Goal: Task Accomplishment & Management: Manage account settings

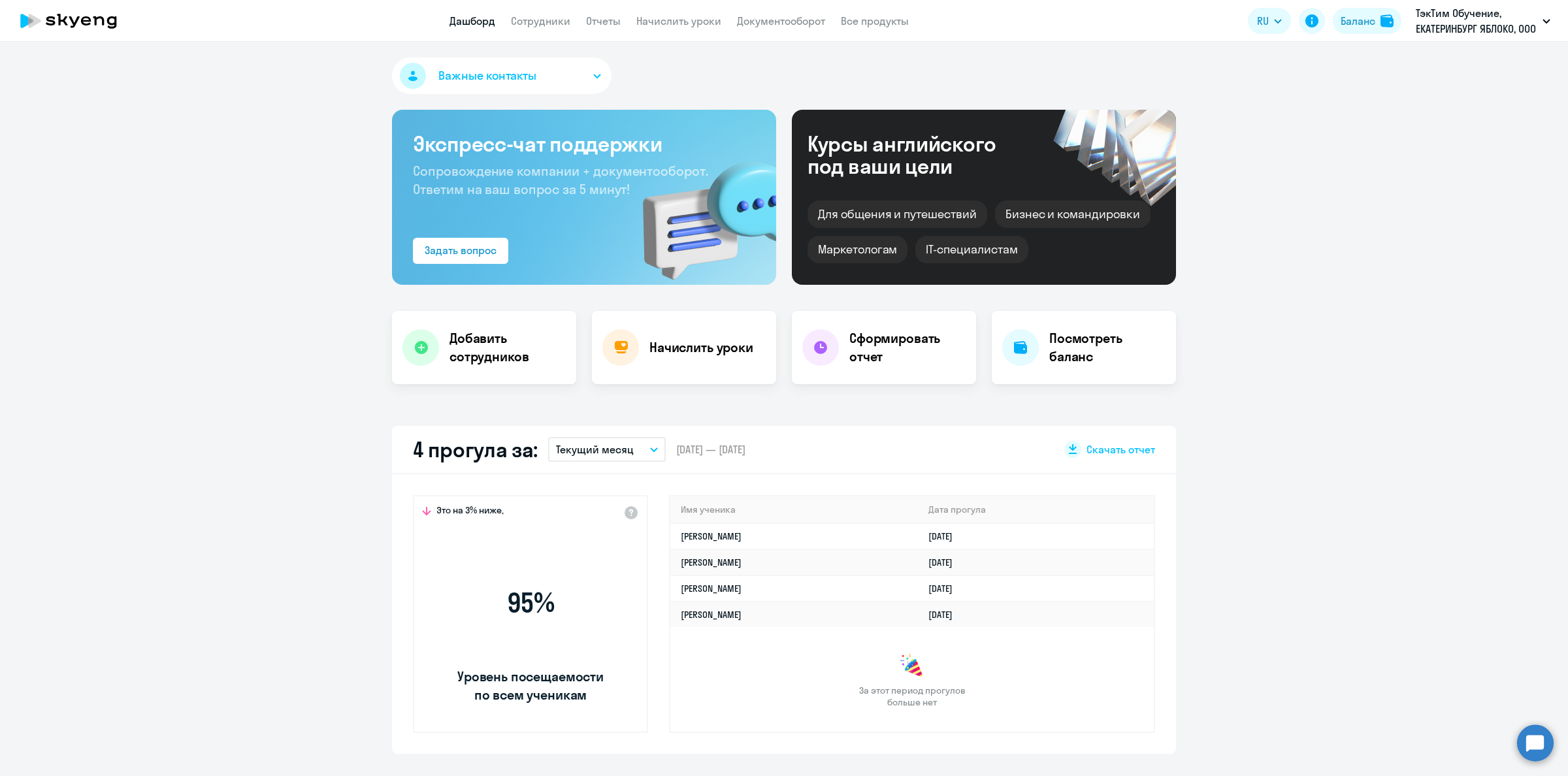
select select "30"
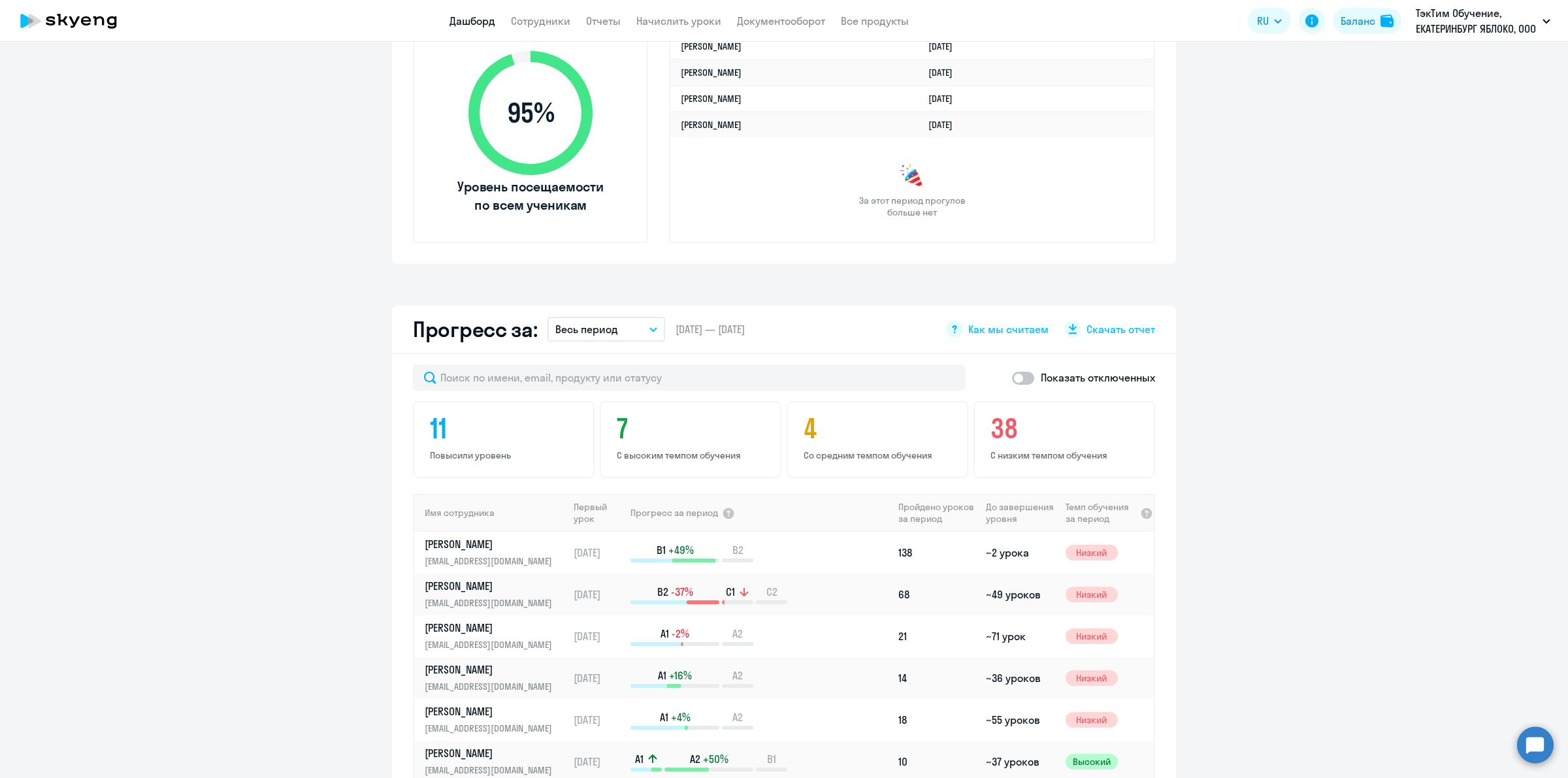
click at [1373, 470] on app-progress-dashboard "Прогресс за: Весь период – [DATE] — [DATE] Как мы считаем Скачать отчет Показат…" at bounding box center [784, 673] width 1568 height 734
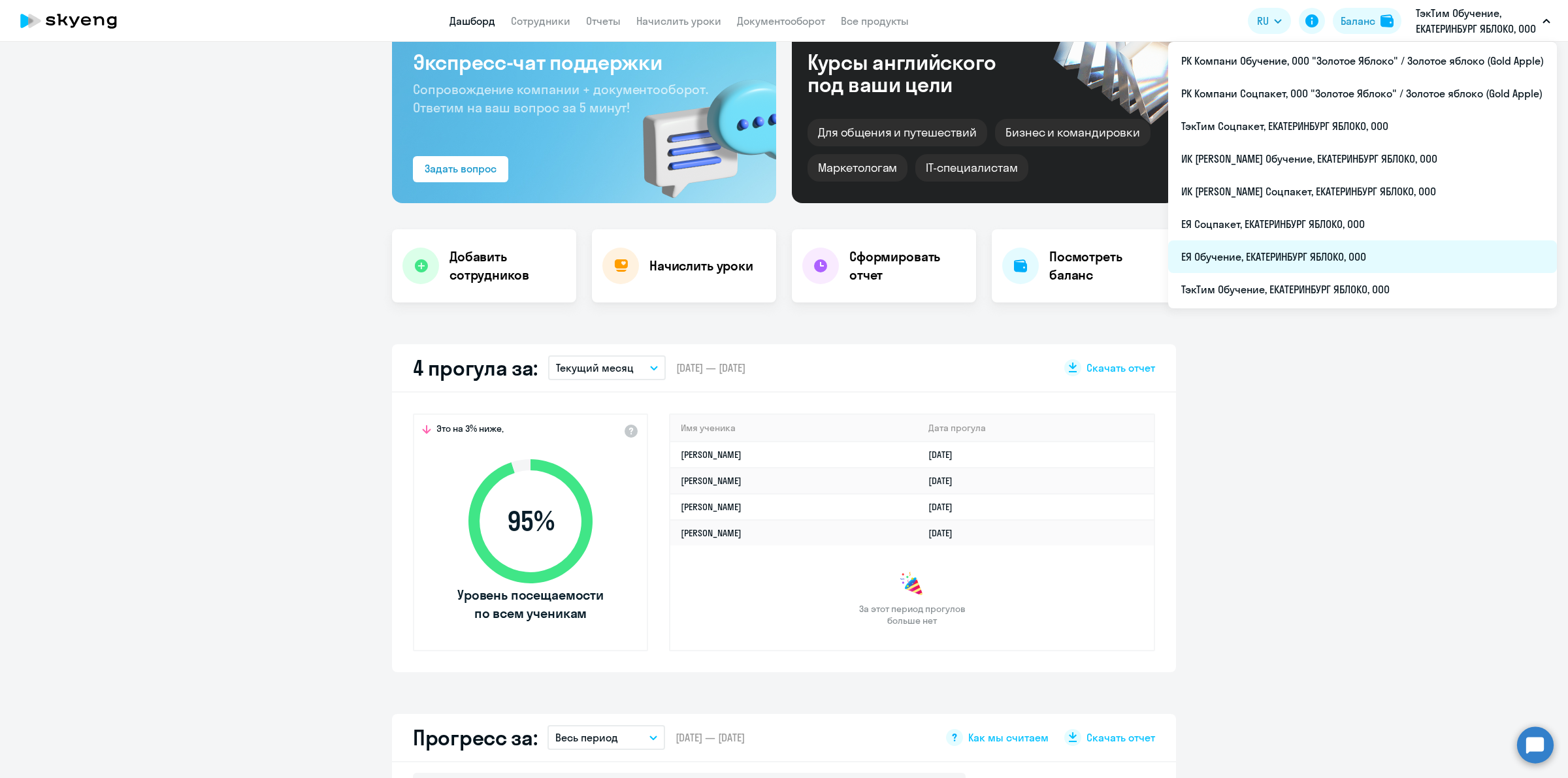
click at [1307, 261] on li "ЕЯ Обучение, ЕКАТЕРИНБУРГ ЯБЛОКО, ООО" at bounding box center [1362, 257] width 389 height 33
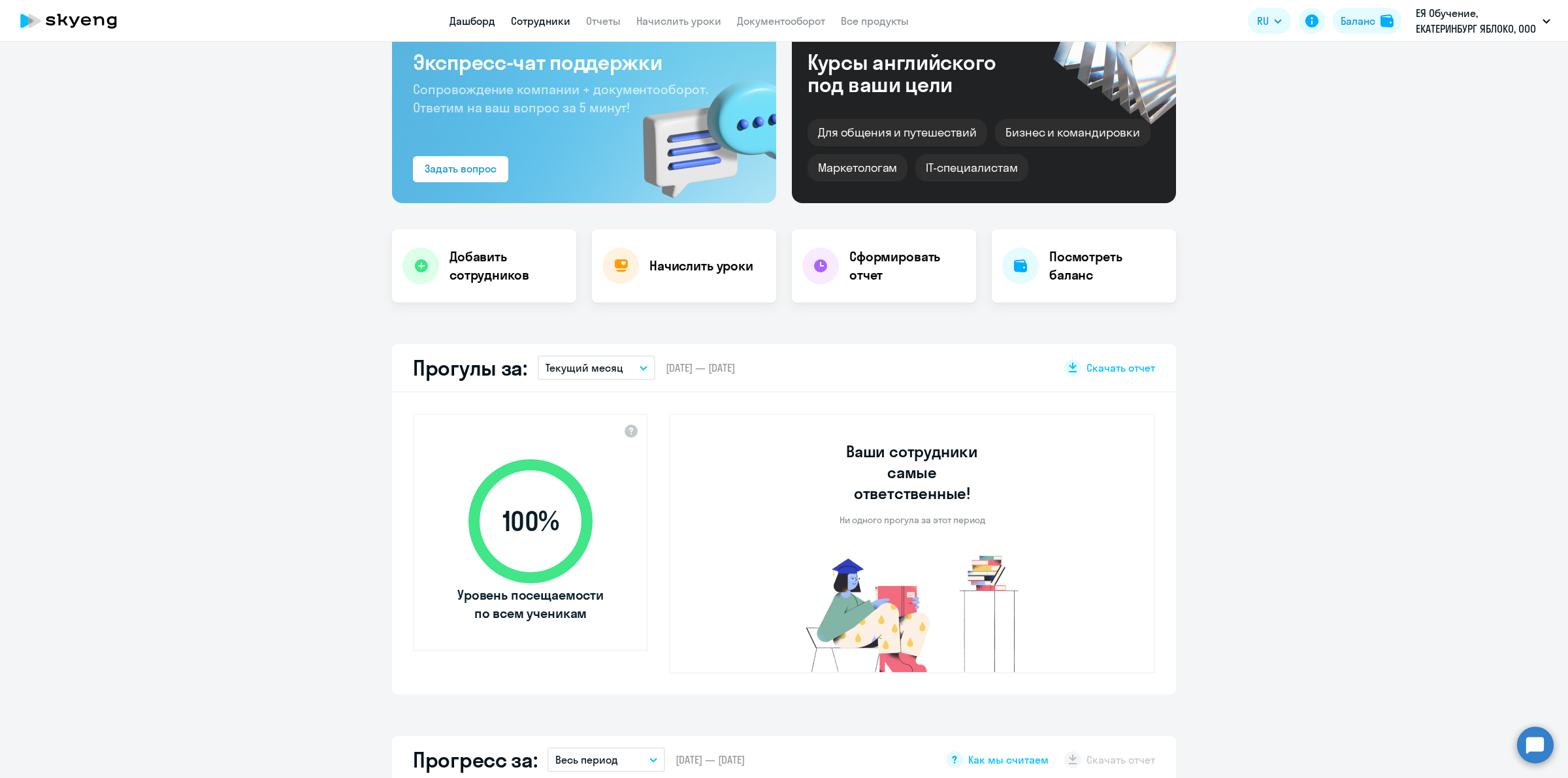
click at [548, 24] on link "Сотрудники" at bounding box center [540, 21] width 59 height 13
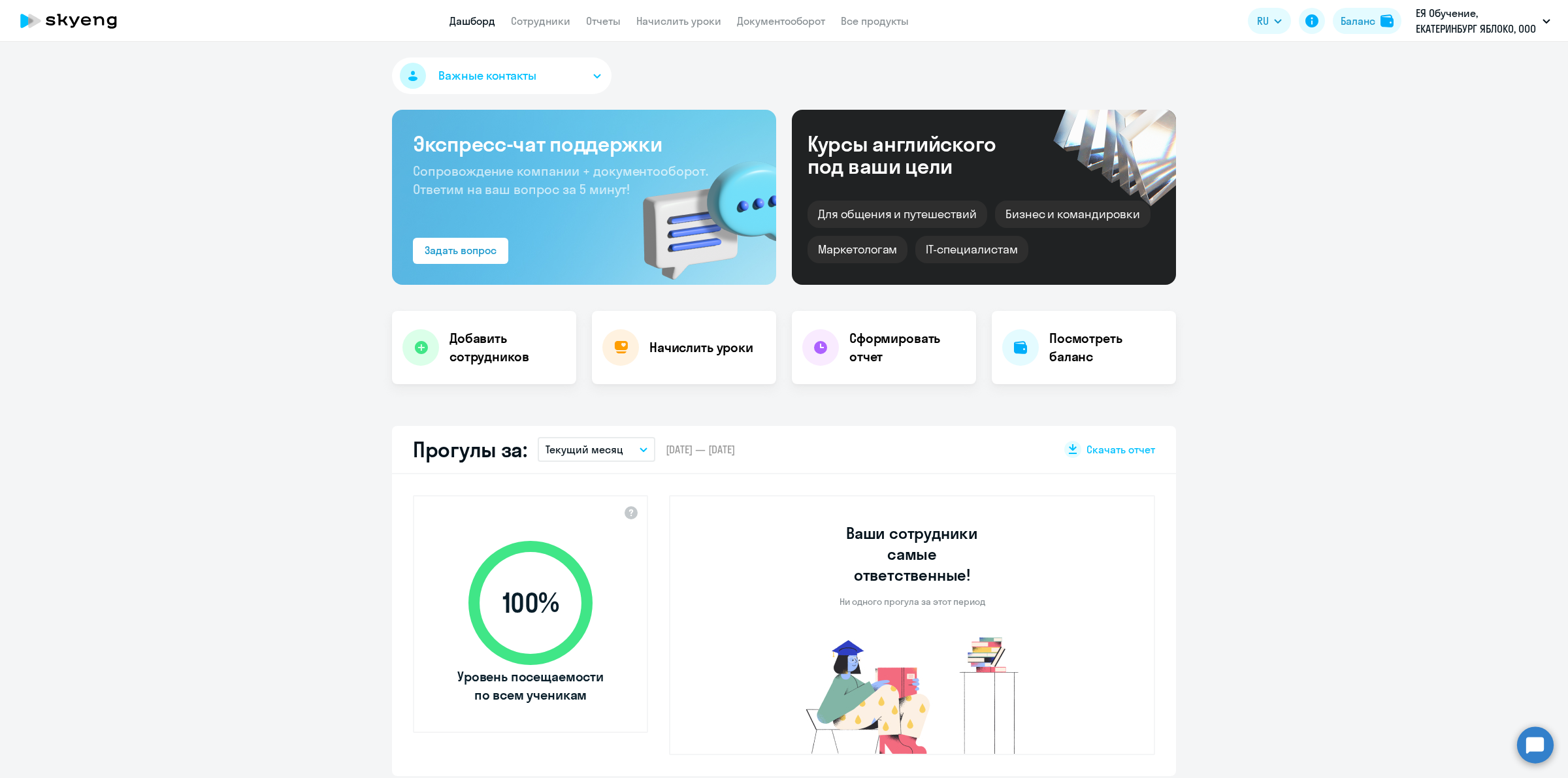
select select "30"
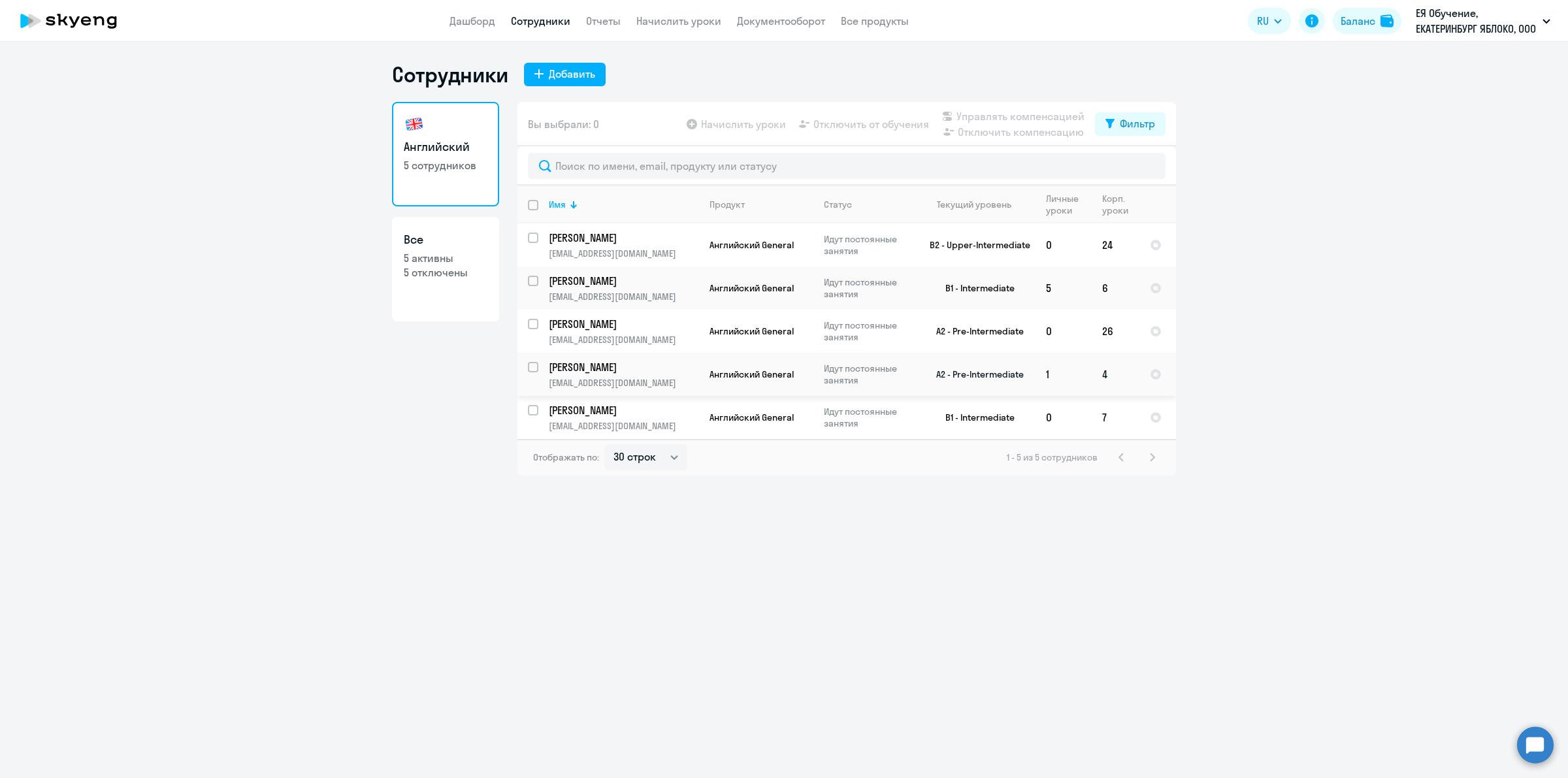
click at [1098, 378] on td "4" at bounding box center [1115, 374] width 48 height 43
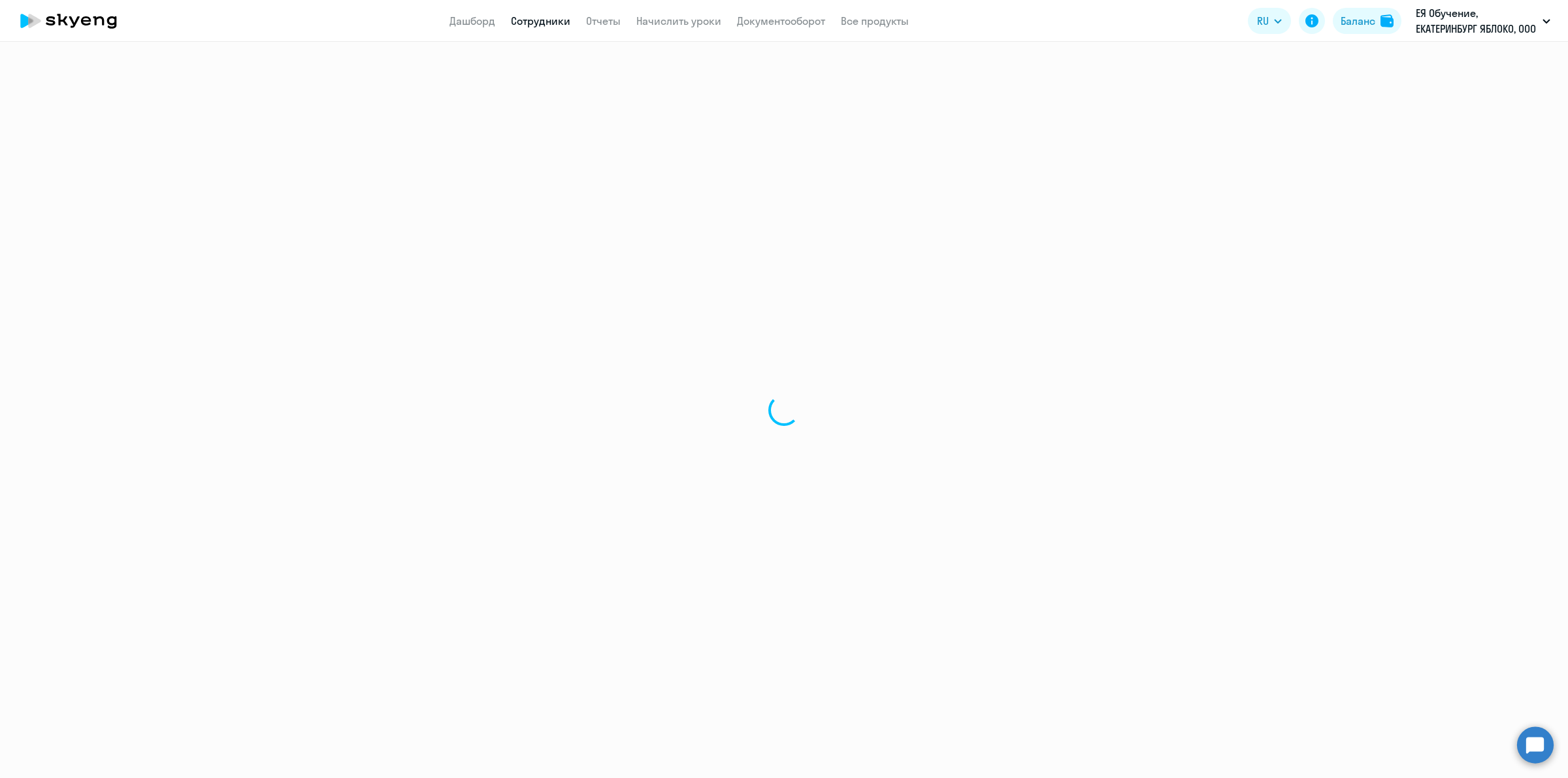
select select "english"
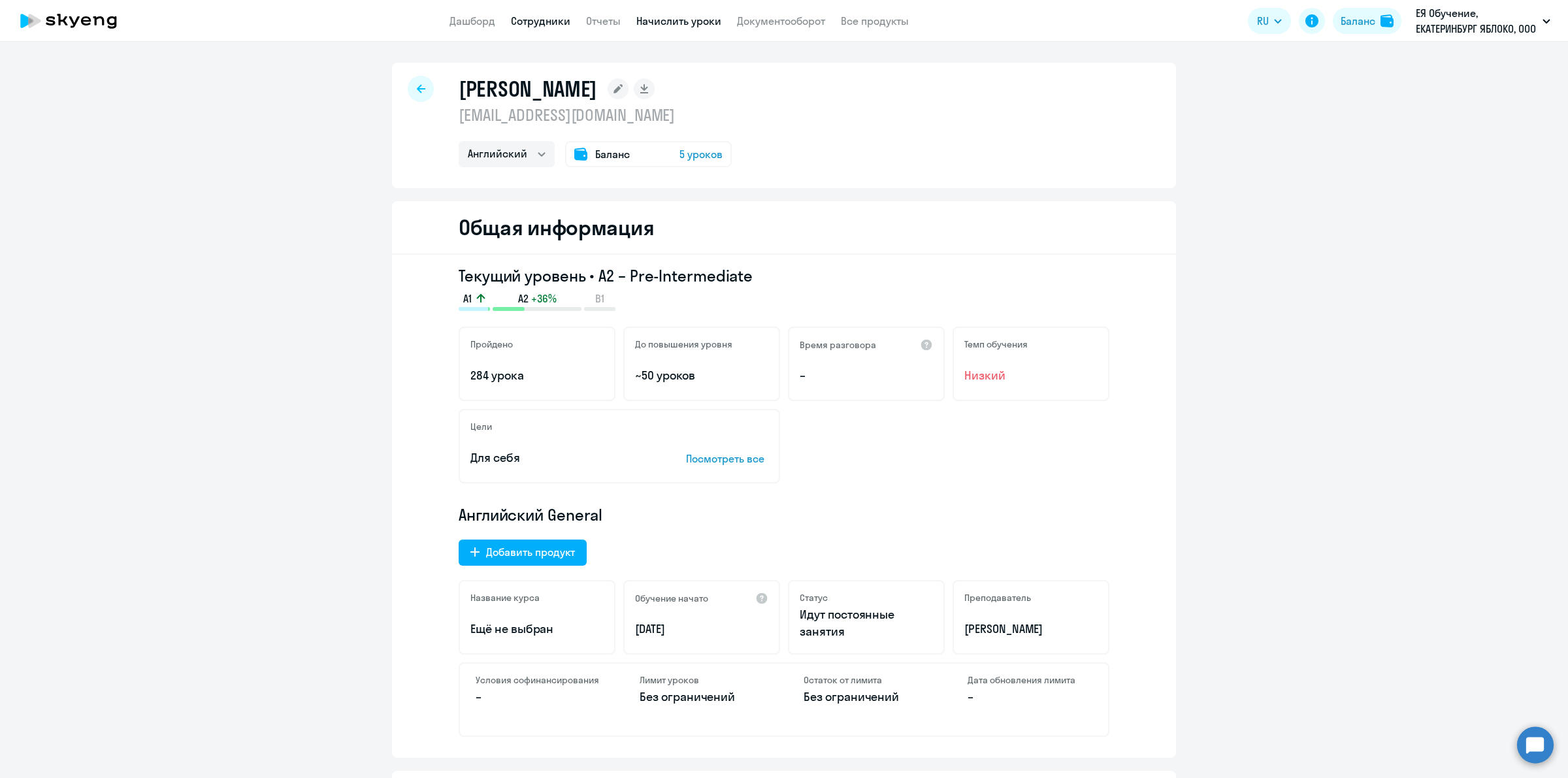
click at [687, 17] on link "Начислить уроки" at bounding box center [679, 21] width 85 height 13
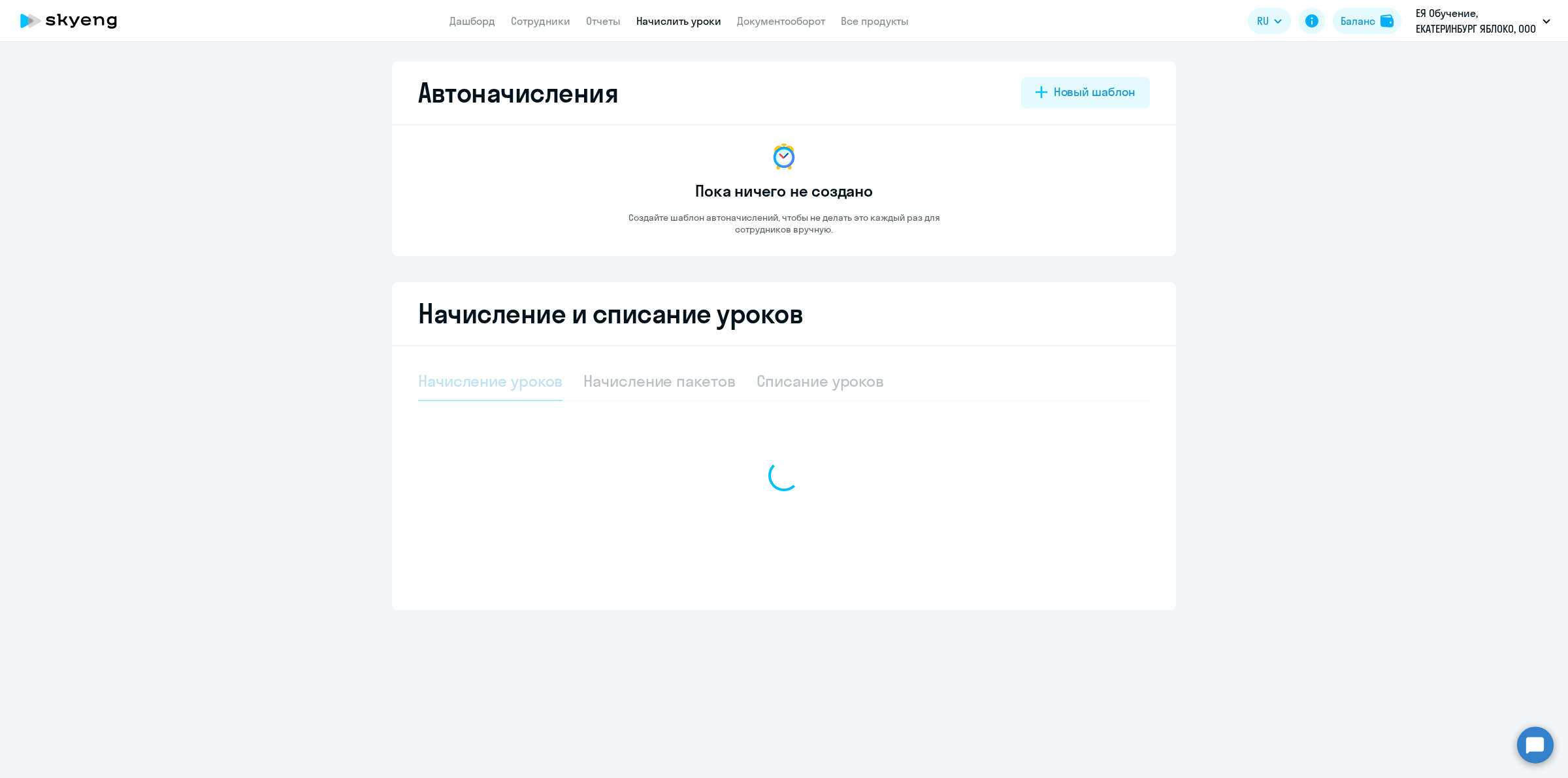
select select "10"
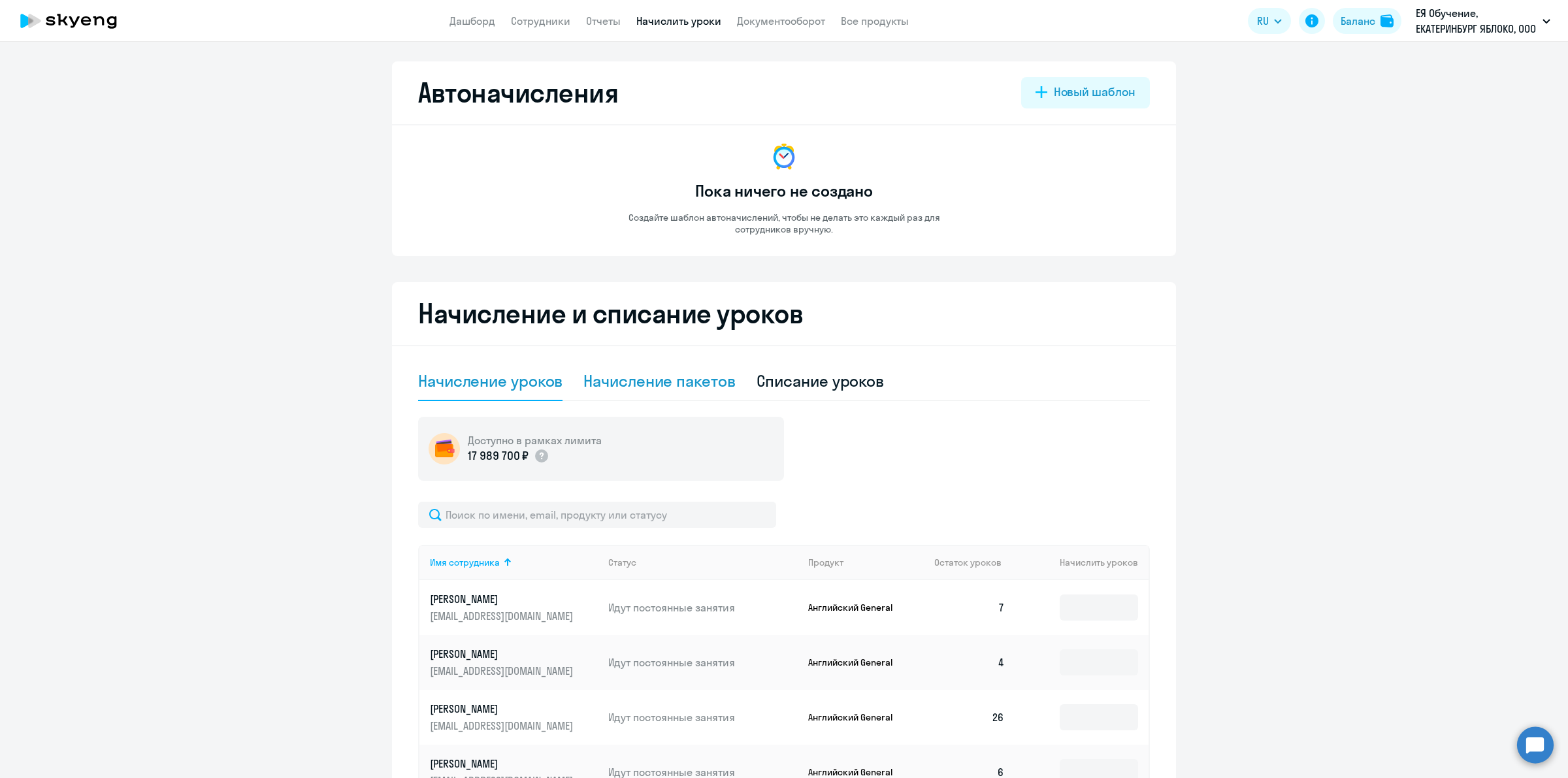
click at [656, 386] on div "Начисление пакетов" at bounding box center [658, 380] width 152 height 21
select select "10"
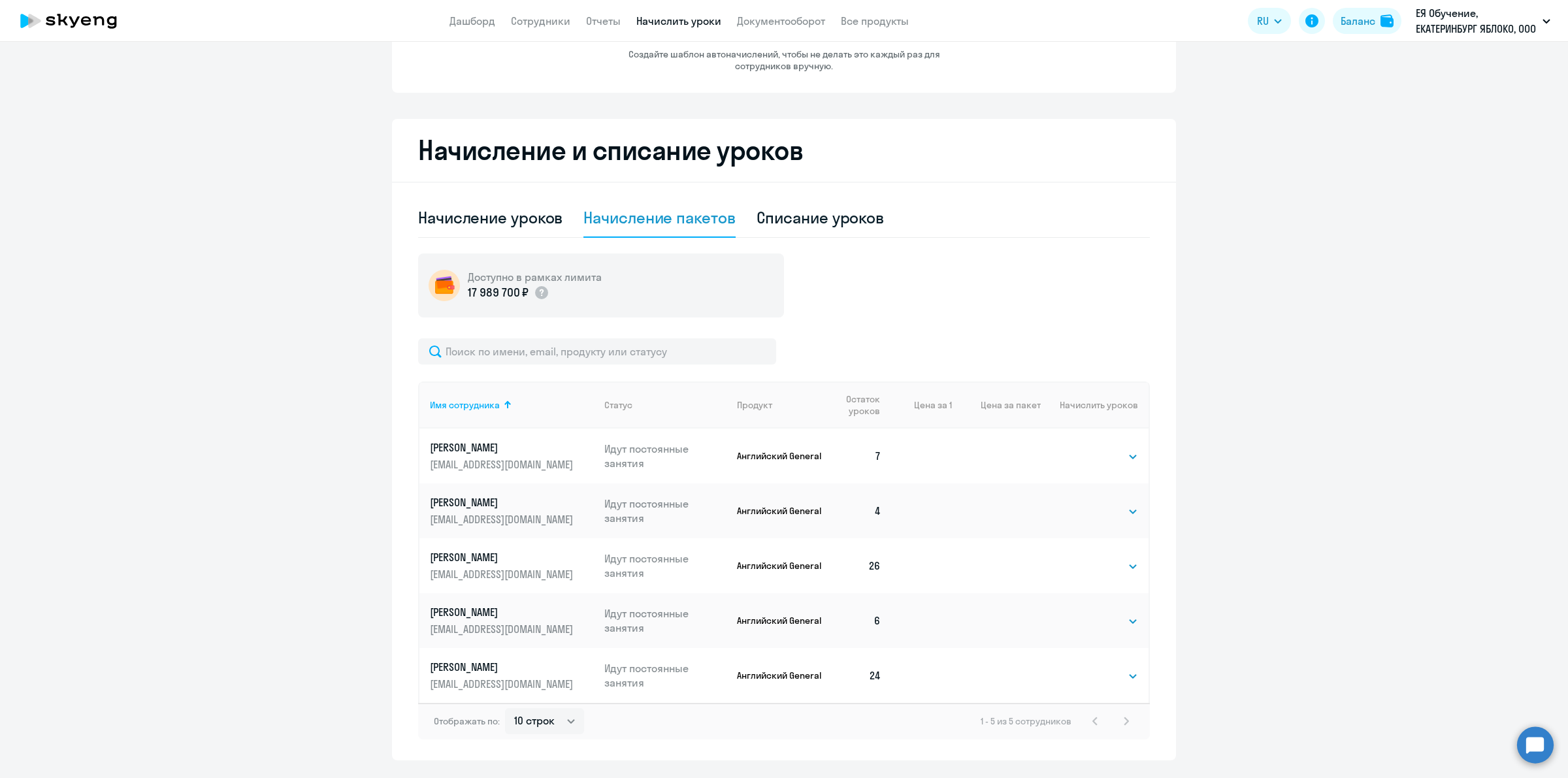
scroll to position [197, 0]
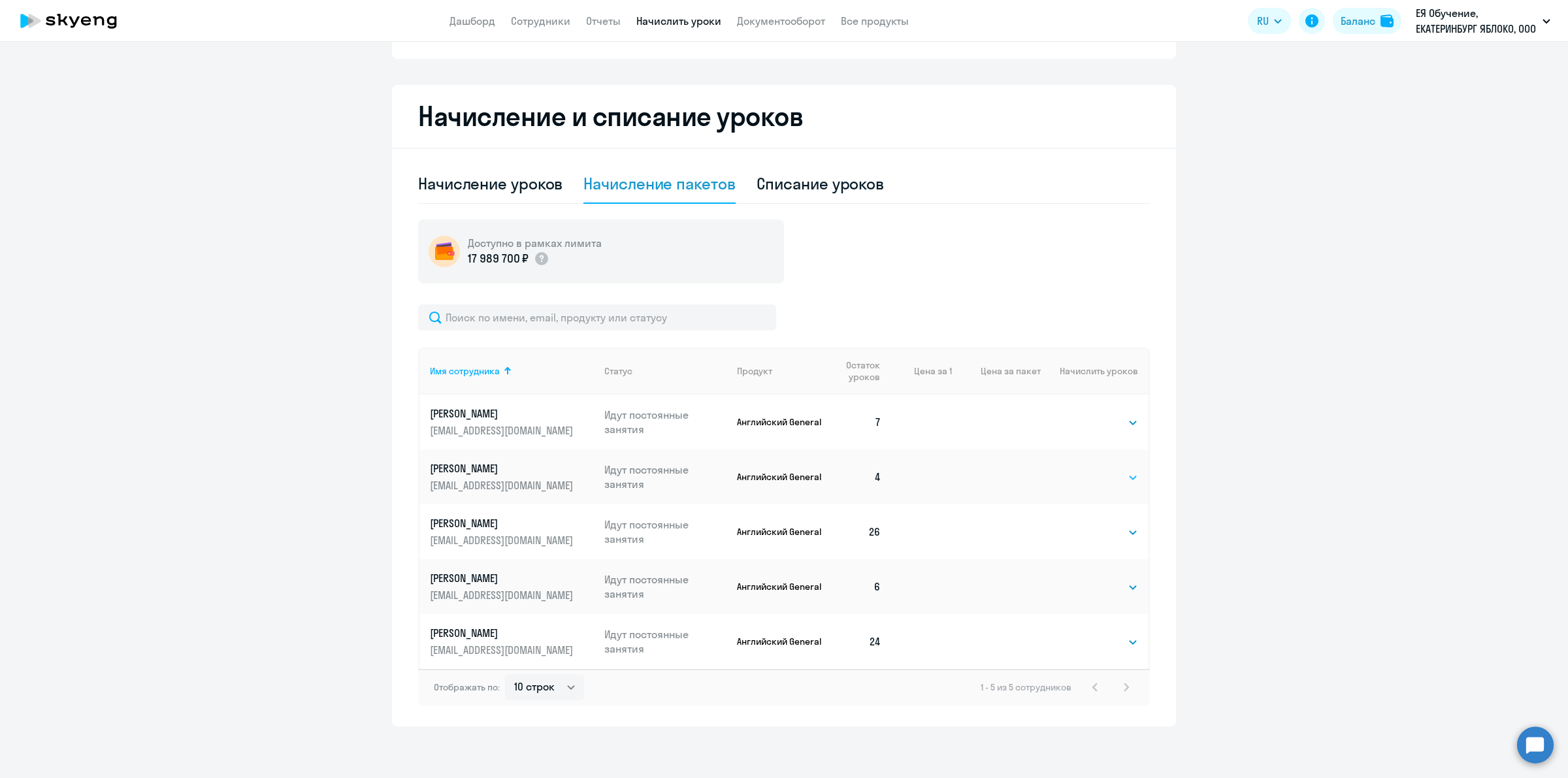
click at [1121, 481] on select "Выбрать 4 8 16 32 64 96 128" at bounding box center [1110, 477] width 54 height 15
select select "32"
click at [1084, 469] on select "Выбрать 4 8 16 32 64 96 128" at bounding box center [1110, 477] width 54 height 15
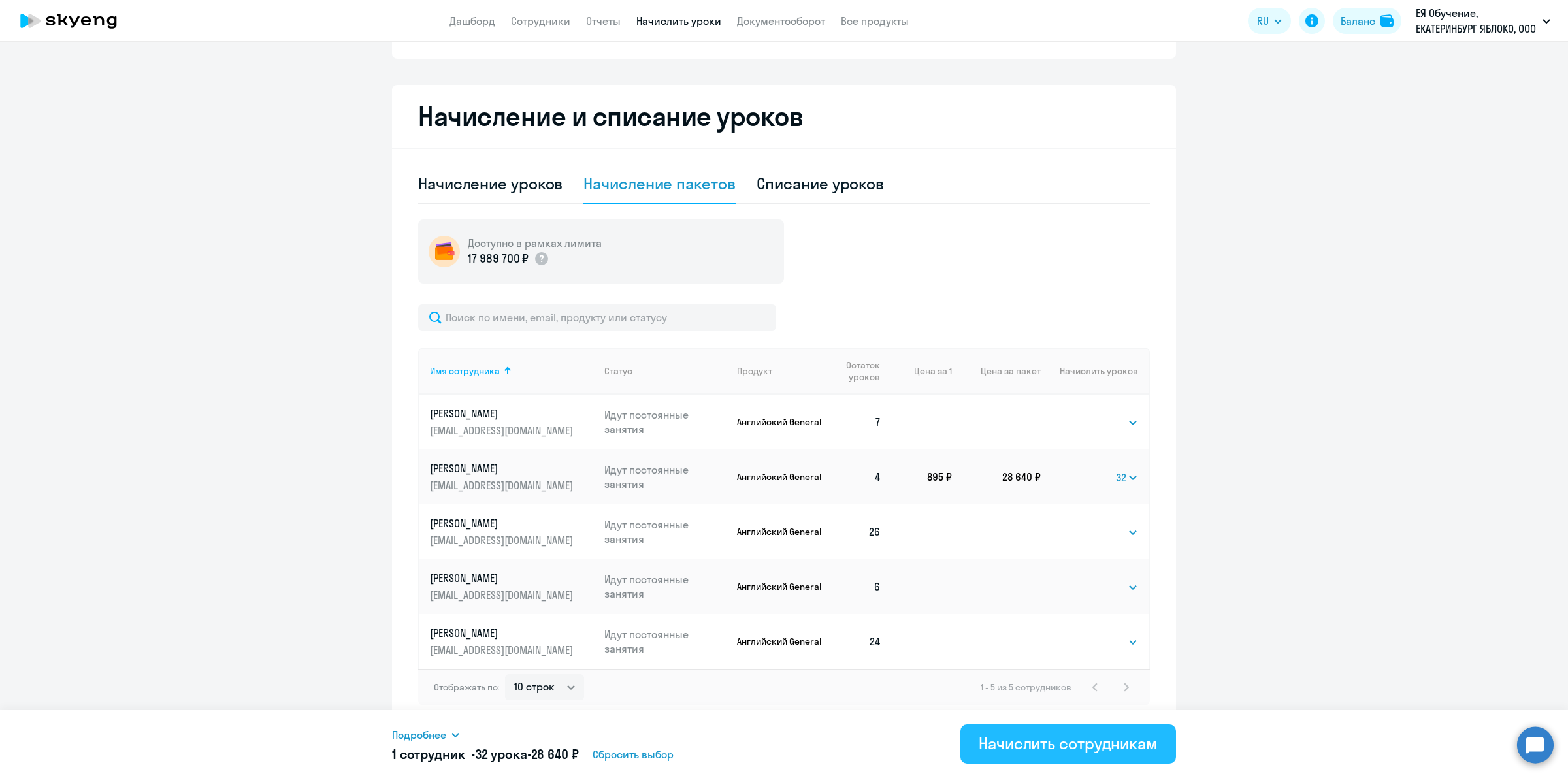
click at [1063, 754] on button "Начислить сотрудникам" at bounding box center [1068, 744] width 215 height 39
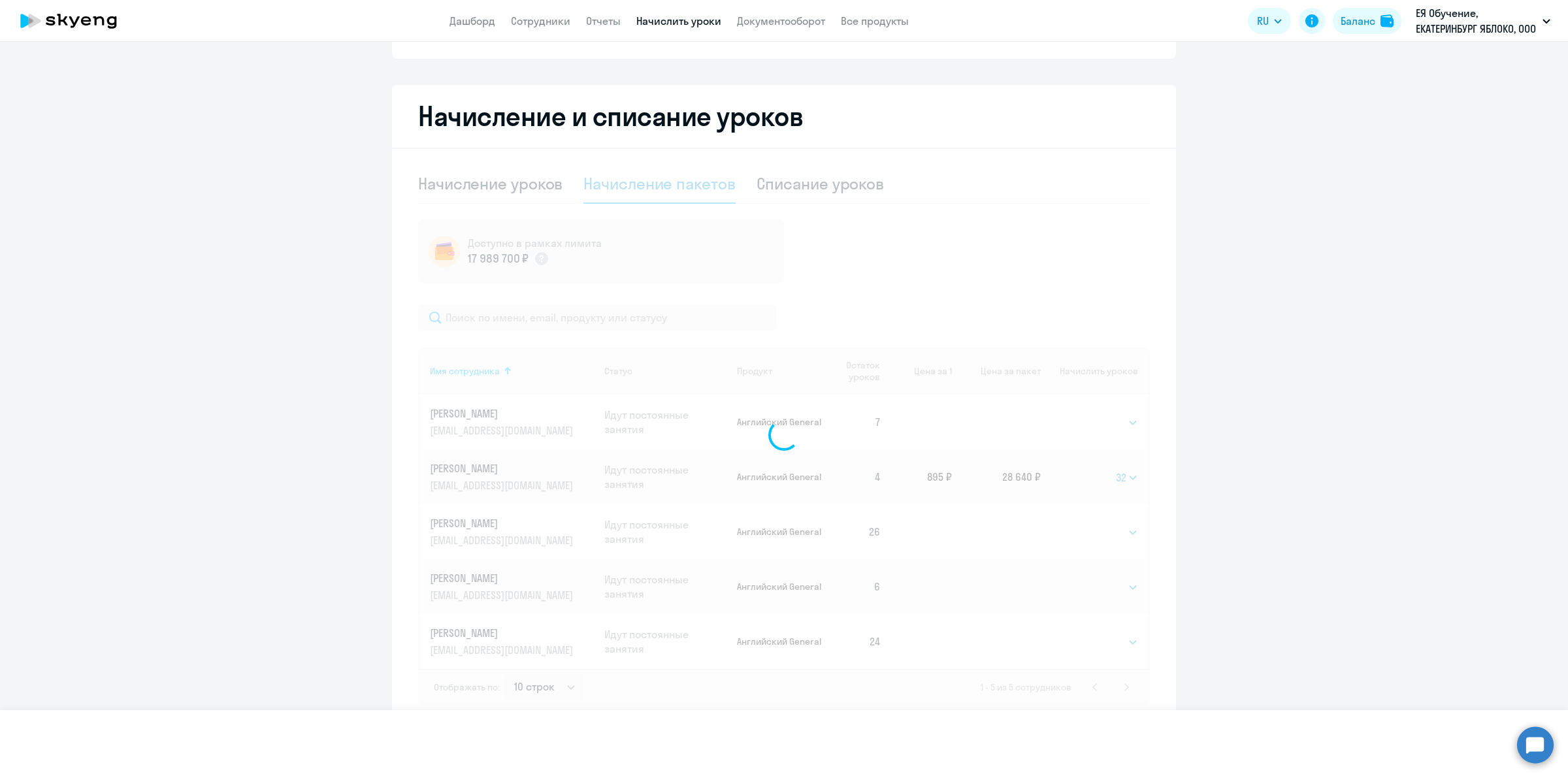
select select
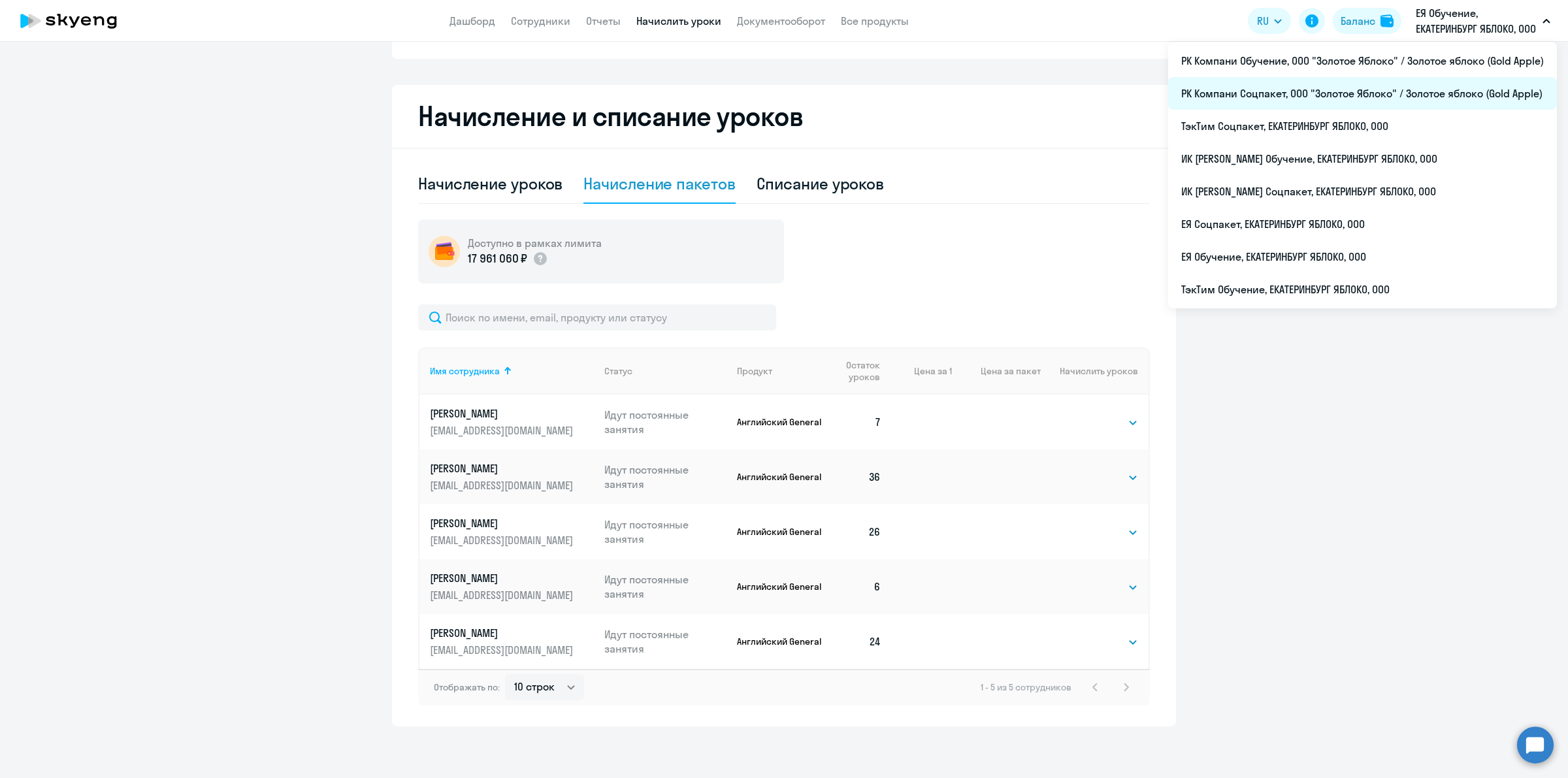
click at [1405, 86] on li "РК Компани Соцпакет, ООО "Золотое Яблоко" / Золотое яблоко (Gold Apple)" at bounding box center [1362, 94] width 389 height 33
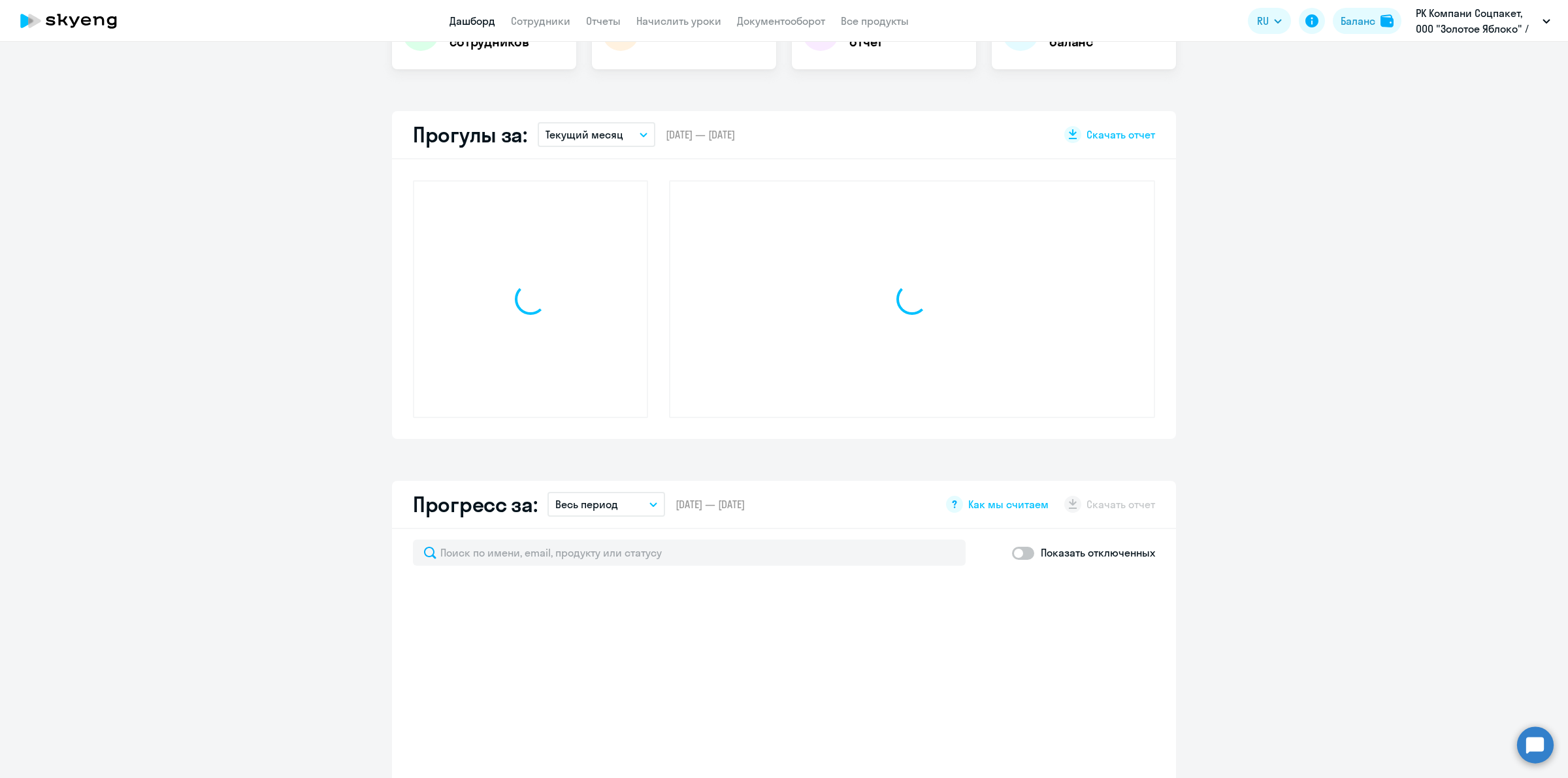
scroll to position [315, 0]
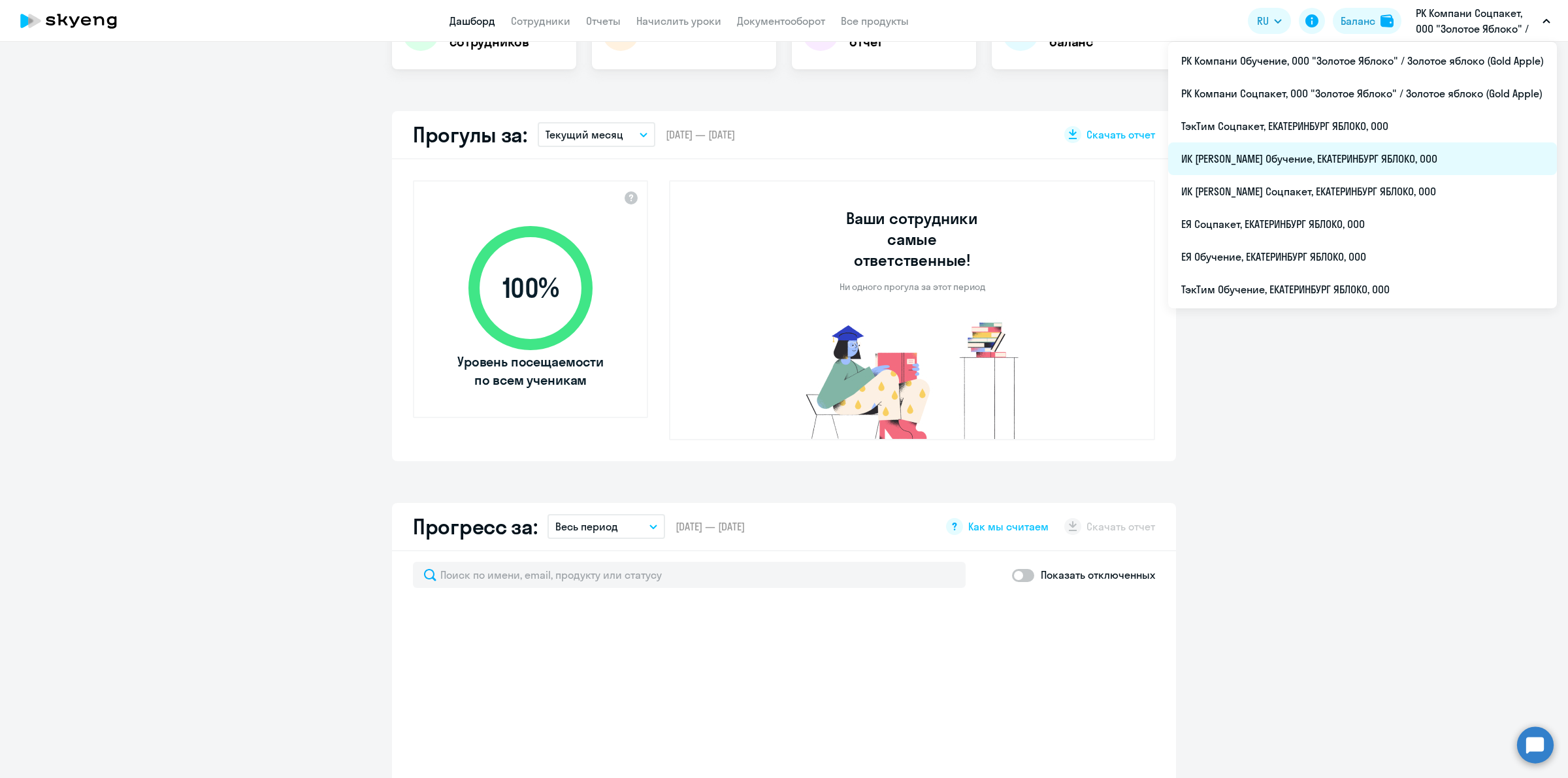
select select "30"
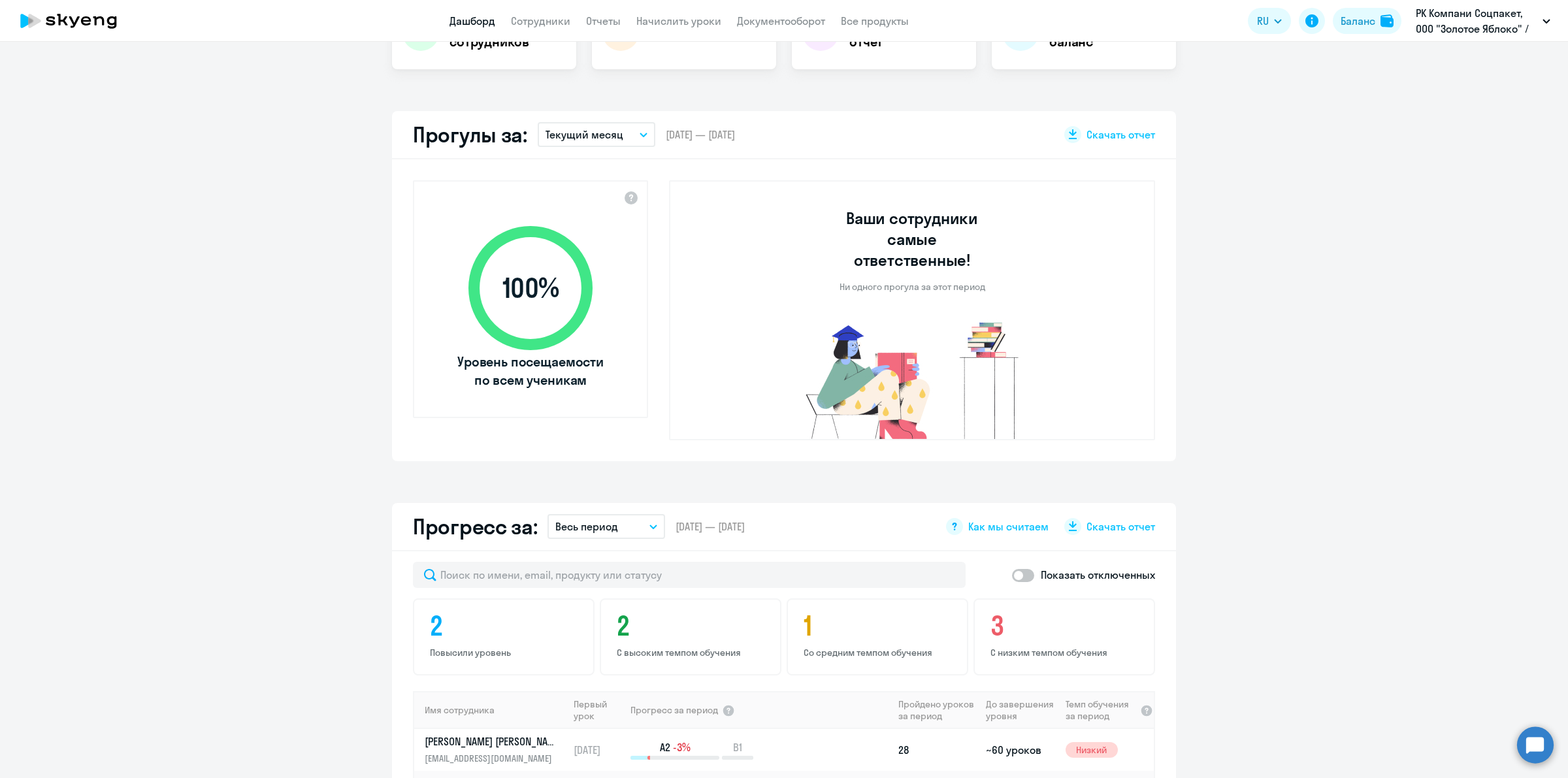
scroll to position [0, 0]
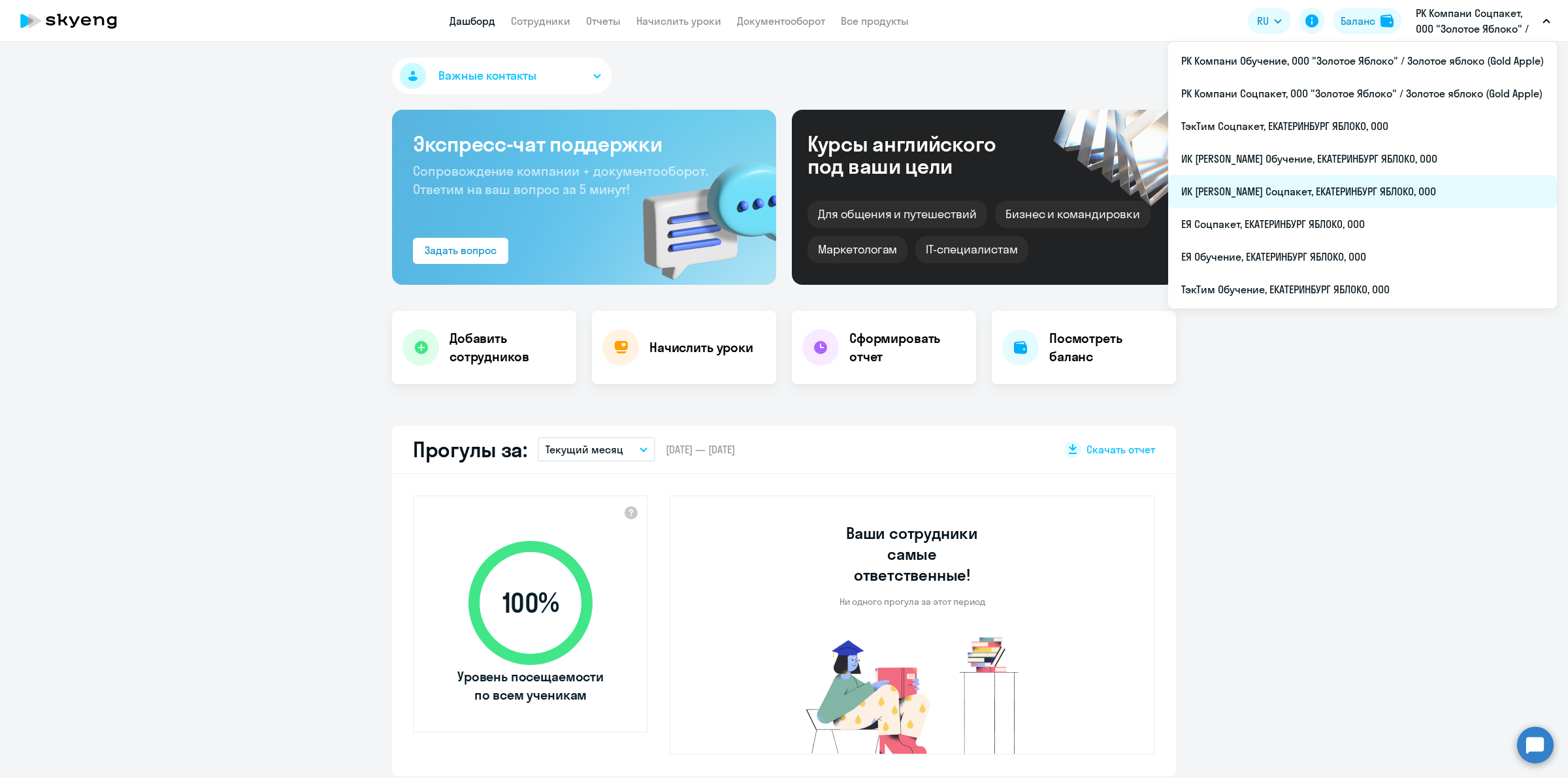
click at [1349, 197] on li "ИК [PERSON_NAME] Соцпакет, ЕКАТЕРИНБУРГ ЯБЛОКО, ООО" at bounding box center [1362, 192] width 389 height 33
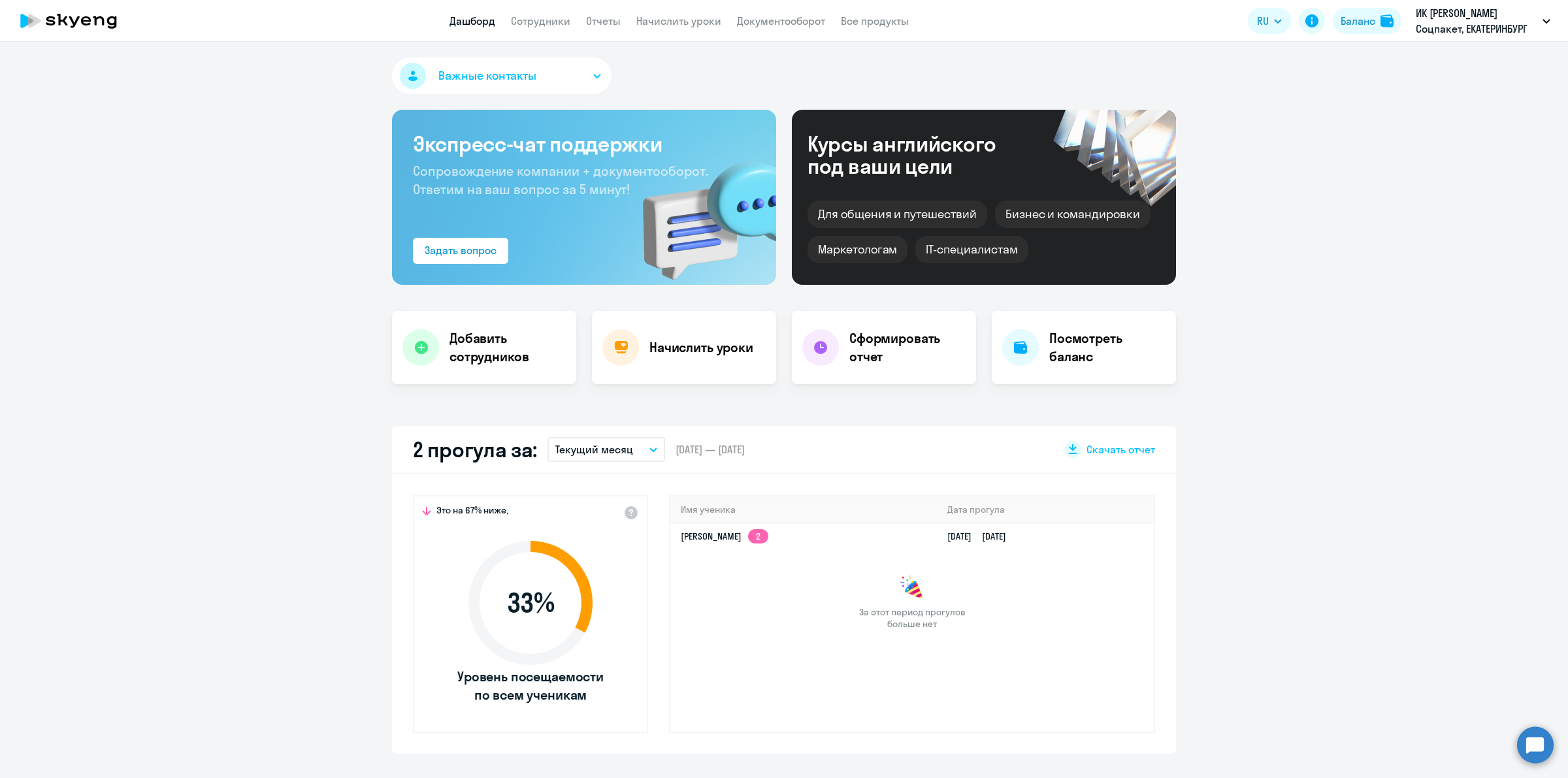
select select "30"
click at [1119, 536] on td "[DATE] [DATE]" at bounding box center [1045, 536] width 217 height 25
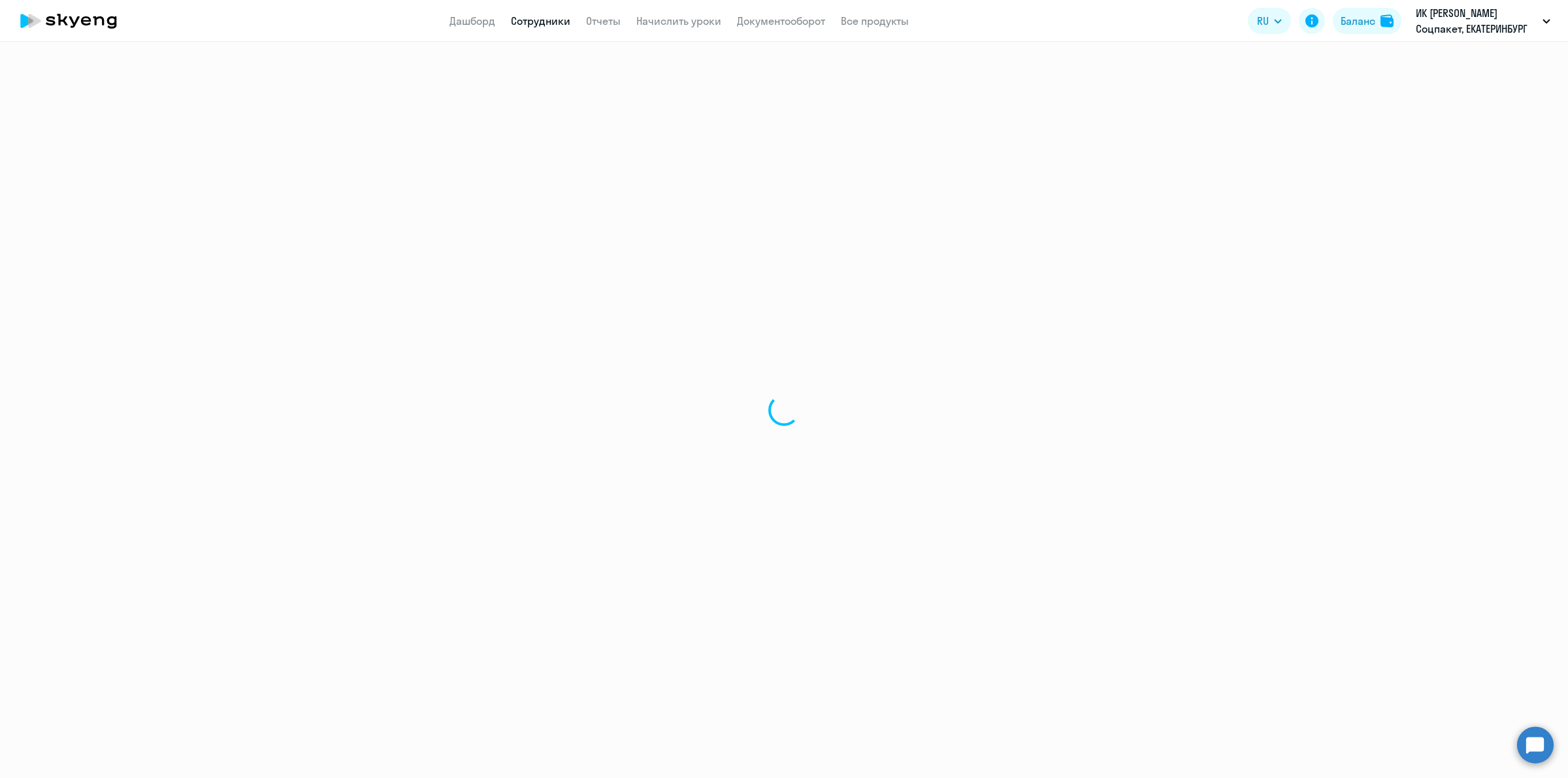
select select "english"
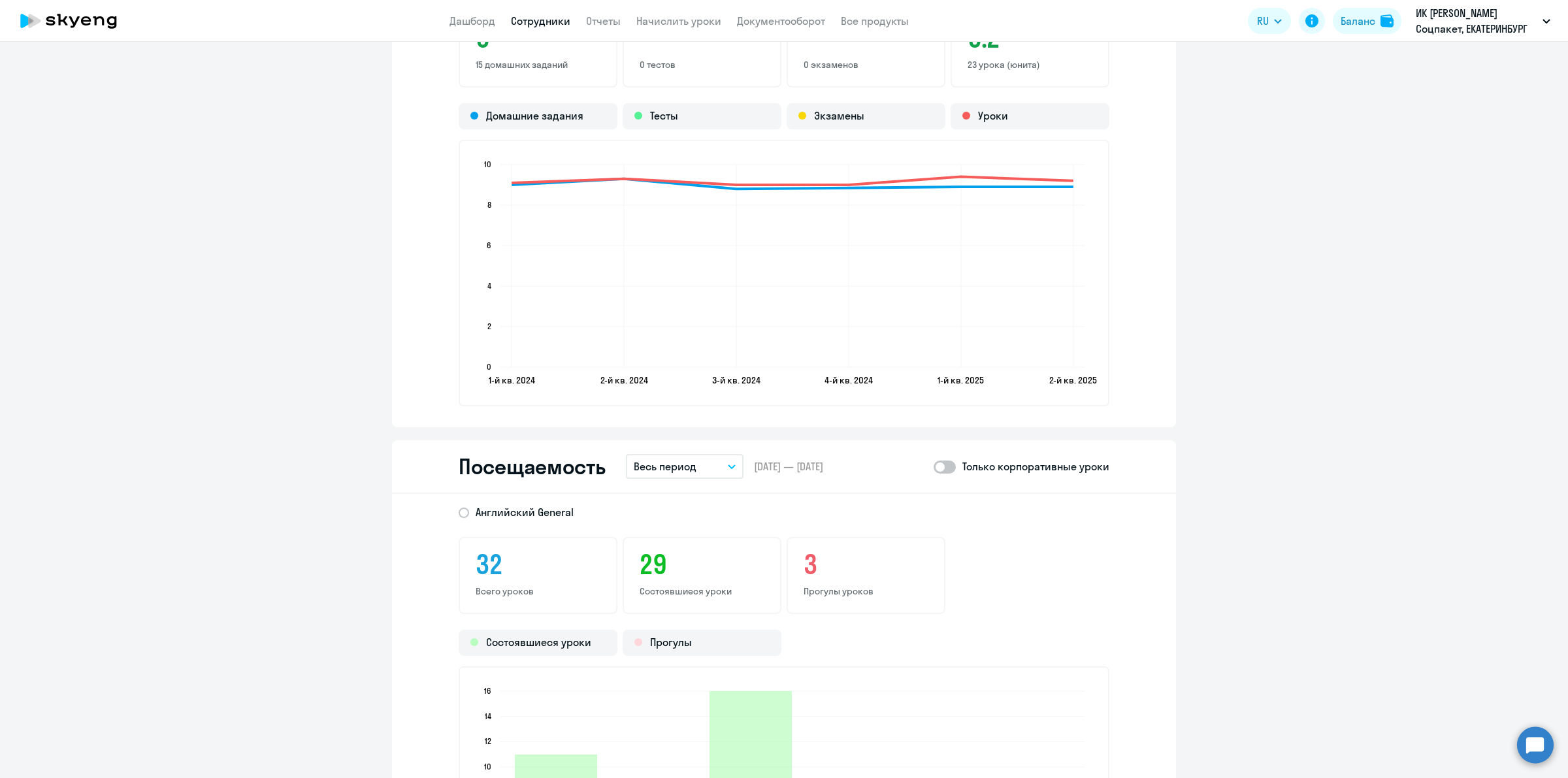
scroll to position [1388, 0]
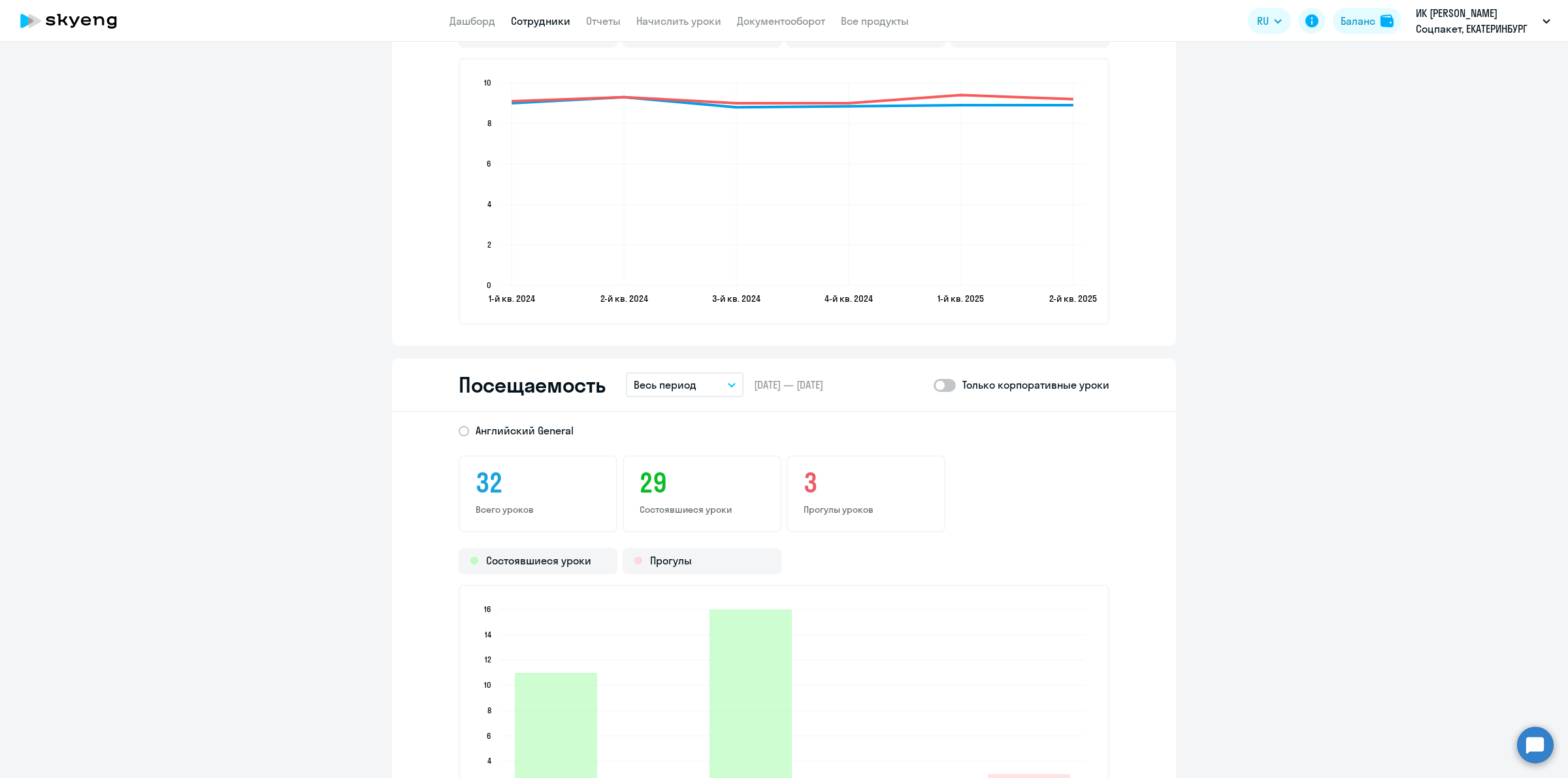
click at [701, 389] on button "Весь период" at bounding box center [685, 384] width 118 height 25
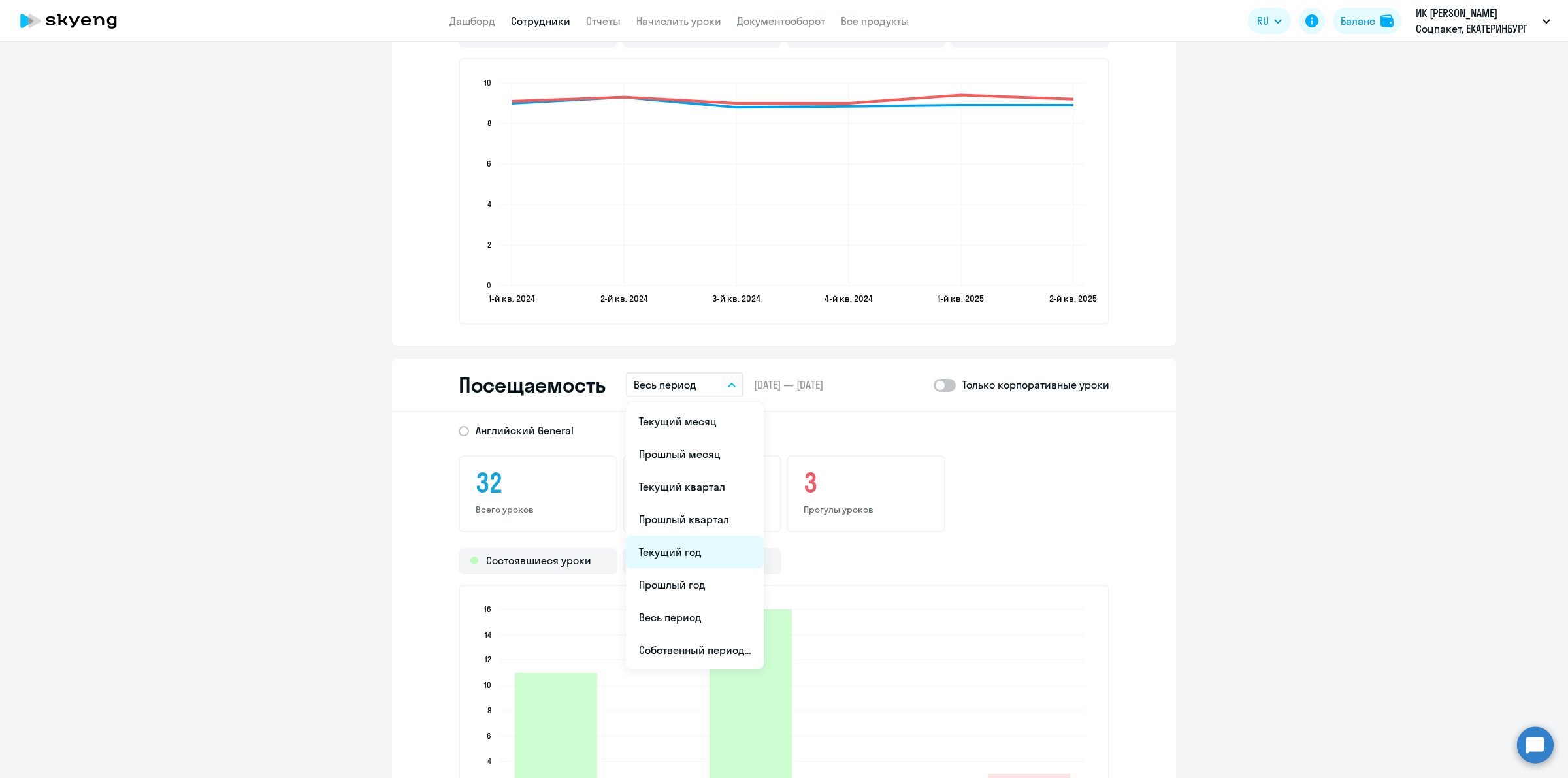
click at [695, 554] on li "Текущий год" at bounding box center [695, 552] width 138 height 33
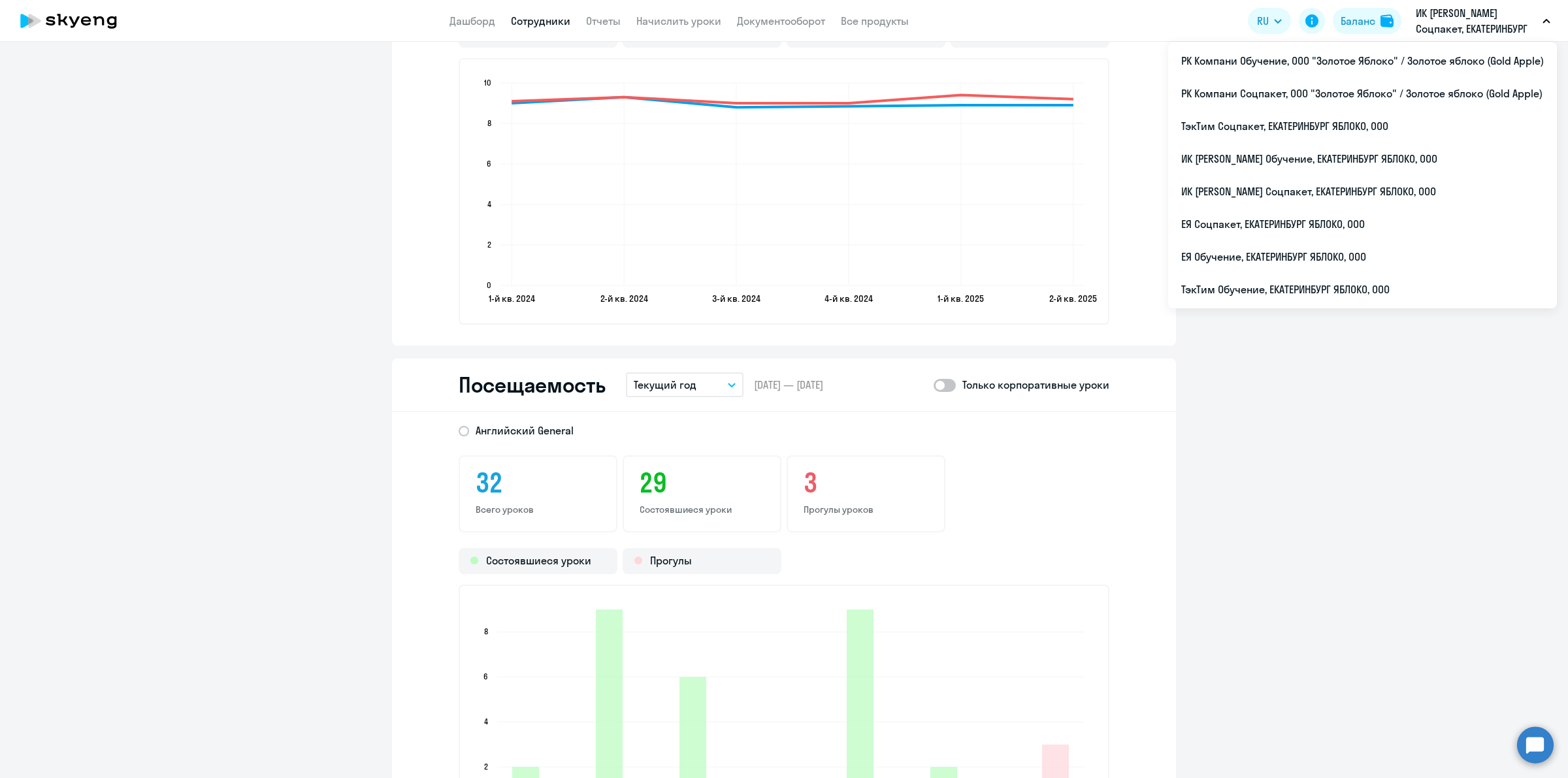
click at [1427, 23] on p "ИК [PERSON_NAME] Соцпакет, ЕКАТЕРИНБУРГ ЯБЛОКО, ООО" at bounding box center [1476, 21] width 122 height 32
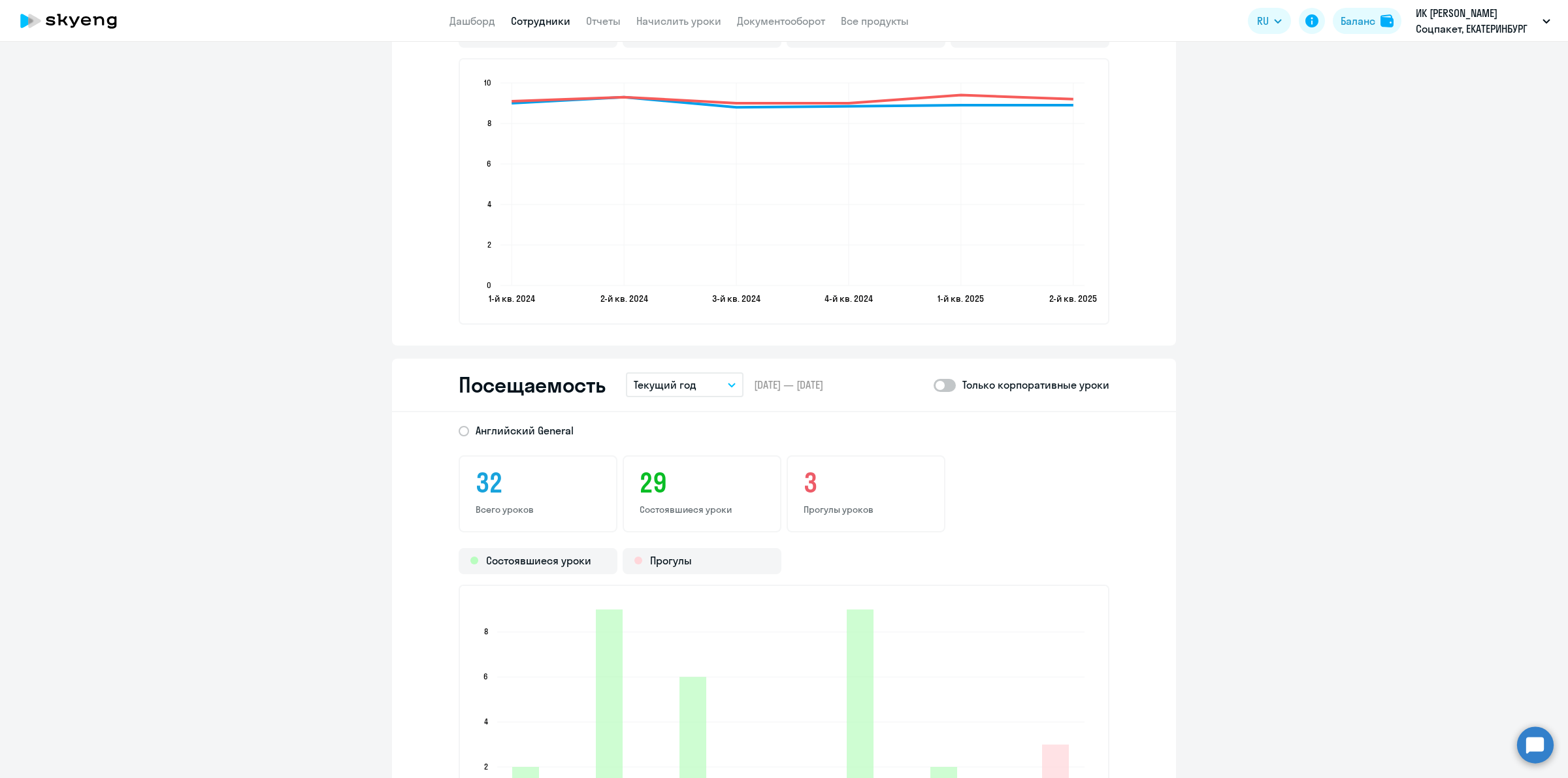
click at [1427, 23] on p "ИК [PERSON_NAME] Соцпакет, ЕКАТЕРИНБУРГ ЯБЛОКО, ООО" at bounding box center [1476, 21] width 122 height 32
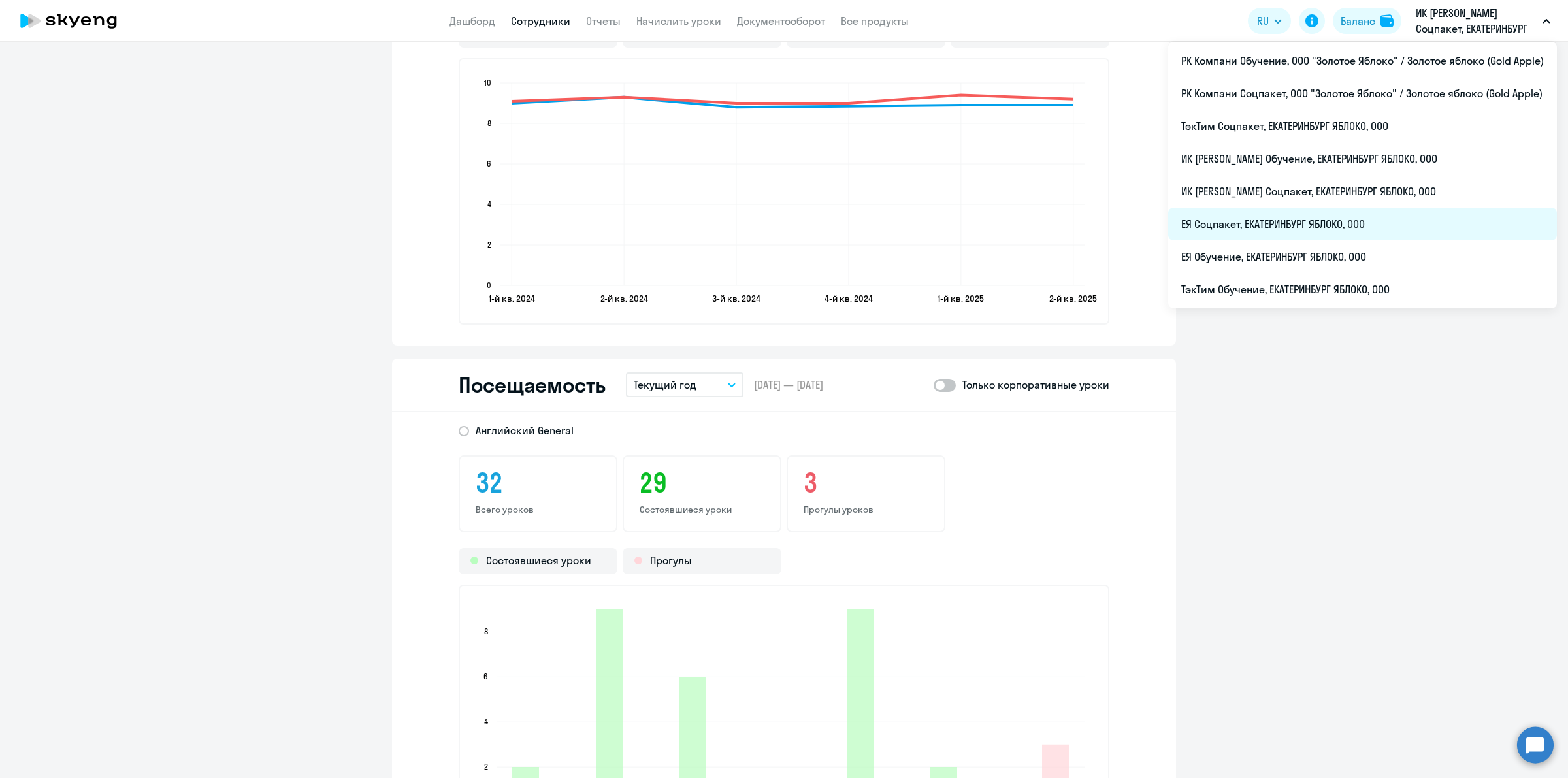
click at [1331, 220] on li "ЕЯ Соцпакет, ЕКАТЕРИНБУРГ ЯБЛОКО, ООО" at bounding box center [1362, 224] width 389 height 33
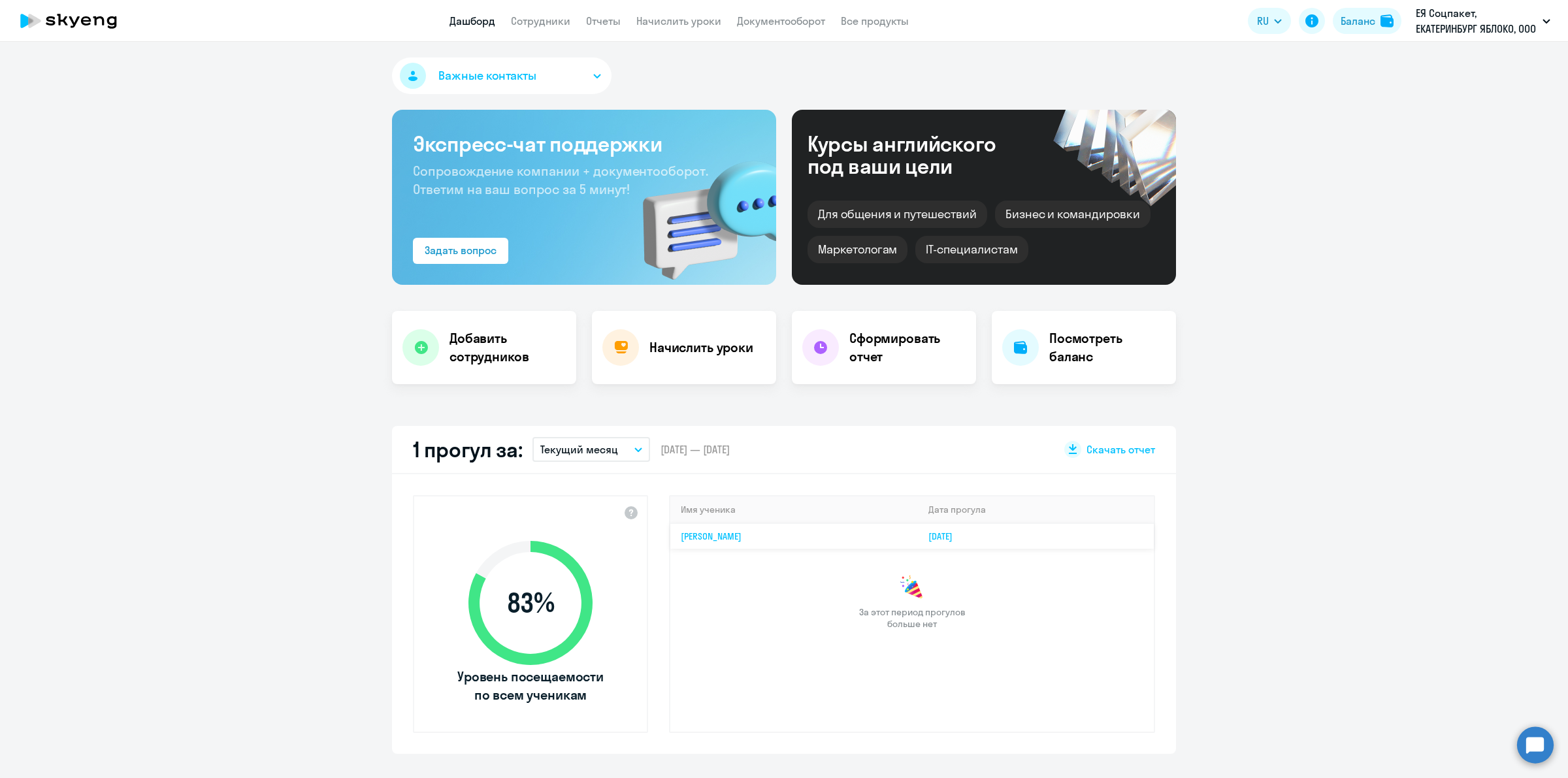
click at [962, 537] on link "[DATE]" at bounding box center [945, 536] width 35 height 12
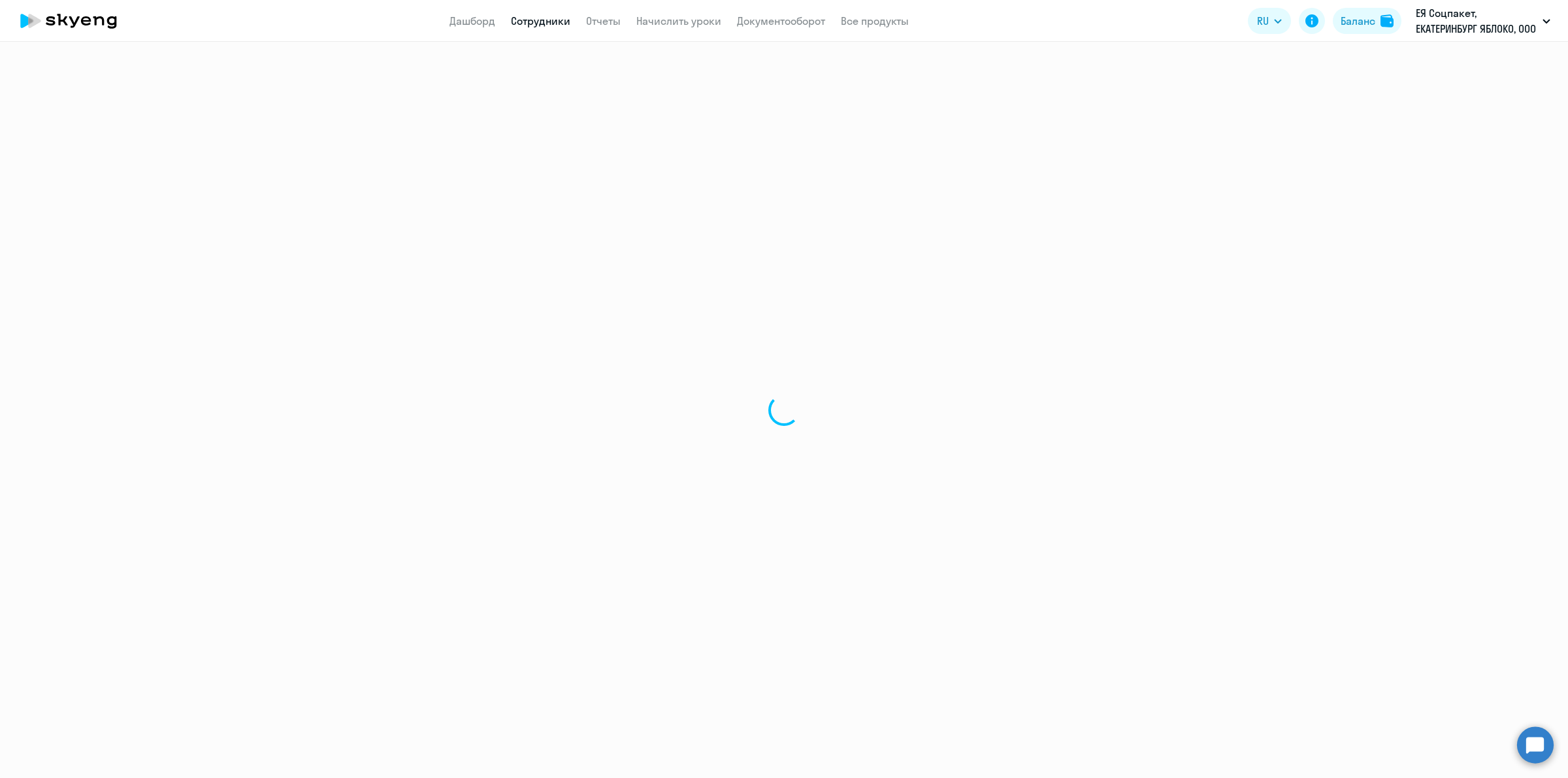
select select "english"
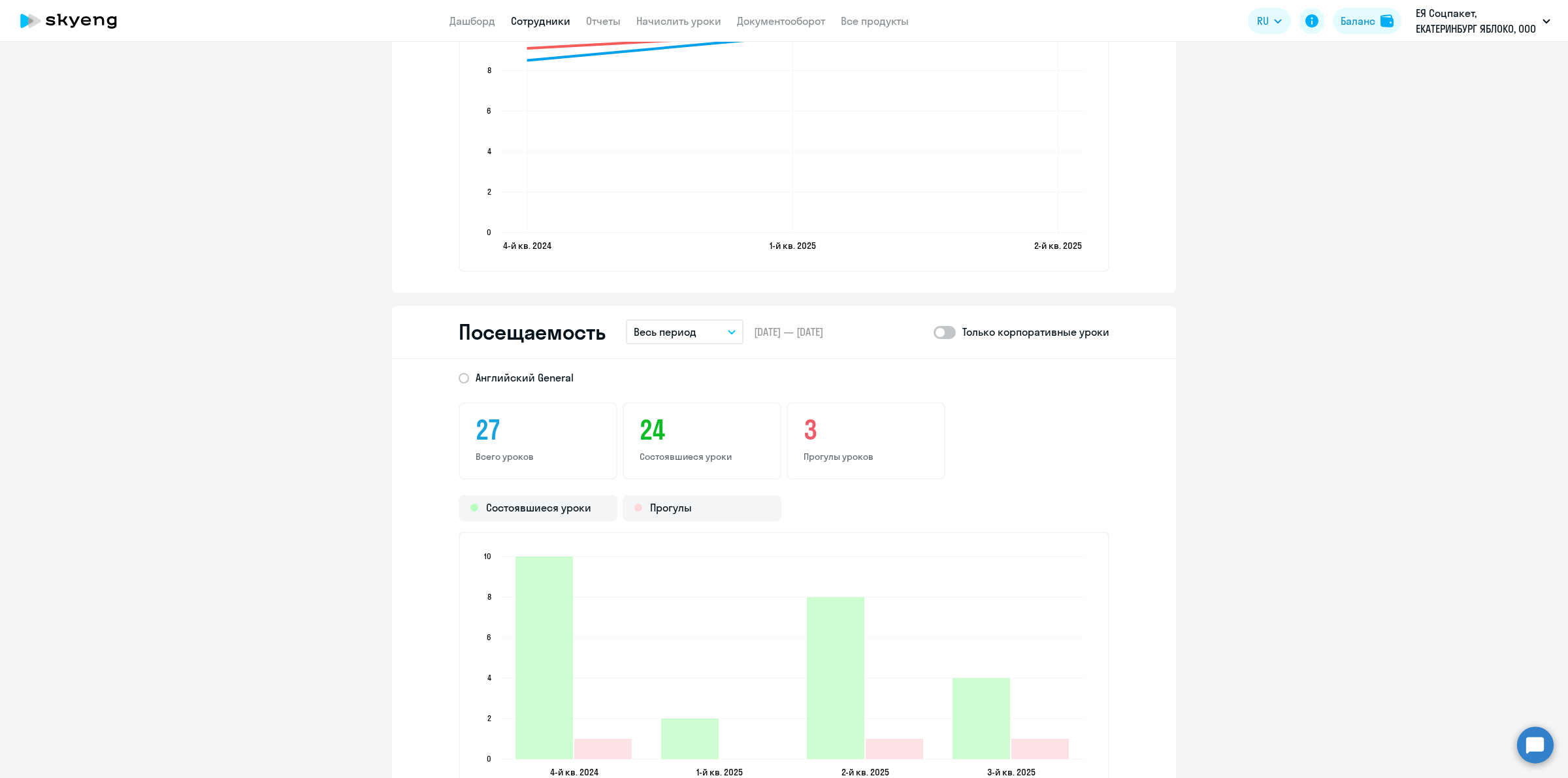
scroll to position [1388, 0]
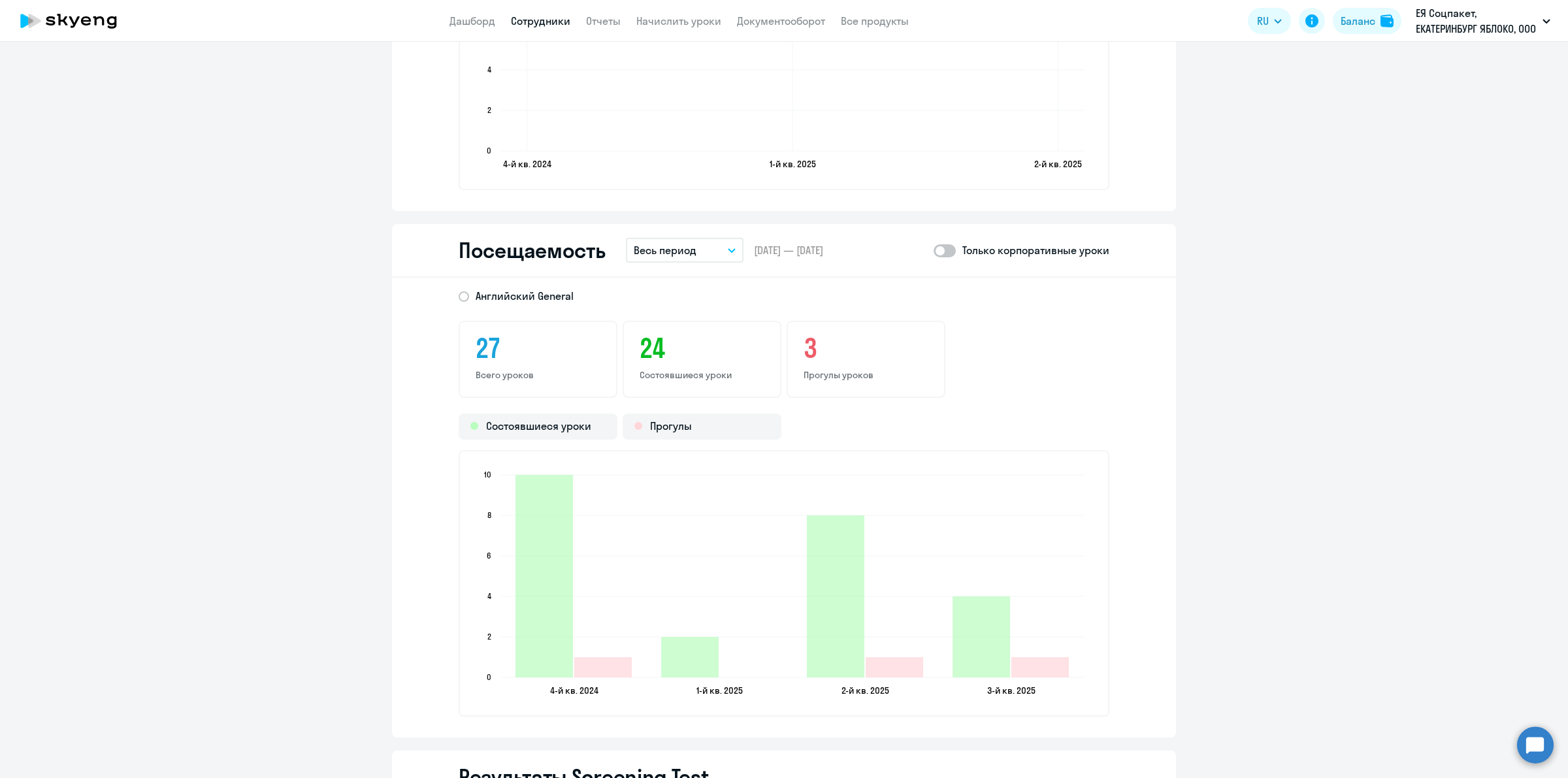
click at [674, 255] on p "Весь период" at bounding box center [665, 250] width 63 height 15
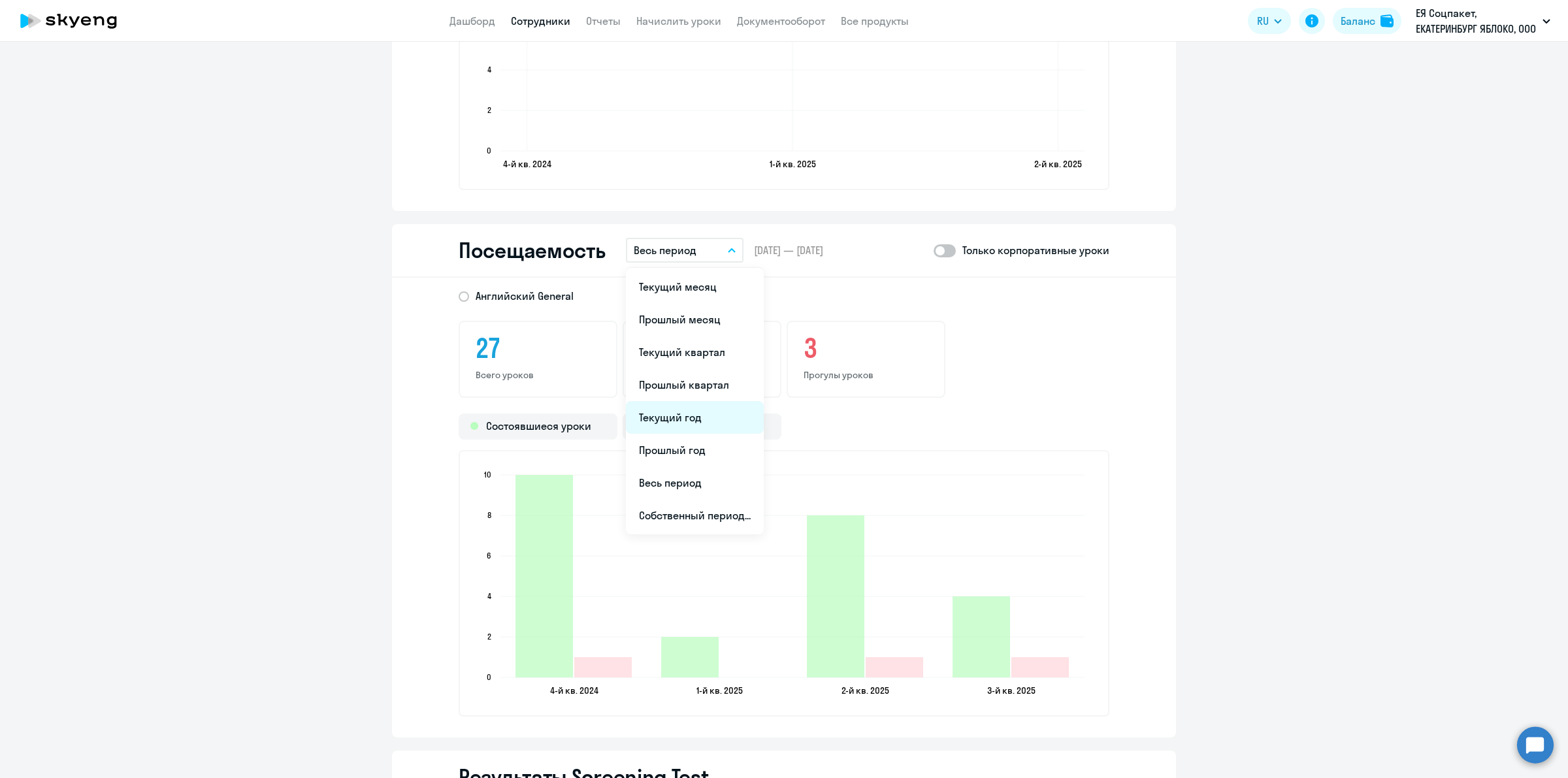
click at [697, 417] on li "Текущий год" at bounding box center [695, 418] width 138 height 33
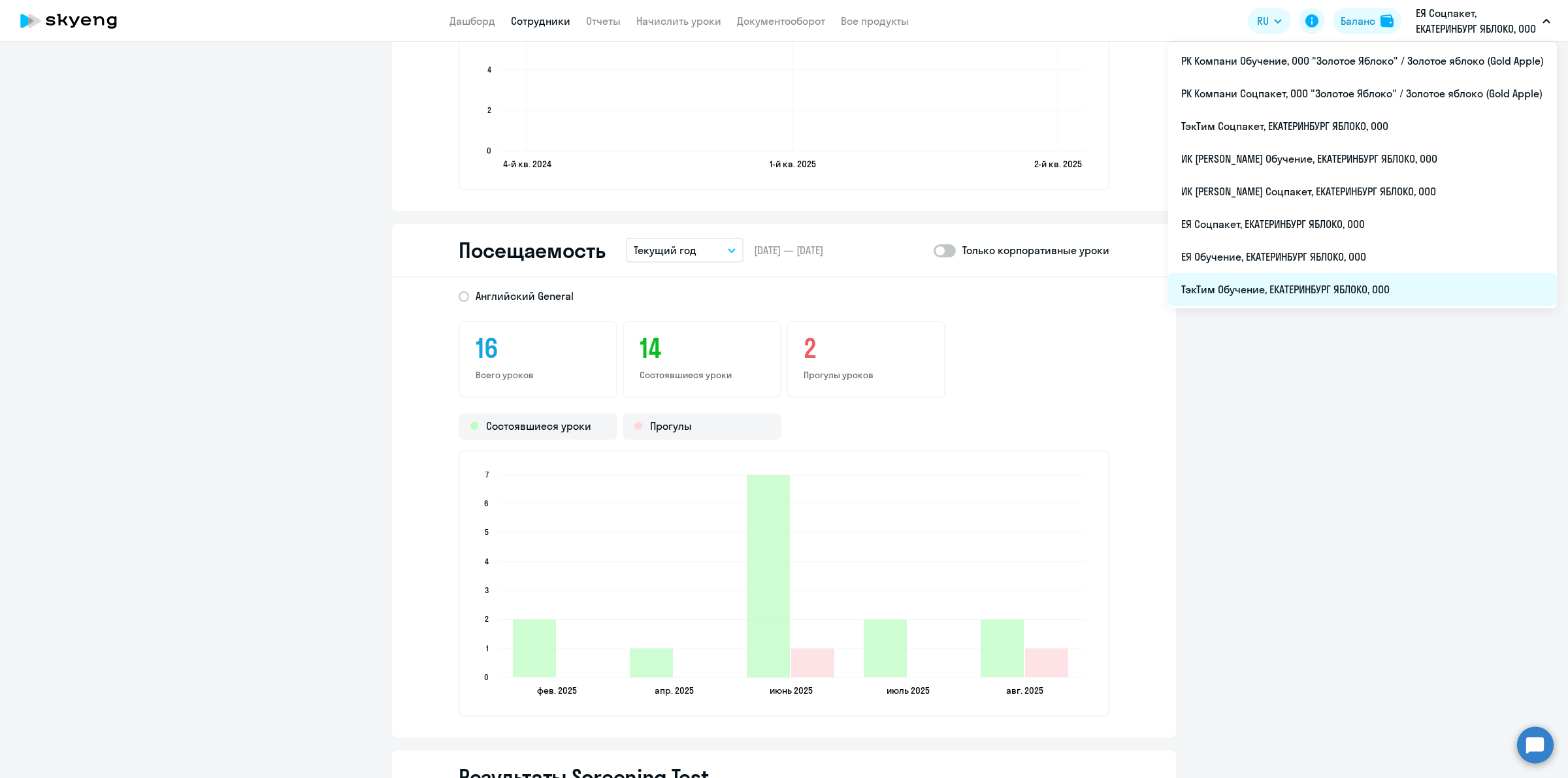
click at [1304, 291] on li "ТэкТим Обучение, ЕКАТЕРИНБУРГ ЯБЛОКО, ООО" at bounding box center [1362, 290] width 389 height 33
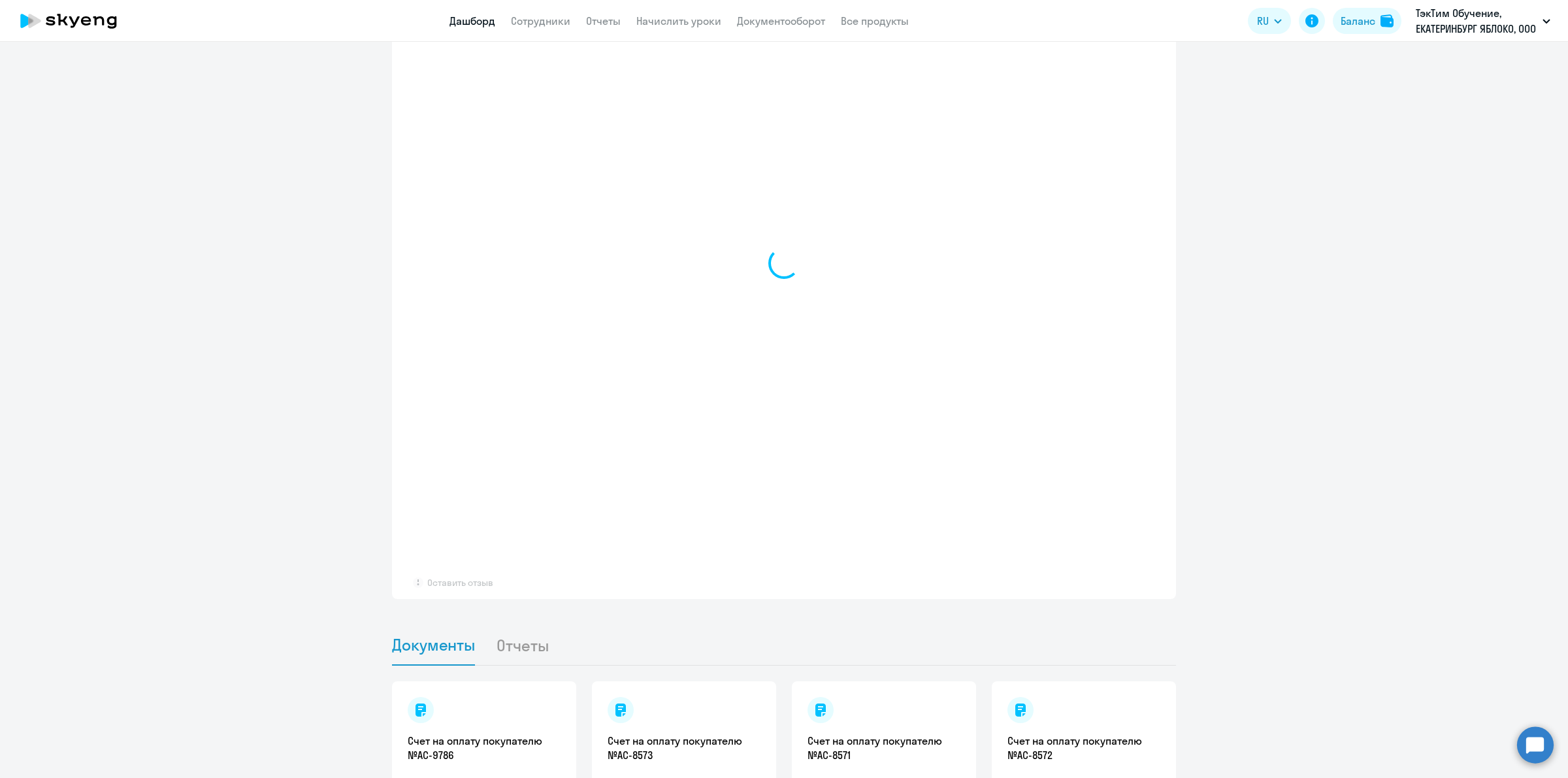
scroll to position [1055, 0]
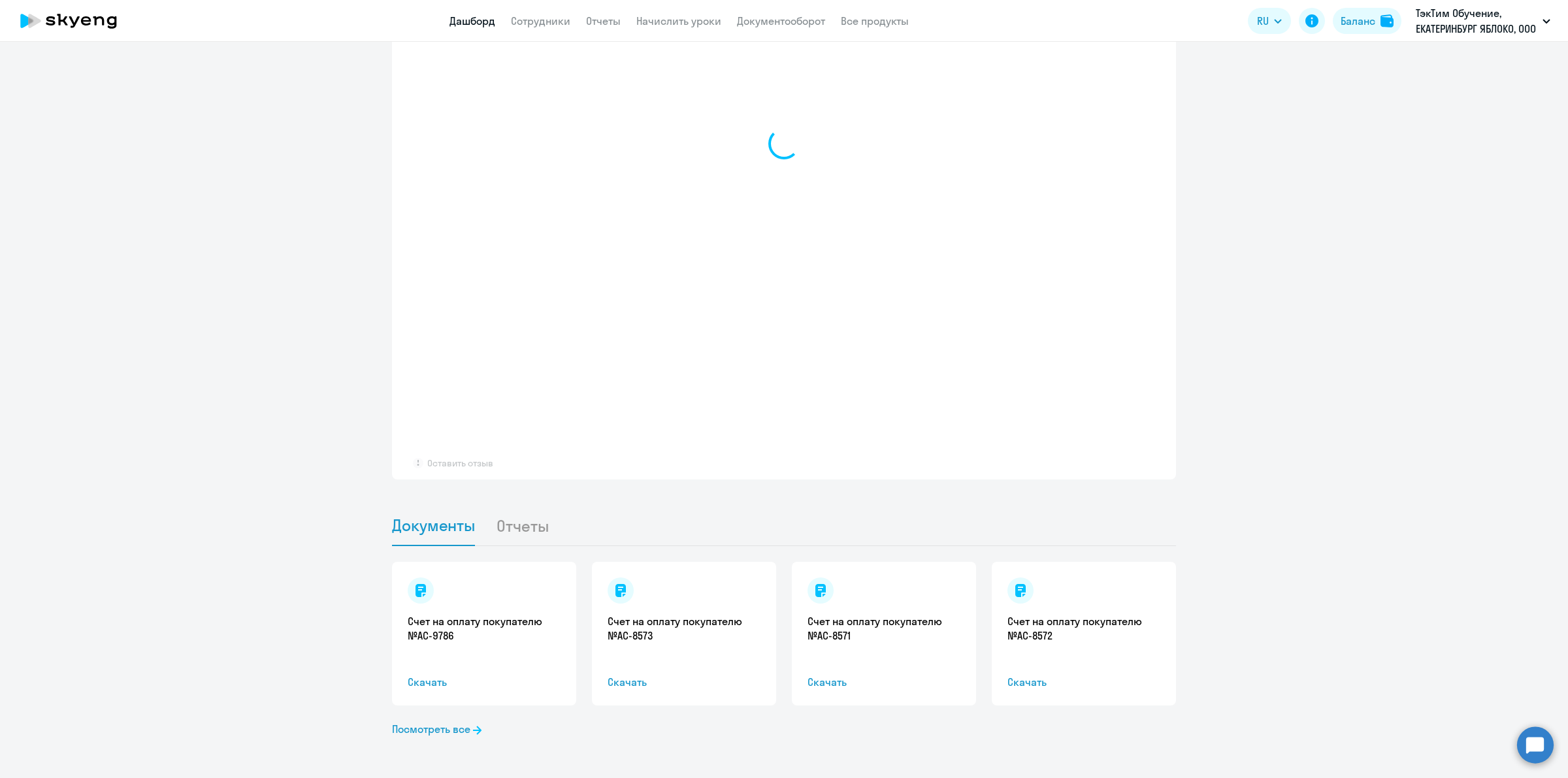
select select "30"
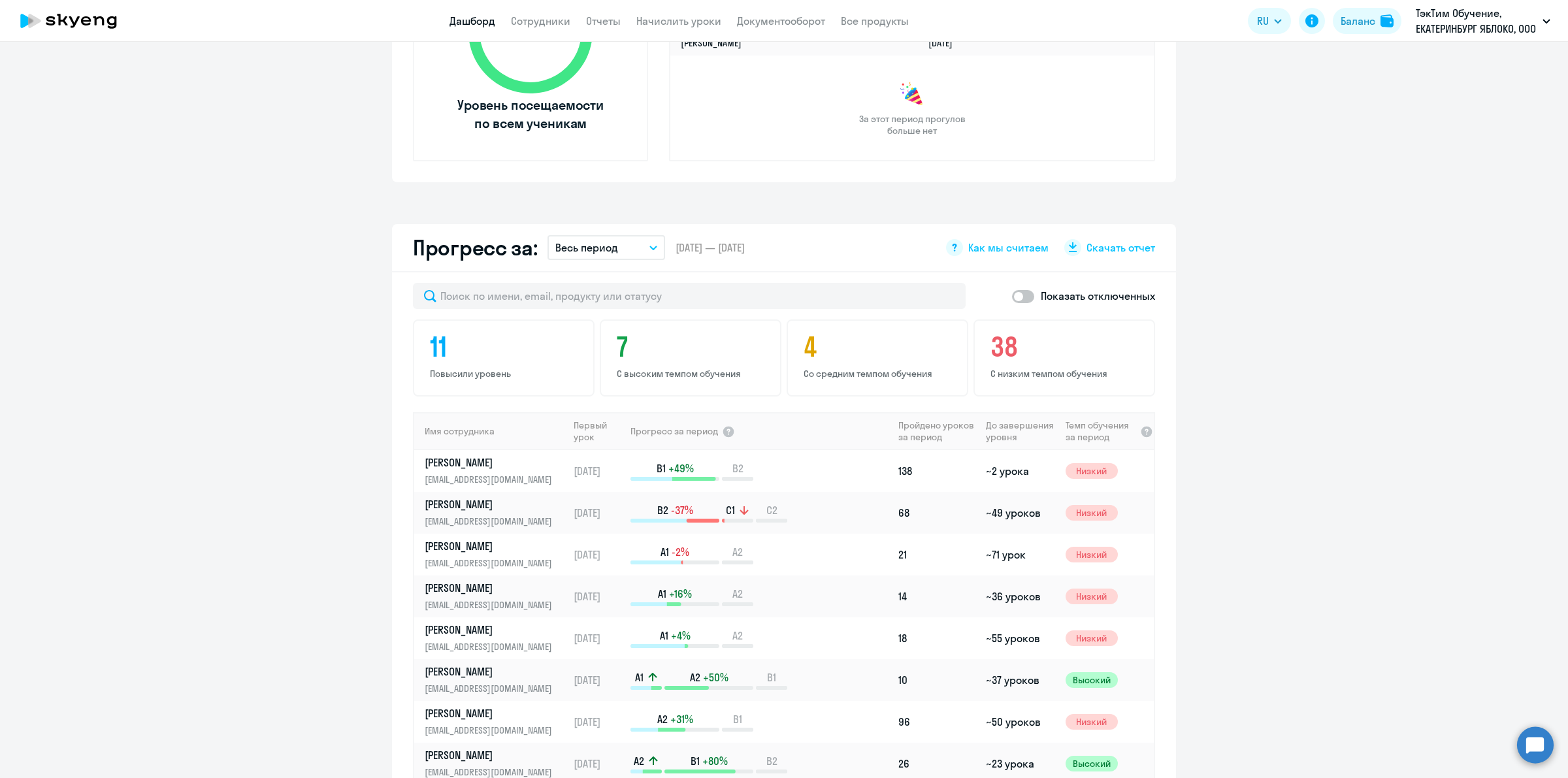
scroll to position [1049, 0]
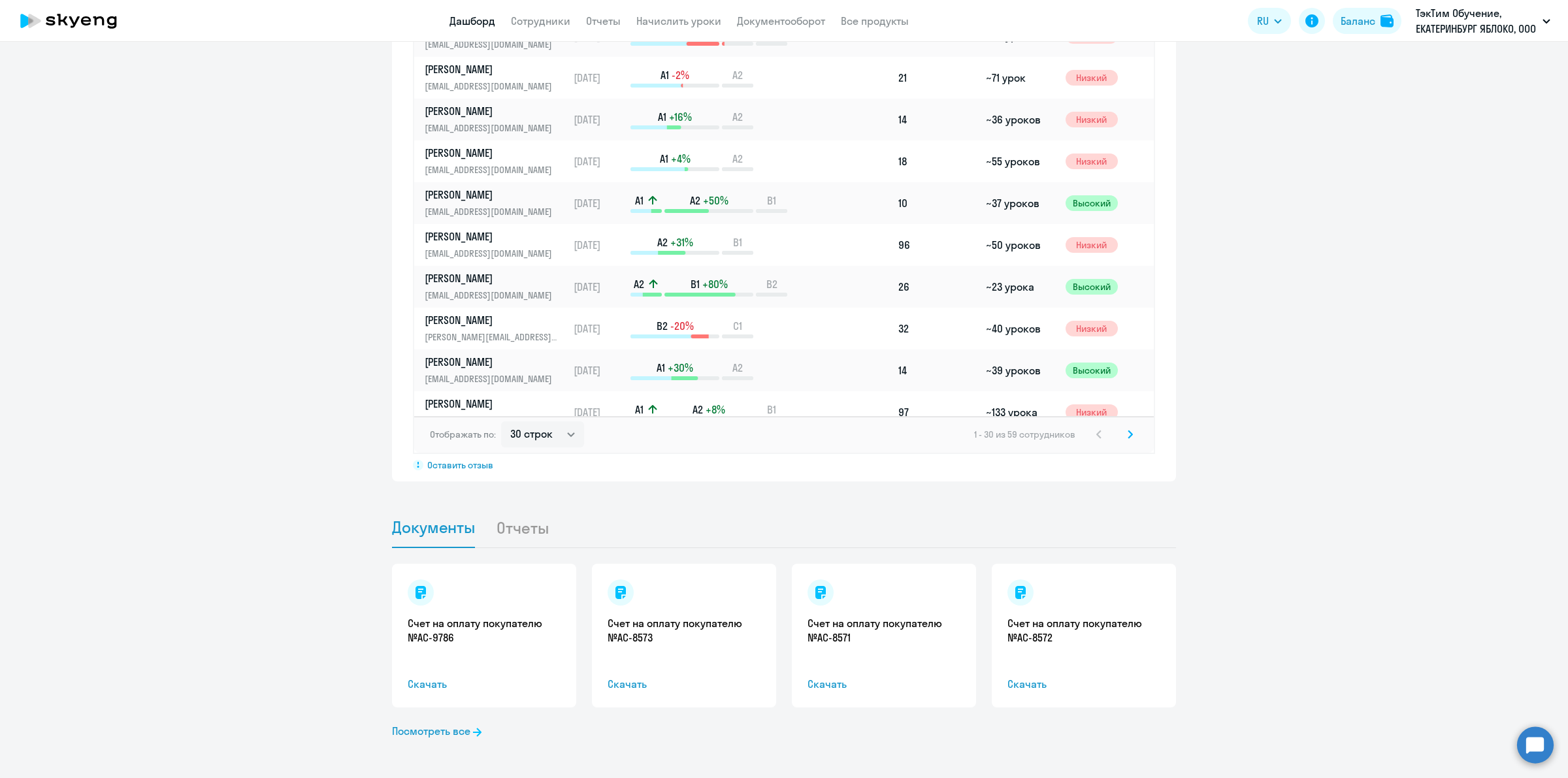
click at [488, 593] on div "Счет на оплату покупателю №AC-9786 Скачать" at bounding box center [484, 635] width 184 height 143
click at [417, 592] on icon at bounding box center [421, 592] width 11 height 13
click at [461, 733] on link "Посмотреть все" at bounding box center [437, 730] width 90 height 15
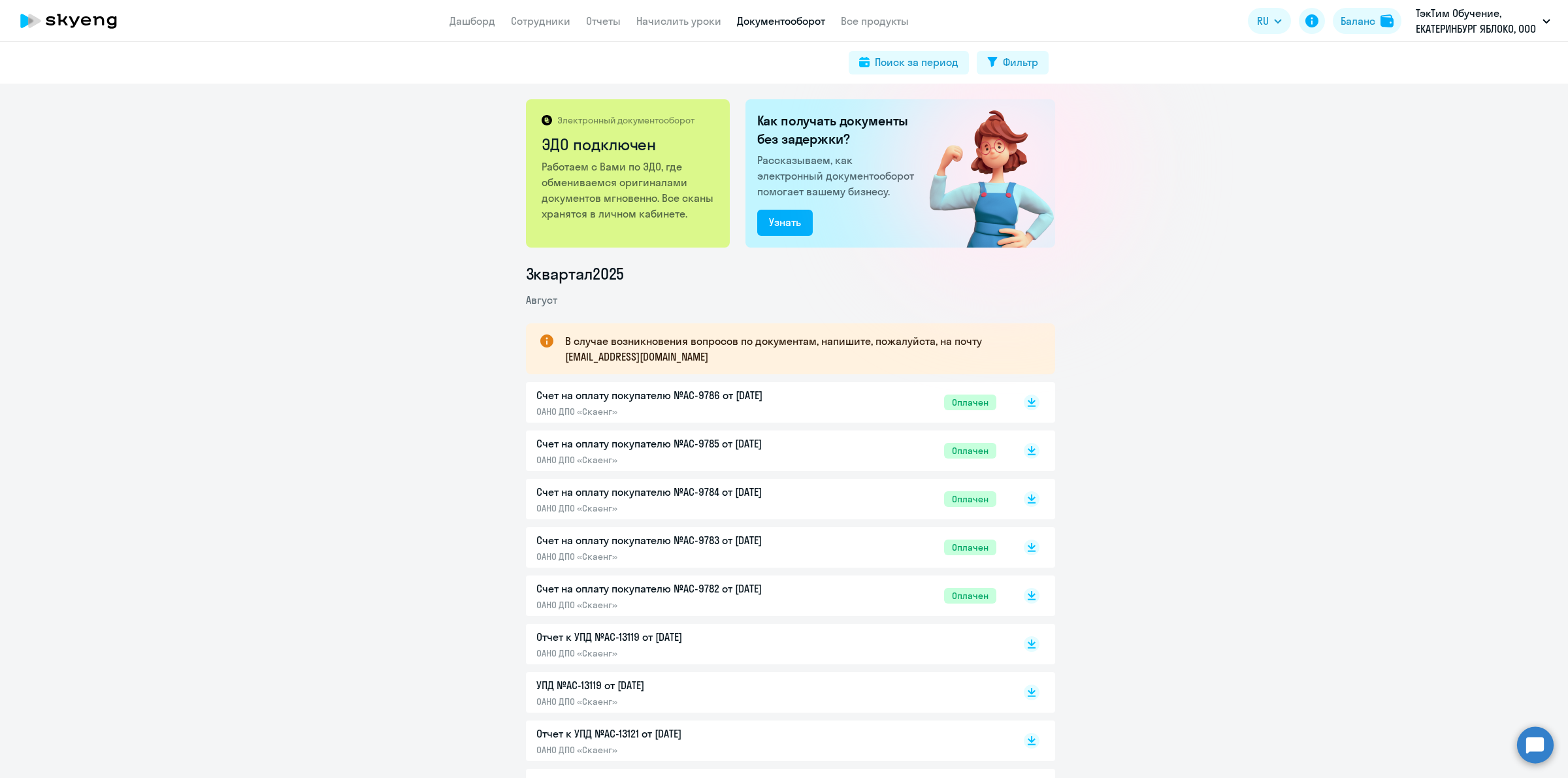
drag, startPoint x: 673, startPoint y: 353, endPoint x: 585, endPoint y: 353, distance: 88.0
click at [585, 353] on p "В случае возникновения вопросов по документам, напишите, пожалуйста, на почту […" at bounding box center [798, 349] width 467 height 32
click at [621, 348] on p "В случае возникновения вопросов по документам, напишите, пожалуйста, на почту […" at bounding box center [798, 349] width 467 height 32
click at [560, 26] on link "Сотрудники" at bounding box center [540, 21] width 59 height 13
select select "30"
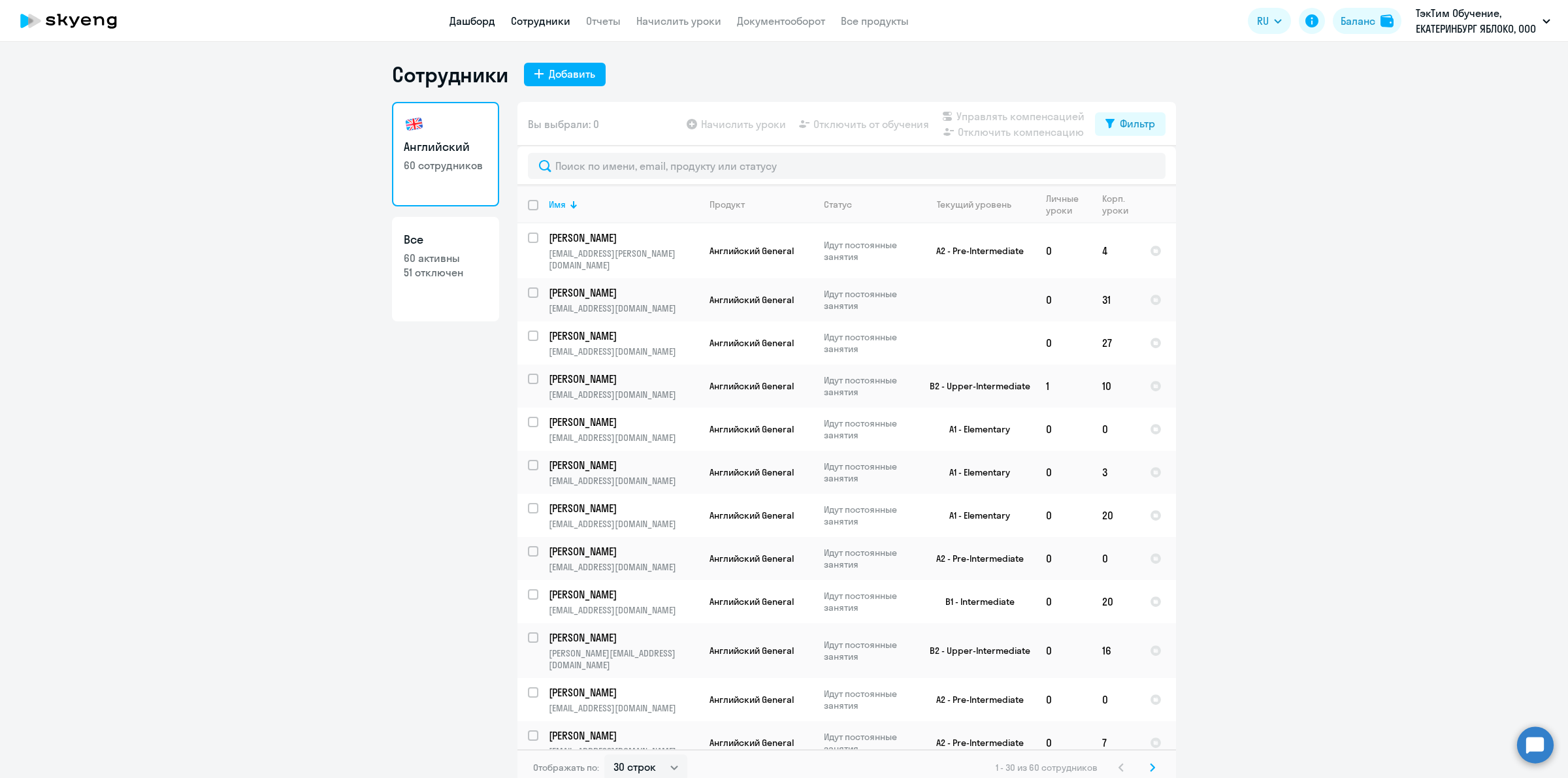
click at [460, 21] on link "Дашборд" at bounding box center [472, 21] width 45 height 13
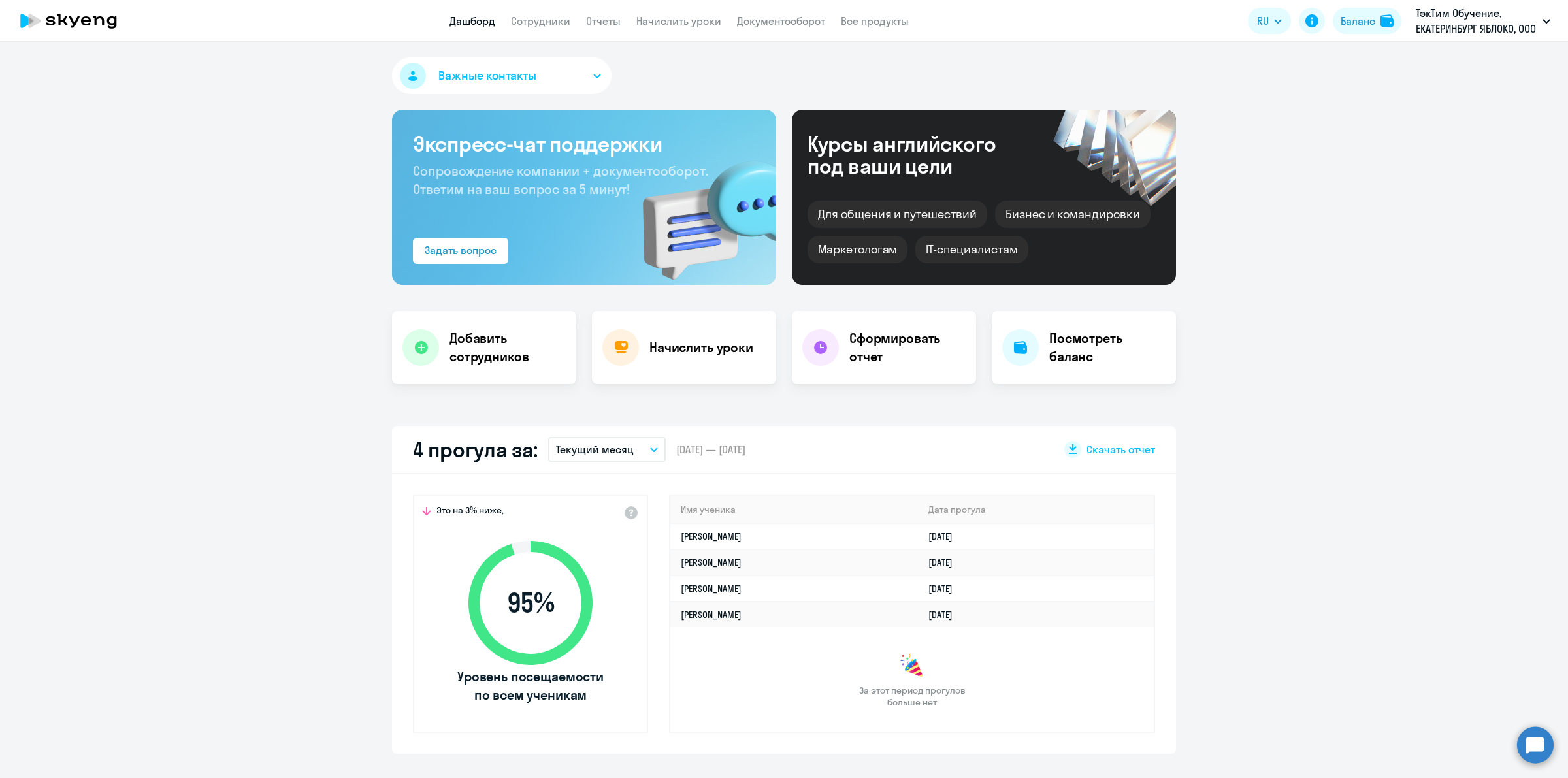
select select "30"
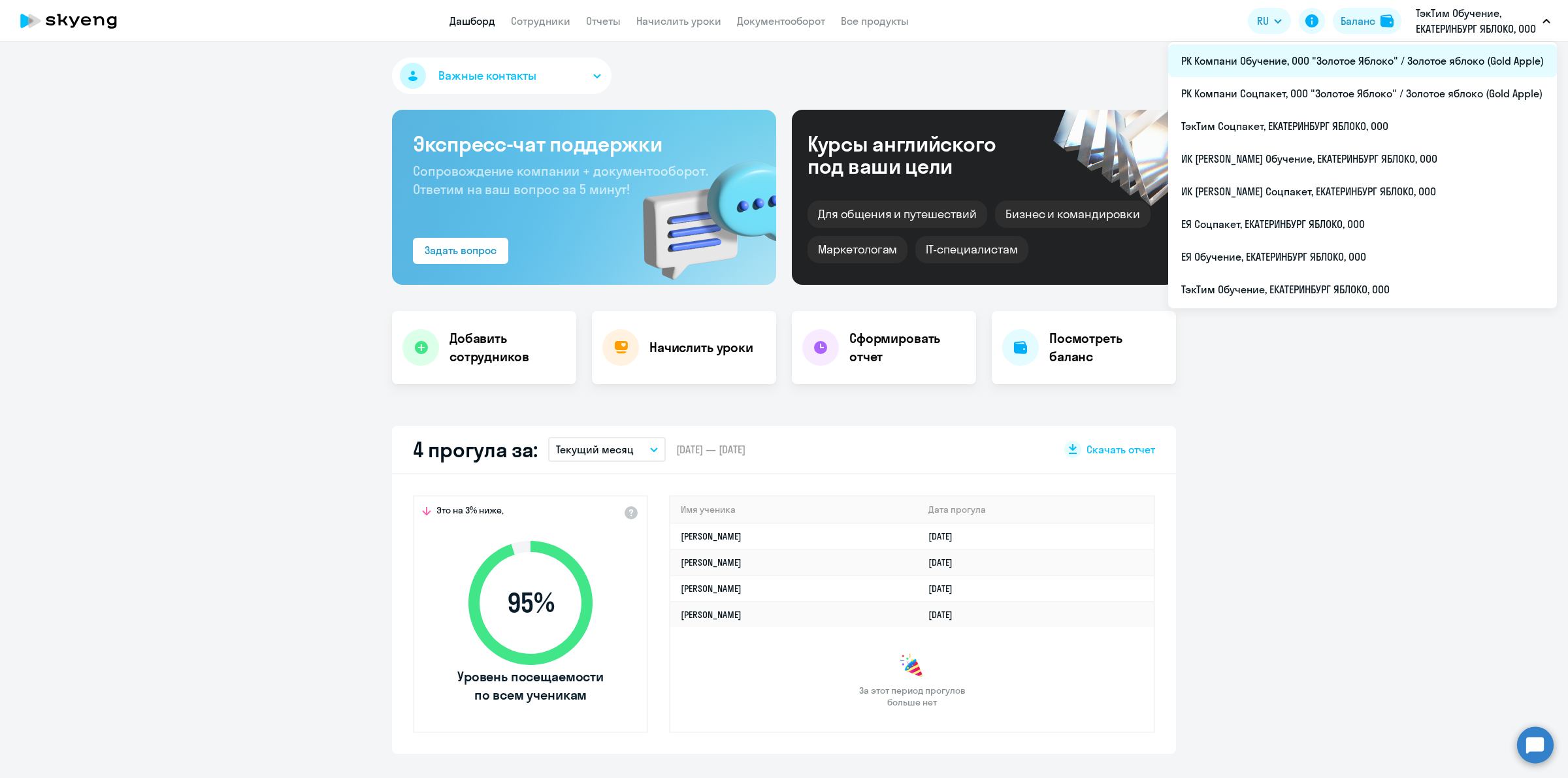
click at [1398, 54] on li "РК Компани Обучение, ООО "Золотое Яблоко" / Золотое яблоко (Gold Apple)" at bounding box center [1362, 61] width 389 height 33
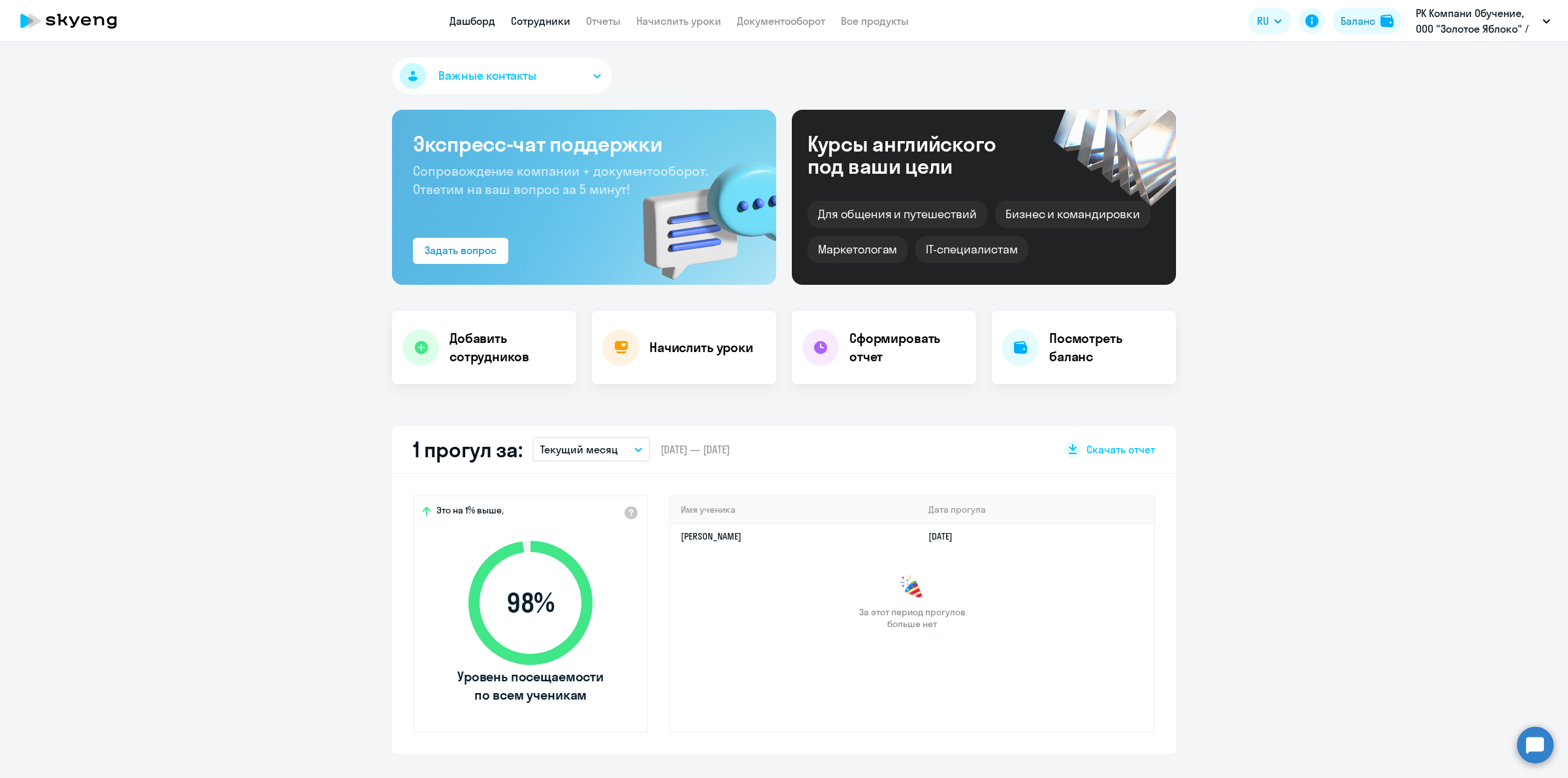
click at [552, 20] on link "Сотрудники" at bounding box center [540, 21] width 59 height 13
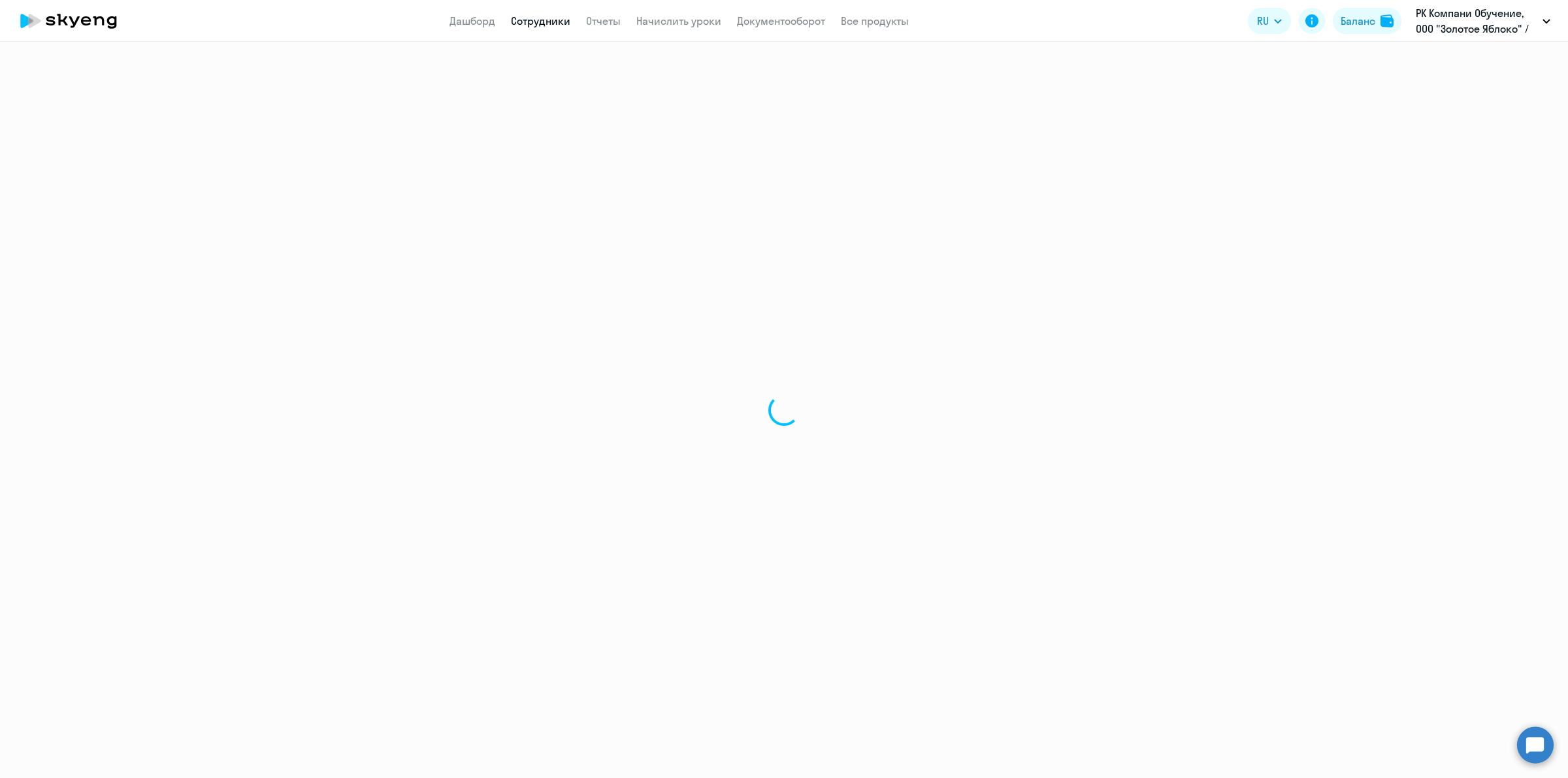
select select "30"
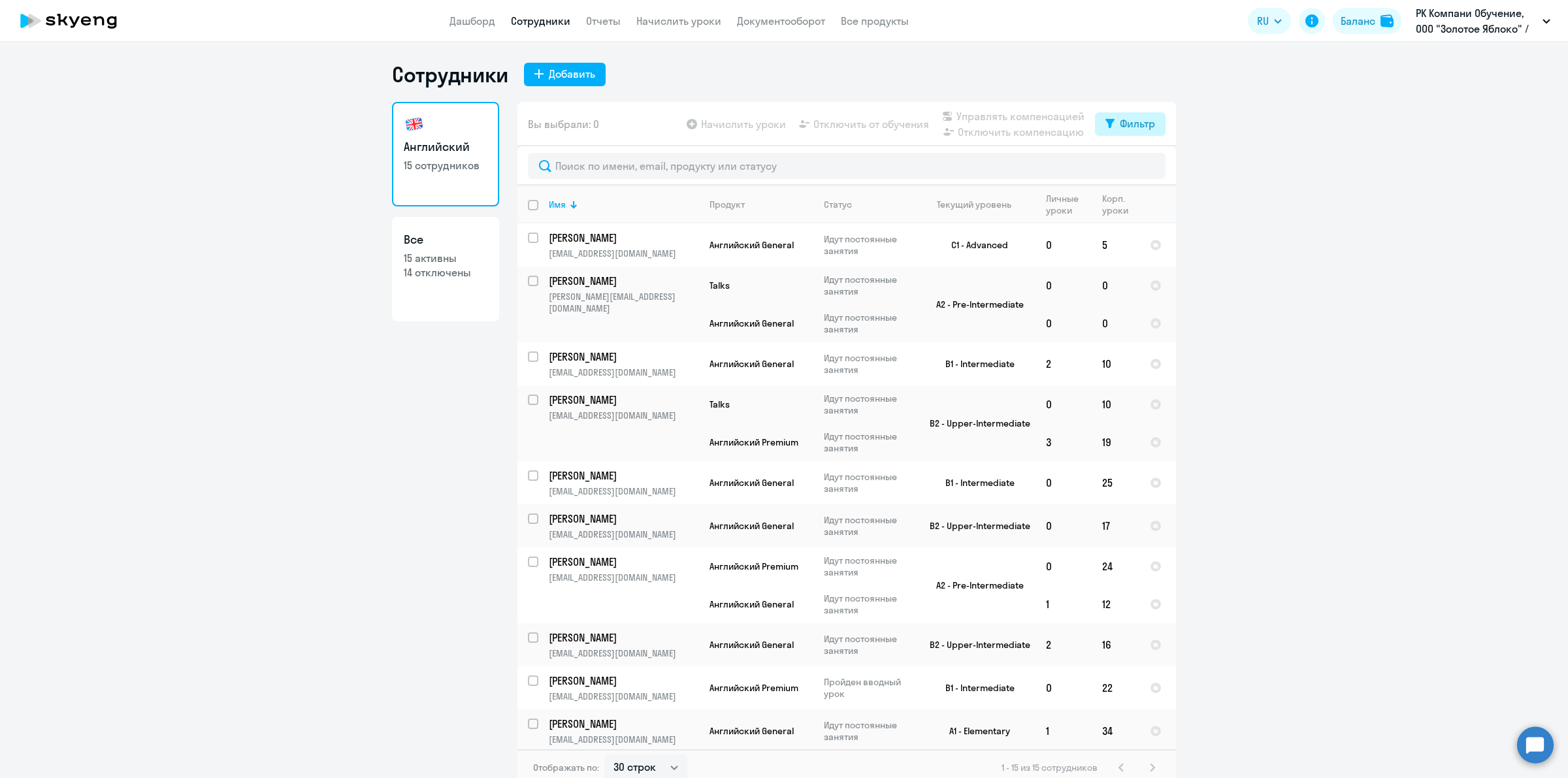
click at [1130, 119] on div "Фильтр" at bounding box center [1137, 123] width 35 height 15
click at [1287, 162] on ng-component "Сотрудники Добавить Английский 15 сотрудников Все 15 активны 14 отключены Вы вы…" at bounding box center [784, 424] width 1568 height 724
click at [782, 171] on input "text" at bounding box center [846, 165] width 637 height 26
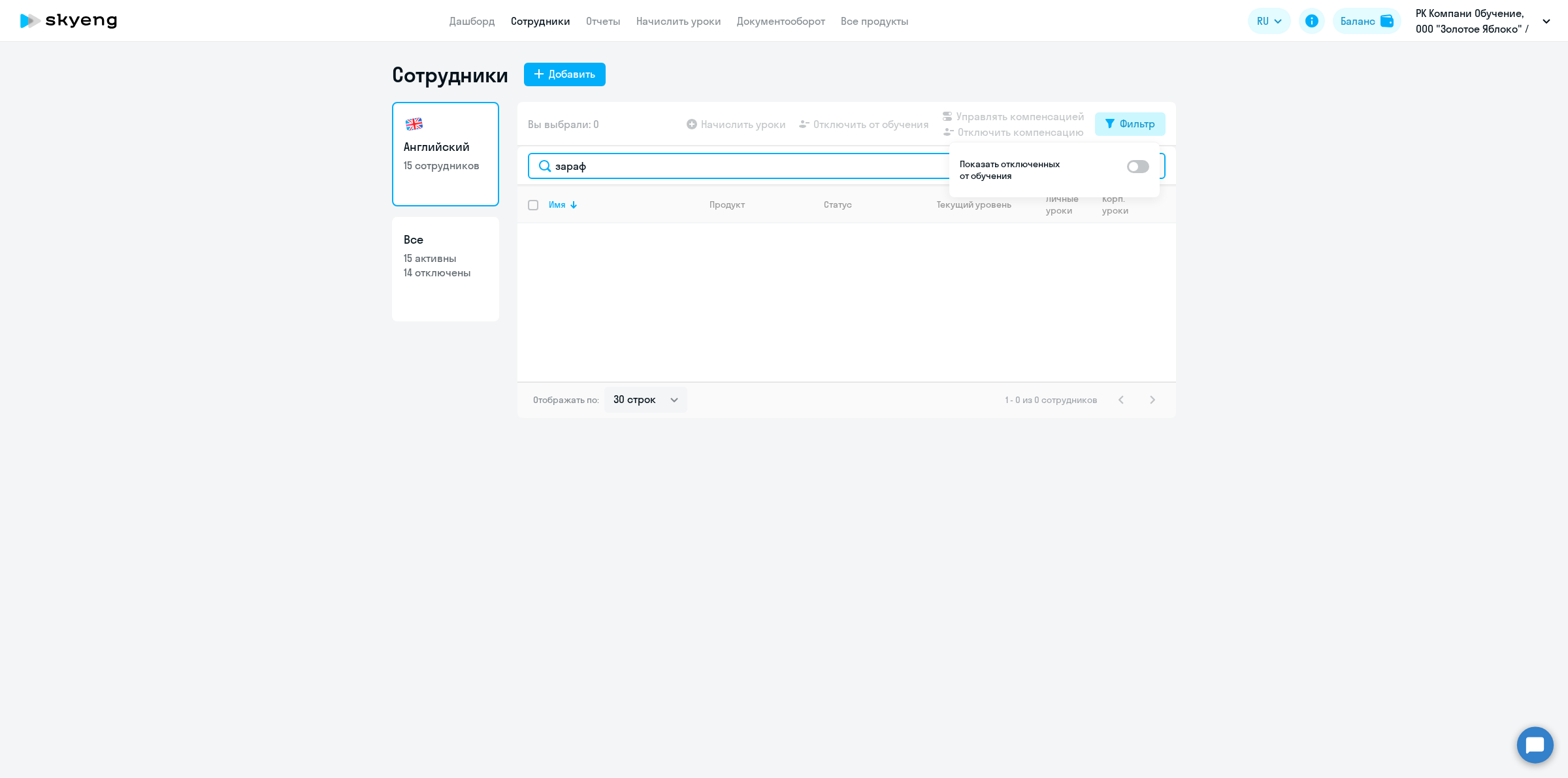
type input "зараф"
click at [1135, 121] on div "Фильтр" at bounding box center [1137, 123] width 35 height 15
click at [1129, 125] on div "Фильтр" at bounding box center [1137, 123] width 35 height 15
click at [1138, 166] on span at bounding box center [1144, 166] width 22 height 13
click at [1133, 166] on input "checkbox" at bounding box center [1132, 165] width 1 height 1
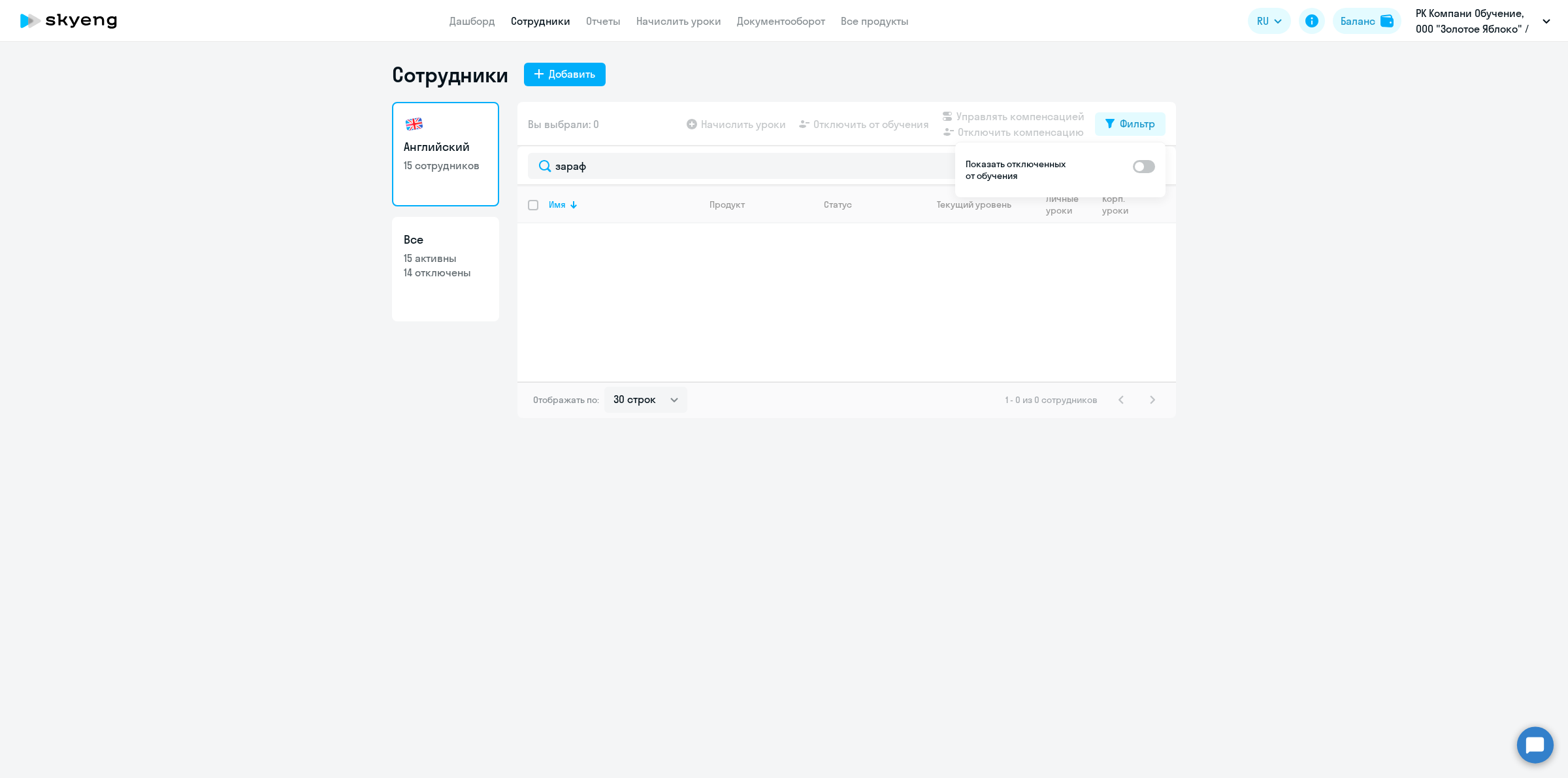
checkbox input "true"
click at [1287, 165] on ng-component "Сотрудники Добавить Английский 15 сотрудников Все 15 активны 14 отключены Вы вы…" at bounding box center [784, 240] width 1568 height 357
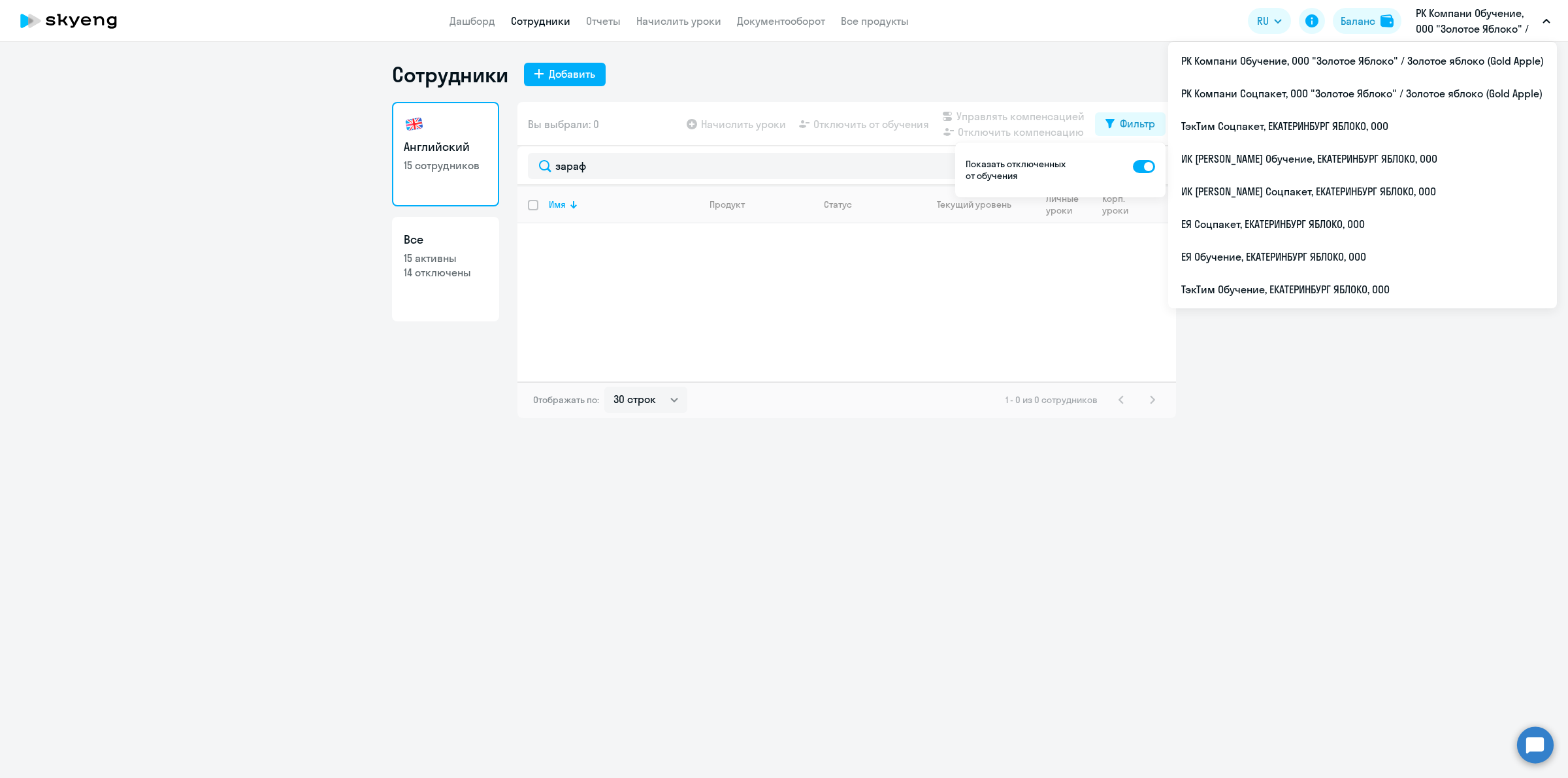
click at [1466, 20] on p "РК Компани Обучение, ООО "Золотое Яблоко" / Золотое яблоко (Gold Apple)" at bounding box center [1476, 21] width 122 height 32
click at [1458, 34] on p "РК Компани Обучение, ООО "Золотое Яблоко" / Золотое яблоко (Gold Apple)" at bounding box center [1476, 21] width 122 height 32
click at [1386, 89] on li "РК Компани Соцпакет, ООО "Золотое Яблоко" / Золотое яблоко (Gold Apple)" at bounding box center [1362, 94] width 389 height 33
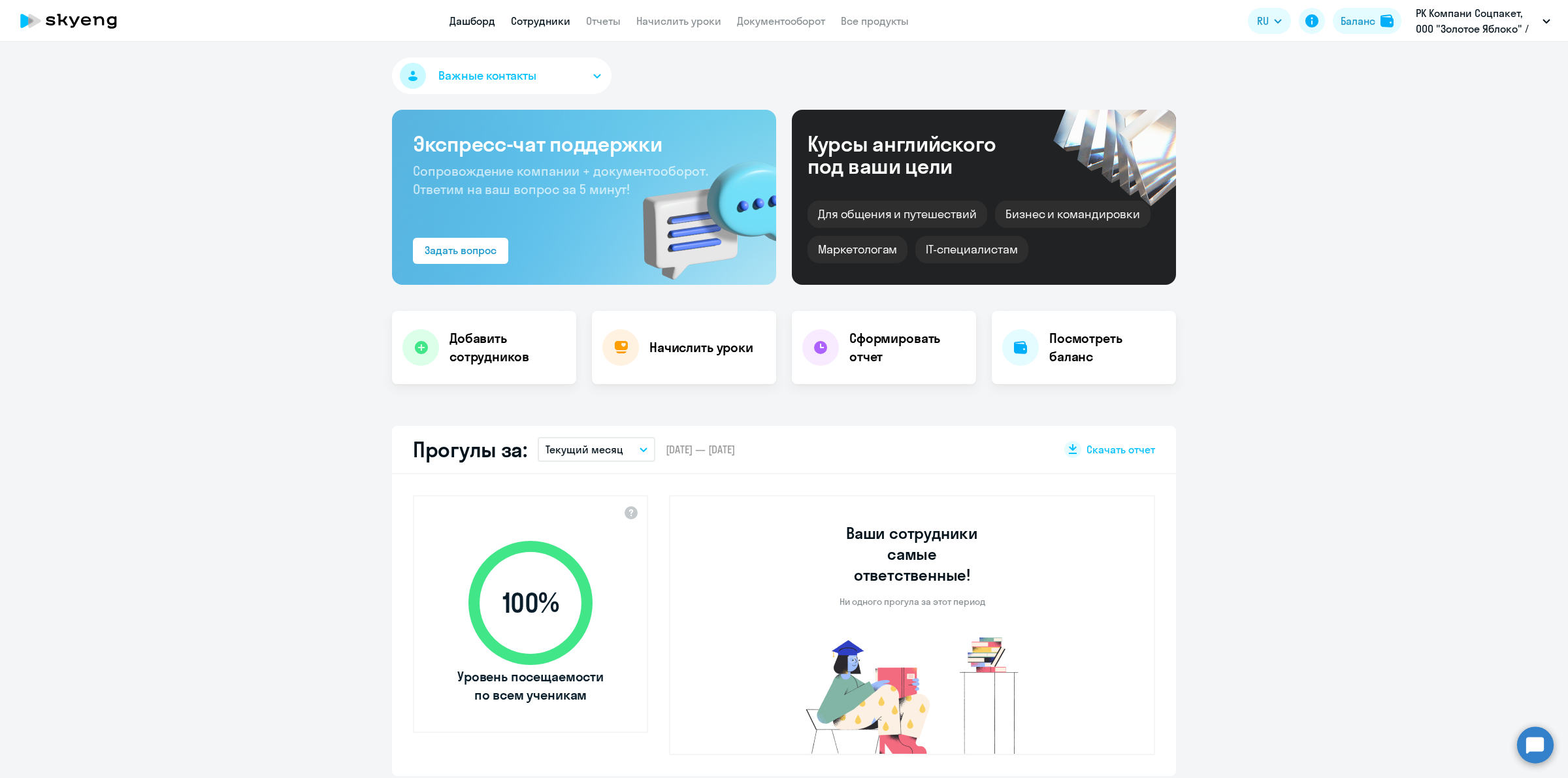
click at [559, 17] on link "Сотрудники" at bounding box center [540, 21] width 59 height 13
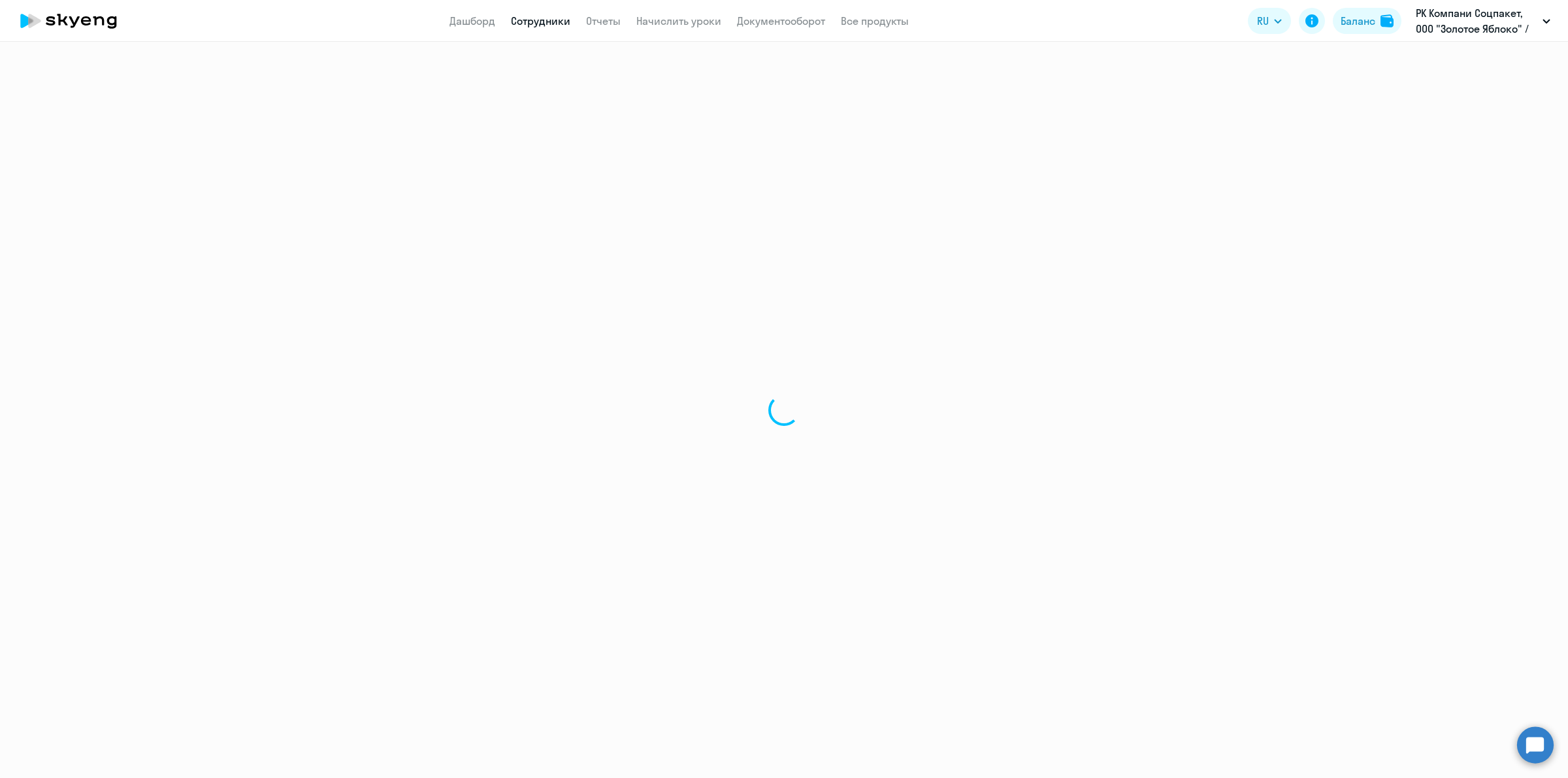
select select "30"
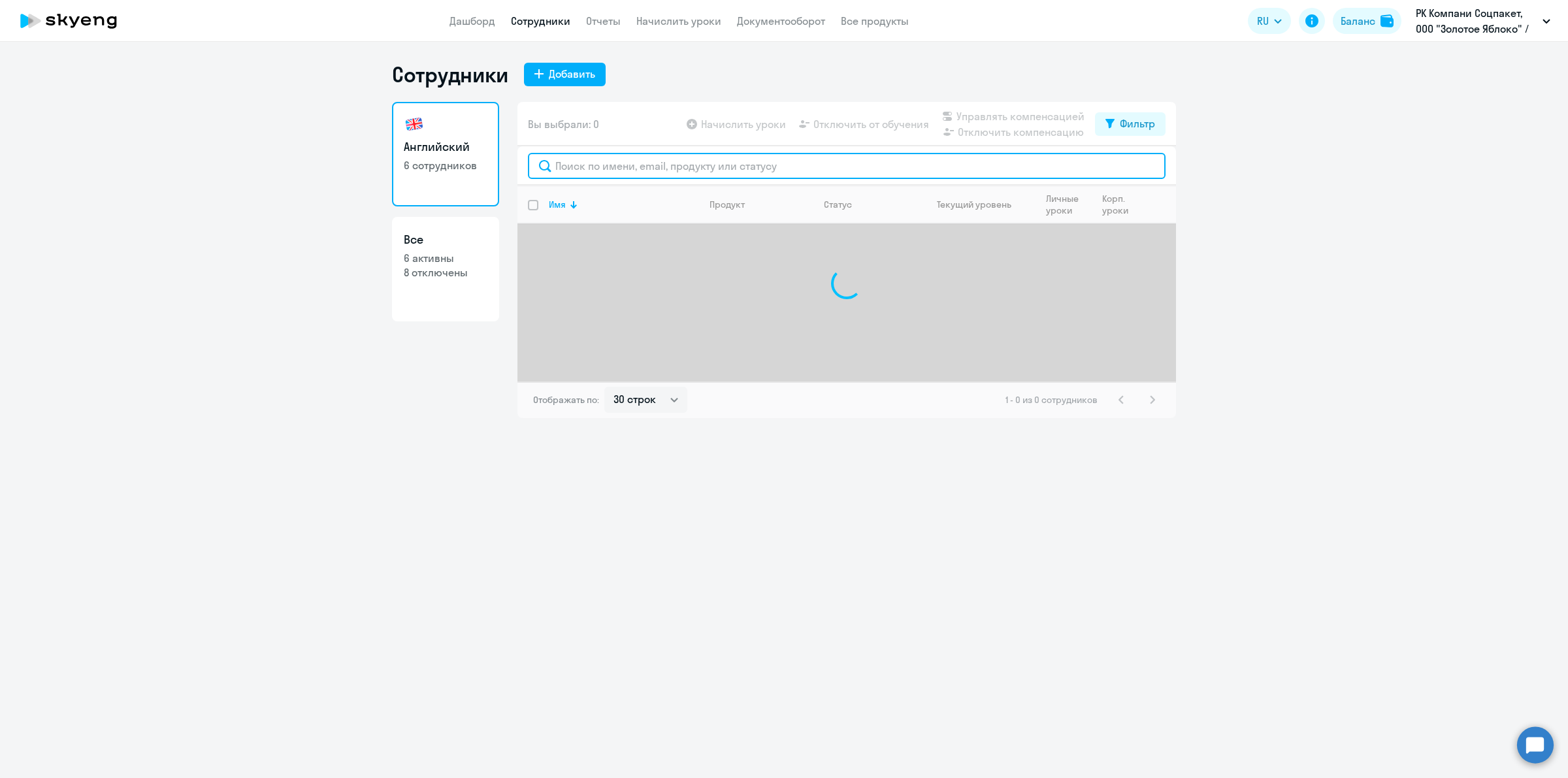
click at [679, 173] on input "text" at bounding box center [846, 165] width 637 height 26
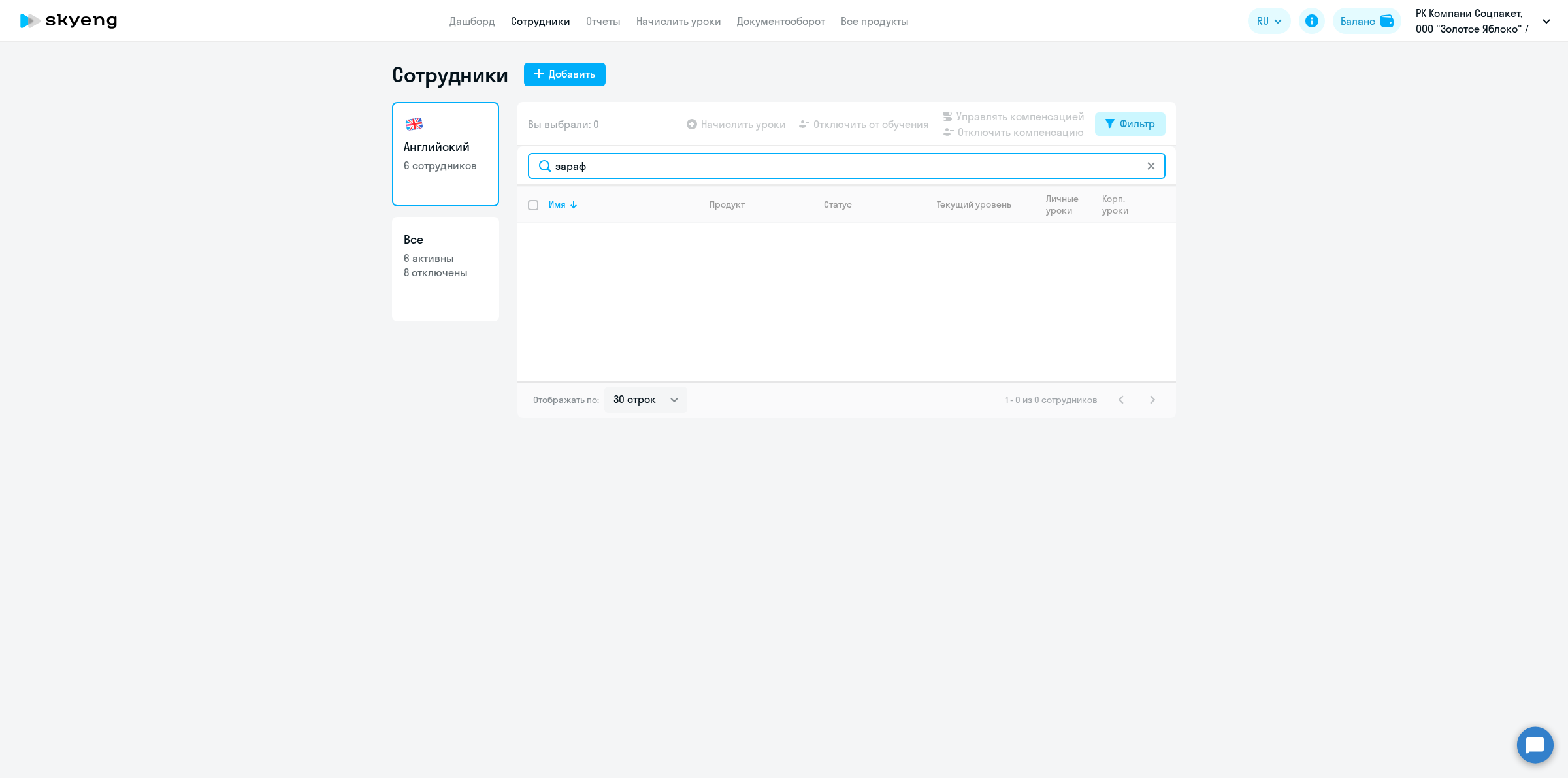
type input "зараф"
click at [1150, 120] on div "Фильтр" at bounding box center [1137, 123] width 35 height 15
click at [1144, 165] on span at bounding box center [1144, 166] width 22 height 13
click at [1133, 165] on input "checkbox" at bounding box center [1132, 165] width 1 height 1
checkbox input "true"
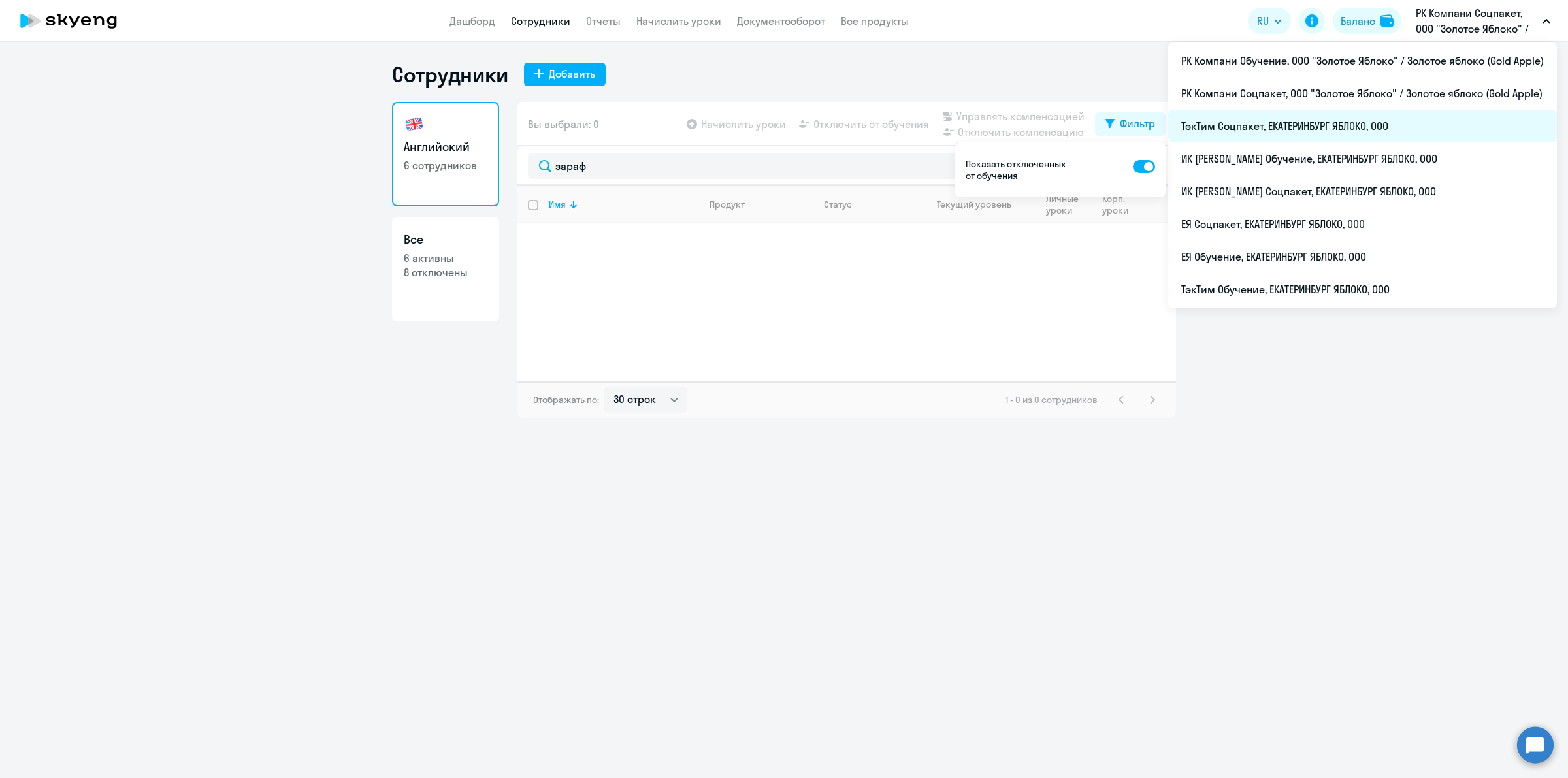
click at [1396, 126] on li "ТэкТим Соцпакет, ЕКАТЕРИНБУРГ ЯБЛОКО, ООО" at bounding box center [1362, 126] width 389 height 33
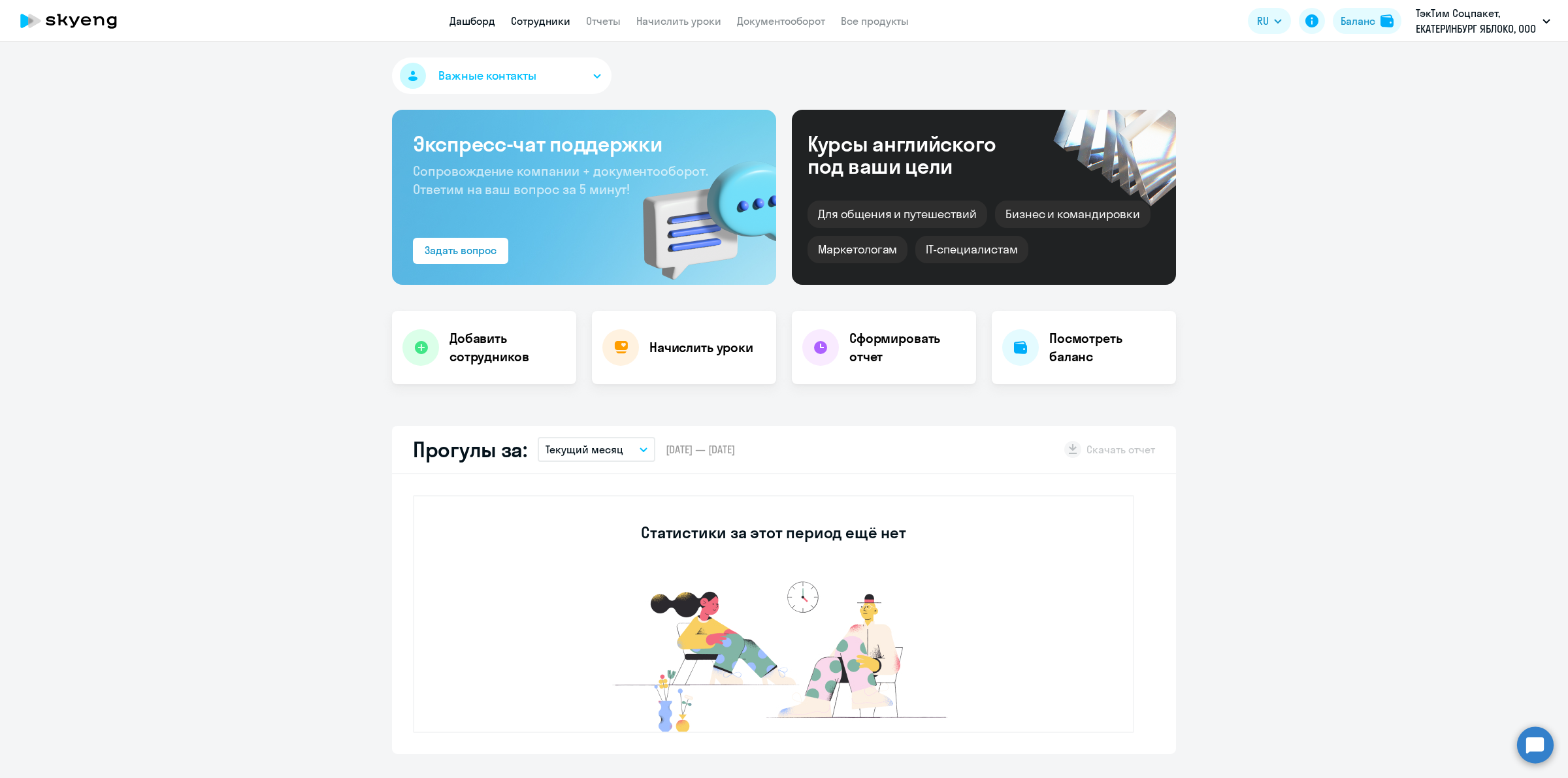
drag, startPoint x: 548, startPoint y: 22, endPoint x: 565, endPoint y: 23, distance: 17.0
click at [547, 21] on link "Сотрудники" at bounding box center [540, 21] width 59 height 13
select select "30"
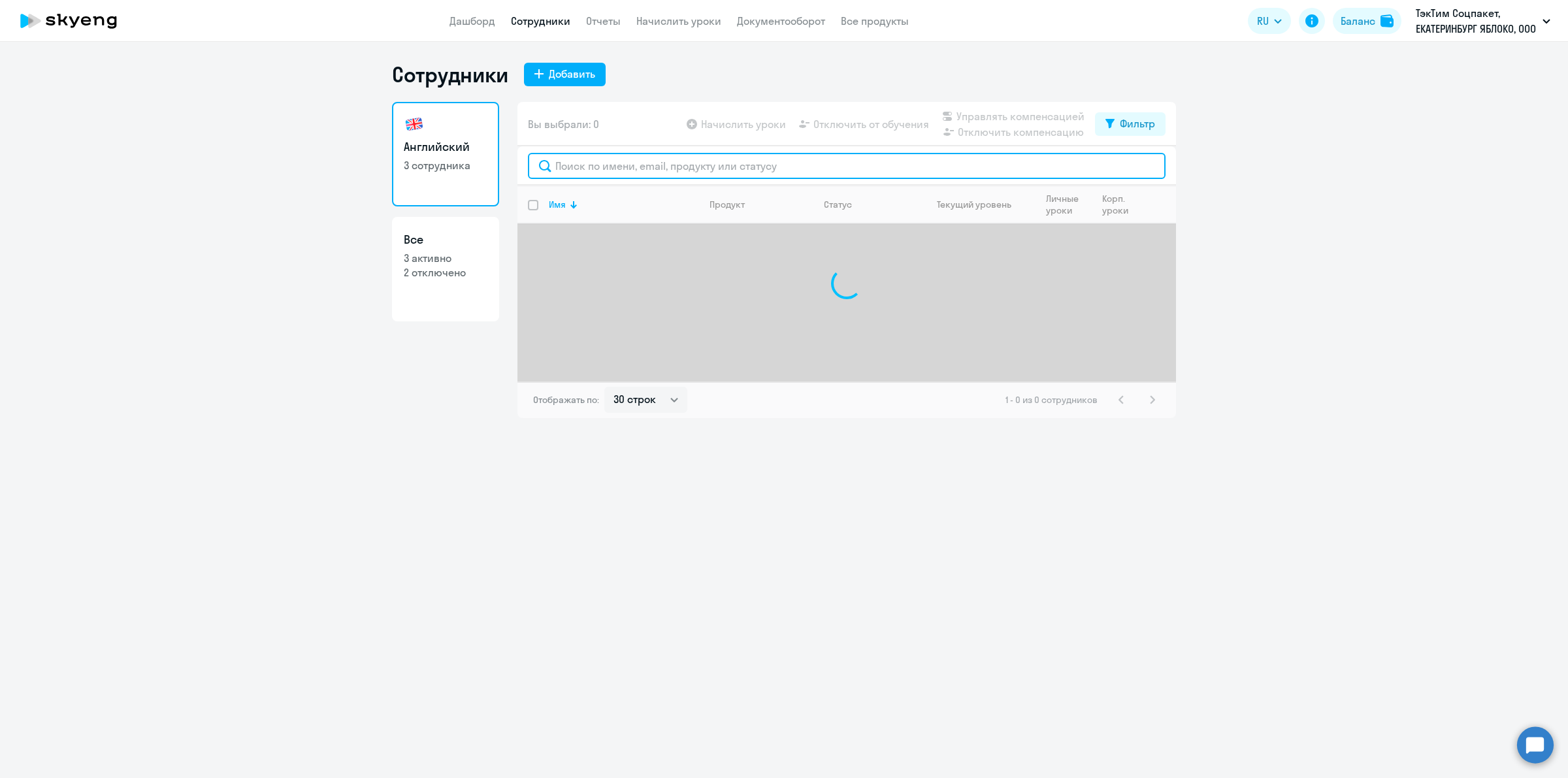
click at [763, 160] on input "text" at bounding box center [846, 165] width 637 height 26
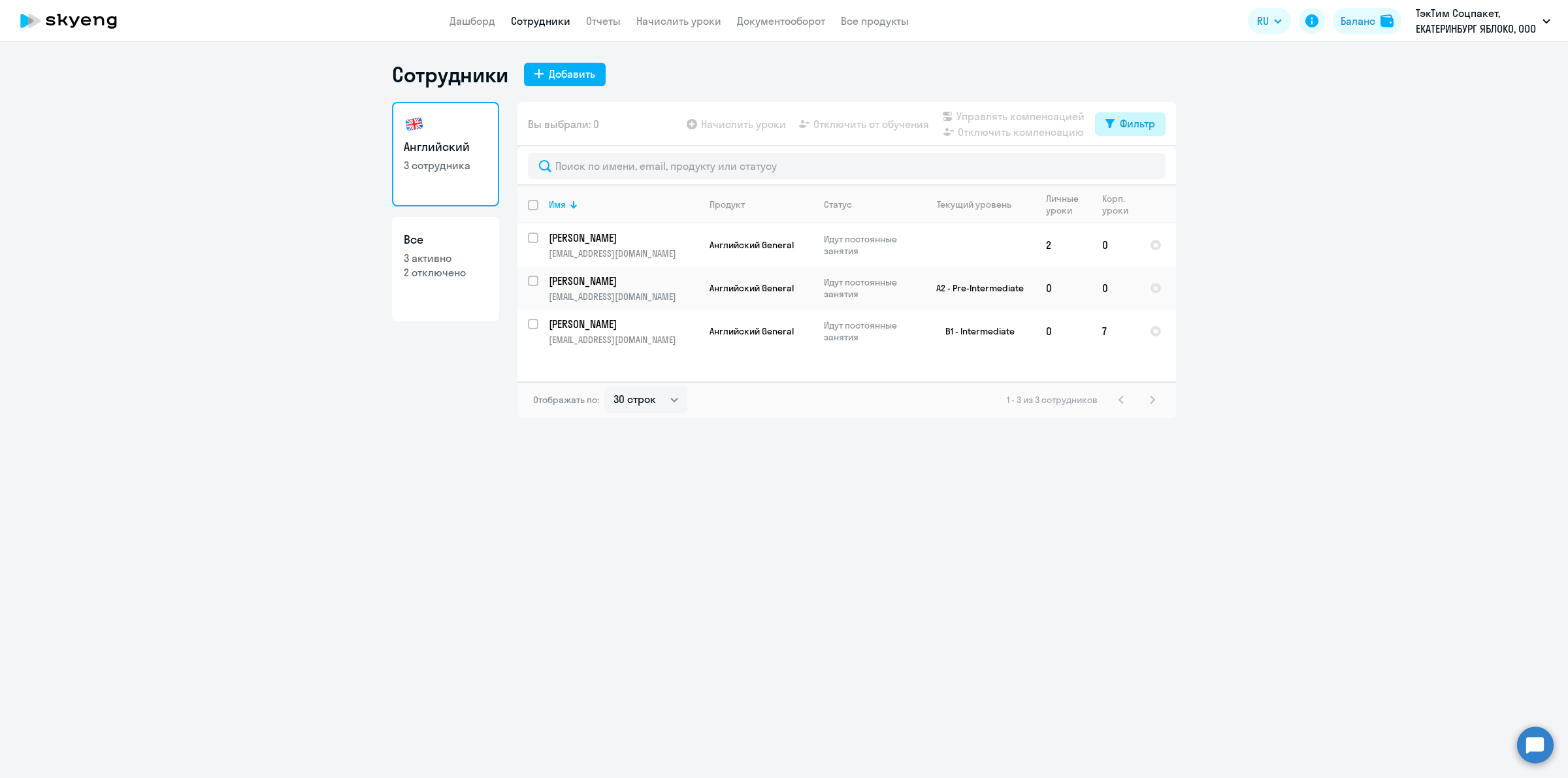
click at [1117, 115] on button "Фильтр" at bounding box center [1130, 124] width 71 height 24
click at [1145, 166] on span at bounding box center [1144, 166] width 22 height 13
click at [1133, 166] on input "checkbox" at bounding box center [1132, 165] width 1 height 1
checkbox input "true"
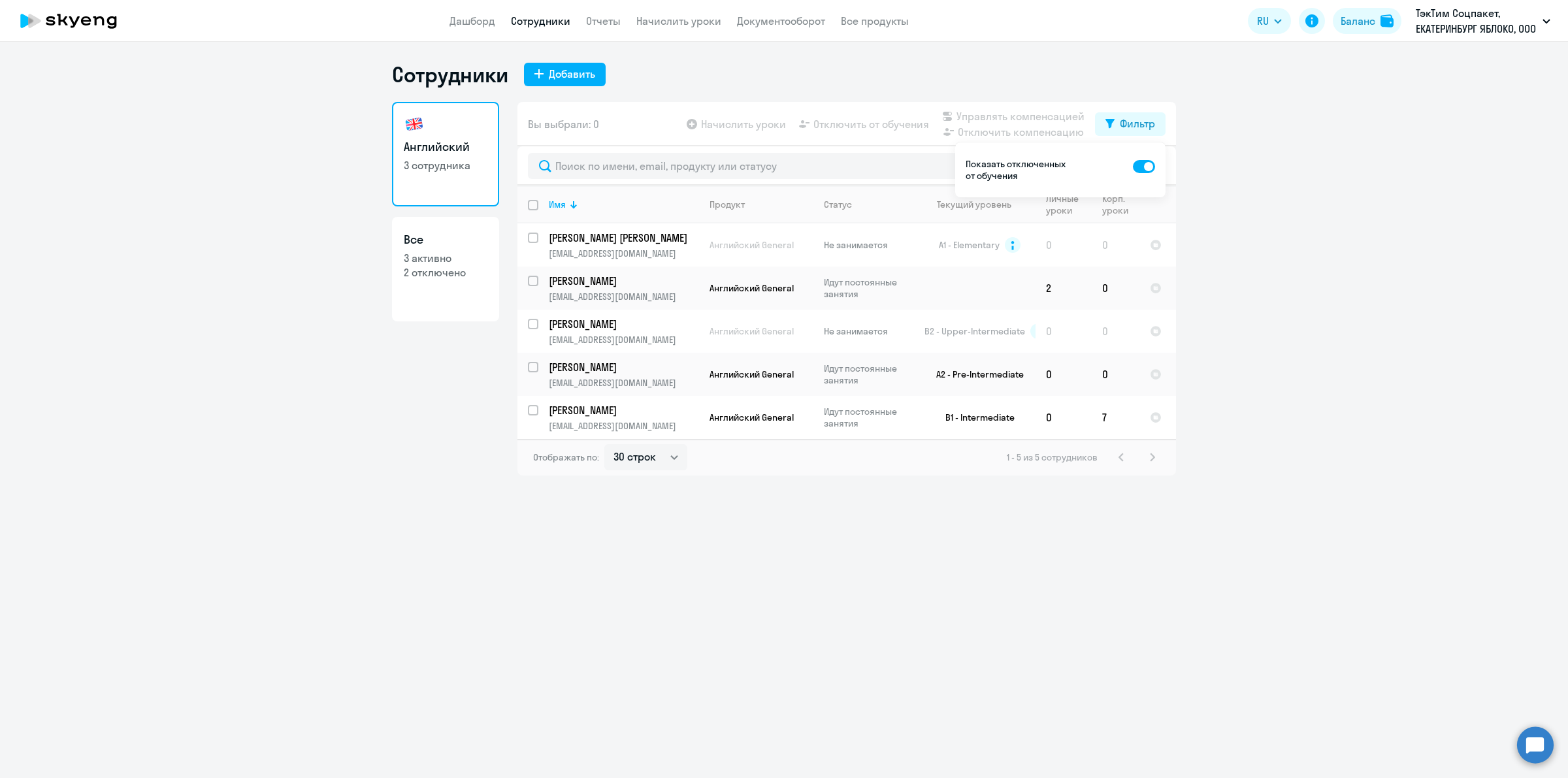
click at [1239, 134] on ng-component "Сотрудники Добавить Английский 3 сотрудника Все 3 активно 2 отключено Вы выбрал…" at bounding box center [784, 269] width 1568 height 414
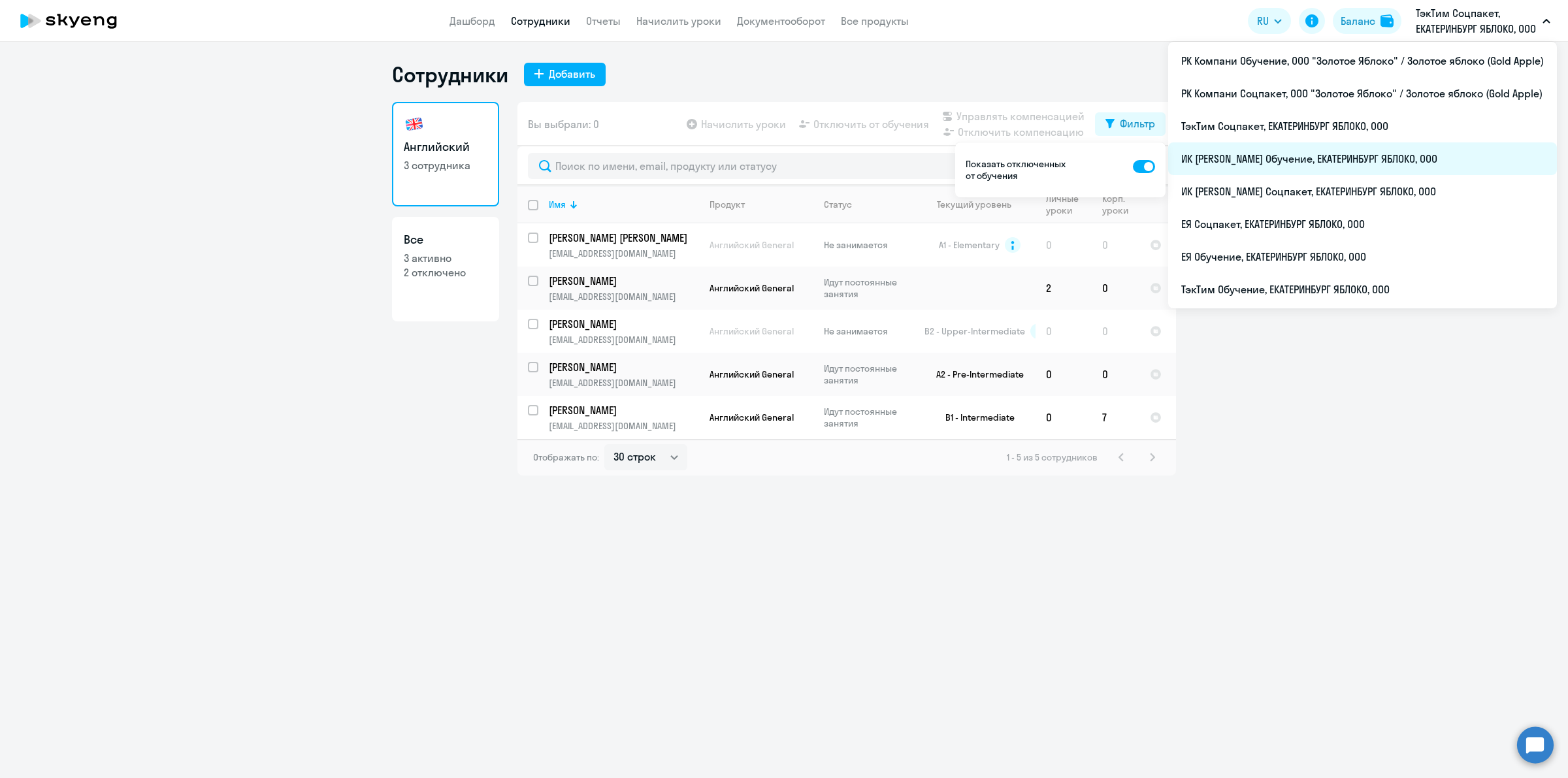
click at [1366, 162] on li "ИК [PERSON_NAME] Обучение, ЕКАТЕРИНБУРГ ЯБЛОКО, ООО" at bounding box center [1362, 159] width 389 height 33
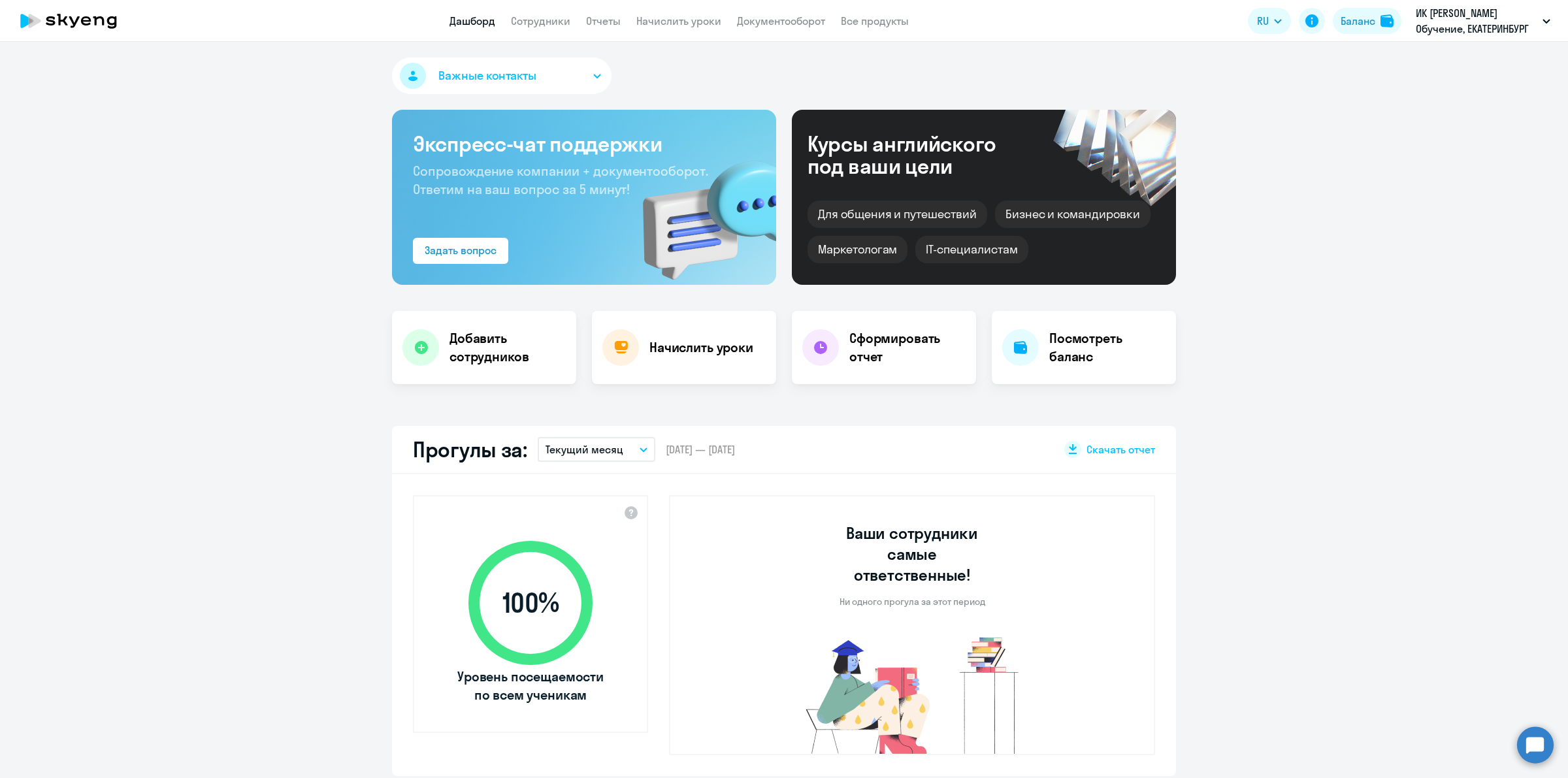
select select "30"
click at [552, 20] on link "Сотрудники" at bounding box center [540, 21] width 59 height 13
select select "30"
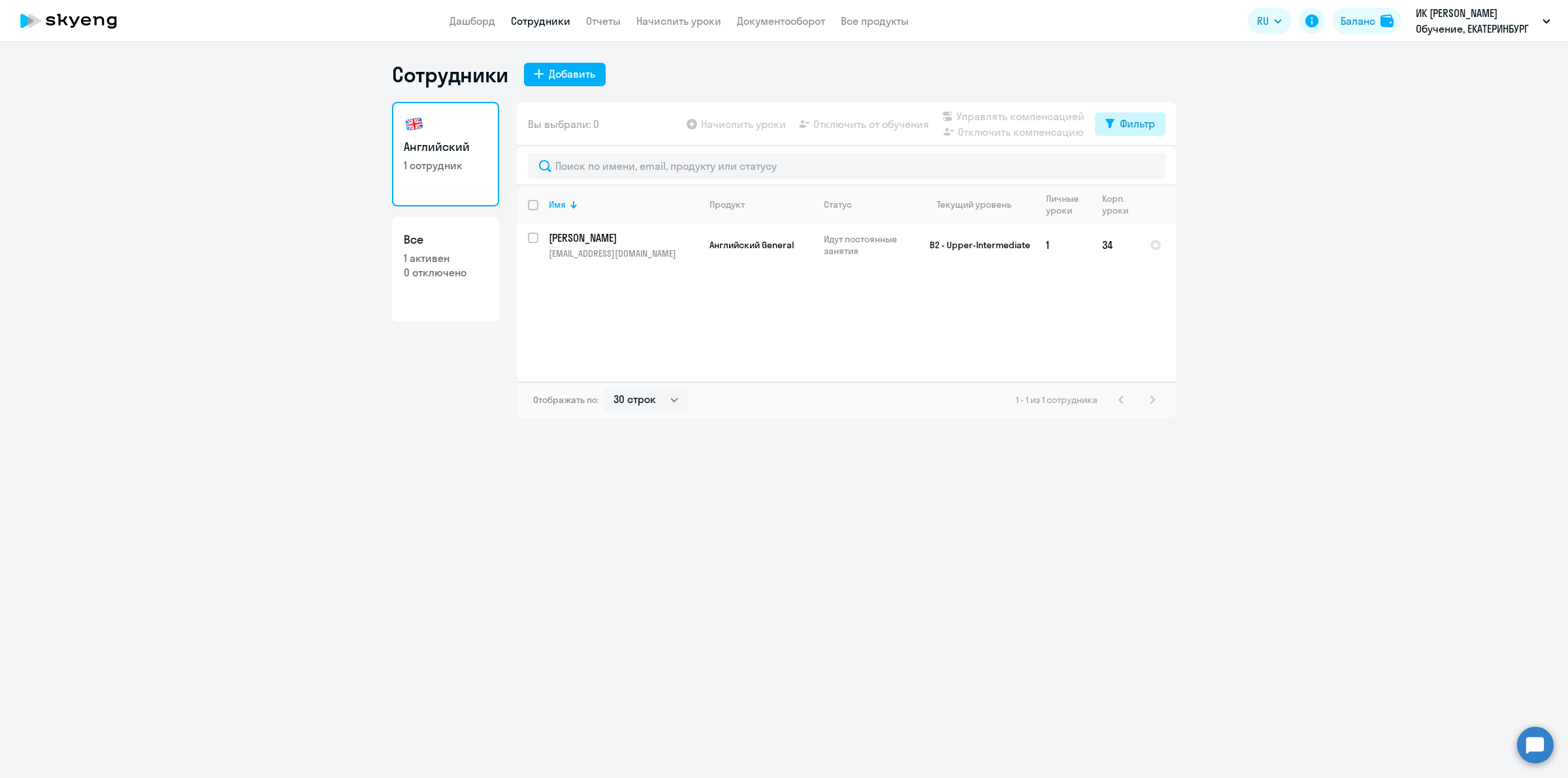
click at [1144, 127] on div "Фильтр" at bounding box center [1137, 123] width 35 height 15
click at [1147, 164] on span at bounding box center [1144, 166] width 22 height 13
click at [1133, 165] on input "checkbox" at bounding box center [1132, 165] width 1 height 1
checkbox input "true"
click at [1395, 123] on ng-component "Сотрудники Добавить Английский 1 сотрудник Все 1 активен 0 отключено Вы выбрали…" at bounding box center [784, 240] width 1568 height 357
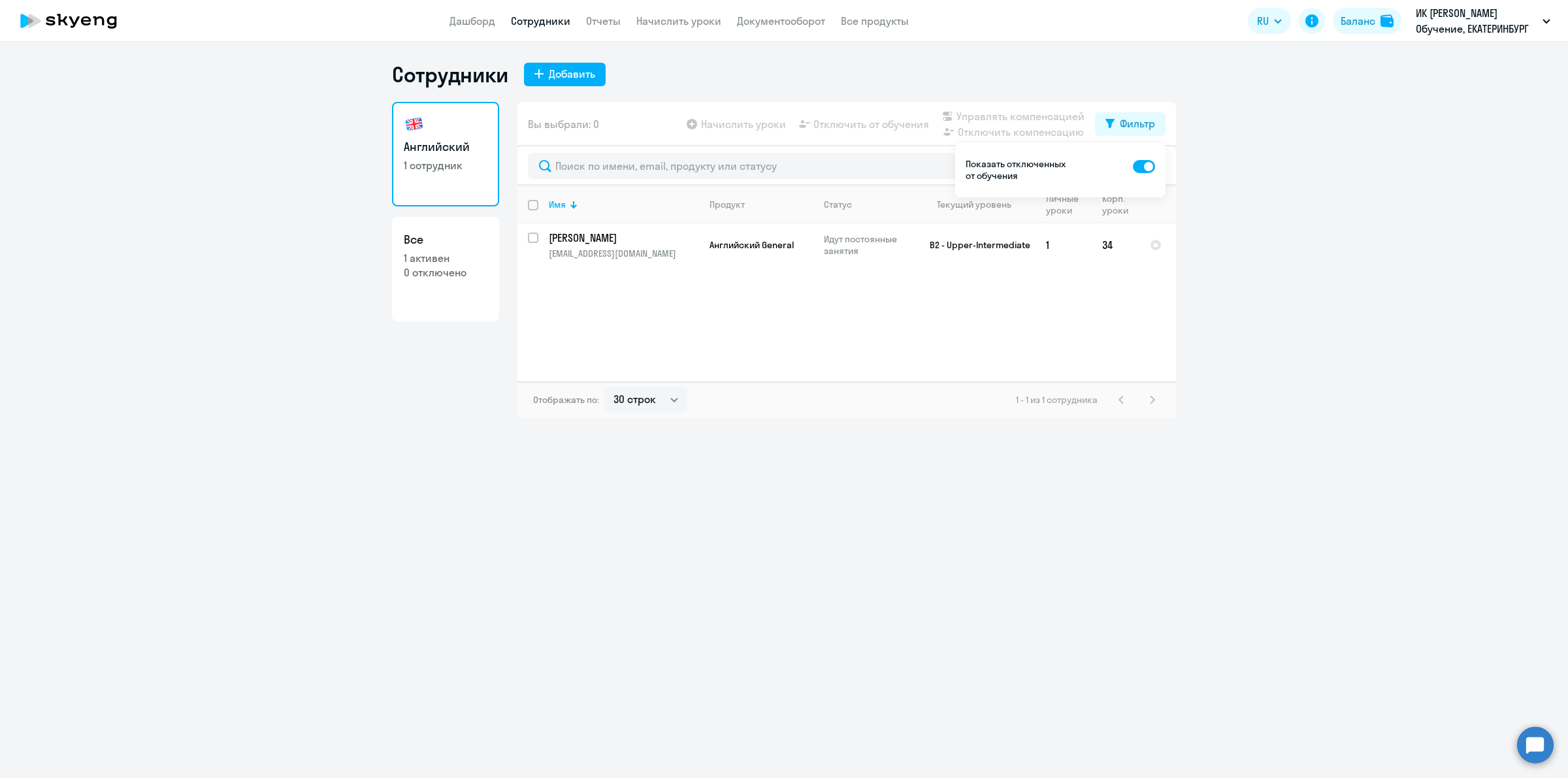
click at [1468, 25] on p "ИК [PERSON_NAME] Обучение, ЕКАТЕРИНБУРГ ЯБЛОКО, ООО" at bounding box center [1476, 21] width 122 height 32
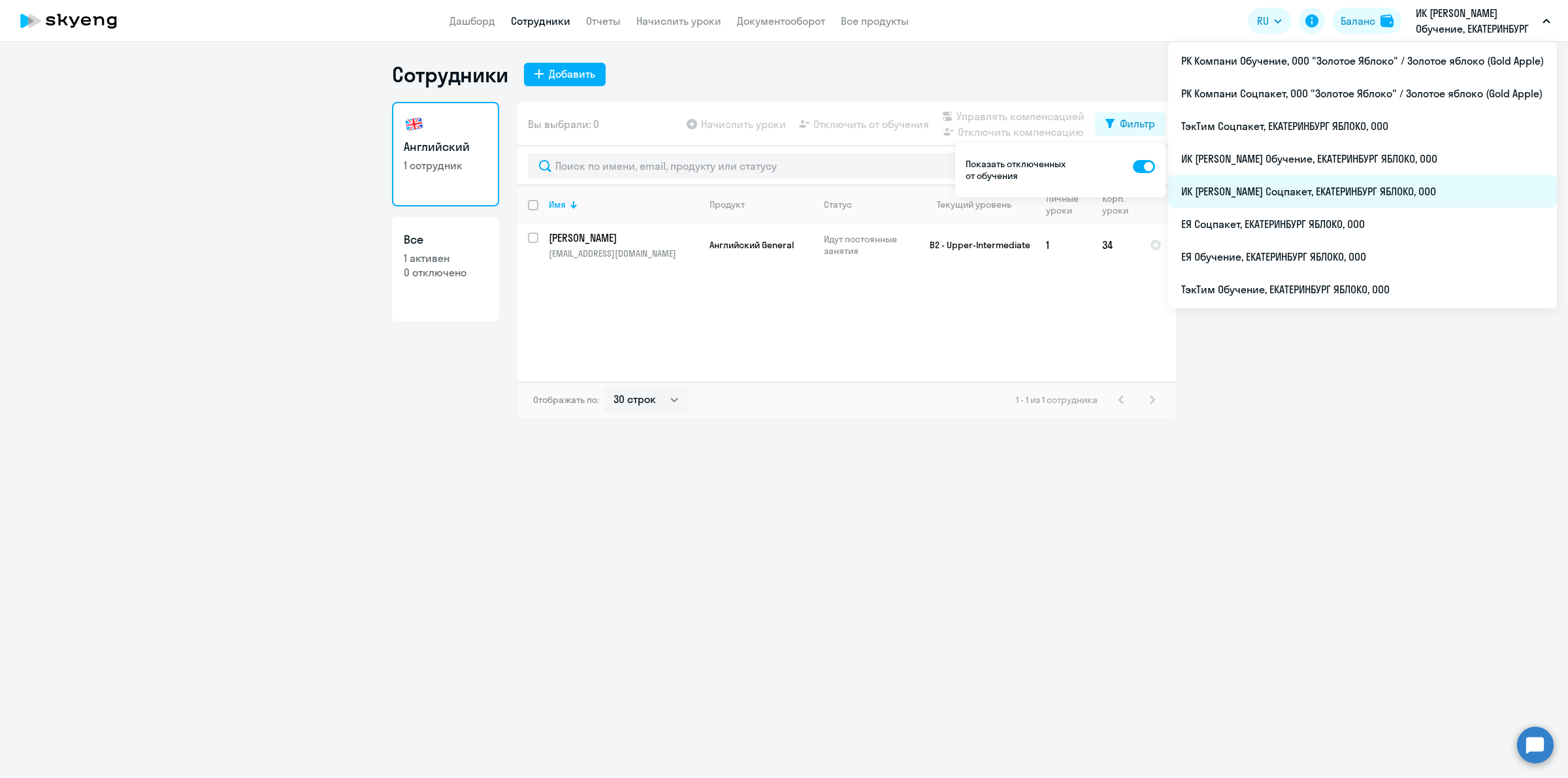
click at [1349, 192] on li "ИК [PERSON_NAME] Соцпакет, ЕКАТЕРИНБУРГ ЯБЛОКО, ООО" at bounding box center [1362, 192] width 389 height 33
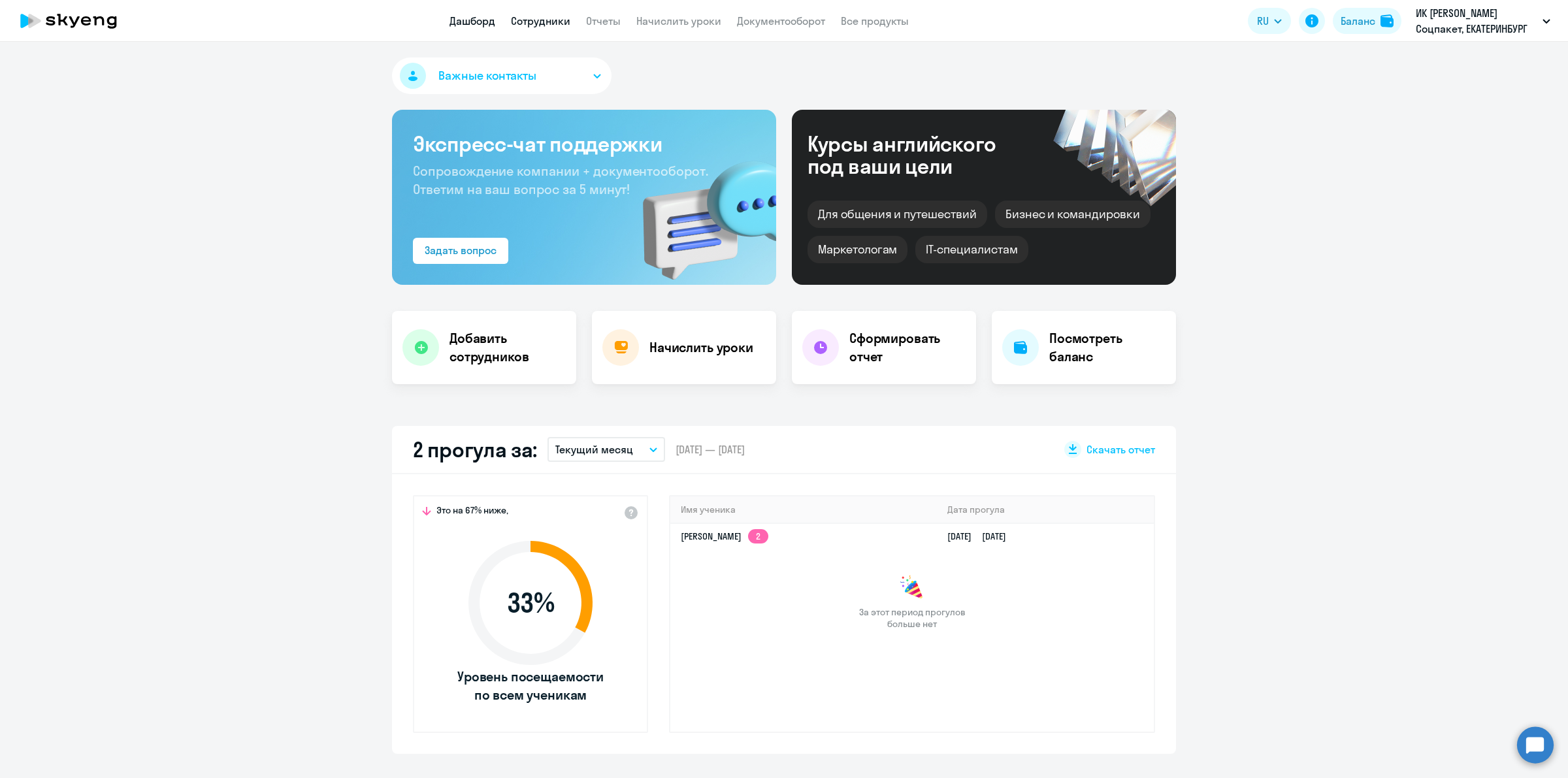
click at [535, 17] on link "Сотрудники" at bounding box center [540, 21] width 59 height 13
select select "30"
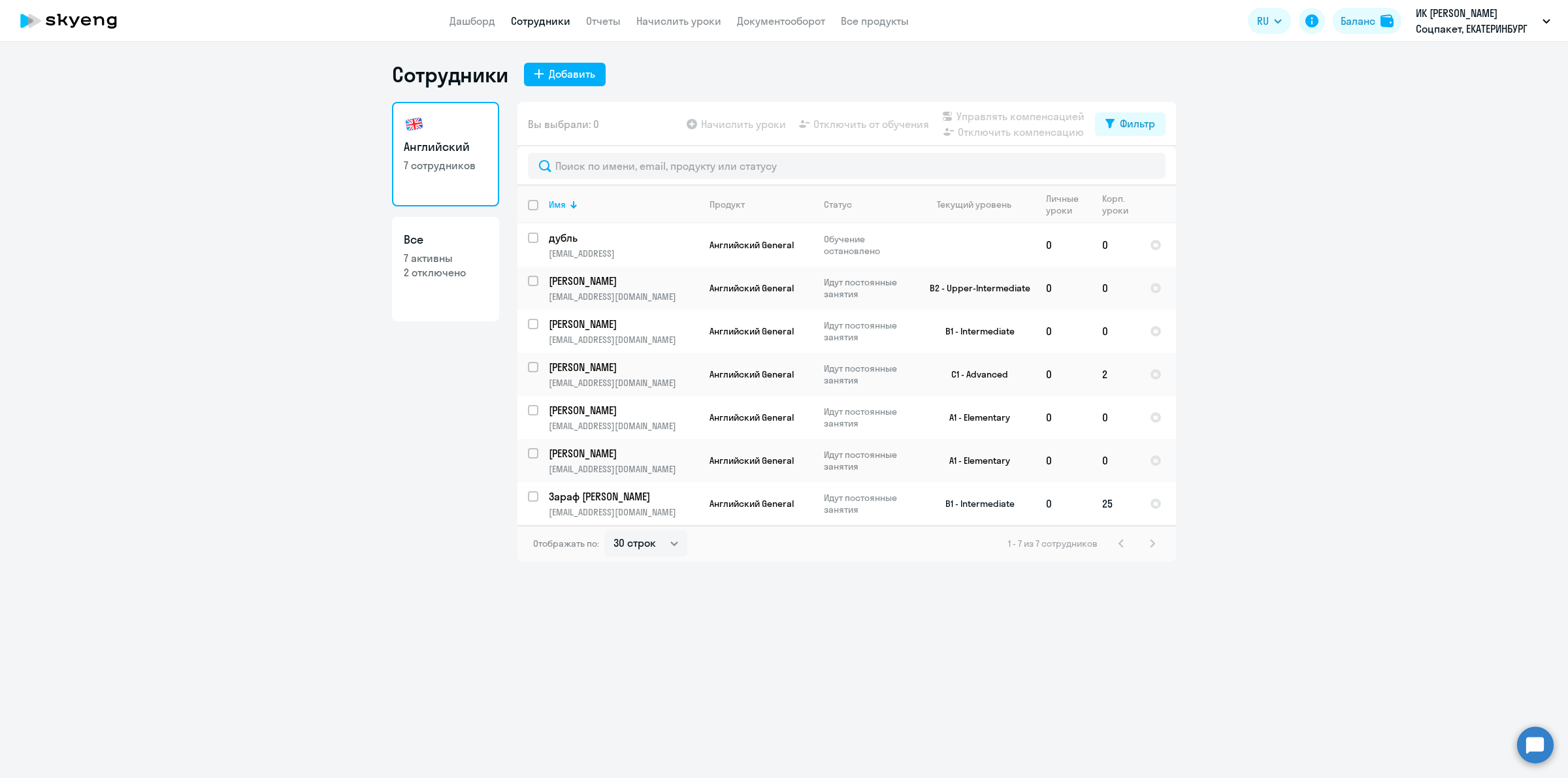
click at [1084, 503] on td "0" at bounding box center [1063, 503] width 56 height 43
select select "english"
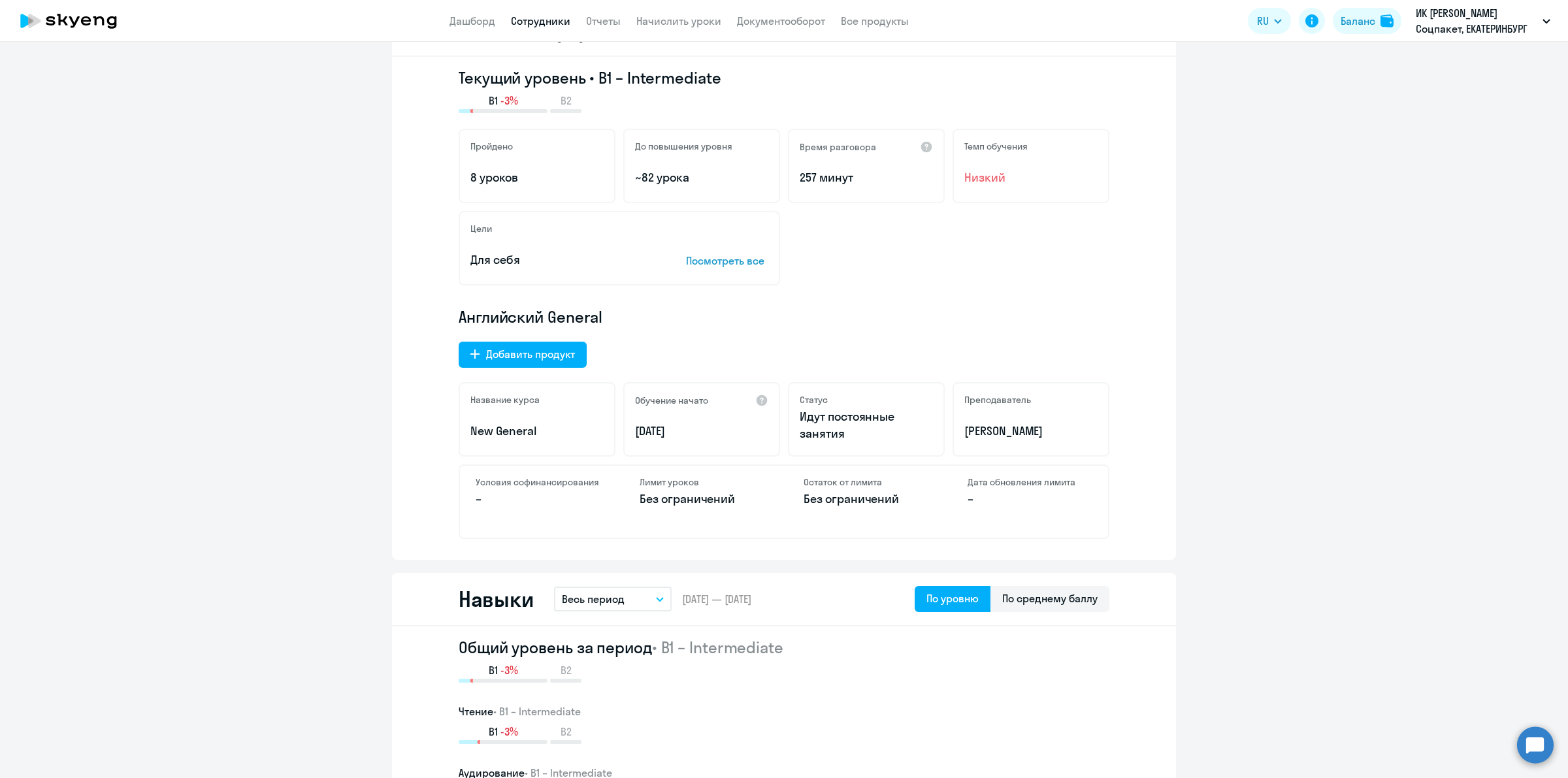
scroll to position [116, 0]
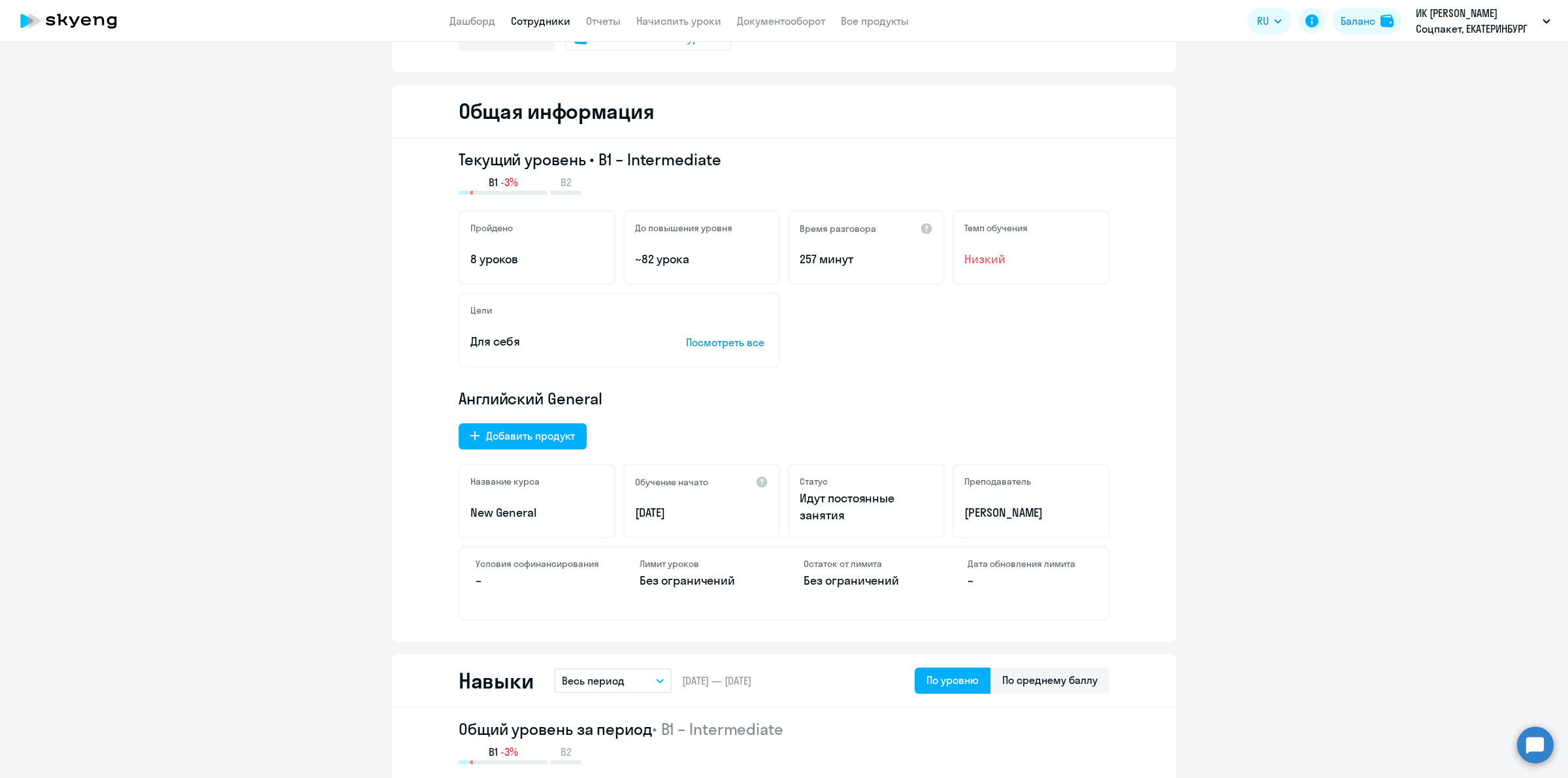
drag, startPoint x: 1003, startPoint y: 253, endPoint x: 963, endPoint y: 270, distance: 43.5
click at [964, 267] on span "Низкий" at bounding box center [1031, 259] width 133 height 17
click at [1010, 261] on span "Низкий" at bounding box center [1031, 259] width 133 height 17
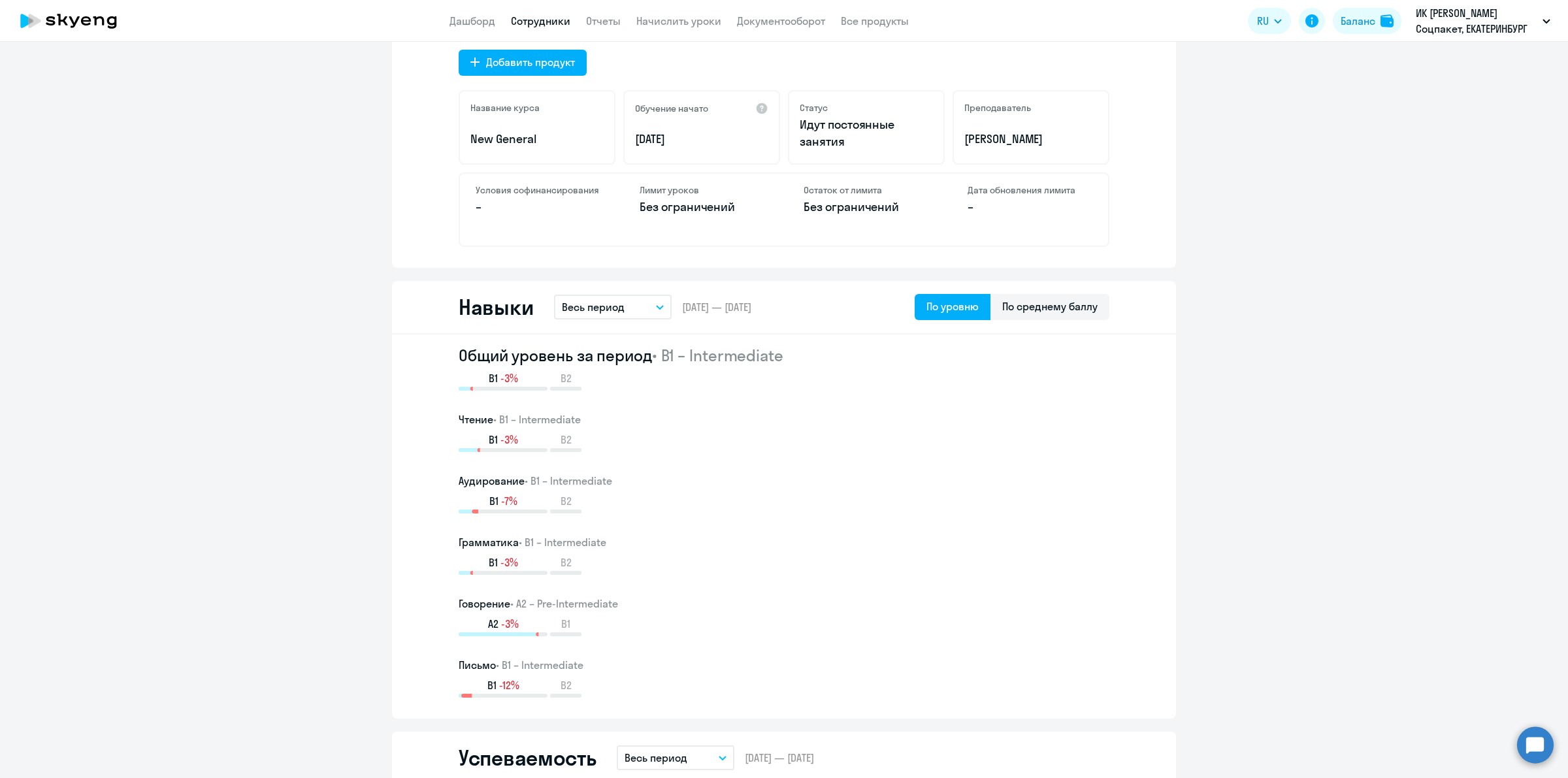
scroll to position [0, 0]
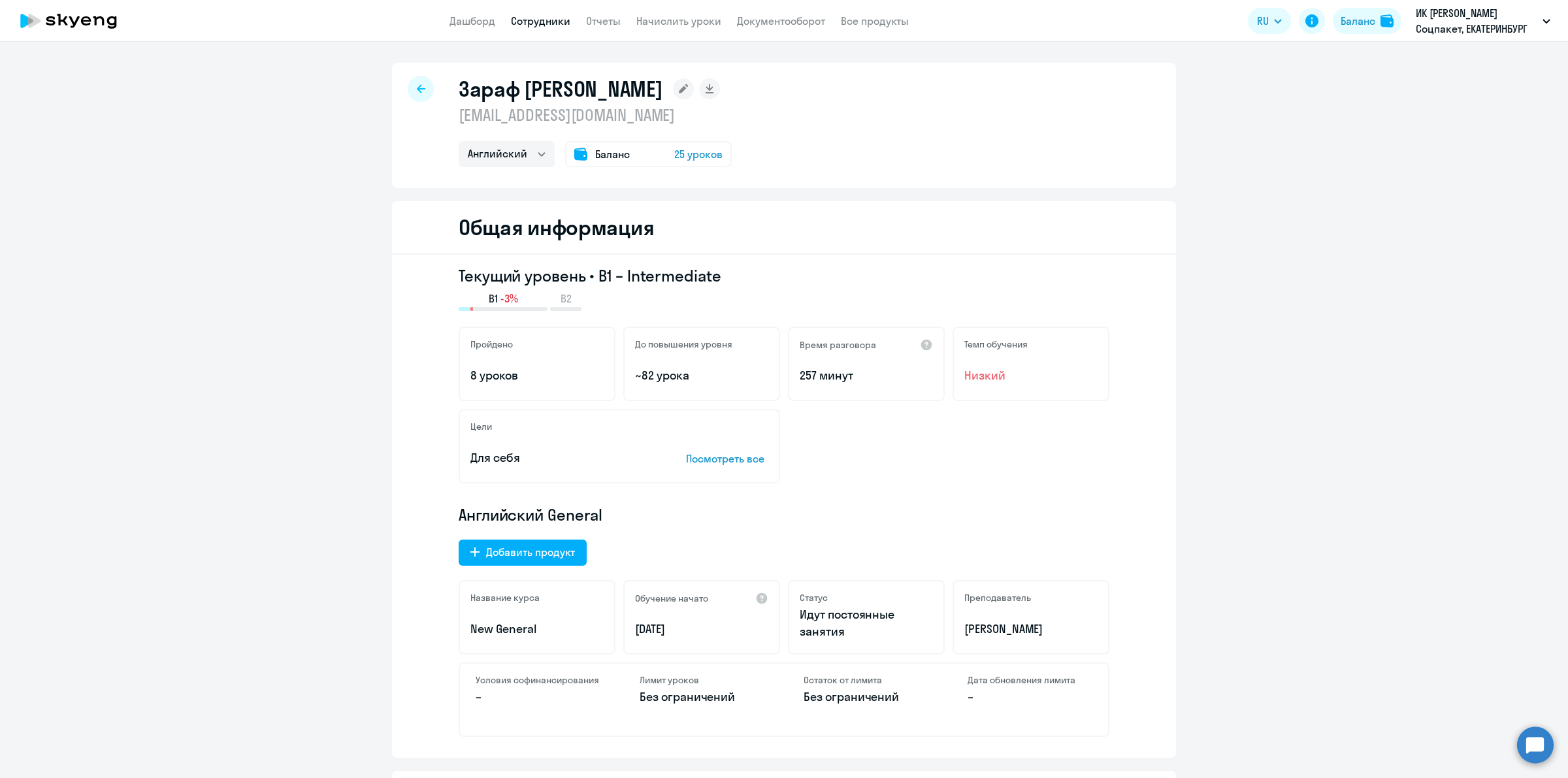
click at [418, 86] on icon at bounding box center [420, 89] width 8 height 9
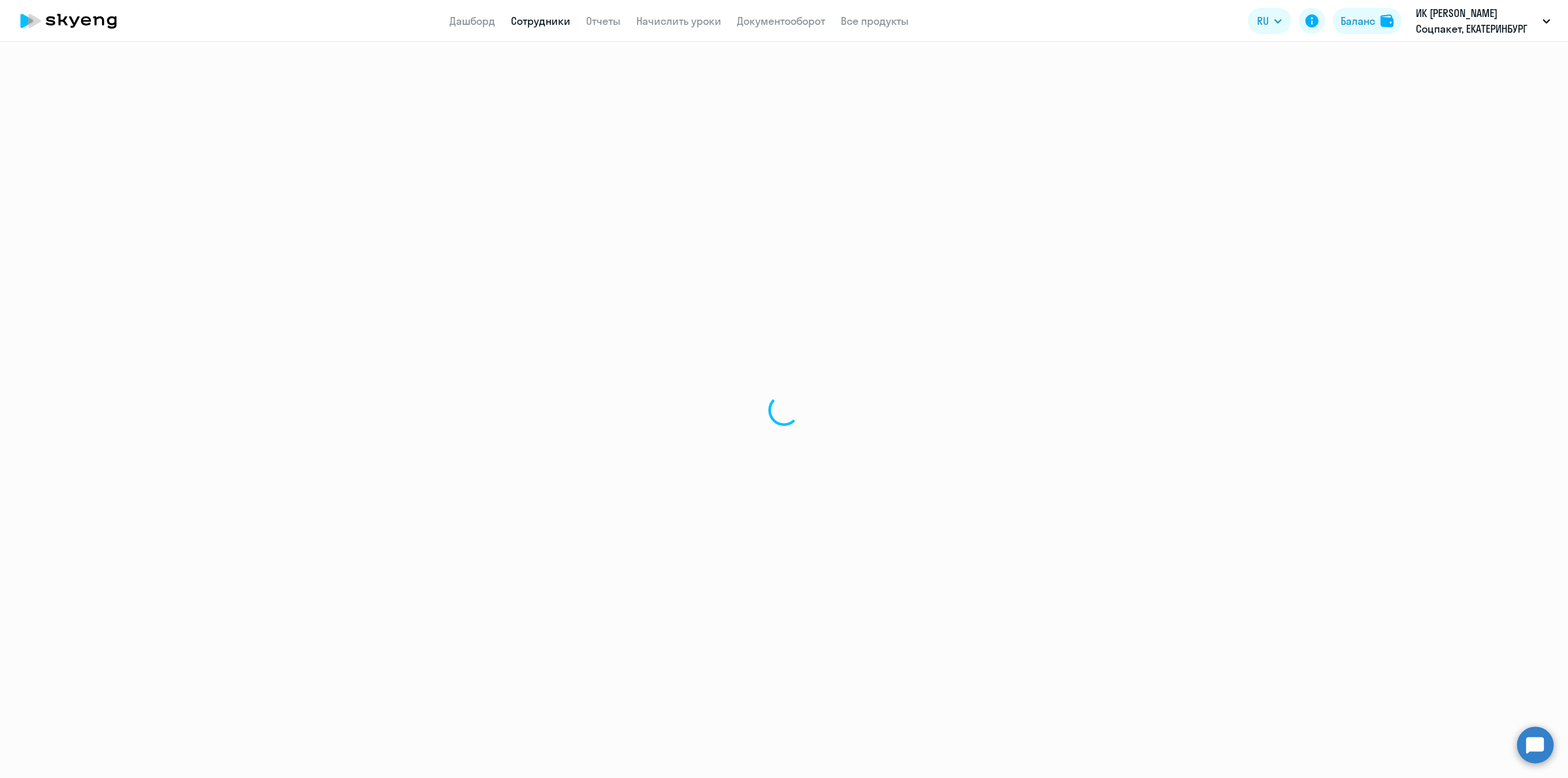
select select "30"
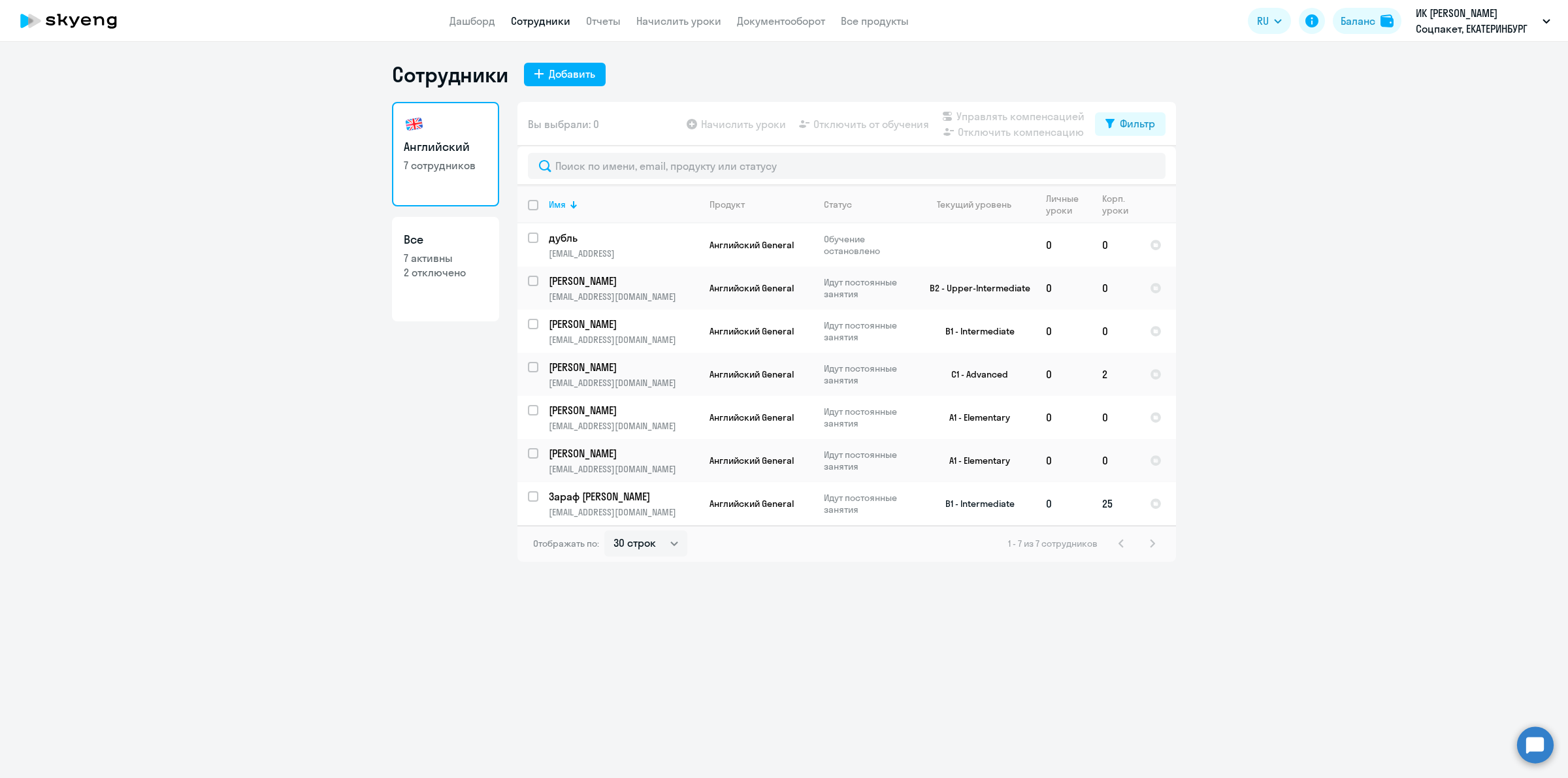
click at [1085, 505] on td "0" at bounding box center [1063, 503] width 56 height 43
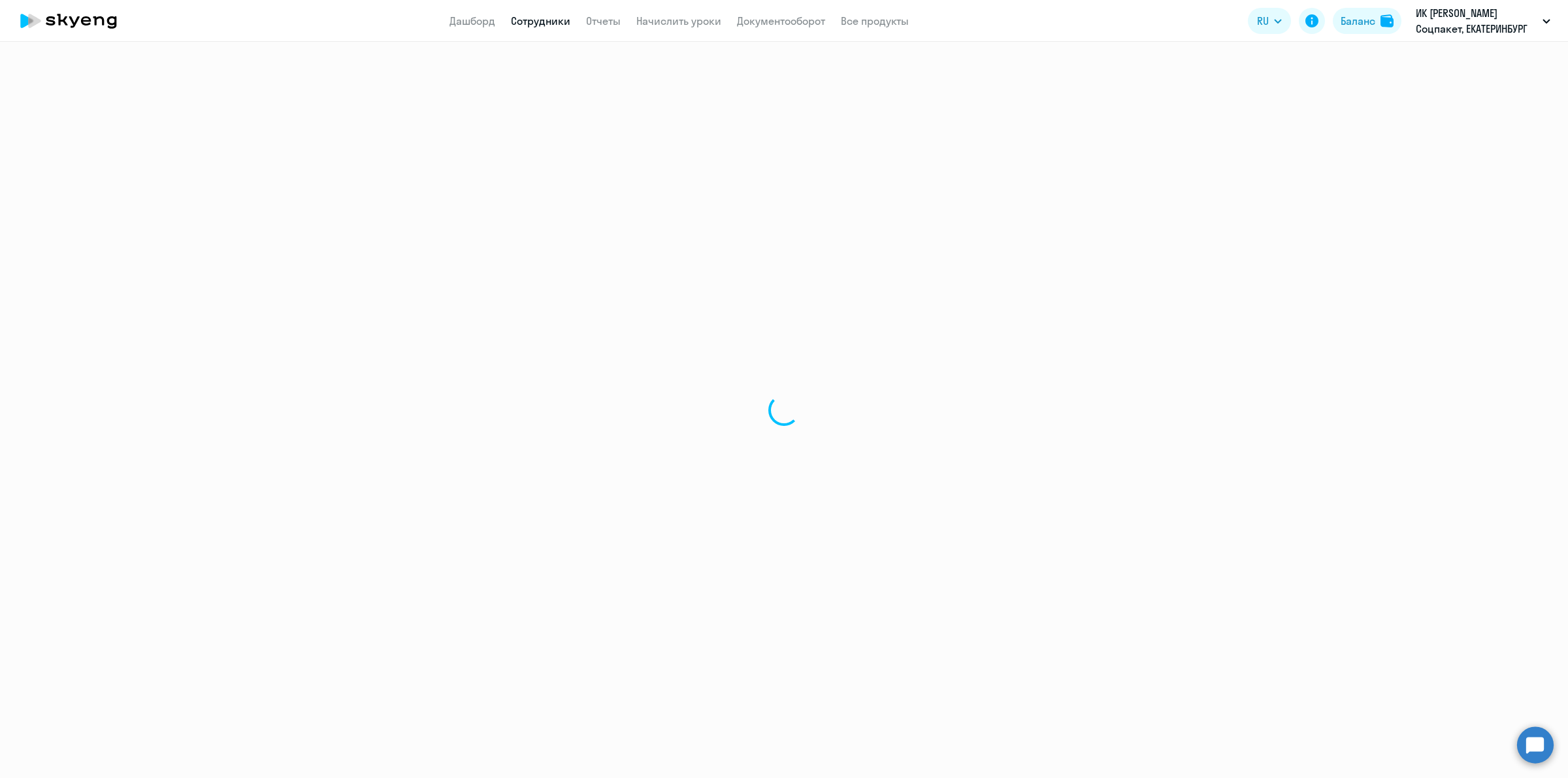
select select "english"
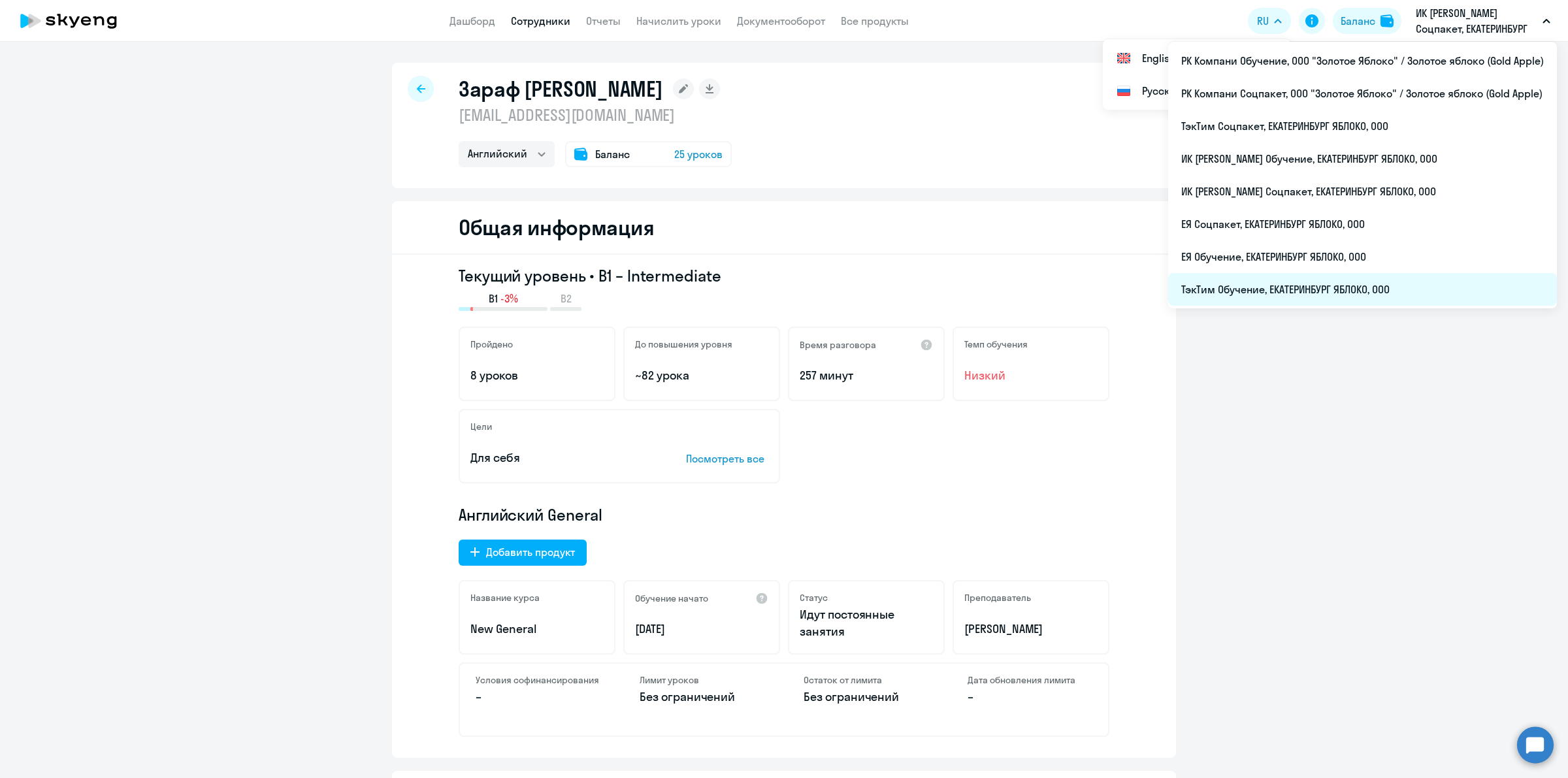
click at [1310, 290] on li "ТэкТим Обучение, ЕКАТЕРИНБУРГ ЯБЛОКО, ООО" at bounding box center [1362, 290] width 389 height 33
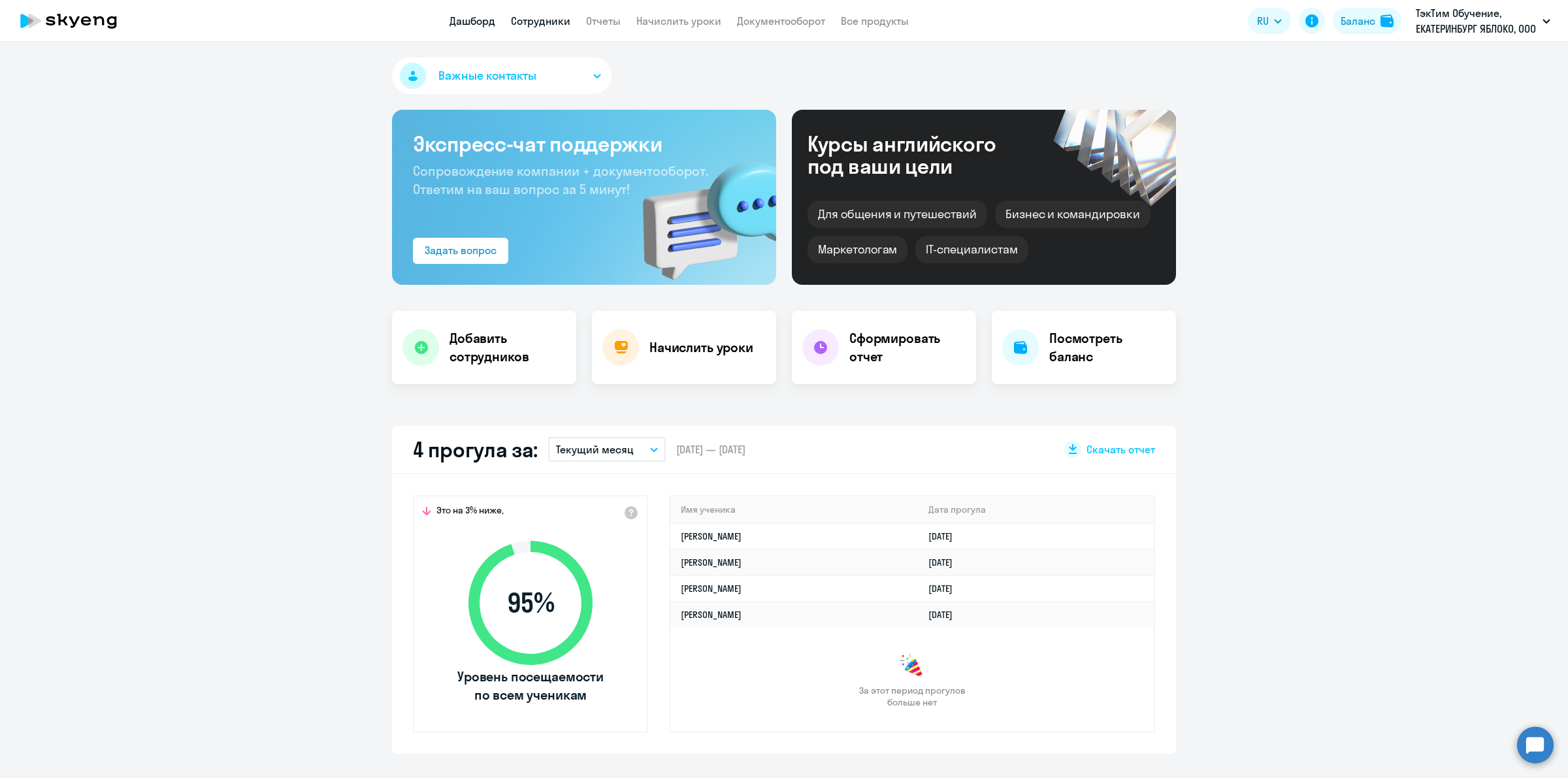
click at [537, 25] on link "Сотрудники" at bounding box center [540, 21] width 59 height 13
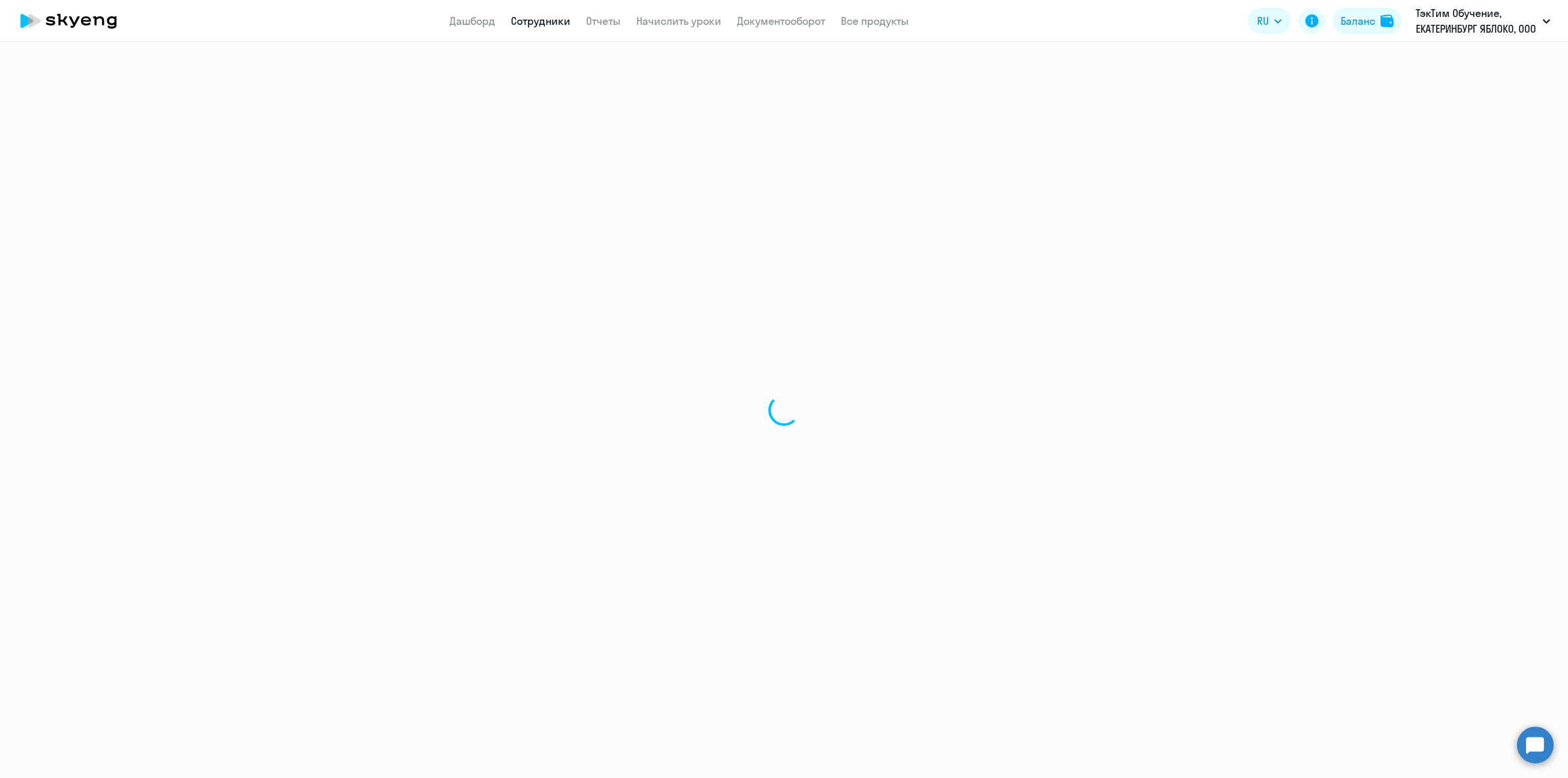
select select "30"
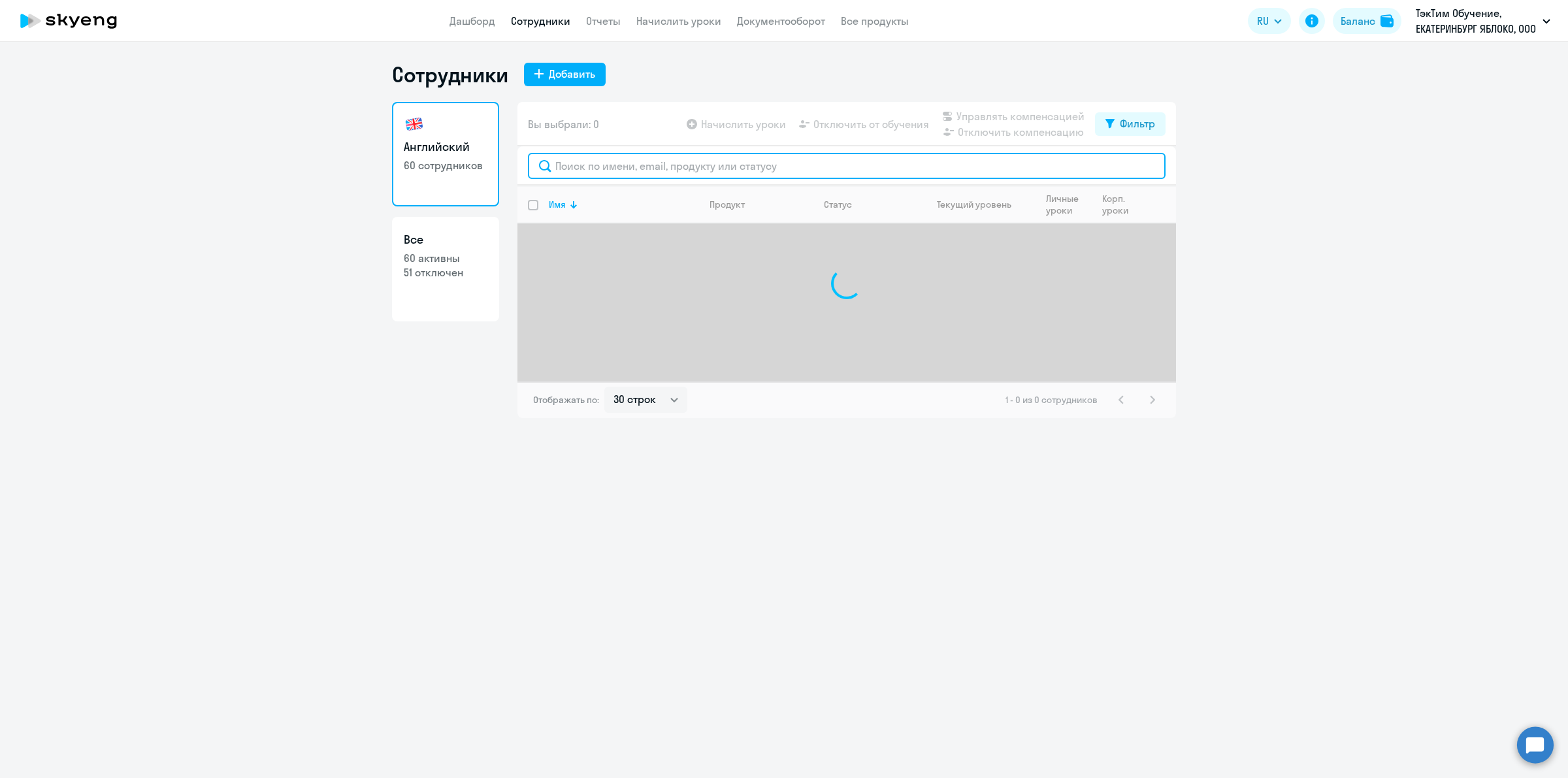
click at [709, 168] on input "text" at bounding box center [846, 165] width 637 height 26
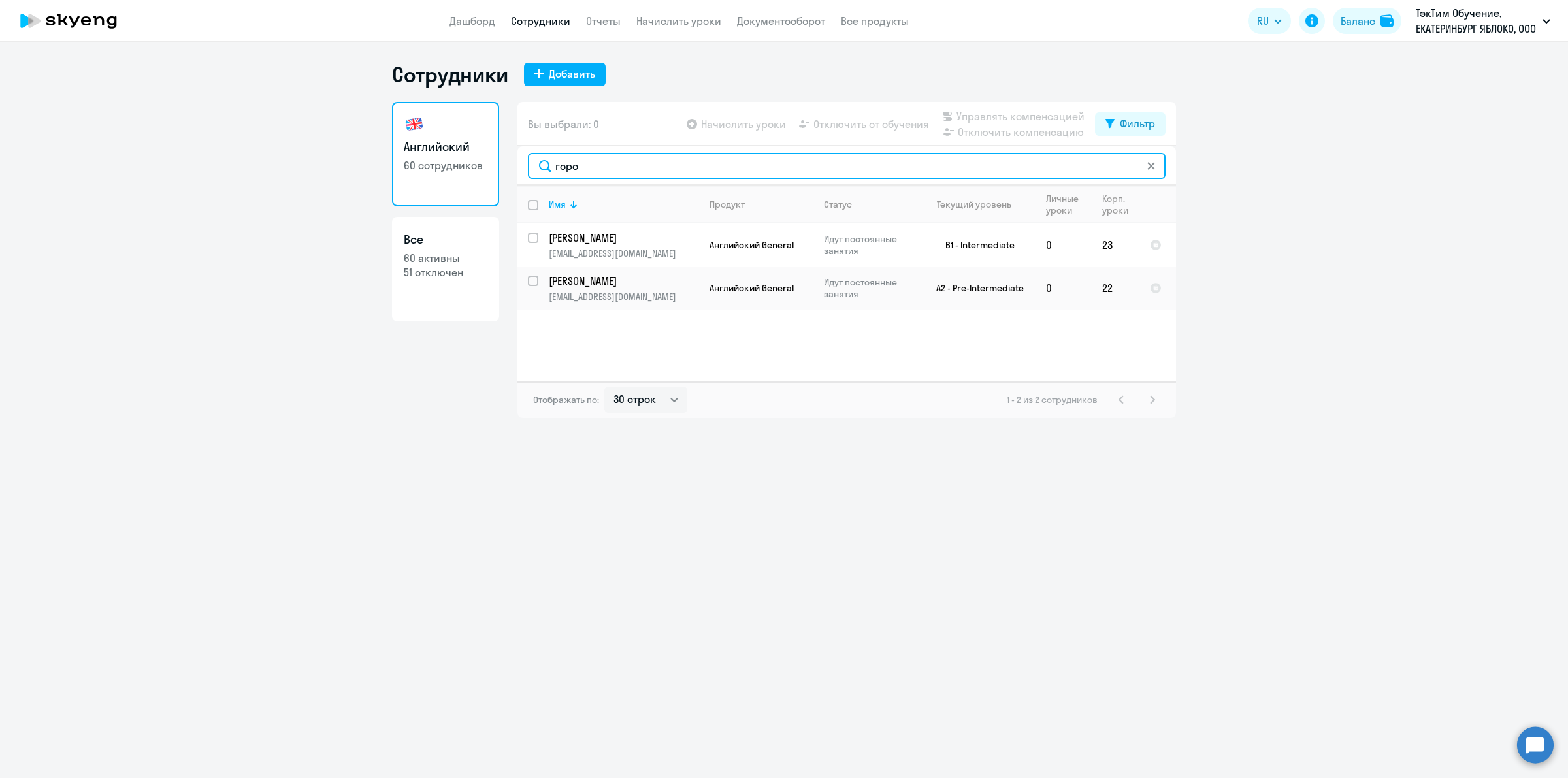
type input "горо"
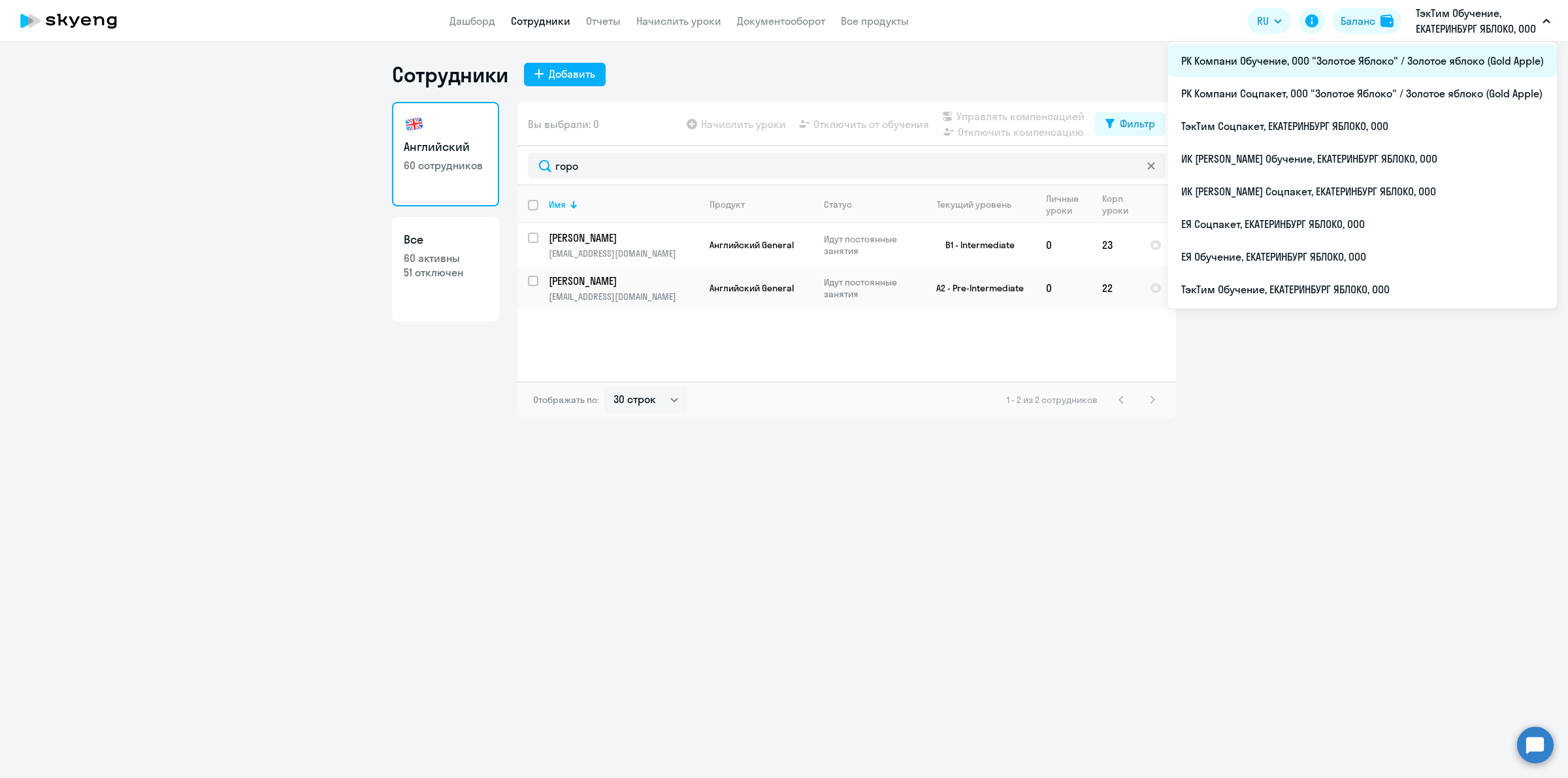
click at [1337, 64] on li "РК Компани Обучение, ООО "Золотое Яблоко" / Золотое яблоко (Gold Apple)" at bounding box center [1362, 61] width 389 height 33
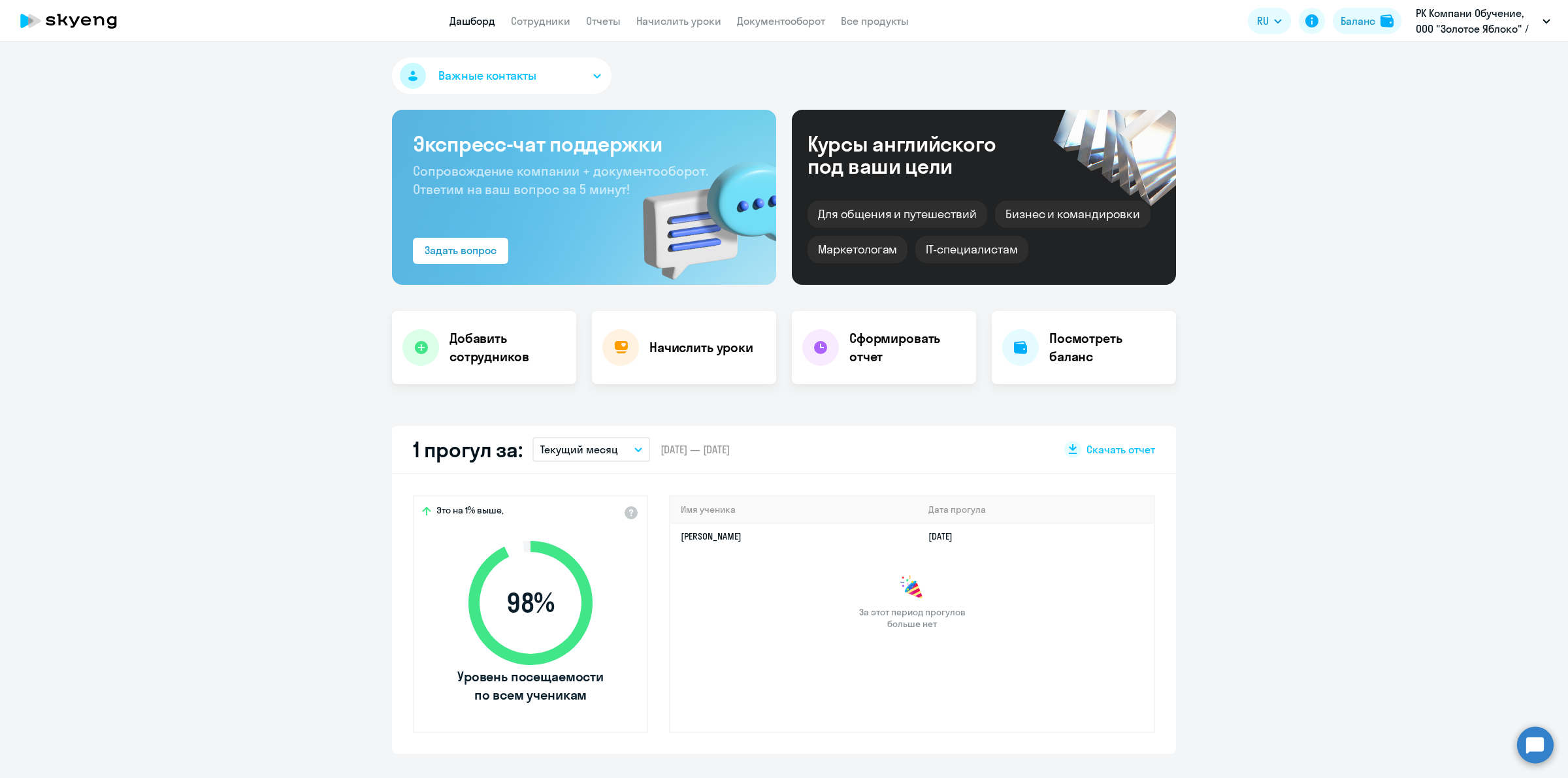
click at [543, 27] on app-menu-item-link "Сотрудники" at bounding box center [540, 21] width 59 height 16
click at [547, 21] on link "Сотрудники" at bounding box center [540, 21] width 59 height 13
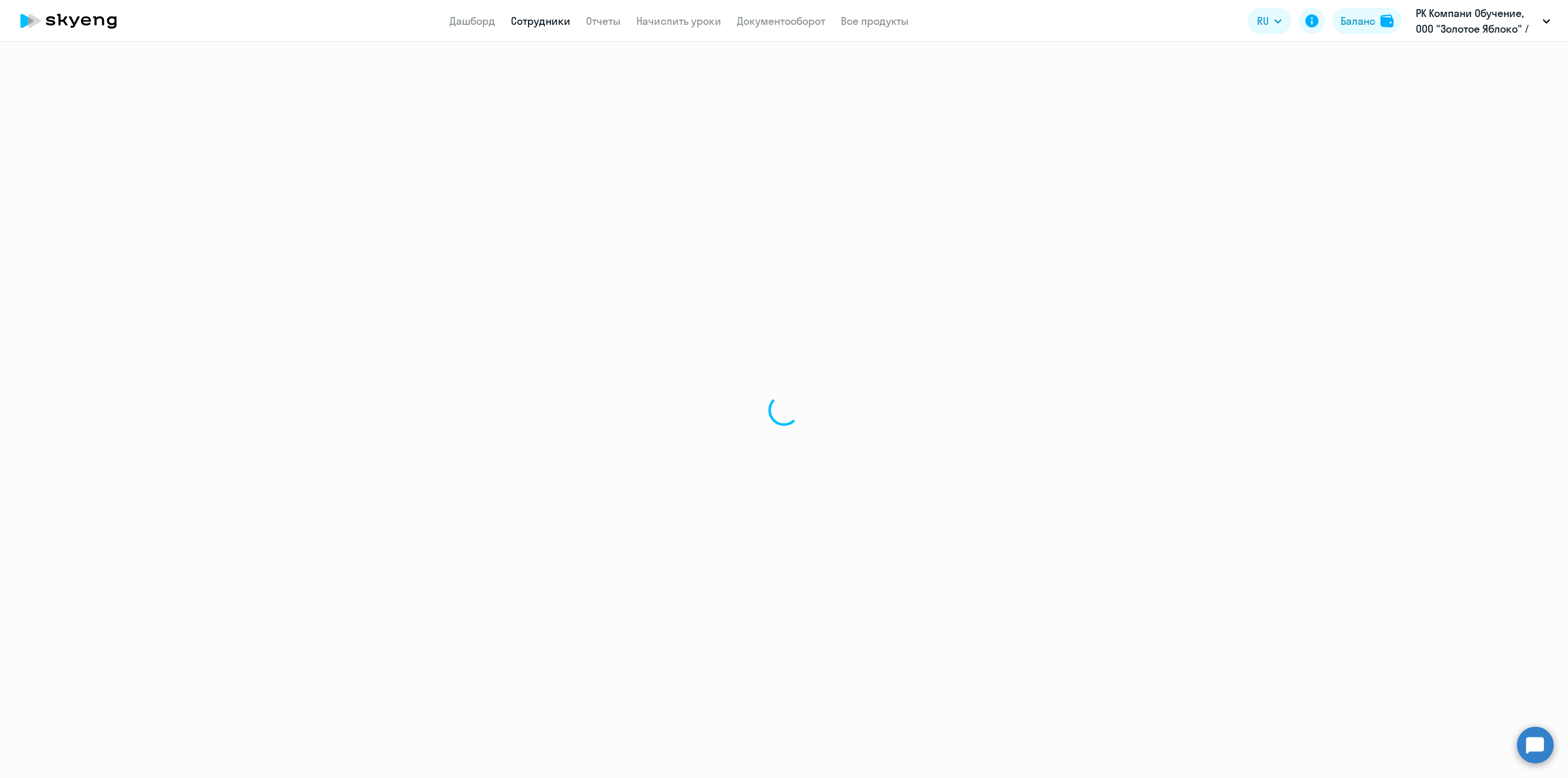
select select "30"
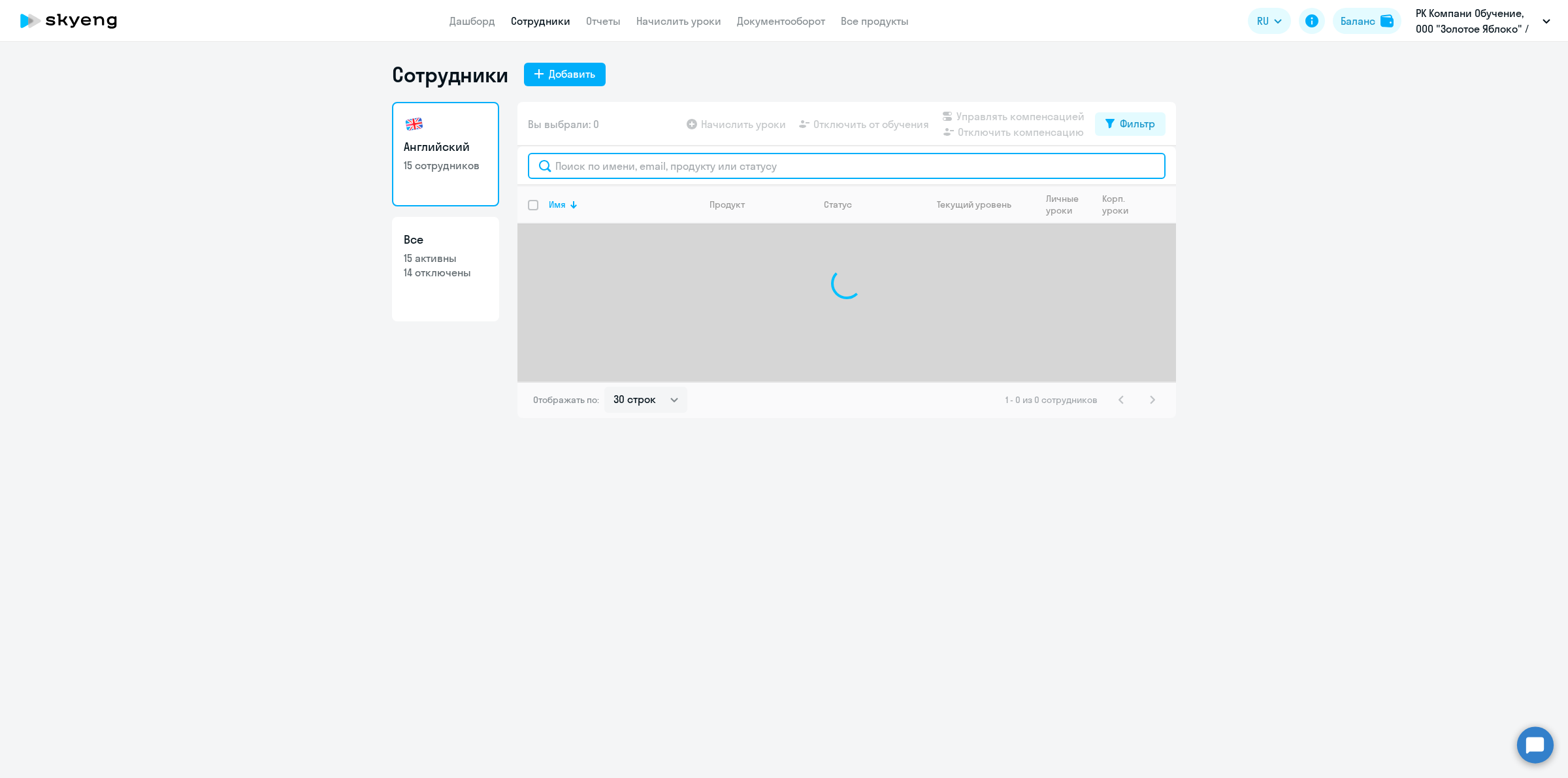
click at [680, 162] on input "text" at bounding box center [846, 165] width 637 height 26
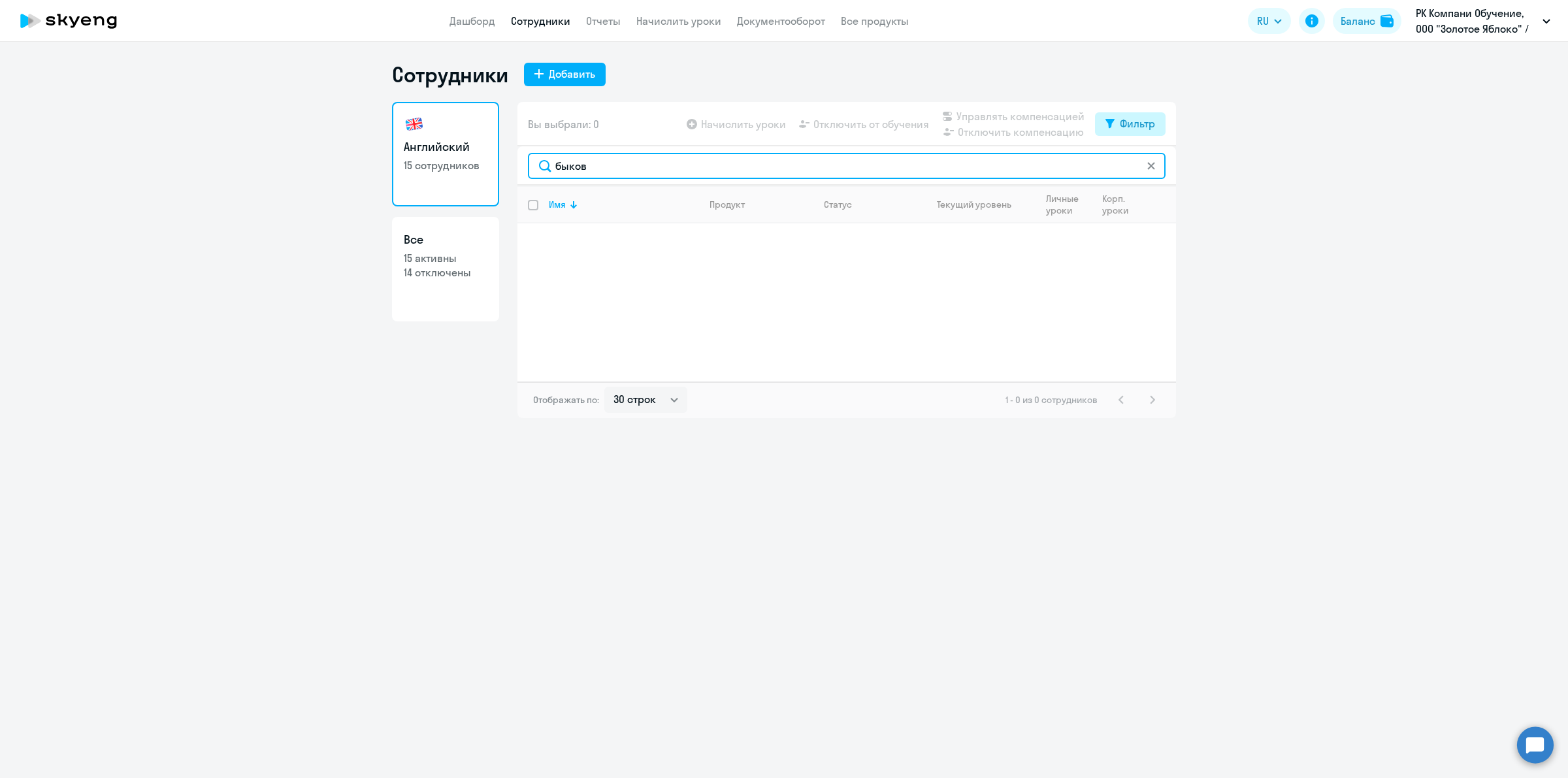
type input "быков"
click at [1147, 129] on div "Фильтр" at bounding box center [1137, 123] width 35 height 15
click at [1138, 162] on span at bounding box center [1144, 166] width 22 height 13
click at [1133, 165] on input "checkbox" at bounding box center [1132, 165] width 1 height 1
checkbox input "true"
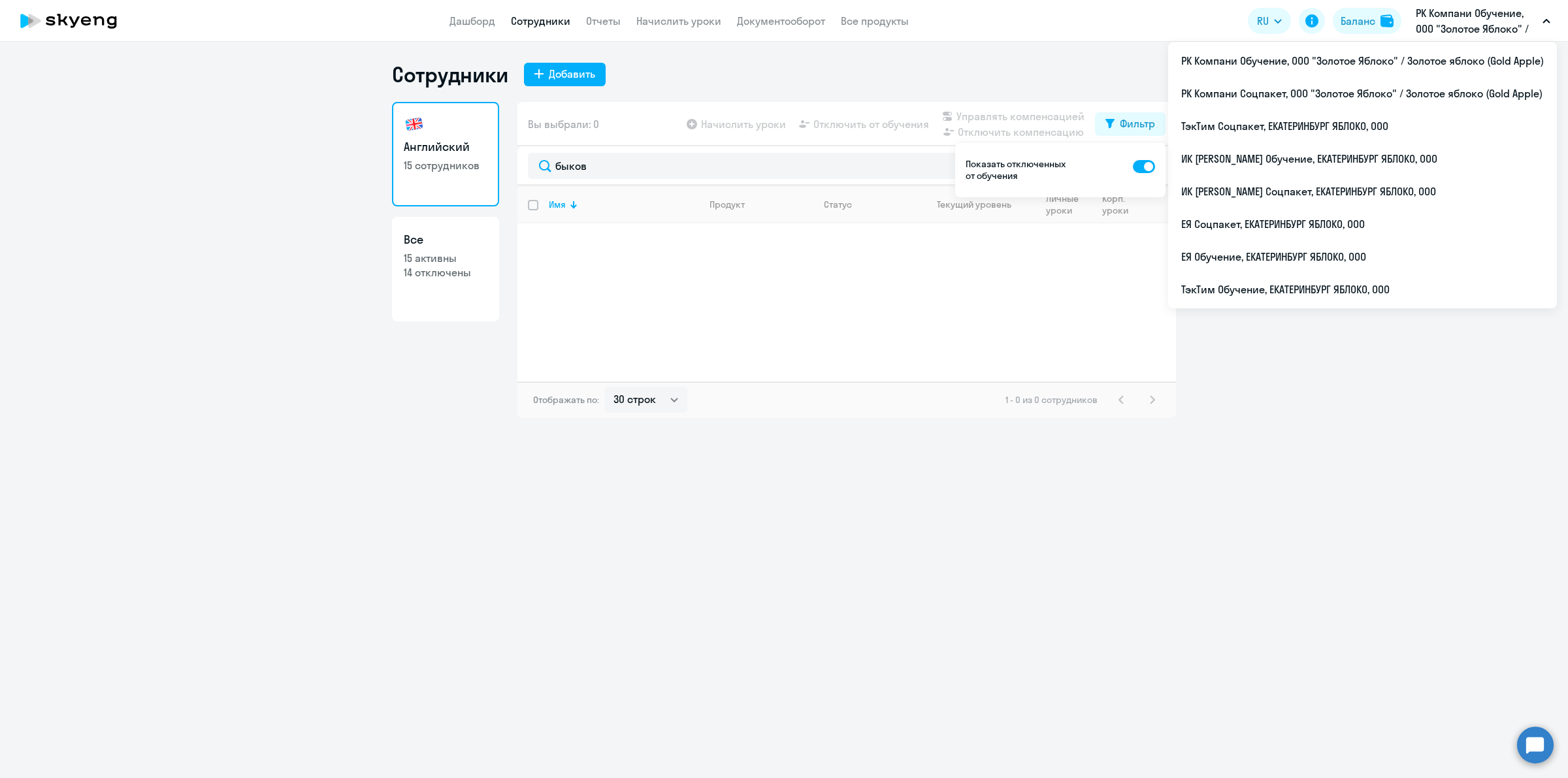
click at [1475, 17] on p "РК Компани Обучение, ООО "Золотое Яблоко" / Золотое яблоко (Gold Apple)" at bounding box center [1476, 21] width 122 height 32
click at [1471, 23] on p "РК Компани Обучение, ООО "Золотое Яблоко" / Золотое яблоко (Gold Apple)" at bounding box center [1476, 21] width 122 height 32
click at [1391, 78] on li "РК Компани Соцпакет, ООО "Золотое Яблоко" / Золотое яблоко (Gold Apple)" at bounding box center [1362, 94] width 389 height 33
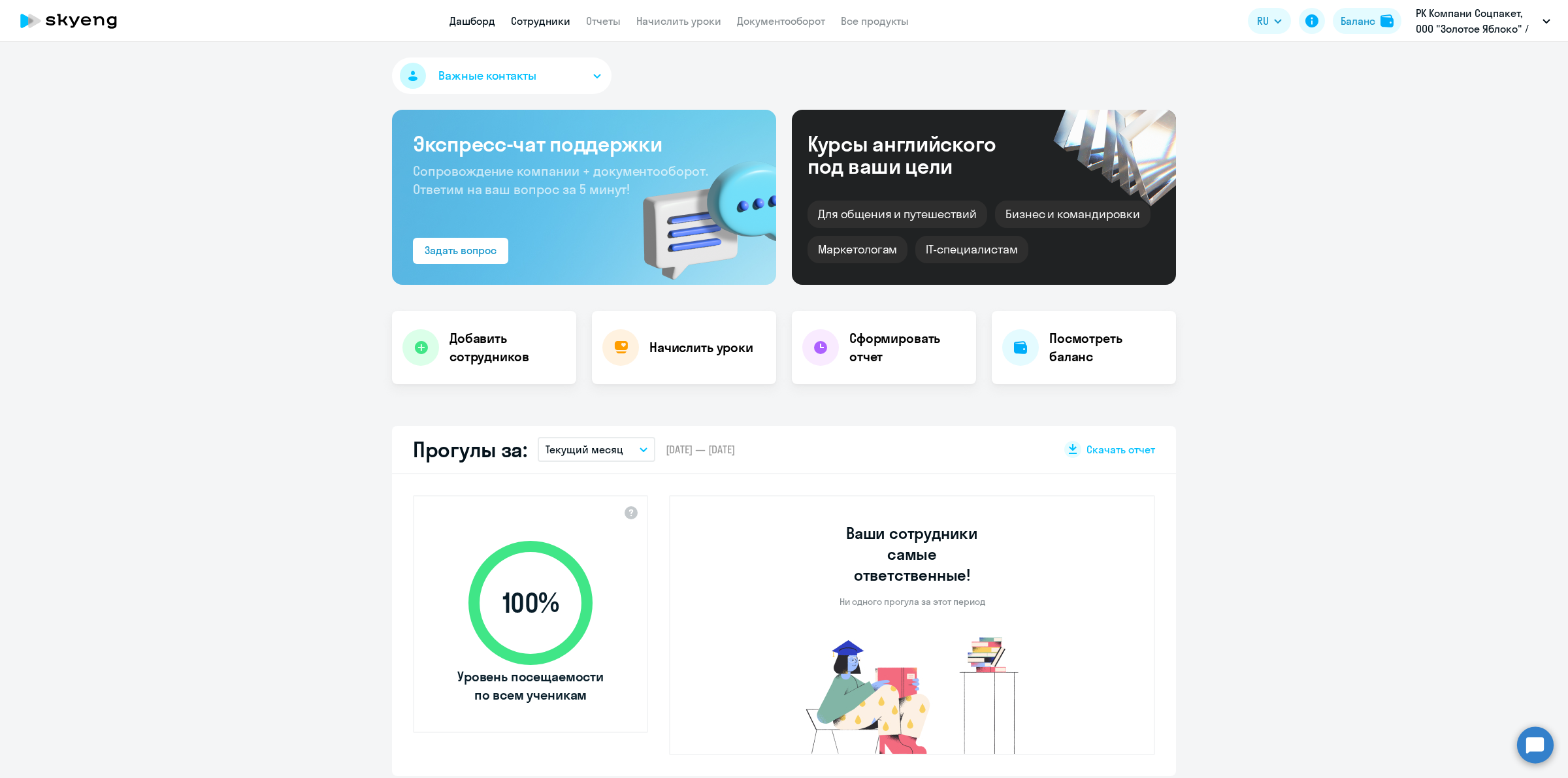
click at [537, 15] on link "Сотрудники" at bounding box center [540, 21] width 59 height 13
select select "30"
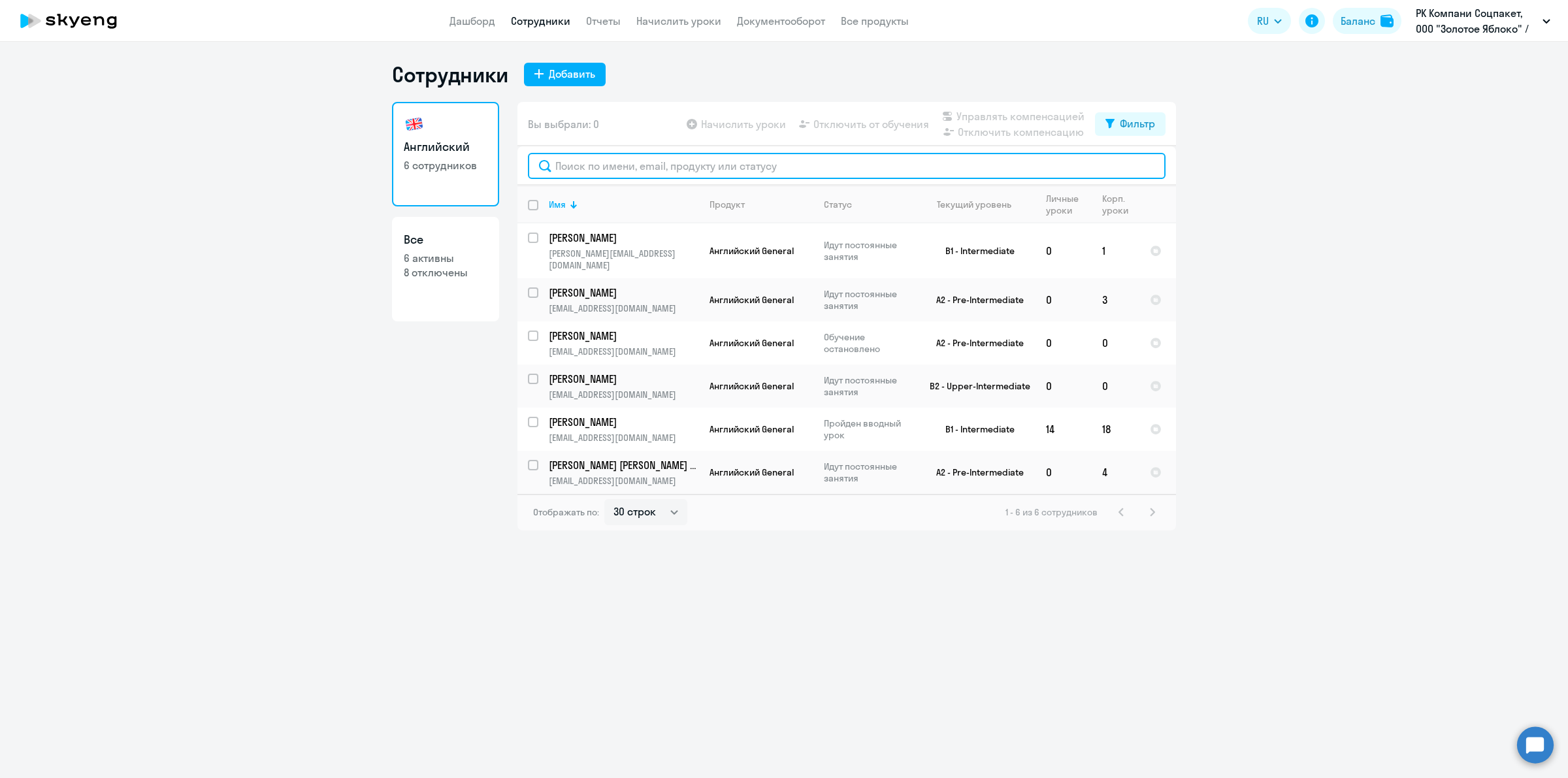
click at [743, 165] on input "text" at bounding box center [846, 165] width 637 height 26
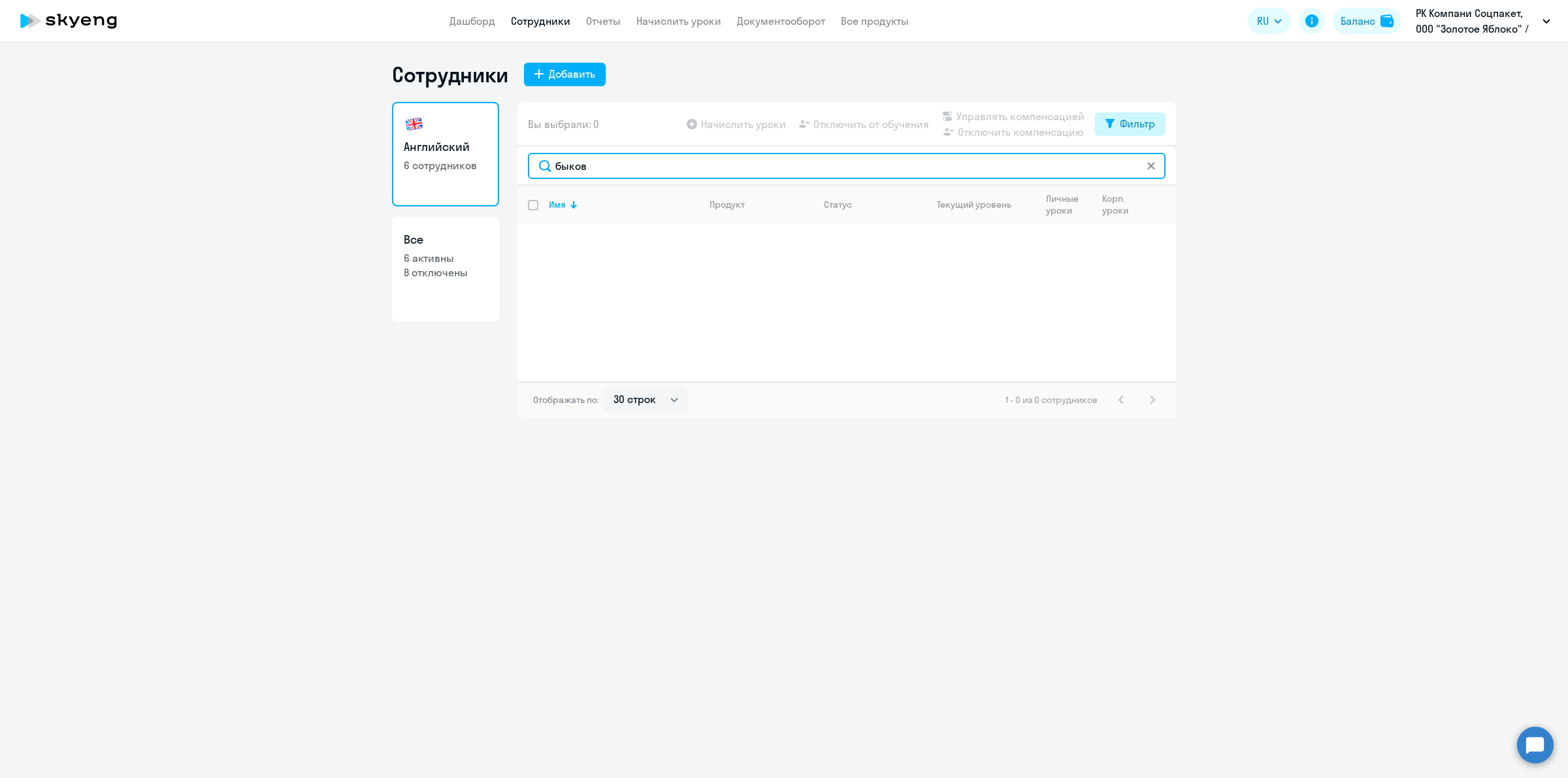
type input "быков"
click at [1137, 122] on div "Фильтр" at bounding box center [1137, 123] width 35 height 15
click at [1147, 161] on span at bounding box center [1144, 166] width 22 height 13
click at [1133, 165] on input "checkbox" at bounding box center [1132, 165] width 1 height 1
checkbox input "true"
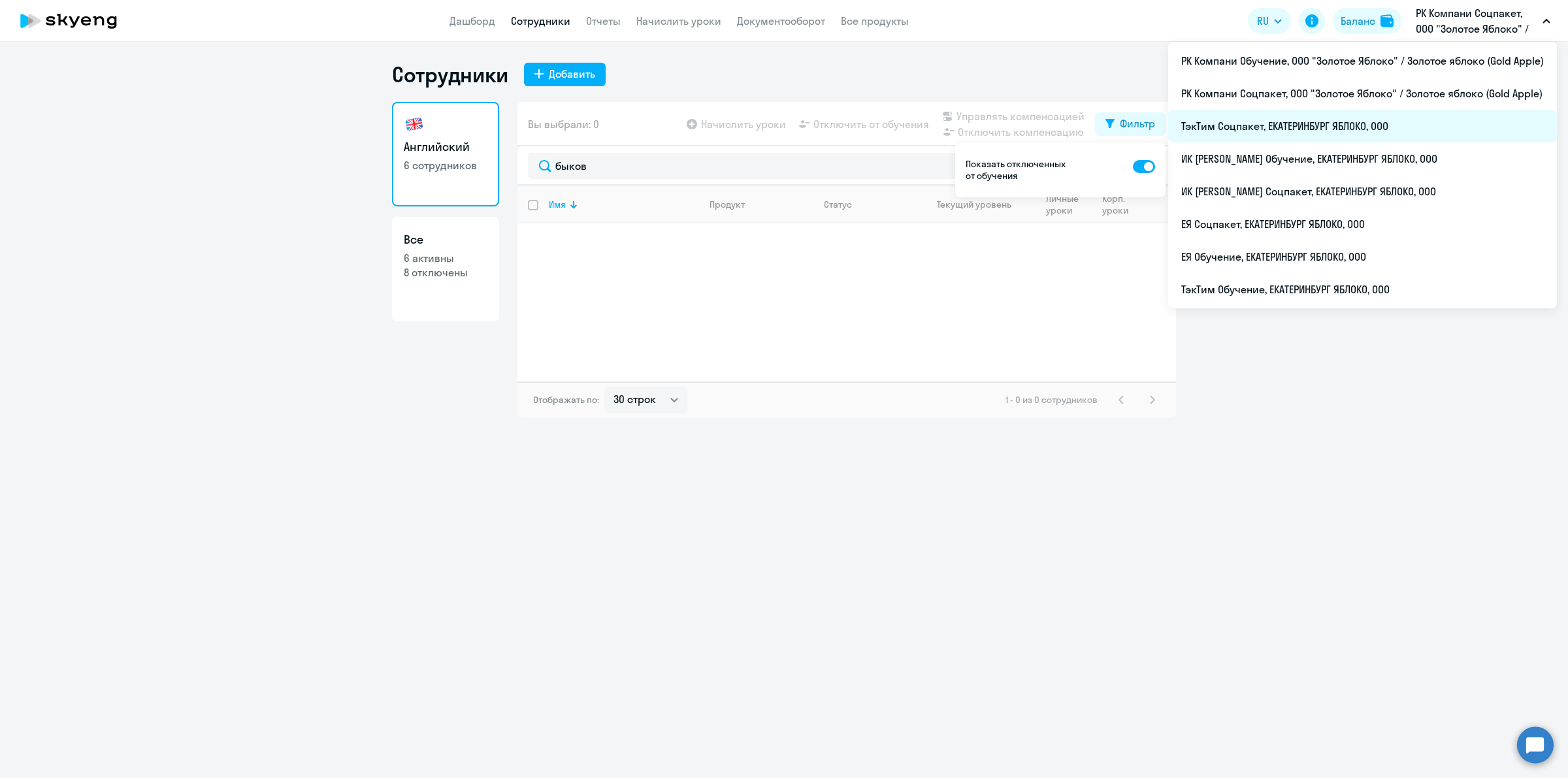
click at [1419, 125] on li "ТэкТим Соцпакет, ЕКАТЕРИНБУРГ ЯБЛОКО, ООО" at bounding box center [1362, 126] width 389 height 33
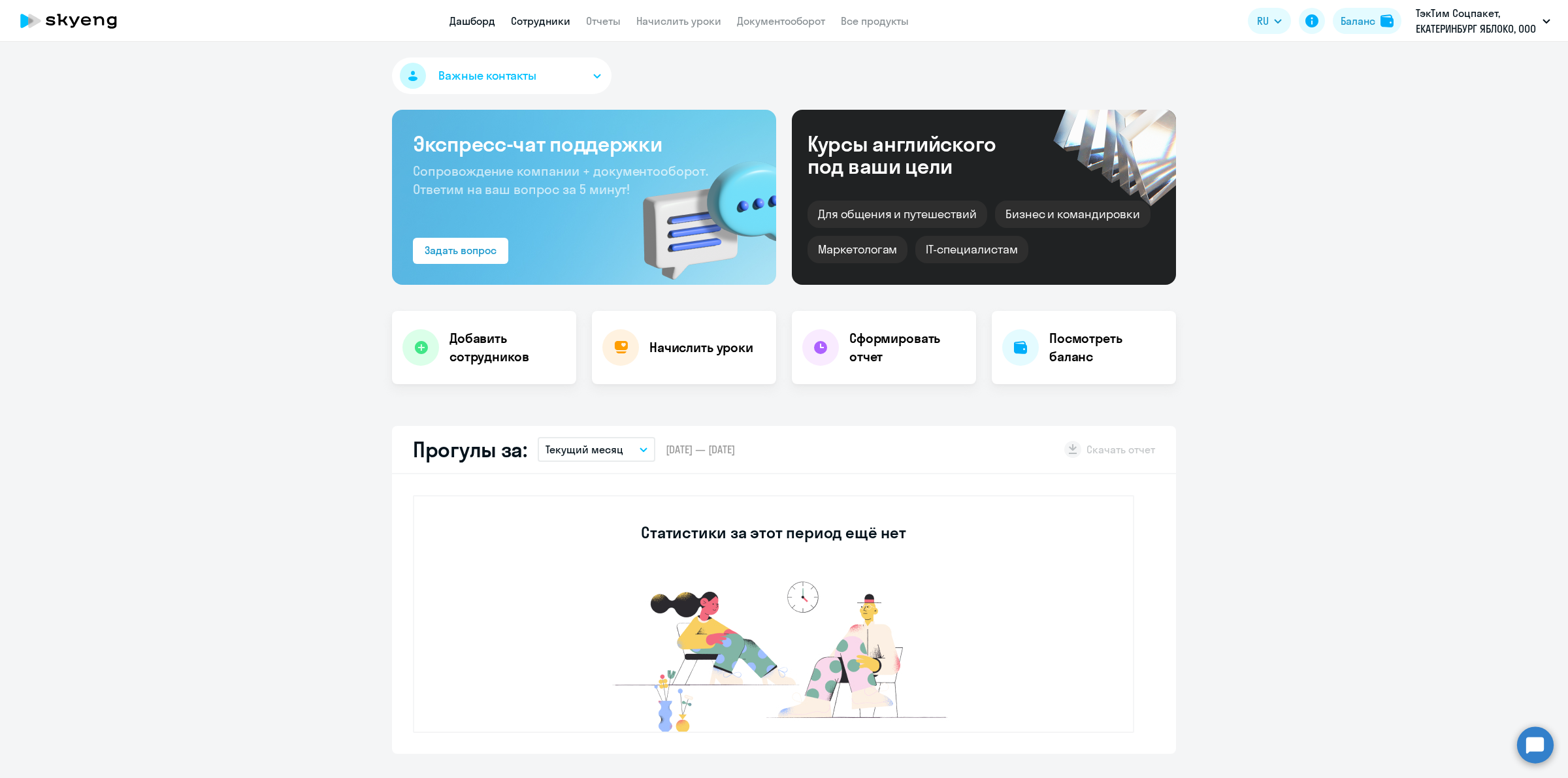
click at [535, 16] on link "Сотрудники" at bounding box center [540, 21] width 59 height 13
select select "30"
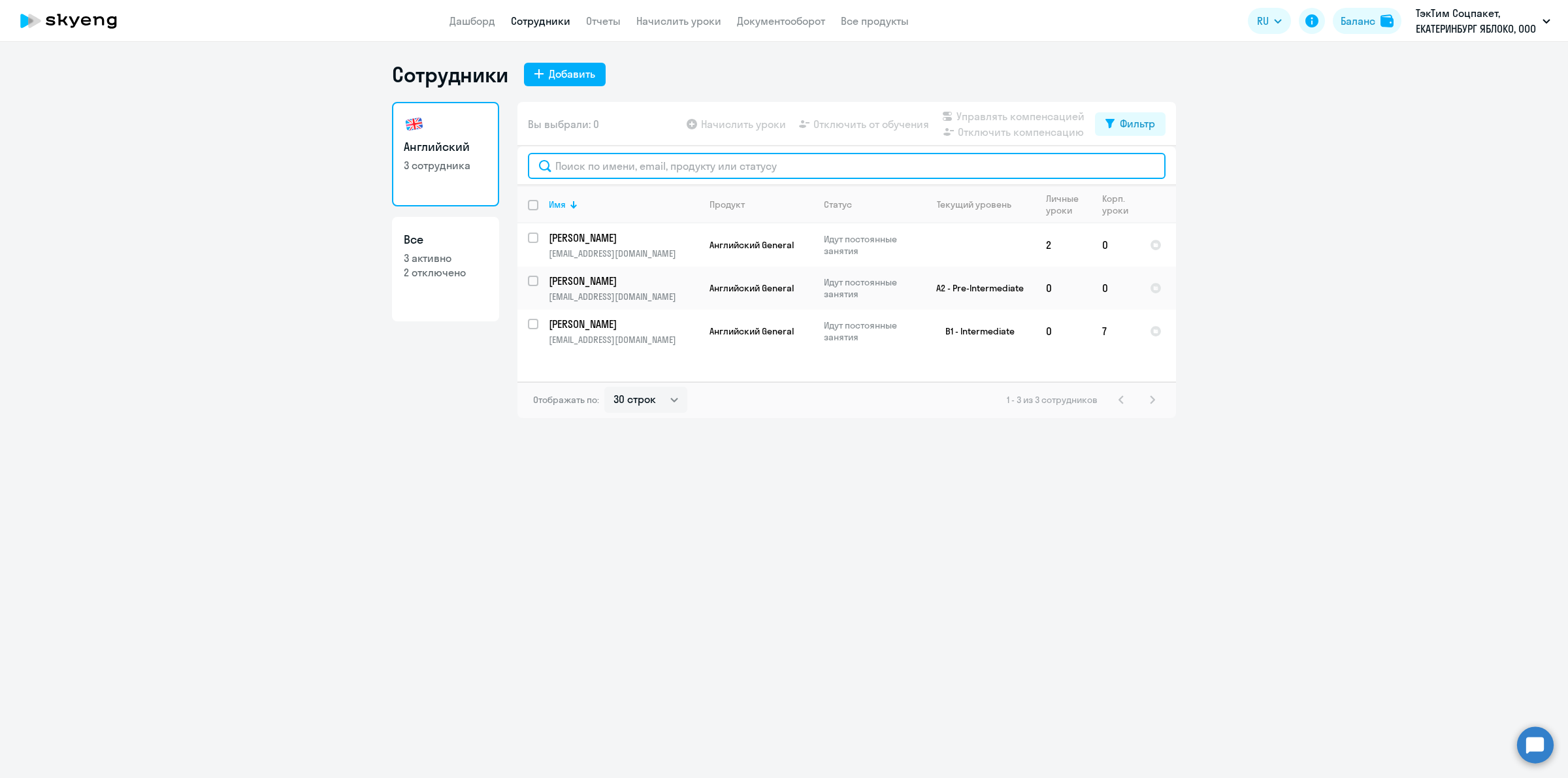
click at [676, 160] on input "text" at bounding box center [846, 165] width 637 height 26
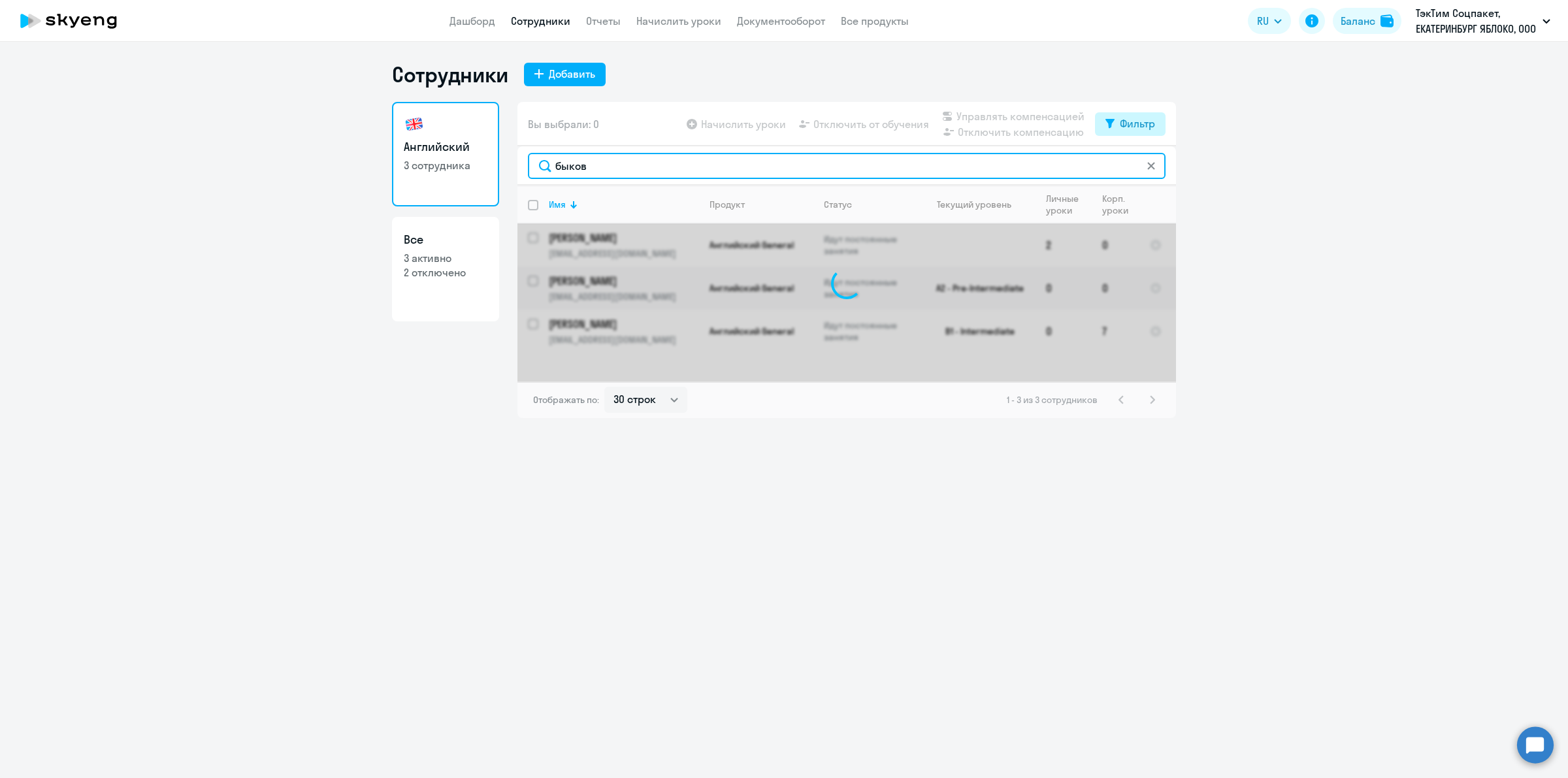
type input "быков"
click at [1148, 113] on button "Фильтр" at bounding box center [1130, 124] width 71 height 24
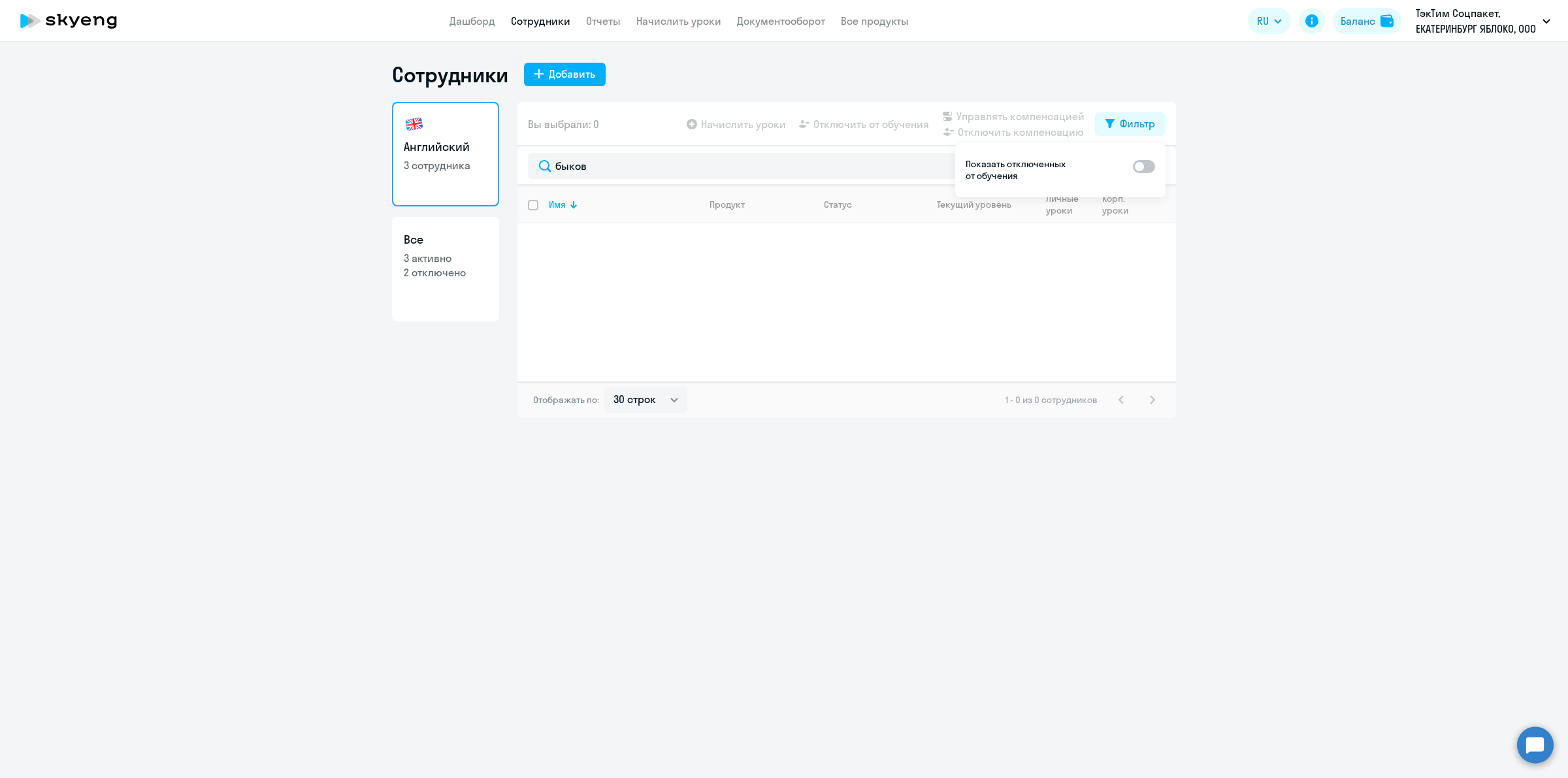
click at [1144, 165] on span at bounding box center [1144, 166] width 22 height 13
click at [1133, 165] on input "checkbox" at bounding box center [1132, 165] width 1 height 1
checkbox input "true"
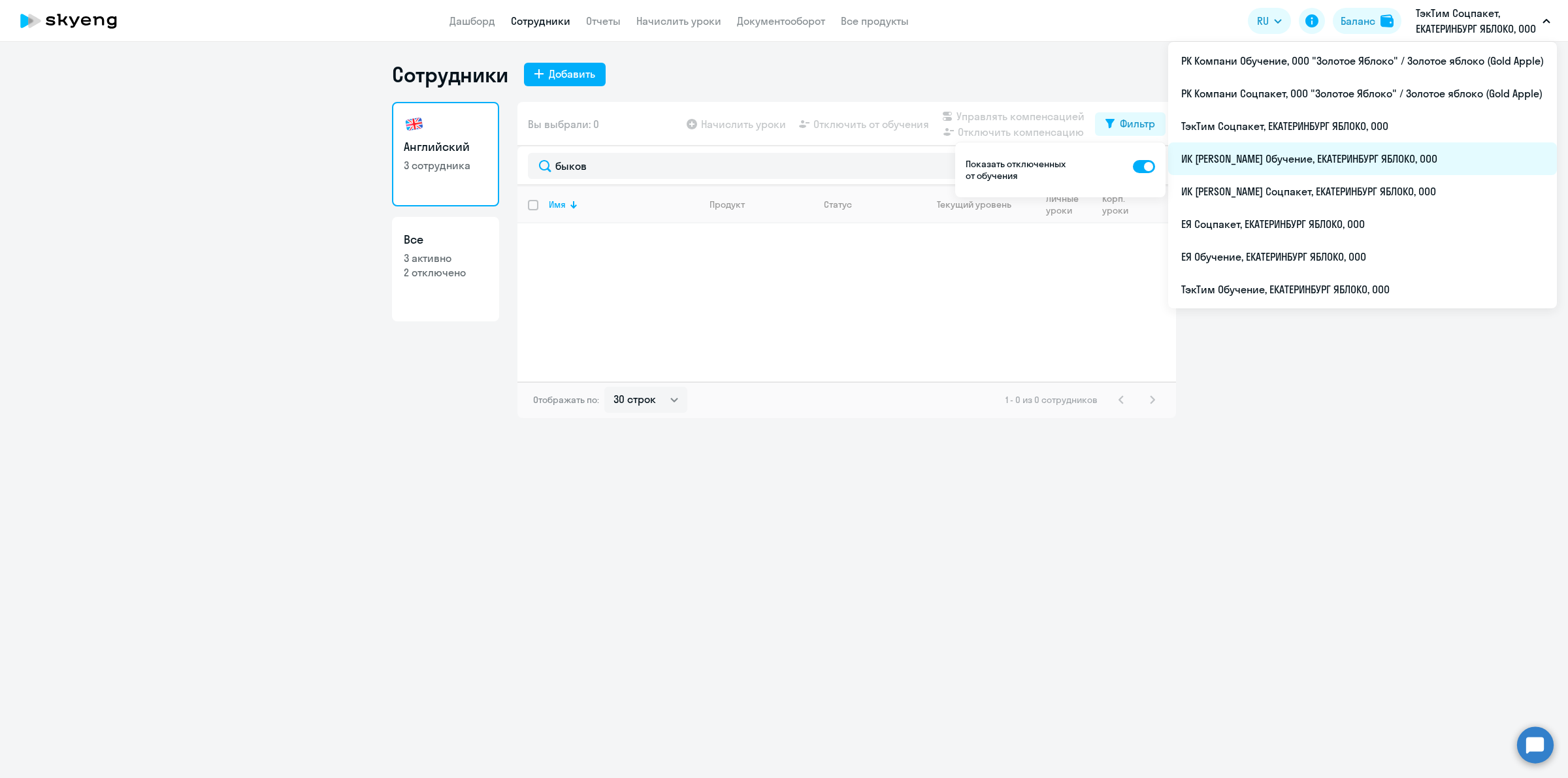
click at [1384, 154] on li "ИК [PERSON_NAME] Обучение, ЕКАТЕРИНБУРГ ЯБЛОКО, ООО" at bounding box center [1362, 159] width 389 height 33
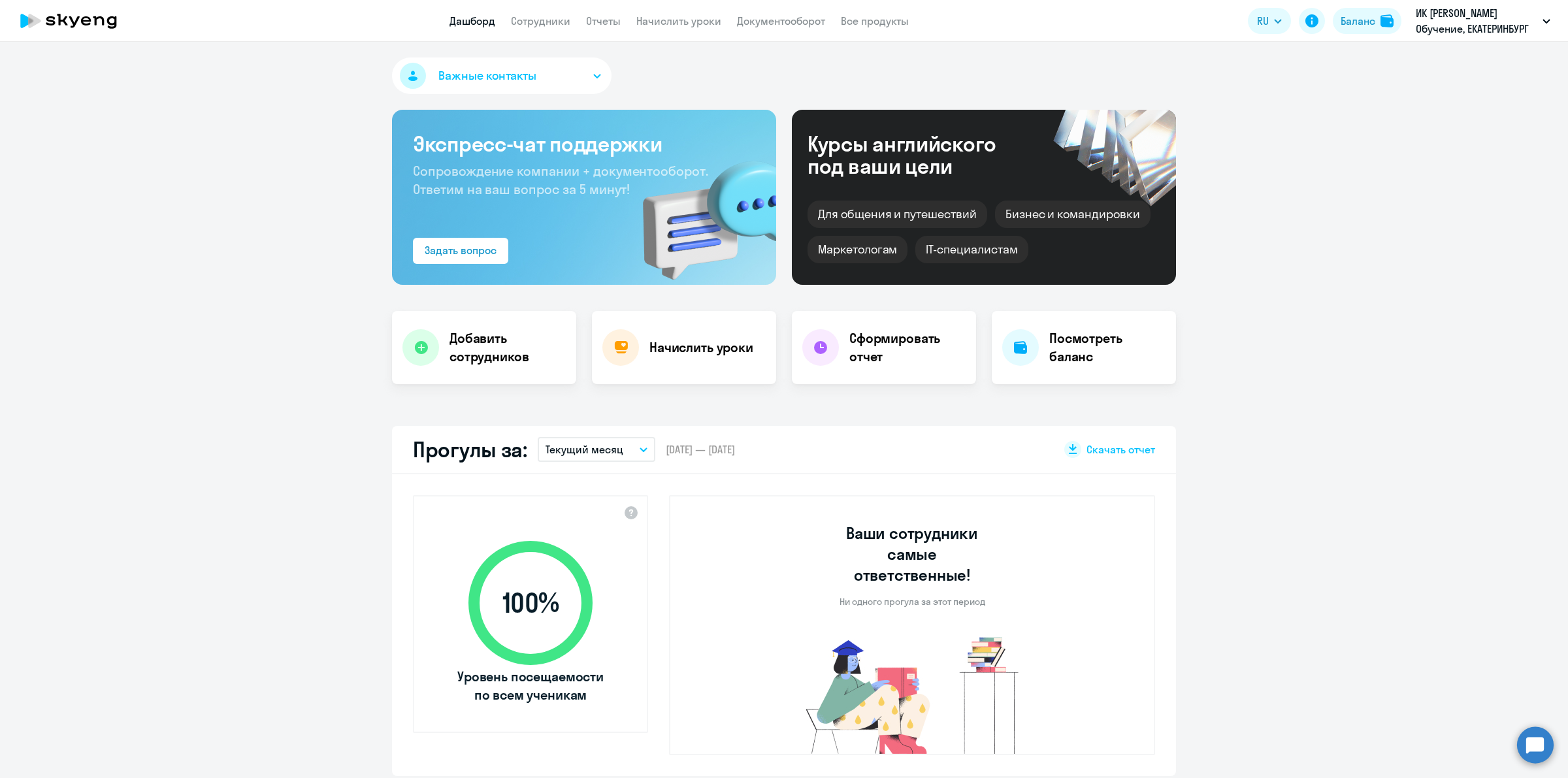
select select "30"
click at [524, 15] on link "Сотрудники" at bounding box center [540, 21] width 59 height 13
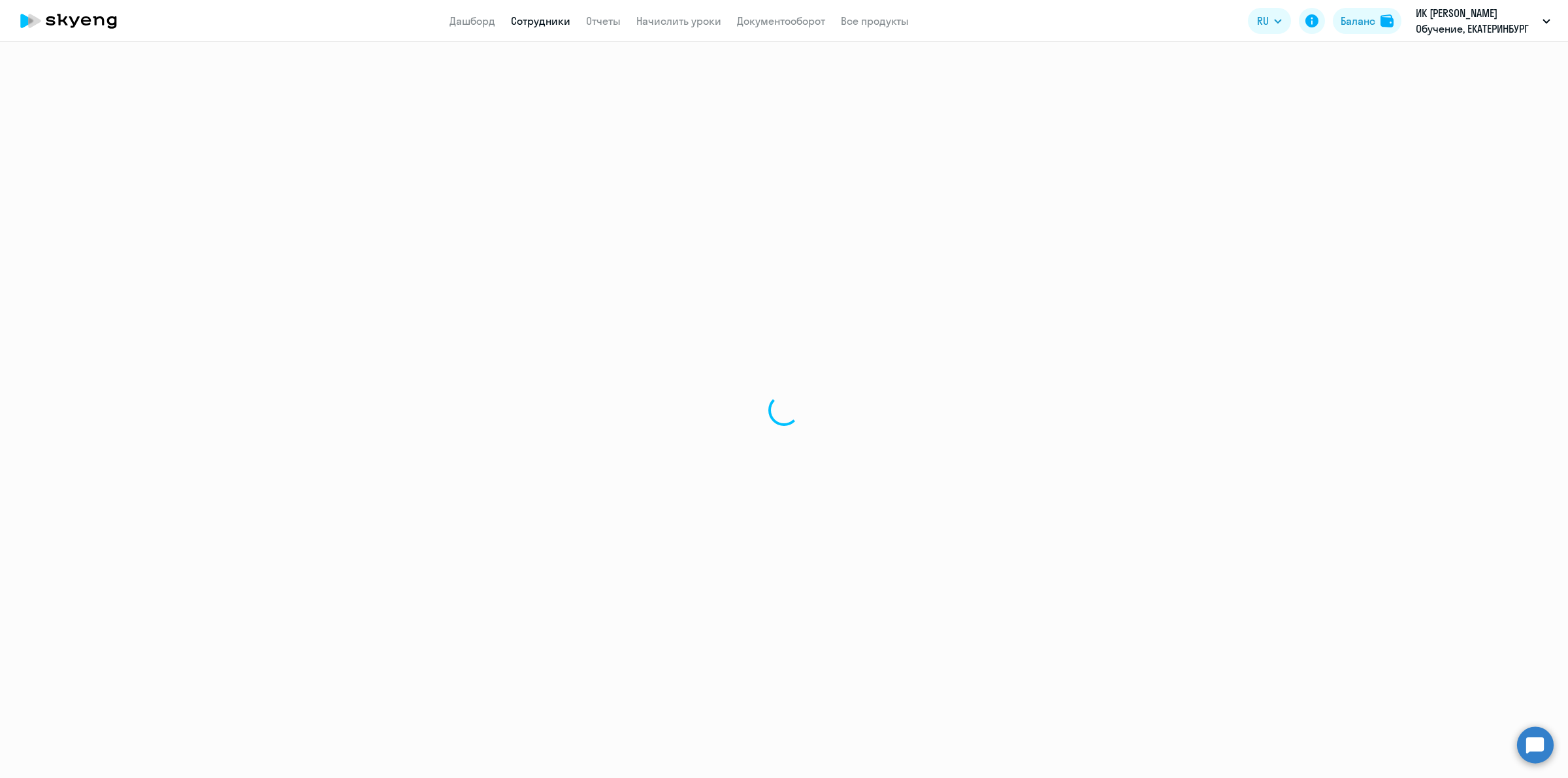
select select "30"
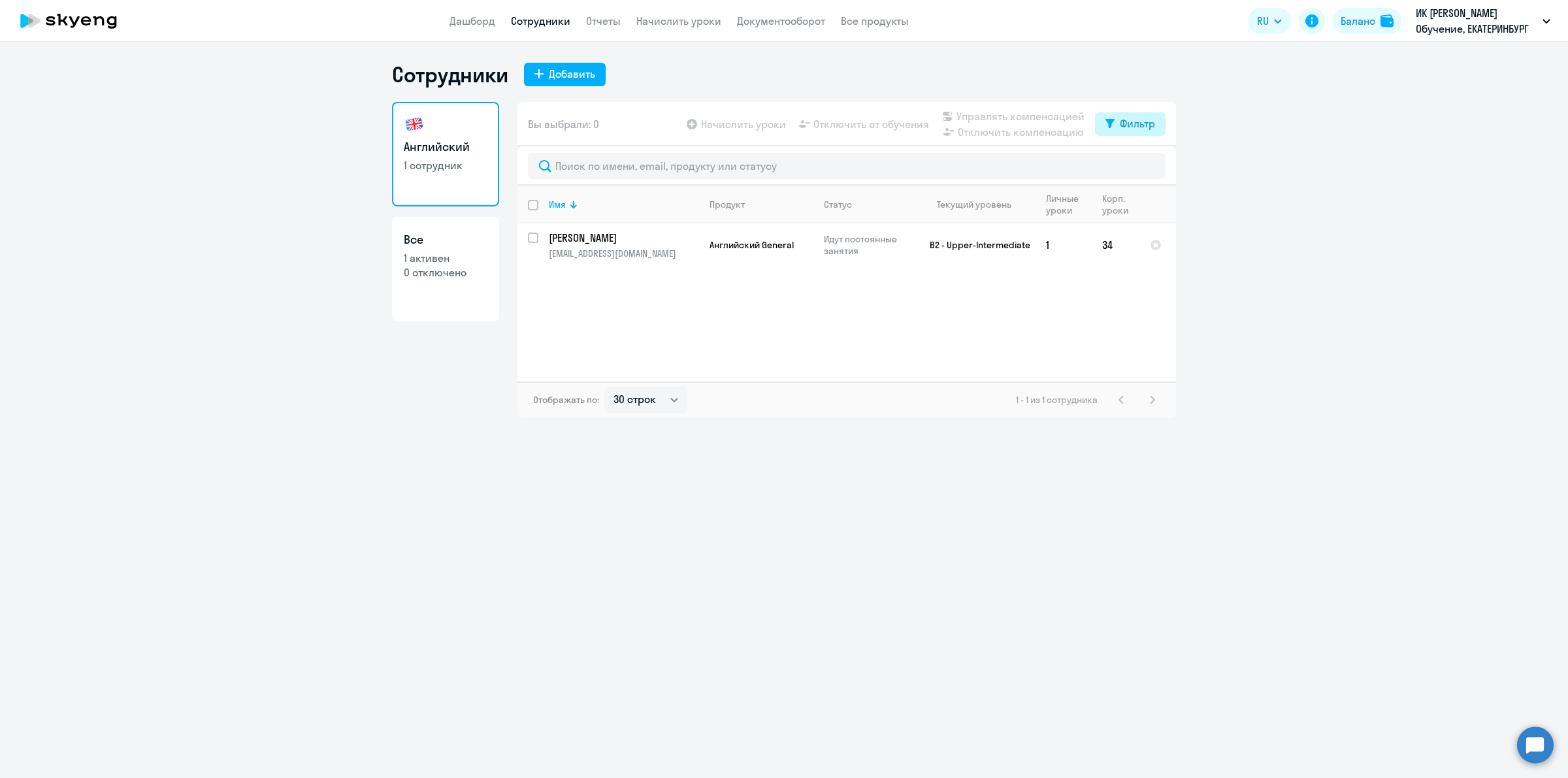
click at [1161, 120] on button "Фильтр" at bounding box center [1130, 124] width 71 height 24
click at [1138, 167] on span at bounding box center [1144, 166] width 22 height 13
click at [1133, 166] on input "checkbox" at bounding box center [1132, 165] width 1 height 1
checkbox input "true"
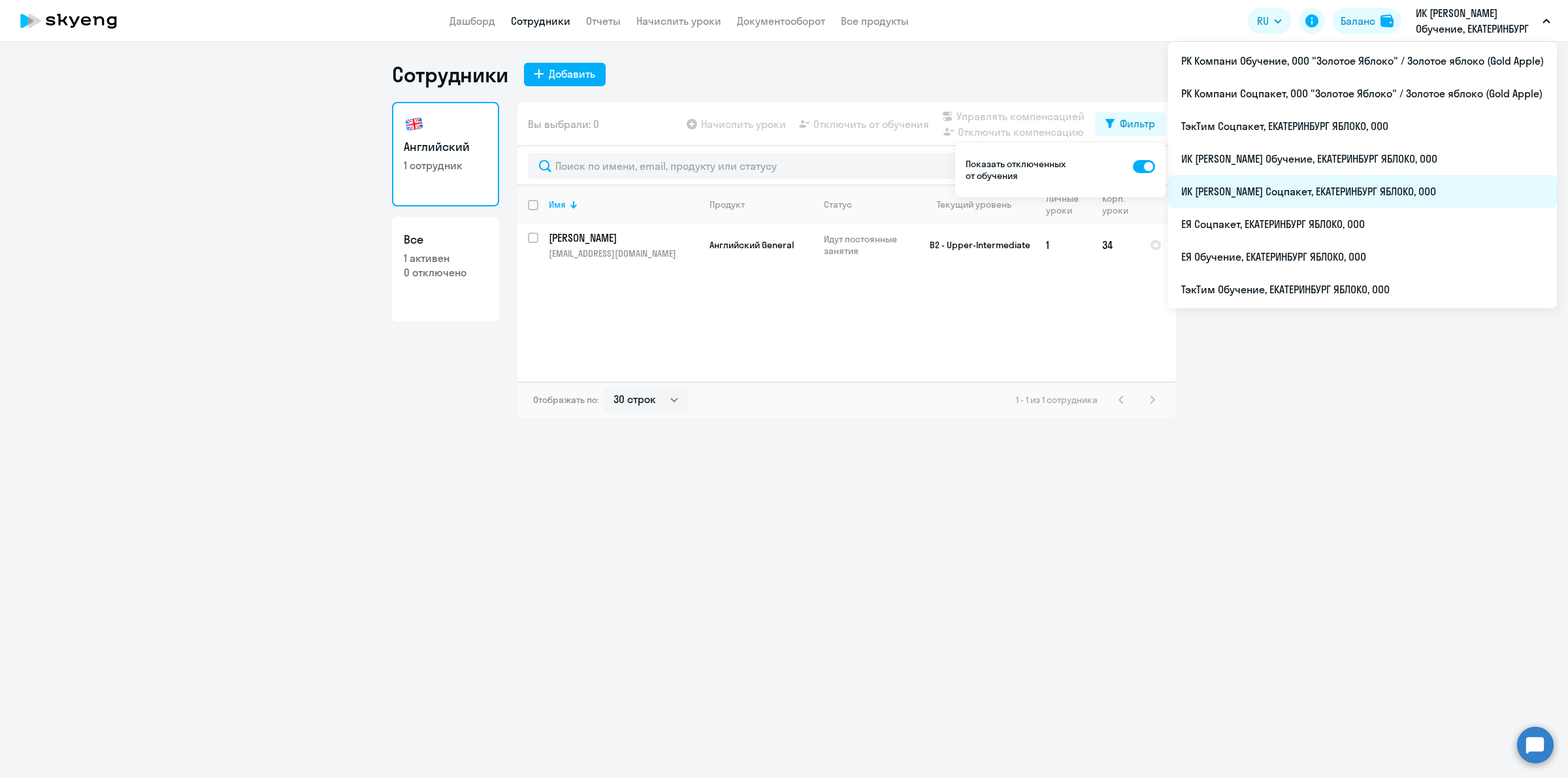
click at [1333, 201] on li "ИК [PERSON_NAME] Соцпакет, ЕКАТЕРИНБУРГ ЯБЛОКО, ООО" at bounding box center [1362, 192] width 389 height 33
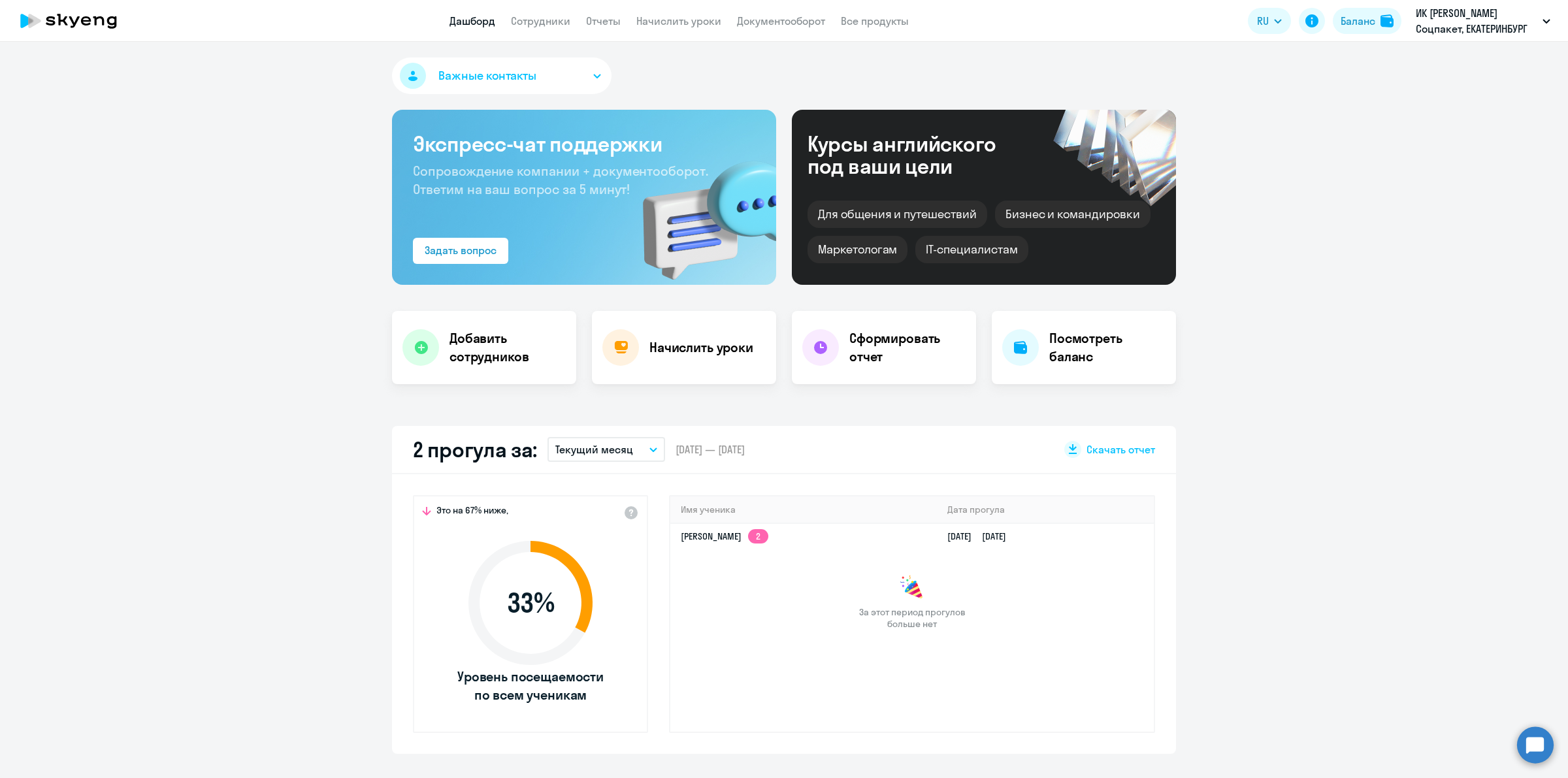
select select "30"
click at [539, 16] on link "Сотрудники" at bounding box center [540, 21] width 59 height 13
select select "30"
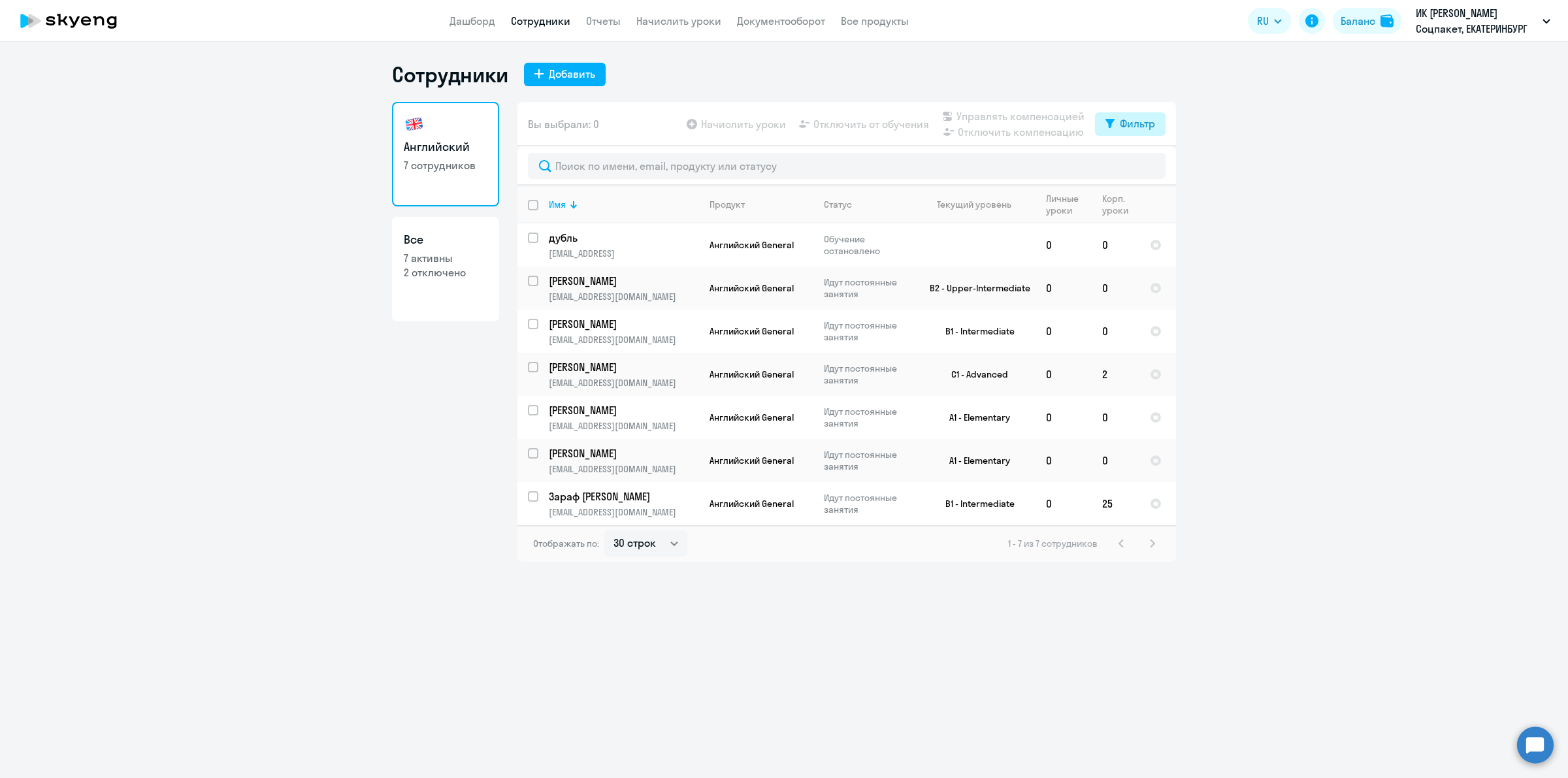
click at [1139, 120] on div "Фильтр" at bounding box center [1137, 123] width 35 height 15
click at [1149, 167] on span at bounding box center [1144, 166] width 22 height 13
click at [1133, 166] on input "checkbox" at bounding box center [1132, 165] width 1 height 1
checkbox input "true"
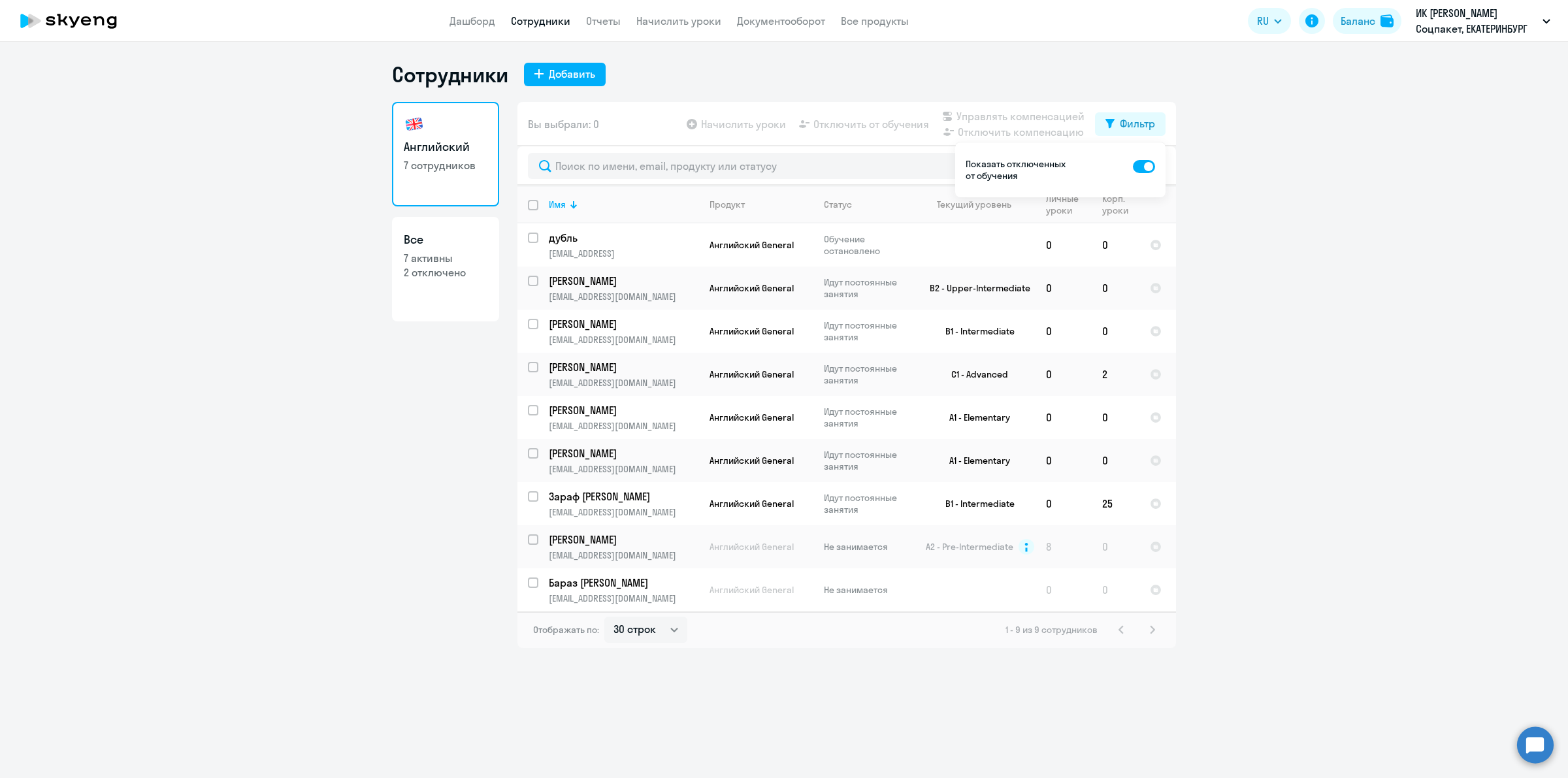
click at [1225, 427] on ng-component "Сотрудники Добавить Английский 7 сотрудников Все 7 активны 2 отключено Вы выбра…" at bounding box center [784, 355] width 1568 height 586
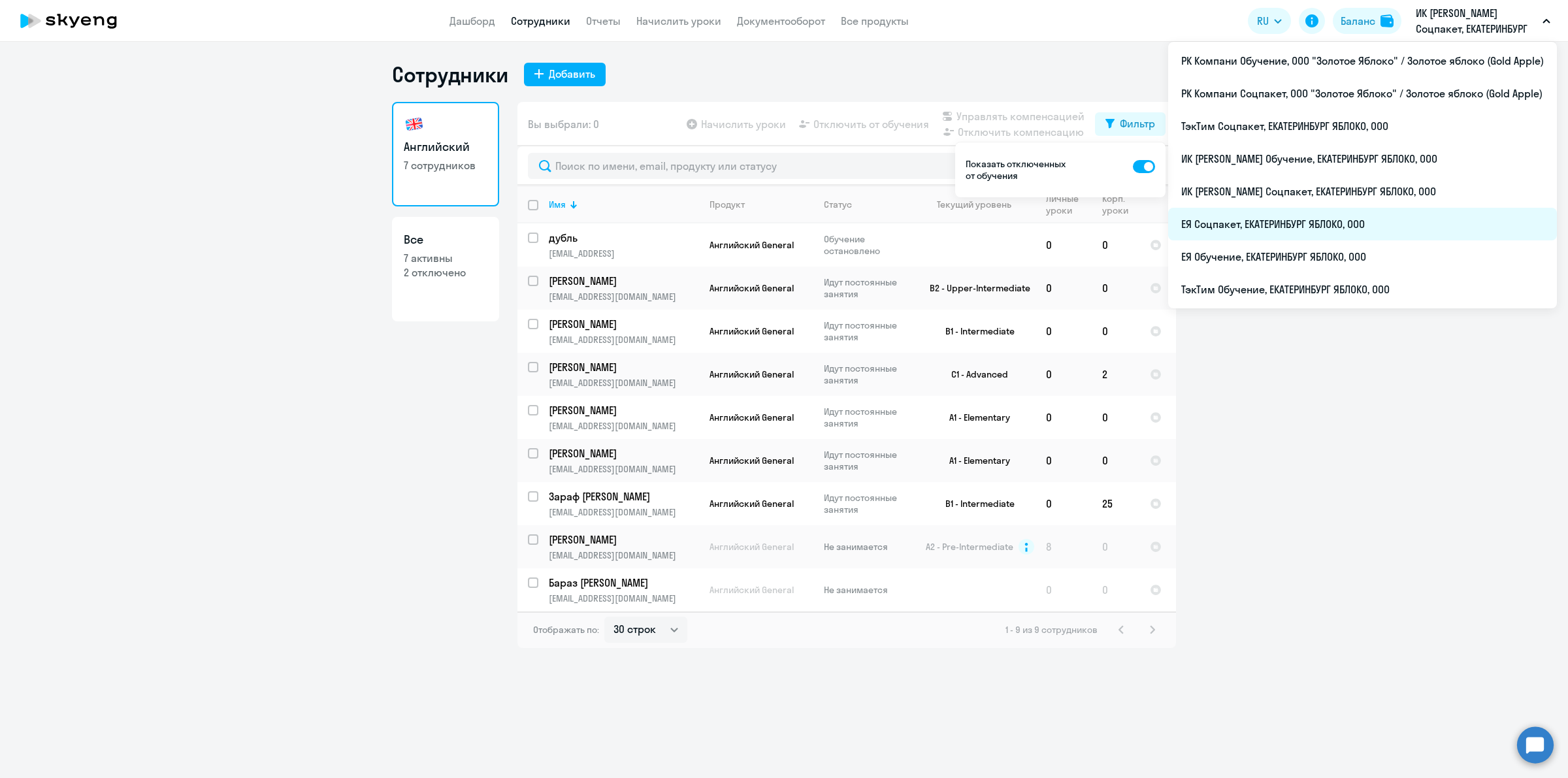
click at [1353, 222] on li "ЕЯ Соцпакет, ЕКАТЕРИНБУРГ ЯБЛОКО, ООО" at bounding box center [1362, 224] width 389 height 33
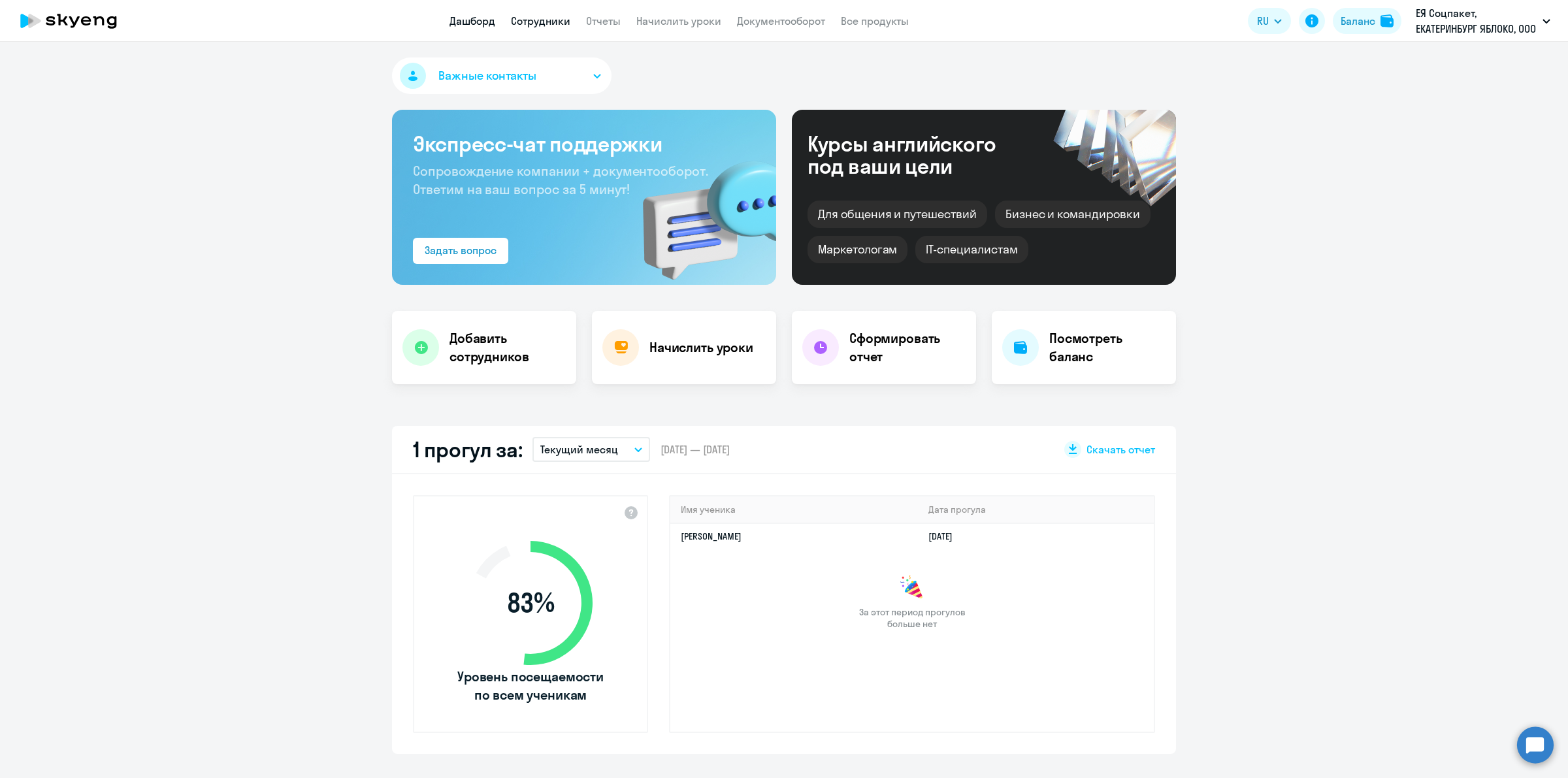
click at [537, 24] on link "Сотрудники" at bounding box center [540, 21] width 59 height 13
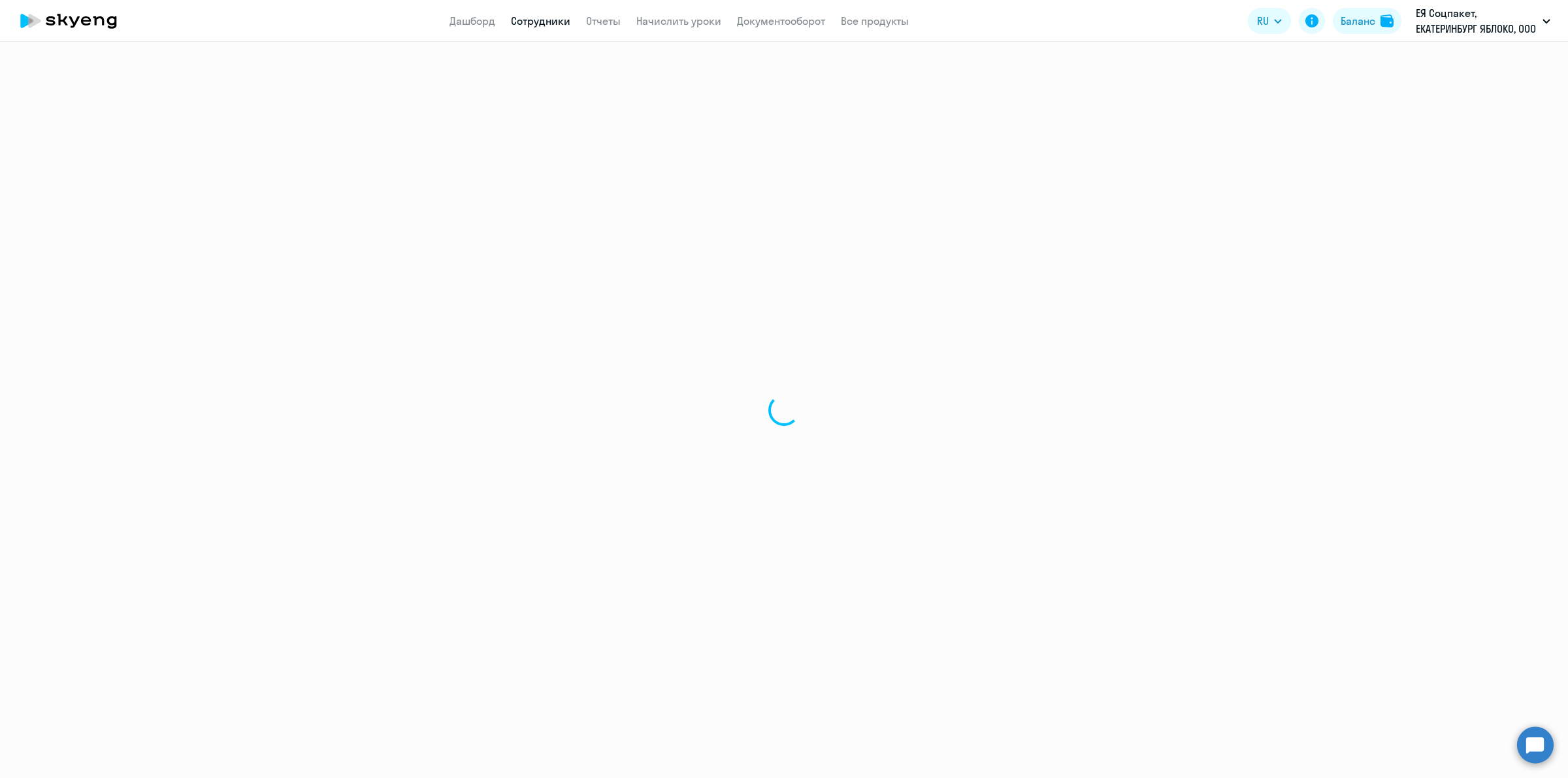
select select "30"
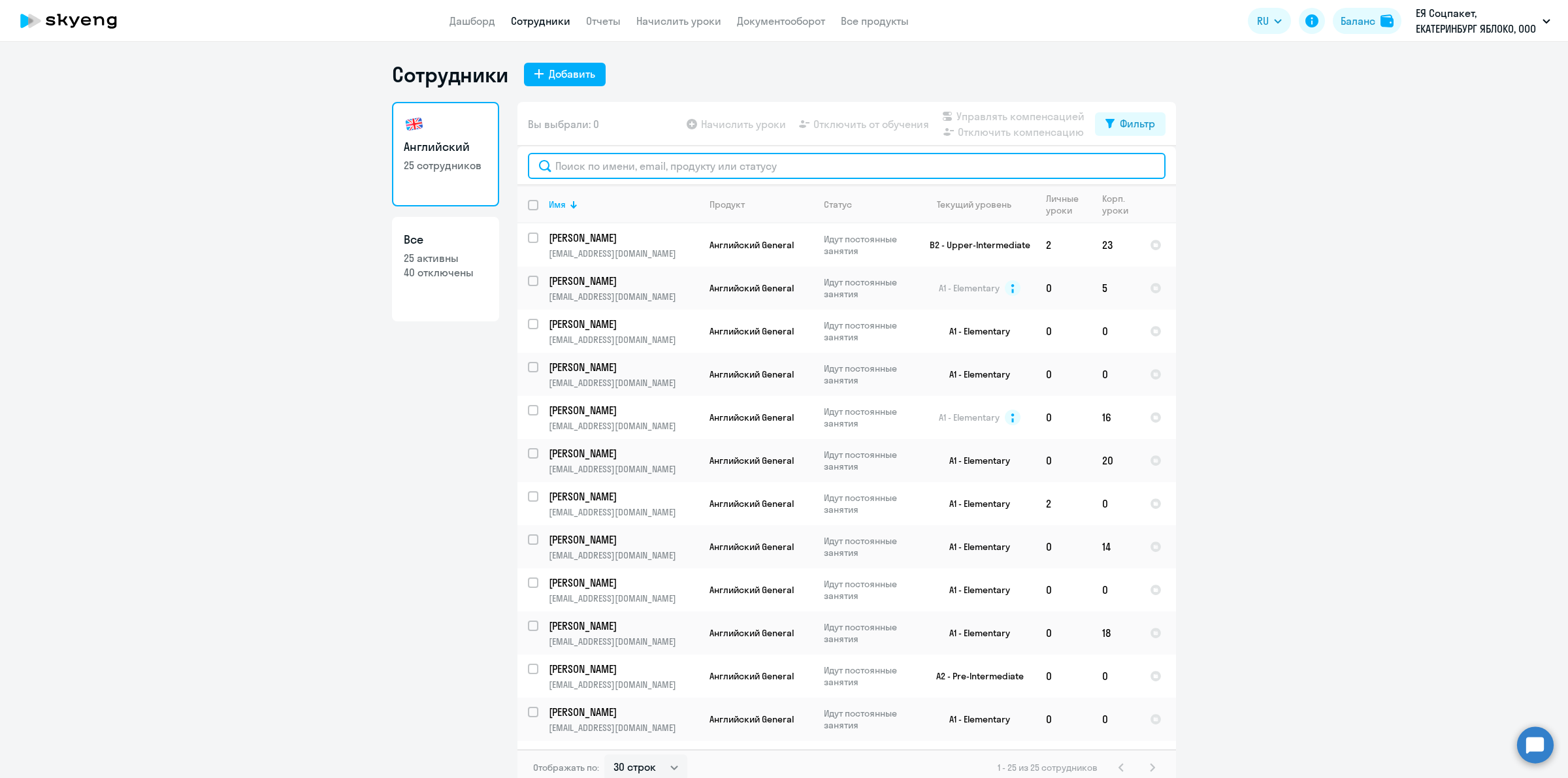
click at [722, 164] on input "text" at bounding box center [846, 165] width 637 height 26
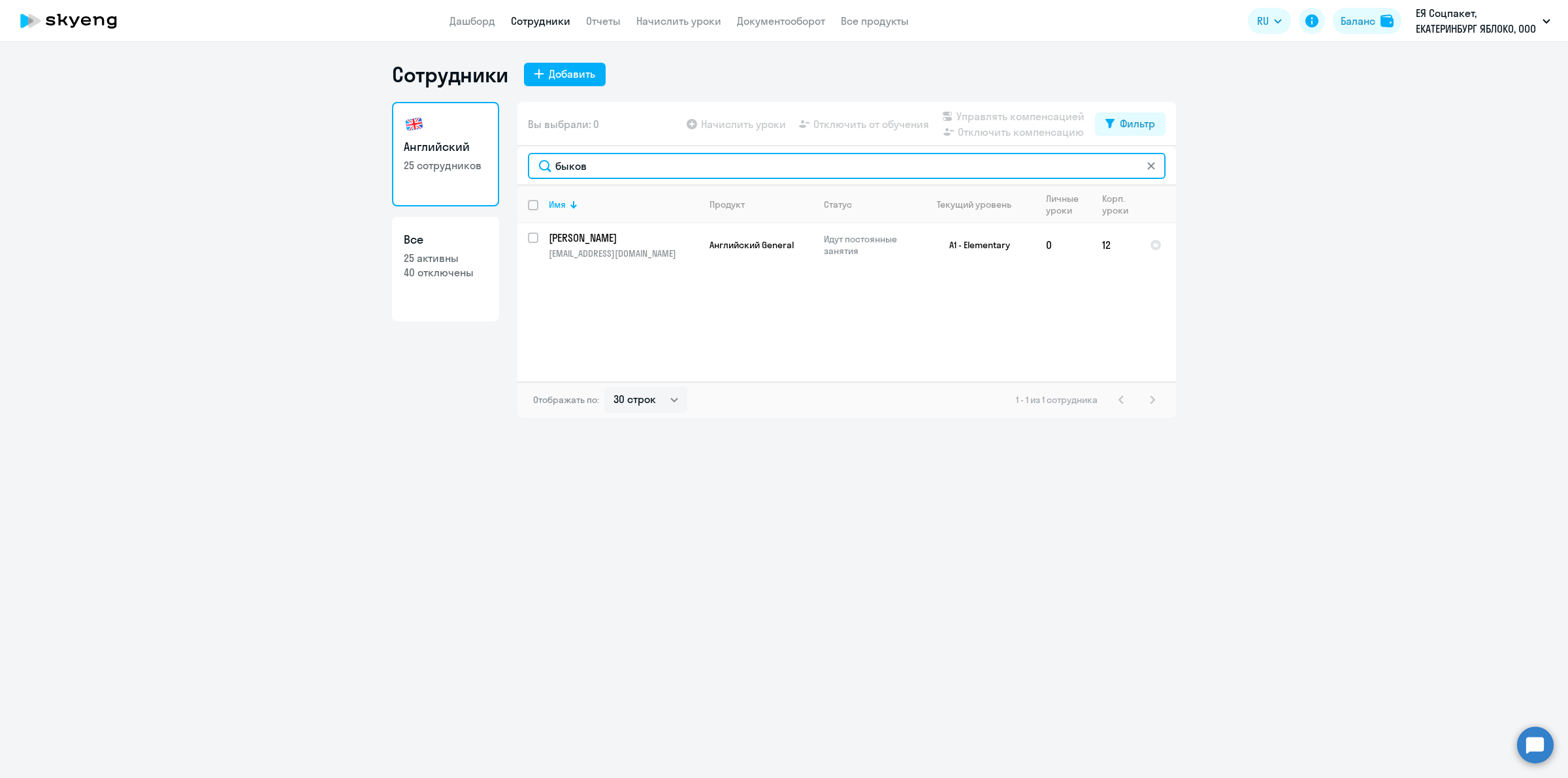
type input "быков"
click at [828, 252] on p "Идут постоянные занятия" at bounding box center [868, 245] width 90 height 24
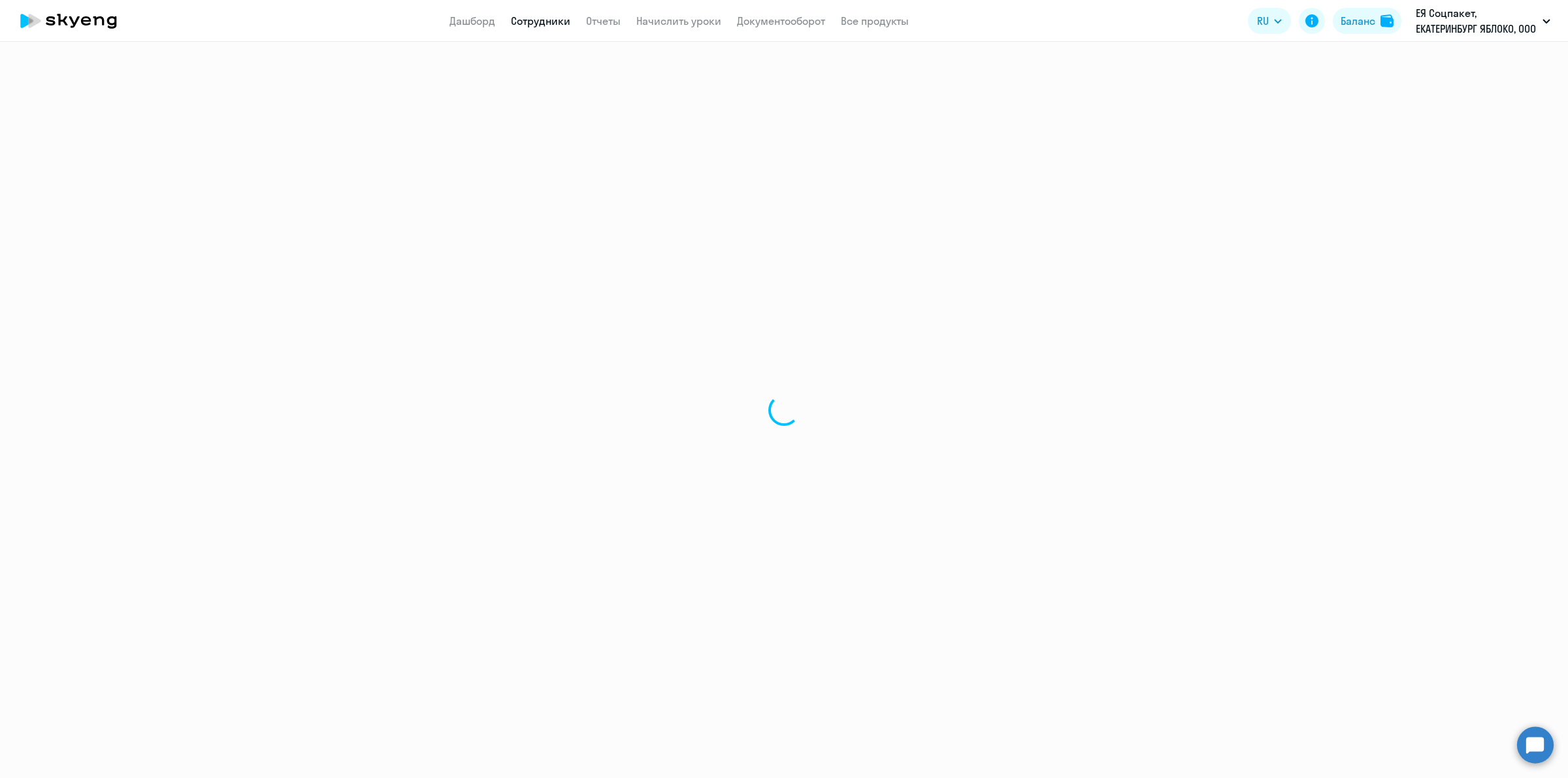
select select "english"
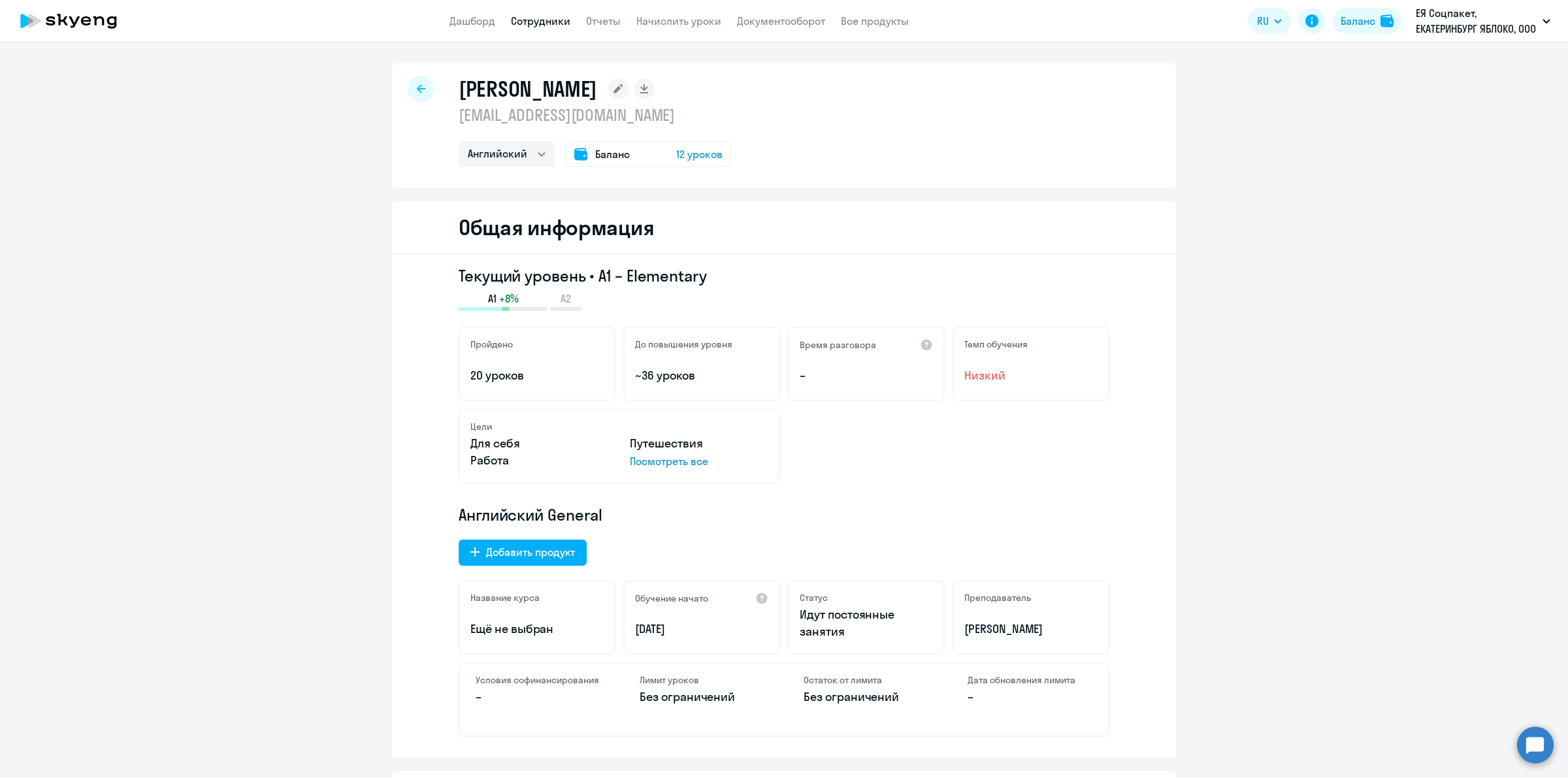
click at [547, 25] on link "Сотрудники" at bounding box center [540, 21] width 59 height 13
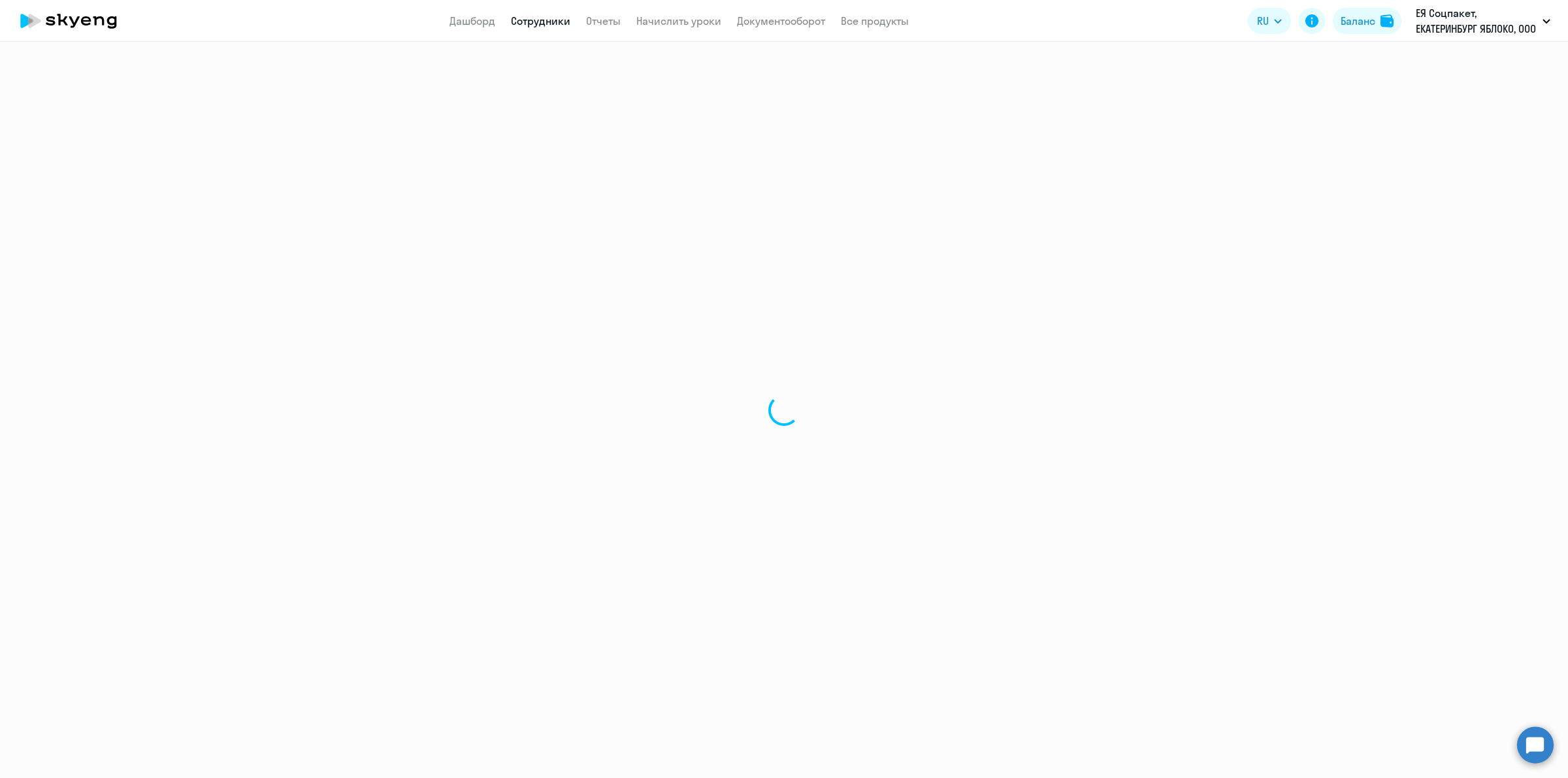
select select "30"
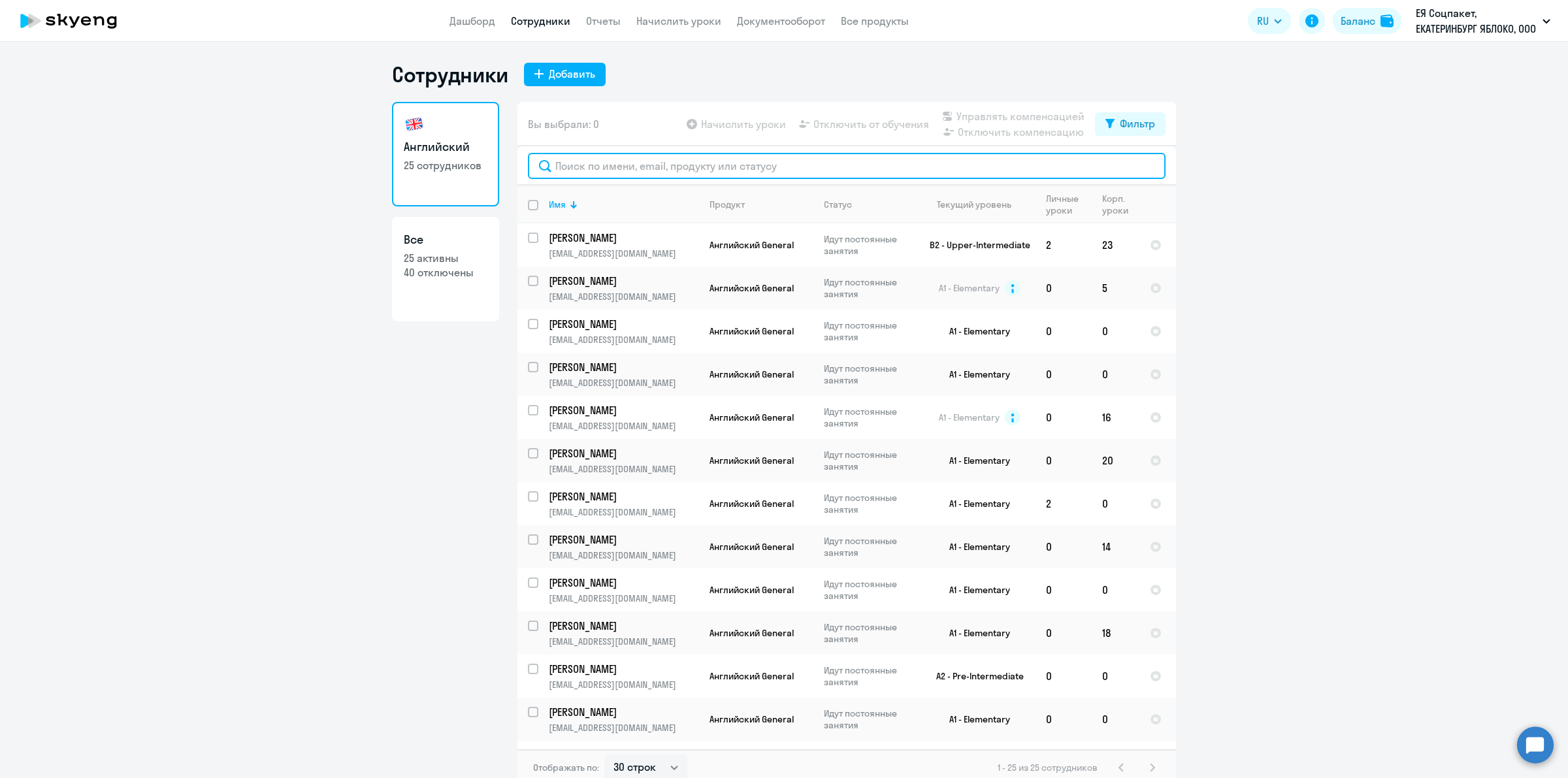
click at [892, 166] on input "text" at bounding box center [846, 165] width 637 height 26
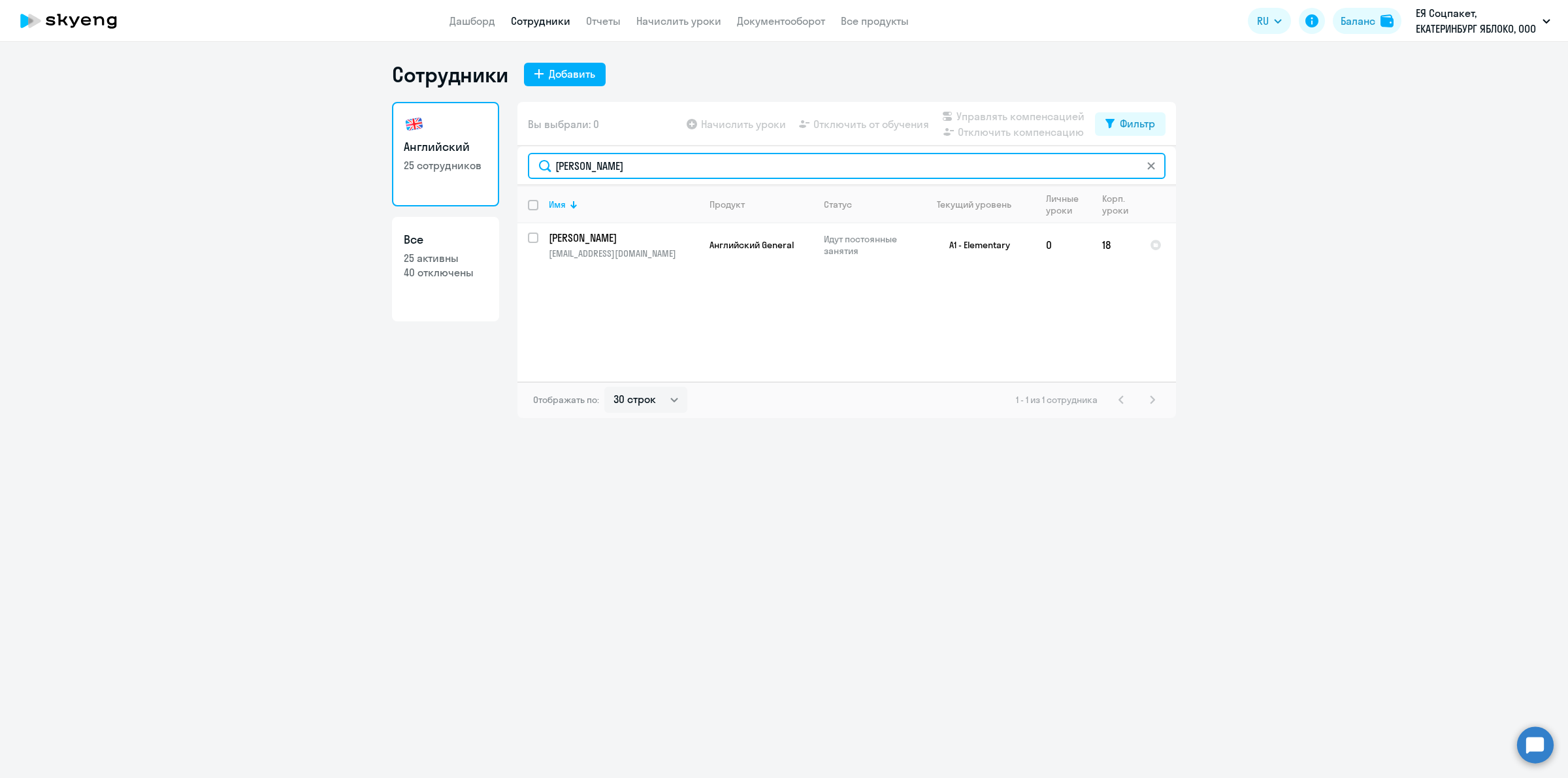
type input "[PERSON_NAME]"
click at [1056, 236] on td "0" at bounding box center [1063, 244] width 56 height 43
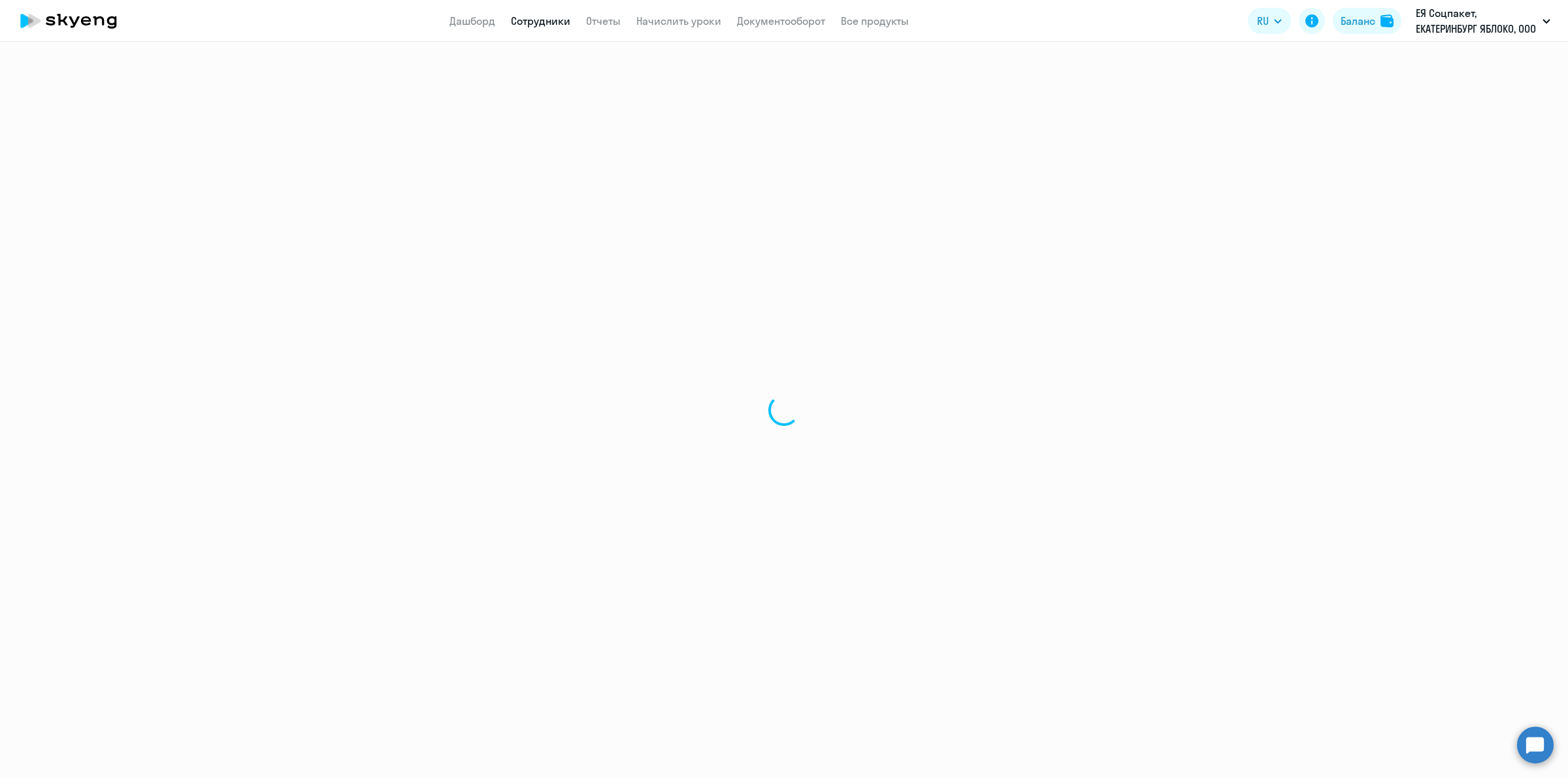
select select "english"
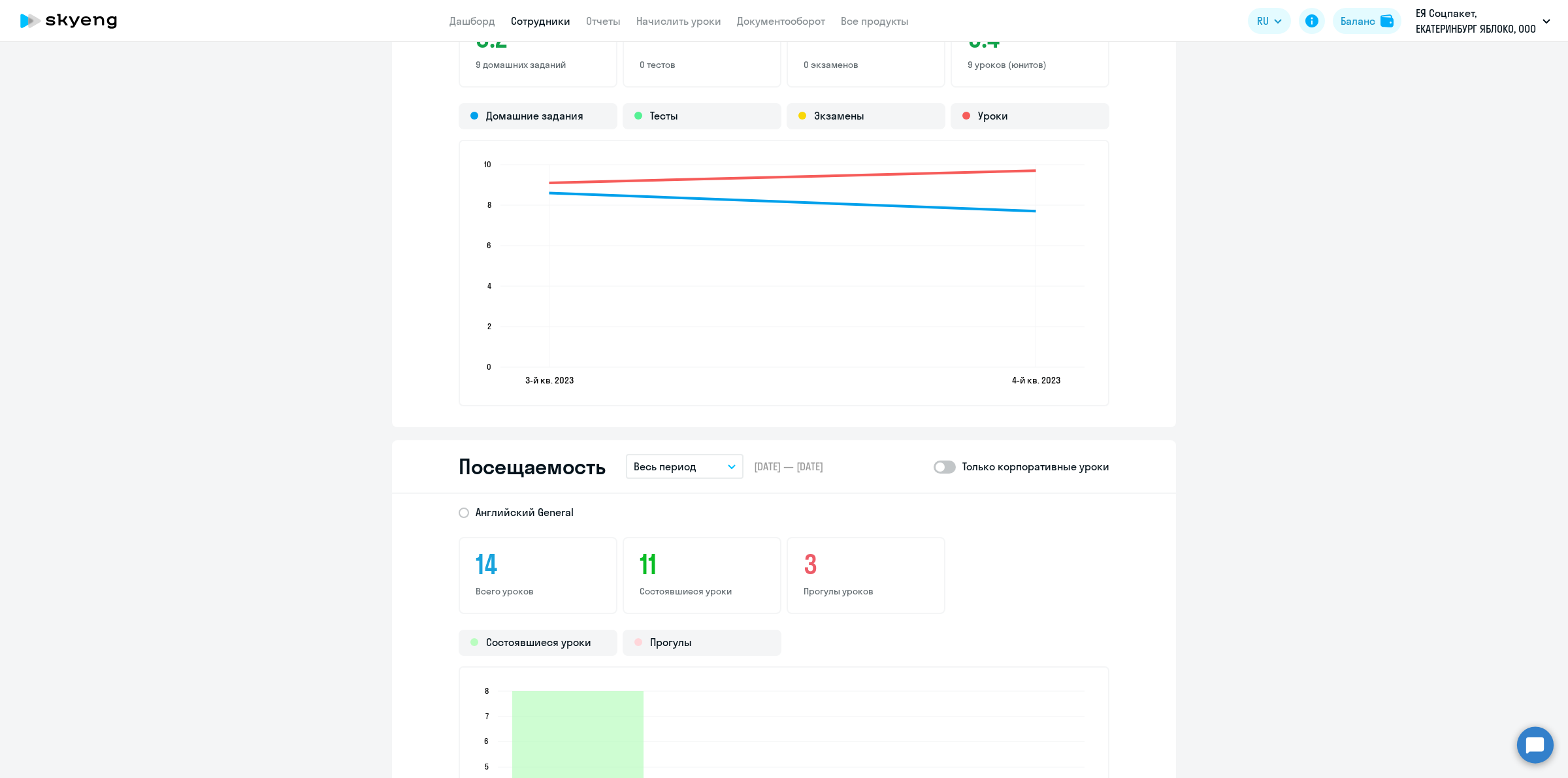
scroll to position [1143, 0]
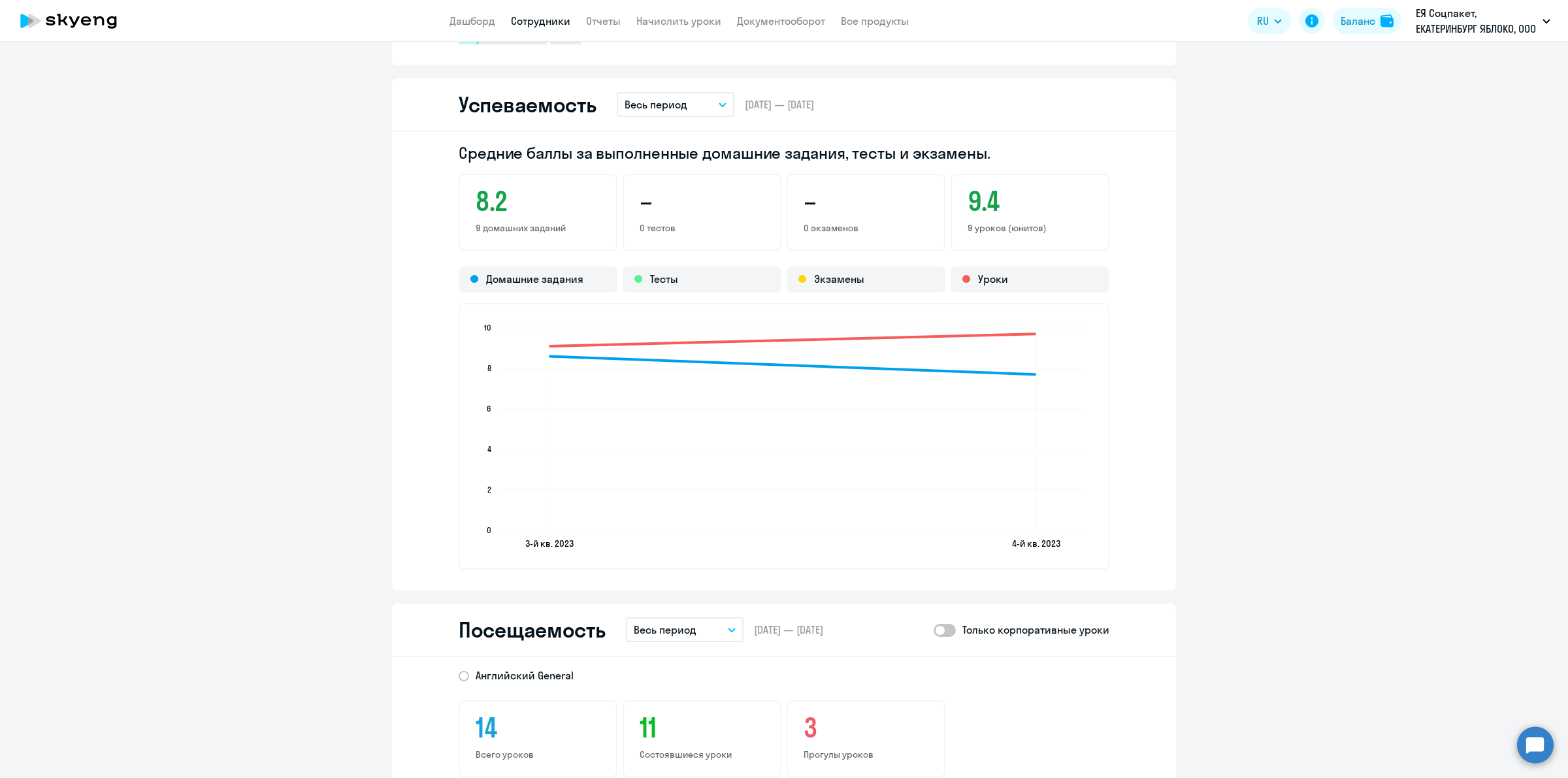
drag, startPoint x: 1045, startPoint y: 541, endPoint x: 990, endPoint y: 540, distance: 55.0
click at [990, 540] on icon "3-й кв. 2023 3-й кв. 2023 4-й кв. 2023 4-й кв. 2023 0 0 2 2 4 4 6 6 8 8 10 10" at bounding box center [784, 436] width 620 height 230
click at [1053, 534] on icon "3-й кв. 2023 3-й кв. 2023 4-й кв. 2023 4-й кв. 2023 0 0 2 2 4 4 6 6 8 8 10 10" at bounding box center [784, 436] width 620 height 230
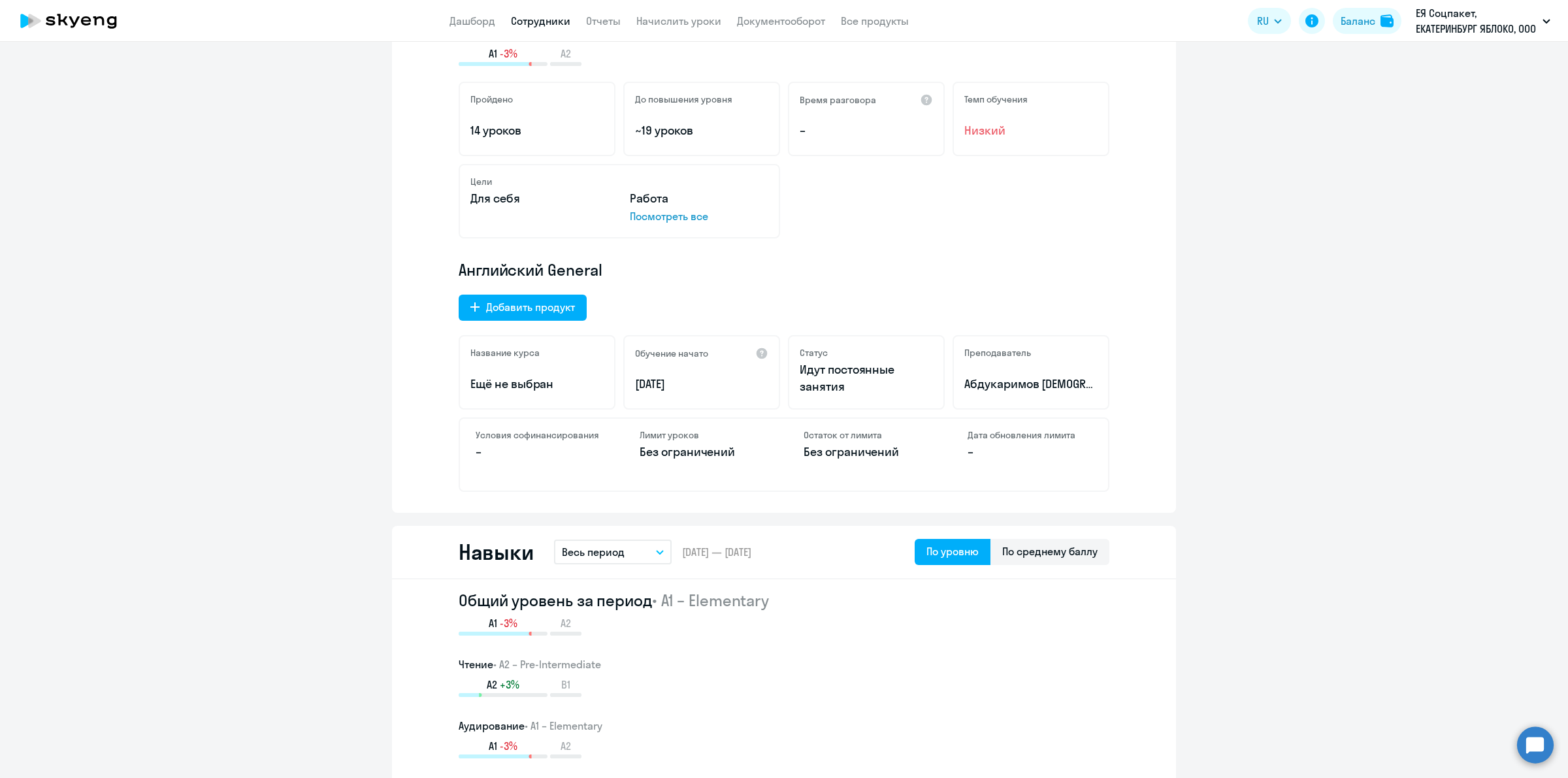
scroll to position [0, 0]
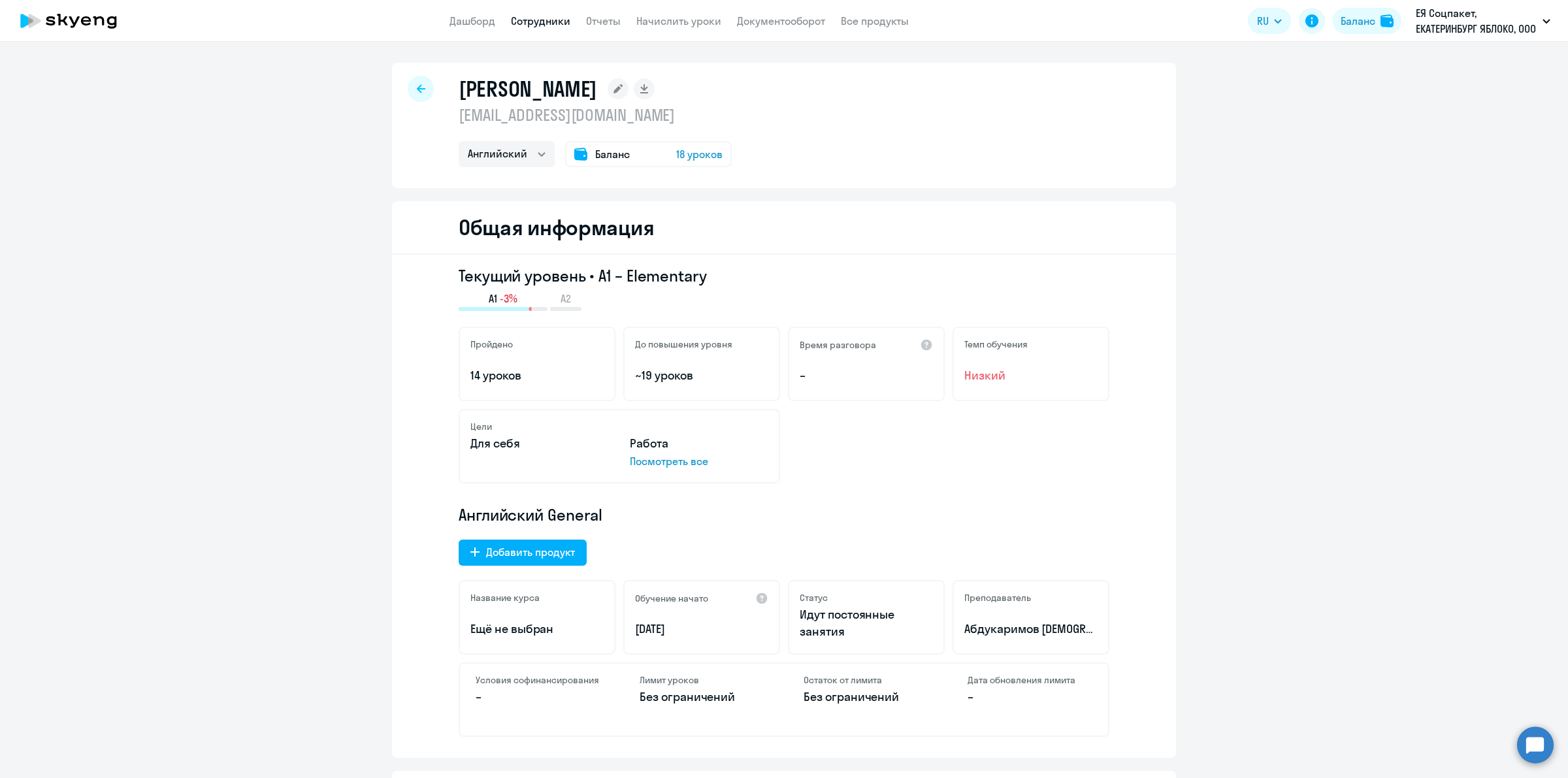
click at [411, 94] on div at bounding box center [420, 88] width 26 height 26
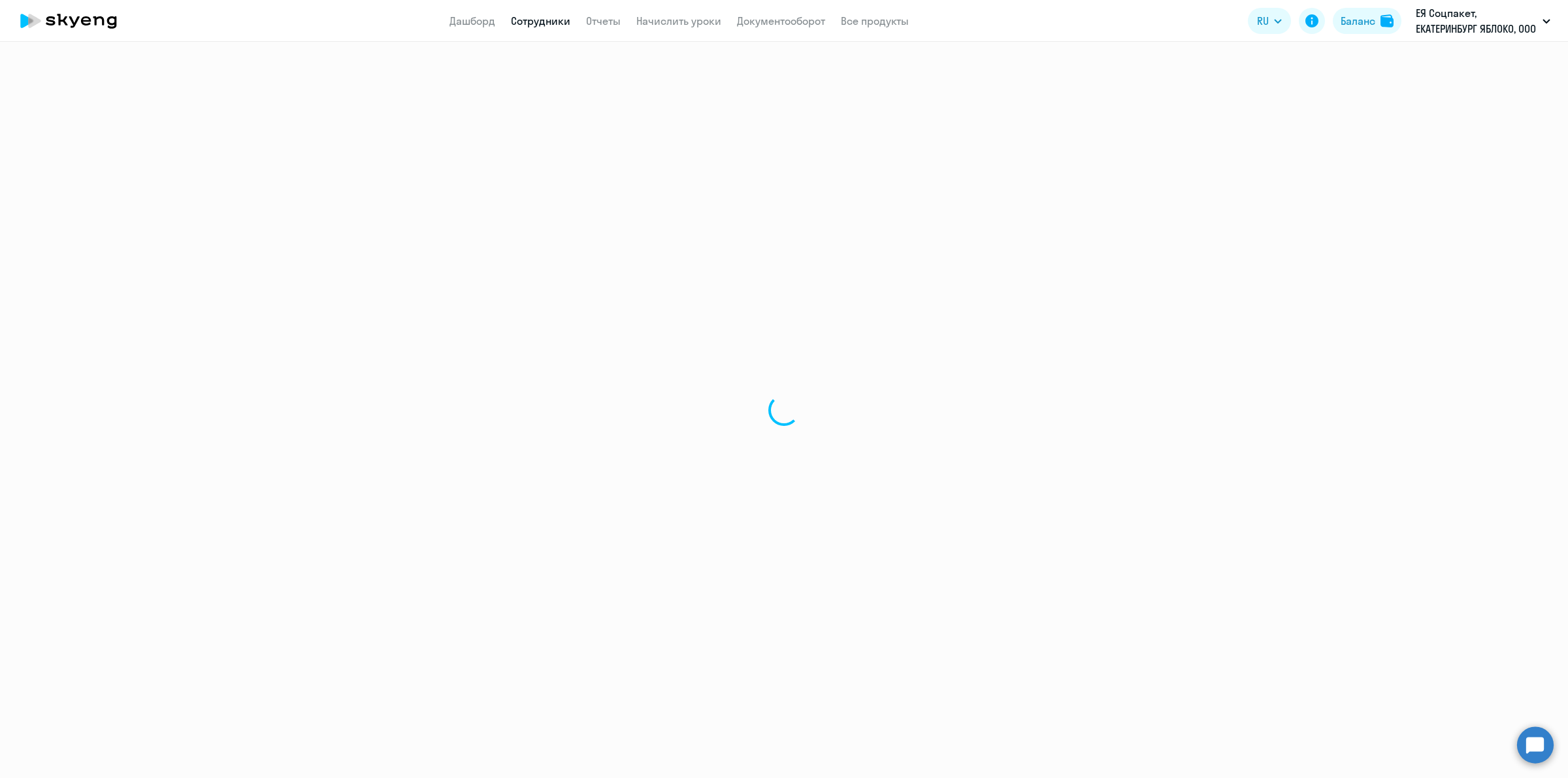
select select "30"
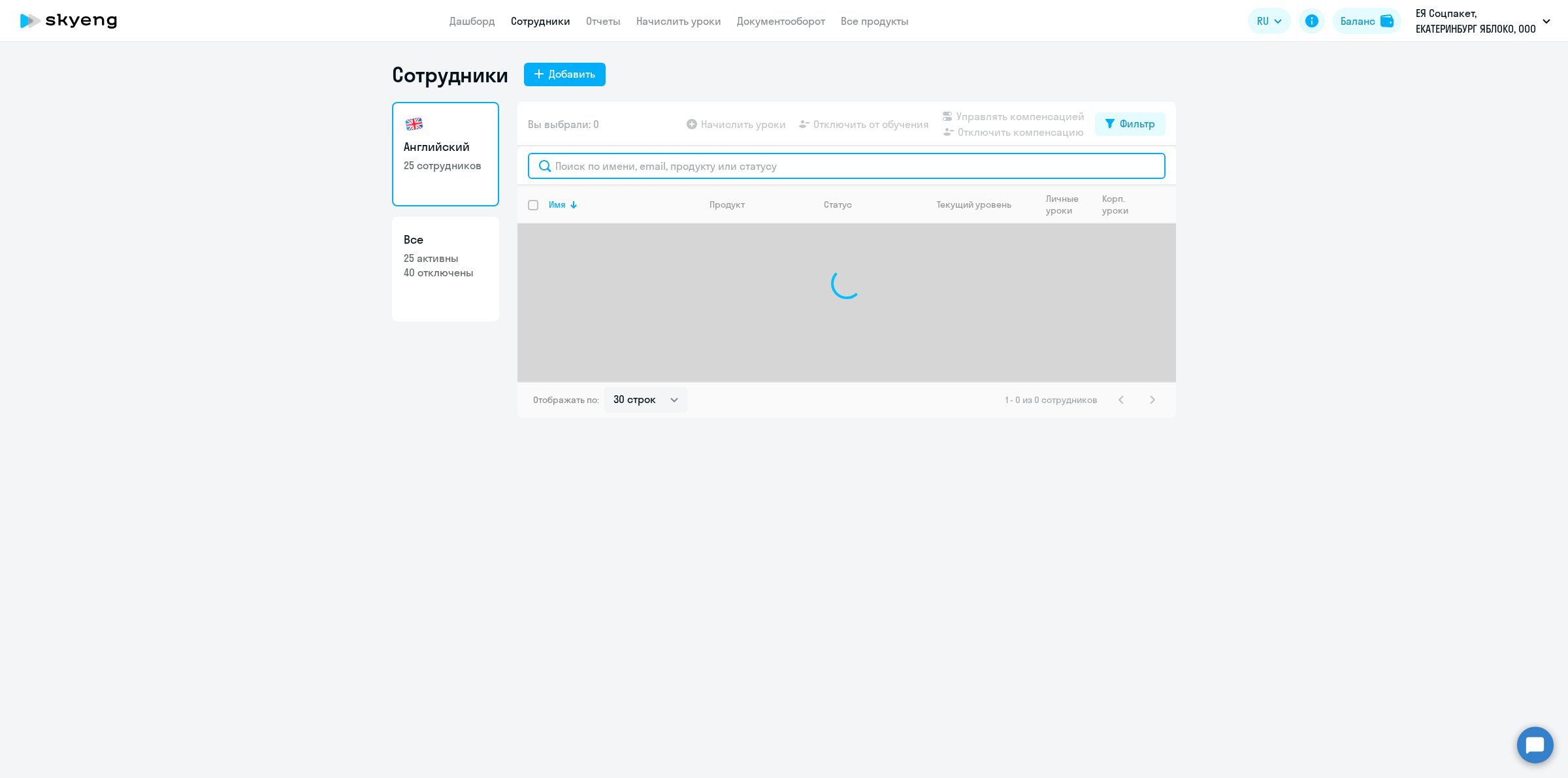
click at [654, 162] on input "text" at bounding box center [846, 165] width 637 height 26
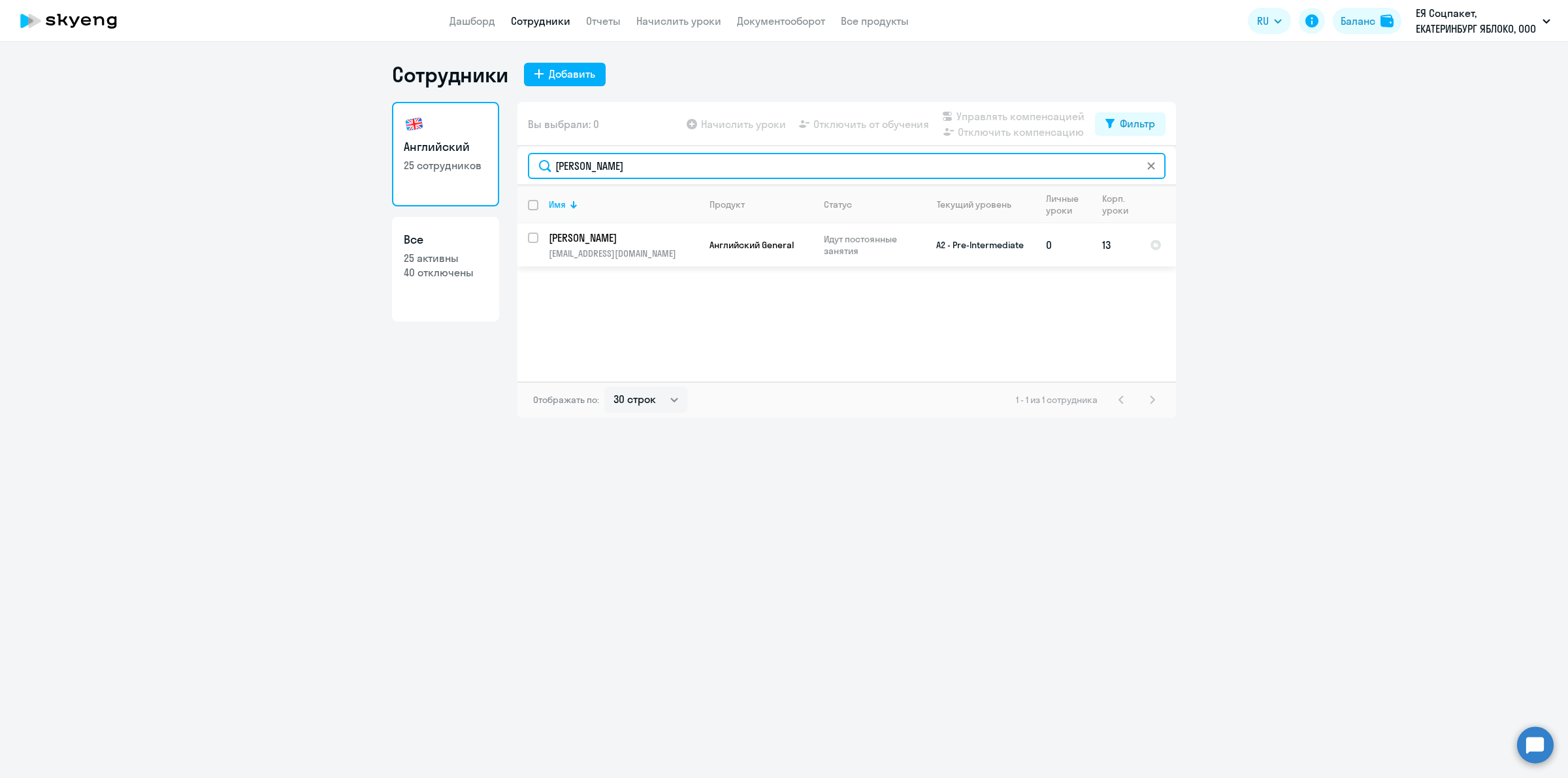
type input "[PERSON_NAME]"
click at [984, 256] on td "A2 - Pre-Intermediate" at bounding box center [975, 244] width 122 height 43
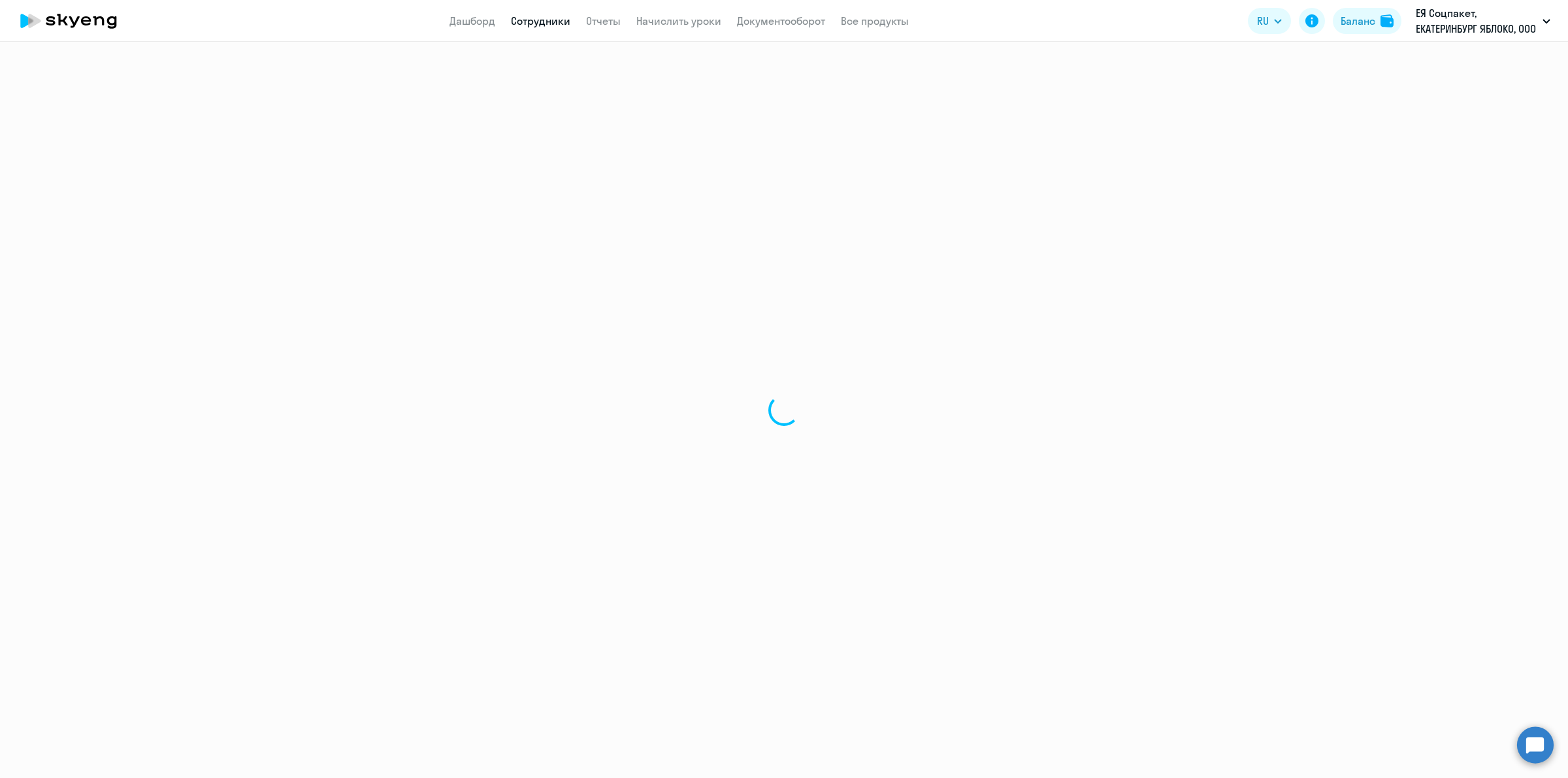
select select "english"
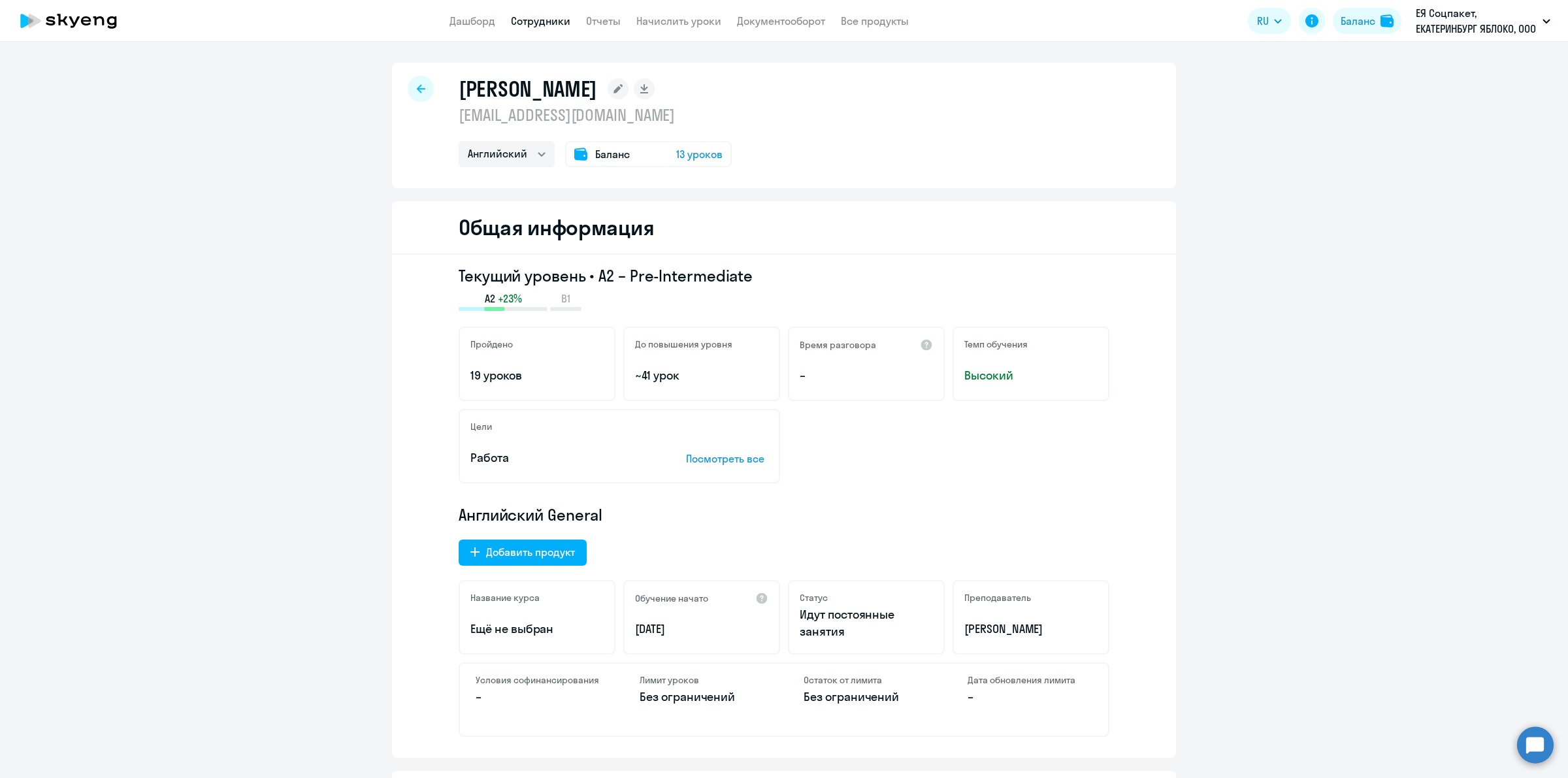
drag, startPoint x: 746, startPoint y: 83, endPoint x: 449, endPoint y: 83, distance: 297.0
click at [449, 83] on div "[PERSON_NAME] [PERSON_NAME][EMAIL_ADDRESS][DOMAIN_NAME] [PERSON_NAME] Баланс 13…" at bounding box center [784, 125] width 784 height 125
copy h1 "[PERSON_NAME]"
click at [417, 86] on icon at bounding box center [420, 89] width 8 height 9
select select "30"
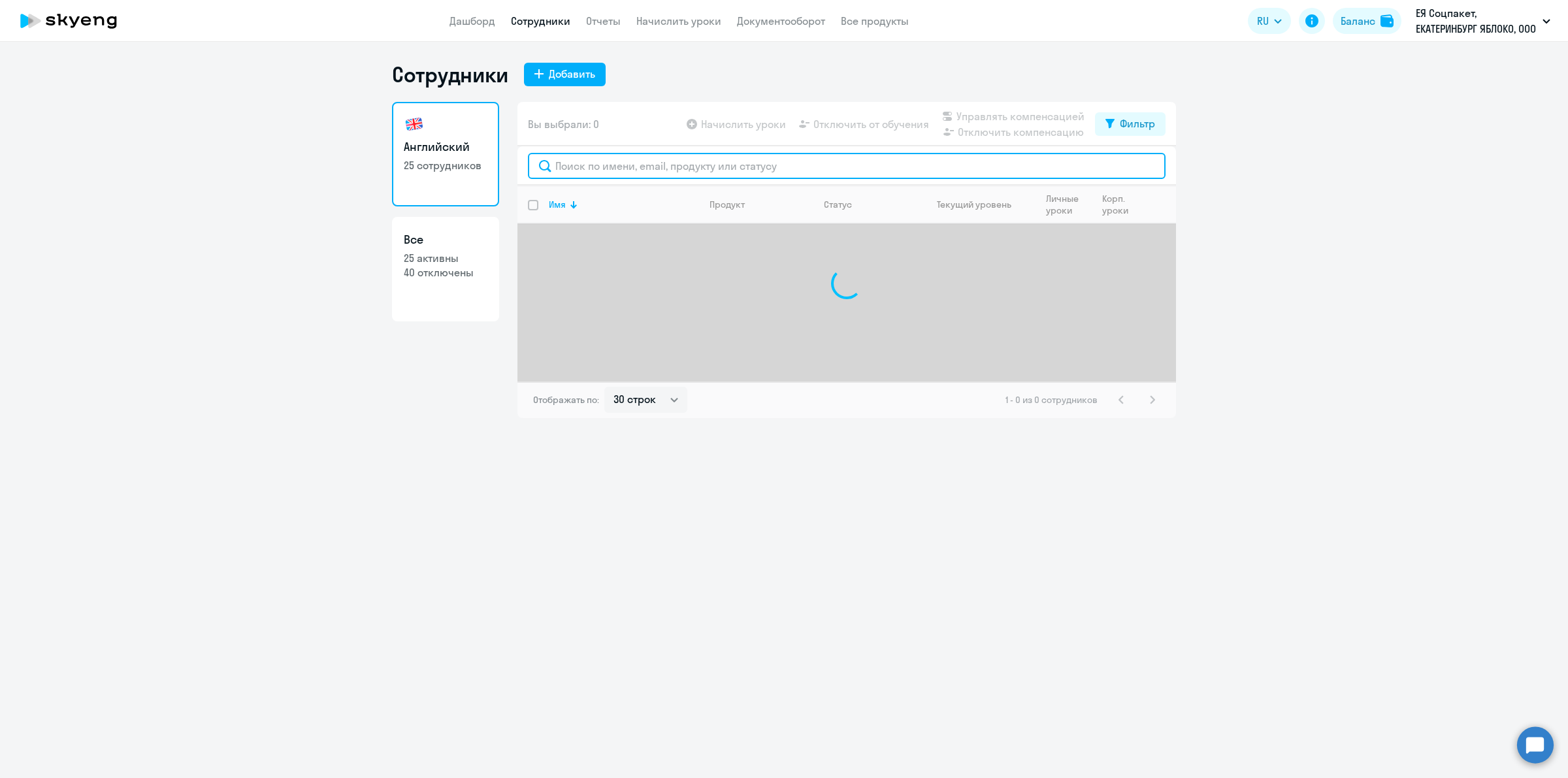
click at [597, 167] on input "text" at bounding box center [846, 165] width 637 height 26
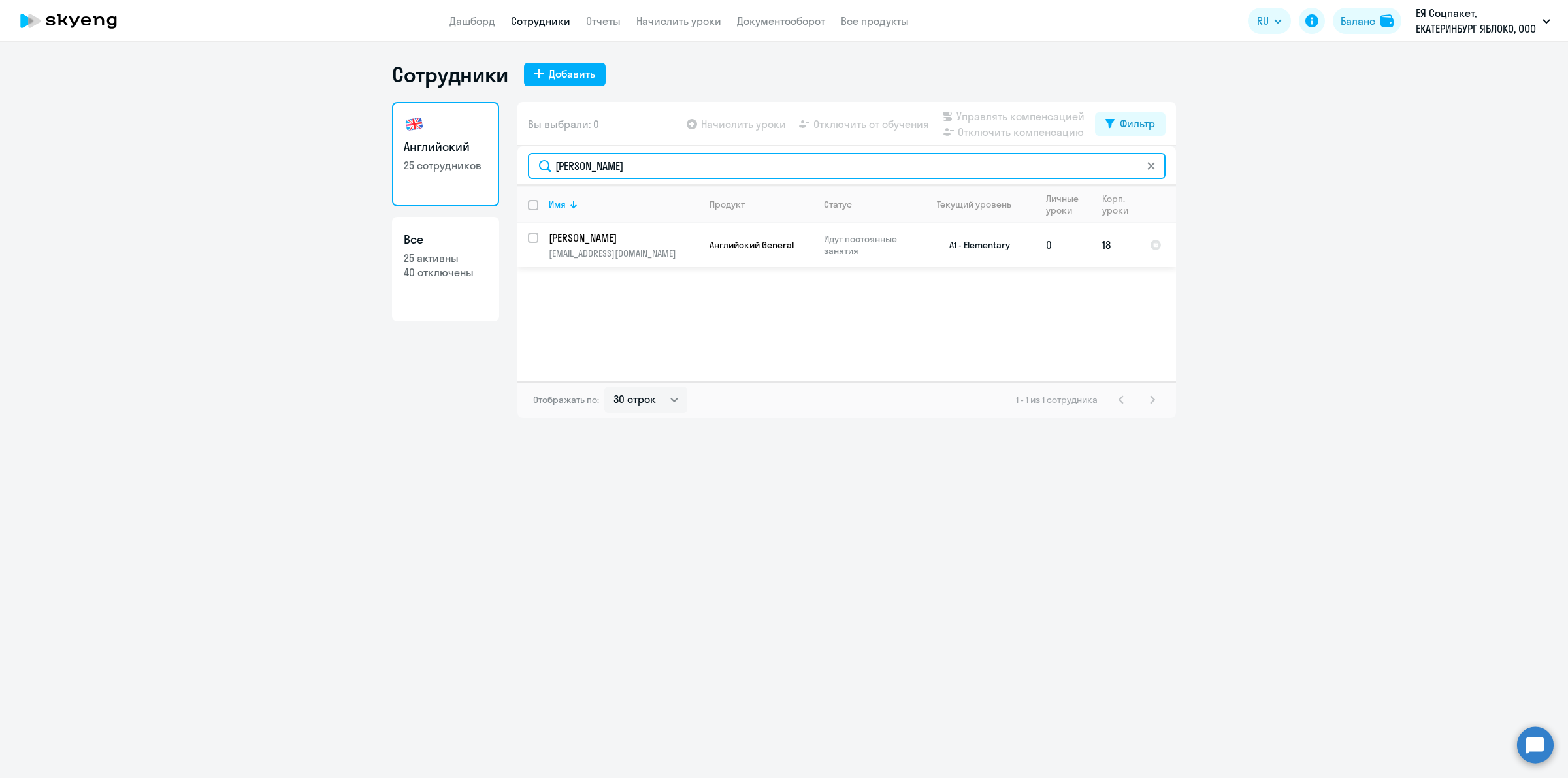
type input "[PERSON_NAME]"
click at [971, 247] on td "A1 - Elementary" at bounding box center [975, 244] width 122 height 43
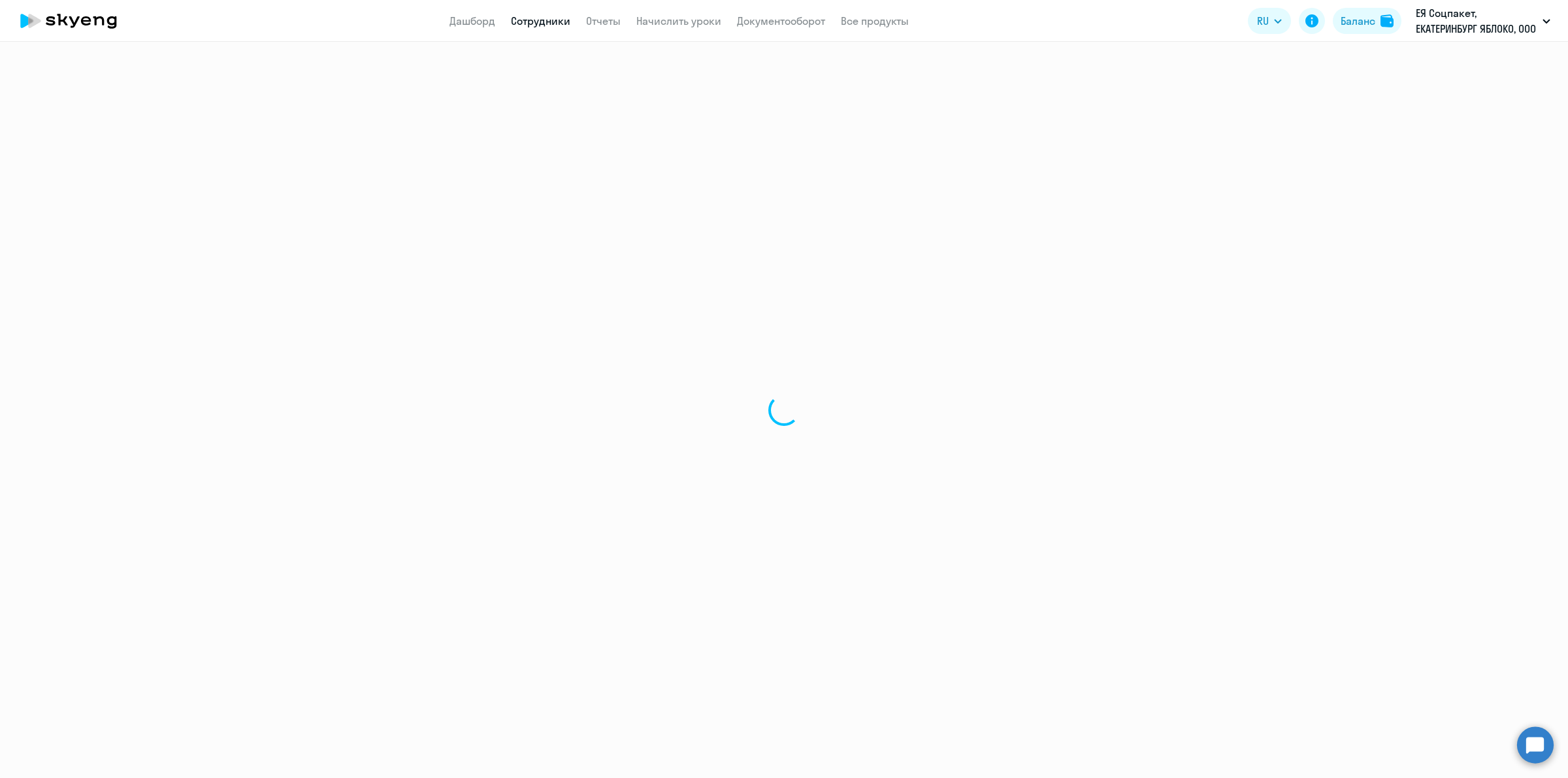
select select "english"
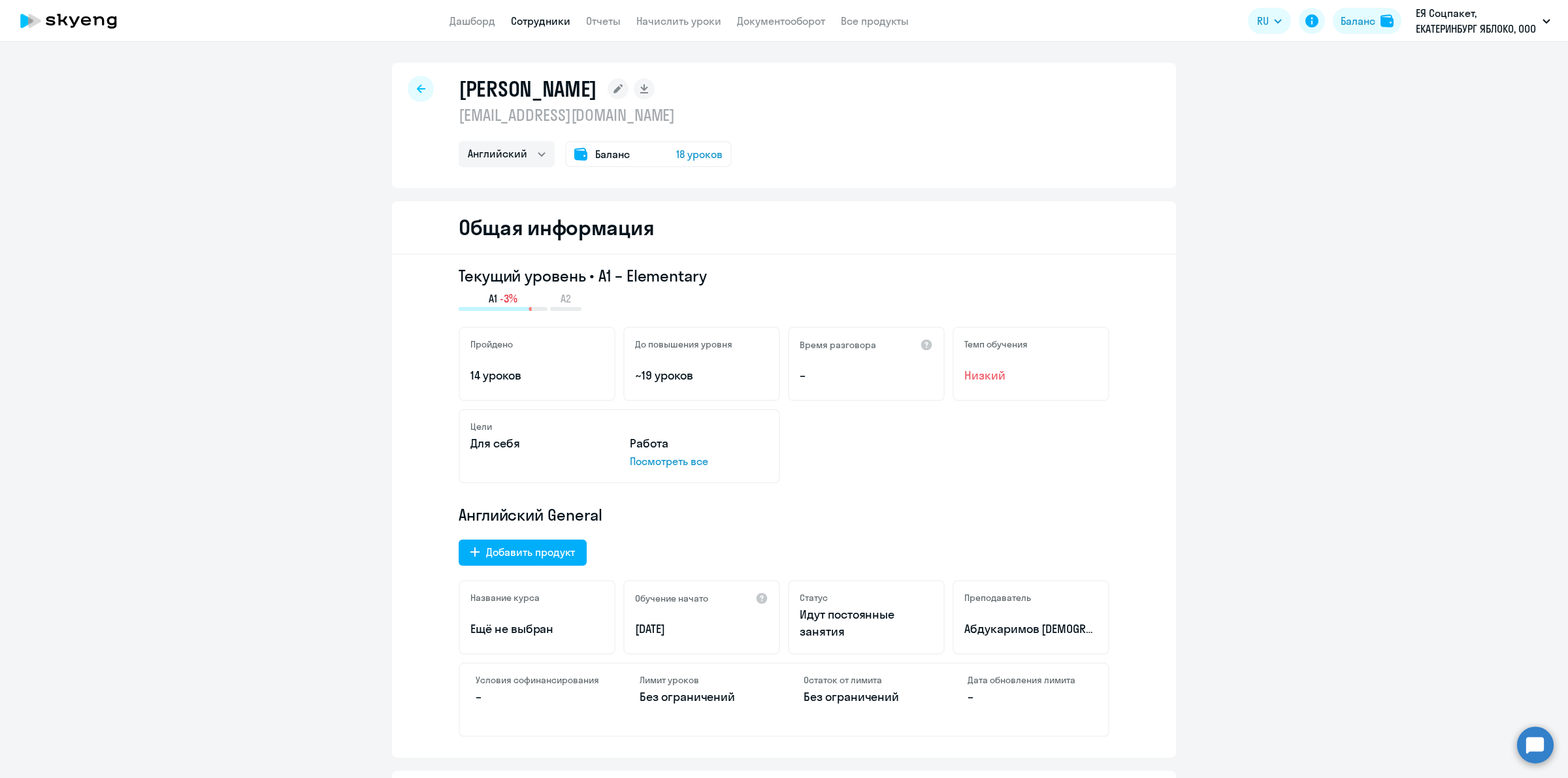
click at [408, 85] on div at bounding box center [420, 88] width 26 height 26
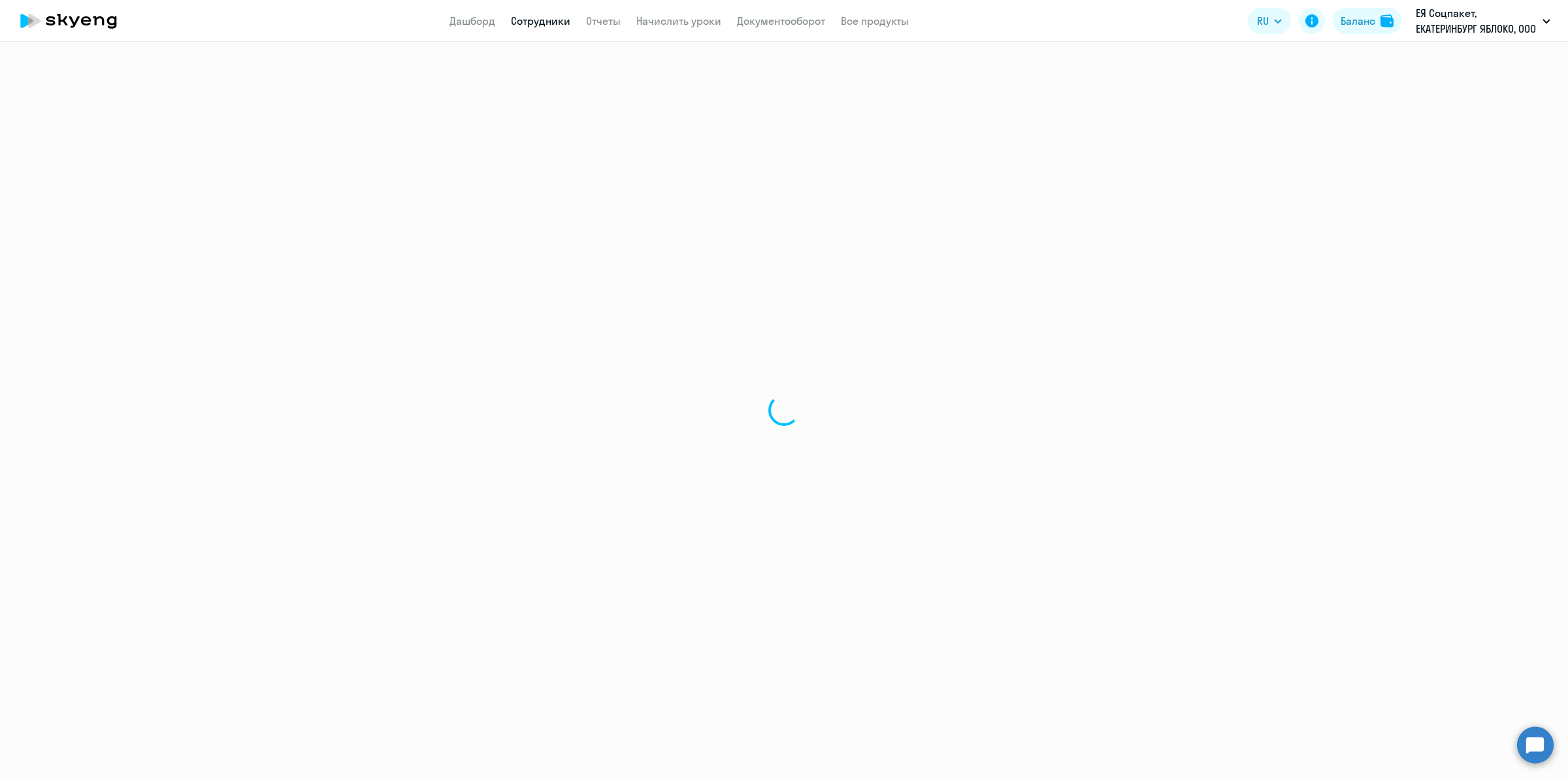
select select "30"
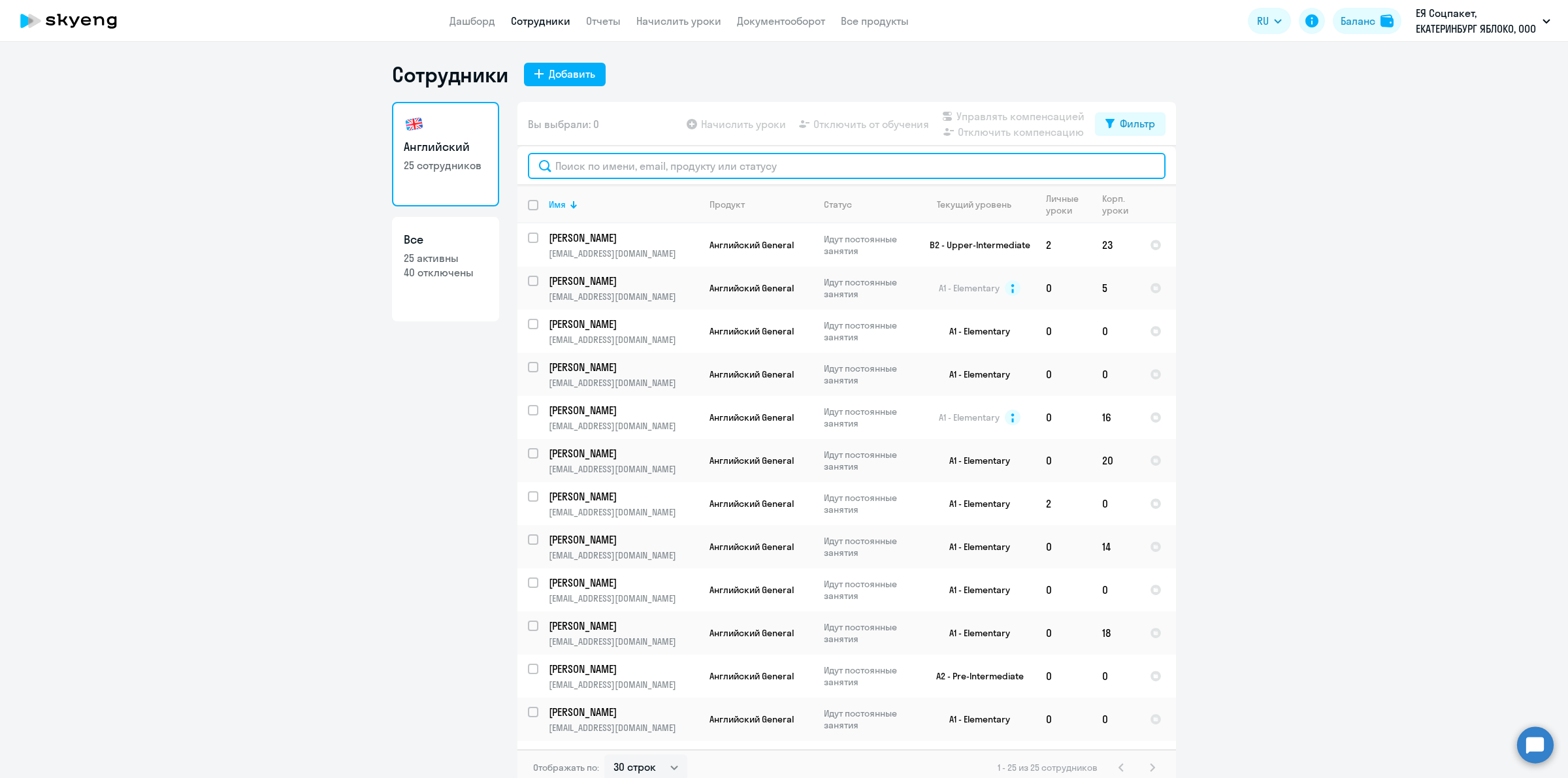
click at [801, 174] on input "text" at bounding box center [846, 165] width 637 height 26
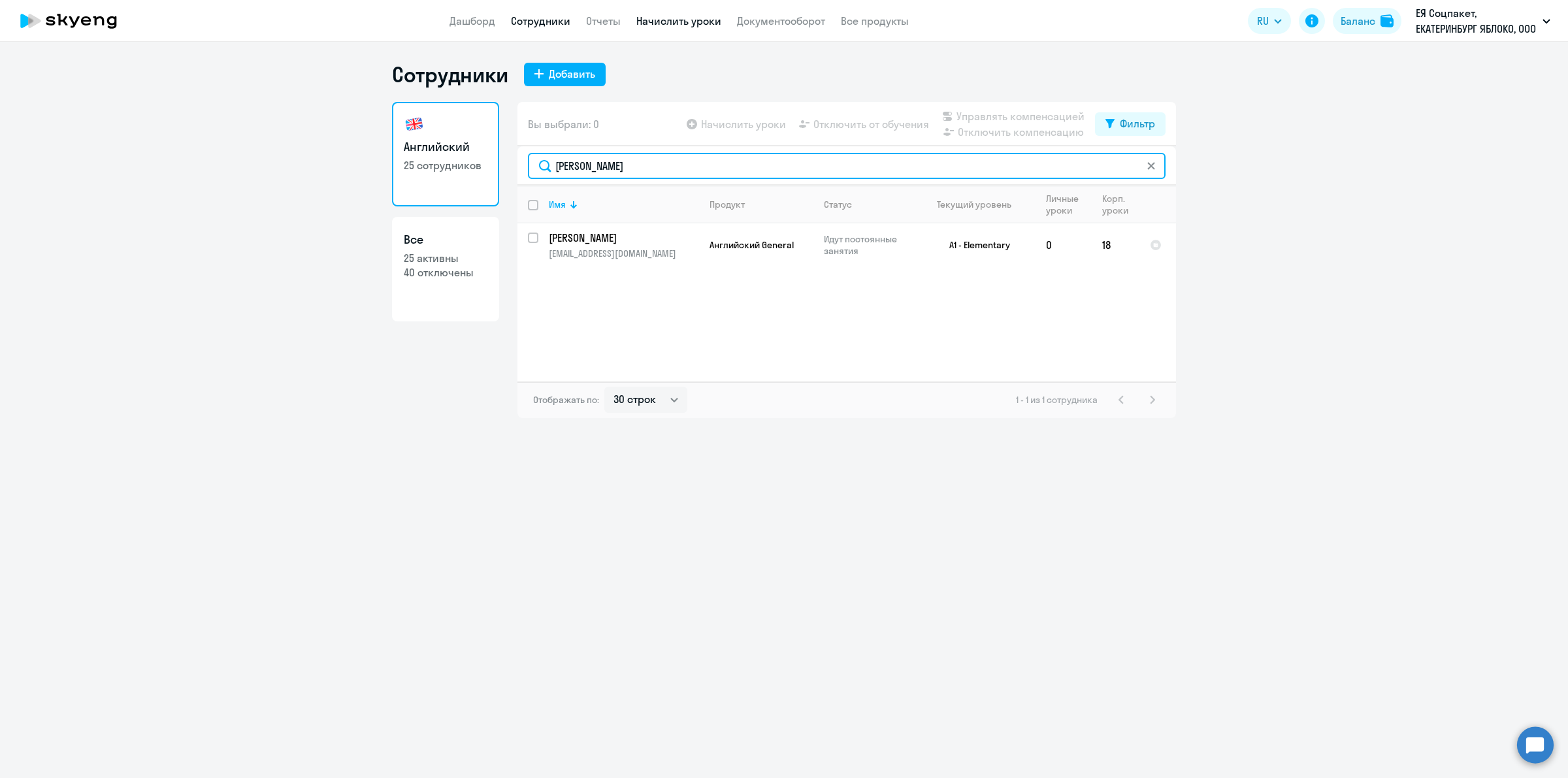
type input "[PERSON_NAME]"
click at [676, 20] on link "Начислить уроки" at bounding box center [679, 21] width 85 height 13
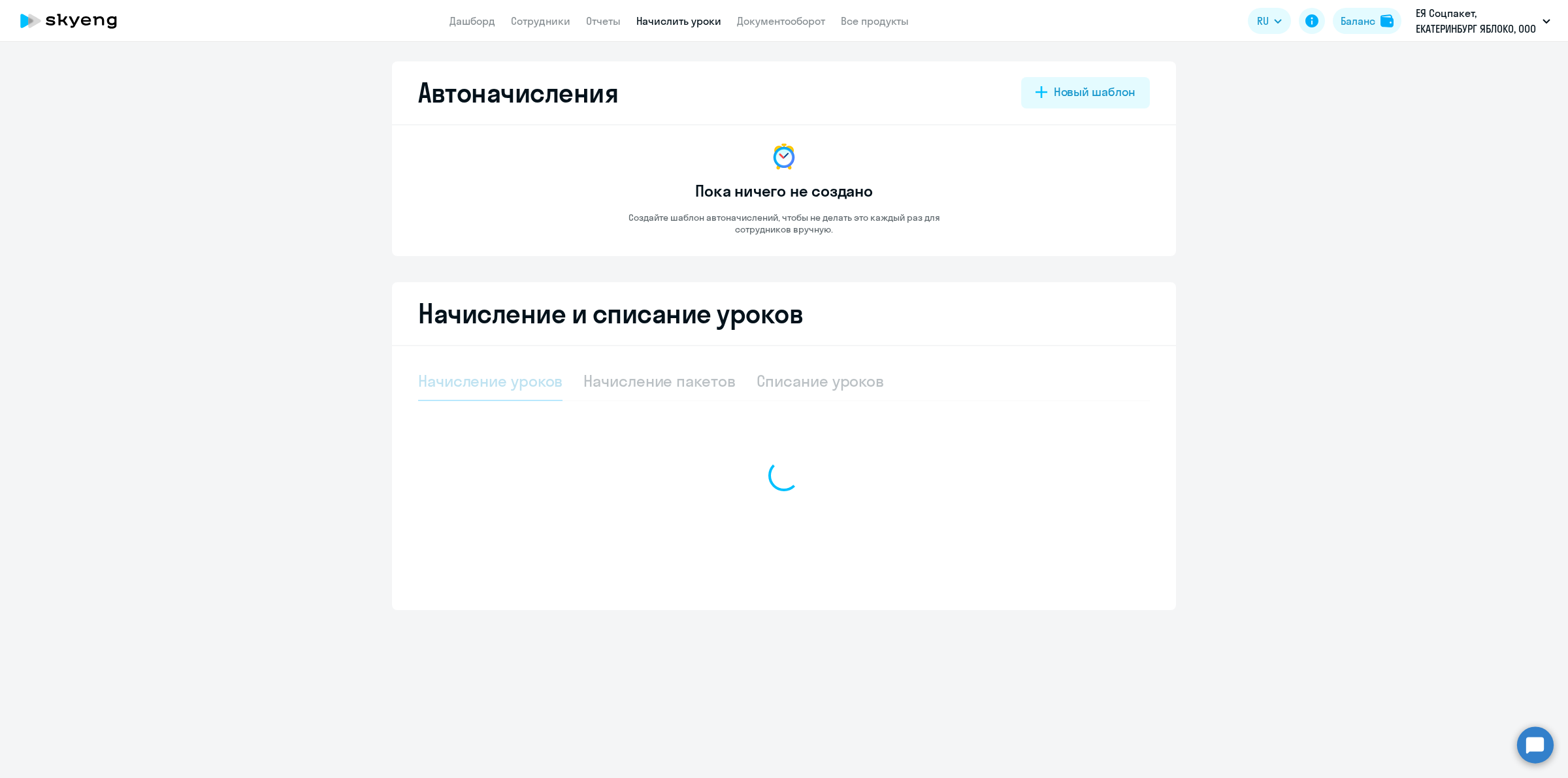
select select "10"
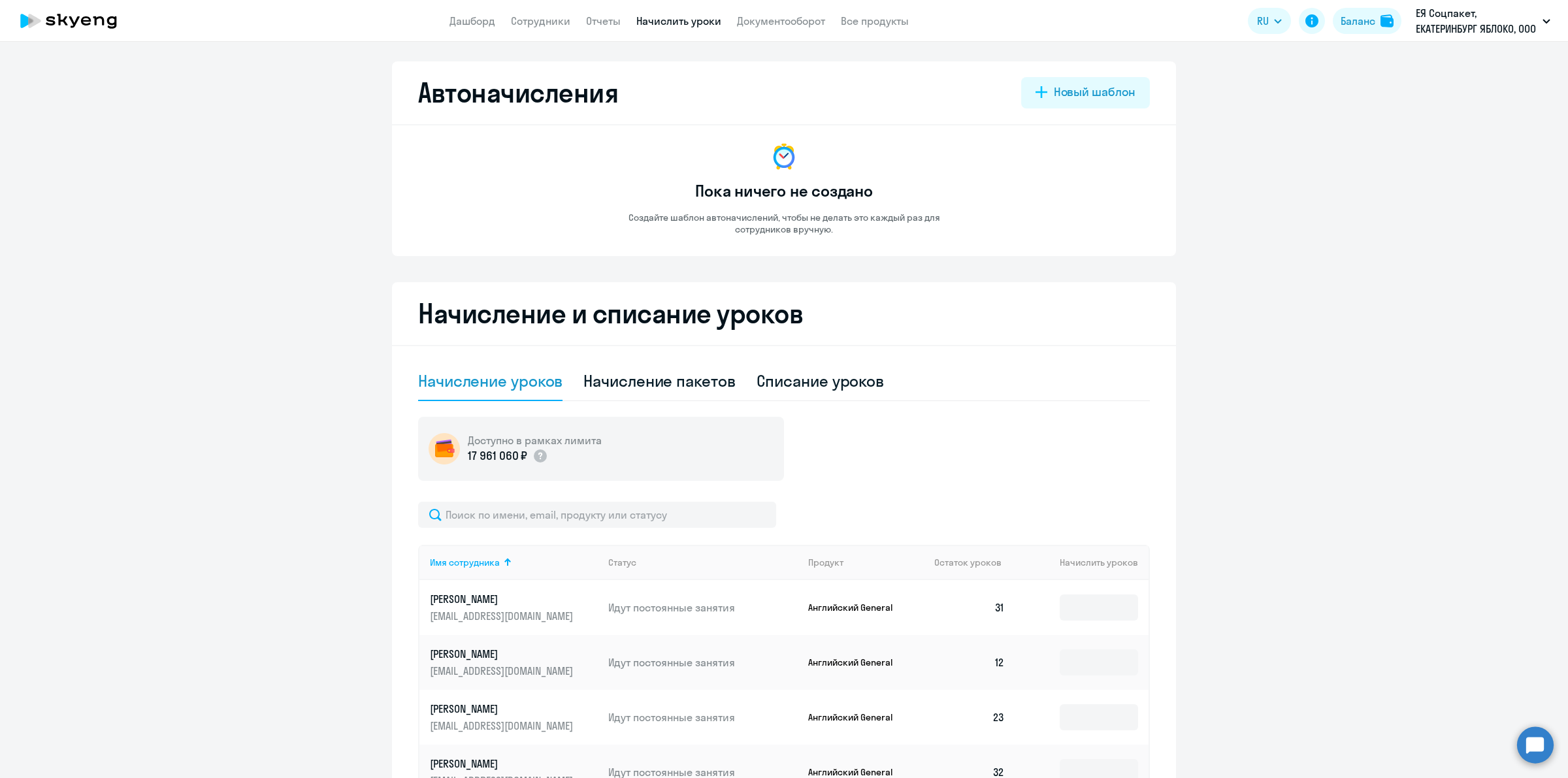
scroll to position [82, 0]
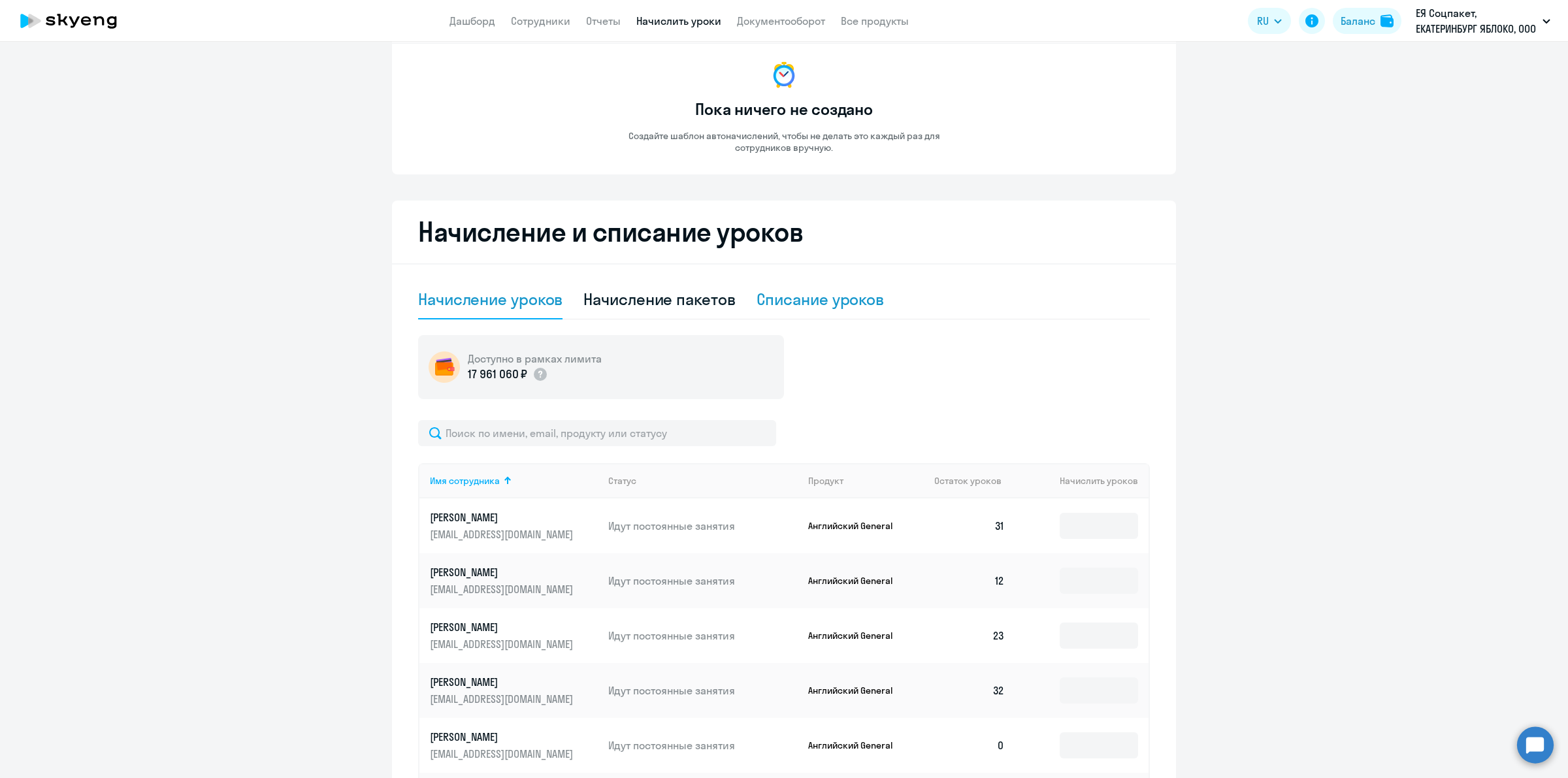
click at [830, 299] on div "Списание уроков" at bounding box center [820, 299] width 128 height 21
select select "10"
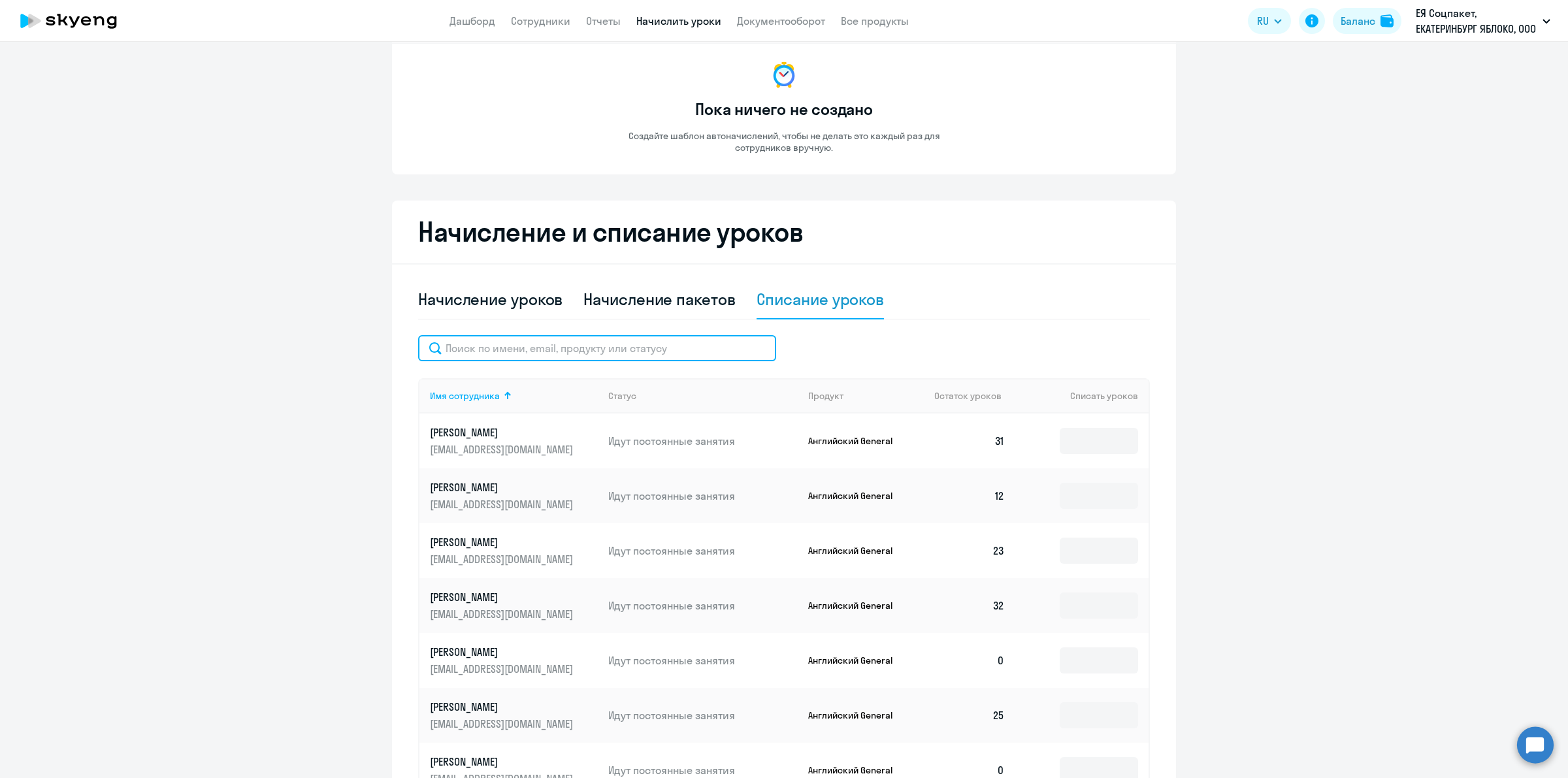
click at [635, 348] on input "text" at bounding box center [597, 348] width 358 height 26
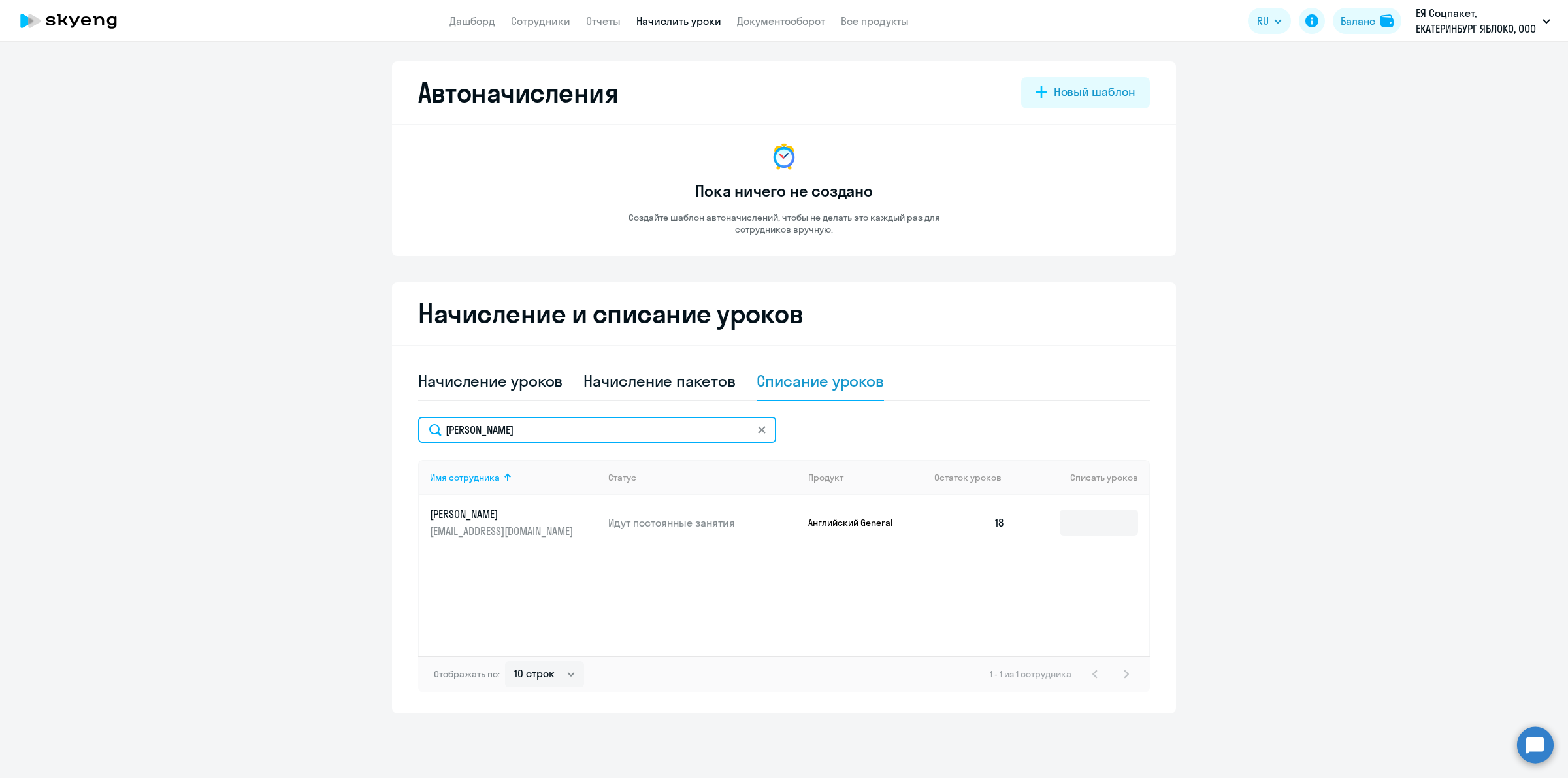
scroll to position [0, 0]
type input "[PERSON_NAME]"
click at [1070, 521] on input at bounding box center [1099, 522] width 78 height 26
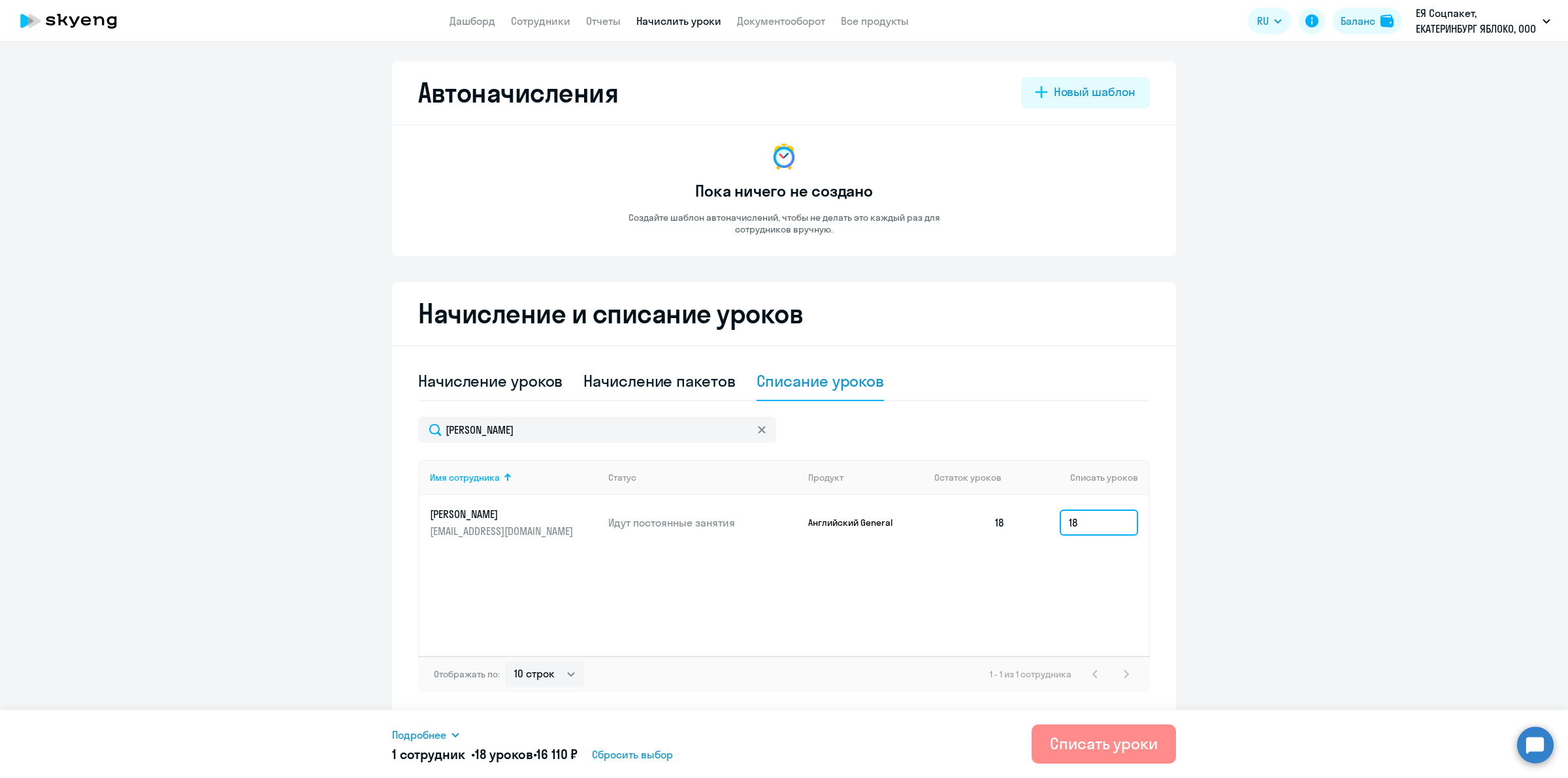
type input "18"
click at [1100, 744] on div "Списать уроки" at bounding box center [1103, 743] width 108 height 21
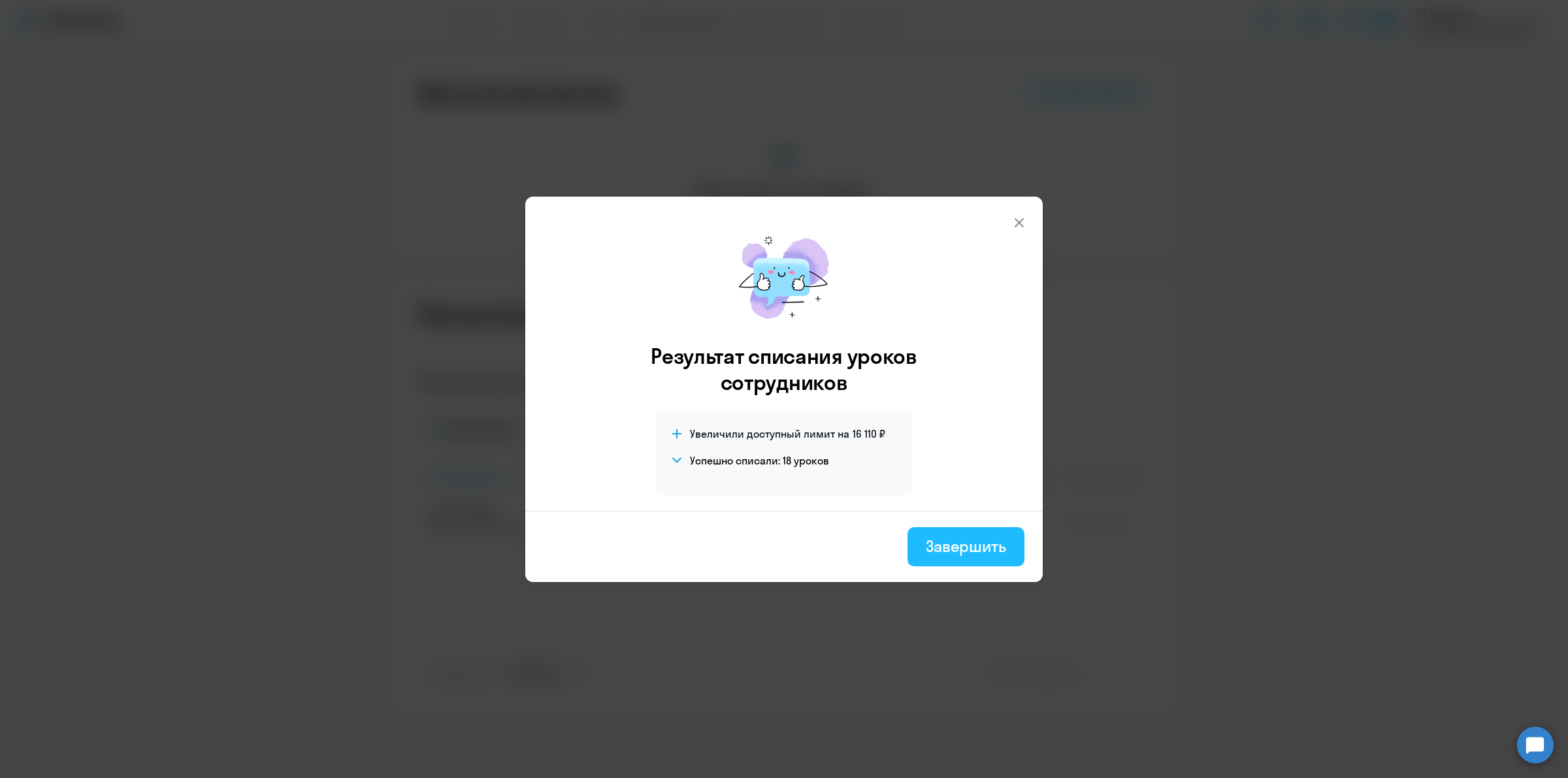
click at [987, 553] on div "Завершить" at bounding box center [965, 546] width 80 height 21
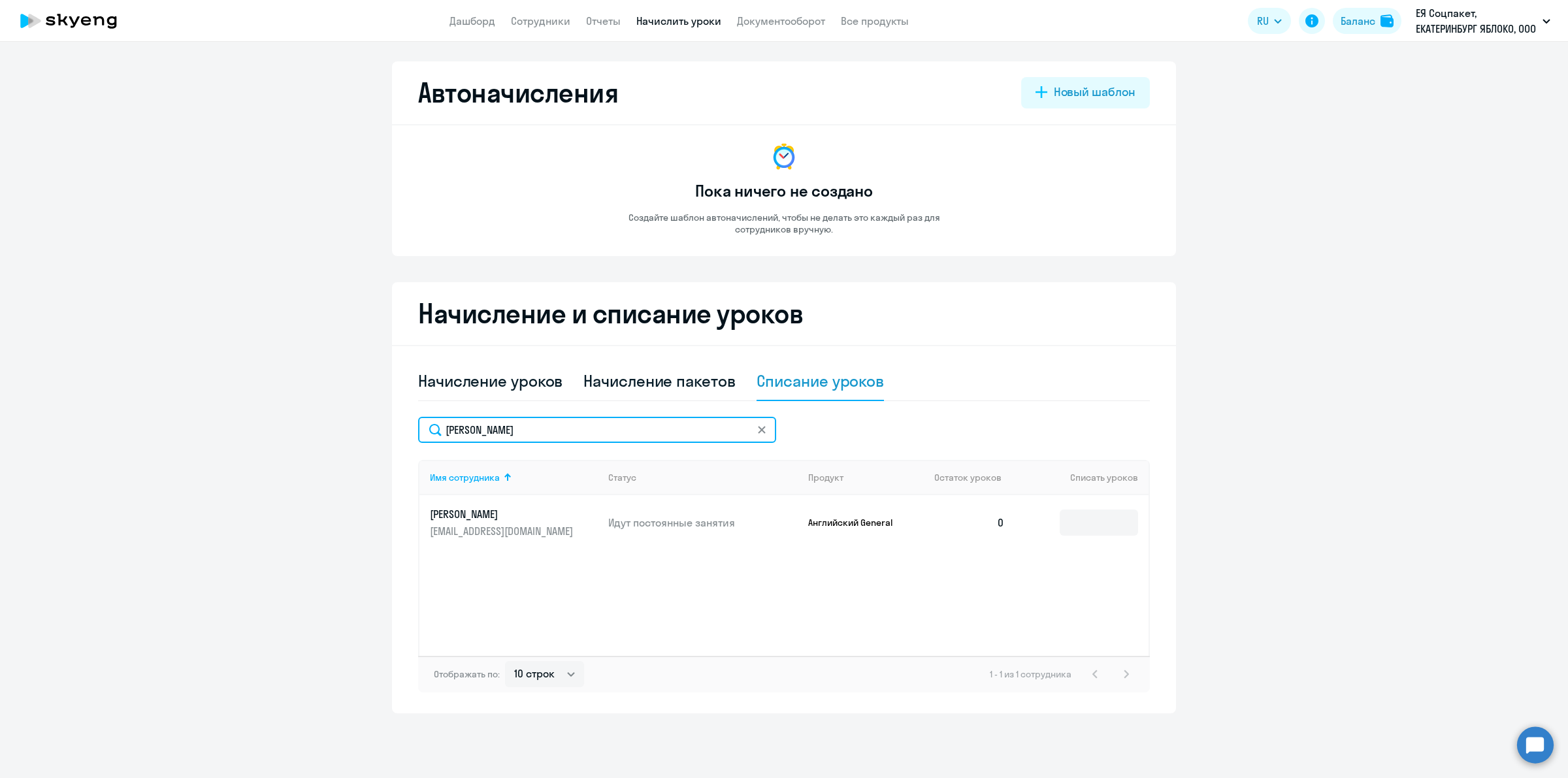
drag, startPoint x: 455, startPoint y: 425, endPoint x: 385, endPoint y: 432, distance: 70.3
click at [385, 432] on ng-component "Автоначисления Новый шаблон Пока ничего не создано Создайте шаблон автоначислен…" at bounding box center [784, 388] width 1568 height 652
type input "кружа"
click at [1089, 523] on input at bounding box center [1099, 522] width 78 height 26
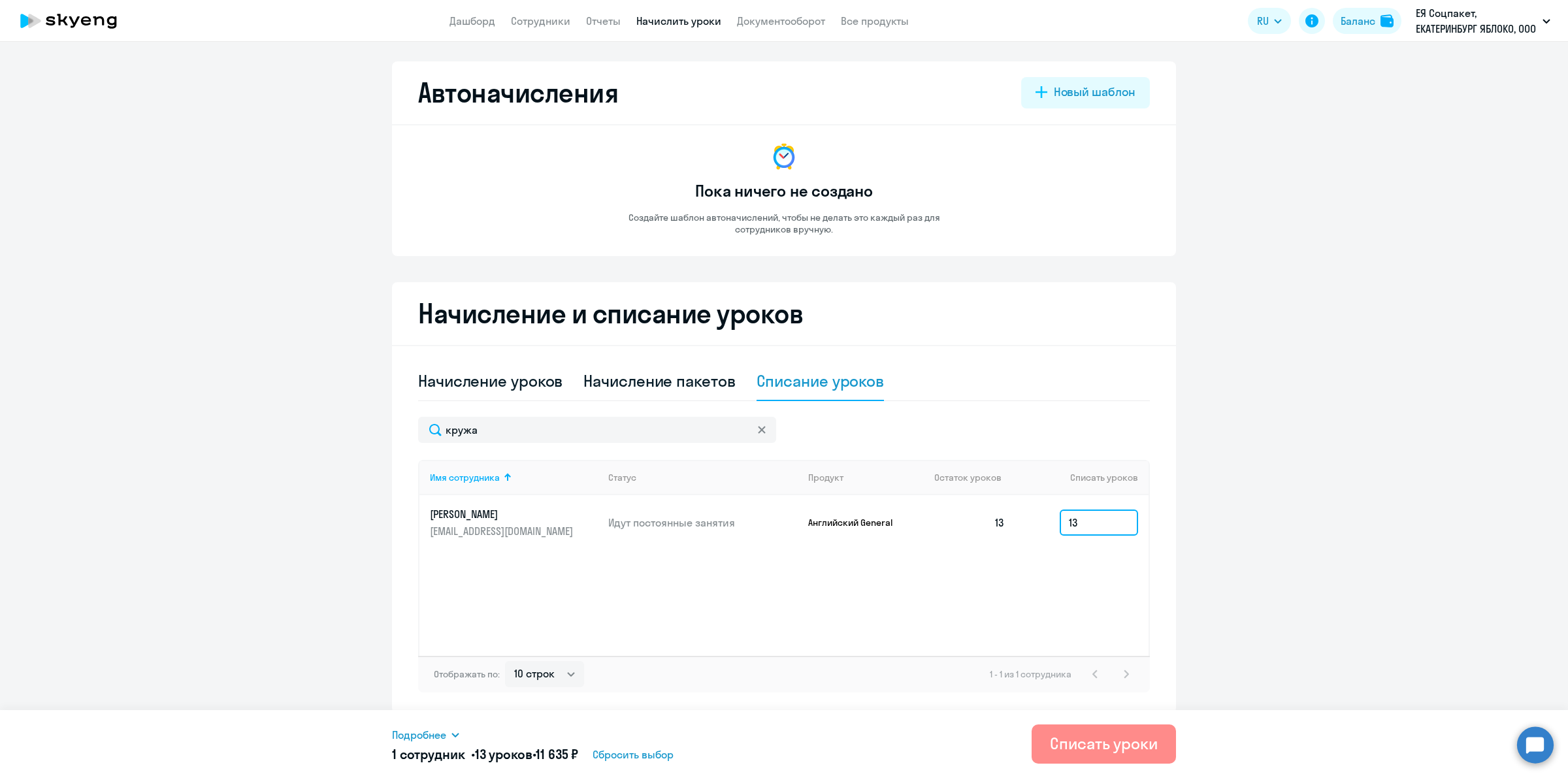
type input "13"
click at [1138, 742] on div "Списать уроки" at bounding box center [1103, 743] width 108 height 21
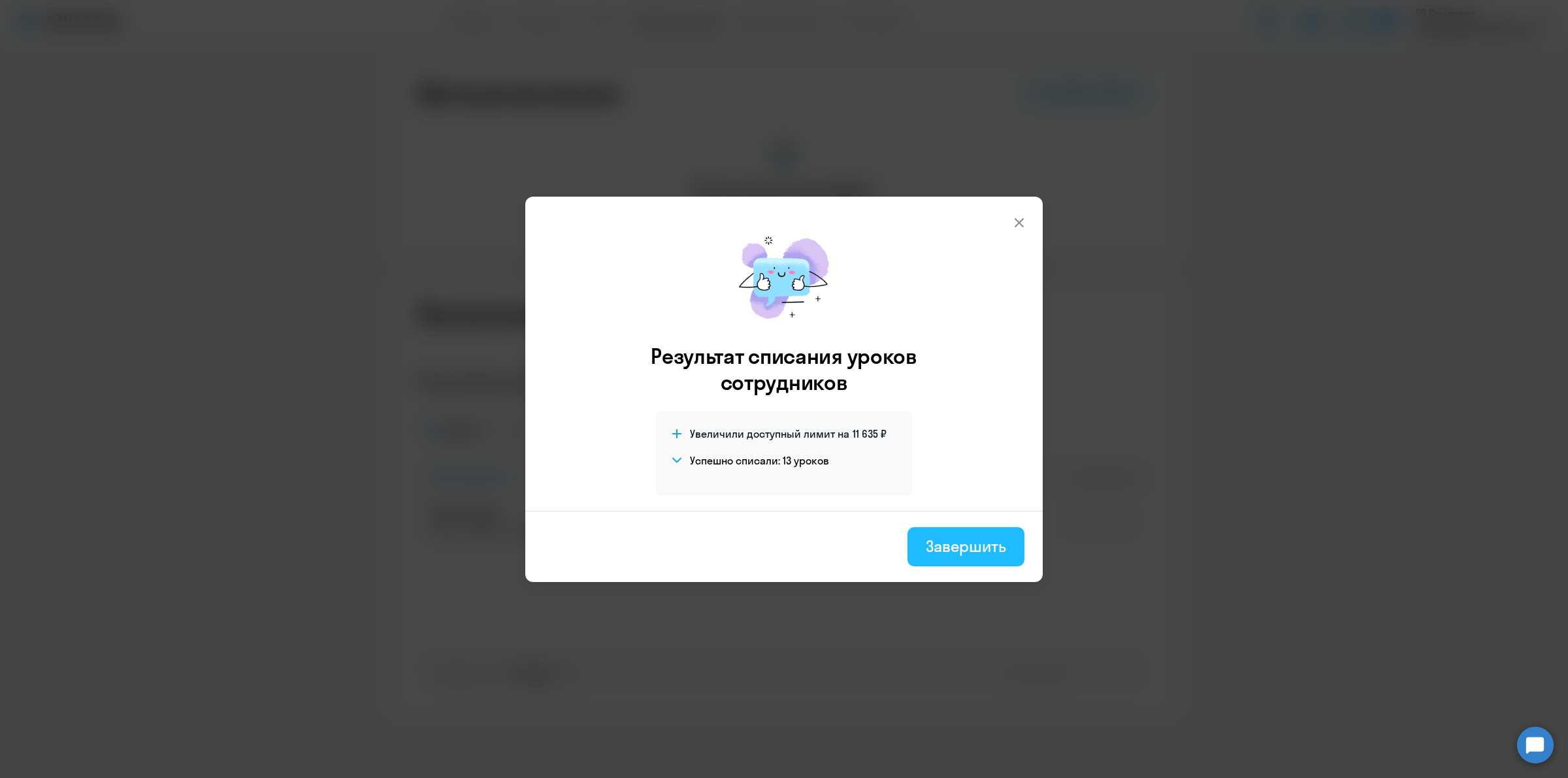
click at [965, 556] on div "Завершить" at bounding box center [965, 546] width 80 height 21
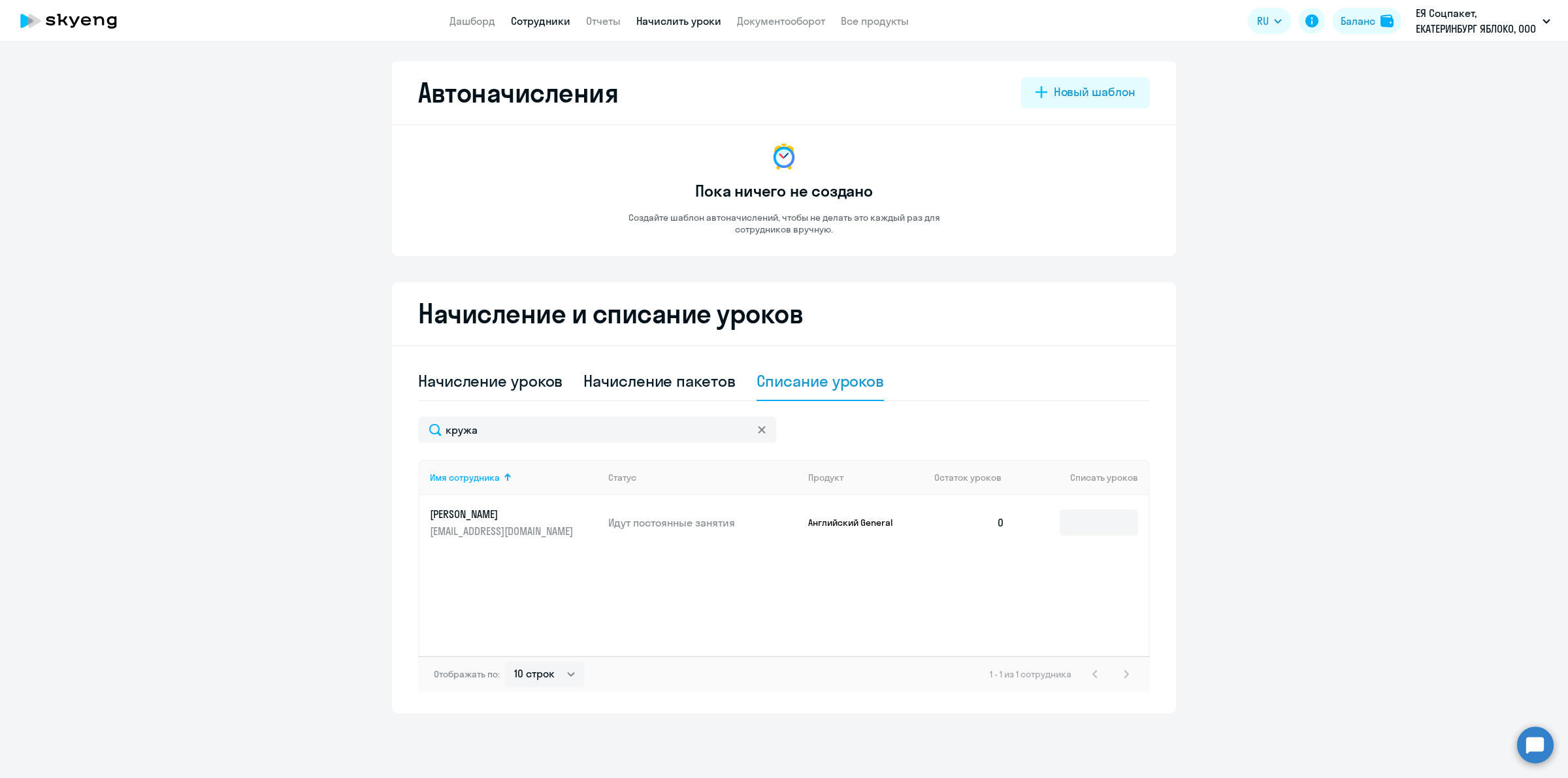
click at [546, 23] on link "Сотрудники" at bounding box center [540, 21] width 59 height 13
select select "30"
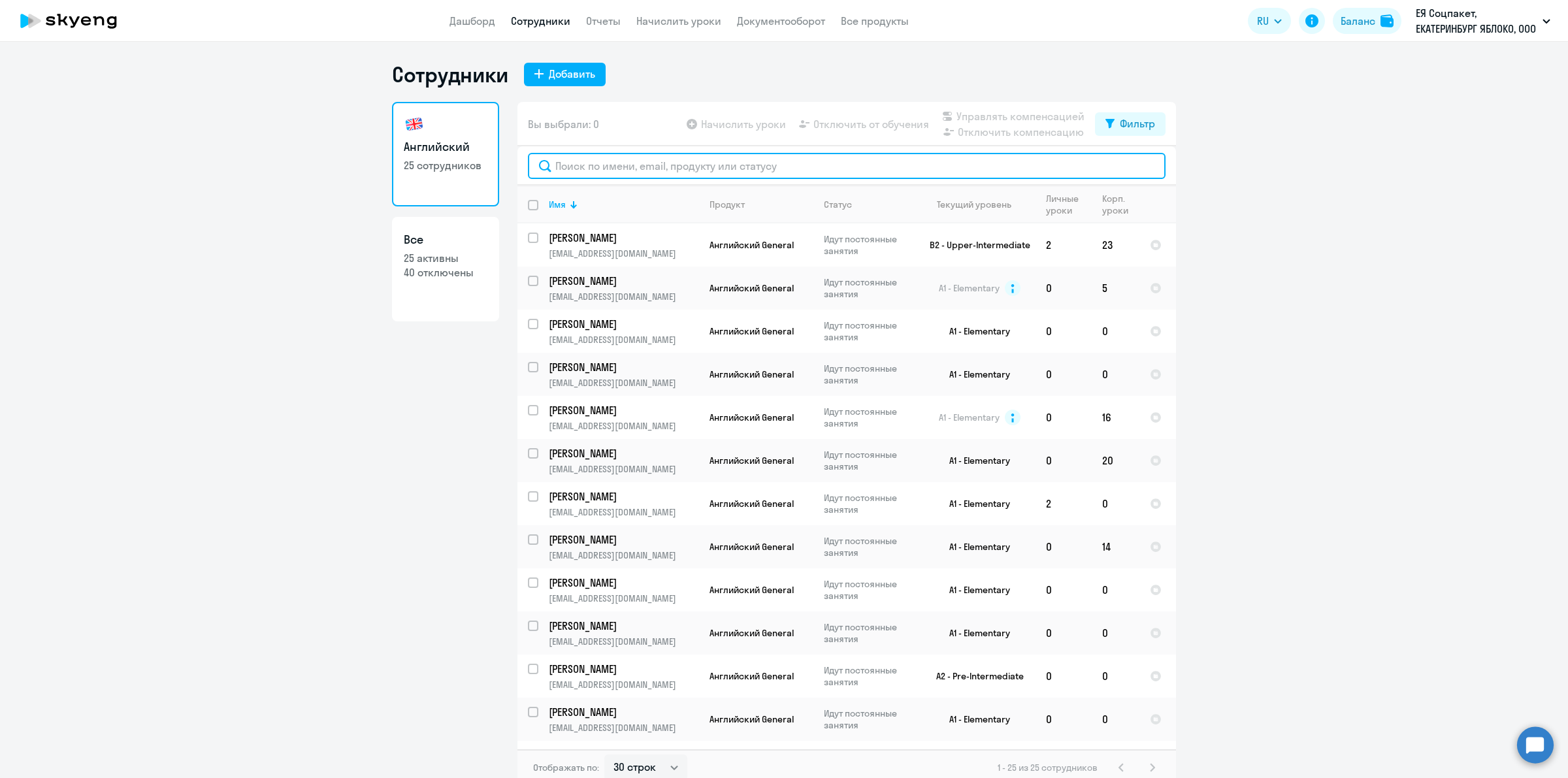
click at [673, 169] on input "text" at bounding box center [846, 165] width 637 height 26
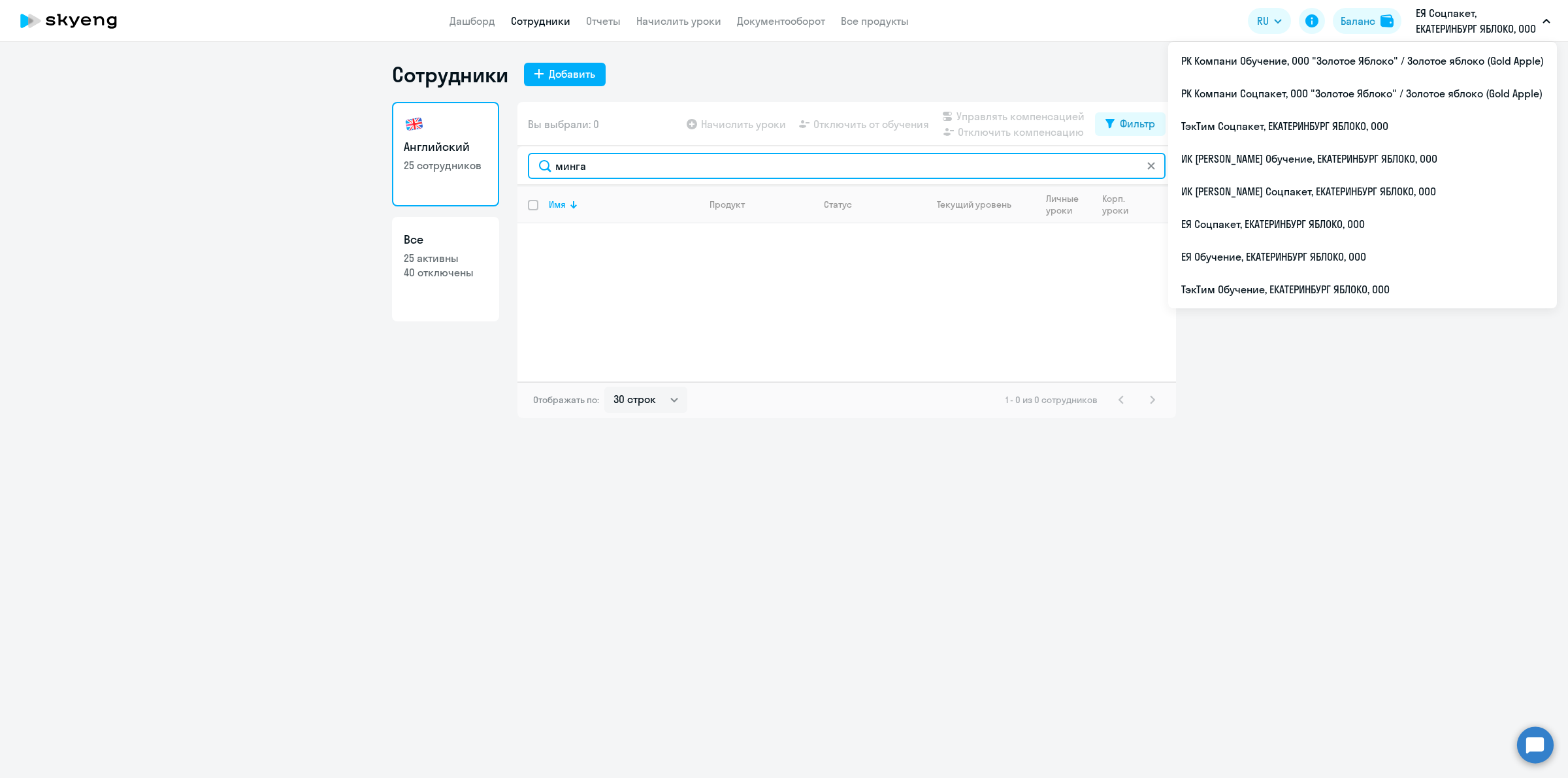
type input "минга"
click at [1138, 121] on div "Фильтр" at bounding box center [1137, 123] width 35 height 15
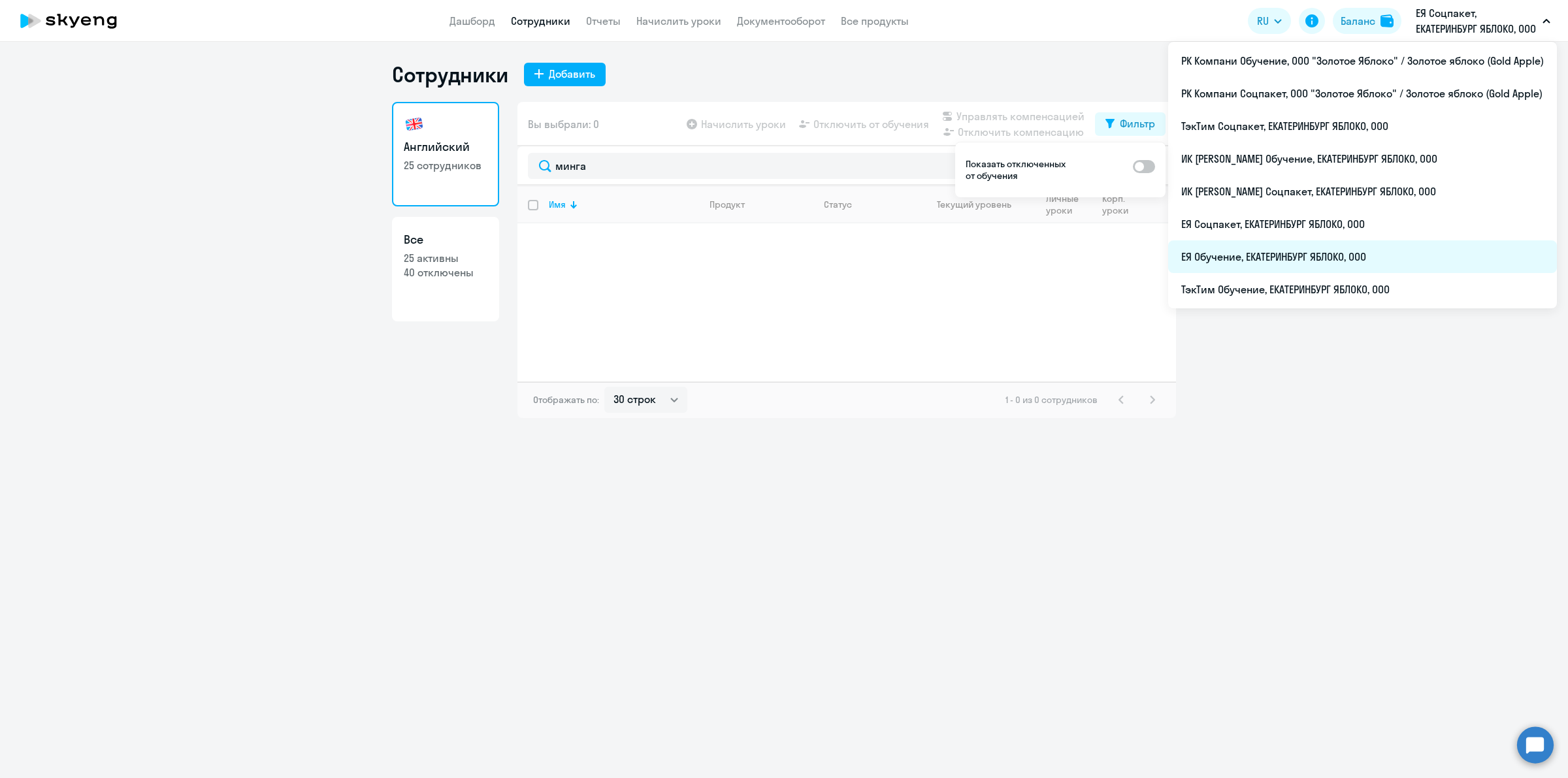
click at [1307, 253] on li "ЕЯ Обучение, ЕКАТЕРИНБУРГ ЯБЛОКО, ООО" at bounding box center [1362, 257] width 389 height 33
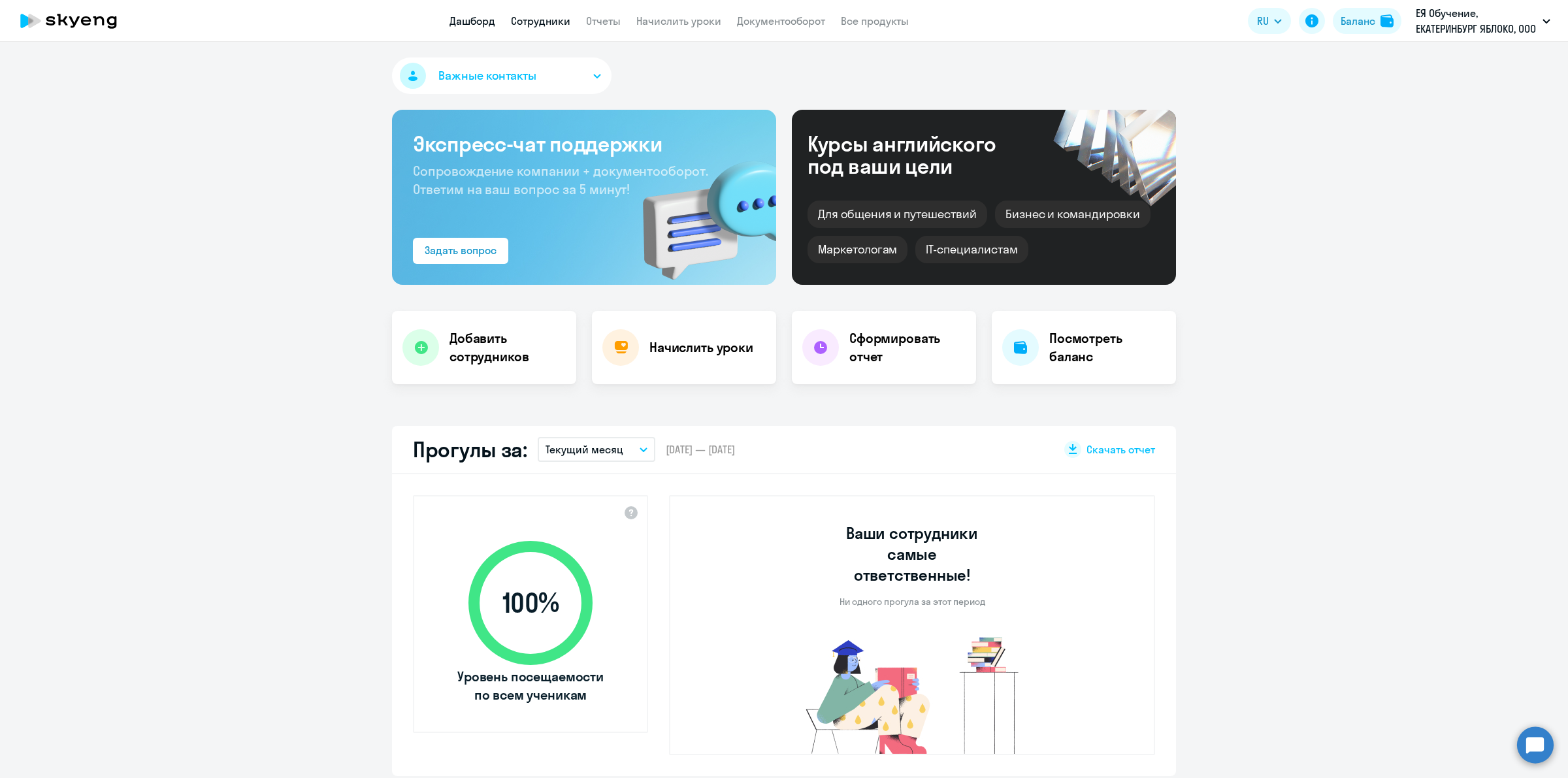
click at [534, 21] on link "Сотрудники" at bounding box center [540, 21] width 59 height 13
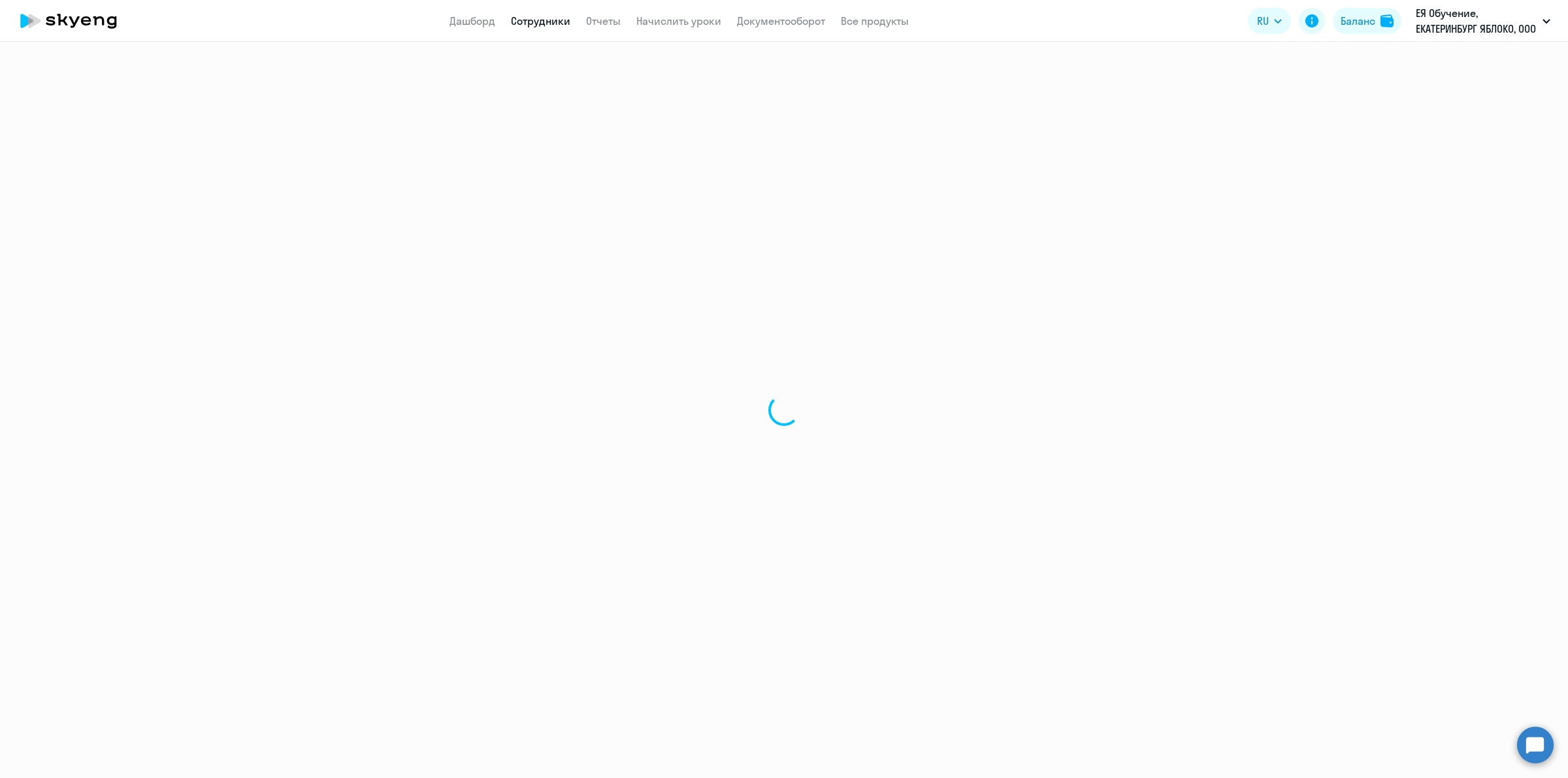
select select "30"
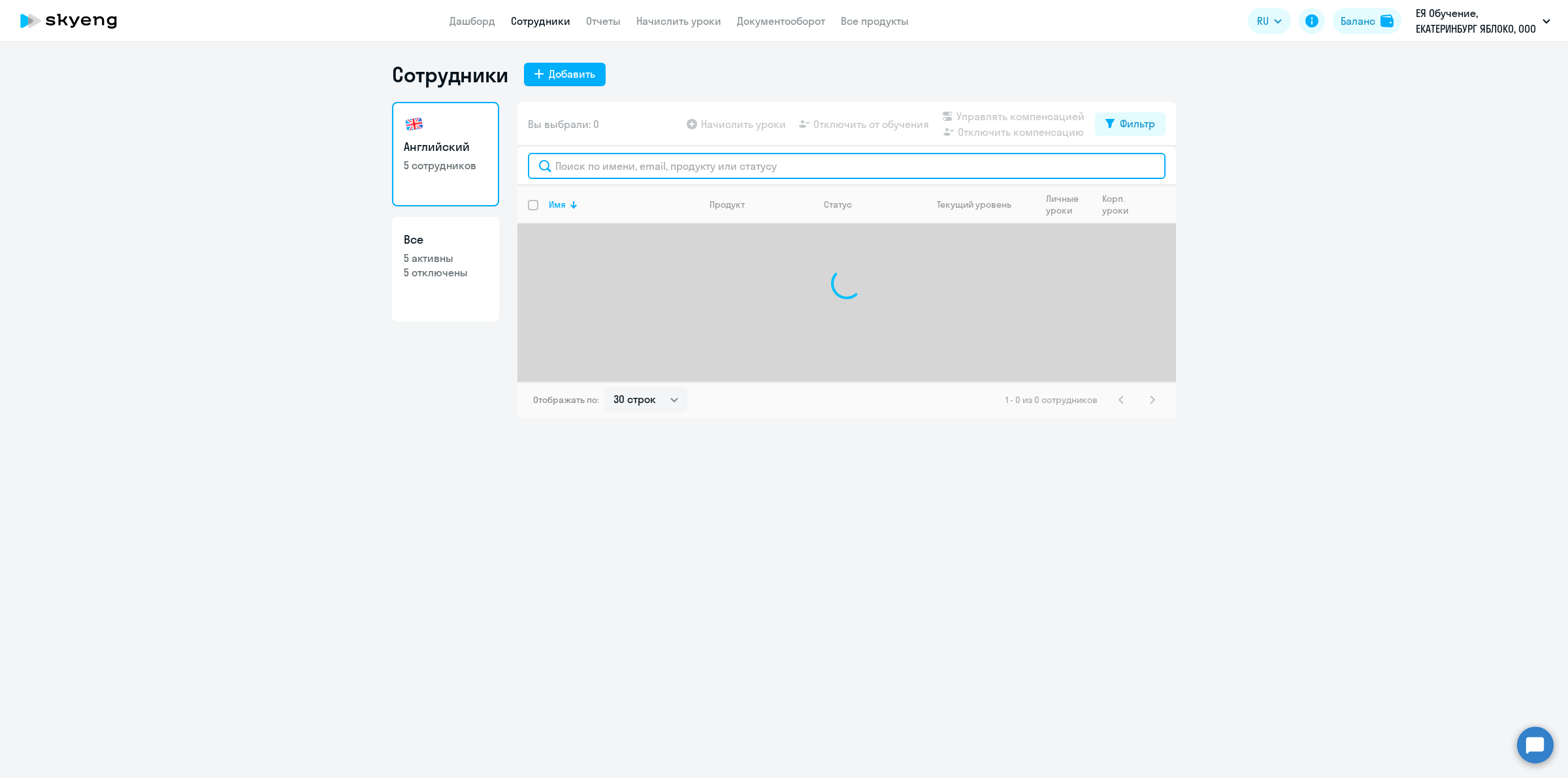
click at [711, 170] on input "text" at bounding box center [846, 165] width 637 height 26
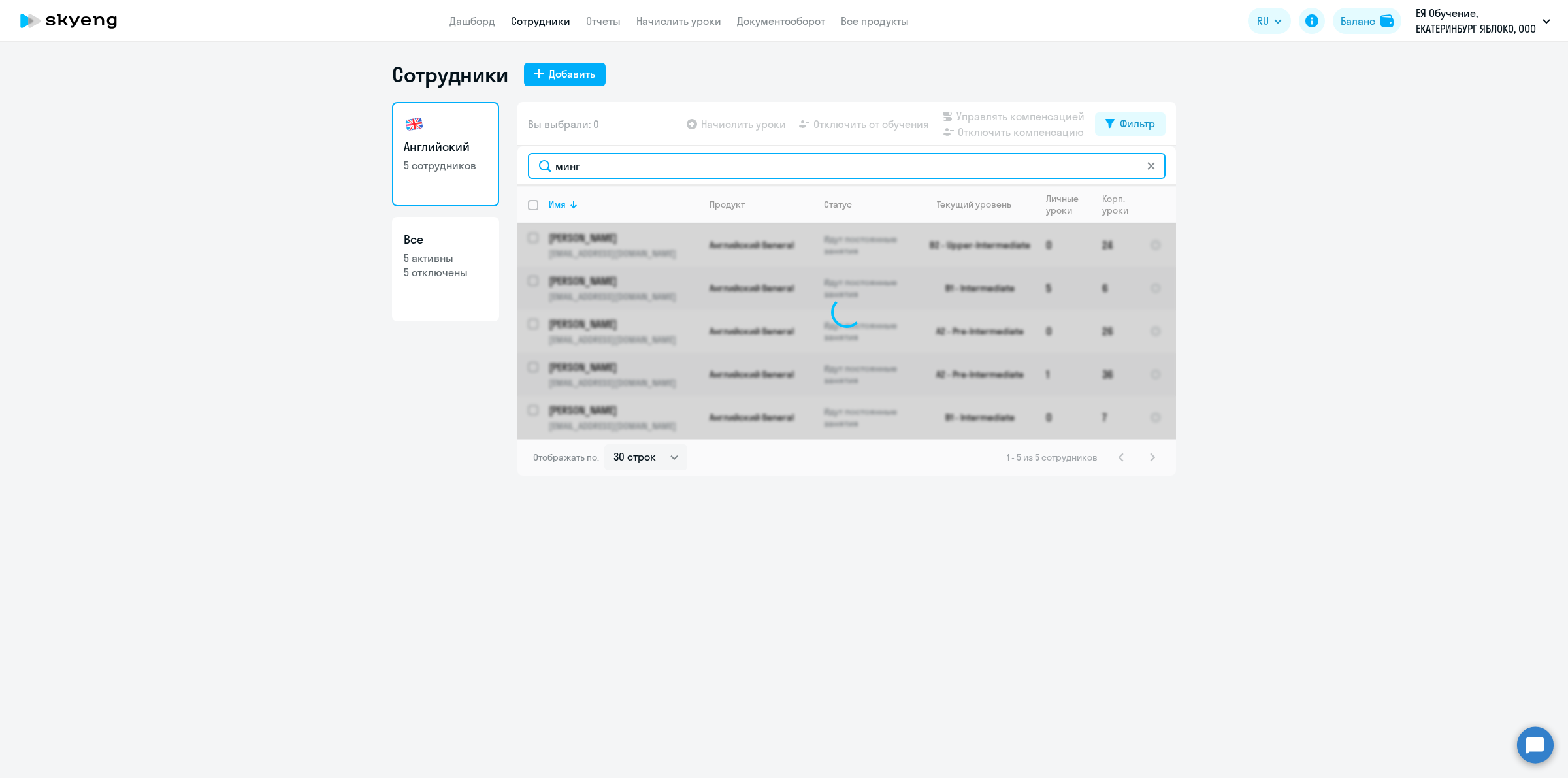
type input "минга"
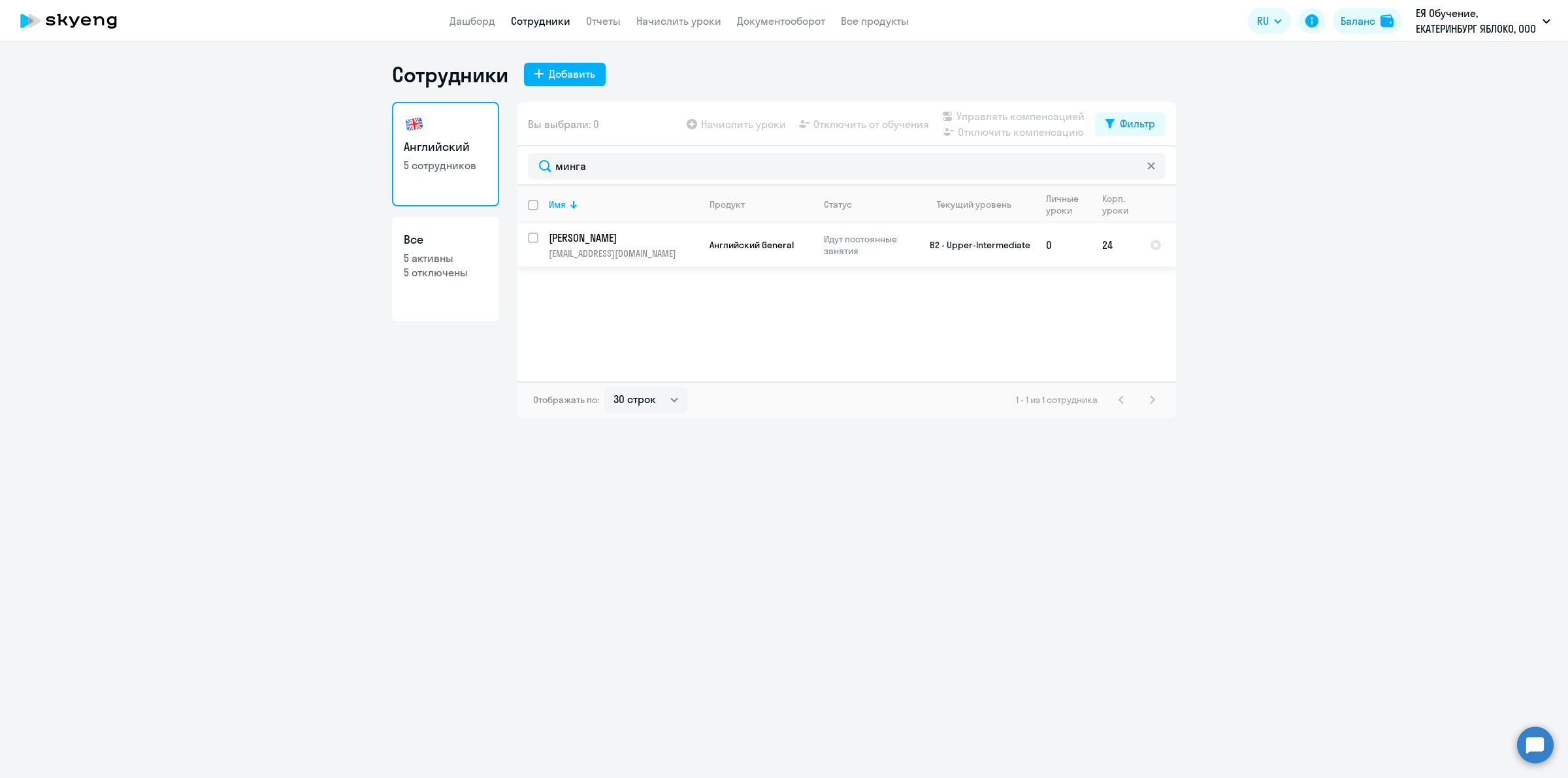
click at [1050, 251] on td "0" at bounding box center [1063, 244] width 56 height 43
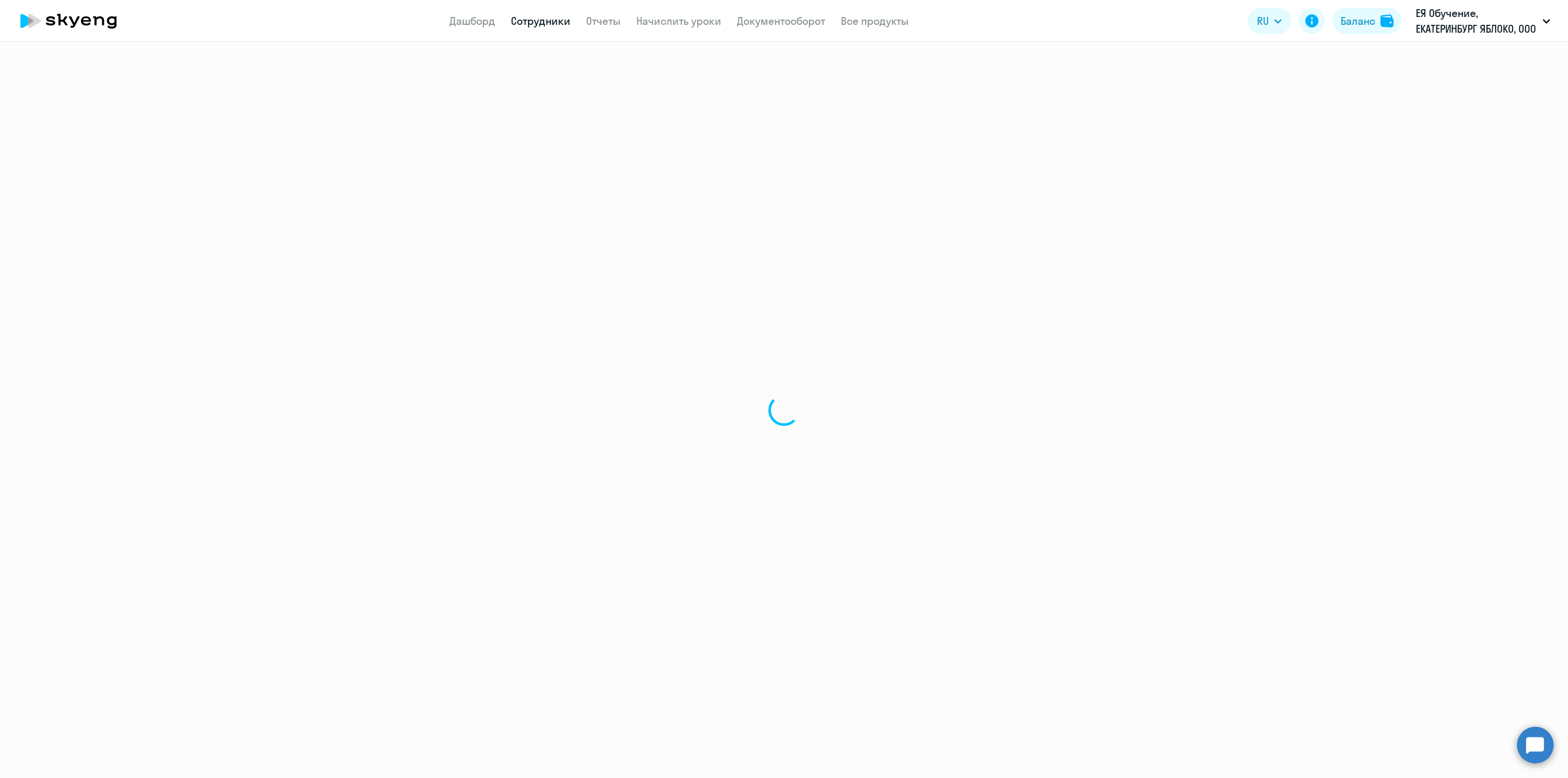
select select "english"
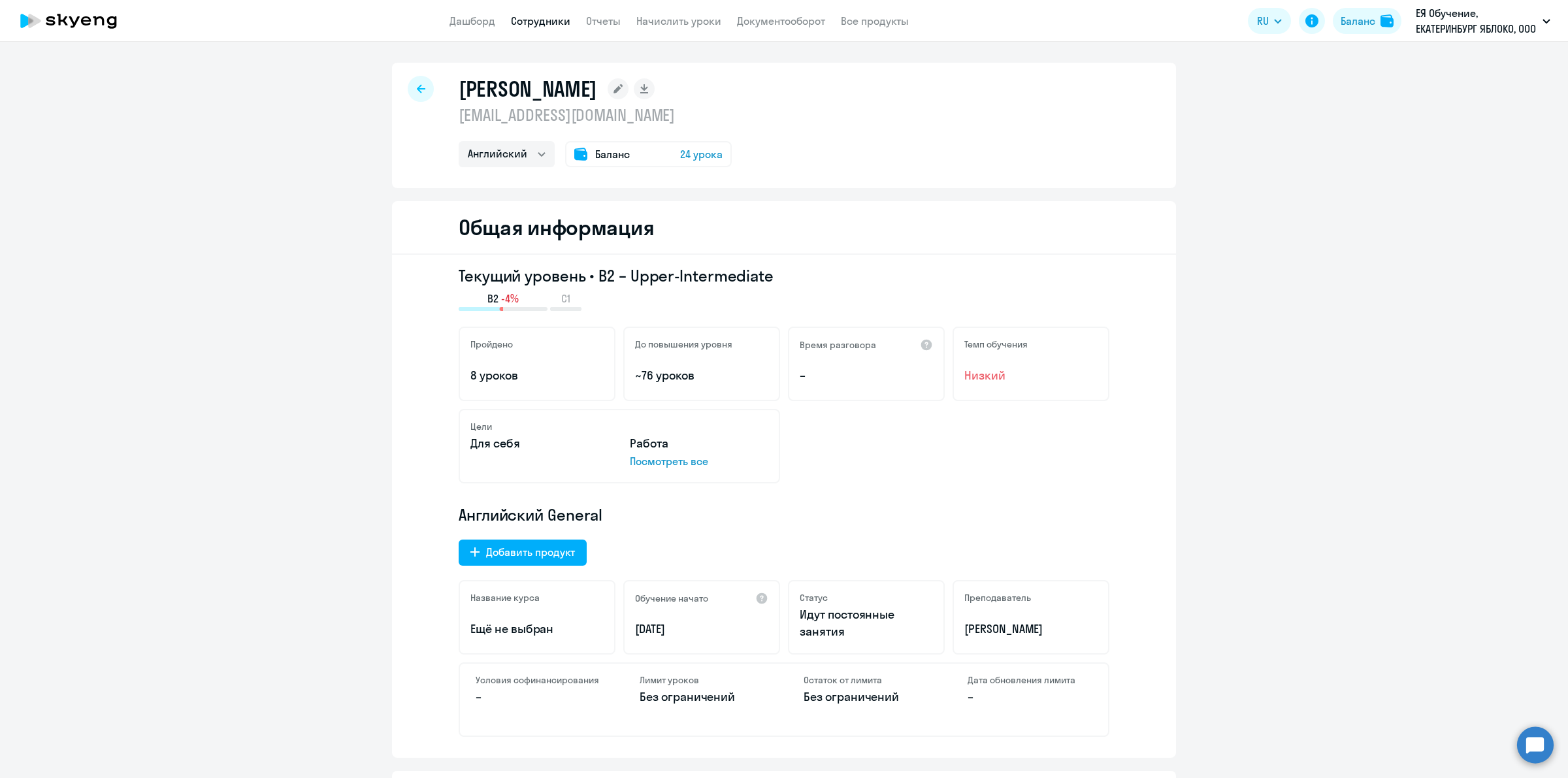
click at [418, 83] on div at bounding box center [420, 88] width 26 height 26
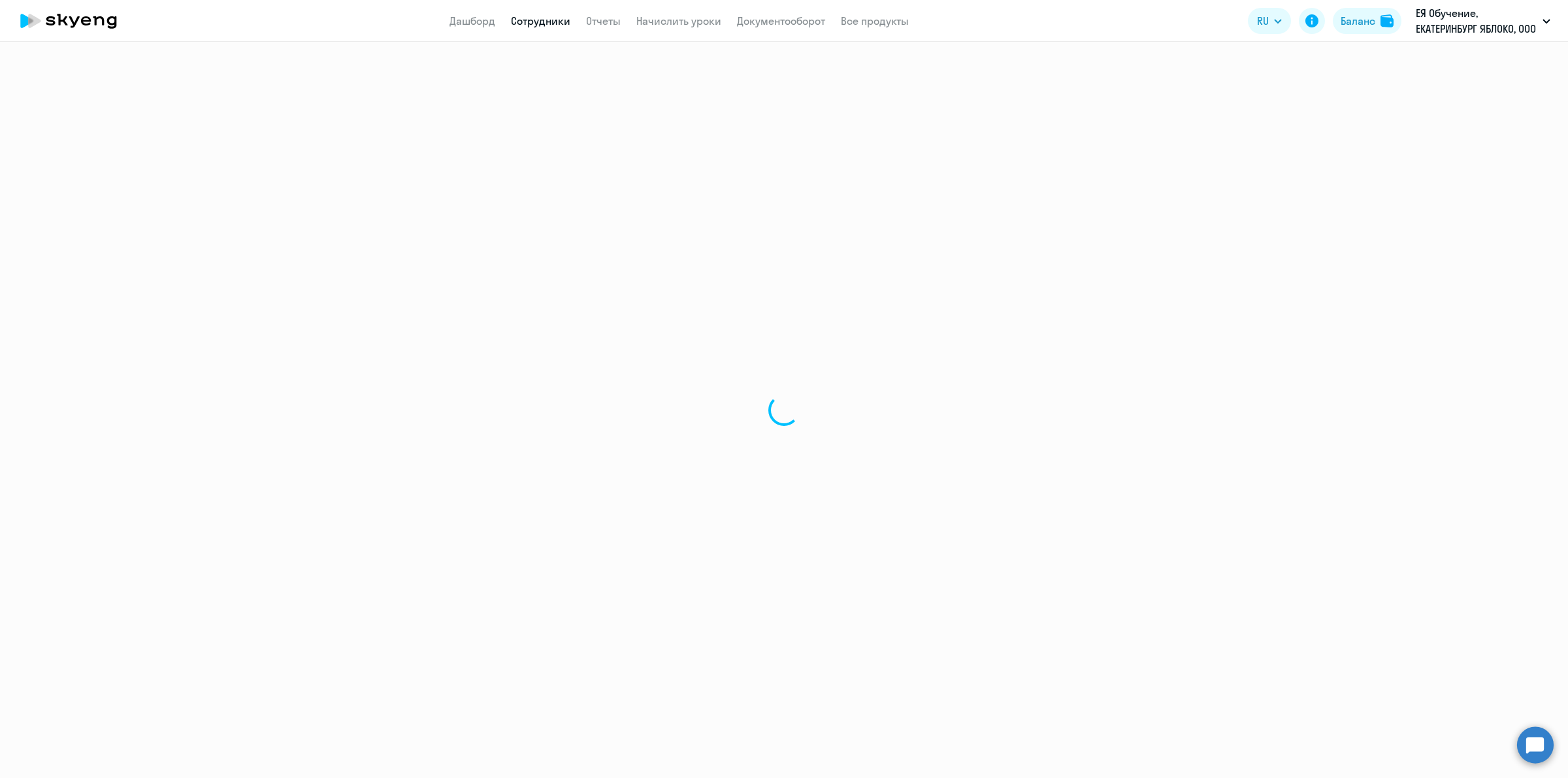
select select "30"
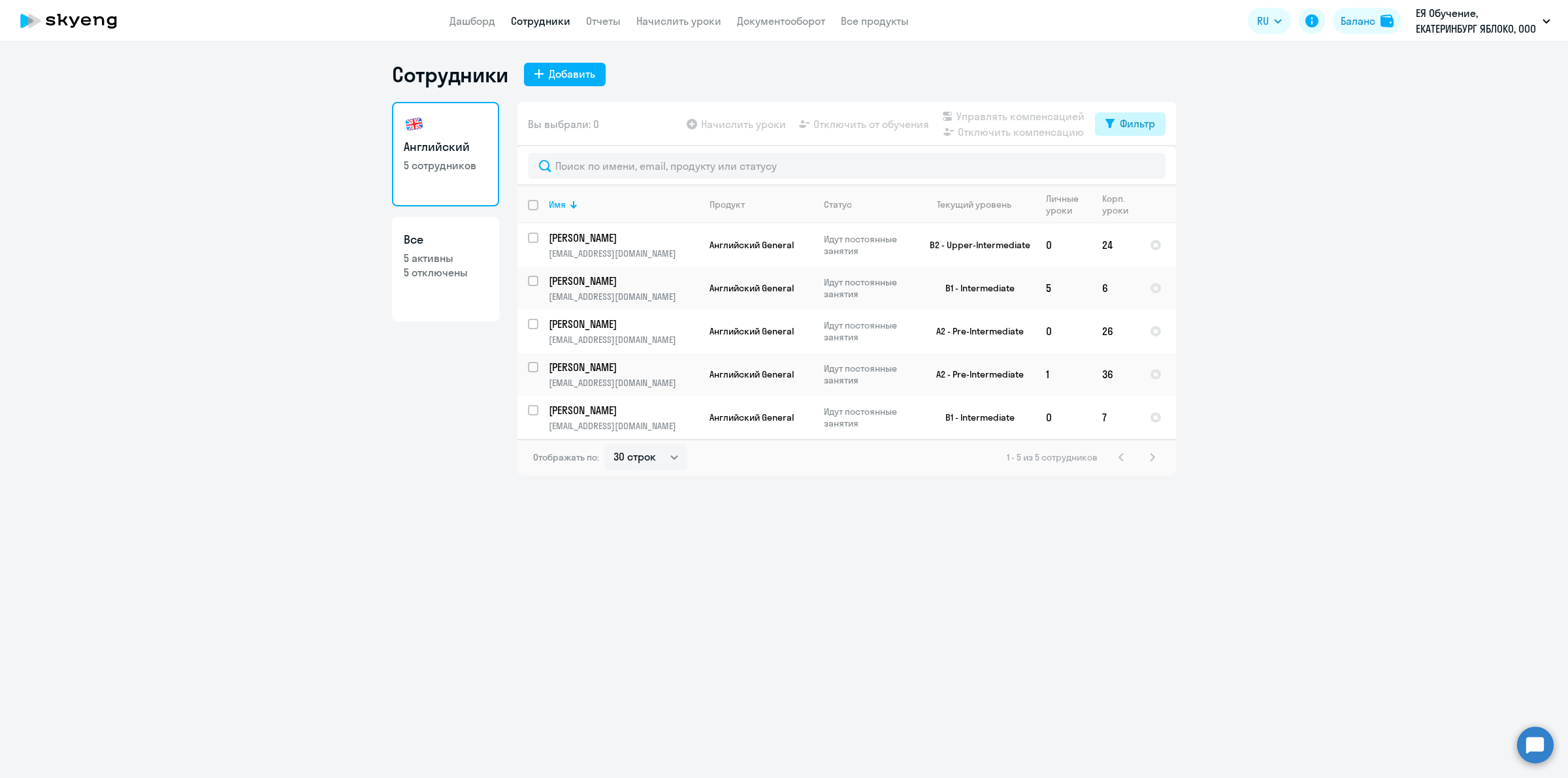
click at [1139, 131] on div "Фильтр" at bounding box center [1137, 123] width 35 height 15
click at [1144, 162] on span at bounding box center [1144, 166] width 22 height 13
click at [1133, 165] on input "checkbox" at bounding box center [1132, 165] width 1 height 1
checkbox input "true"
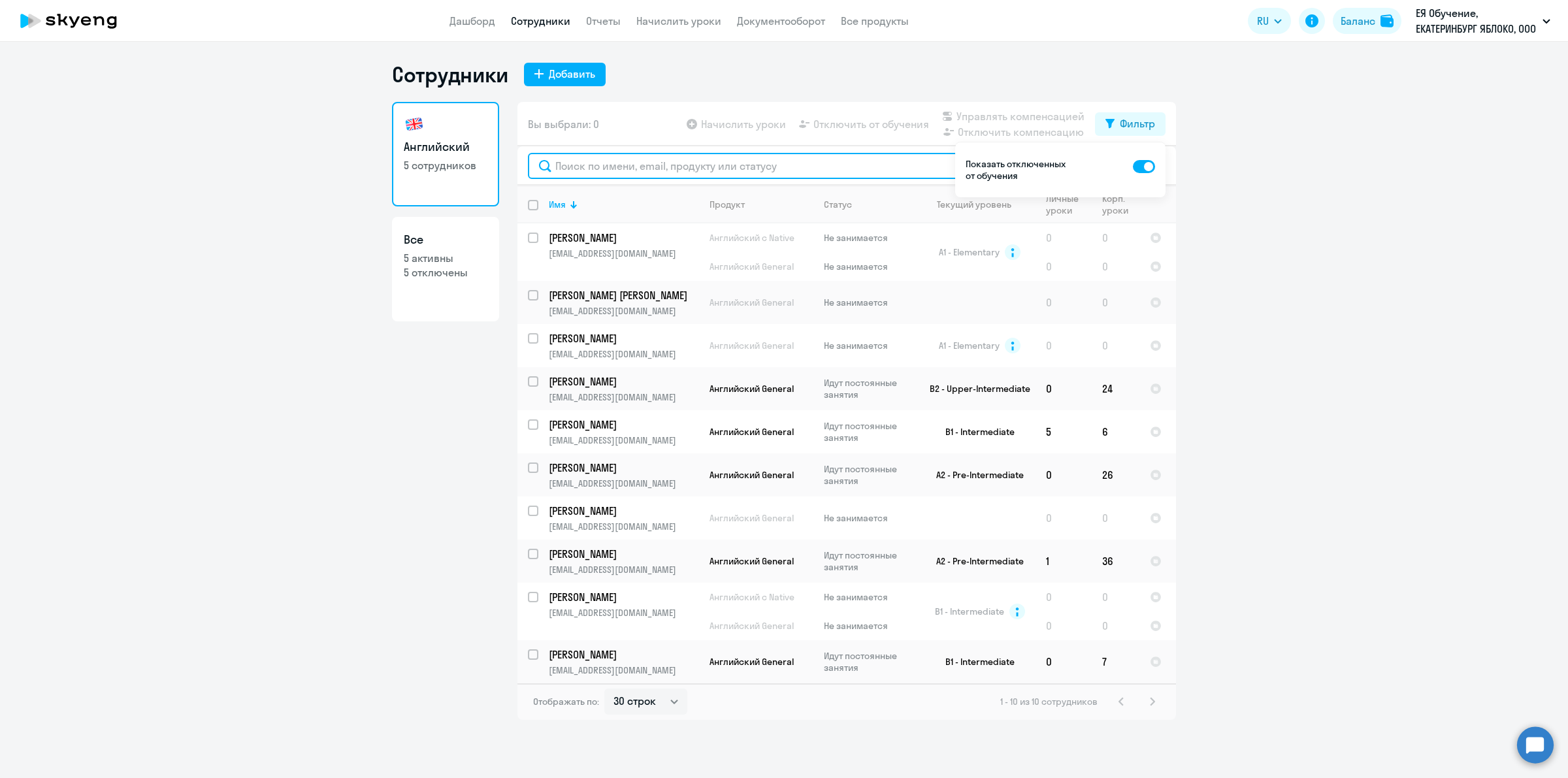
click at [732, 166] on input "text" at bounding box center [846, 165] width 637 height 26
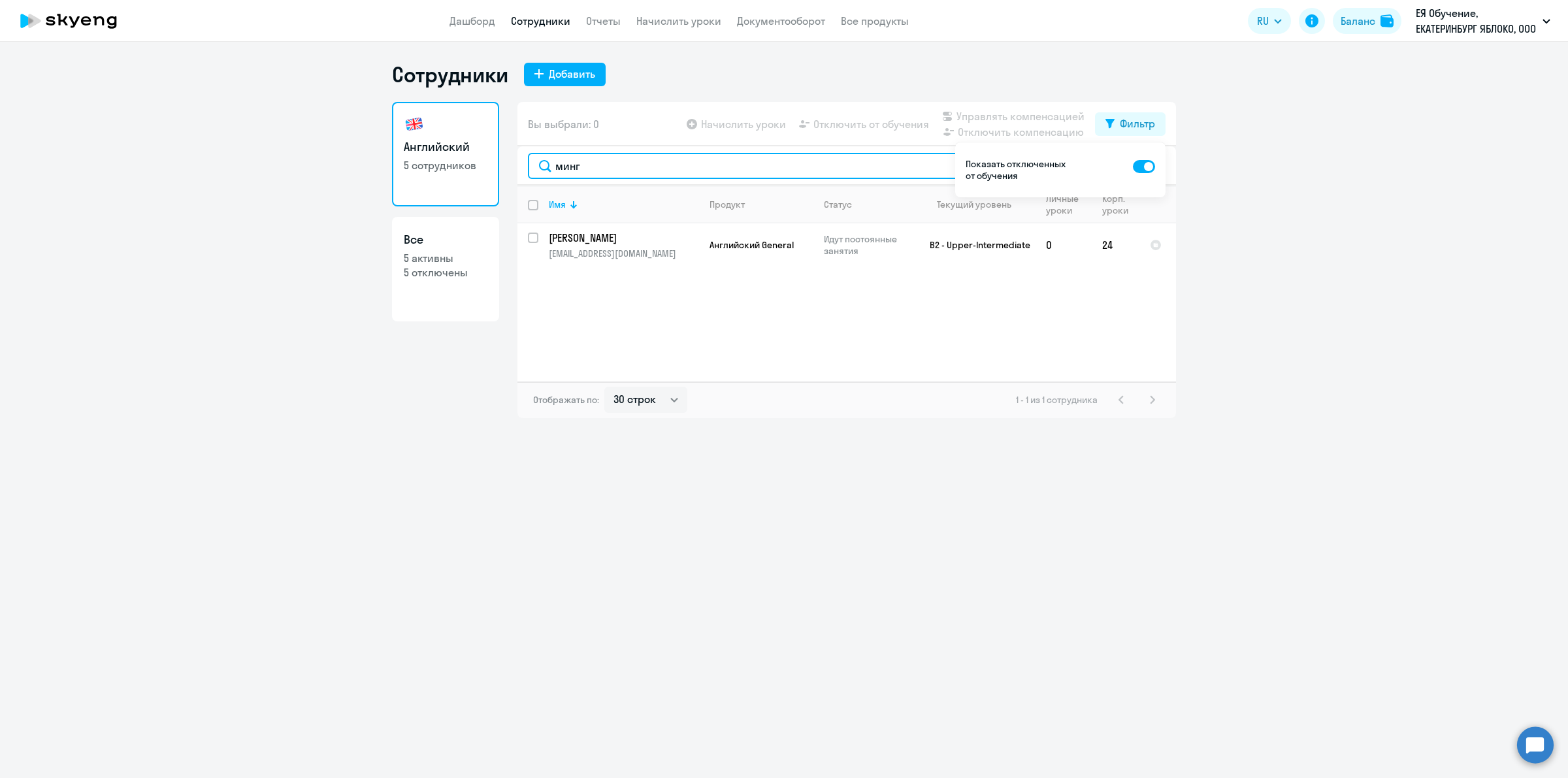
type input "минг"
click at [1366, 69] on ng-component "Сотрудники Добавить Английский 5 сотрудников Все 5 активны 5 отключены Вы выбра…" at bounding box center [784, 240] width 1568 height 357
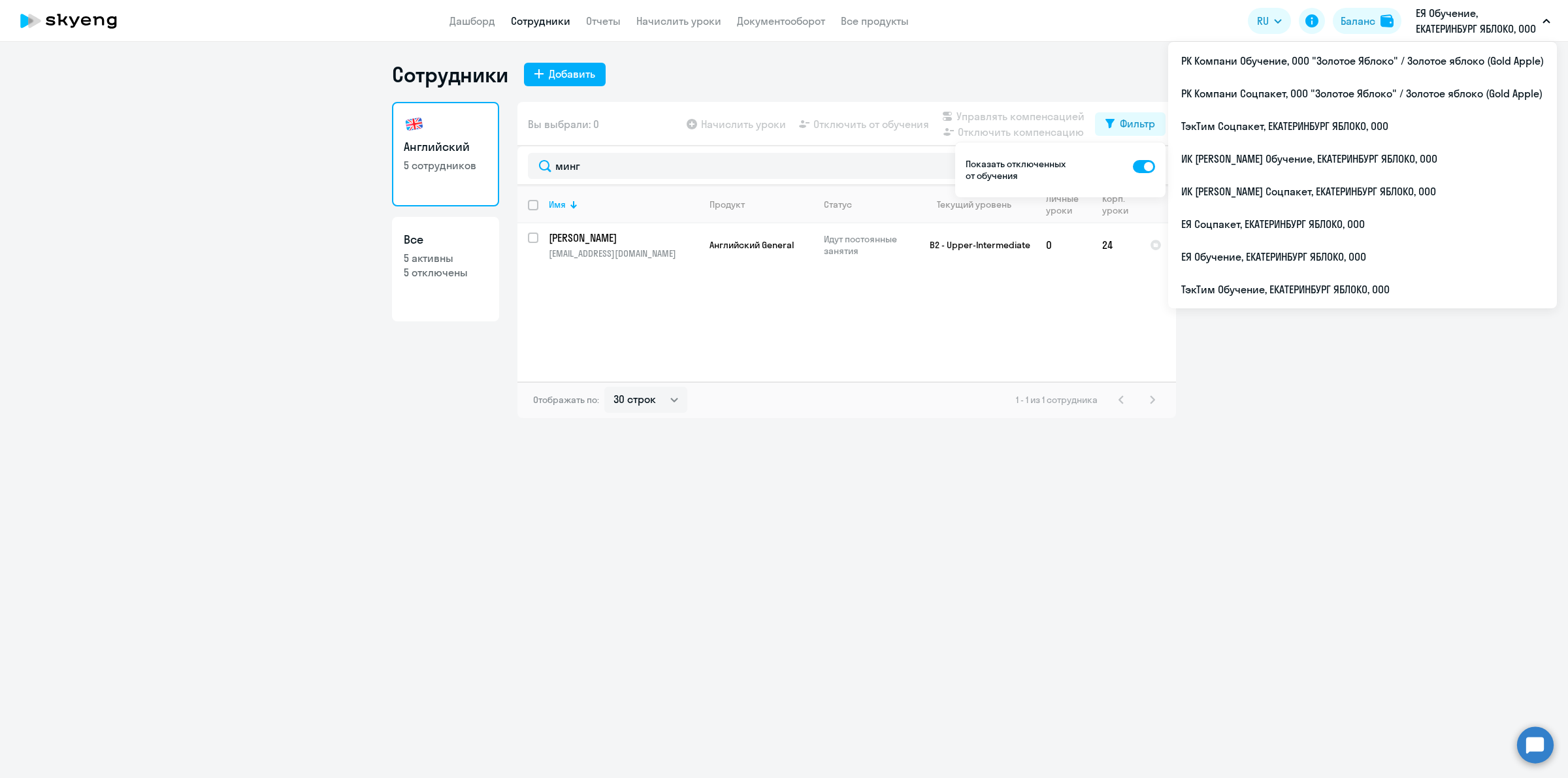
click at [1473, 0] on app-header "Дашборд Сотрудники Отчеты Начислить уроки Документооборот Все продукты Дашборд …" at bounding box center [784, 21] width 1568 height 42
click at [1336, 230] on li "ЕЯ Соцпакет, ЕКАТЕРИНБУРГ ЯБЛОКО, ООО" at bounding box center [1362, 224] width 389 height 33
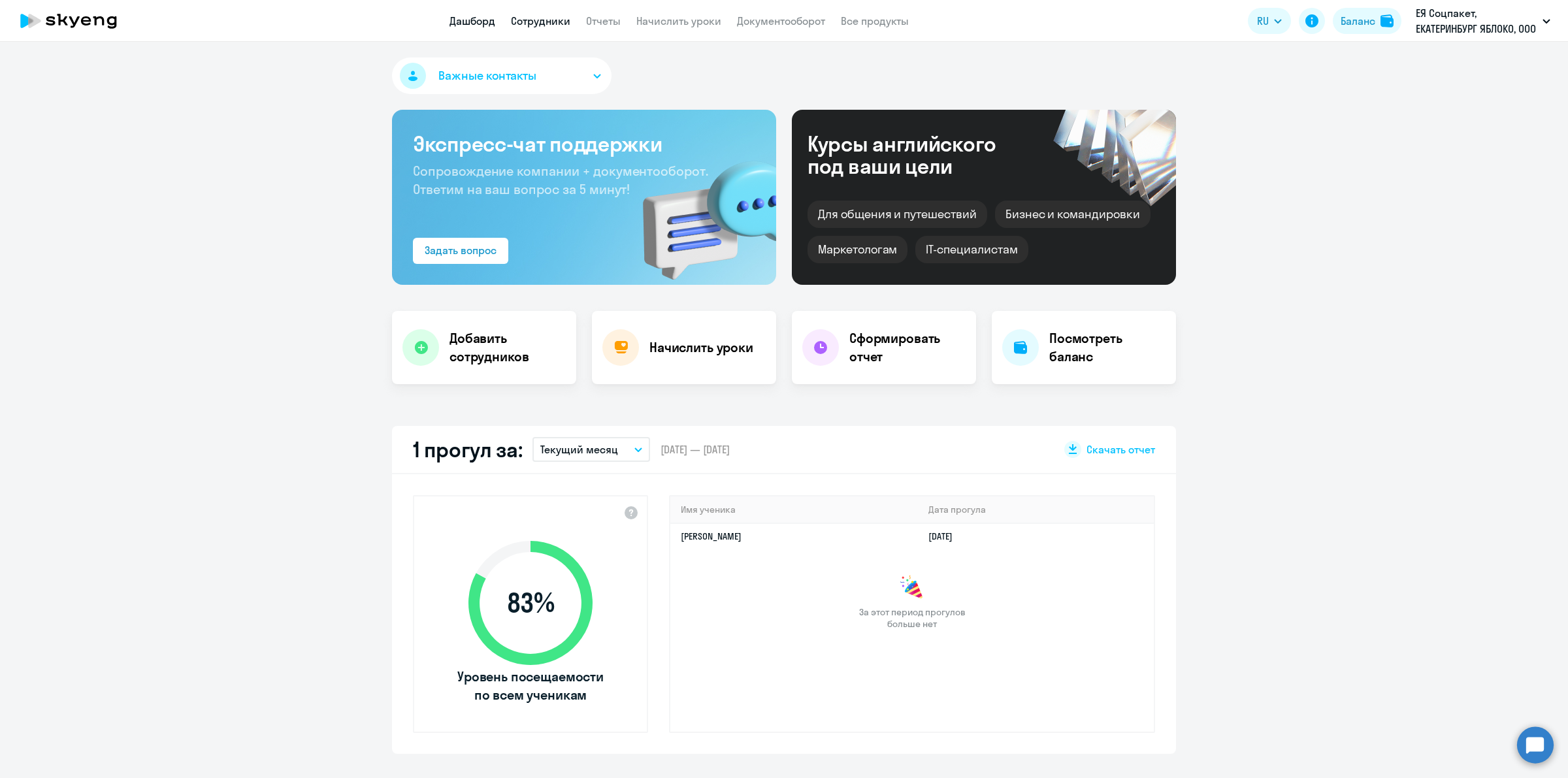
click at [554, 22] on link "Сотрудники" at bounding box center [540, 21] width 59 height 13
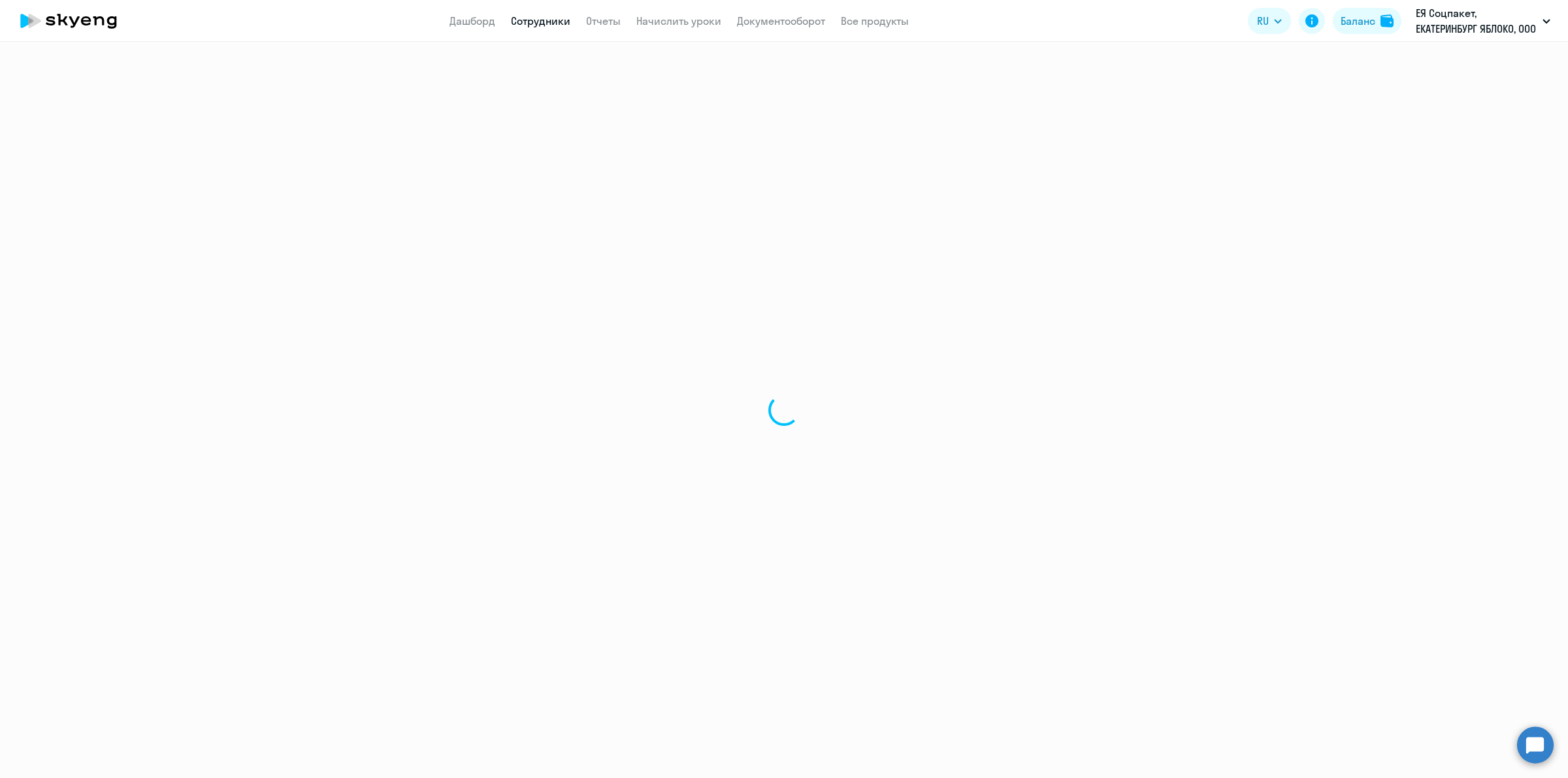
select select "30"
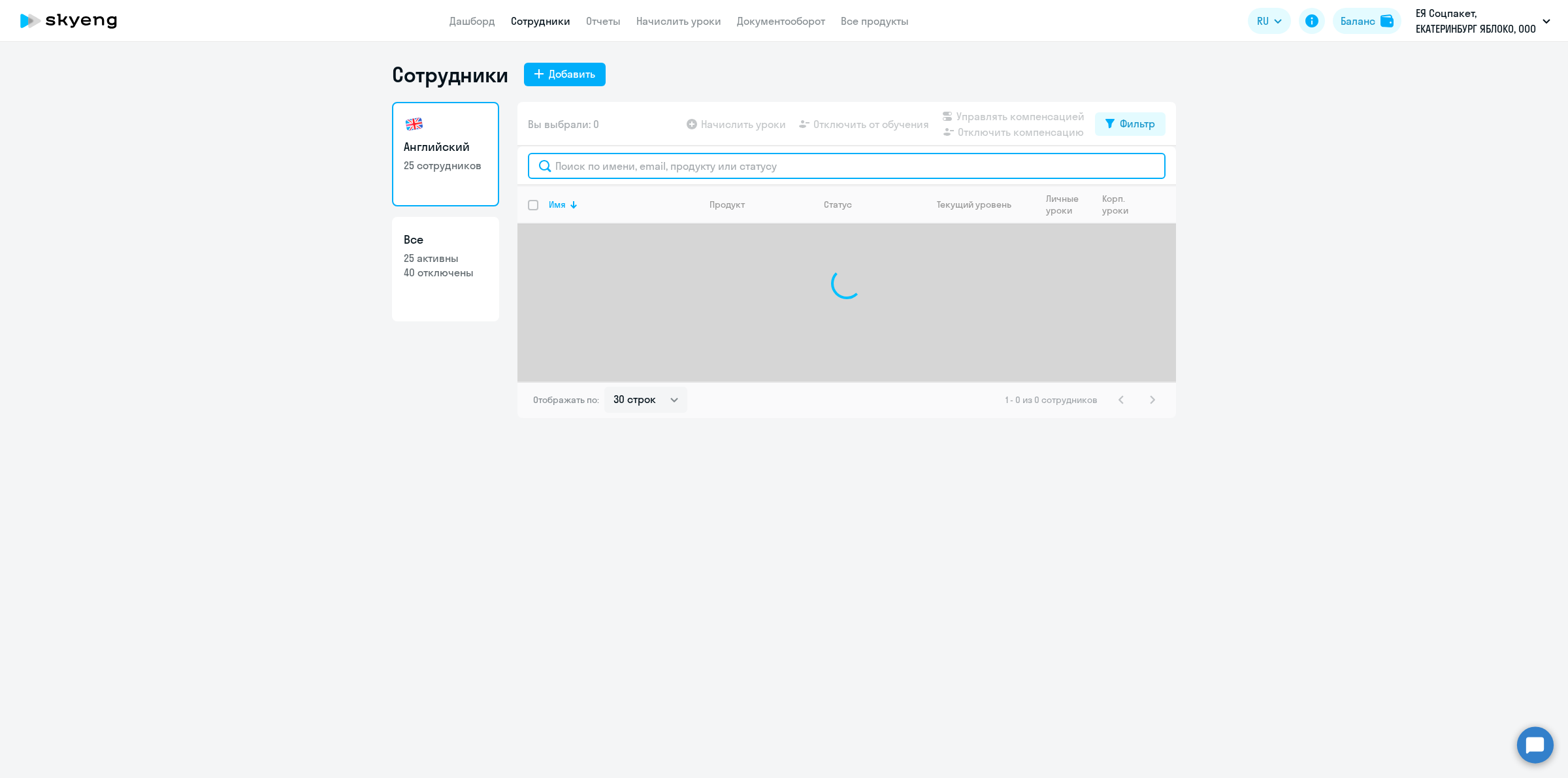
click at [690, 168] on input "text" at bounding box center [846, 165] width 637 height 26
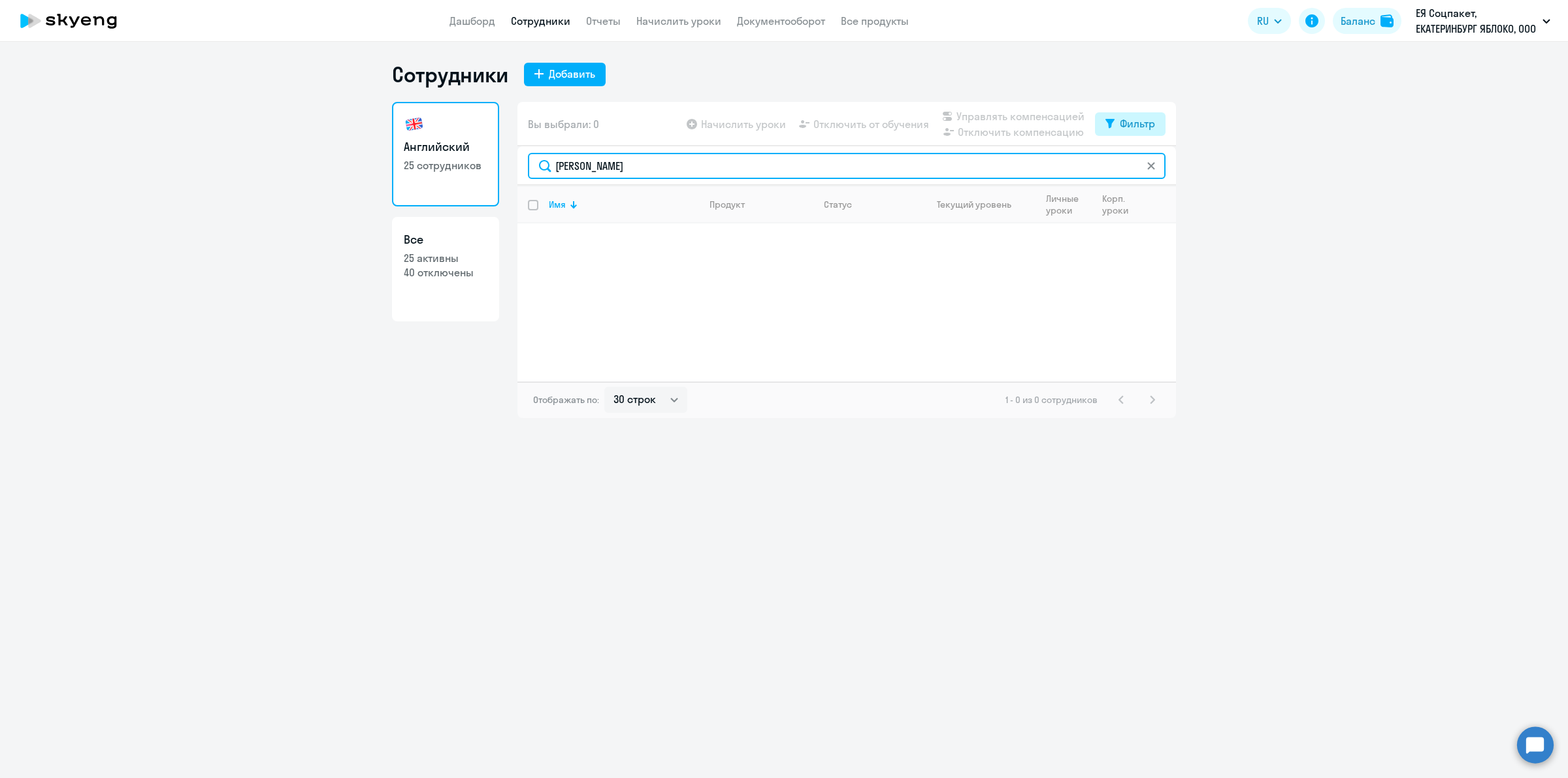
type input "[PERSON_NAME]"
click at [1123, 123] on div "Фильтр" at bounding box center [1137, 123] width 35 height 15
click at [1142, 171] on span at bounding box center [1144, 166] width 22 height 13
click at [1133, 166] on input "checkbox" at bounding box center [1132, 165] width 1 height 1
checkbox input "true"
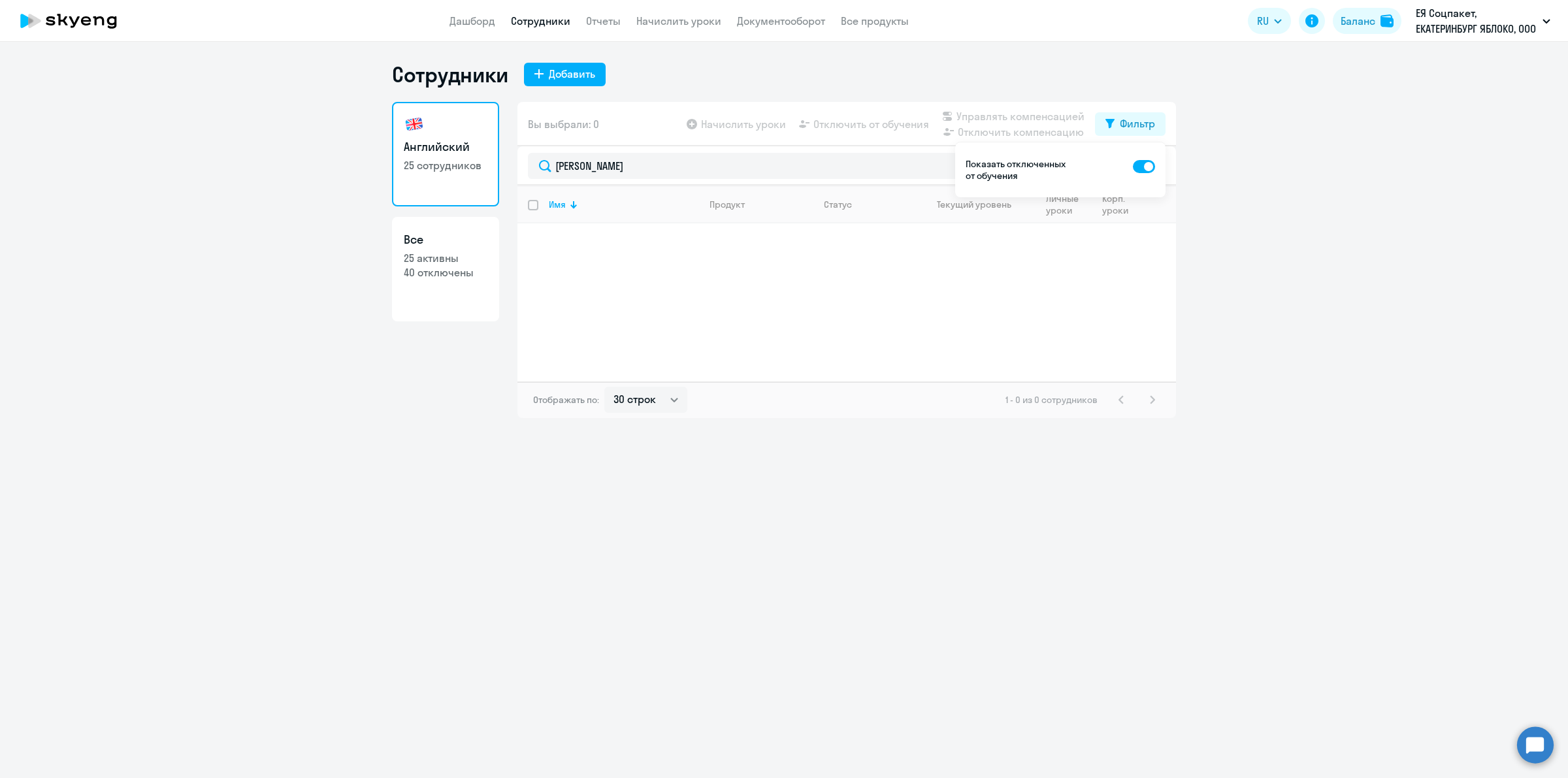
drag, startPoint x: 1331, startPoint y: 389, endPoint x: 1423, endPoint y: 164, distance: 243.1
click at [1331, 389] on ng-component "Сотрудники Добавить Английский 25 сотрудников Все 25 активны 40 отключены Вы вы…" at bounding box center [784, 240] width 1568 height 357
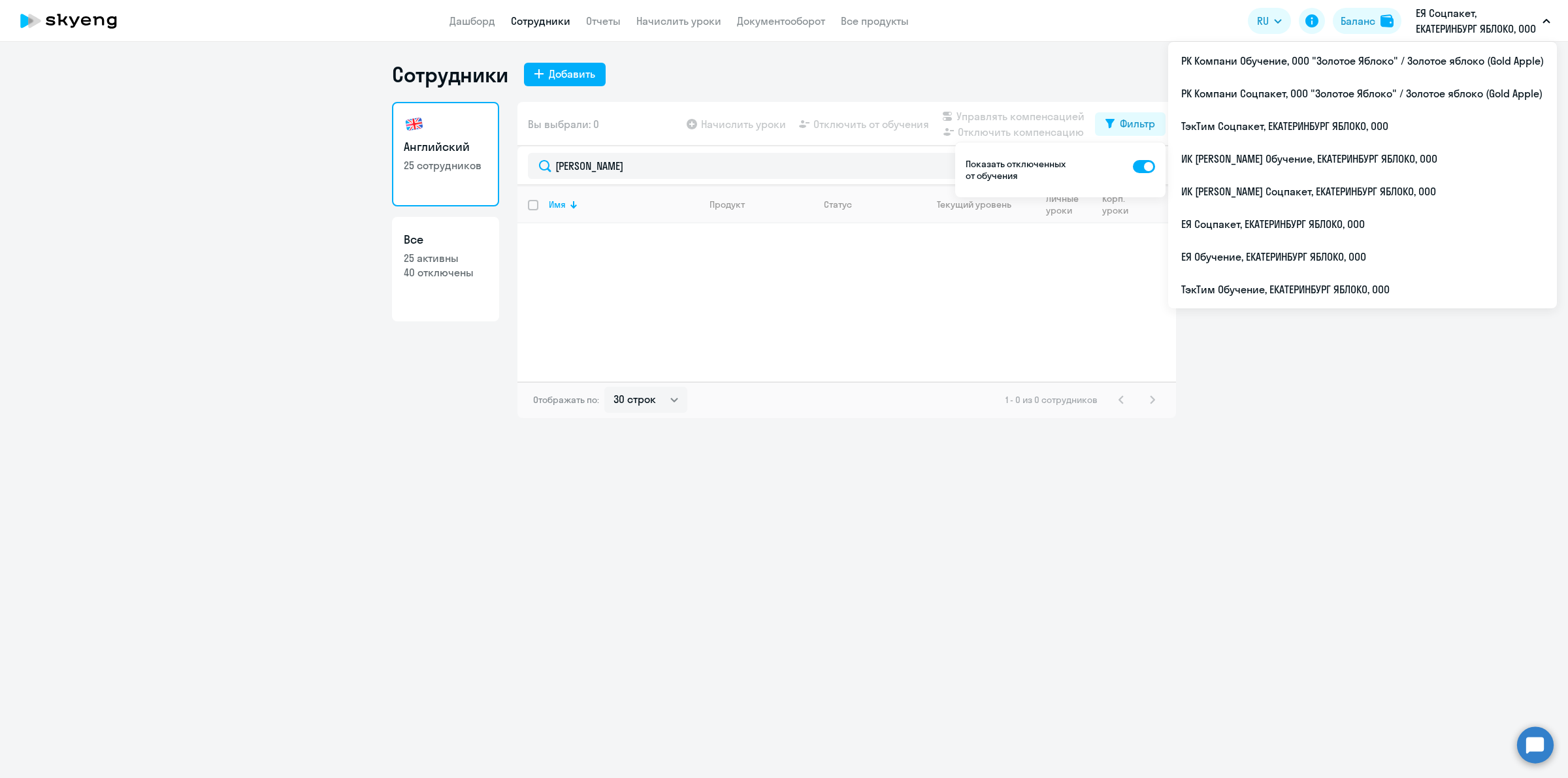
click at [1476, 18] on p "ЕЯ Соцпакет, ЕКАТЕРИНБУРГ ЯБЛОКО, ООО" at bounding box center [1476, 21] width 122 height 32
click at [1307, 257] on li "ЕЯ Обучение, ЕКАТЕРИНБУРГ ЯБЛОКО, ООО" at bounding box center [1362, 257] width 389 height 33
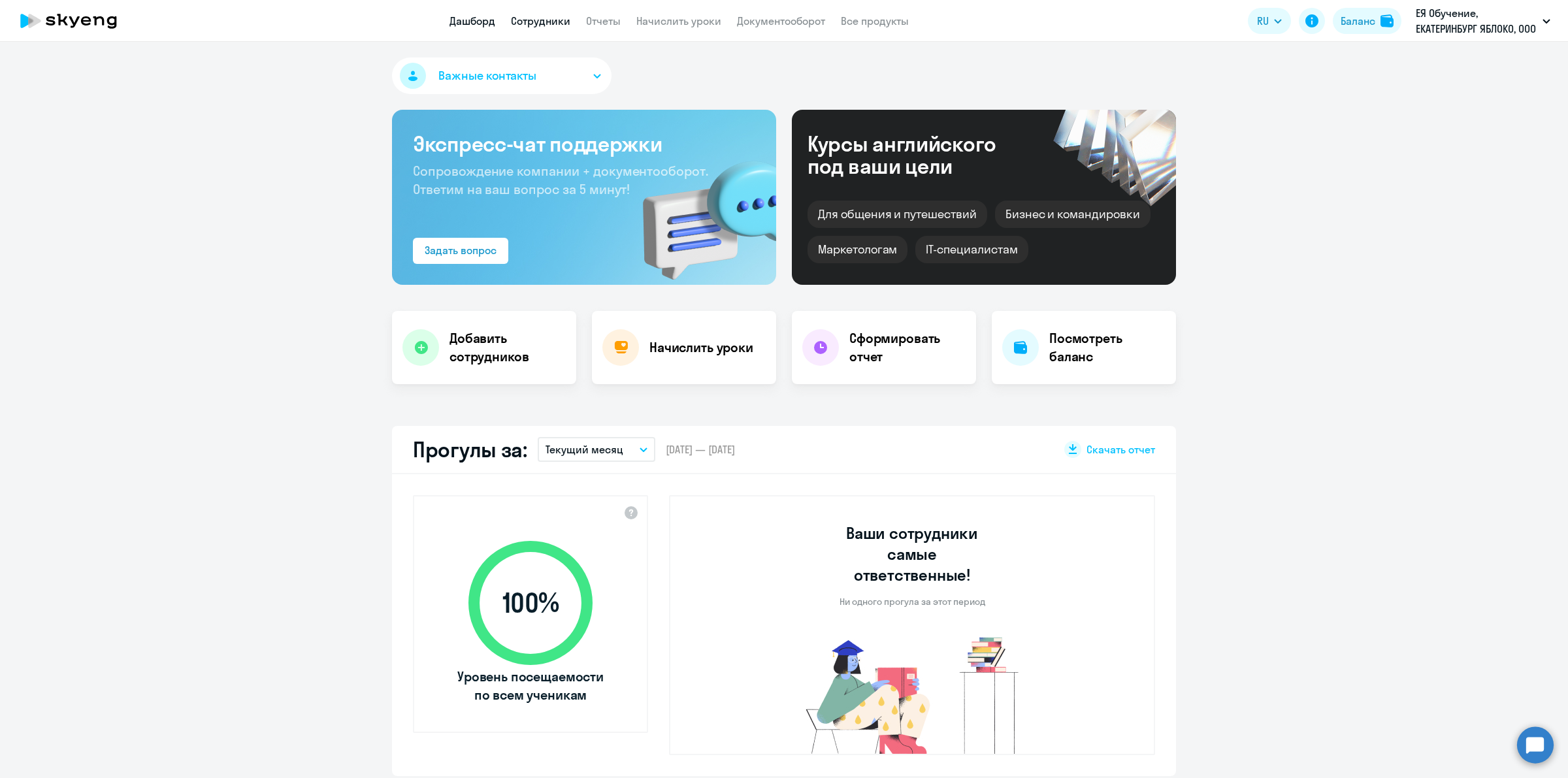
click at [548, 25] on link "Сотрудники" at bounding box center [540, 21] width 59 height 13
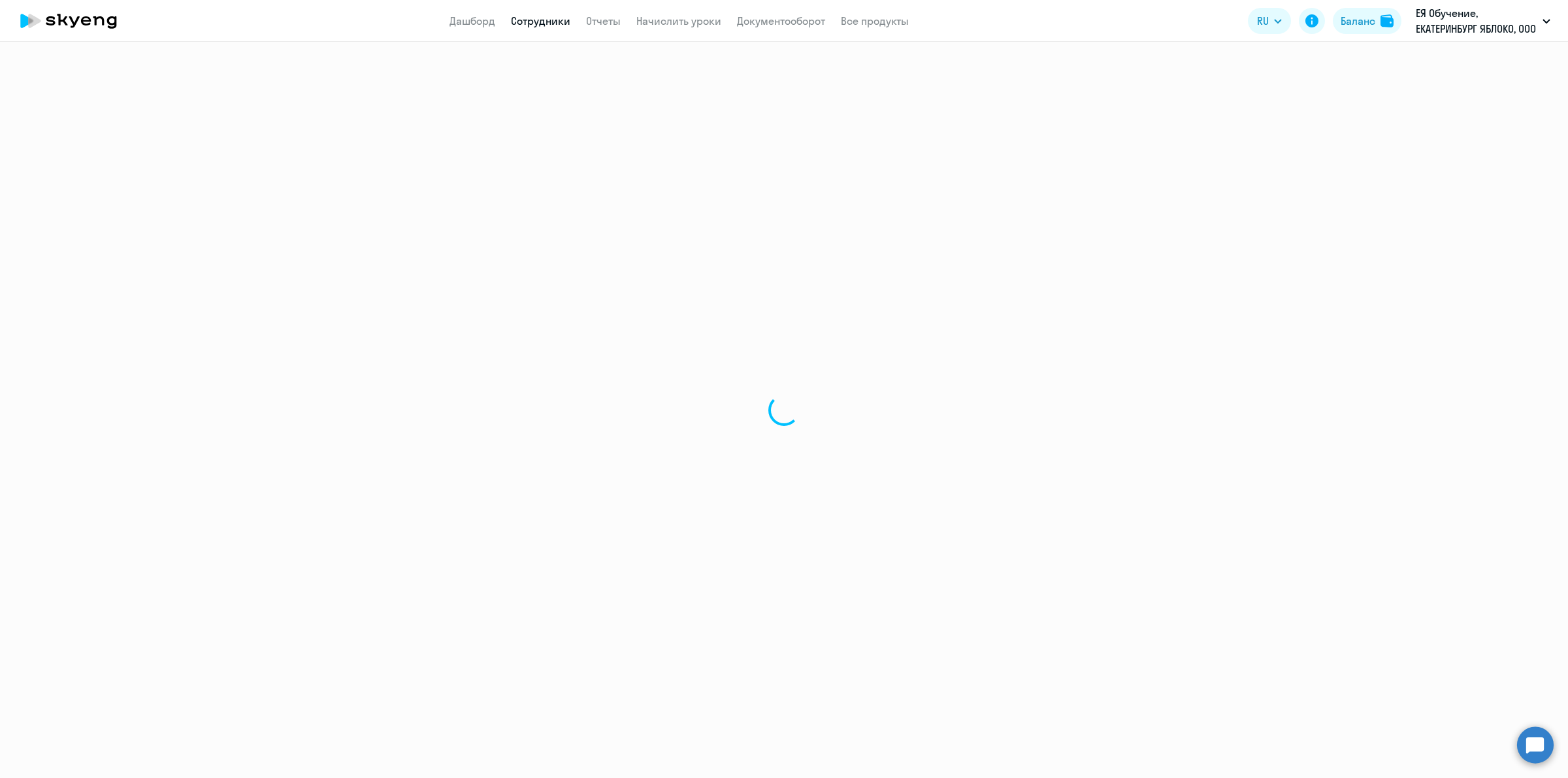
select select "30"
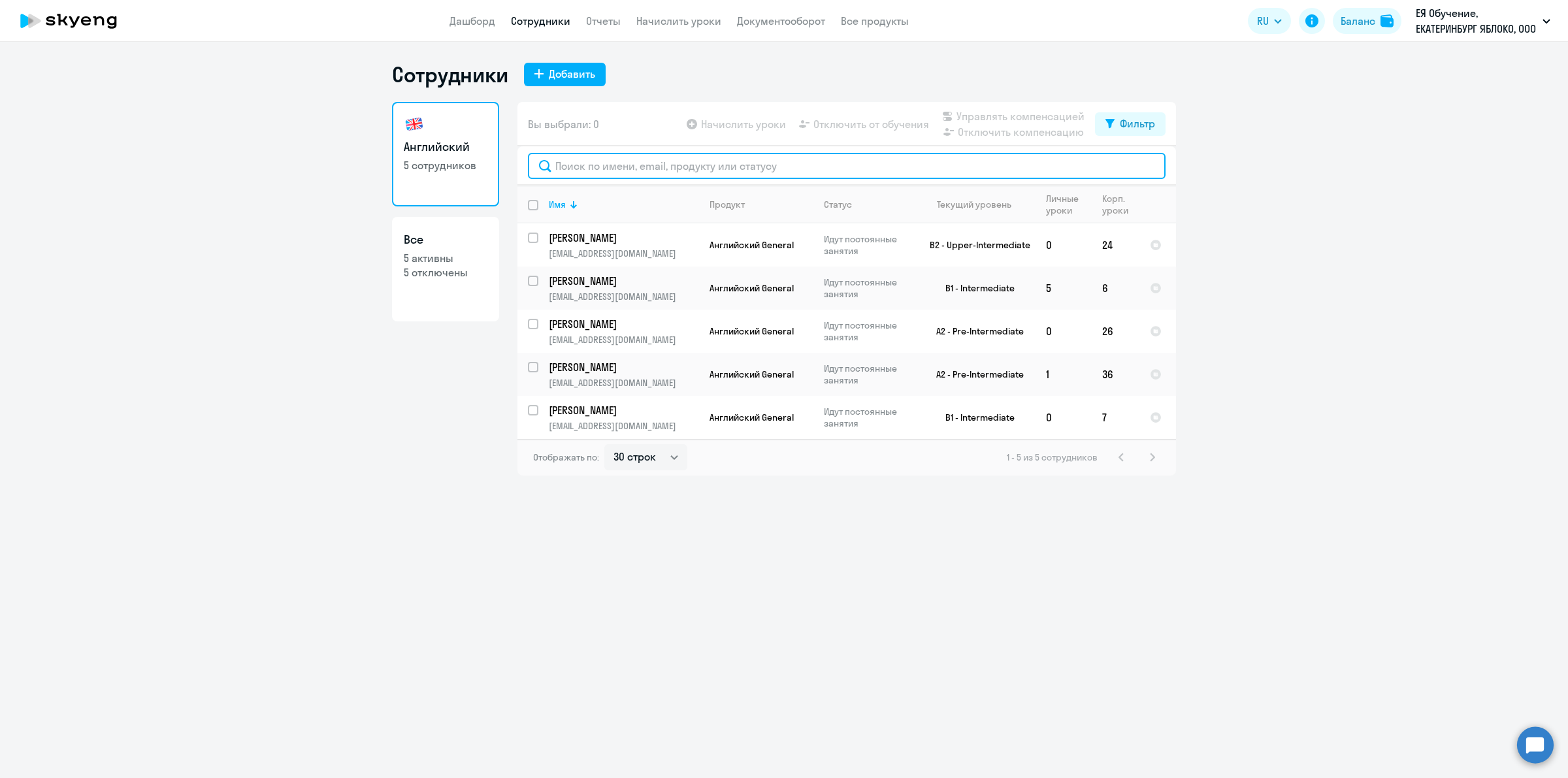
click at [705, 168] on input "text" at bounding box center [846, 165] width 637 height 26
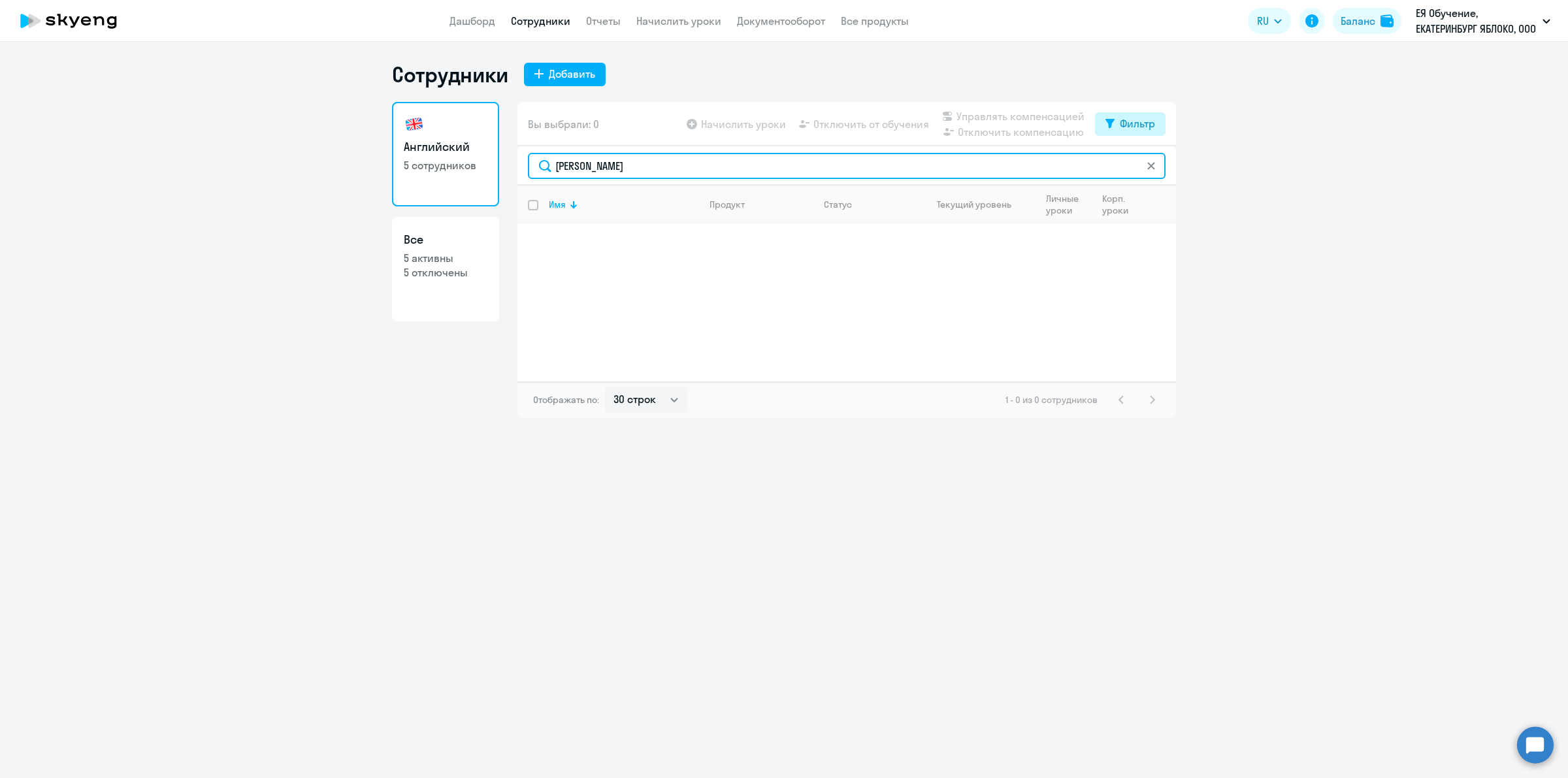
type input "[PERSON_NAME]"
click at [1141, 125] on div "Фильтр" at bounding box center [1137, 123] width 35 height 15
click at [1133, 162] on span at bounding box center [1144, 166] width 22 height 13
click at [1133, 165] on input "checkbox" at bounding box center [1132, 165] width 1 height 1
checkbox input "true"
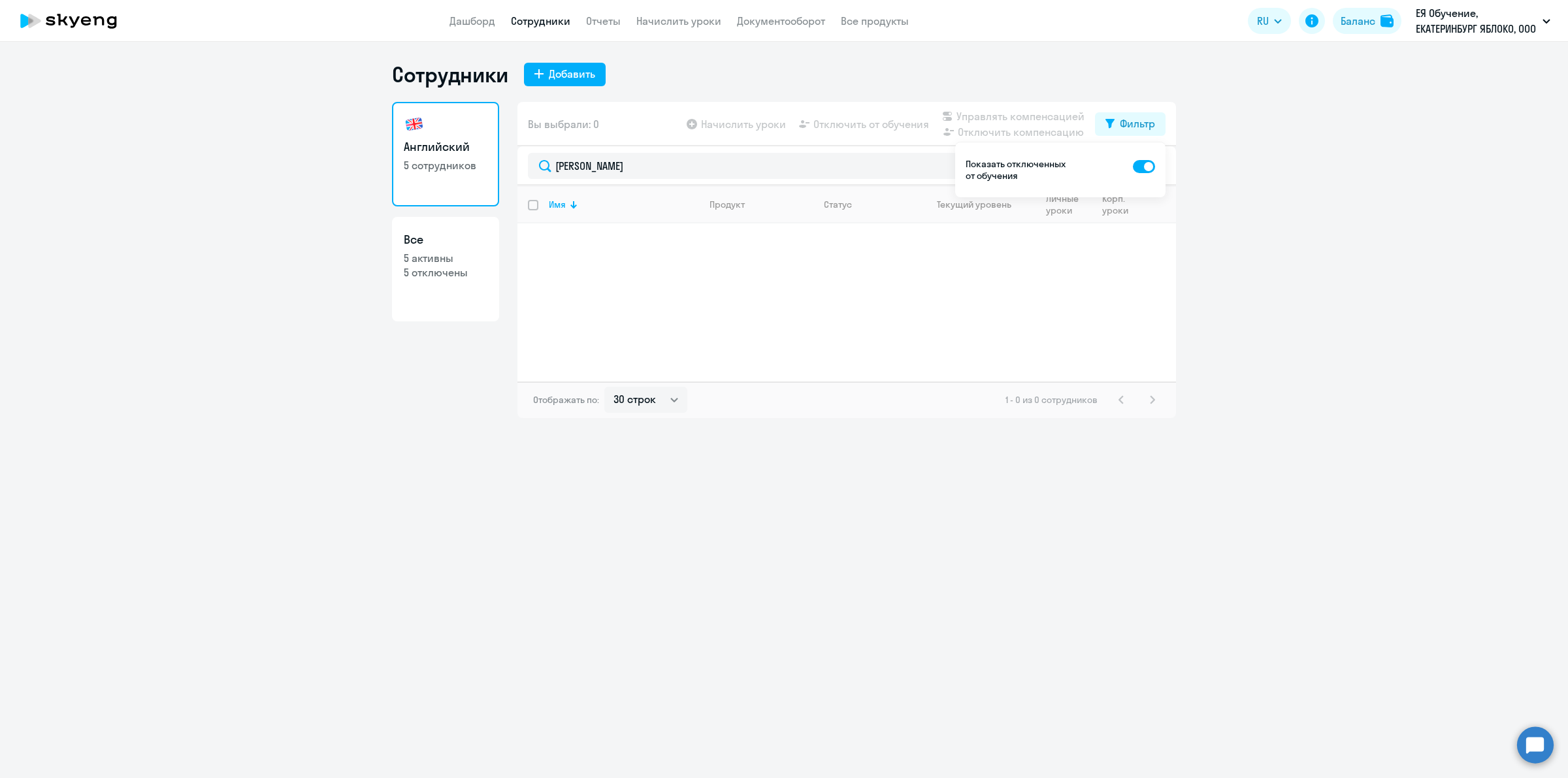
click at [1212, 235] on ng-component "Сотрудники Добавить Английский 5 сотрудников Все 5 активны 5 отключены Вы выбра…" at bounding box center [784, 240] width 1568 height 357
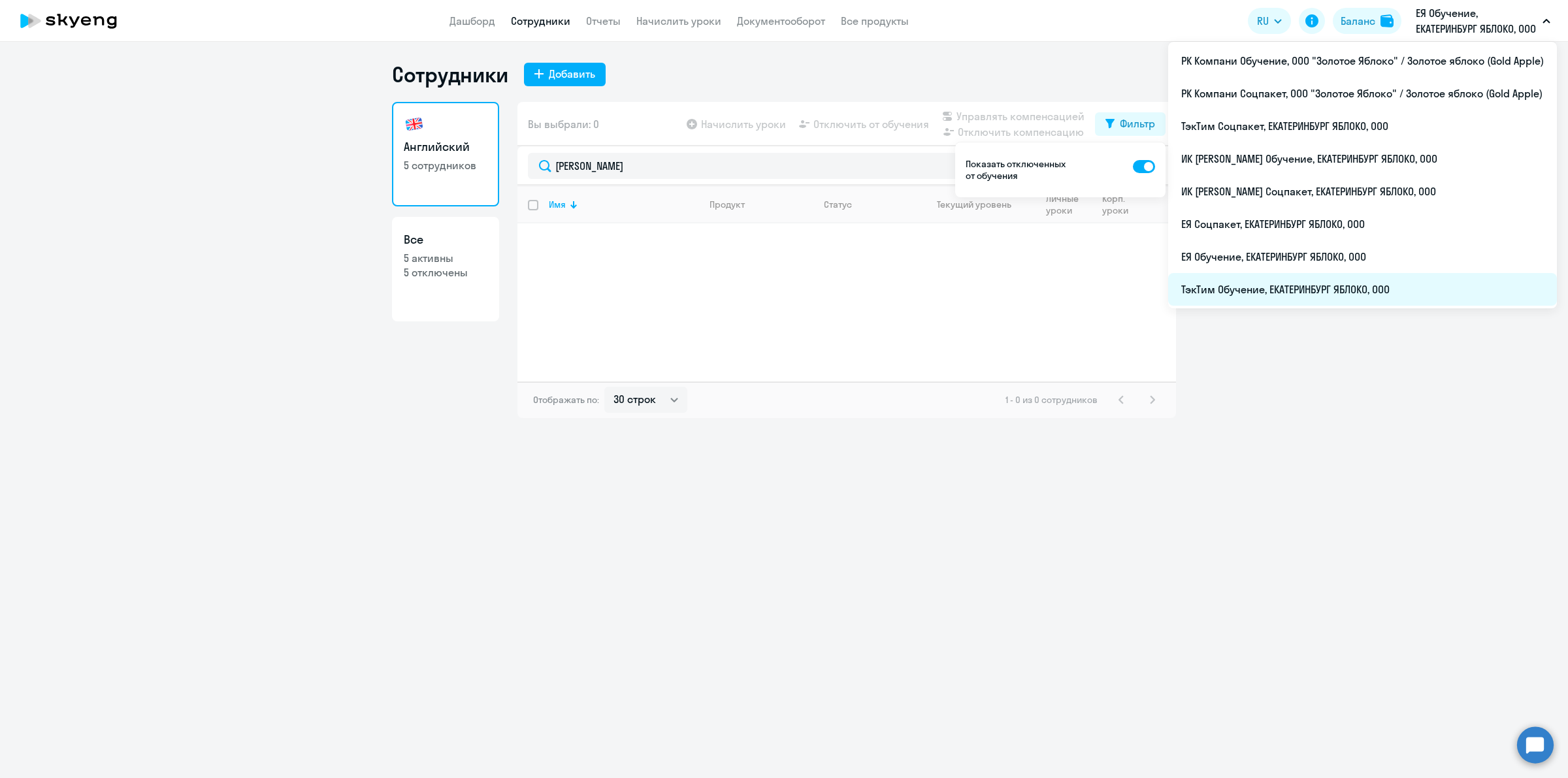
click at [1366, 288] on li "ТэкТим Обучение, ЕКАТЕРИНБУРГ ЯБЛОКО, ООО" at bounding box center [1362, 290] width 389 height 33
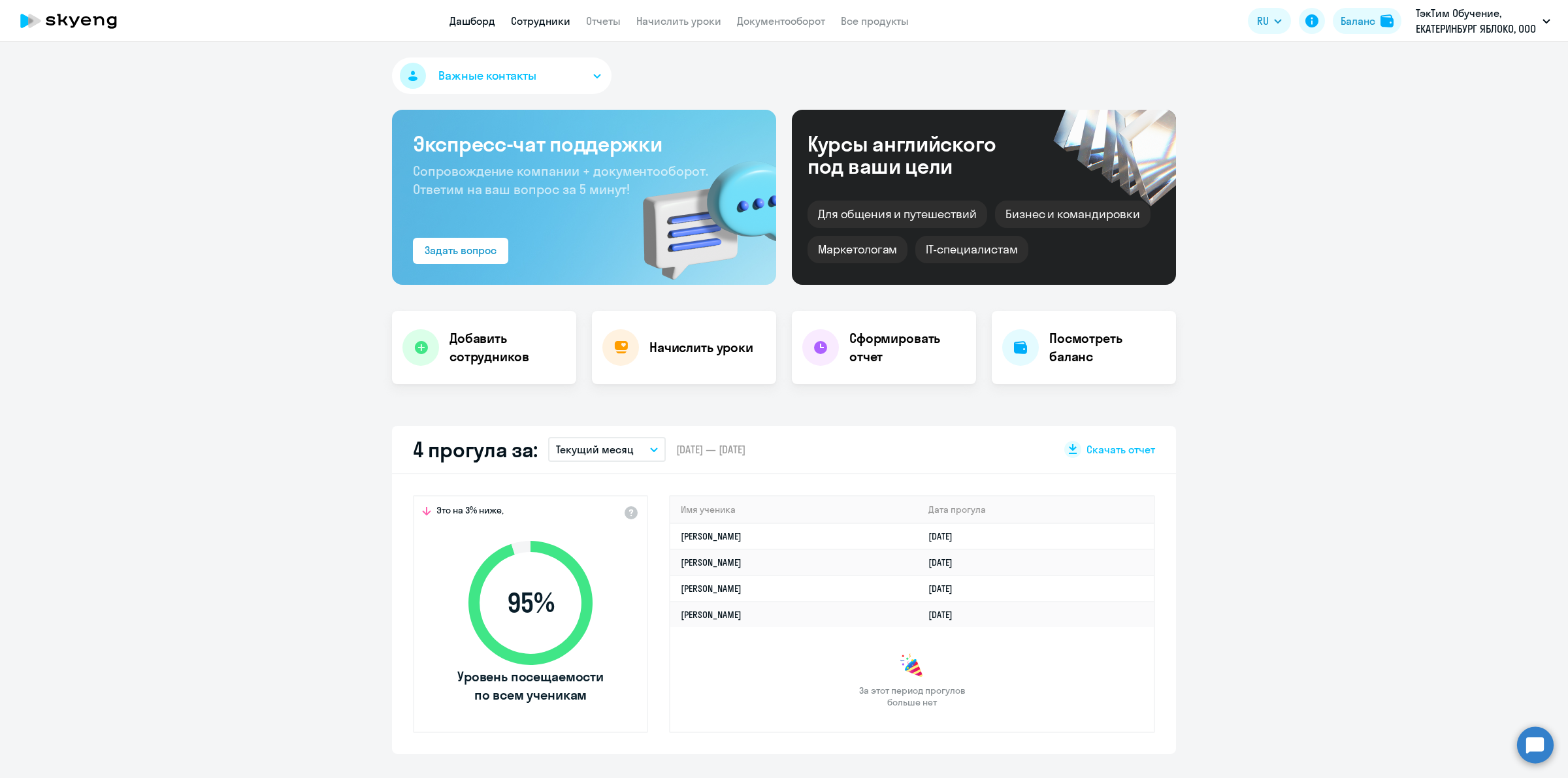
click at [558, 20] on link "Сотрудники" at bounding box center [540, 21] width 59 height 13
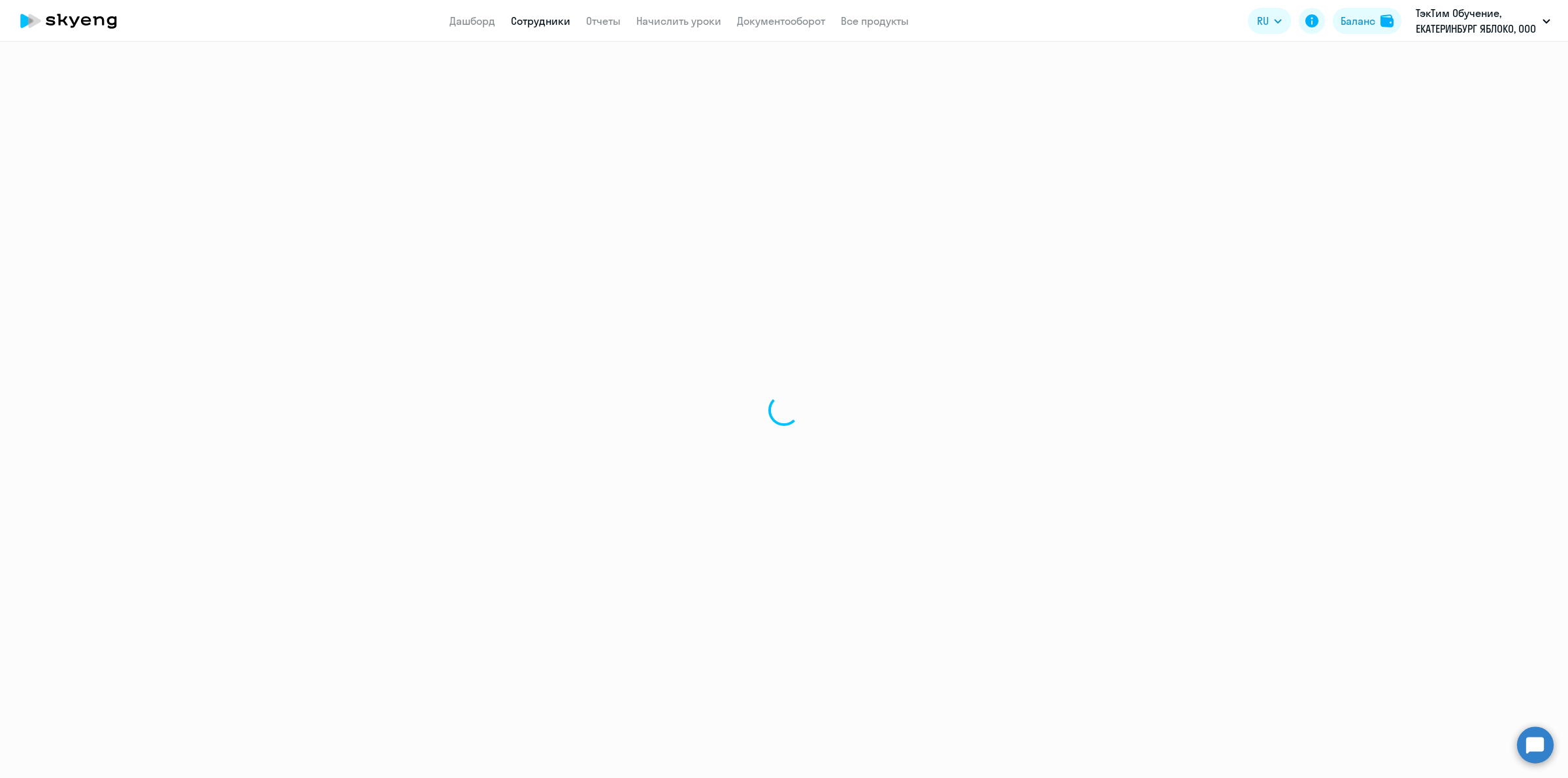
select select "30"
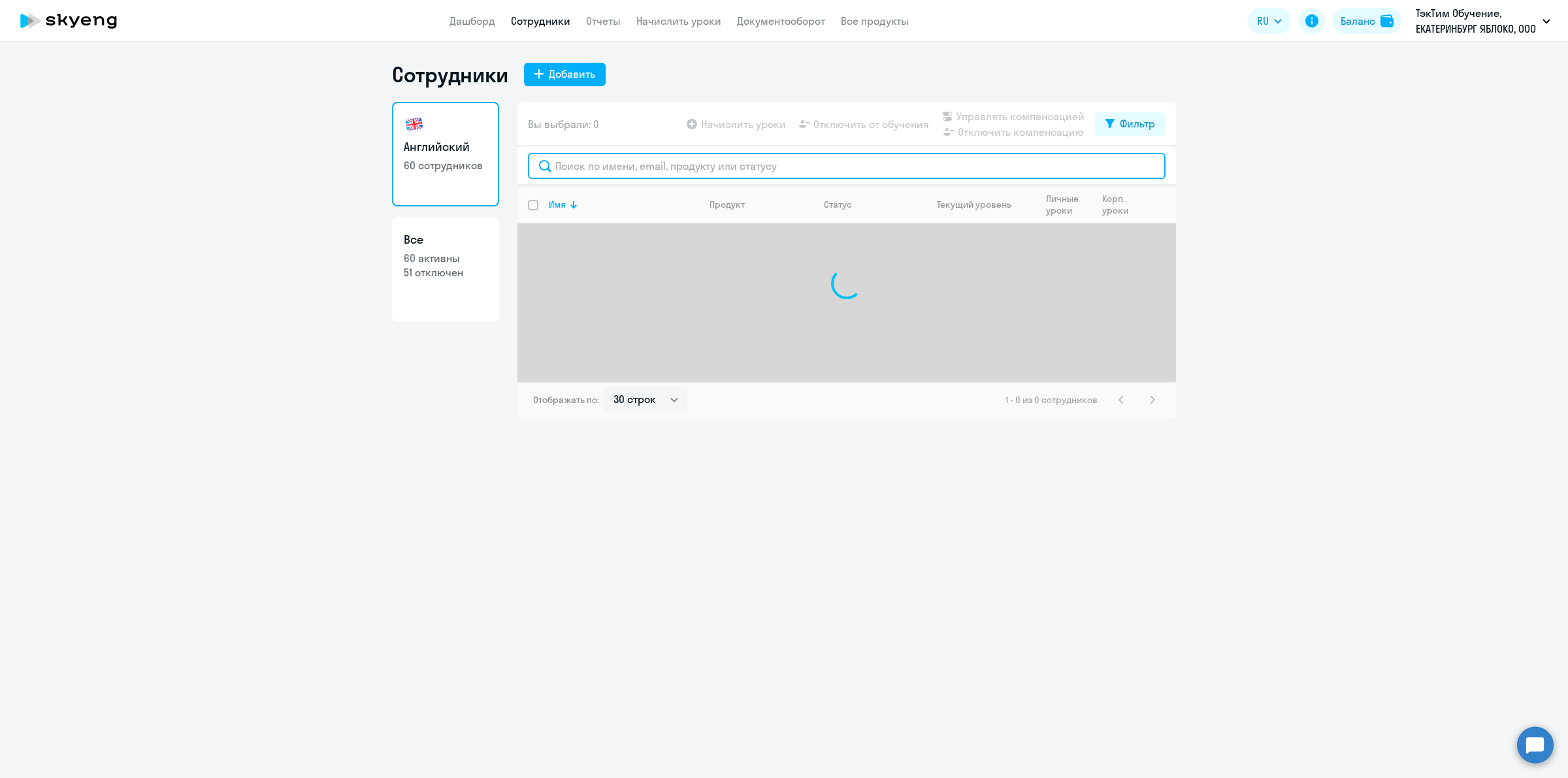
click at [744, 174] on input "text" at bounding box center [846, 165] width 637 height 26
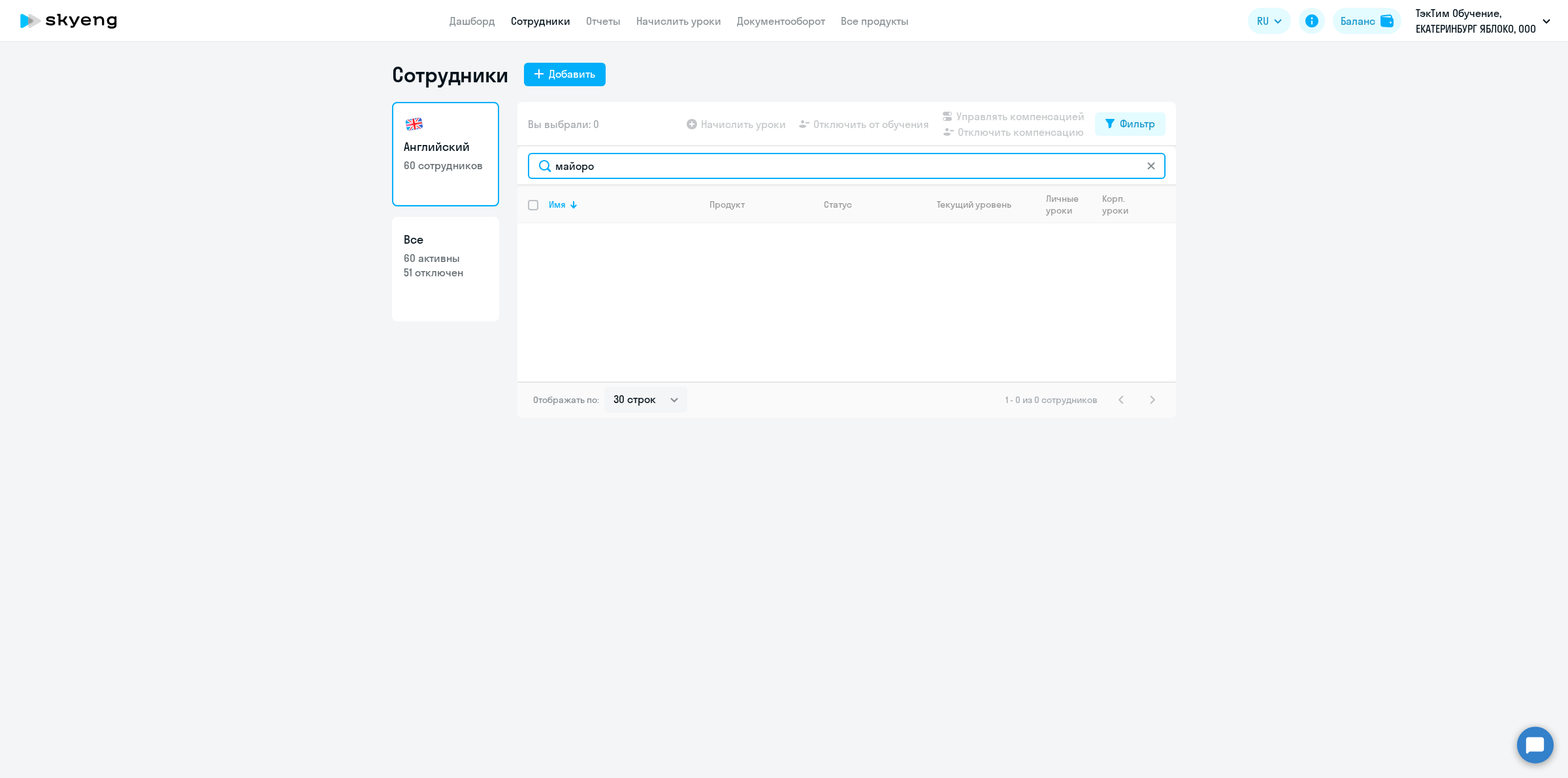
type input "майоро"
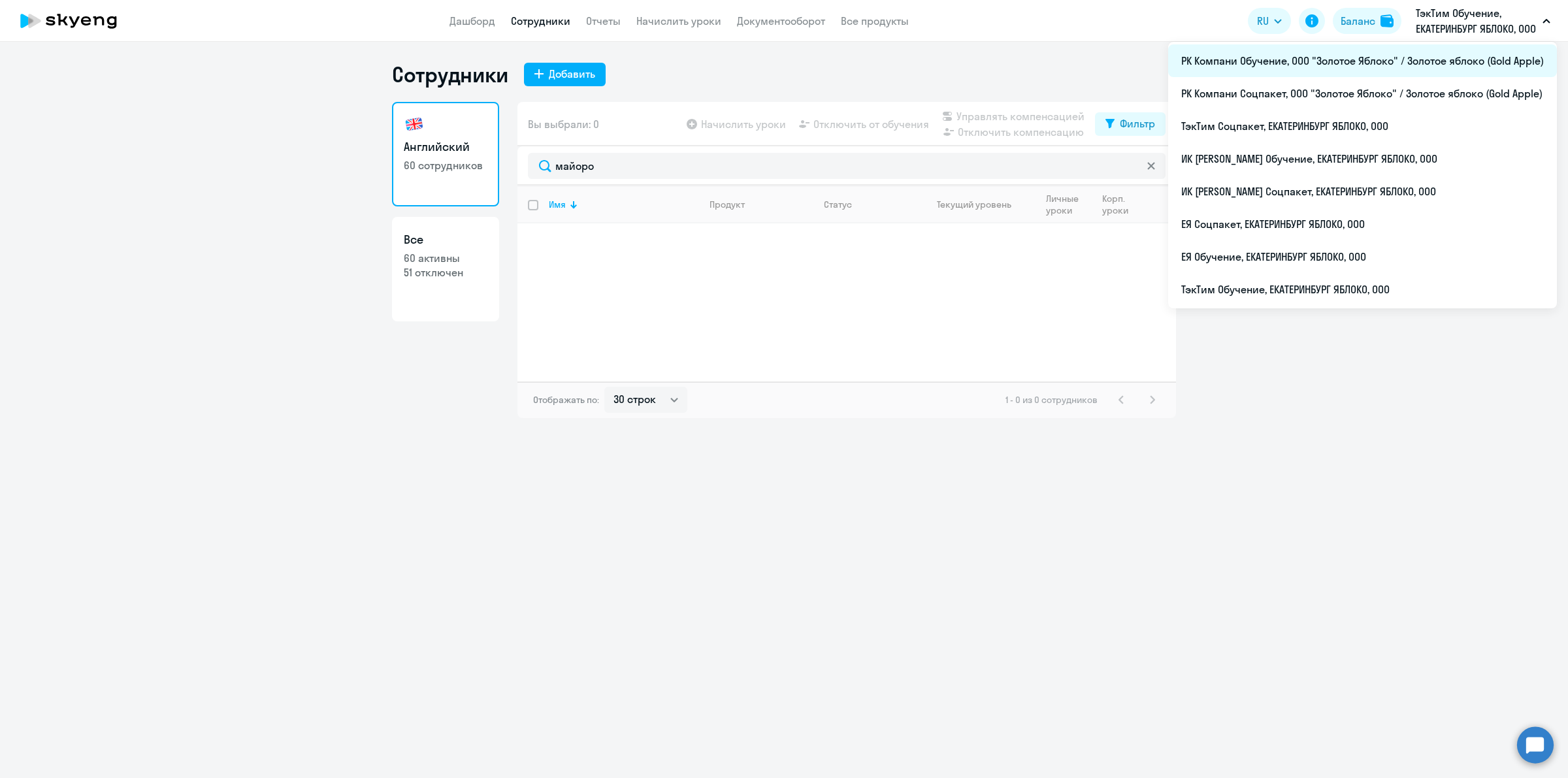
click at [1461, 66] on li "РК Компани Обучение, ООО "Золотое Яблоко" / Золотое яблоко (Gold Apple)" at bounding box center [1362, 61] width 389 height 33
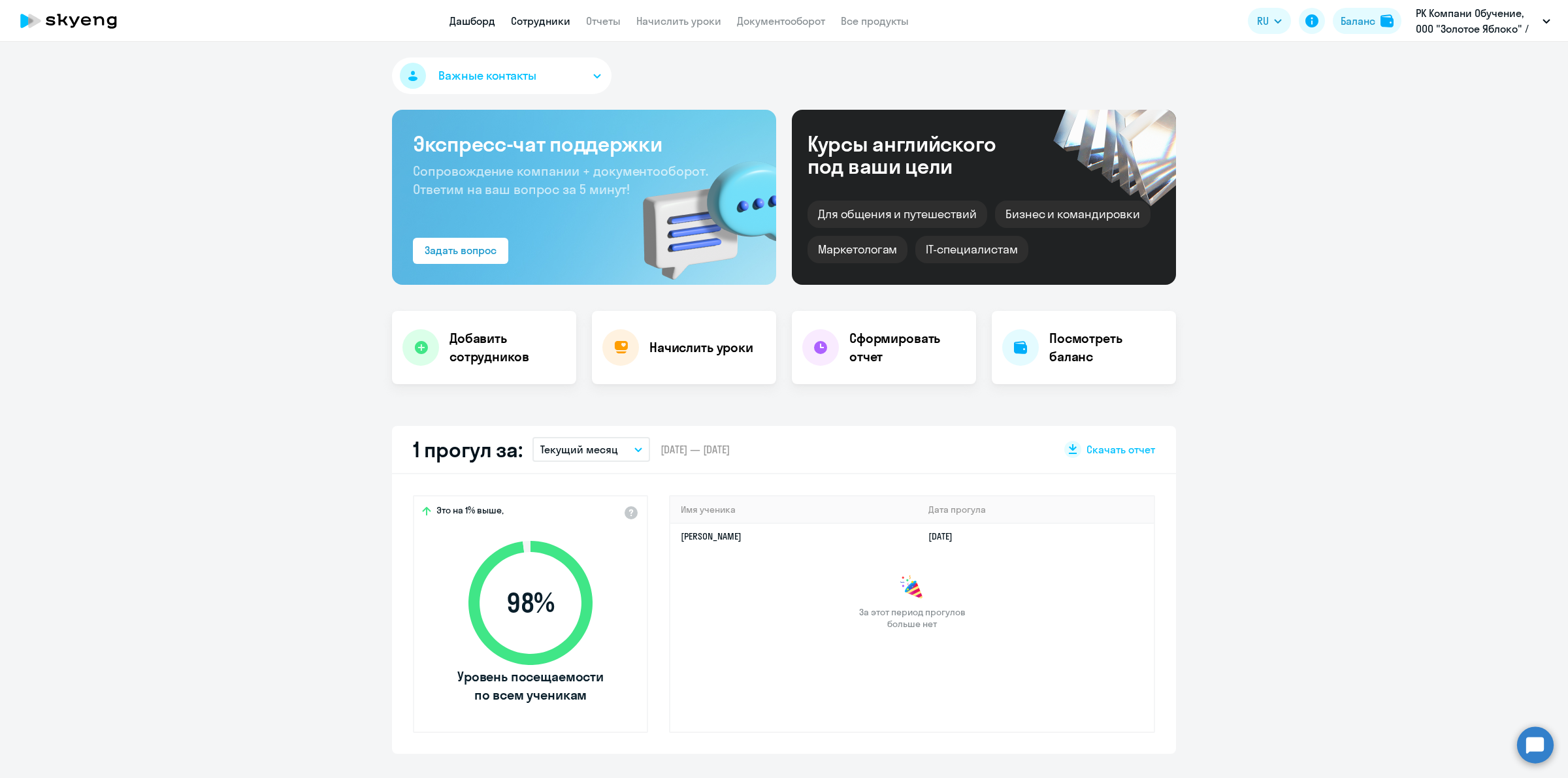
drag, startPoint x: 539, startPoint y: 21, endPoint x: 569, endPoint y: 60, distance: 49.2
click at [540, 21] on link "Сотрудники" at bounding box center [540, 21] width 59 height 13
select select "30"
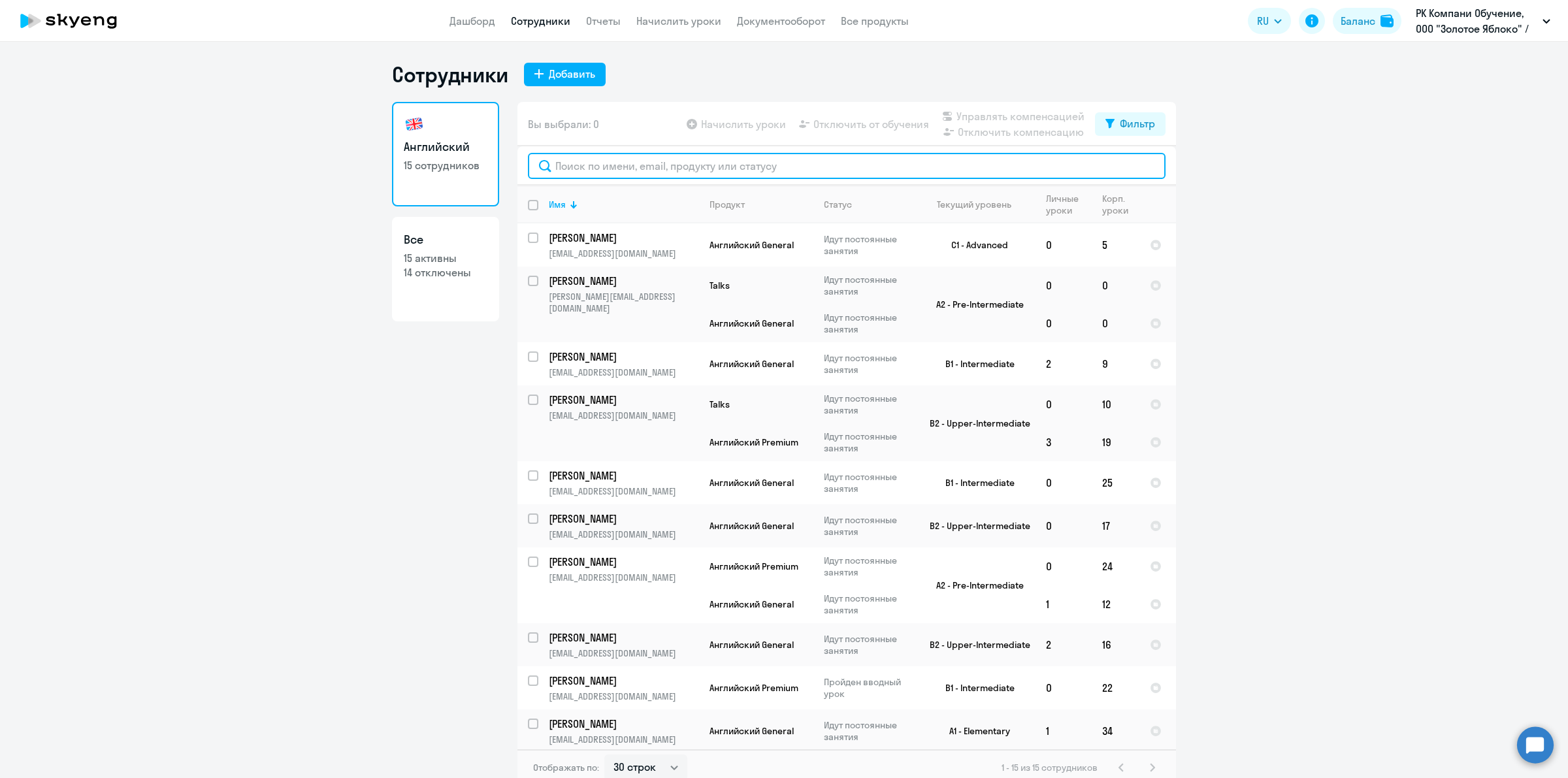
click at [700, 170] on input "text" at bounding box center [846, 165] width 637 height 26
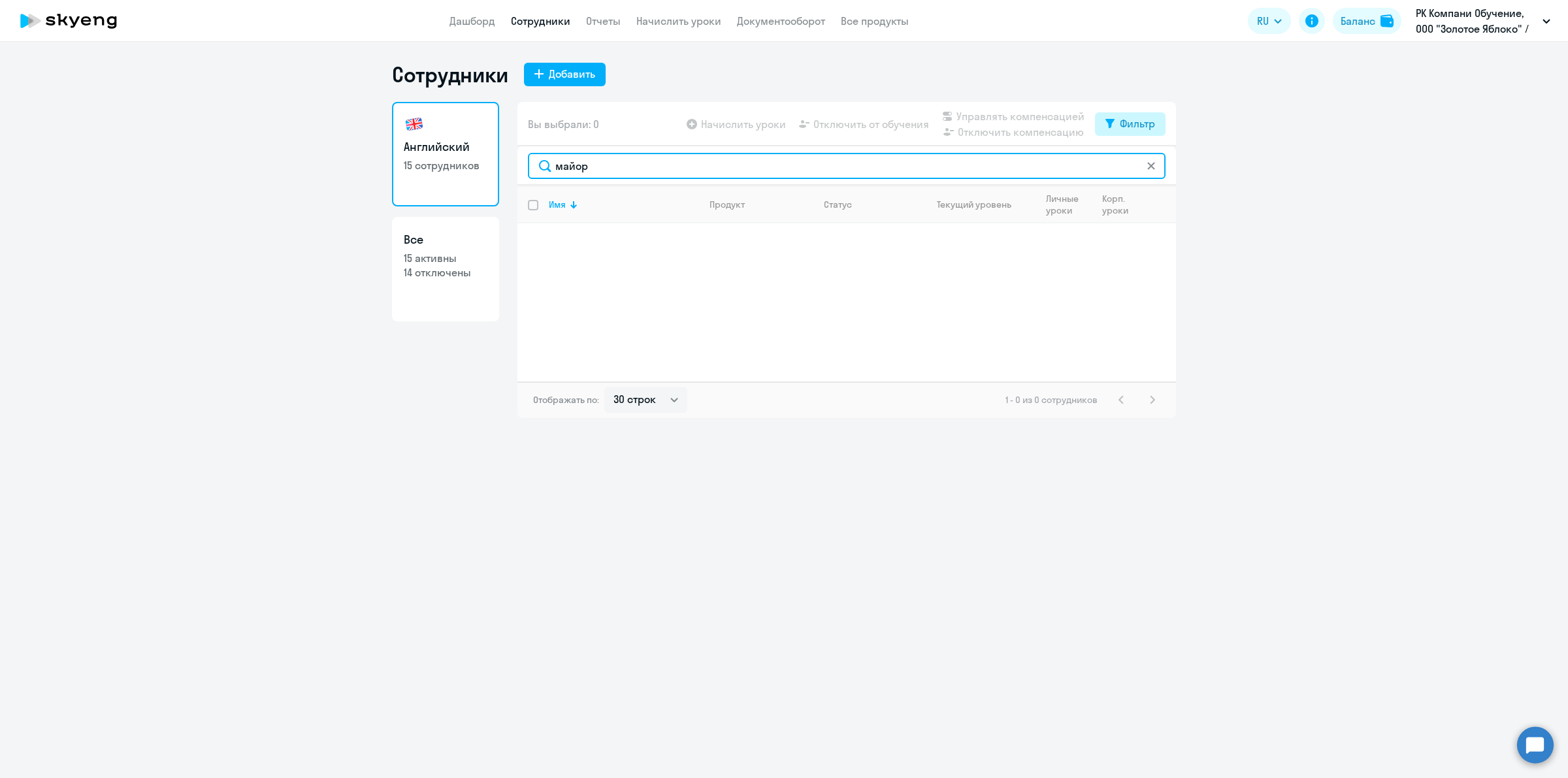
type input "майор"
drag, startPoint x: 1133, startPoint y: 116, endPoint x: 1135, endPoint y: 124, distance: 8.2
click at [1132, 116] on div "Фильтр" at bounding box center [1137, 123] width 35 height 15
click at [1130, 172] on div "Показать отключенных от обучения" at bounding box center [1060, 170] width 190 height 24
click at [1145, 161] on span at bounding box center [1144, 166] width 22 height 13
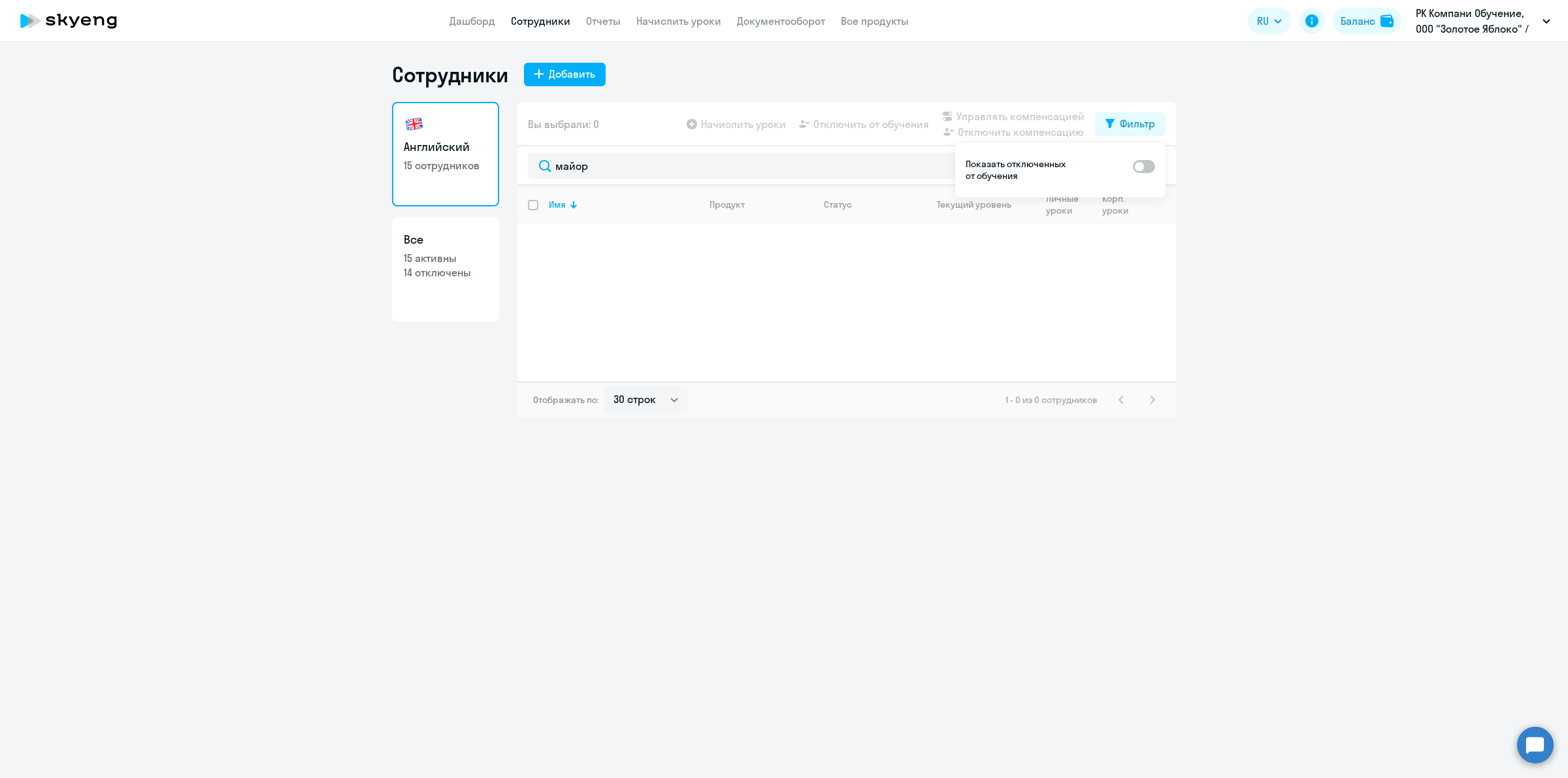
click at [1133, 165] on input "checkbox" at bounding box center [1132, 165] width 1 height 1
checkbox input "true"
drag, startPoint x: 1351, startPoint y: 273, endPoint x: 1455, endPoint y: 109, distance: 194.2
click at [1353, 274] on ng-component "Сотрудники Добавить Английский 15 сотрудников Все 15 активны 14 отключены Вы вы…" at bounding box center [784, 240] width 1568 height 357
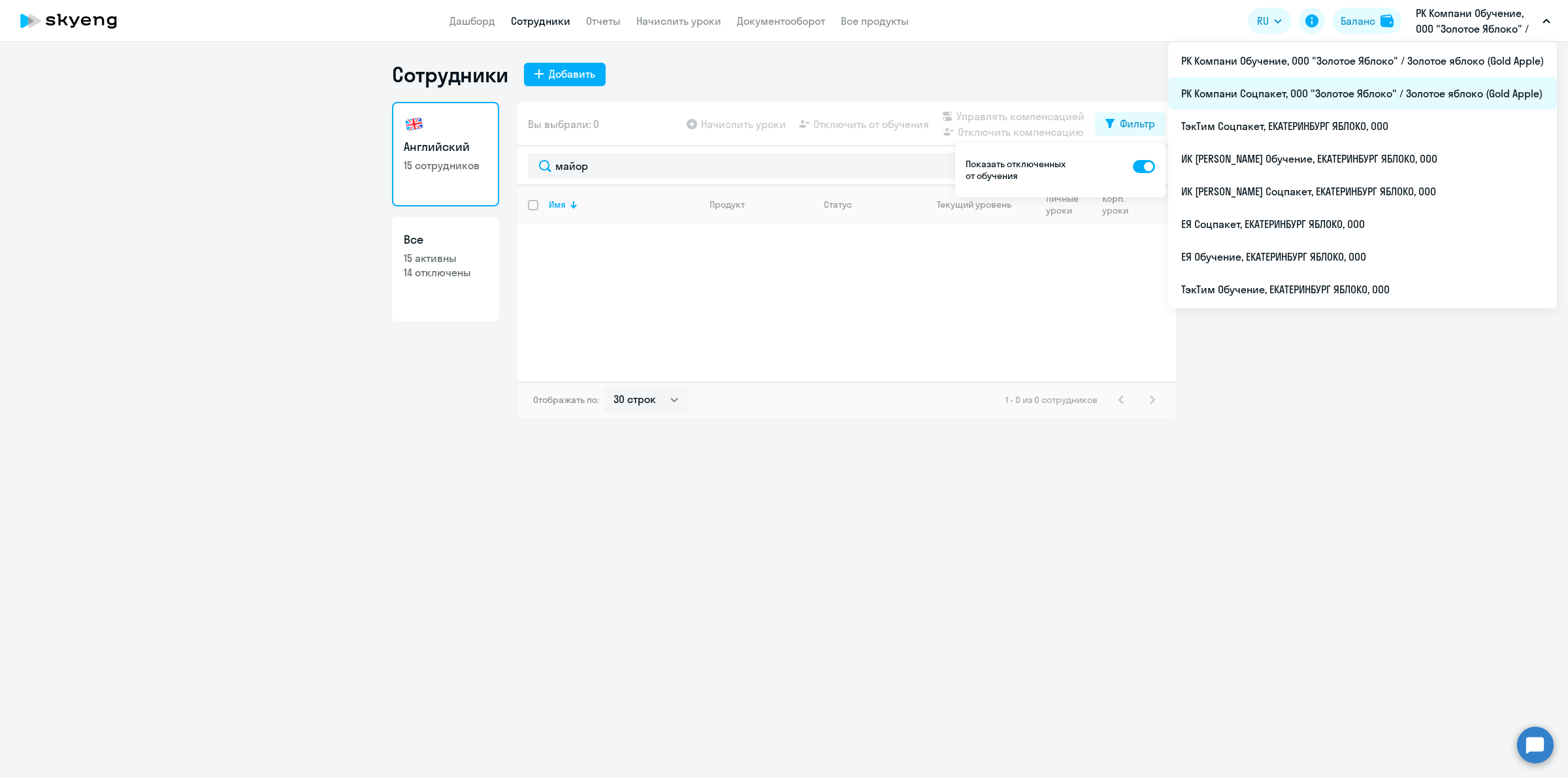
click at [1386, 92] on li "РК Компани Соцпакет, ООО "Золотое Яблоко" / Золотое яблоко (Gold Apple)" at bounding box center [1362, 94] width 389 height 33
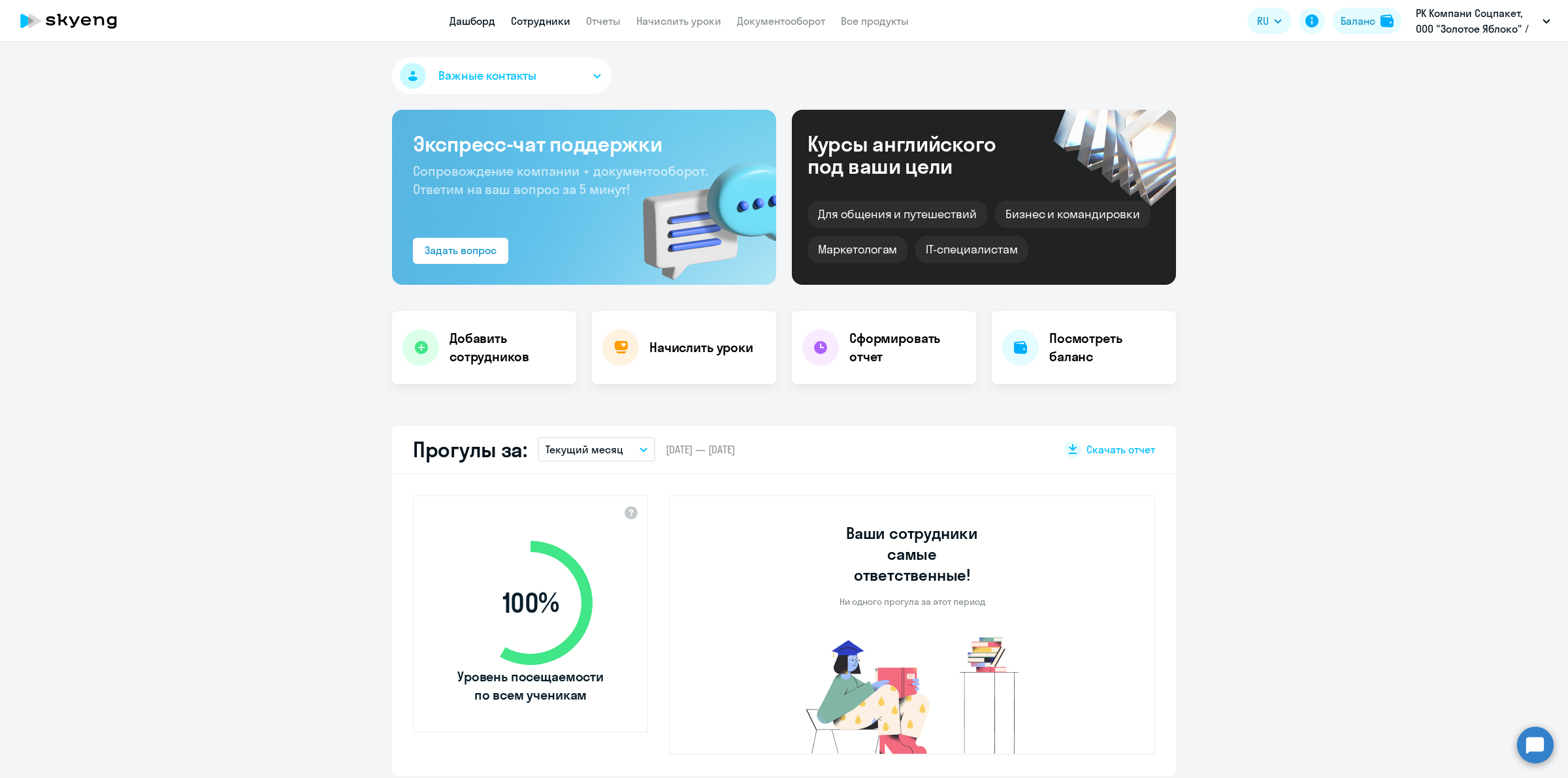
click at [556, 21] on link "Сотрудники" at bounding box center [540, 21] width 59 height 13
select select "30"
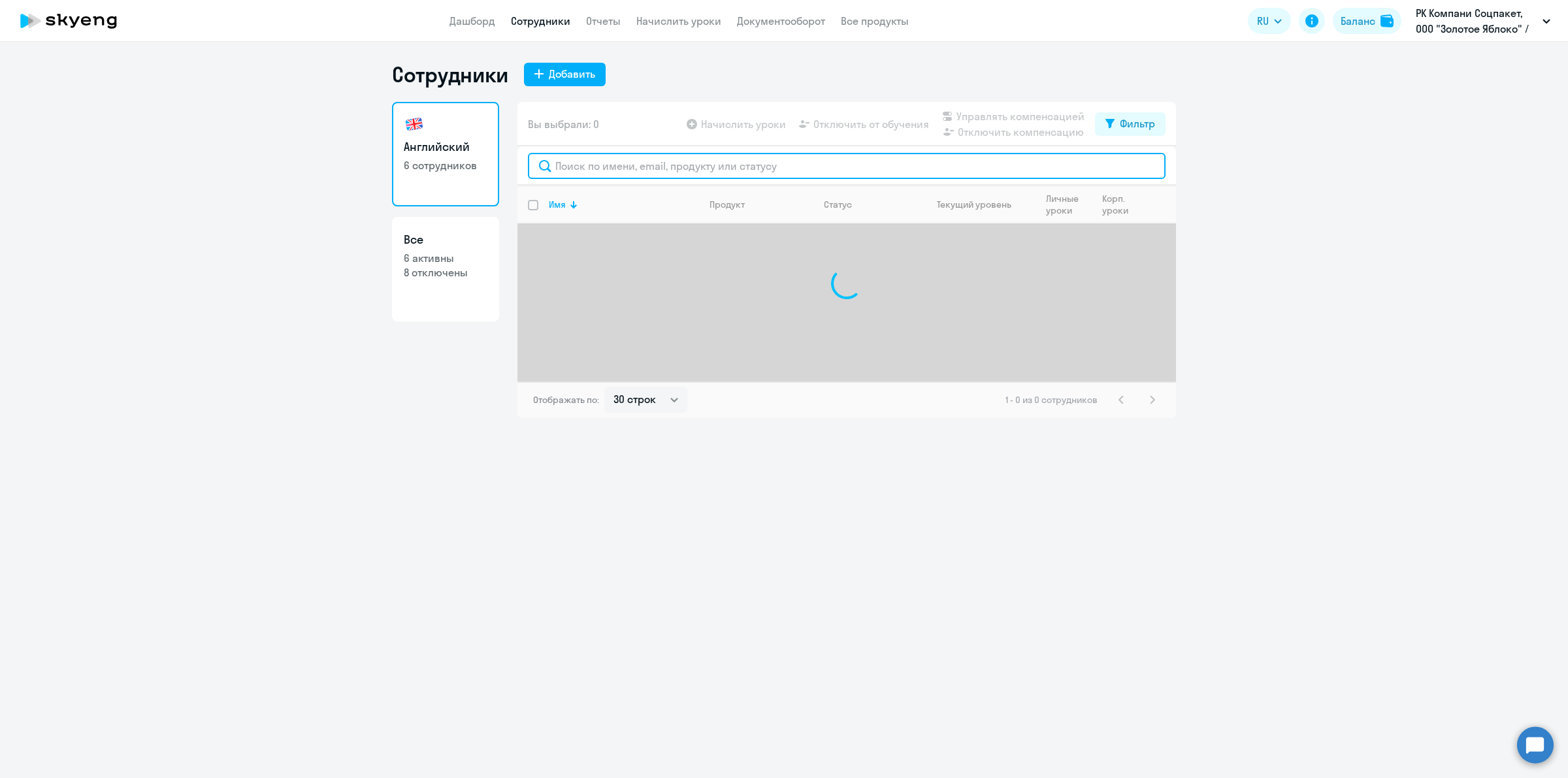
click at [660, 167] on input "text" at bounding box center [846, 165] width 637 height 26
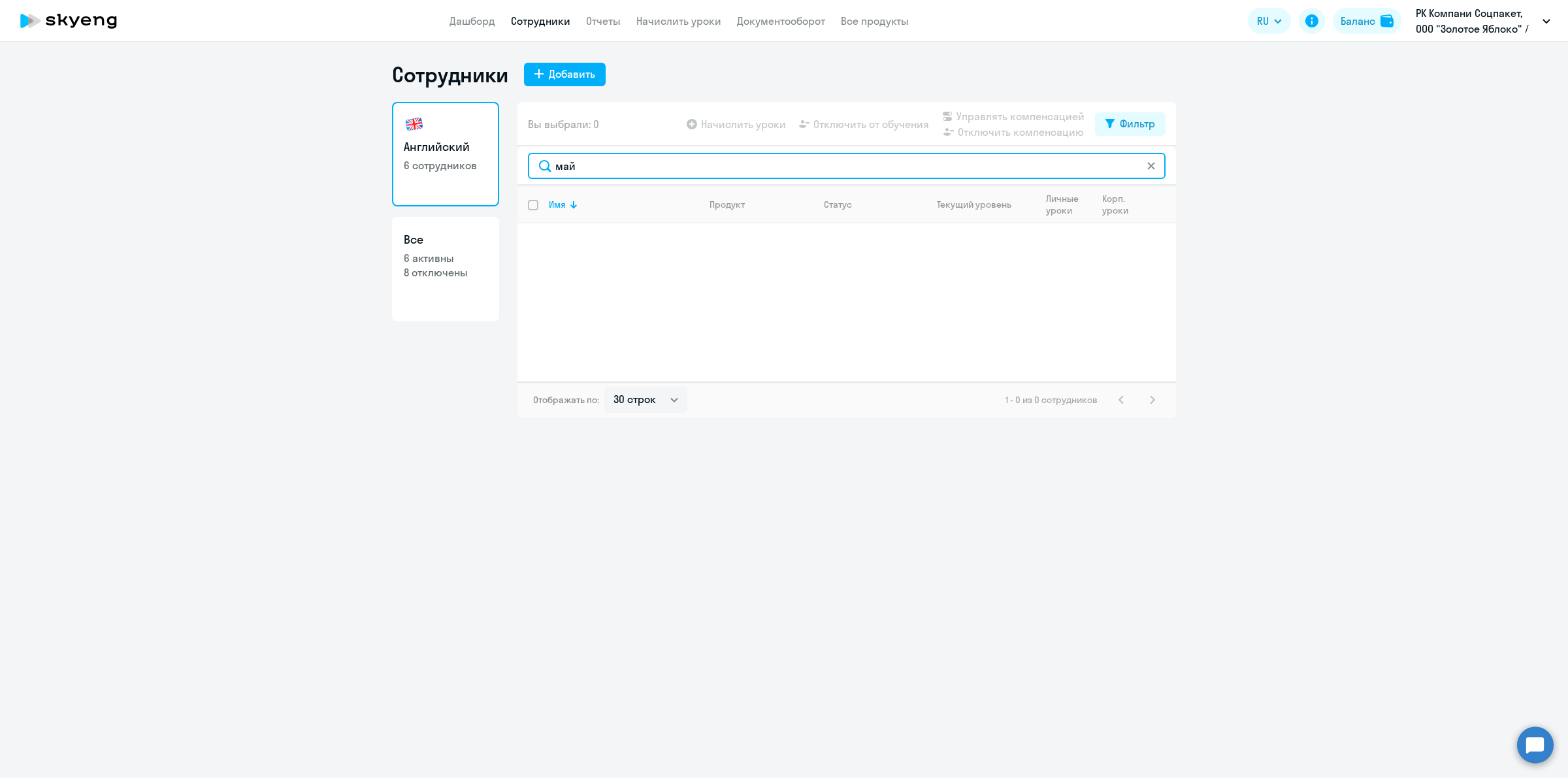
type input "май"
drag, startPoint x: 1188, startPoint y: 127, endPoint x: 1135, endPoint y: 132, distance: 53.2
click at [1170, 129] on ng-component "Сотрудники Добавить Английский 6 сотрудников Все 6 активны 8 отключены Вы выбра…" at bounding box center [784, 240] width 1568 height 357
click at [1135, 132] on button "Фильтр" at bounding box center [1130, 124] width 71 height 24
click at [1131, 167] on div "Показать отключенных от обучения" at bounding box center [1060, 170] width 190 height 24
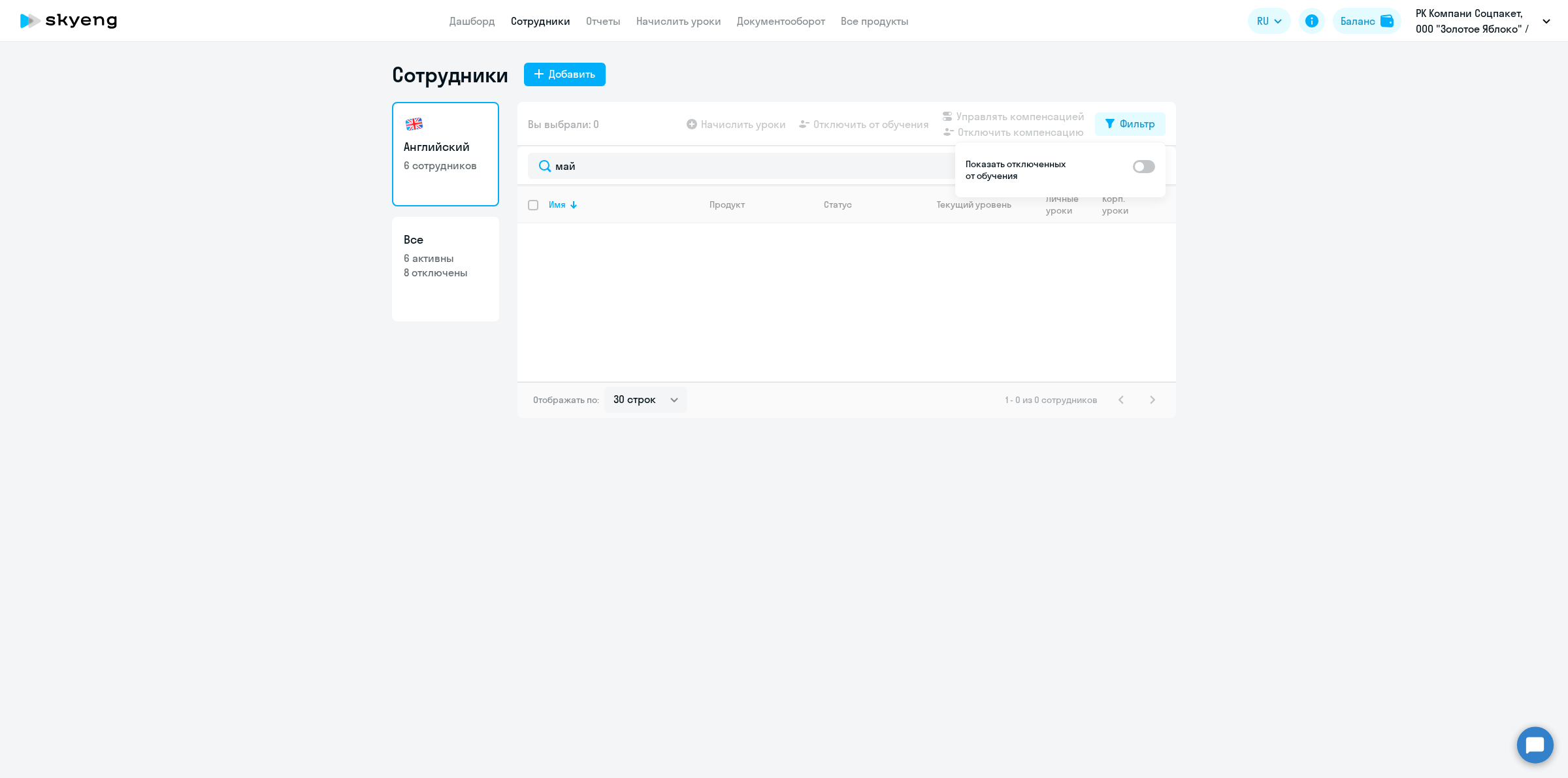
click at [1150, 162] on span at bounding box center [1144, 166] width 22 height 13
click at [1133, 165] on input "checkbox" at bounding box center [1132, 165] width 1 height 1
checkbox input "true"
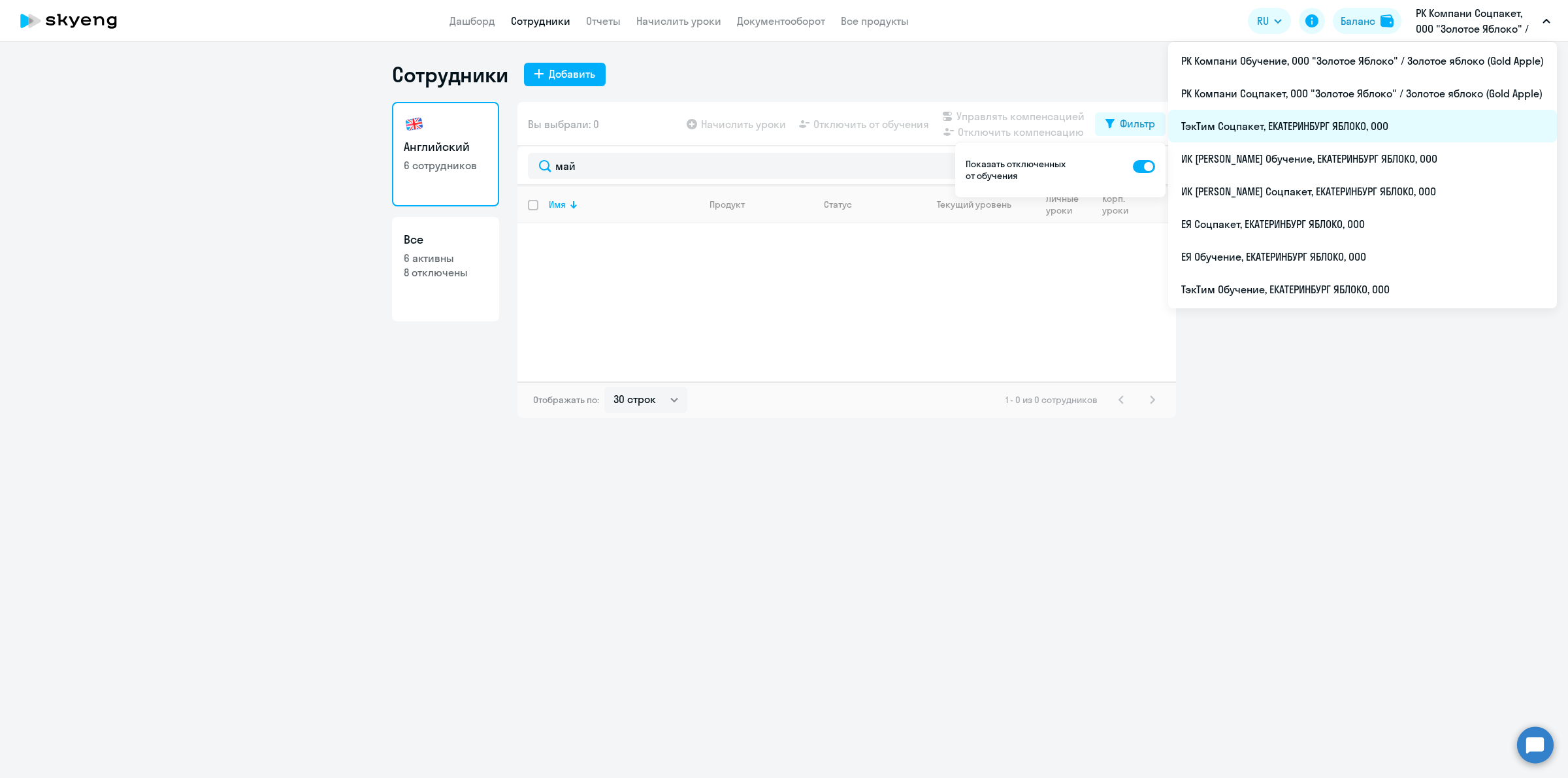
click at [1383, 125] on li "ТэкТим Соцпакет, ЕКАТЕРИНБУРГ ЯБЛОКО, ООО" at bounding box center [1362, 126] width 389 height 33
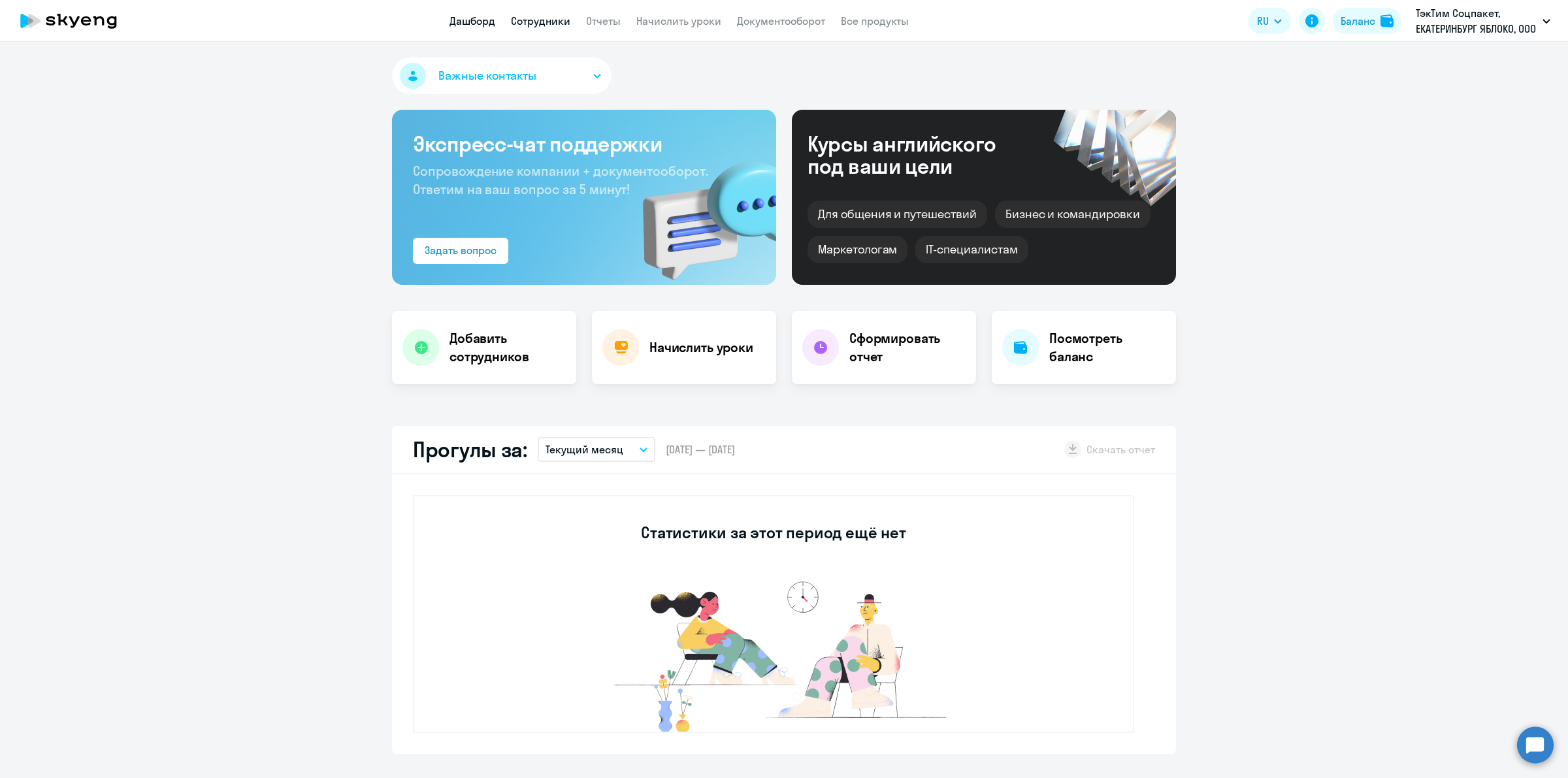
click at [560, 23] on link "Сотрудники" at bounding box center [540, 21] width 59 height 13
select select "30"
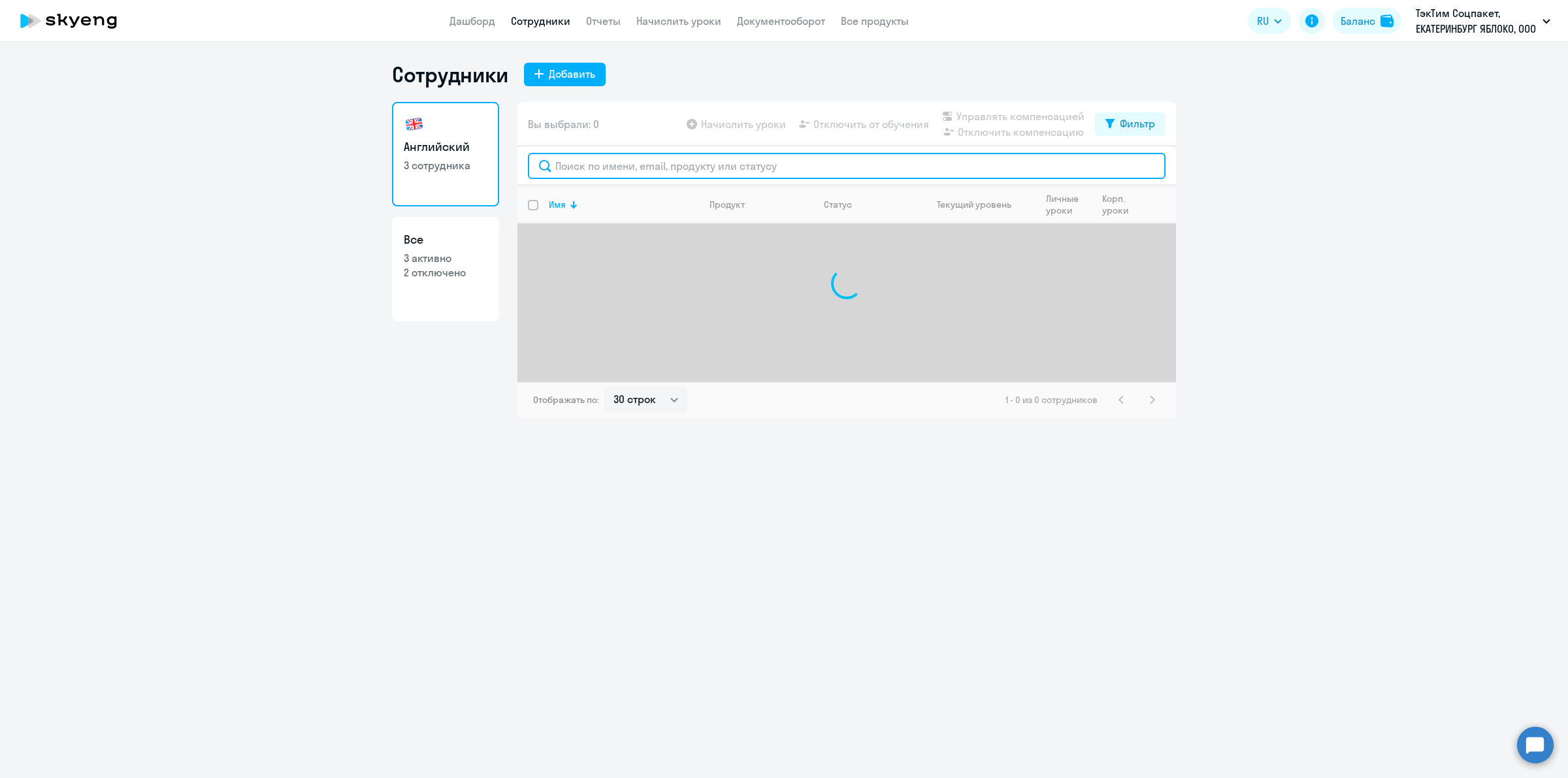
click at [629, 169] on input "text" at bounding box center [846, 165] width 637 height 26
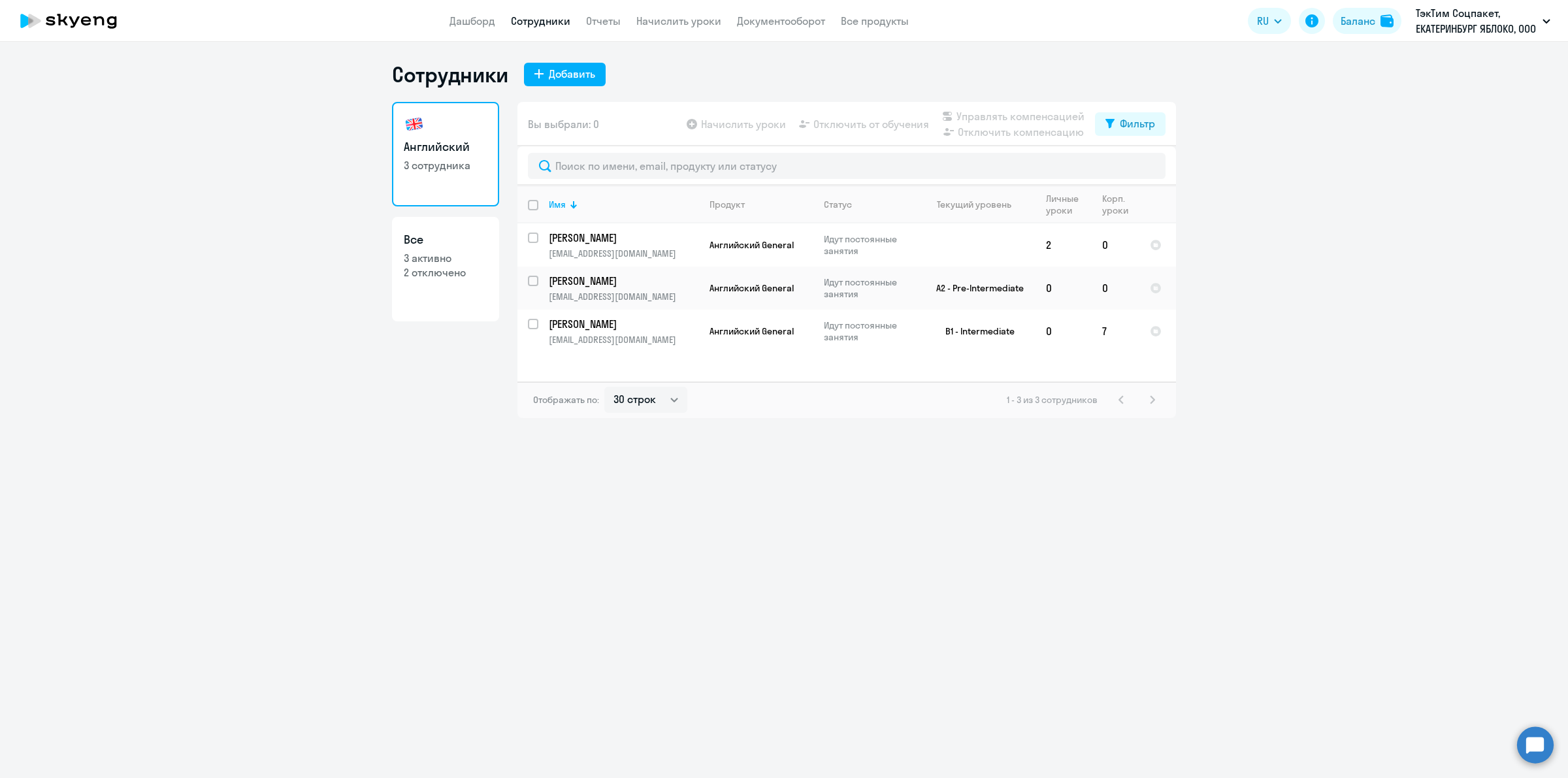
click at [964, 376] on div "Имя Продукт Статус Текущий уровень Личные уроки Корп. уроки [PERSON_NAME] [PERS…" at bounding box center [846, 283] width 658 height 196
click at [978, 345] on td "B1 - Intermediate" at bounding box center [975, 330] width 122 height 43
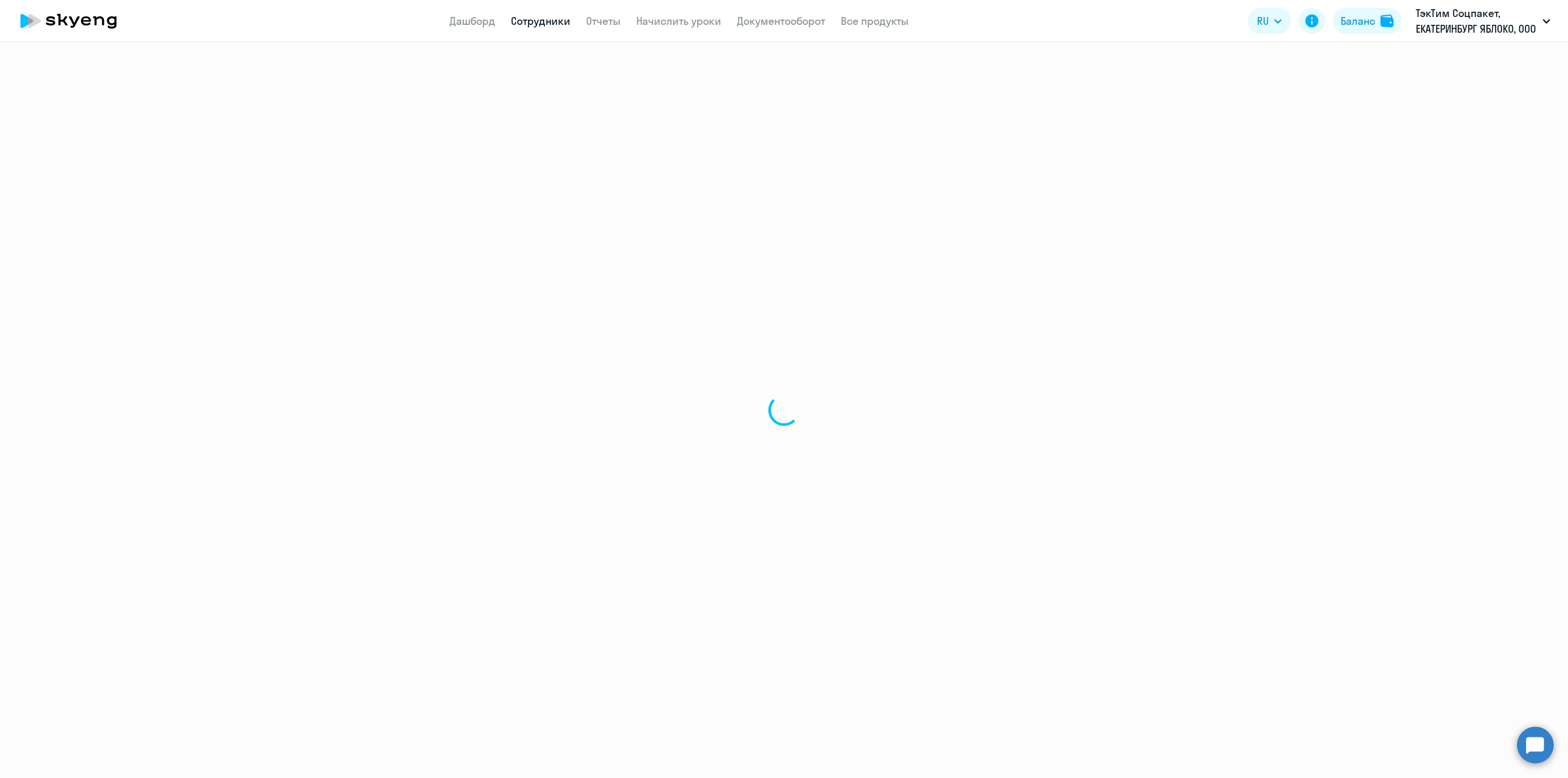
select select "english"
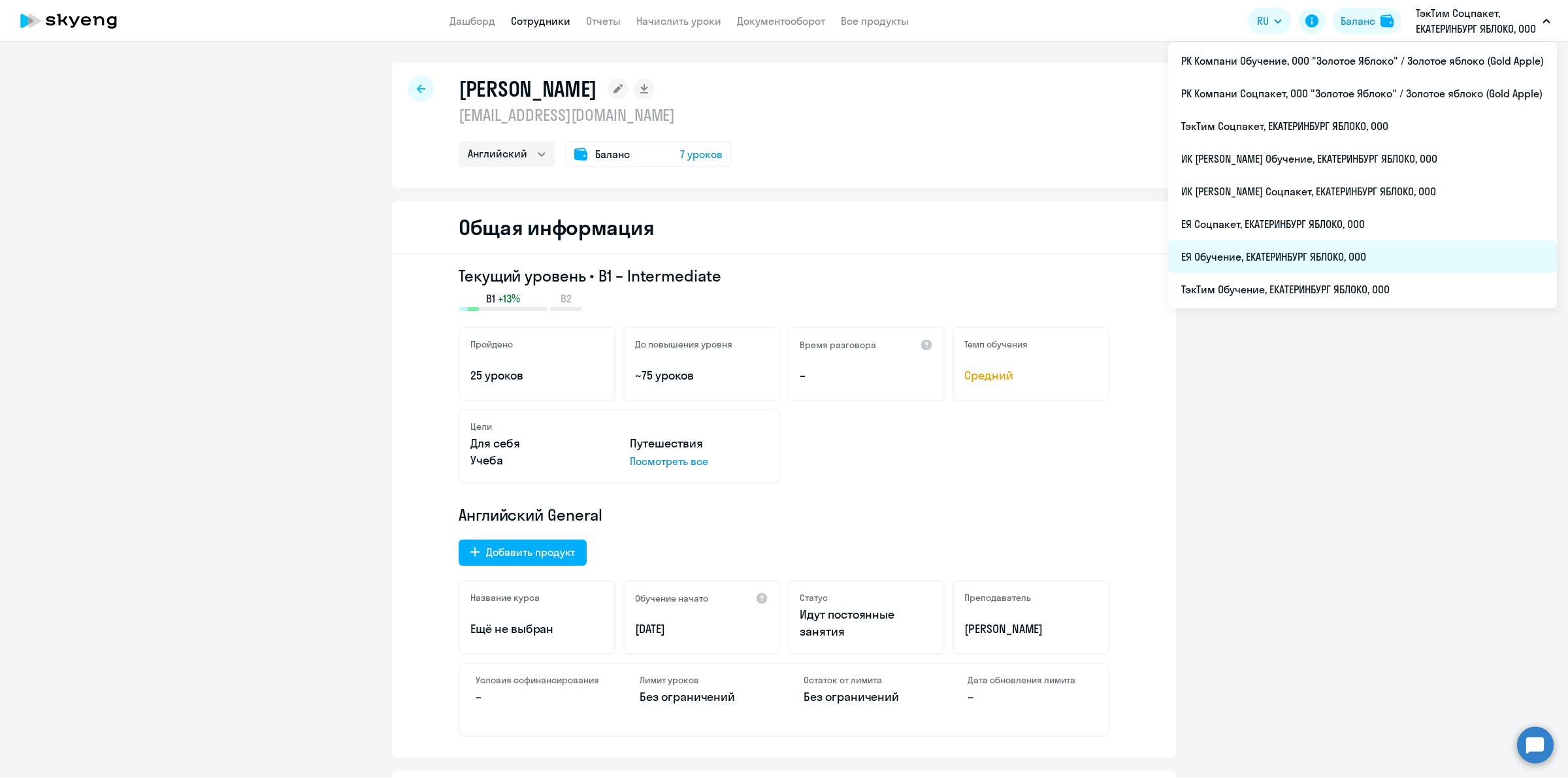
click at [1277, 252] on li "ЕЯ Обучение, ЕКАТЕРИНБУРГ ЯБЛОКО, ООО" at bounding box center [1362, 257] width 389 height 33
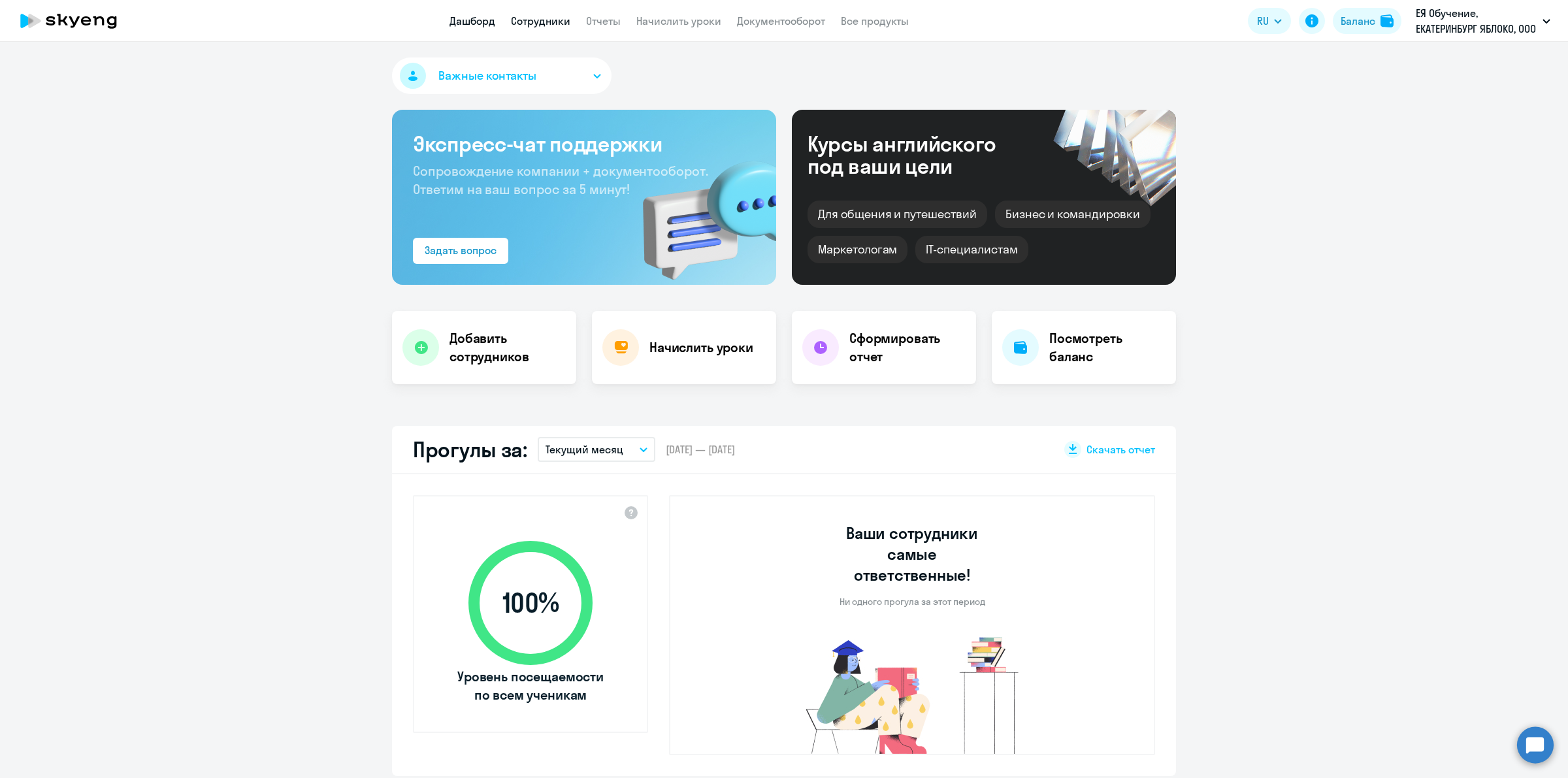
click at [539, 16] on link "Сотрудники" at bounding box center [540, 21] width 59 height 13
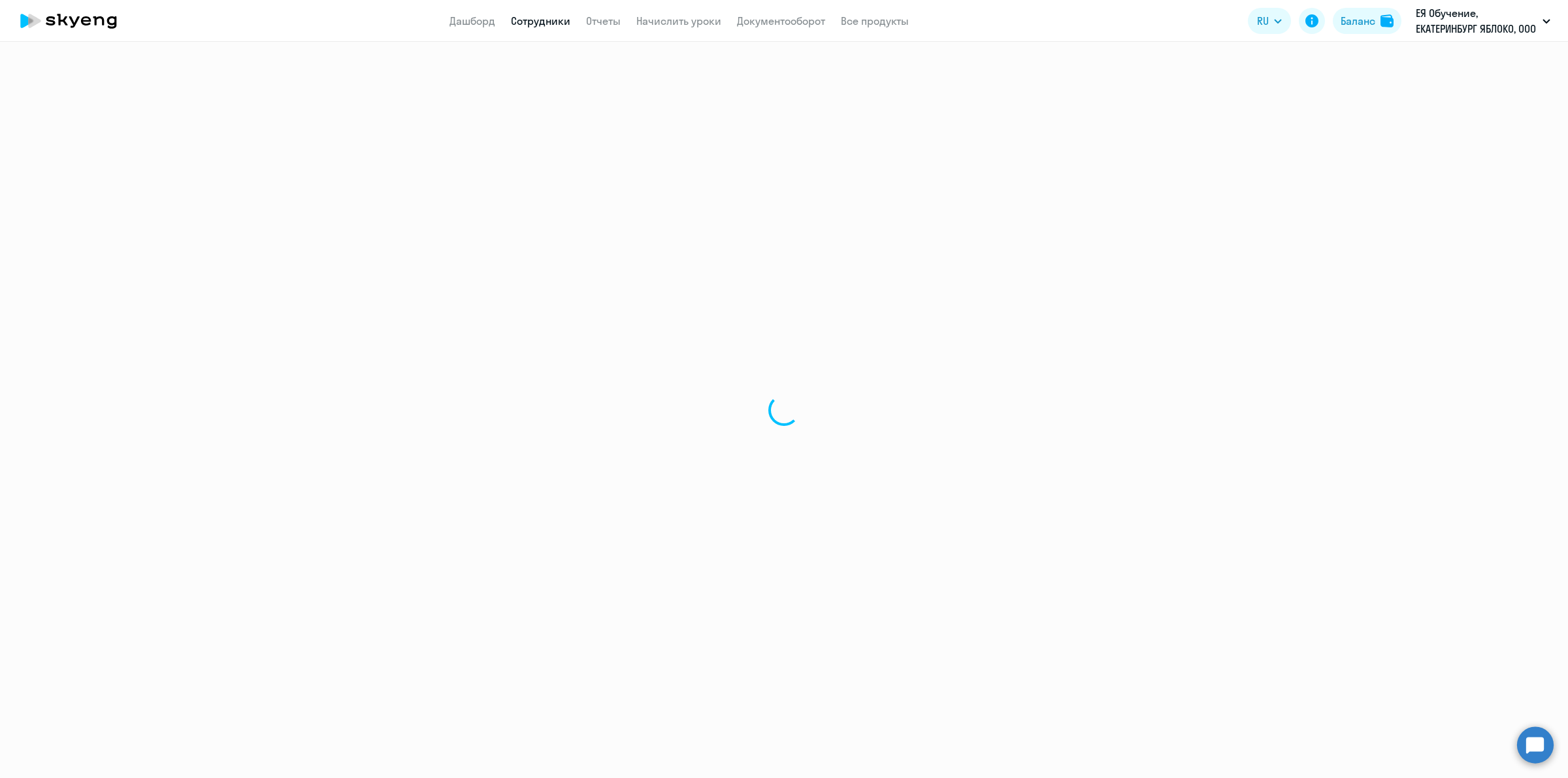
select select "30"
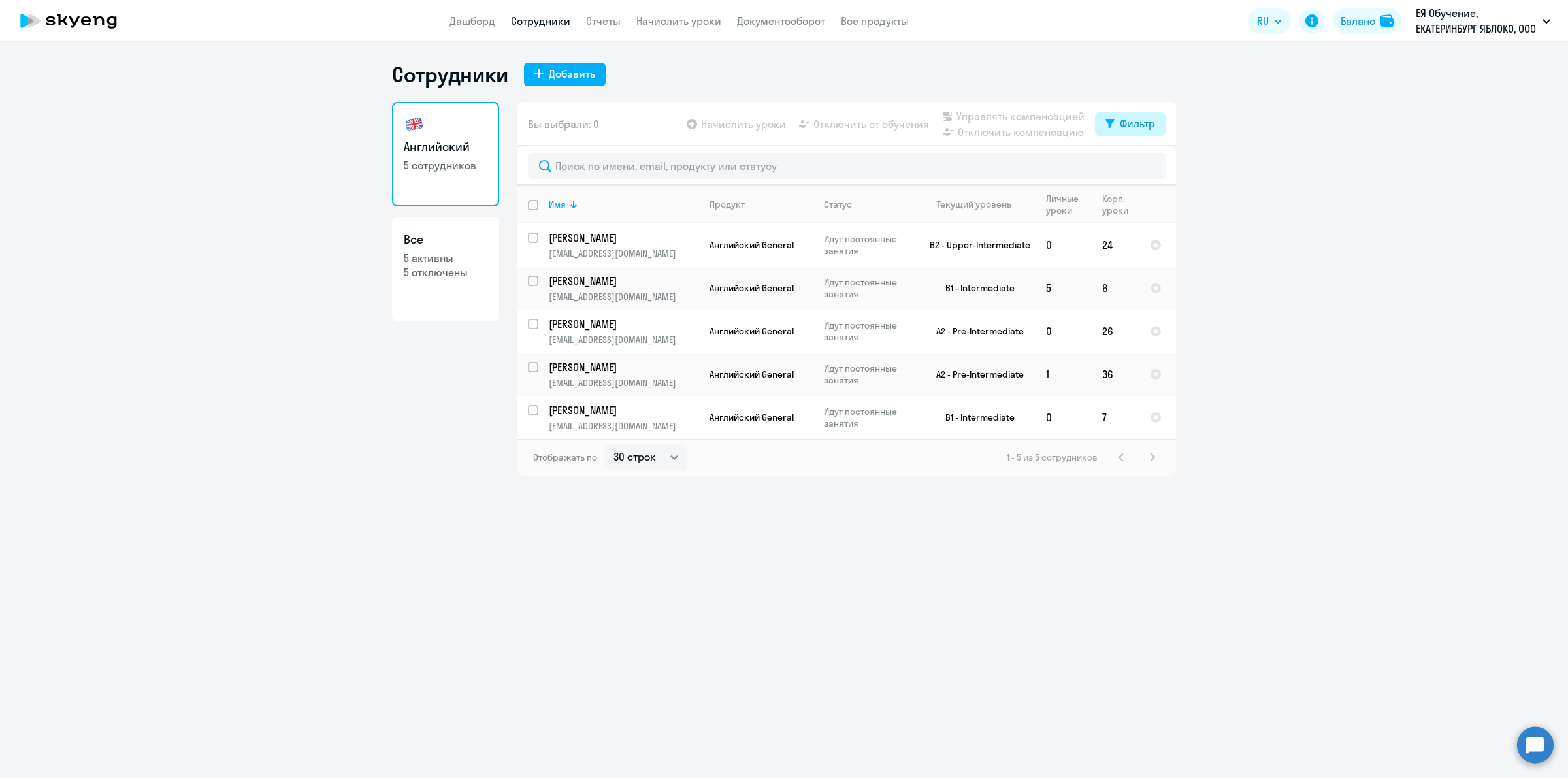
click at [1137, 129] on div "Фильтр" at bounding box center [1137, 123] width 35 height 15
click at [1139, 166] on span at bounding box center [1144, 166] width 22 height 13
click at [1133, 166] on input "checkbox" at bounding box center [1132, 165] width 1 height 1
checkbox input "true"
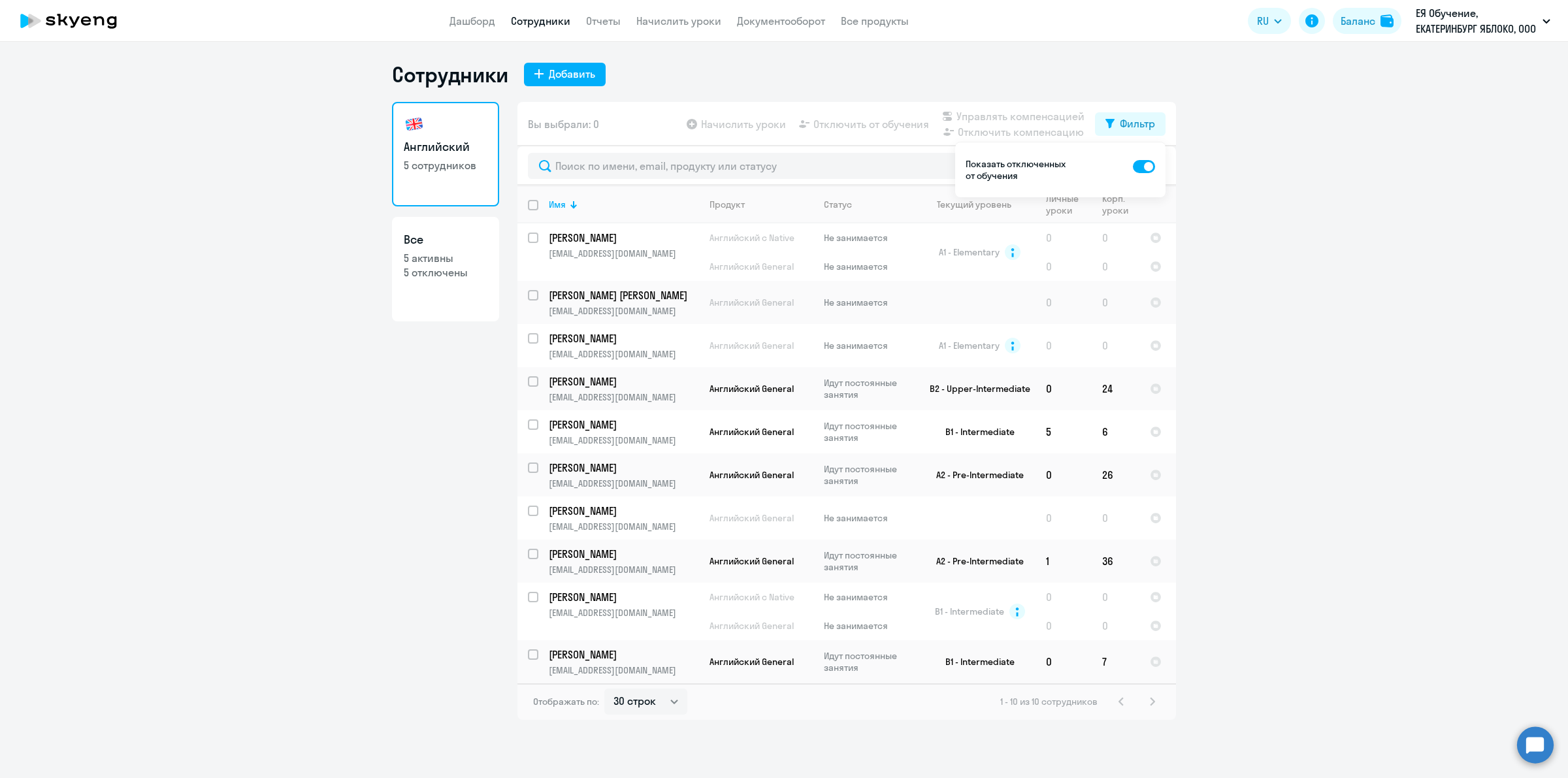
click at [1145, 695] on div "1 - 10 из 10 сотрудников" at bounding box center [1080, 701] width 160 height 15
click at [1145, 700] on div "1 - 10 из 10 сотрудников" at bounding box center [1080, 701] width 160 height 15
click at [1014, 392] on td "B2 - Upper-Intermediate" at bounding box center [975, 388] width 122 height 43
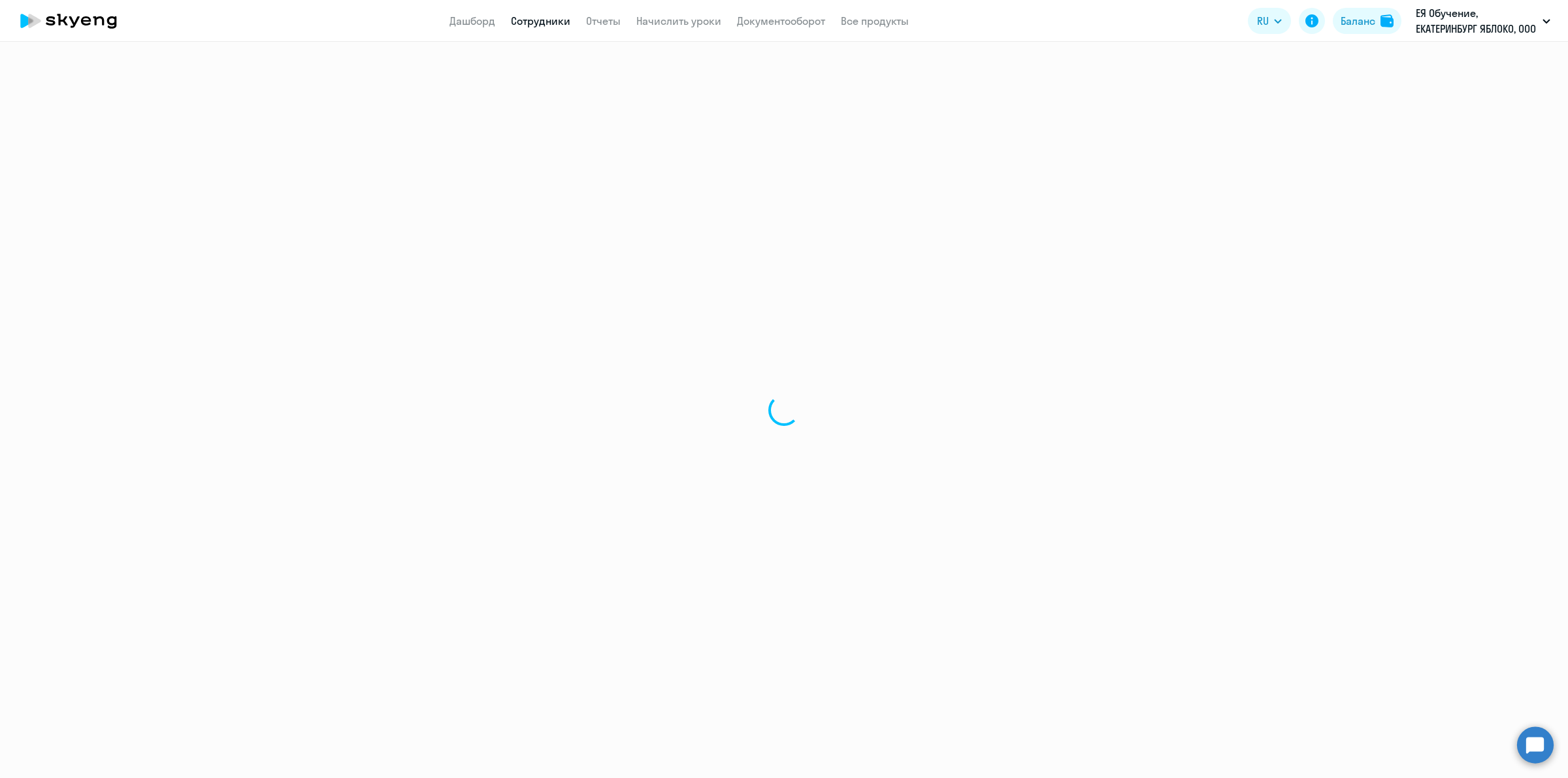
select select "english"
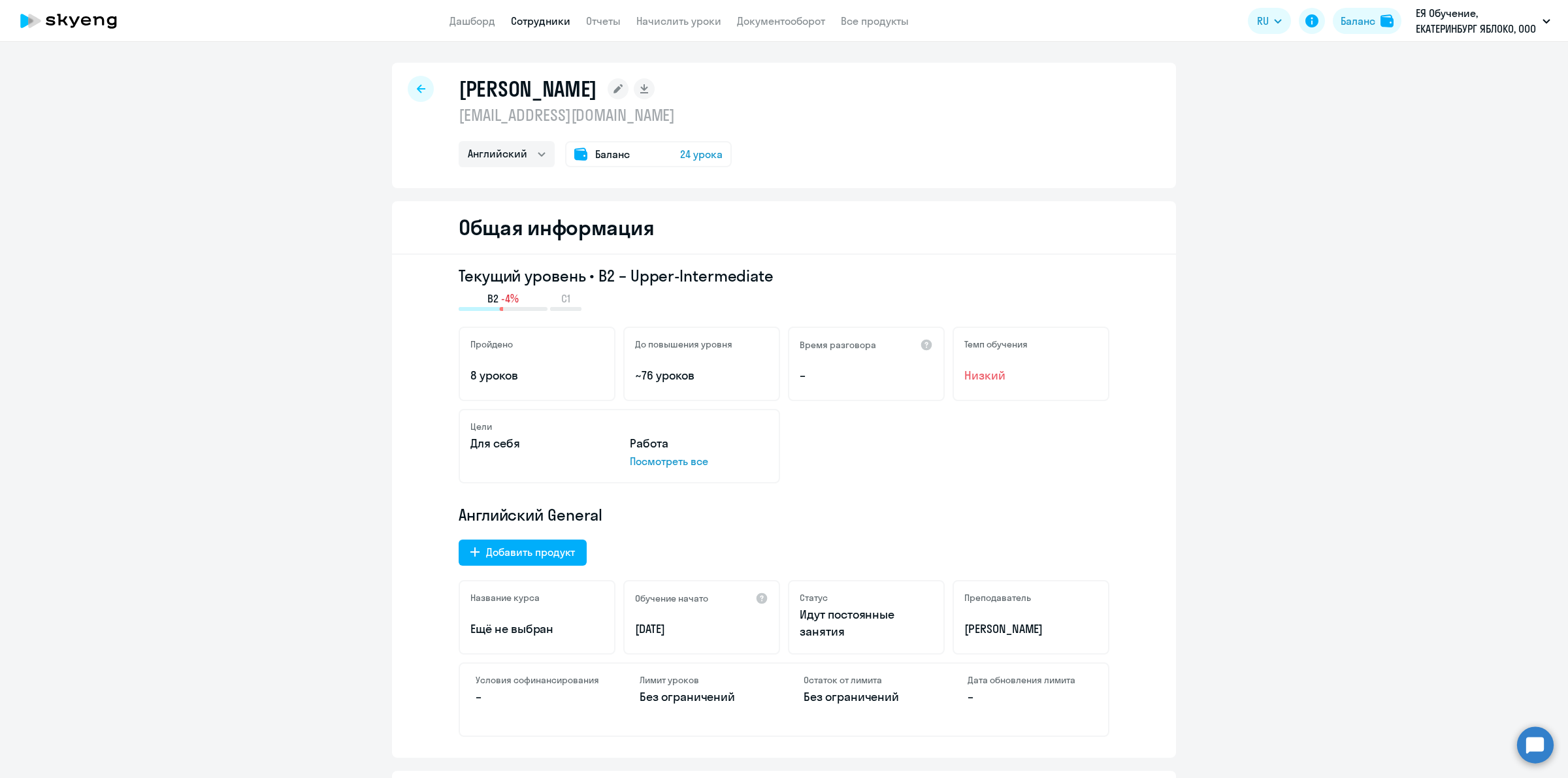
click at [410, 82] on div at bounding box center [420, 88] width 26 height 26
select select "30"
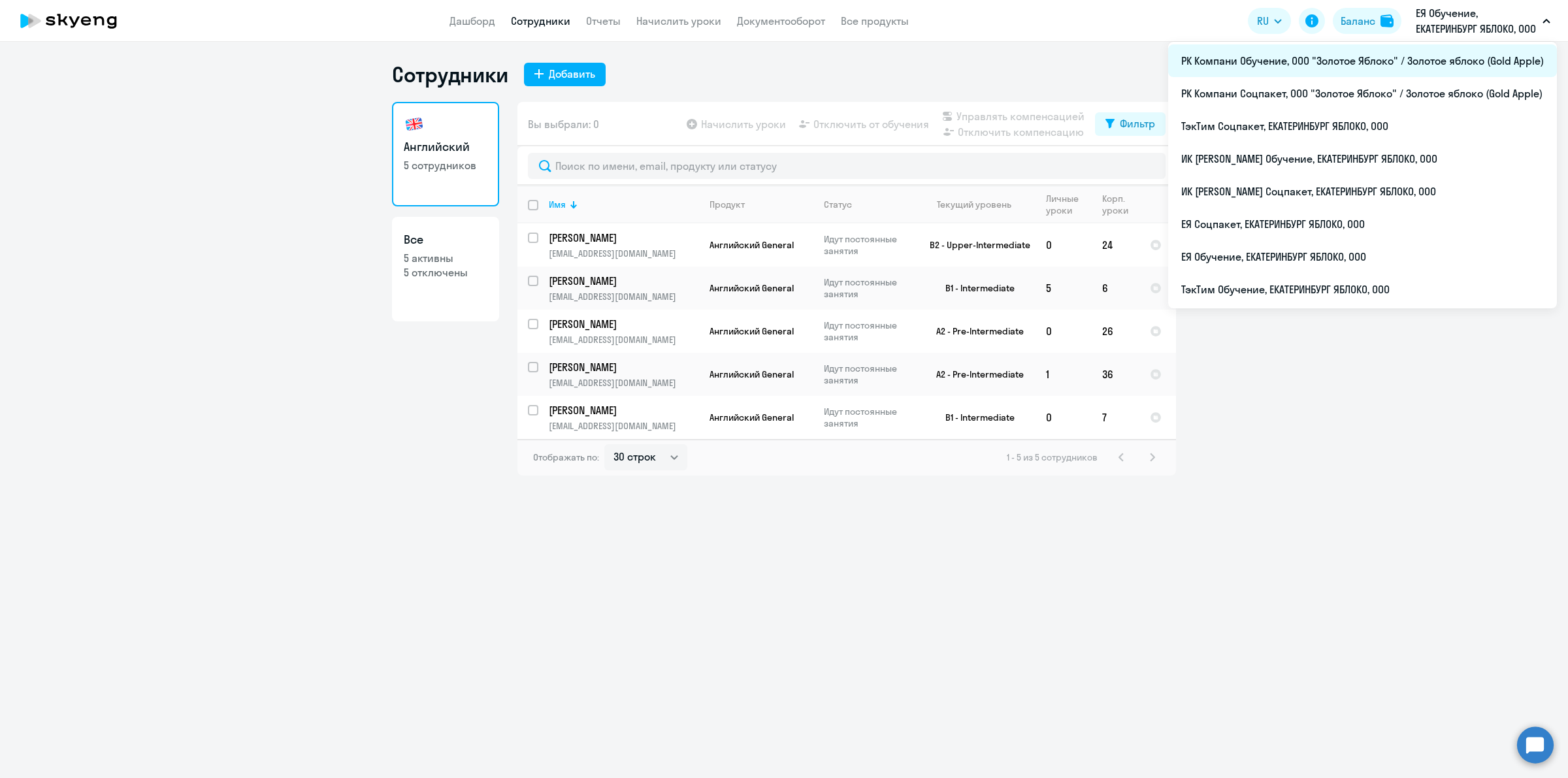
click at [1438, 59] on li "РК Компани Обучение, ООО "Золотое Яблоко" / Золотое яблоко (Gold Apple)" at bounding box center [1362, 61] width 389 height 33
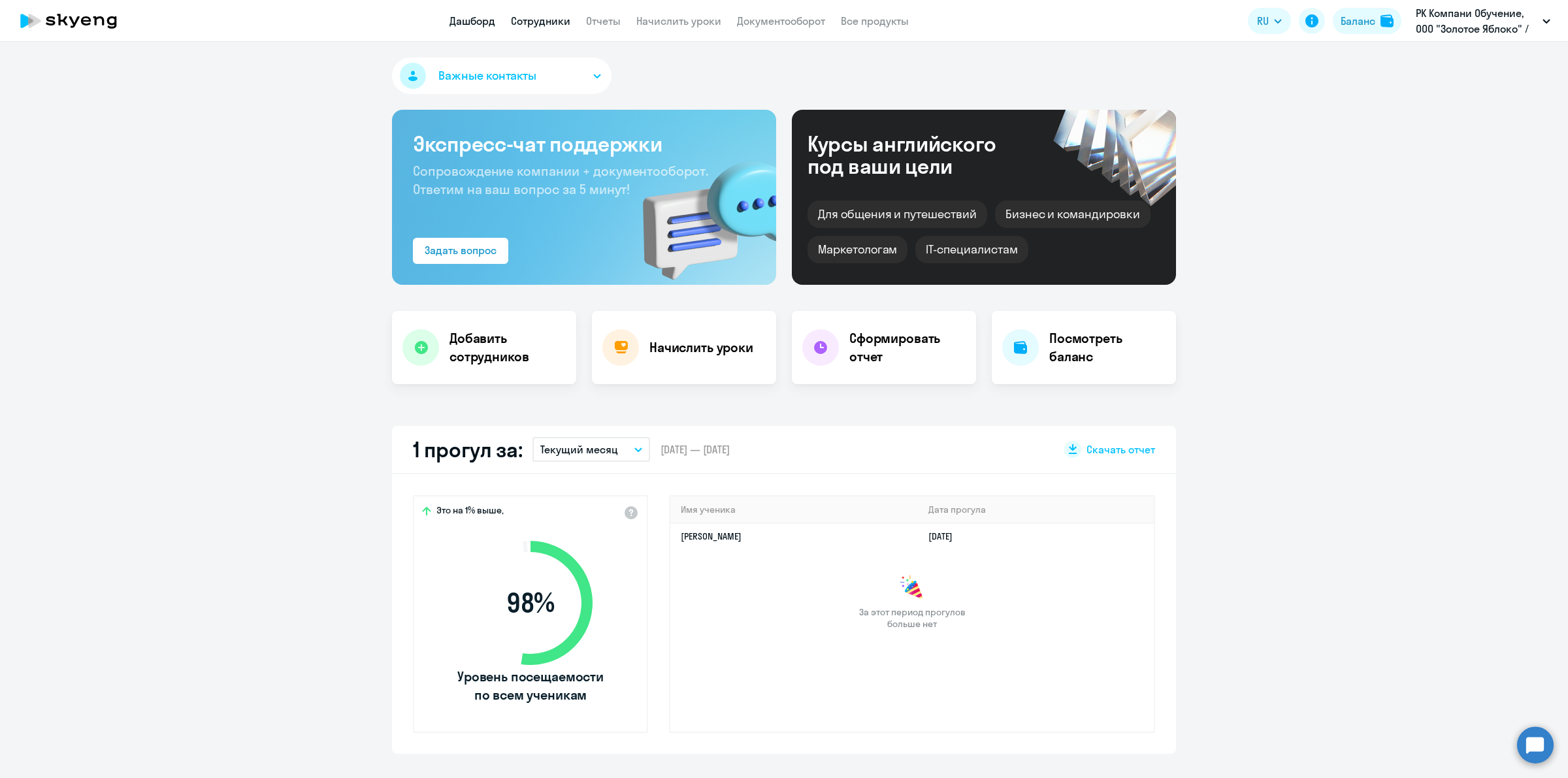
click at [535, 24] on link "Сотрудники" at bounding box center [540, 21] width 59 height 13
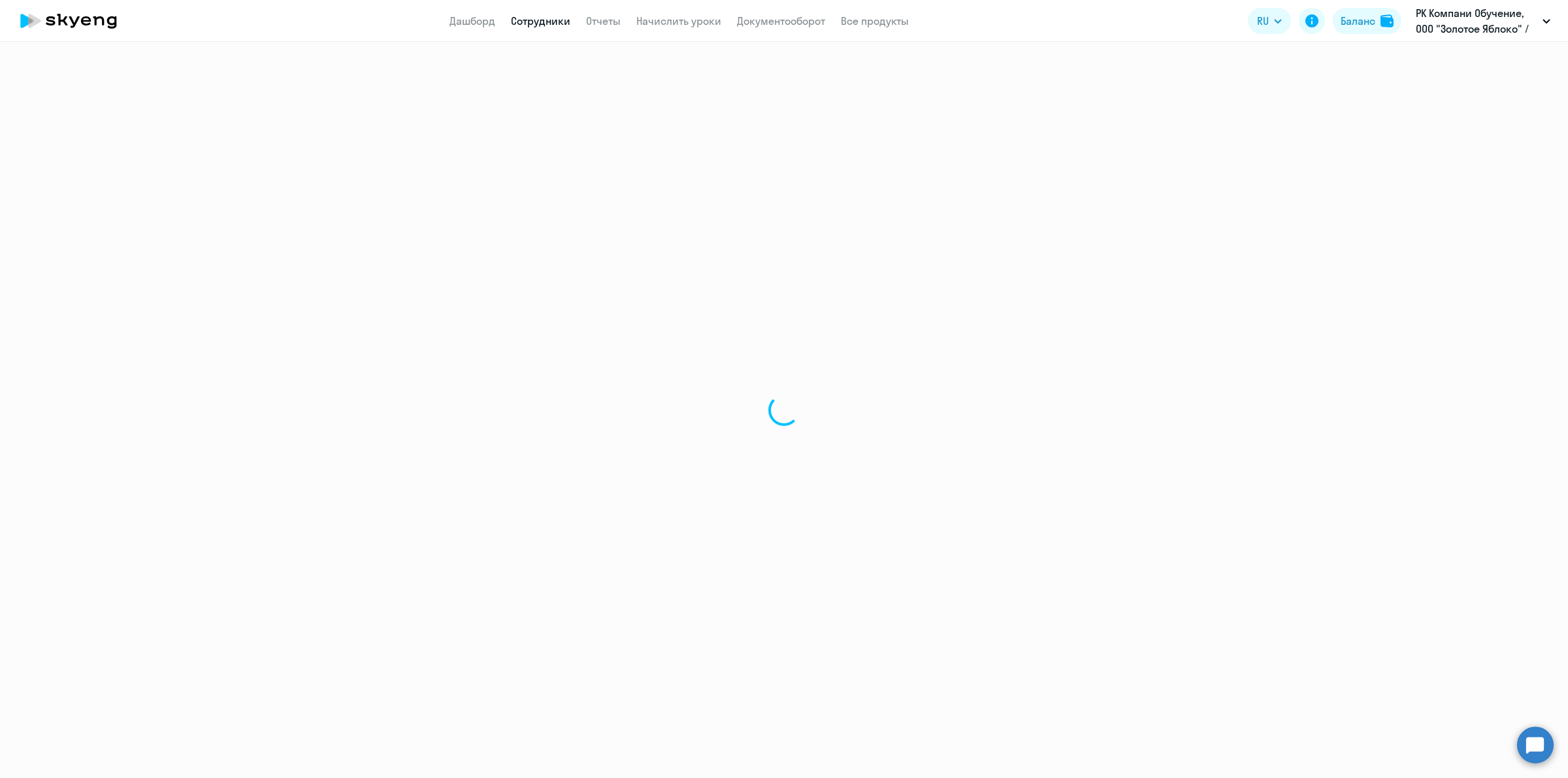
select select "30"
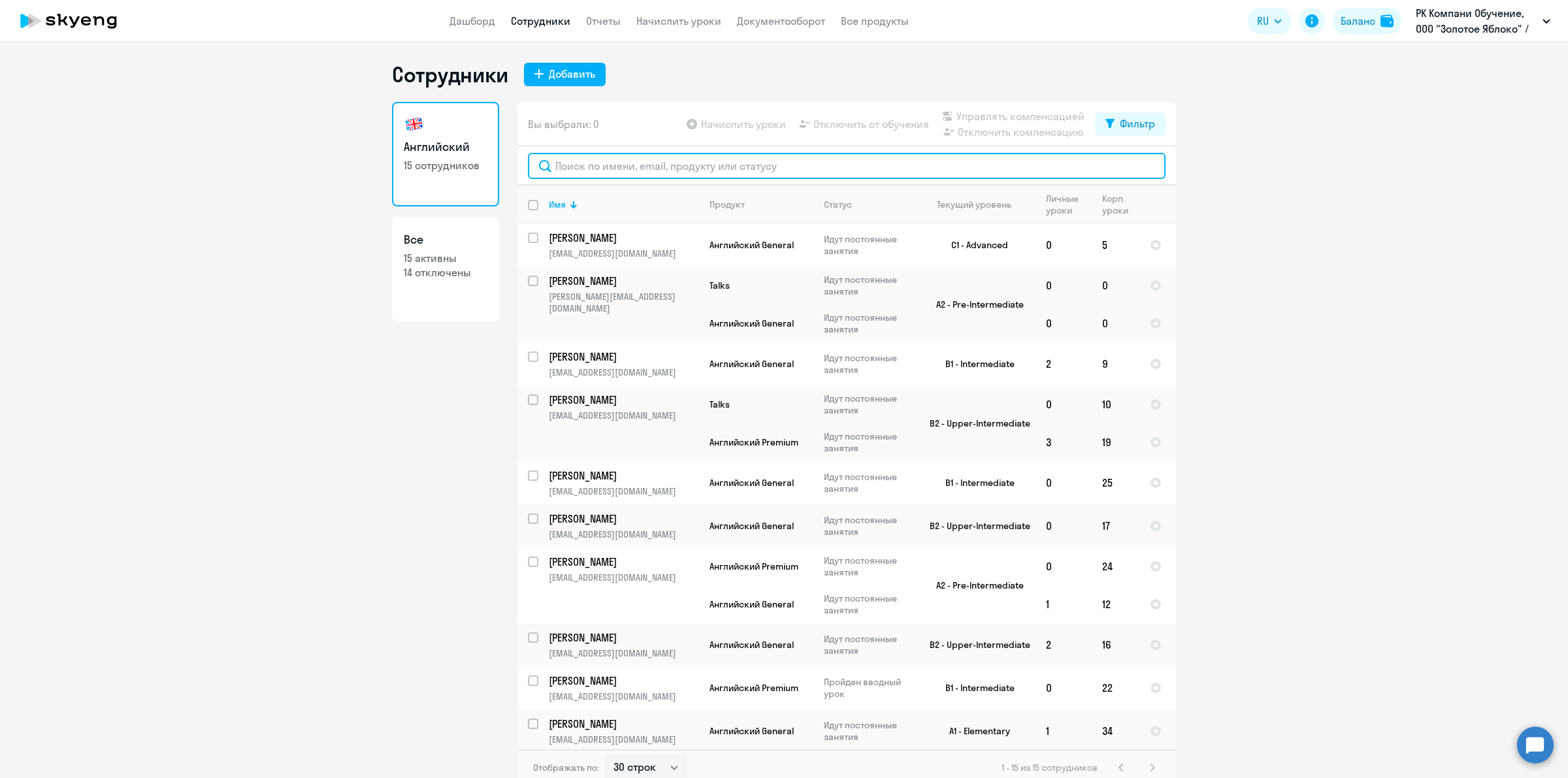
click at [624, 173] on input "text" at bounding box center [846, 165] width 637 height 26
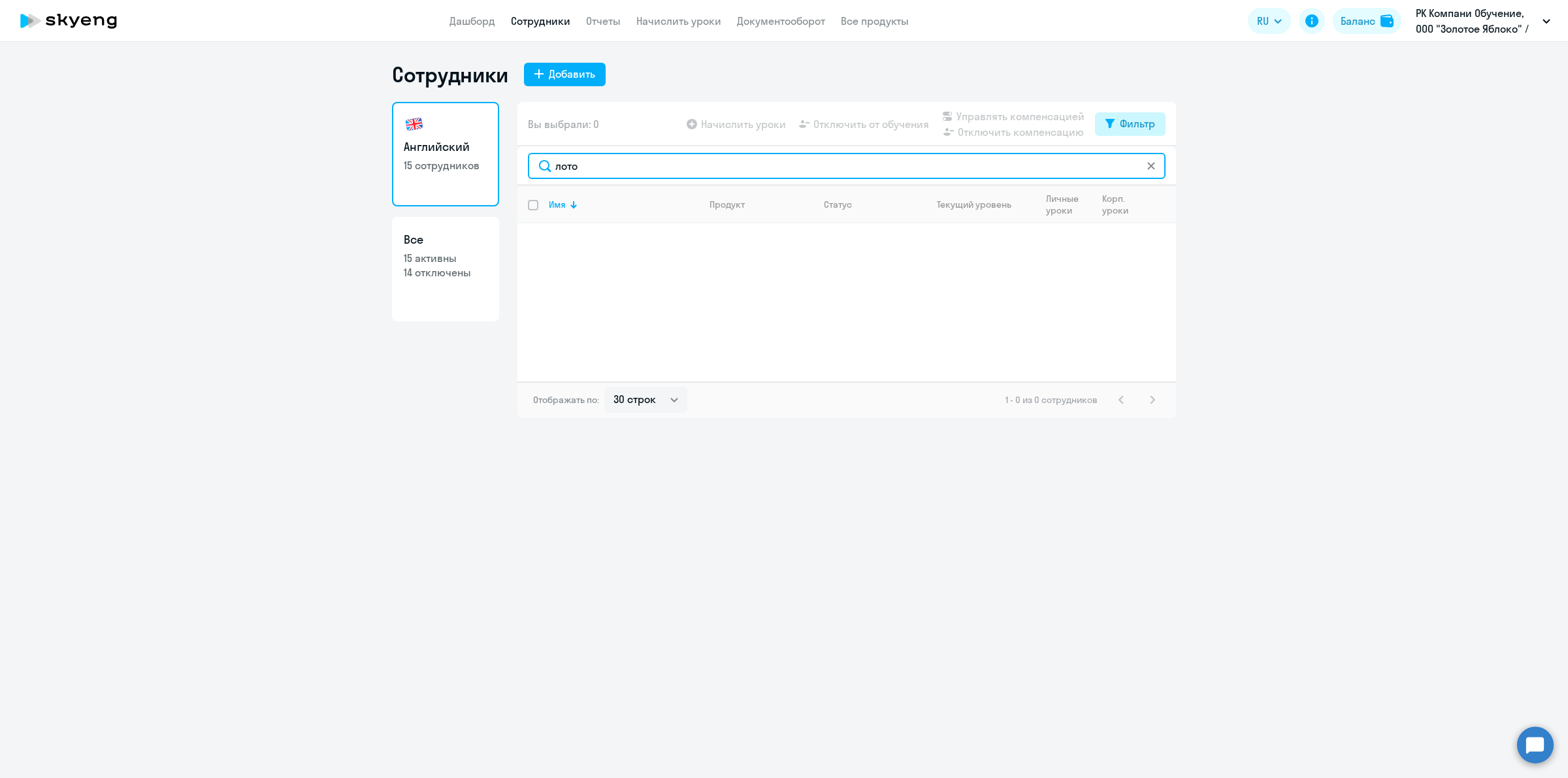
type input "лото"
drag, startPoint x: 1106, startPoint y: 119, endPoint x: 1138, endPoint y: 139, distance: 37.7
click at [1109, 119] on icon at bounding box center [1109, 123] width 9 height 9
click at [1142, 167] on span at bounding box center [1144, 166] width 22 height 13
click at [1133, 166] on input "checkbox" at bounding box center [1132, 165] width 1 height 1
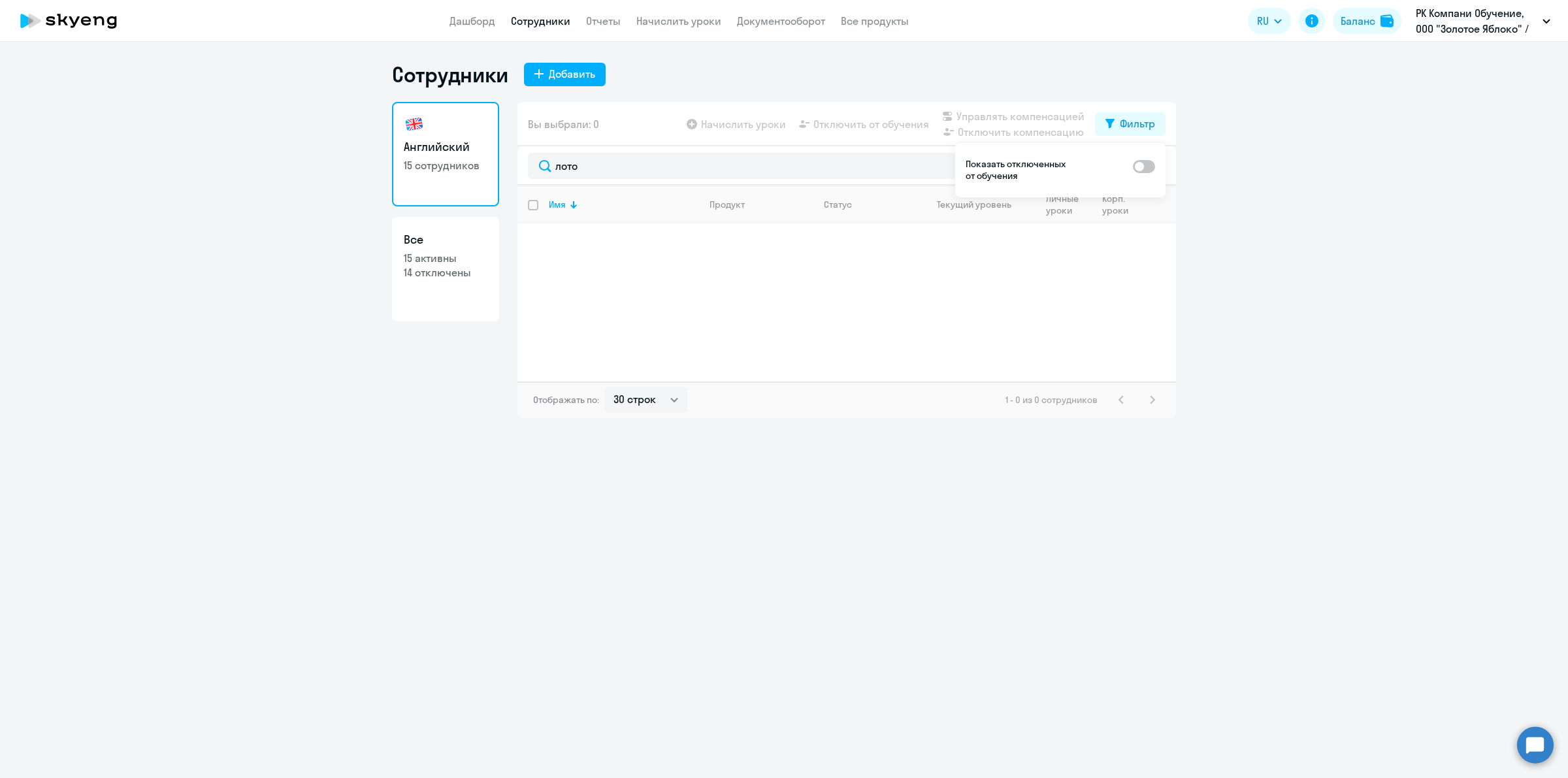
checkbox input "true"
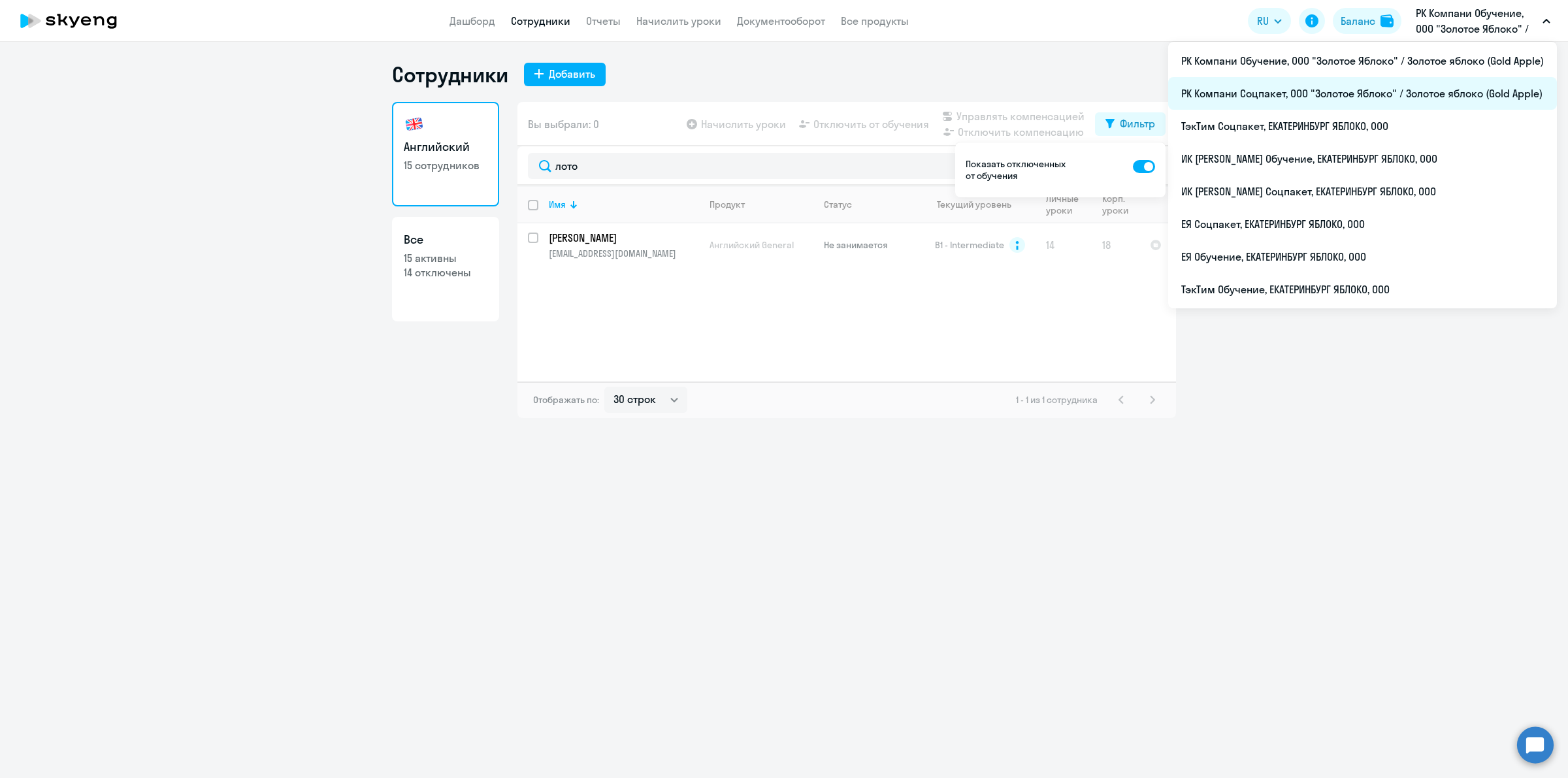
click at [1408, 86] on li "РК Компани Соцпакет, ООО "Золотое Яблоко" / Золотое яблоко (Gold Apple)" at bounding box center [1362, 94] width 389 height 33
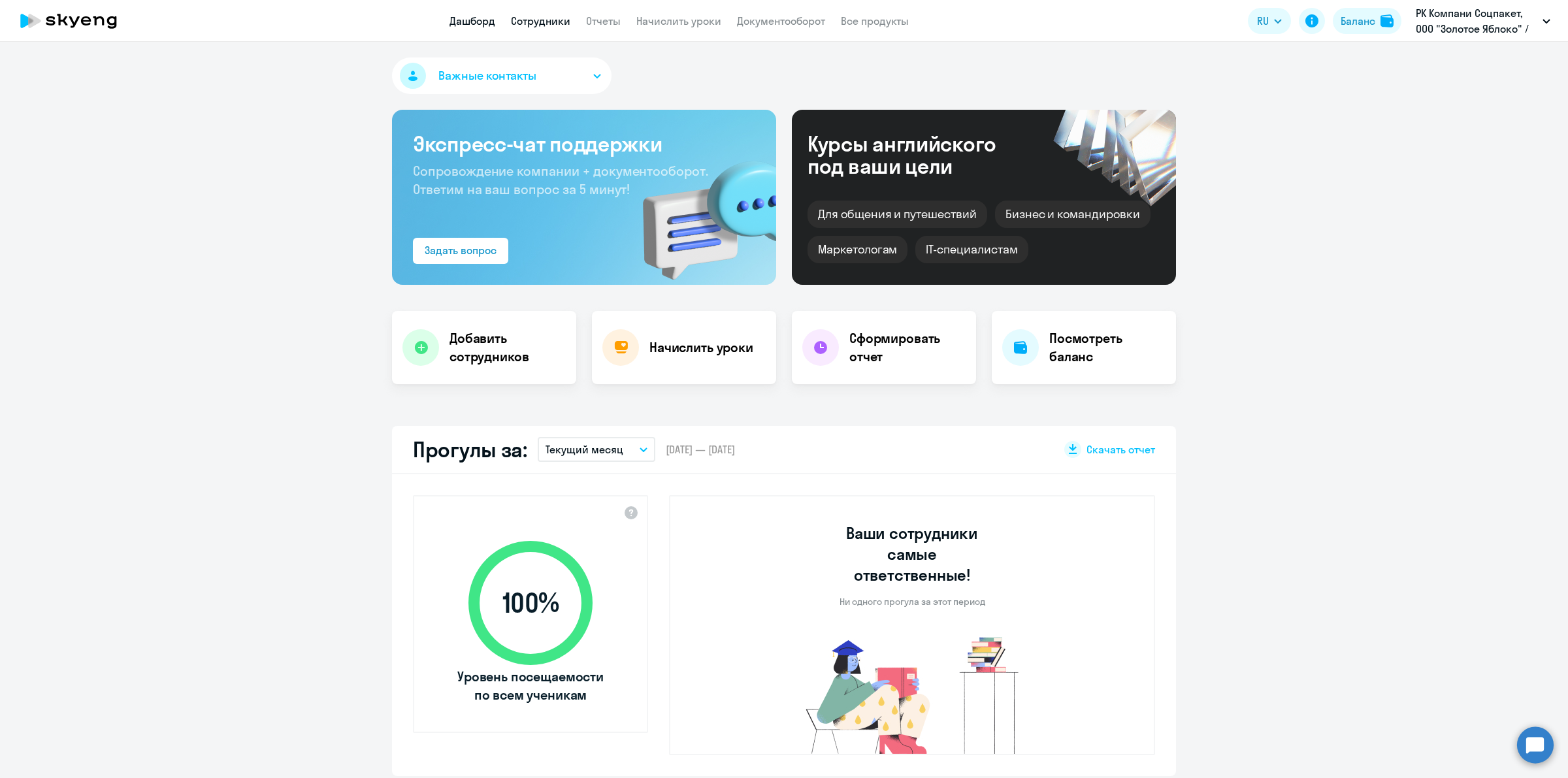
drag, startPoint x: 546, startPoint y: 25, endPoint x: 559, endPoint y: 25, distance: 13.0
click at [547, 25] on link "Сотрудники" at bounding box center [540, 21] width 59 height 13
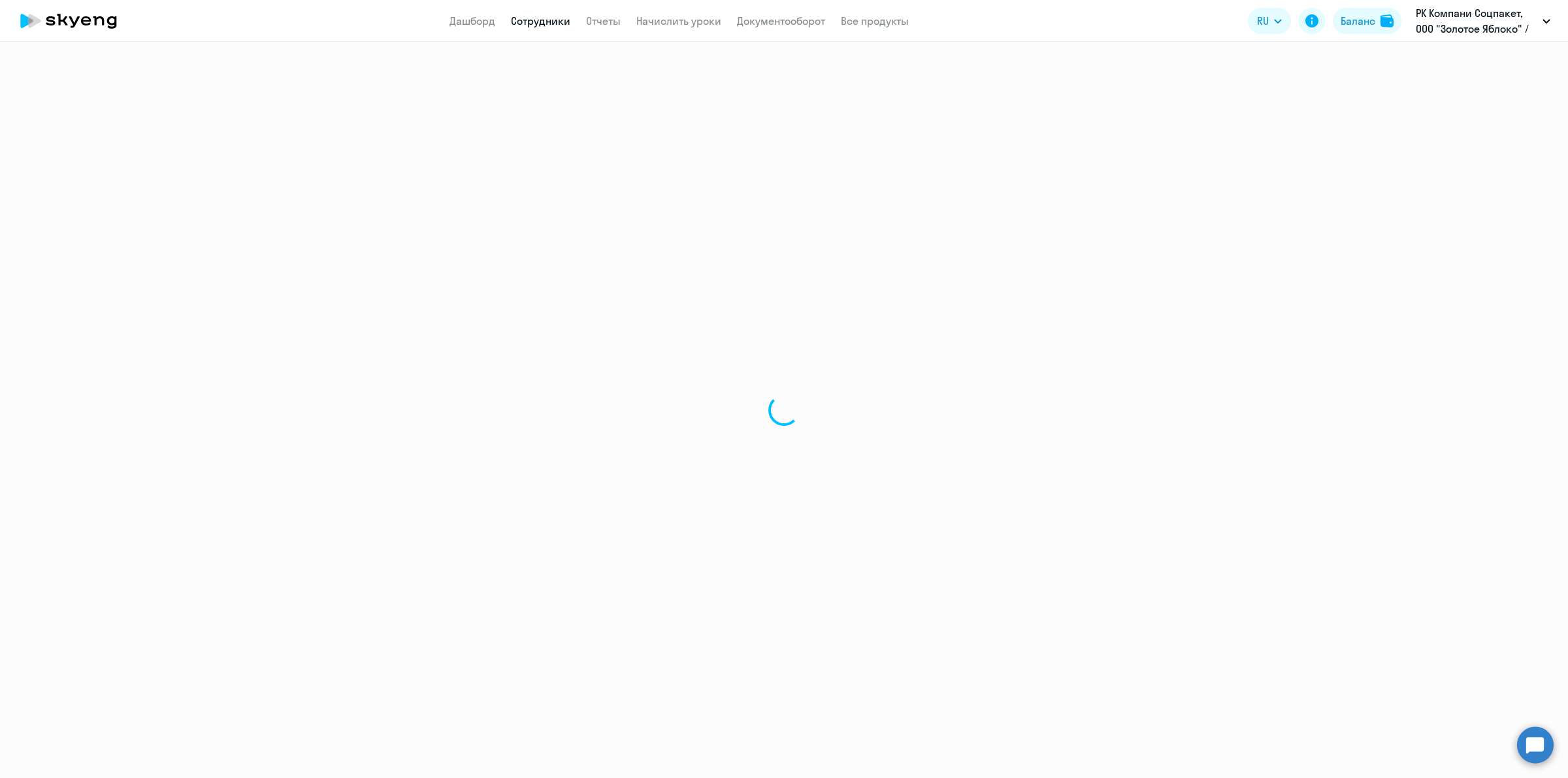
select select "30"
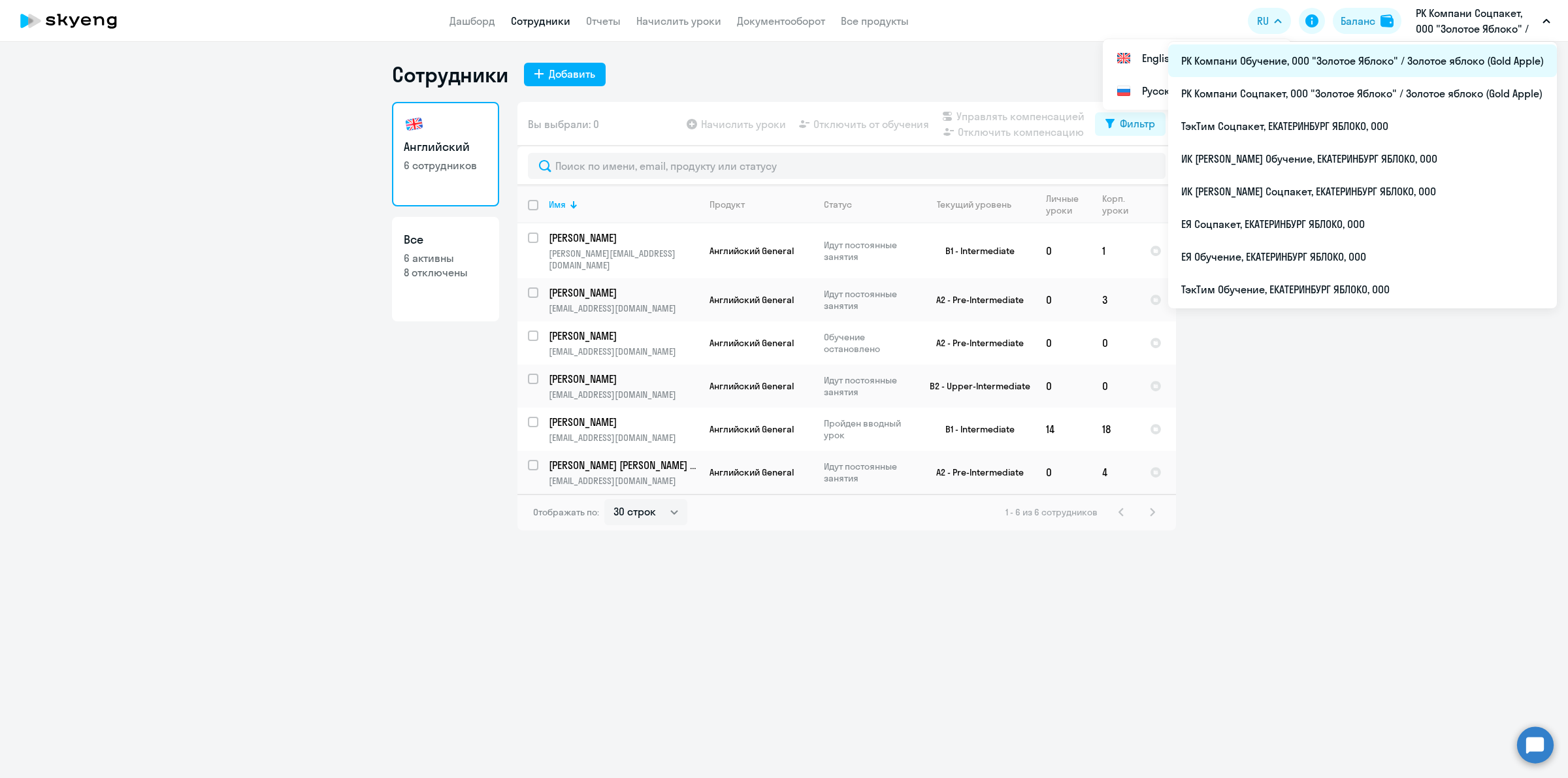
click at [1452, 56] on li "РК Компани Обучение, ООО "Золотое Яблоко" / Золотое яблоко (Gold Apple)" at bounding box center [1362, 61] width 389 height 33
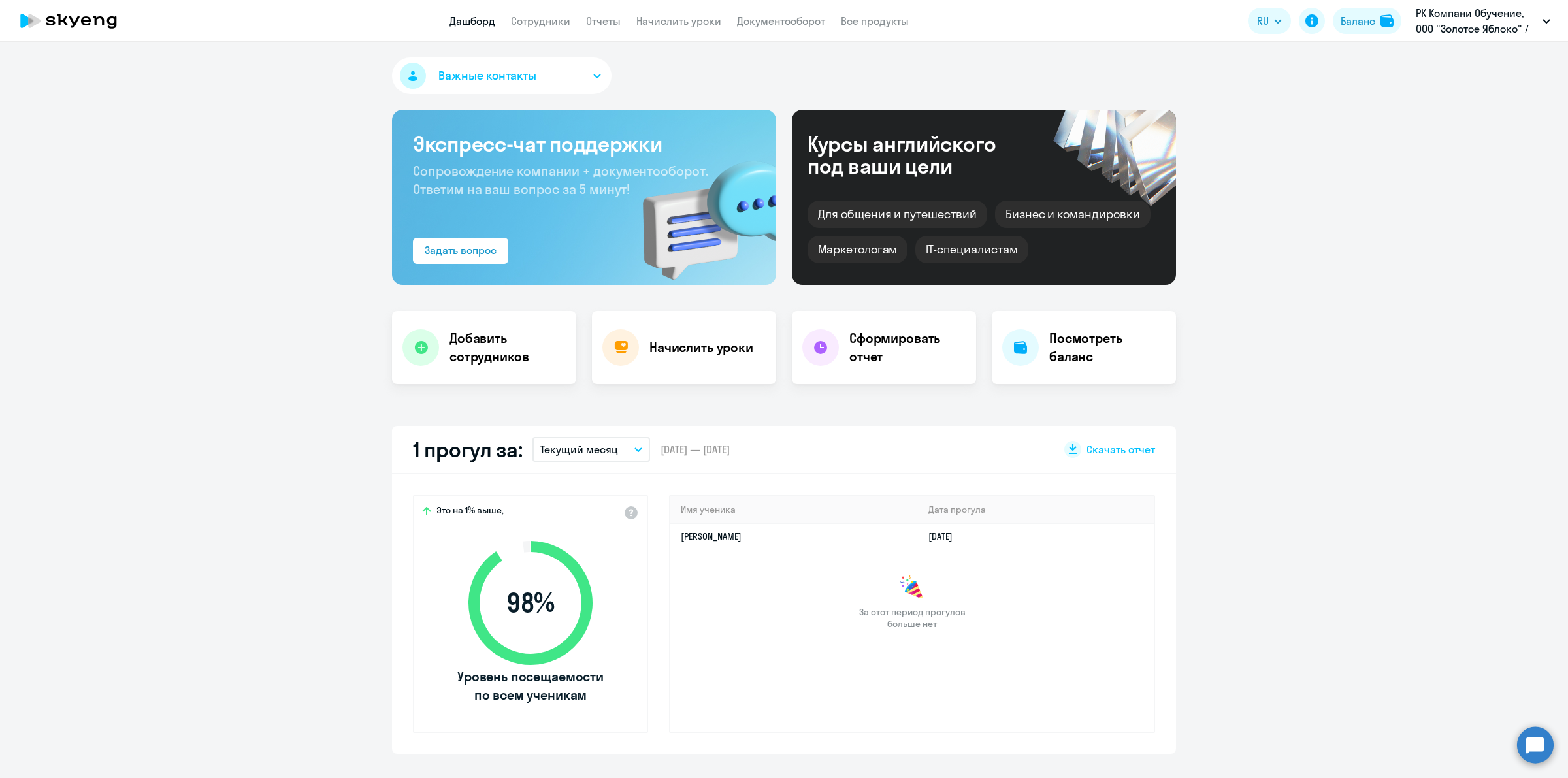
click at [537, 13] on app-menu-item-link "Сотрудники" at bounding box center [540, 21] width 59 height 16
click at [541, 16] on link "Сотрудники" at bounding box center [540, 21] width 59 height 13
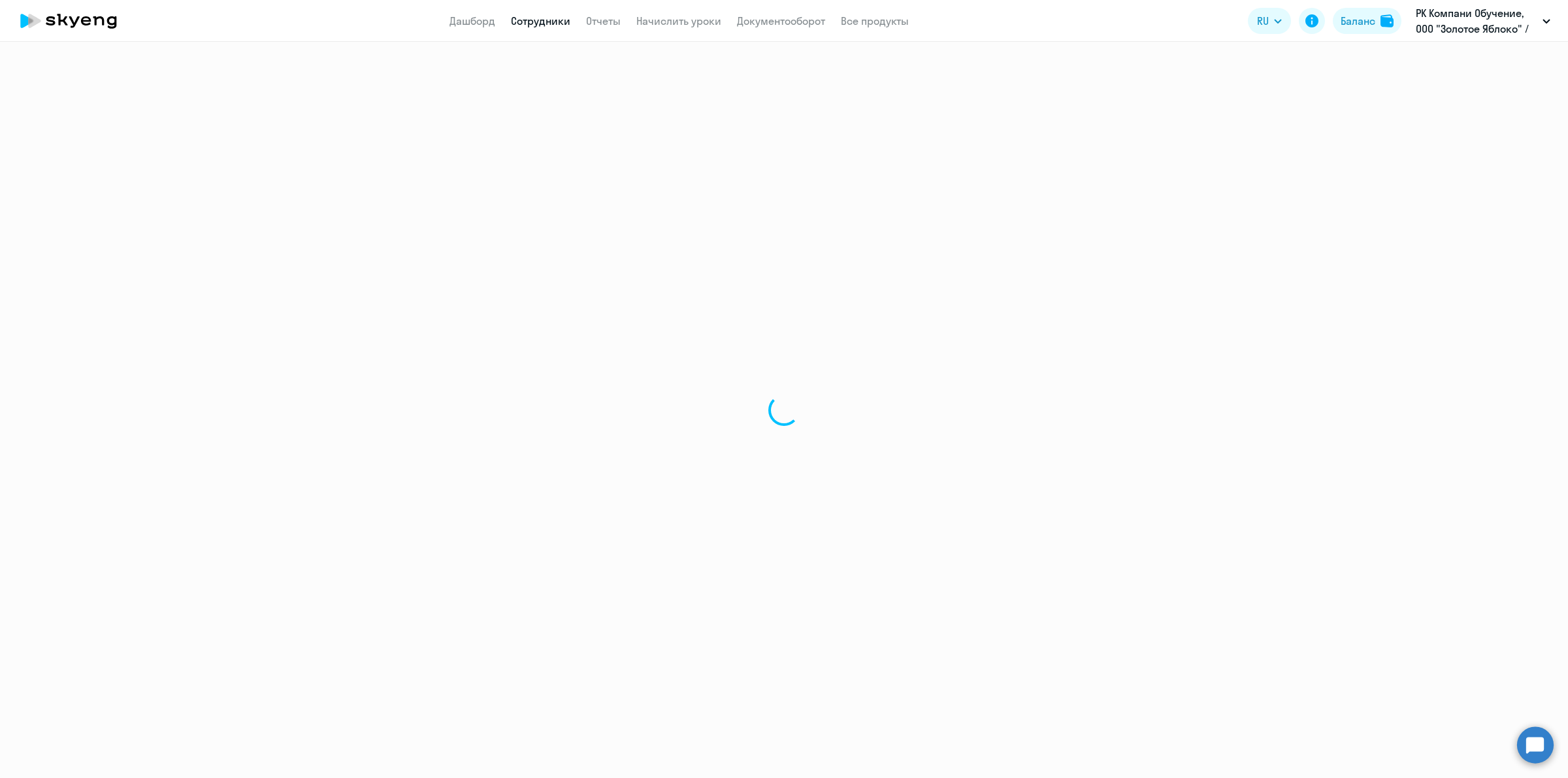
select select "30"
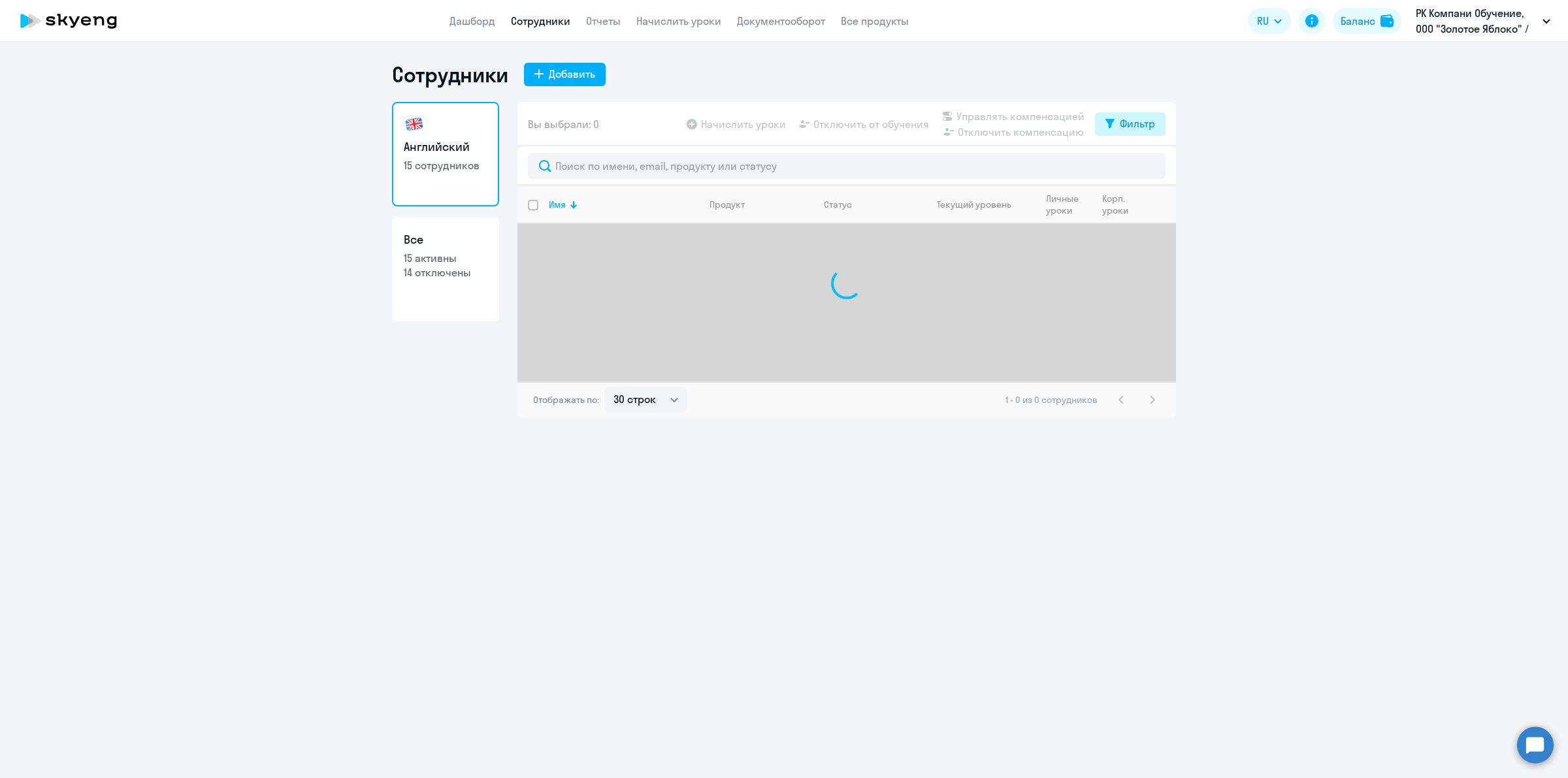
click at [1138, 126] on div "Фильтр" at bounding box center [1137, 123] width 35 height 15
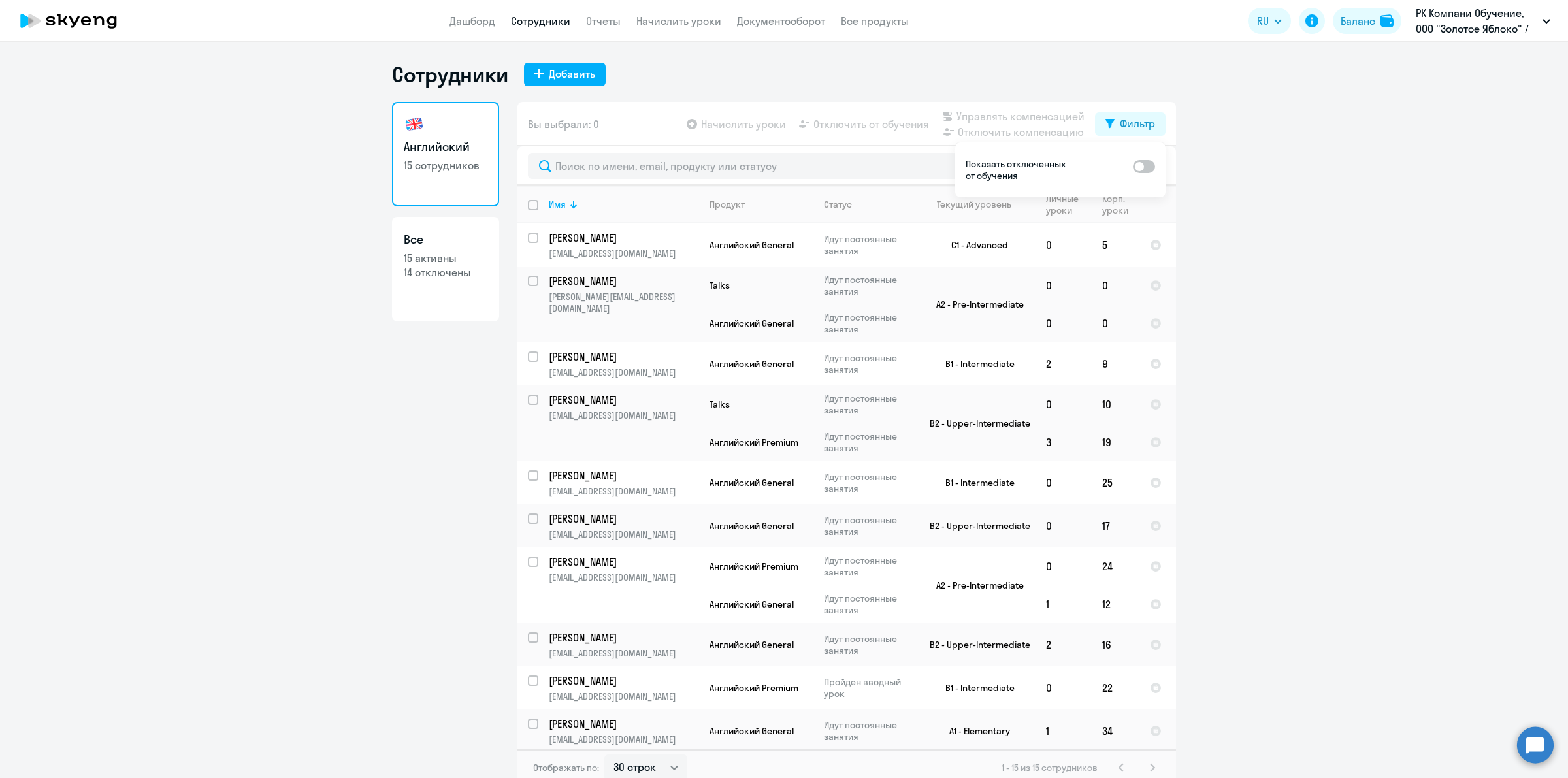
click at [1139, 162] on span at bounding box center [1144, 166] width 22 height 13
click at [1133, 165] on input "checkbox" at bounding box center [1132, 165] width 1 height 1
checkbox input "true"
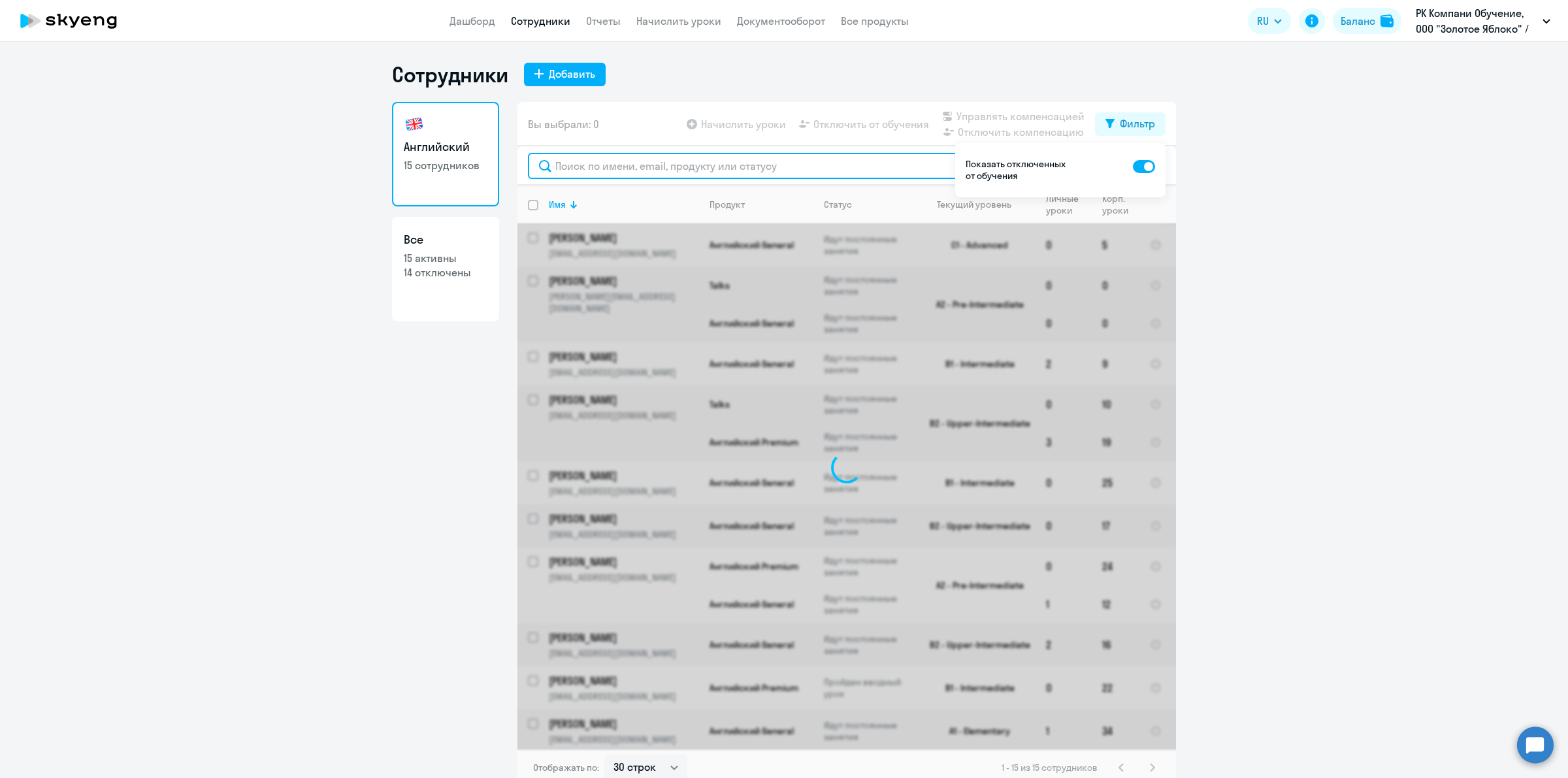
click at [792, 173] on input "text" at bounding box center [846, 165] width 637 height 26
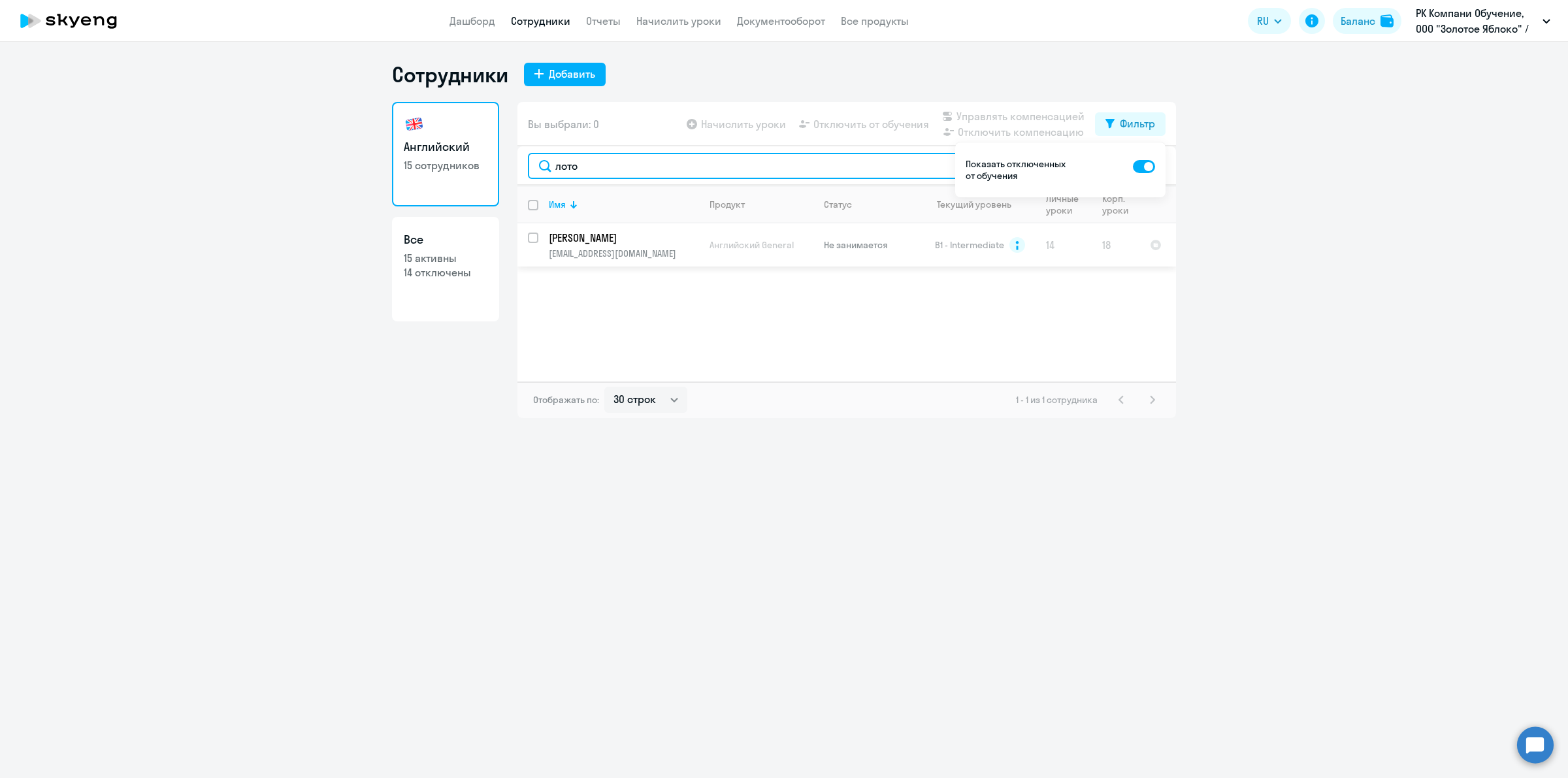
type input "лото"
click at [910, 256] on td "Не занимается" at bounding box center [863, 244] width 101 height 43
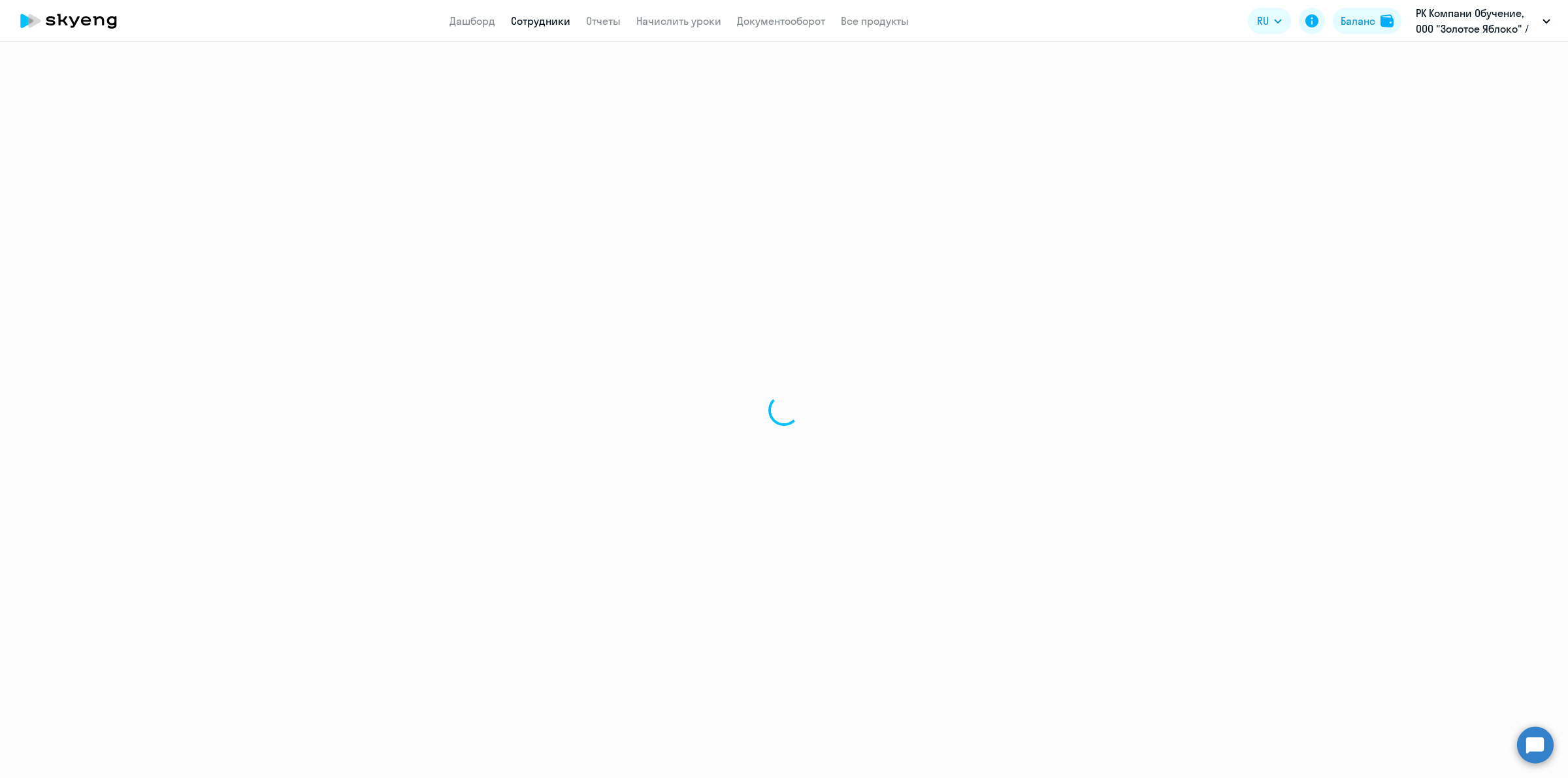
select select "english"
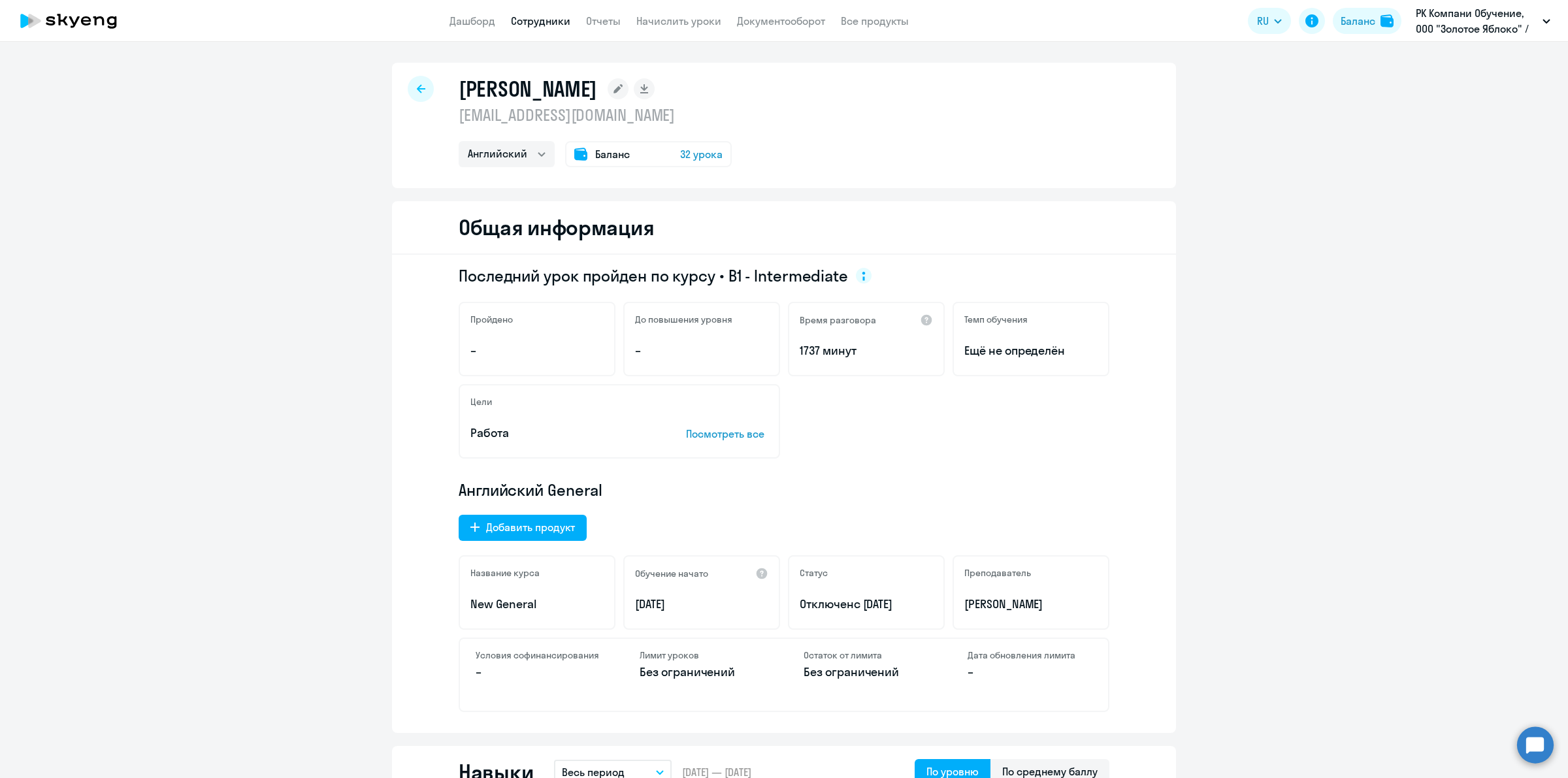
scroll to position [82, 0]
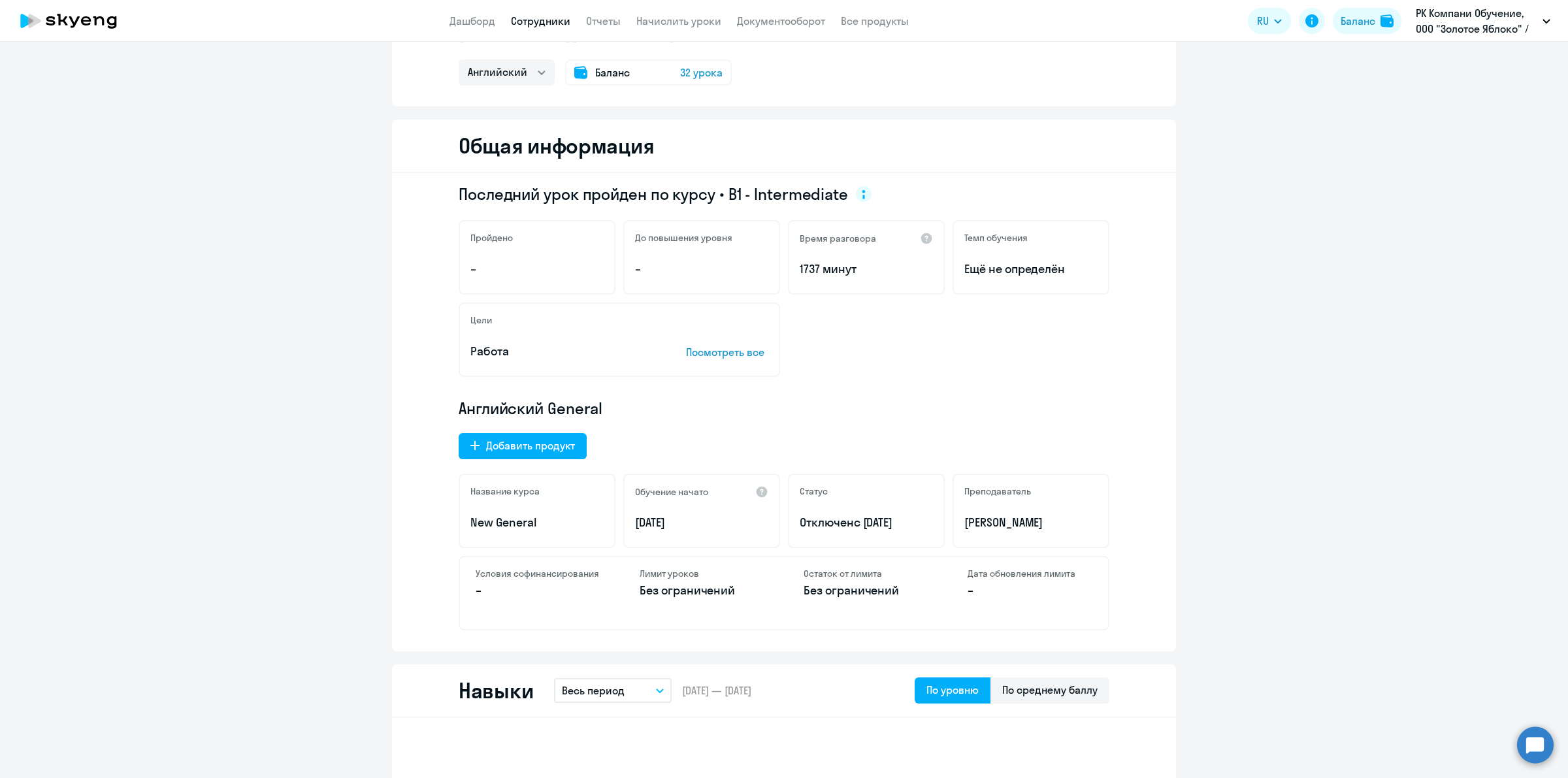
drag, startPoint x: 905, startPoint y: 518, endPoint x: 794, endPoint y: 516, distance: 111.0
click at [800, 516] on p "Отключен с [DATE]" at bounding box center [866, 522] width 133 height 17
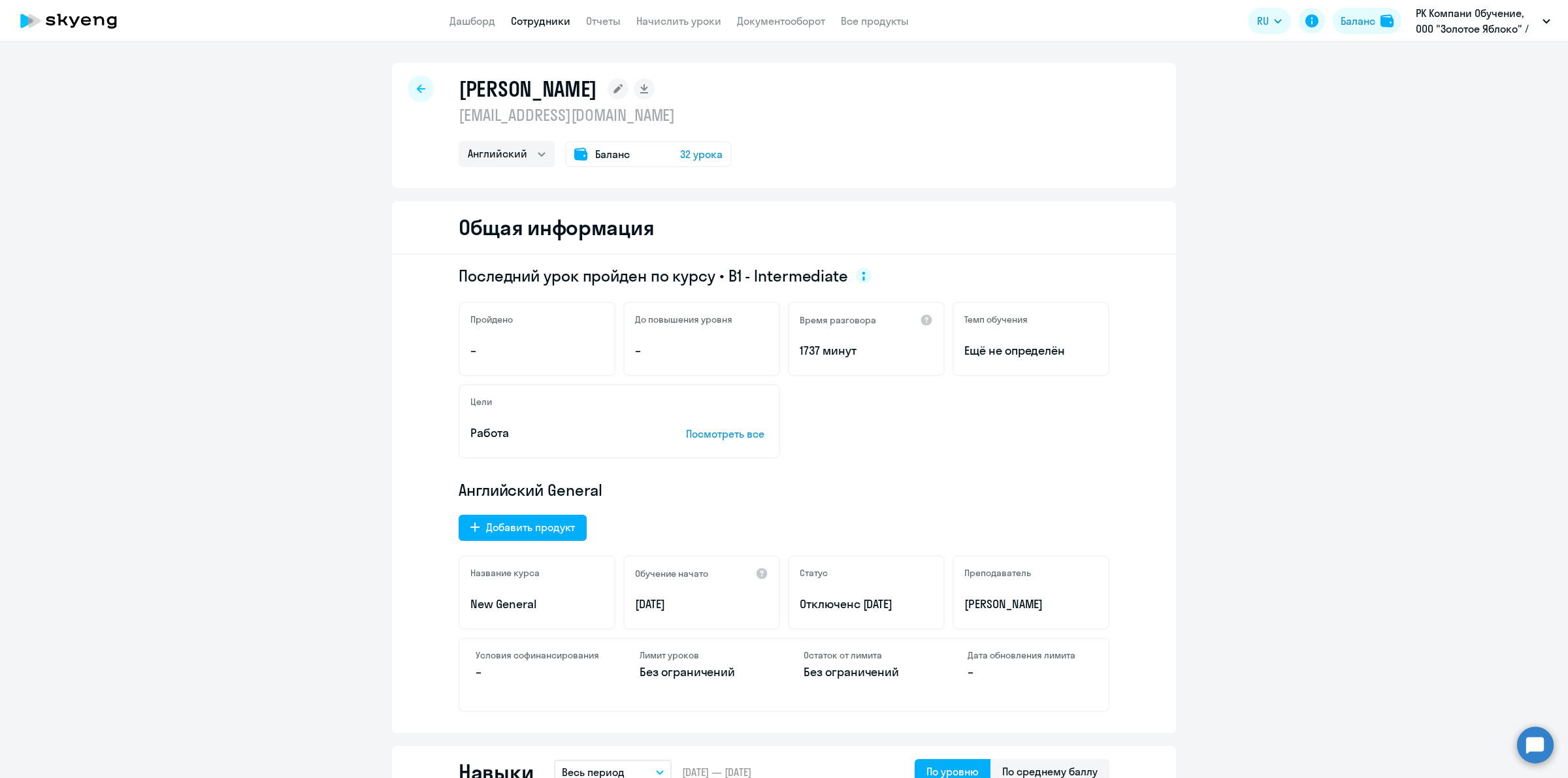
drag, startPoint x: 889, startPoint y: 502, endPoint x: 840, endPoint y: 470, distance: 58.5
click at [886, 502] on div "Английский General Добавить продукт Название курса New General Обучение начато …" at bounding box center [784, 596] width 651 height 232
click at [688, 22] on link "Начислить уроки" at bounding box center [679, 21] width 85 height 13
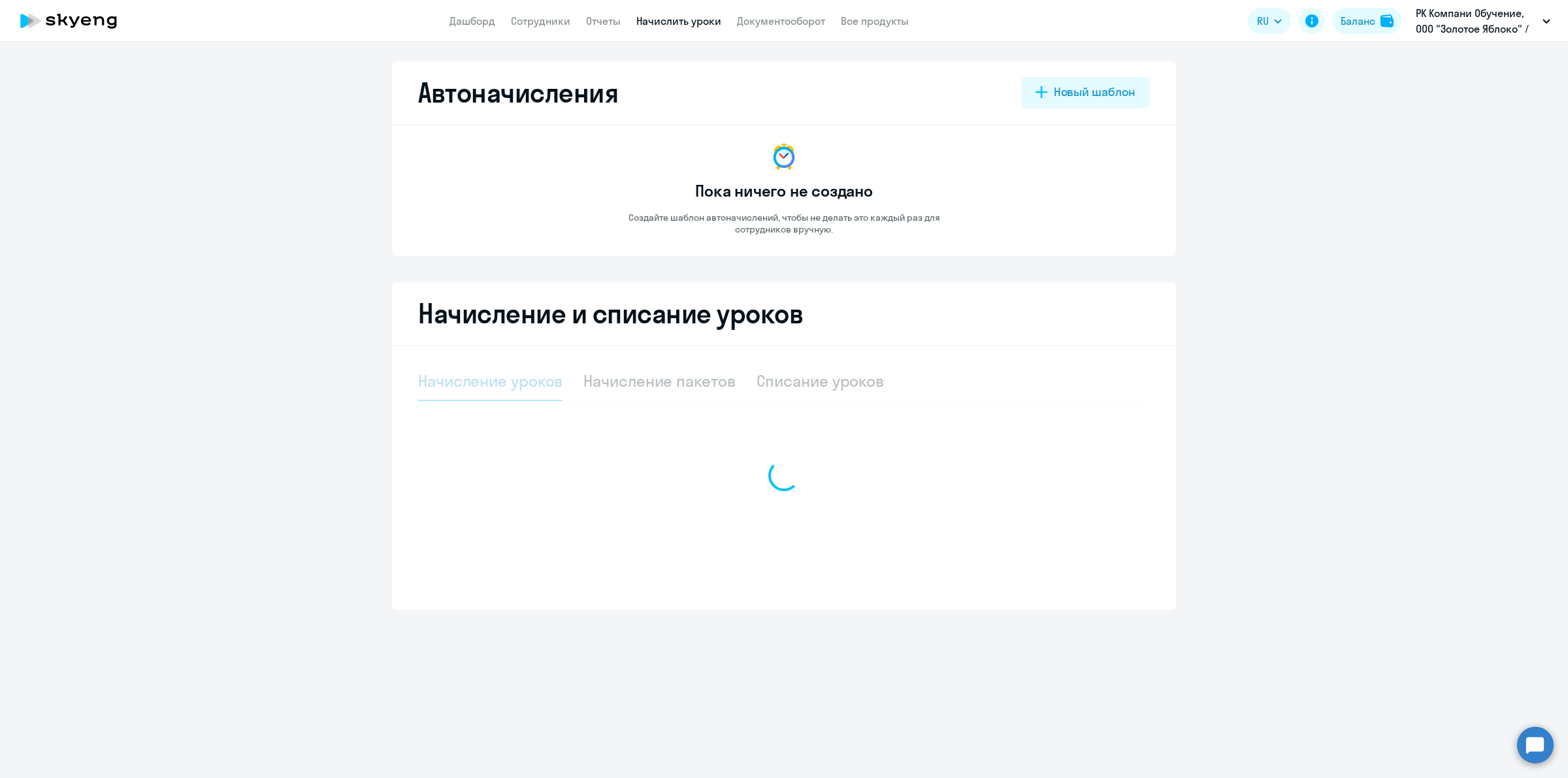
select select "10"
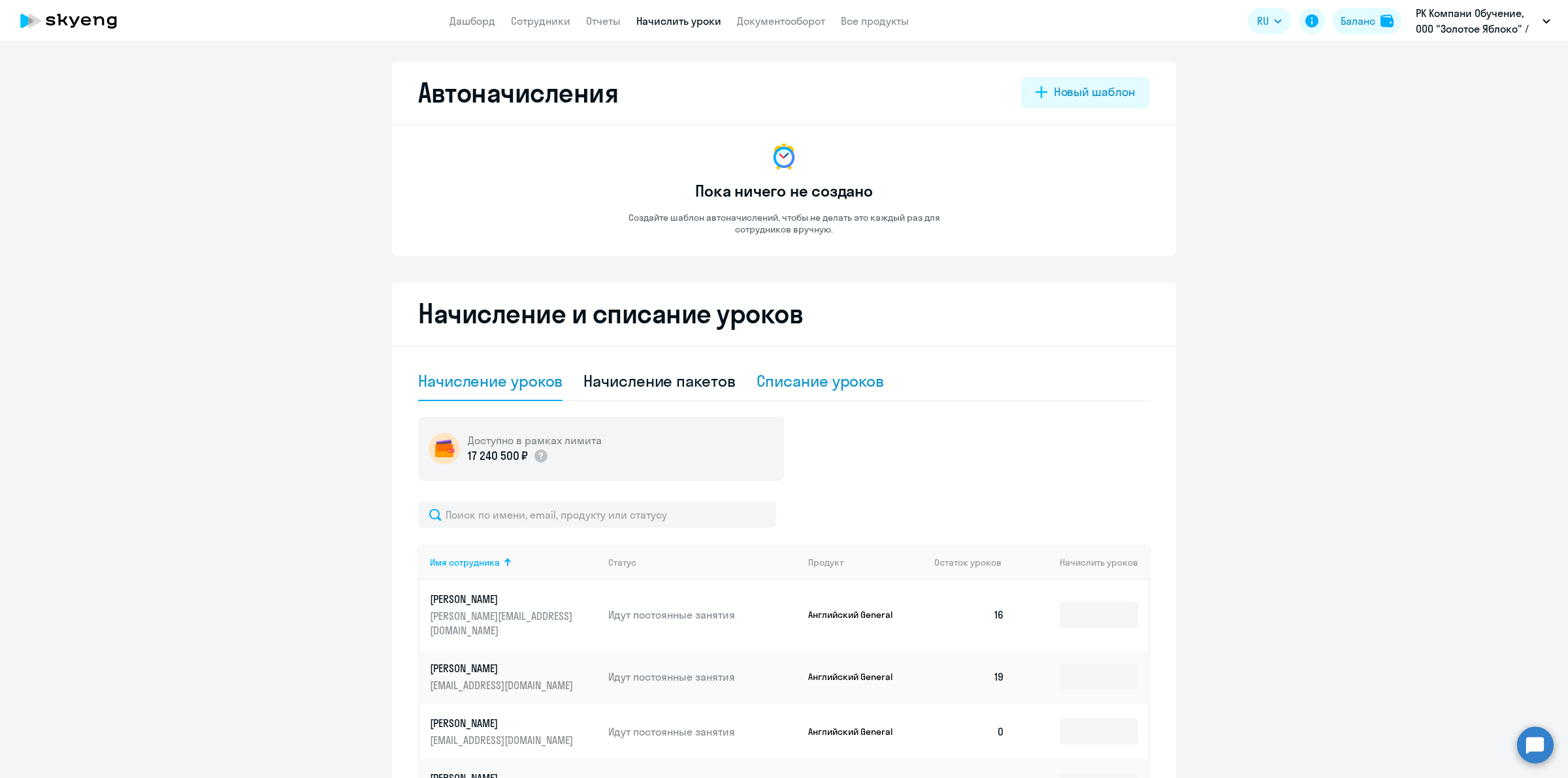
click at [837, 377] on div "Списание уроков" at bounding box center [820, 380] width 128 height 21
select select "10"
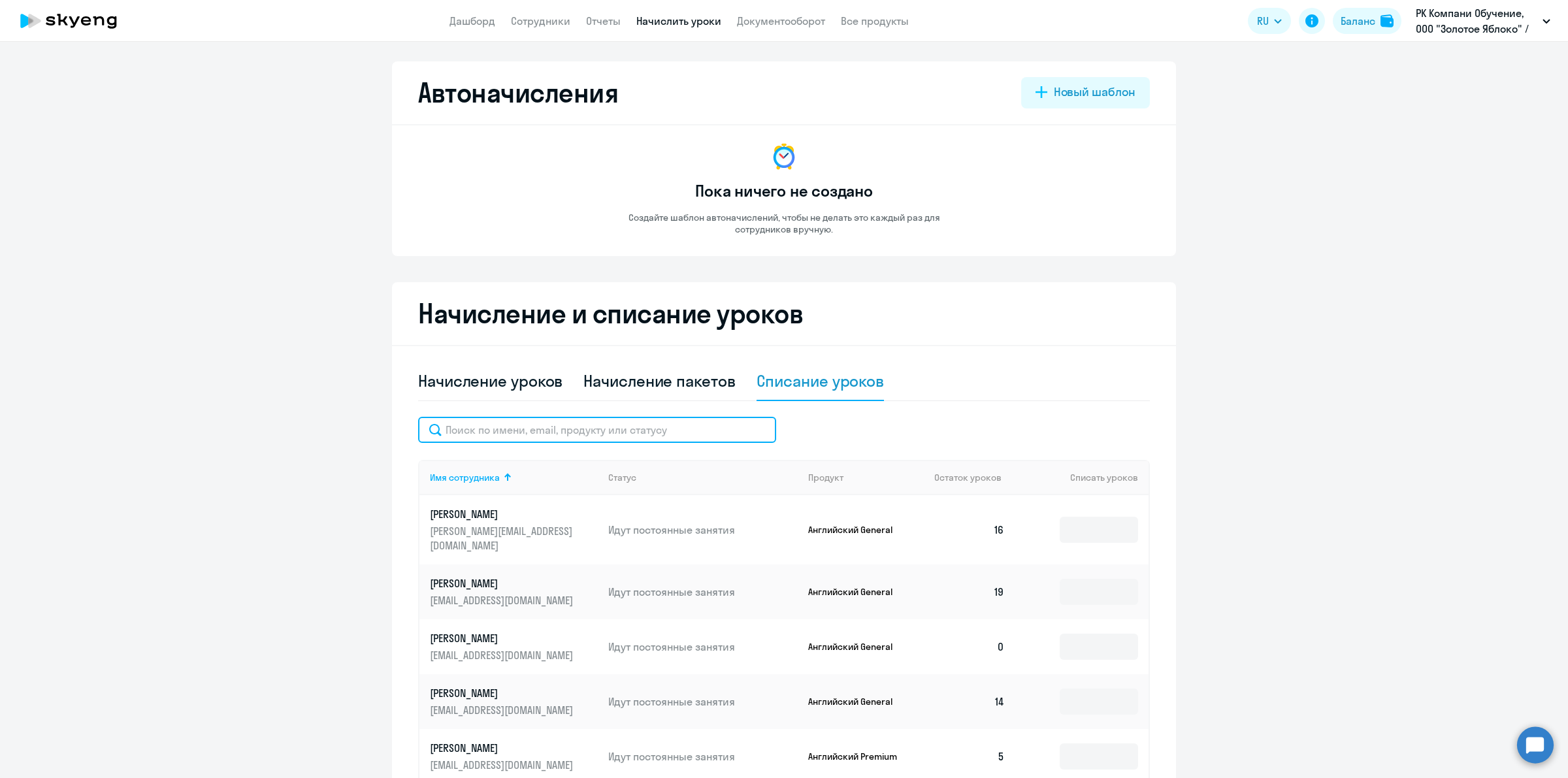
click at [657, 432] on input "text" at bounding box center [597, 429] width 358 height 26
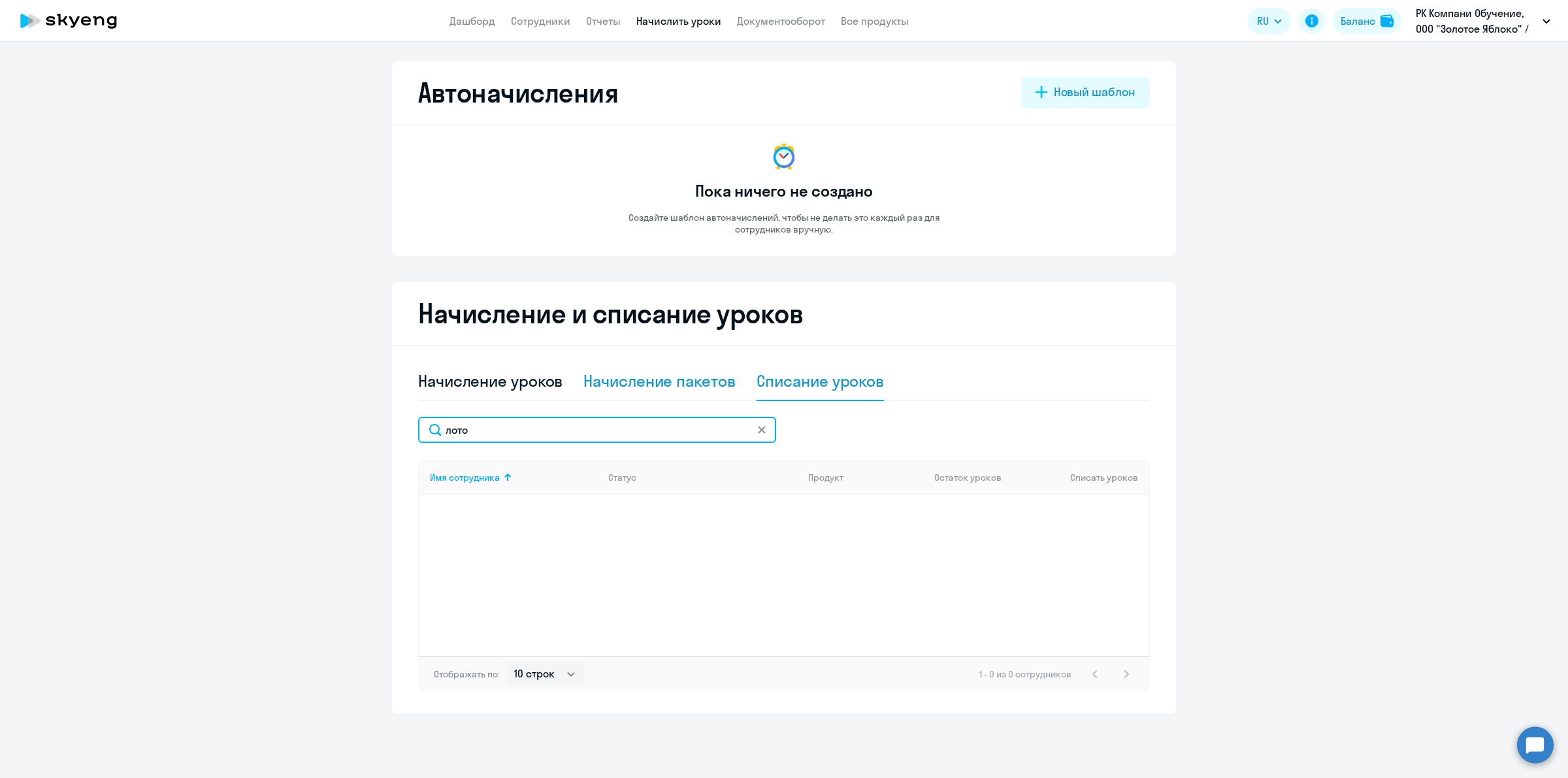
type input "лото"
click at [695, 379] on div "Начисление пакетов" at bounding box center [658, 380] width 152 height 21
select select "10"
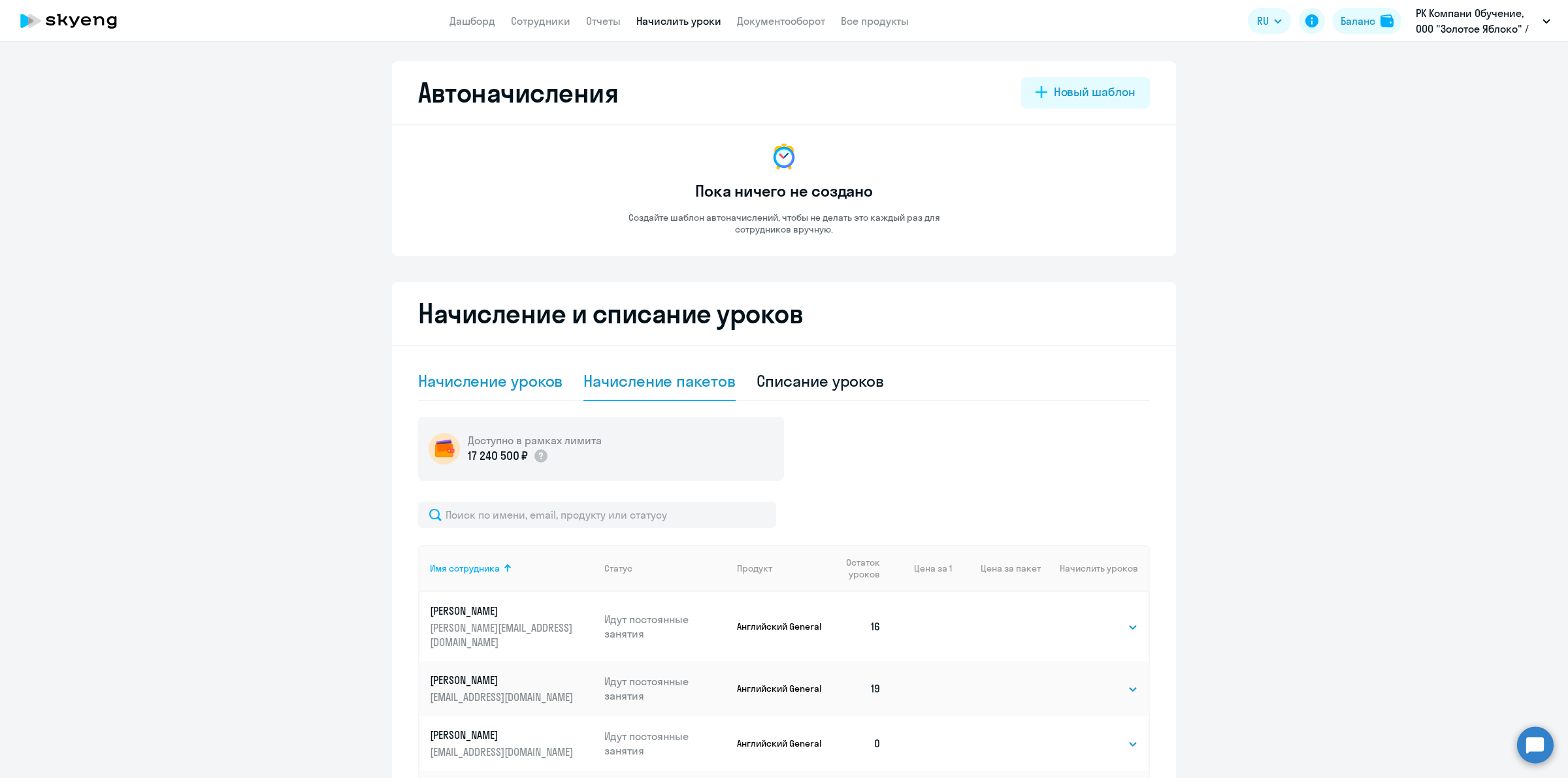
click at [498, 376] on div "Начисление уроков" at bounding box center [489, 380] width 144 height 21
select select "10"
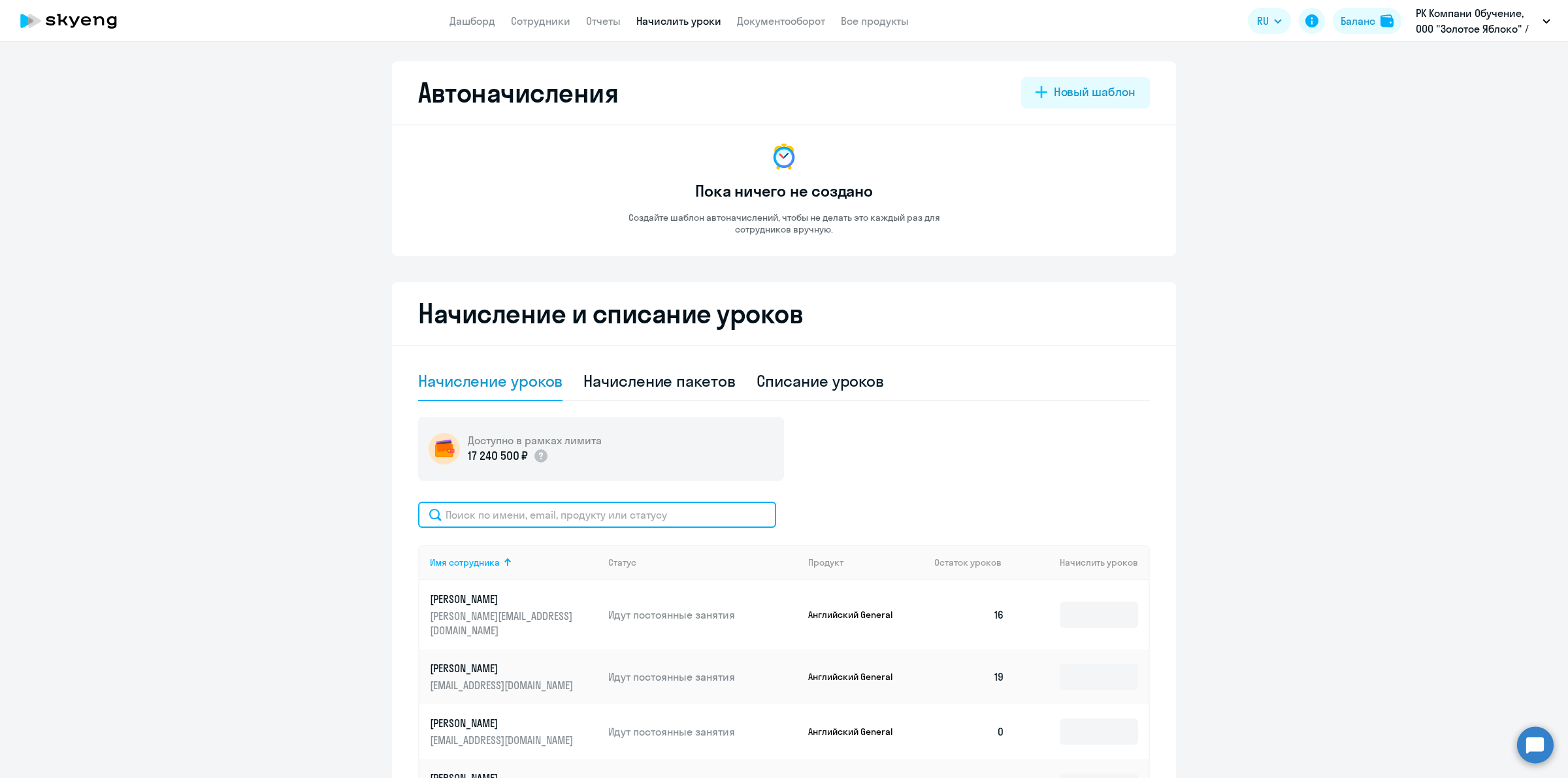
click at [667, 505] on input "text" at bounding box center [597, 515] width 358 height 26
click at [523, 15] on link "Сотрудники" at bounding box center [540, 21] width 59 height 13
select select "30"
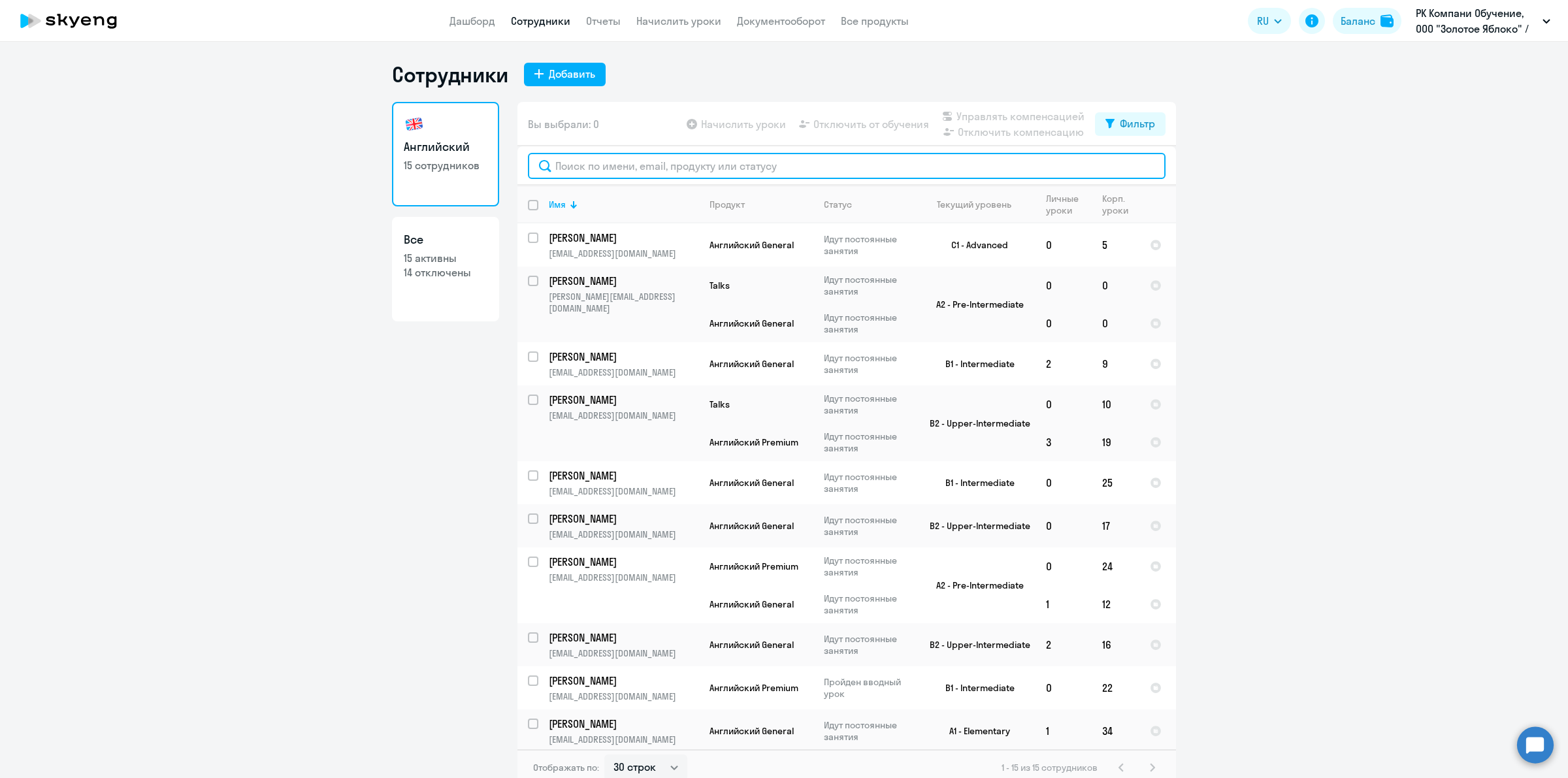
click at [648, 166] on input "text" at bounding box center [846, 165] width 637 height 26
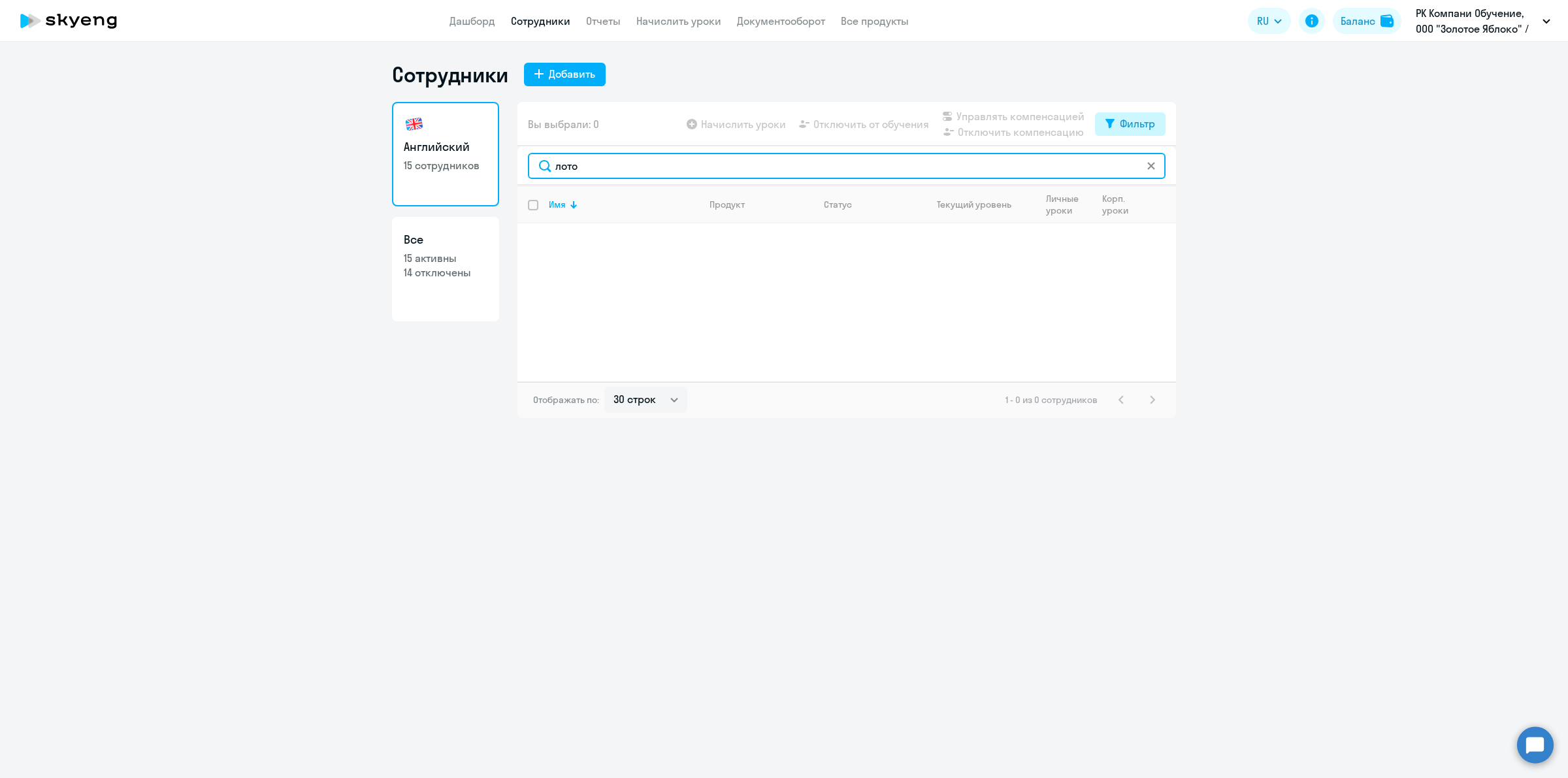
type input "лото"
click at [1112, 115] on button "Фильтр" at bounding box center [1130, 124] width 71 height 24
click at [1144, 164] on span at bounding box center [1144, 166] width 22 height 13
click at [1133, 165] on input "checkbox" at bounding box center [1132, 165] width 1 height 1
checkbox input "true"
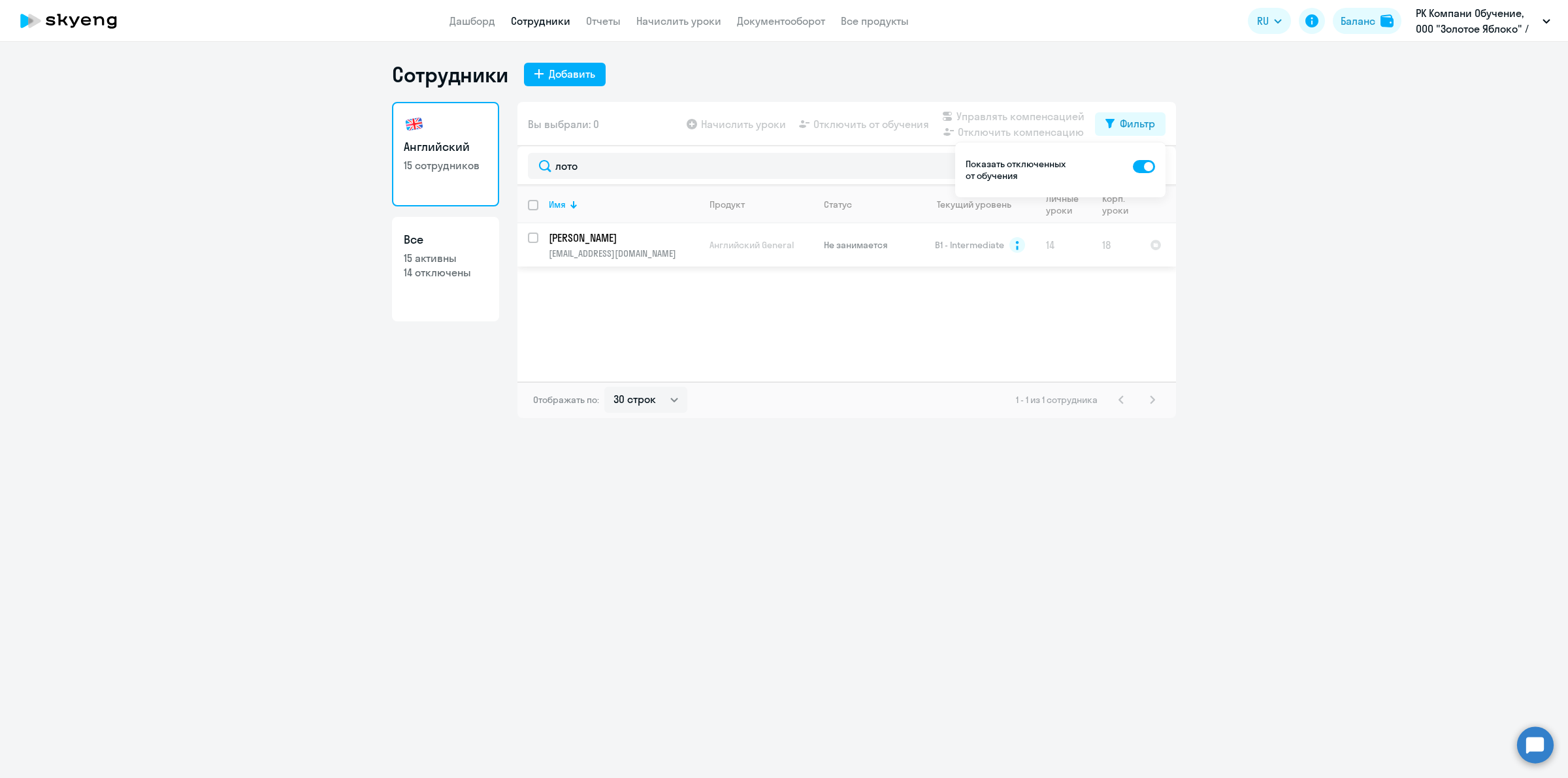
click at [536, 236] on input "select row 11884869" at bounding box center [540, 245] width 26 height 26
checkbox input "true"
click at [855, 376] on div "Имя Продукт Статус Текущий уровень Личные уроки Корп. уроки [PERSON_NAME] [PERS…" at bounding box center [846, 283] width 658 height 196
click at [809, 341] on div "Имя Продукт Статус Текущий уровень Личные уроки Корп. уроки [PERSON_NAME] [PERS…" at bounding box center [846, 283] width 658 height 196
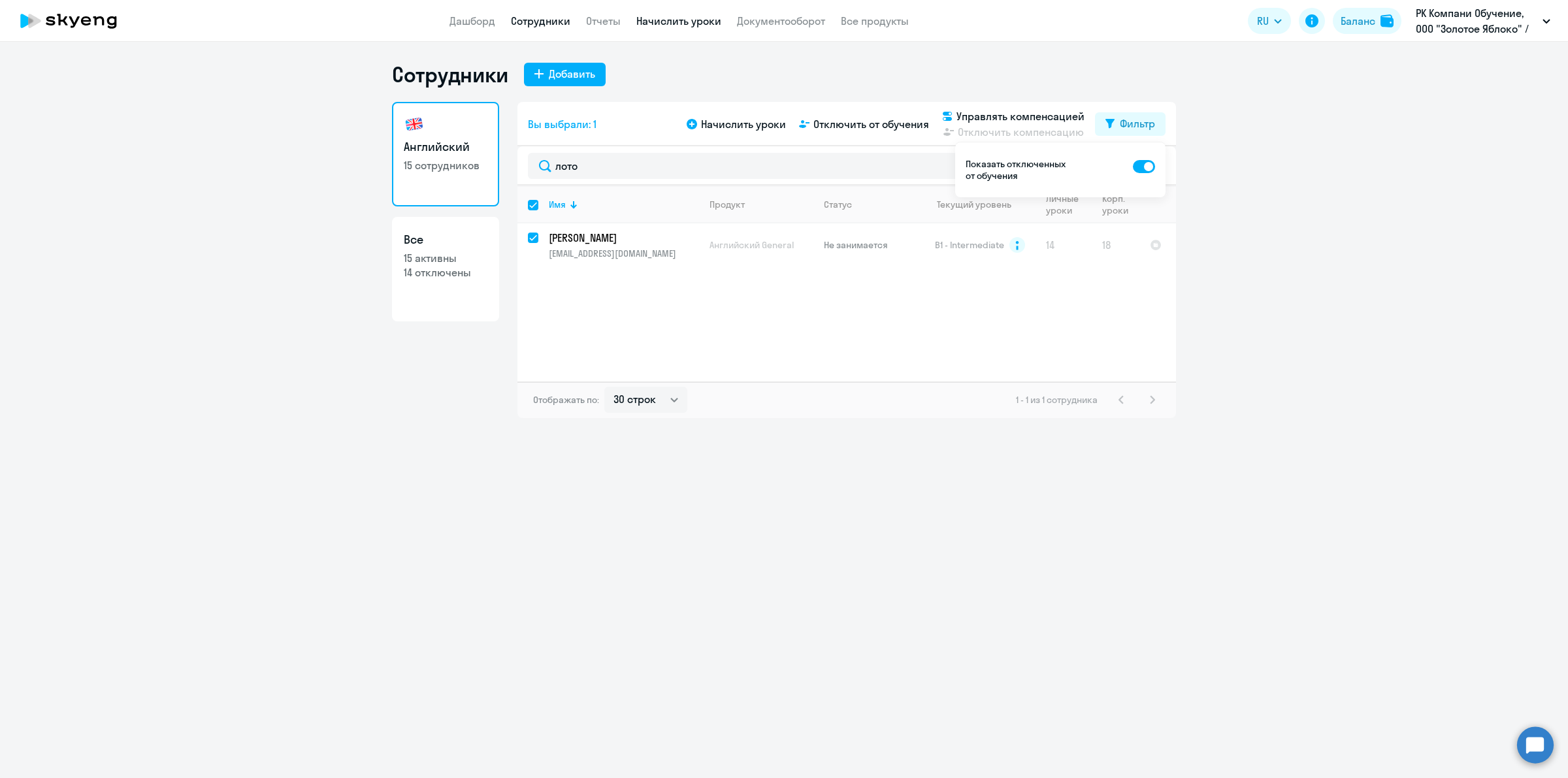
click at [678, 26] on link "Начислить уроки" at bounding box center [679, 21] width 85 height 13
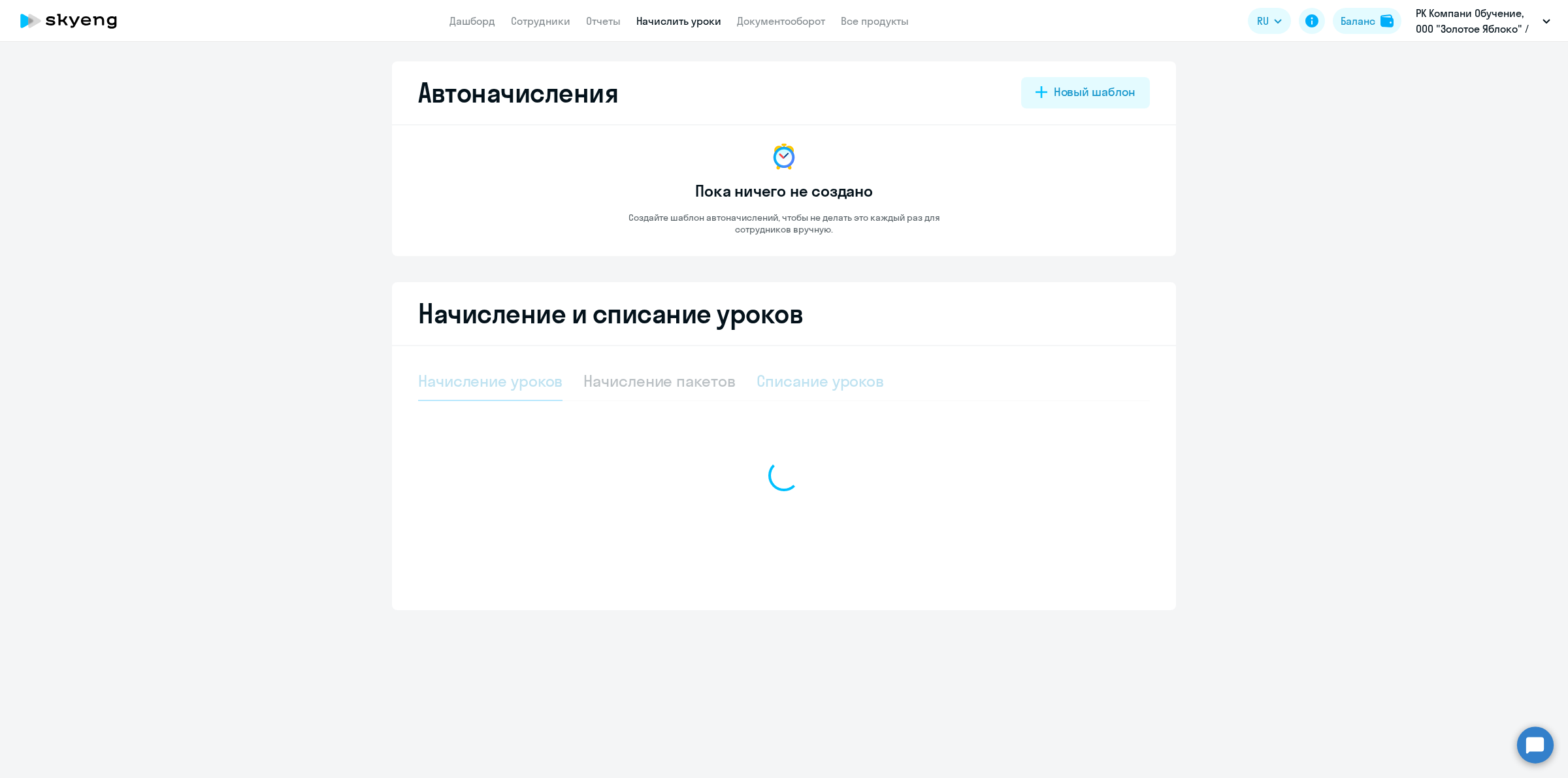
select select "10"
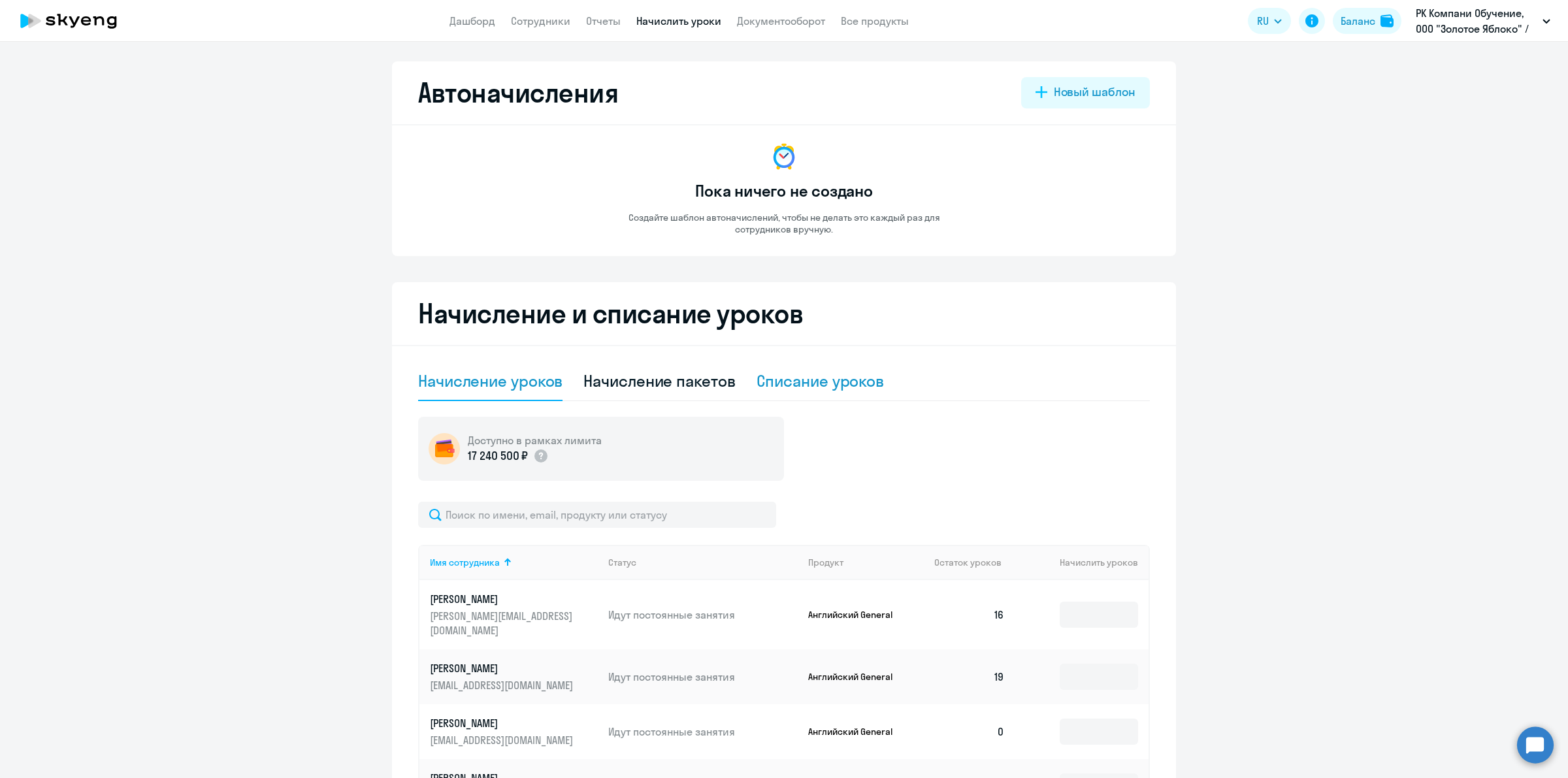
click at [804, 384] on div "Списание уроков" at bounding box center [820, 380] width 128 height 21
select select "10"
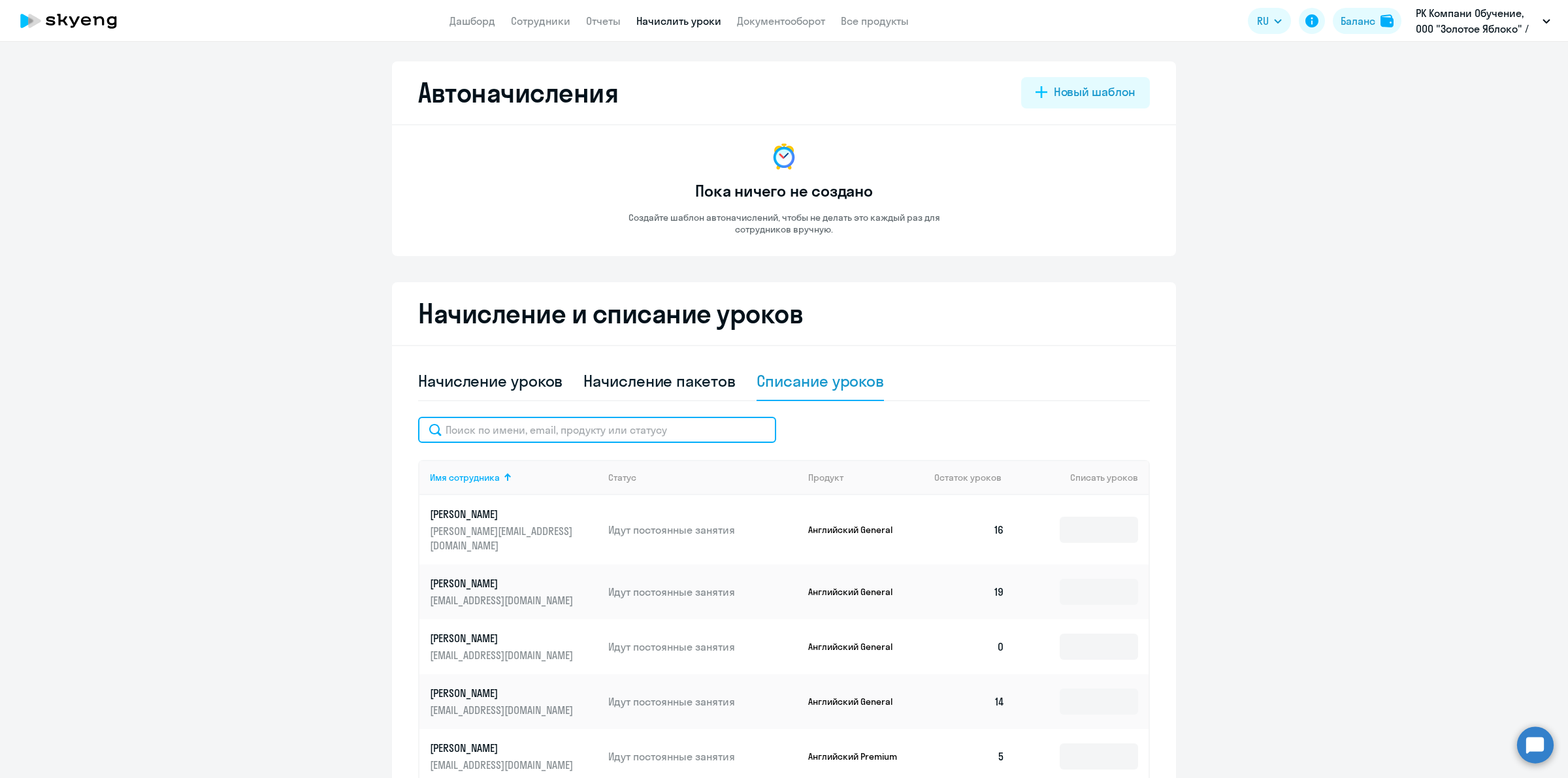
click at [591, 434] on input "text" at bounding box center [597, 429] width 358 height 26
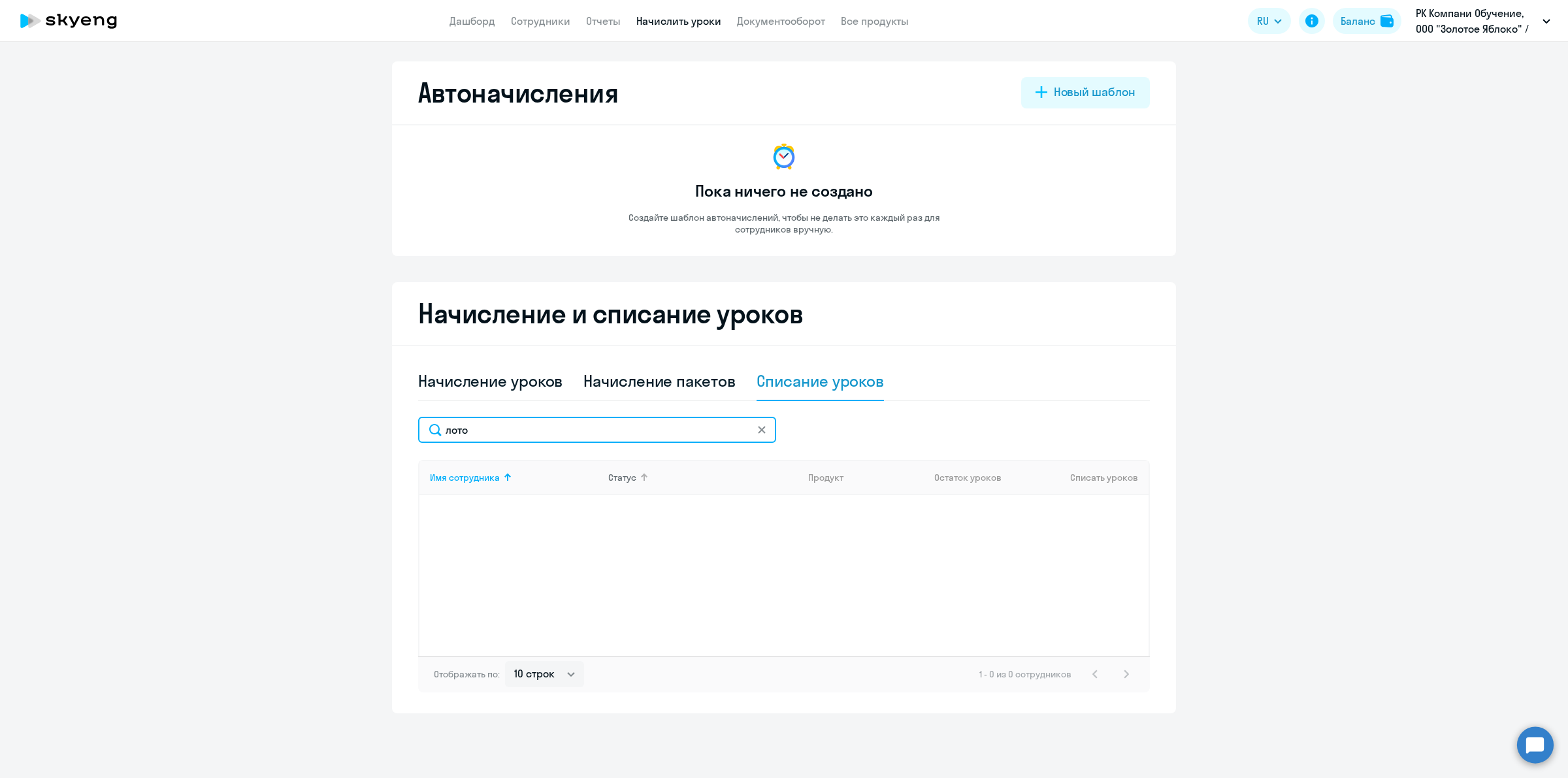
type input "лото"
click at [622, 481] on div "Статус" at bounding box center [622, 477] width 28 height 12
click at [474, 482] on div "Имя сотрудника" at bounding box center [464, 477] width 70 height 12
click at [529, 24] on link "Сотрудники" at bounding box center [540, 21] width 59 height 13
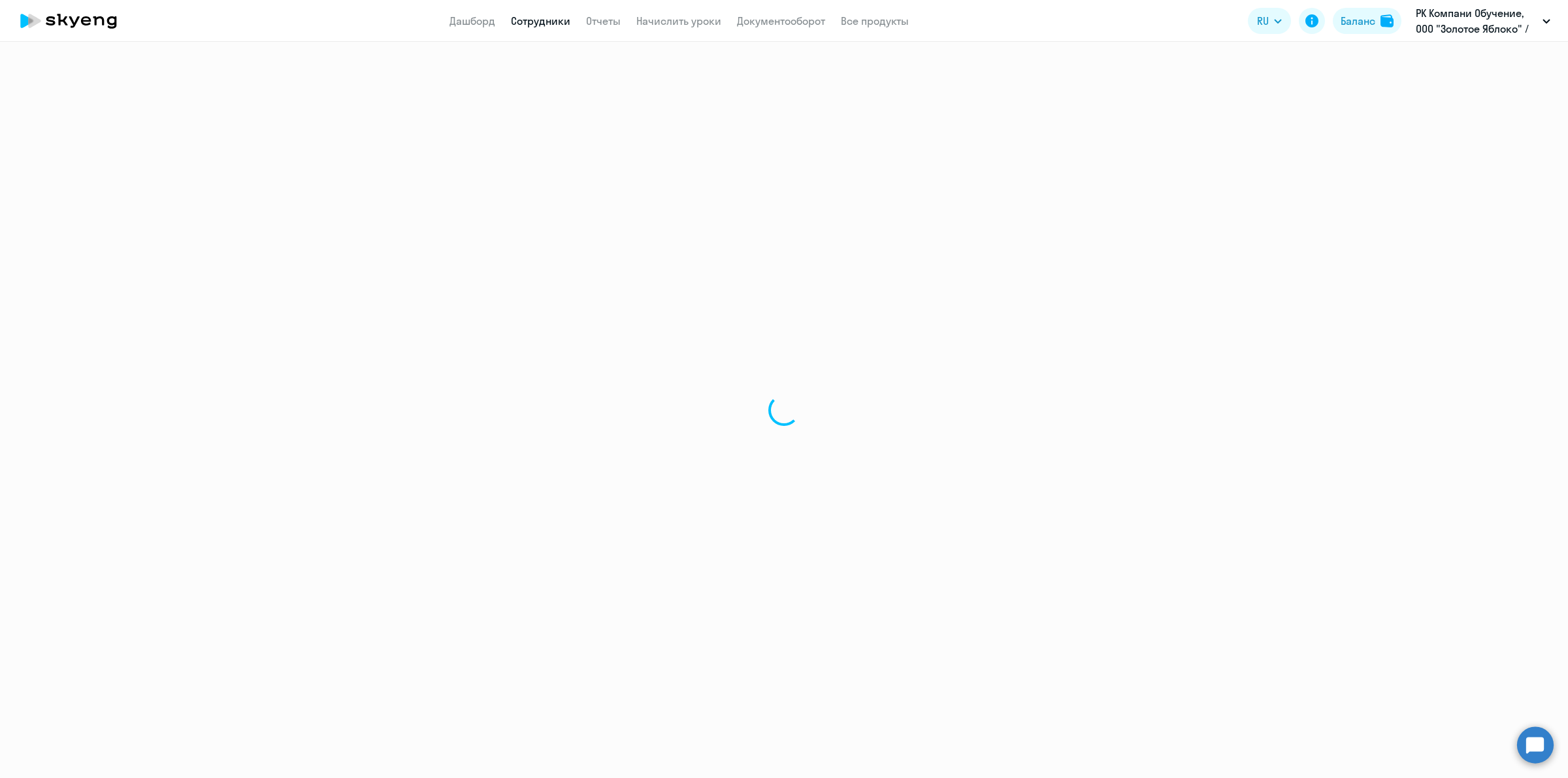
select select "30"
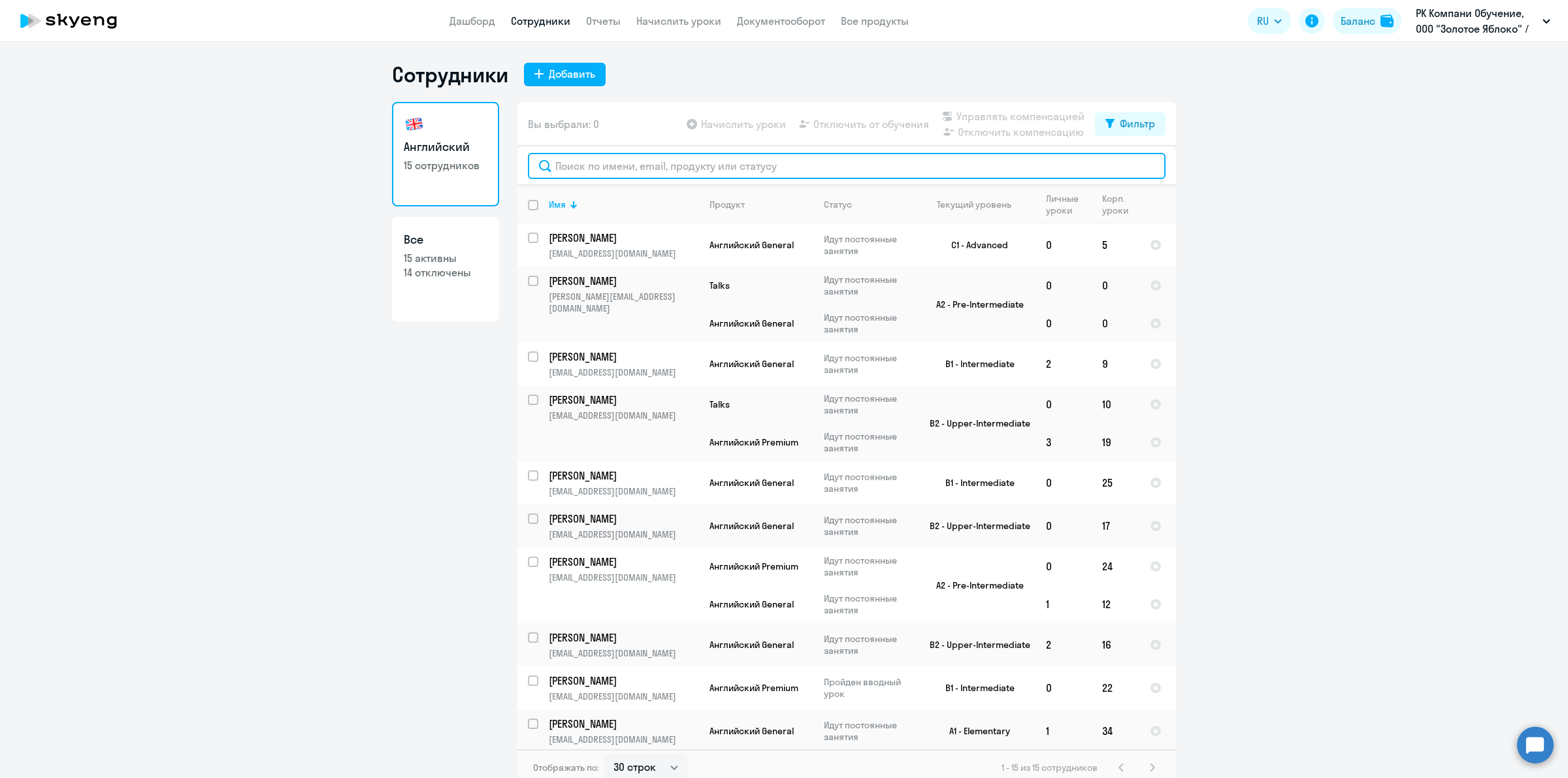
click at [774, 177] on input "text" at bounding box center [846, 165] width 637 height 26
click at [1144, 123] on div "Фильтр" at bounding box center [1137, 123] width 35 height 15
click at [1132, 169] on span at bounding box center [1138, 166] width 22 height 13
click at [1127, 166] on input "checkbox" at bounding box center [1126, 165] width 1 height 1
checkbox input "true"
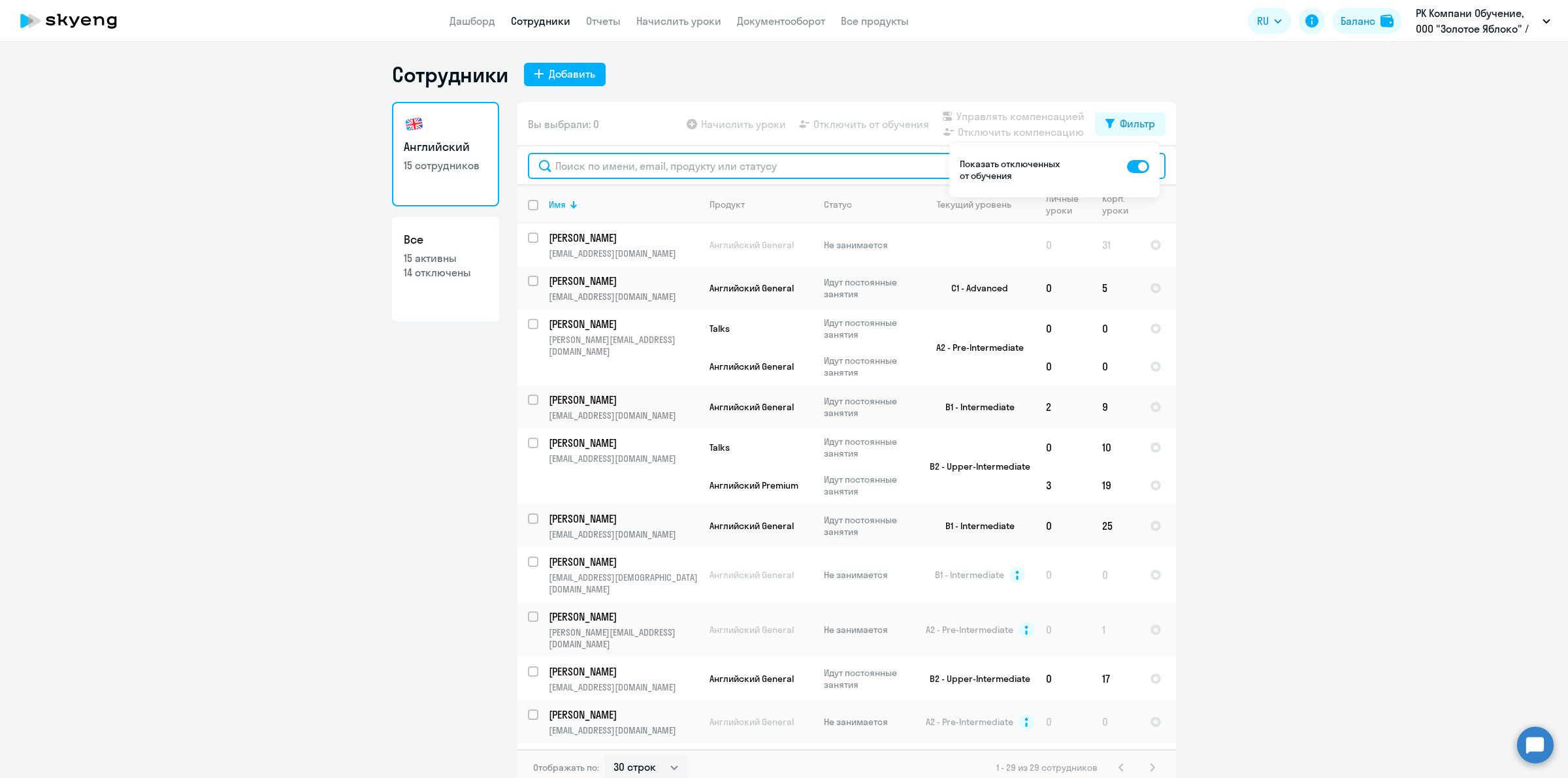
click at [800, 165] on input "text" at bounding box center [846, 165] width 637 height 26
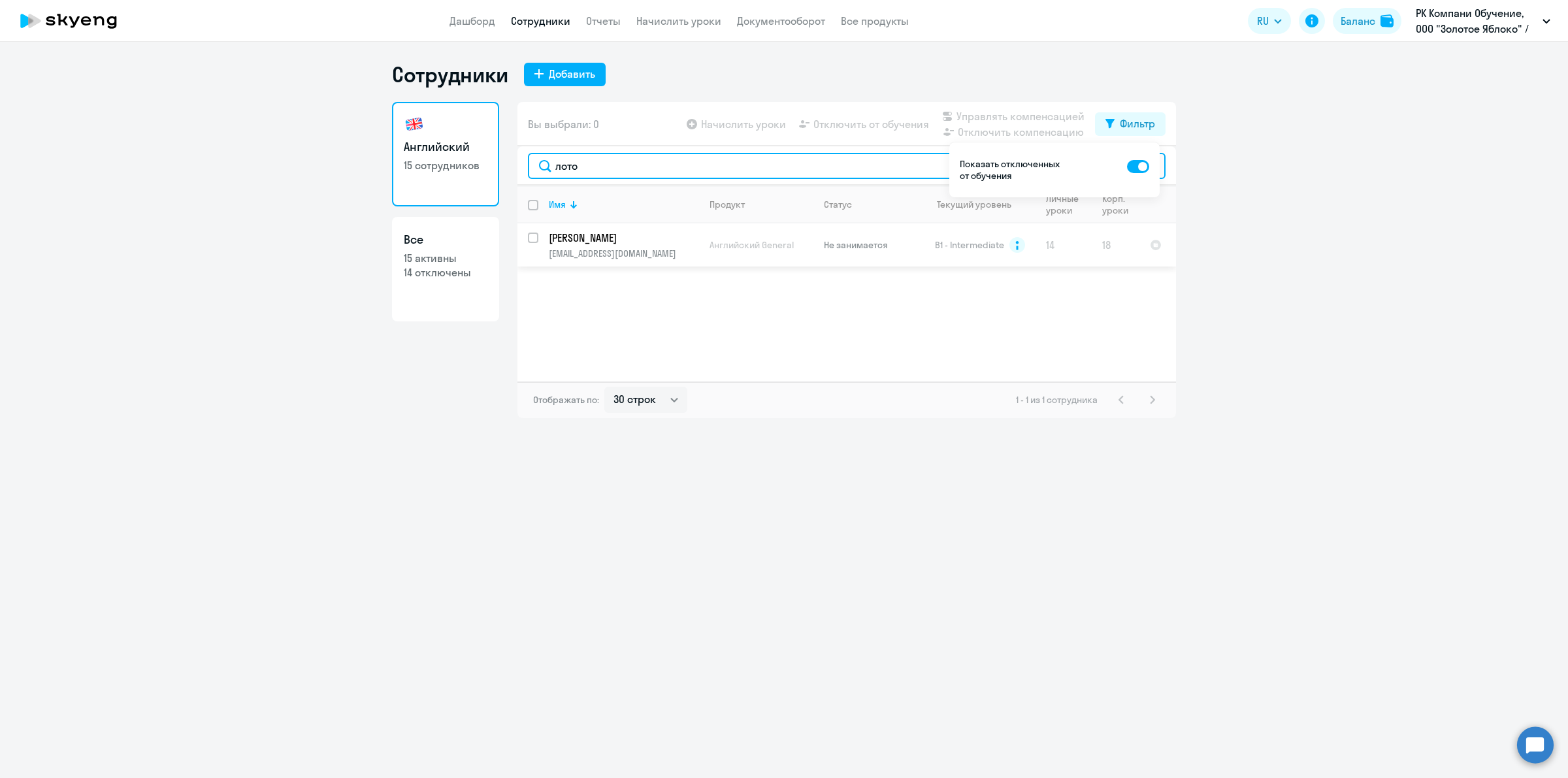
type input "лото"
click at [861, 251] on td "Не занимается" at bounding box center [863, 244] width 101 height 43
select select "english"
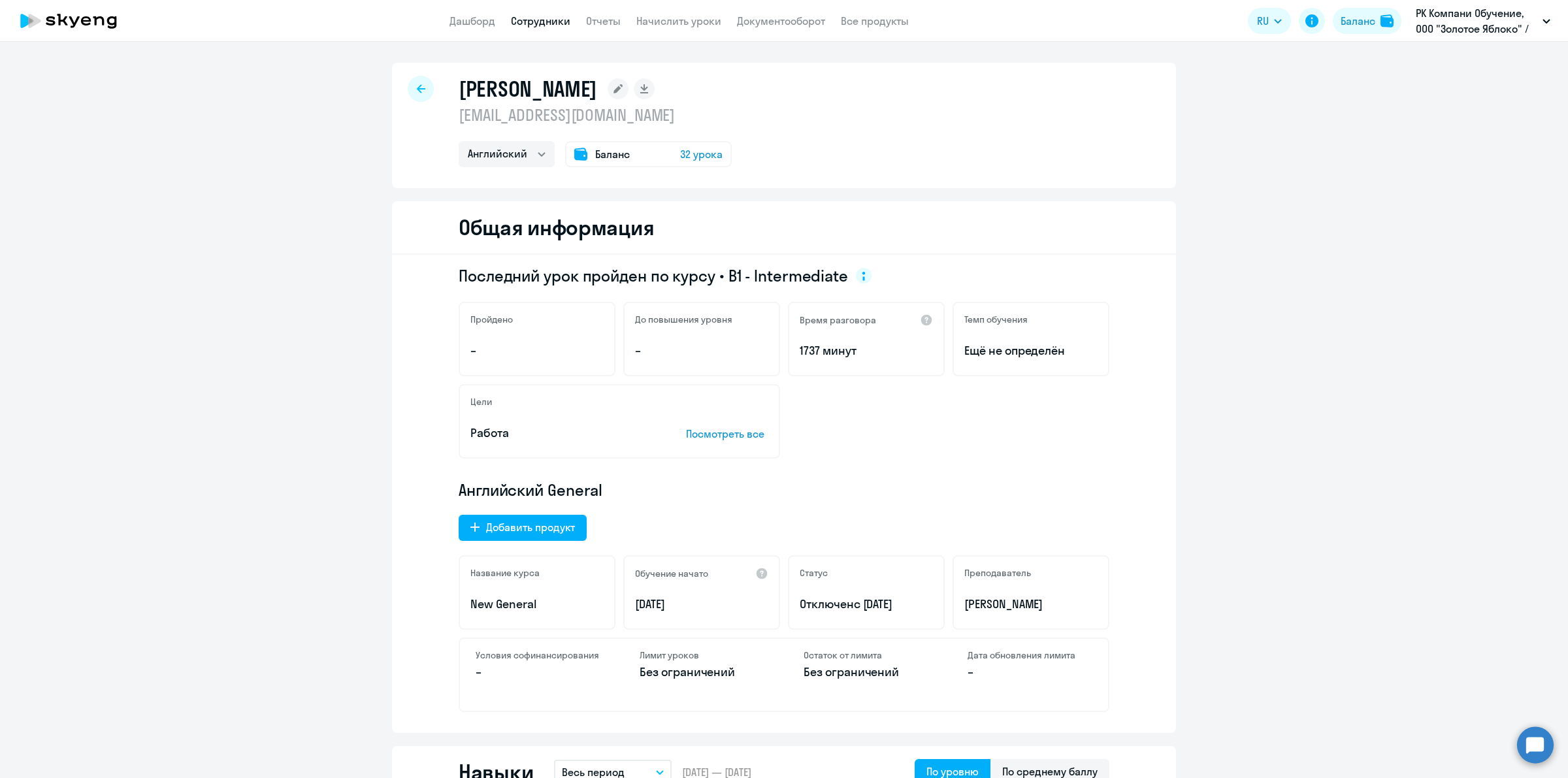
click at [693, 54] on div "[PERSON_NAME] [EMAIL_ADDRESS][DOMAIN_NAME] Английский Баланс 32 урока Общая инф…" at bounding box center [784, 409] width 1568 height 736
click at [590, 46] on div "[PERSON_NAME] [EMAIL_ADDRESS][DOMAIN_NAME] Английский Баланс 32 урока Общая инф…" at bounding box center [784, 409] width 1568 height 736
click at [691, 155] on span "32 урока" at bounding box center [701, 153] width 43 height 15
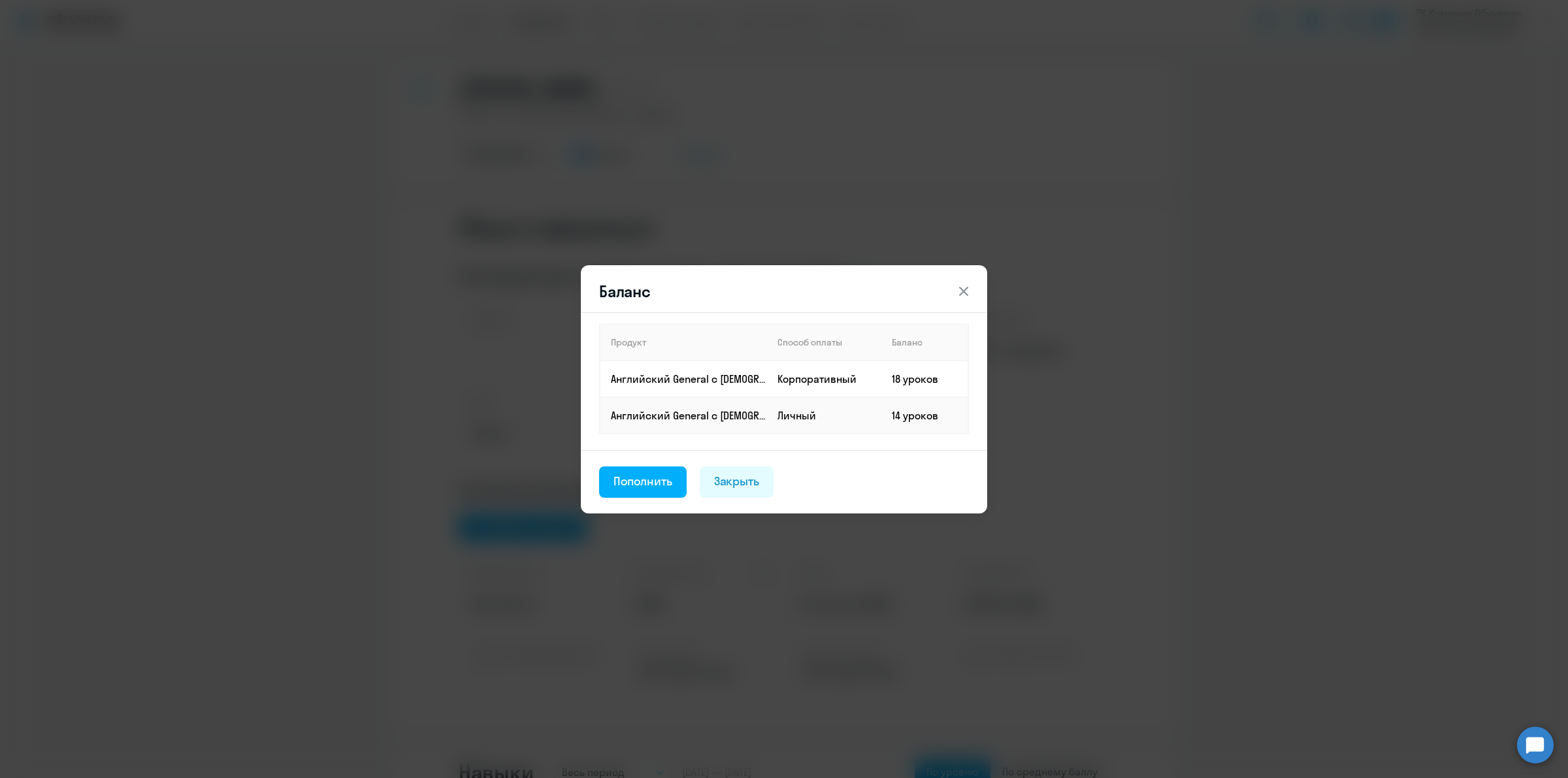
drag, startPoint x: 965, startPoint y: 291, endPoint x: 857, endPoint y: 292, distance: 108.0
click at [964, 291] on icon at bounding box center [963, 291] width 9 height 9
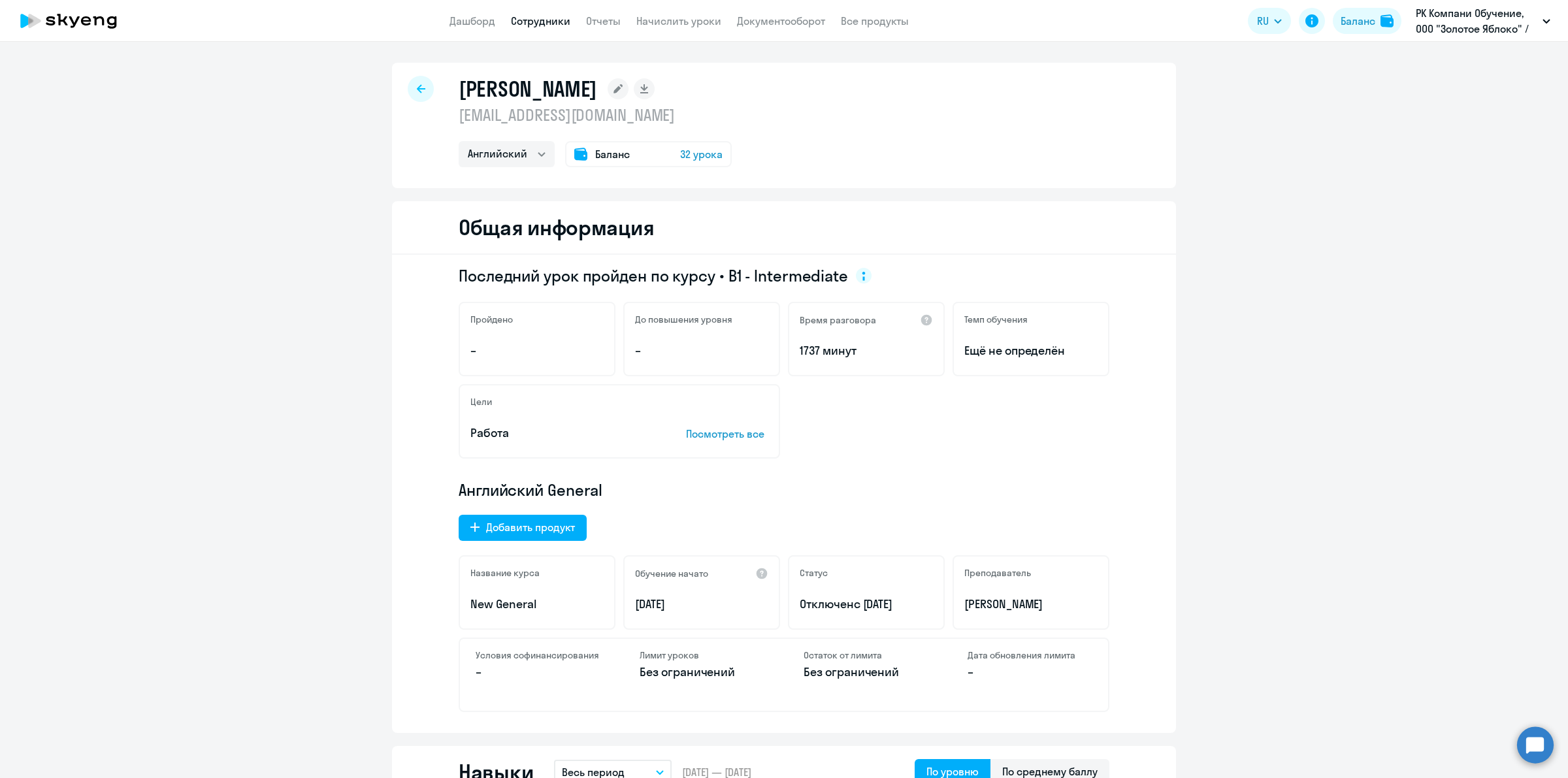
click at [417, 85] on icon at bounding box center [420, 89] width 8 height 9
select select "30"
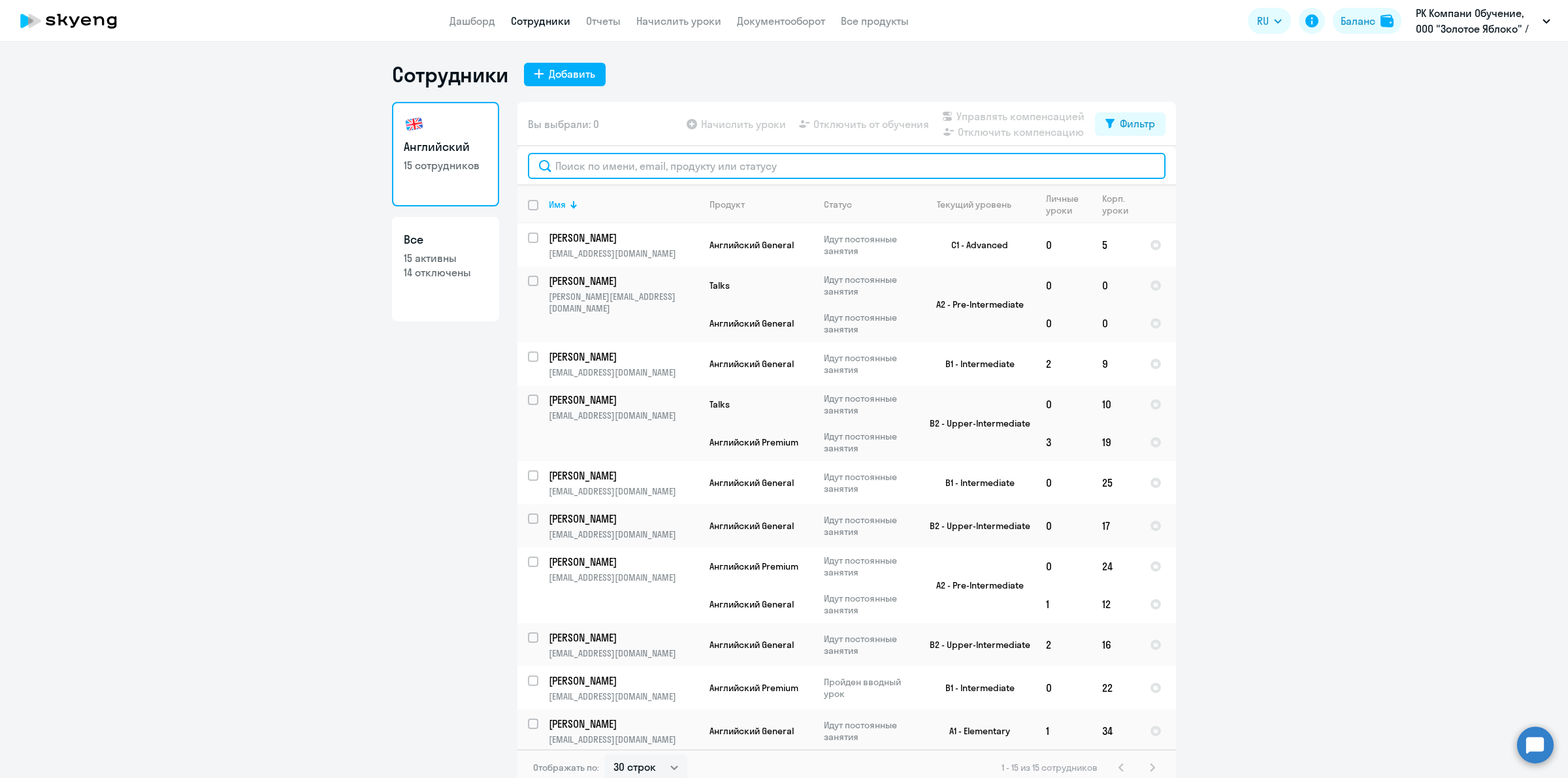
click at [742, 169] on input "text" at bounding box center [846, 165] width 637 height 26
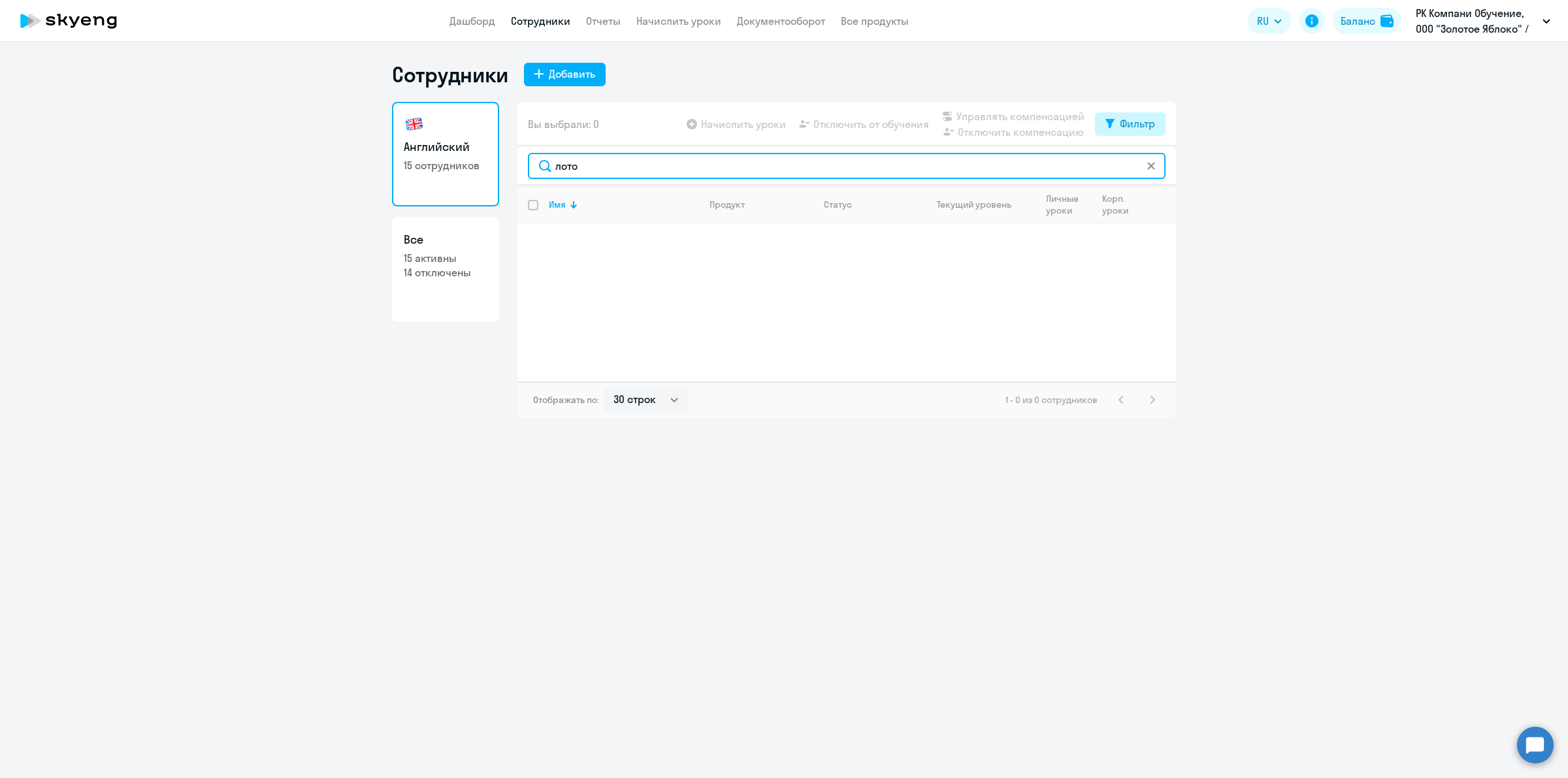
type input "лото"
click at [1134, 114] on button "Фильтр" at bounding box center [1130, 124] width 71 height 24
click at [1143, 167] on span at bounding box center [1144, 166] width 22 height 13
click at [1133, 166] on input "checkbox" at bounding box center [1132, 165] width 1 height 1
checkbox input "true"
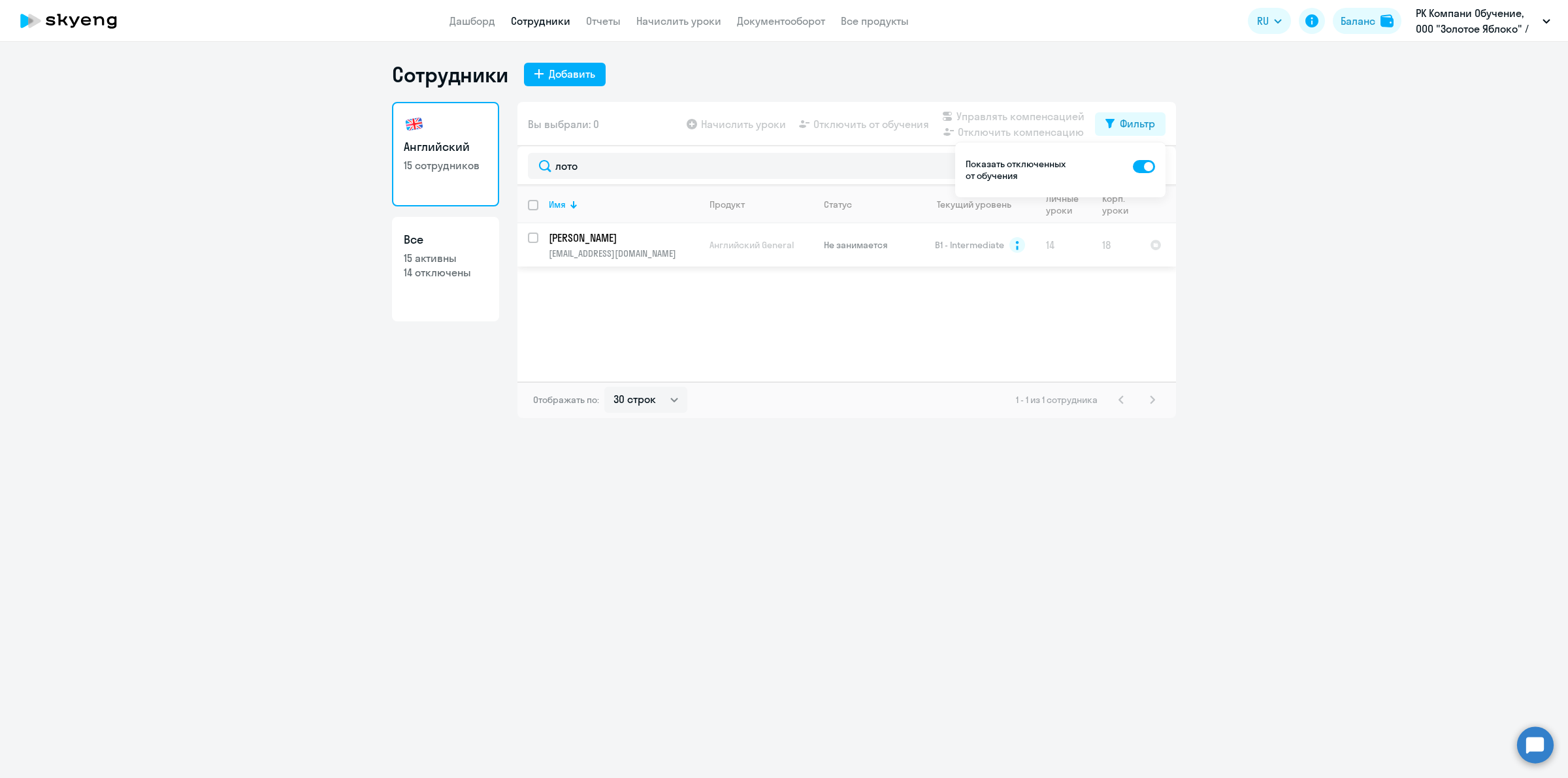
click at [840, 246] on p "Не занимается" at bounding box center [868, 244] width 90 height 12
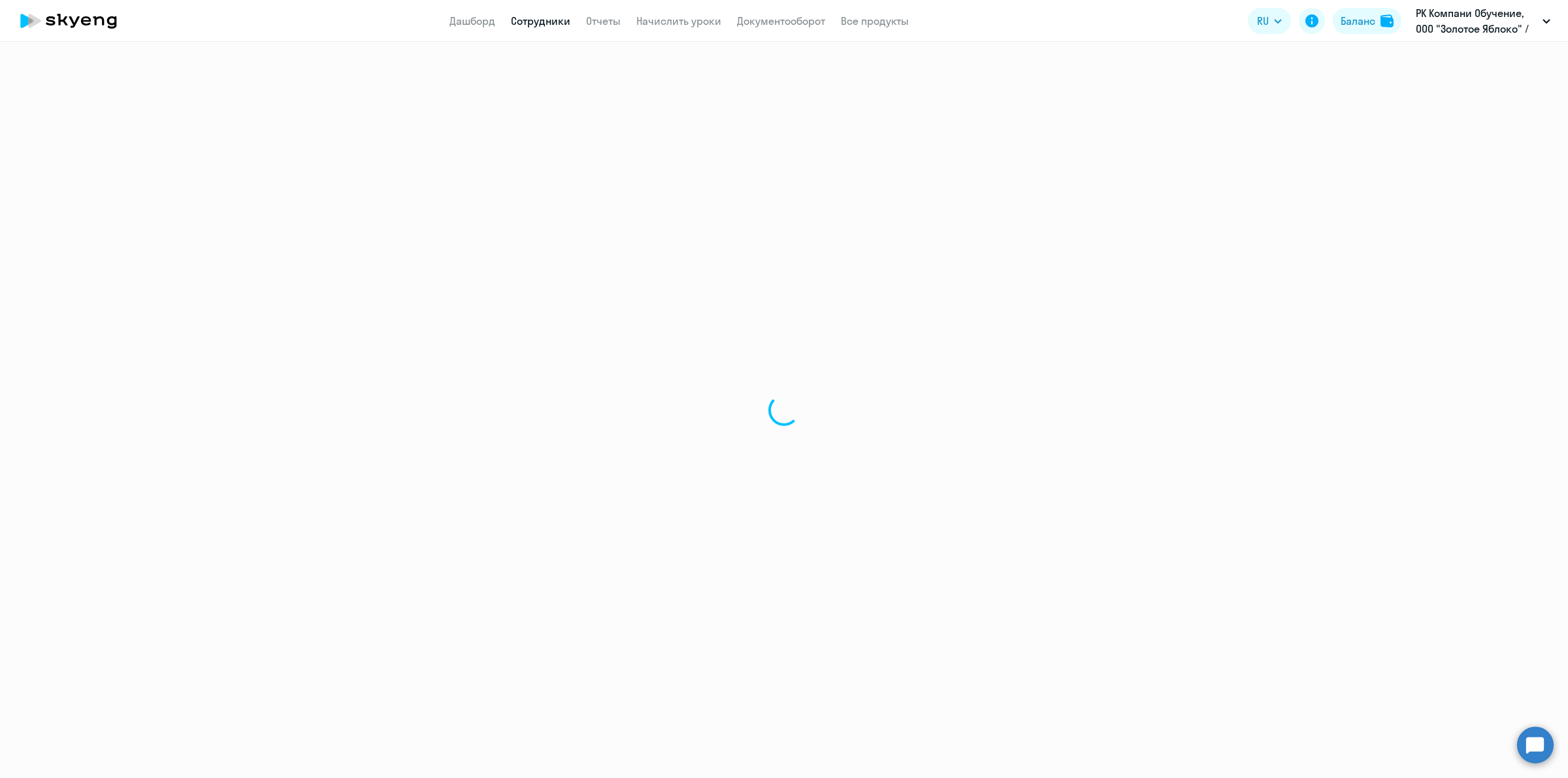
select select "english"
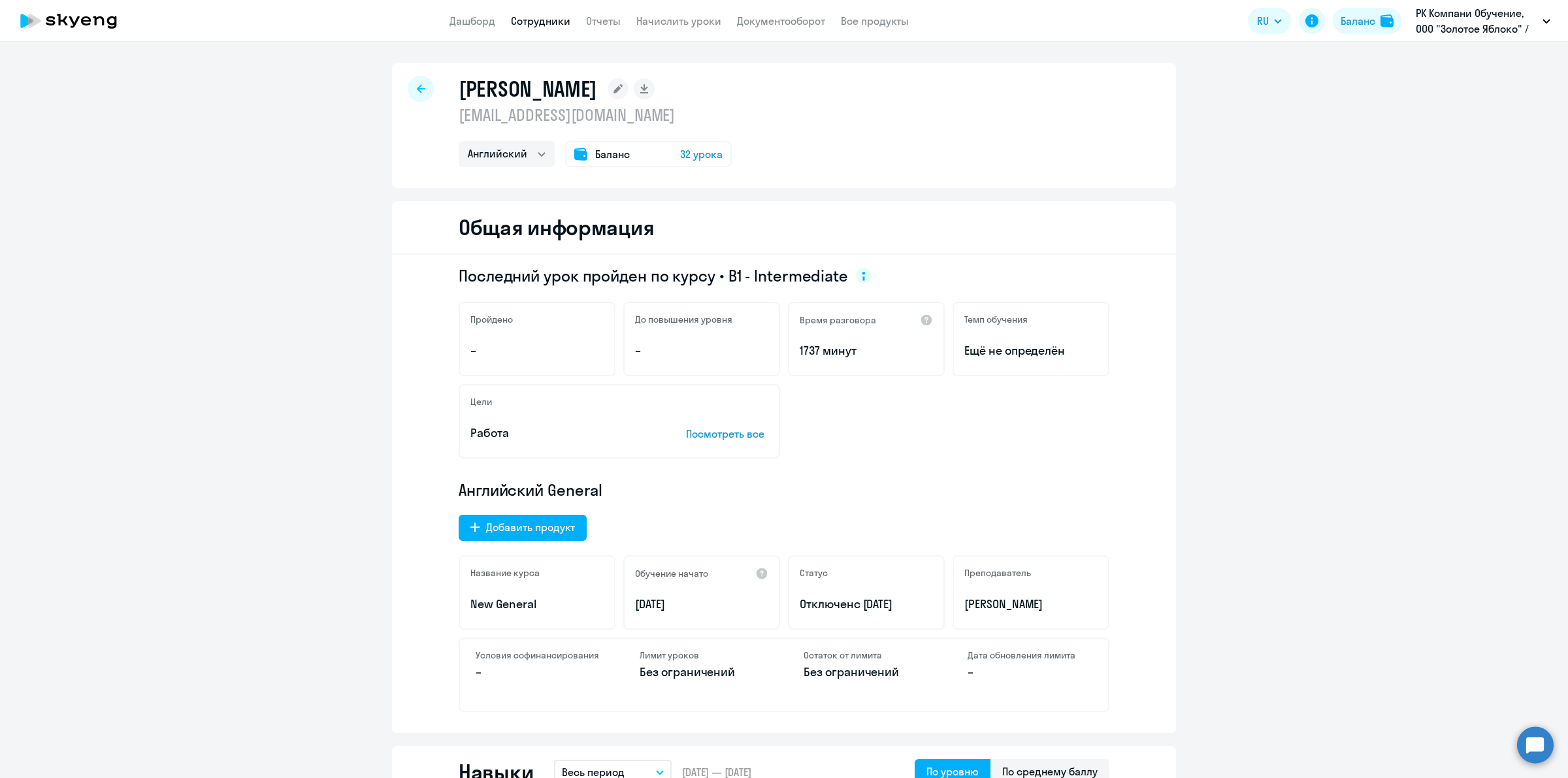
click at [693, 158] on span "32 урока" at bounding box center [701, 153] width 43 height 15
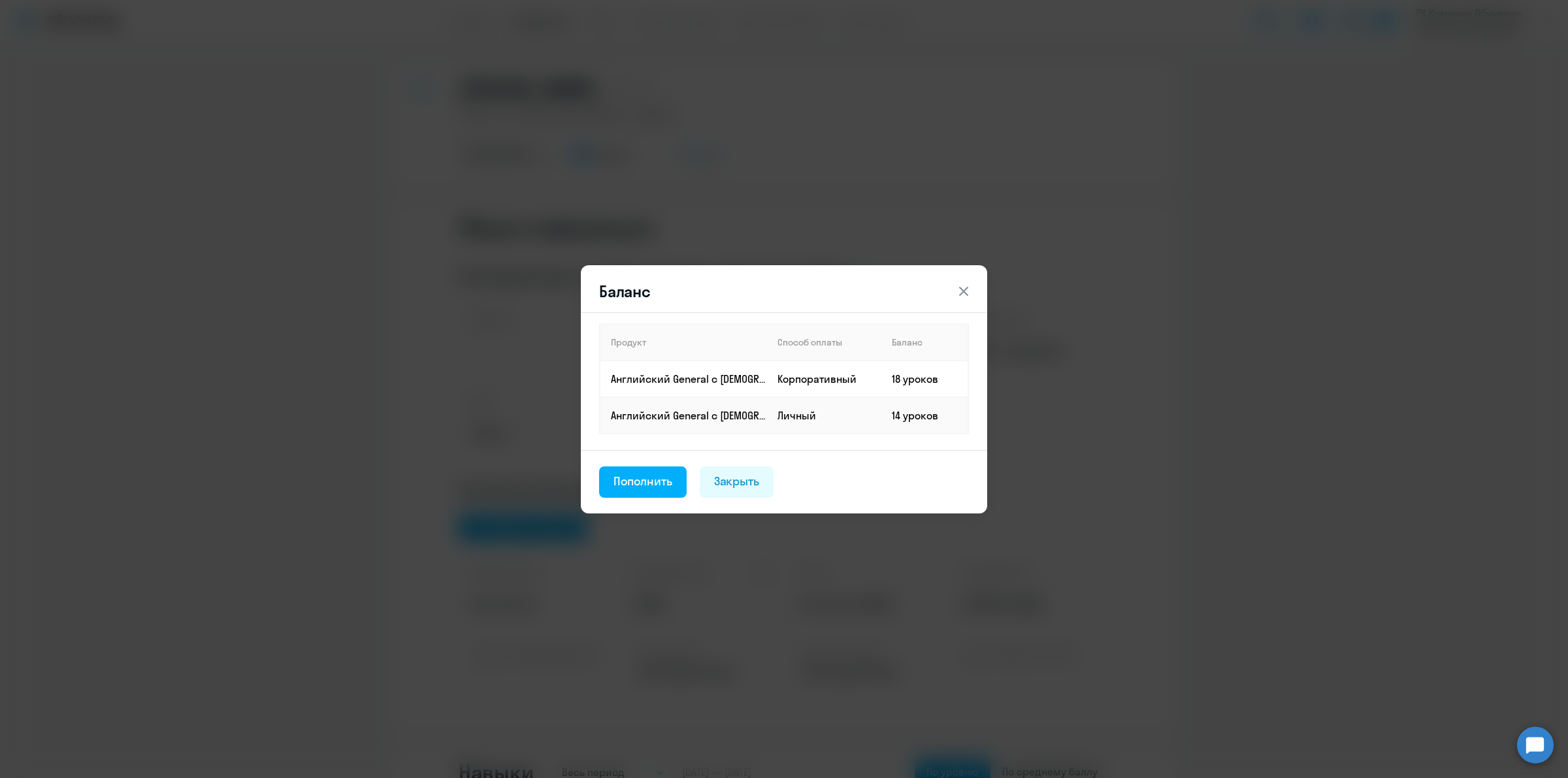
click at [967, 288] on icon at bounding box center [963, 291] width 9 height 9
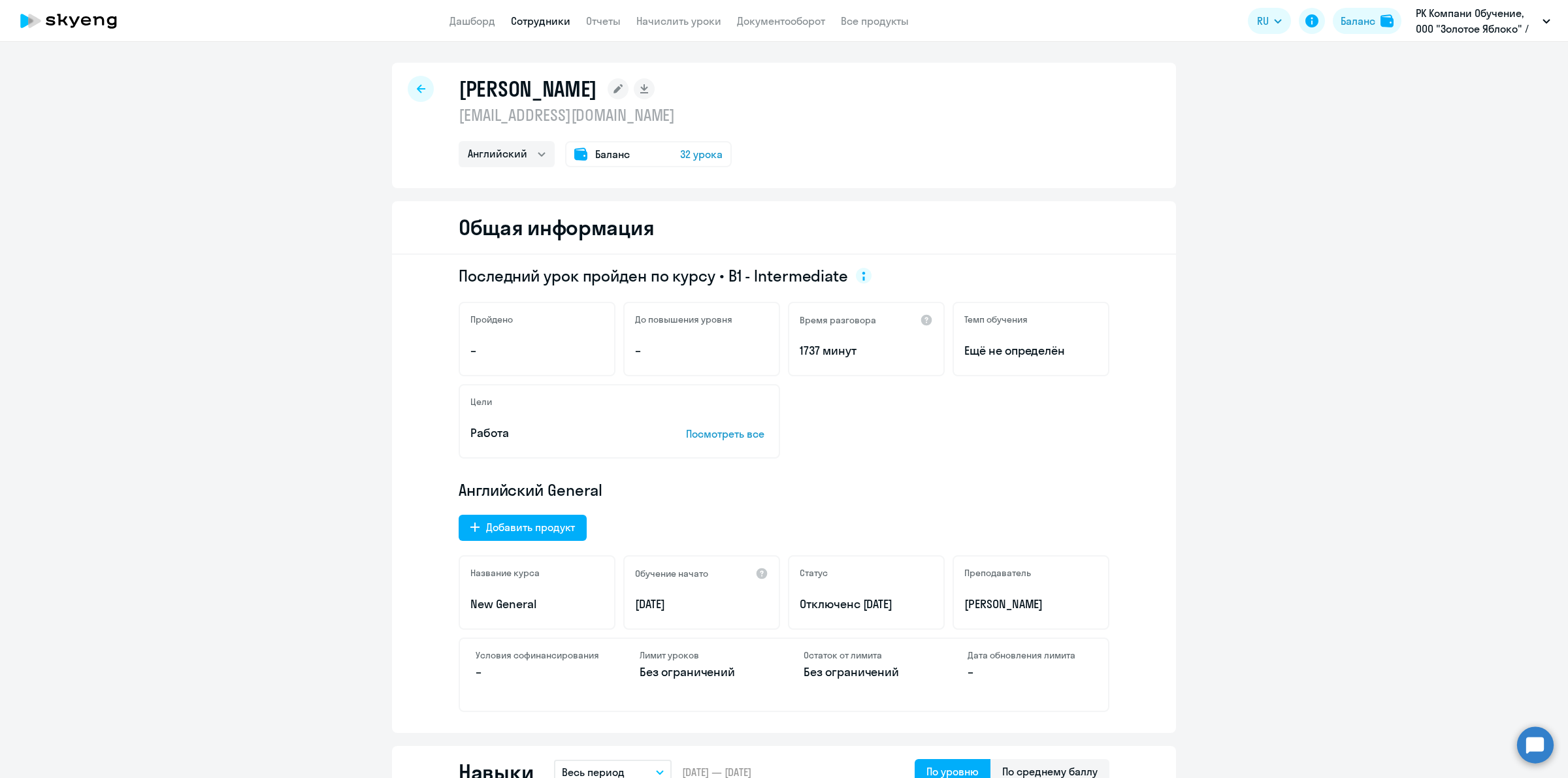
click at [417, 85] on icon at bounding box center [420, 89] width 8 height 9
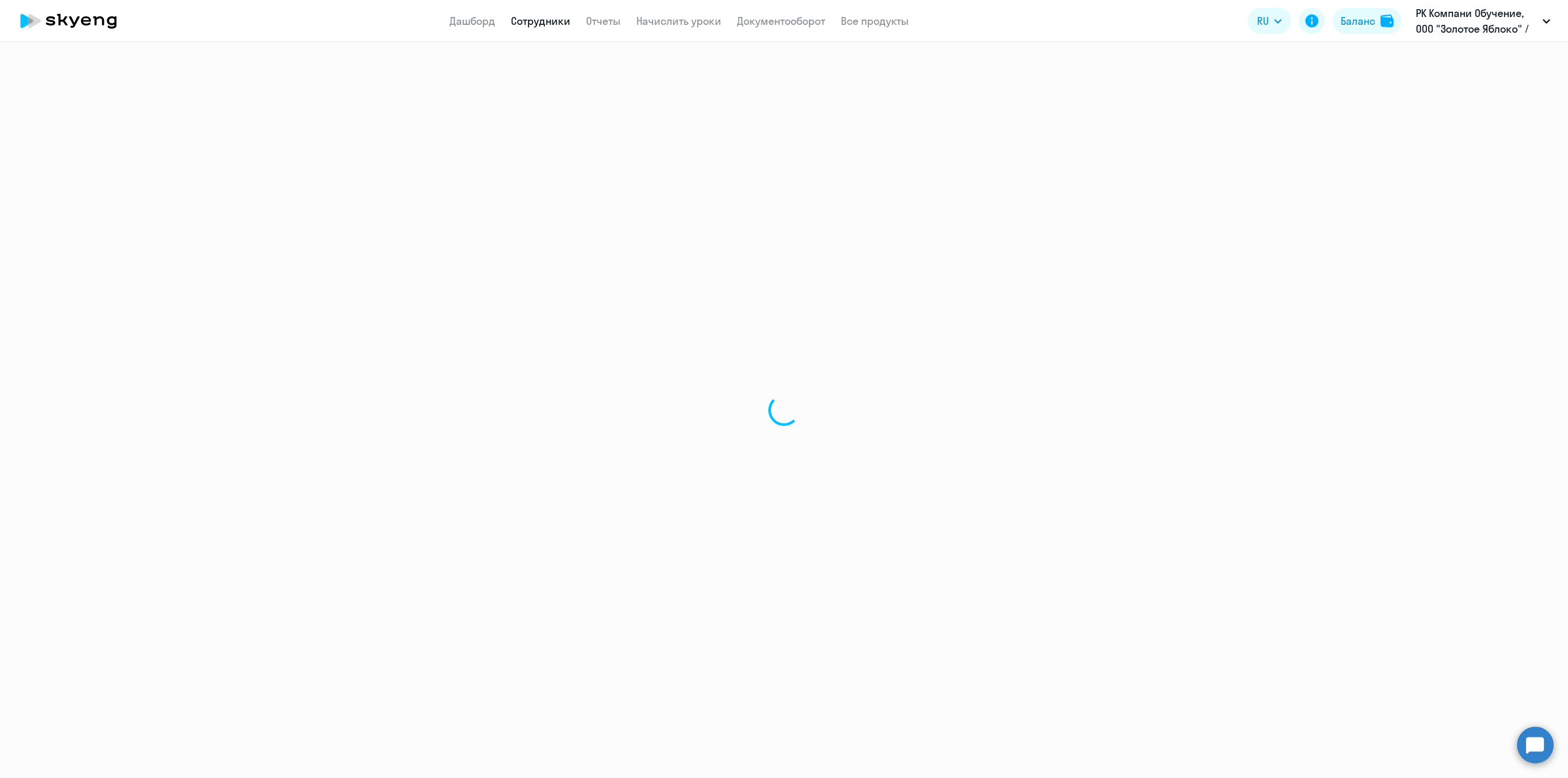
select select "30"
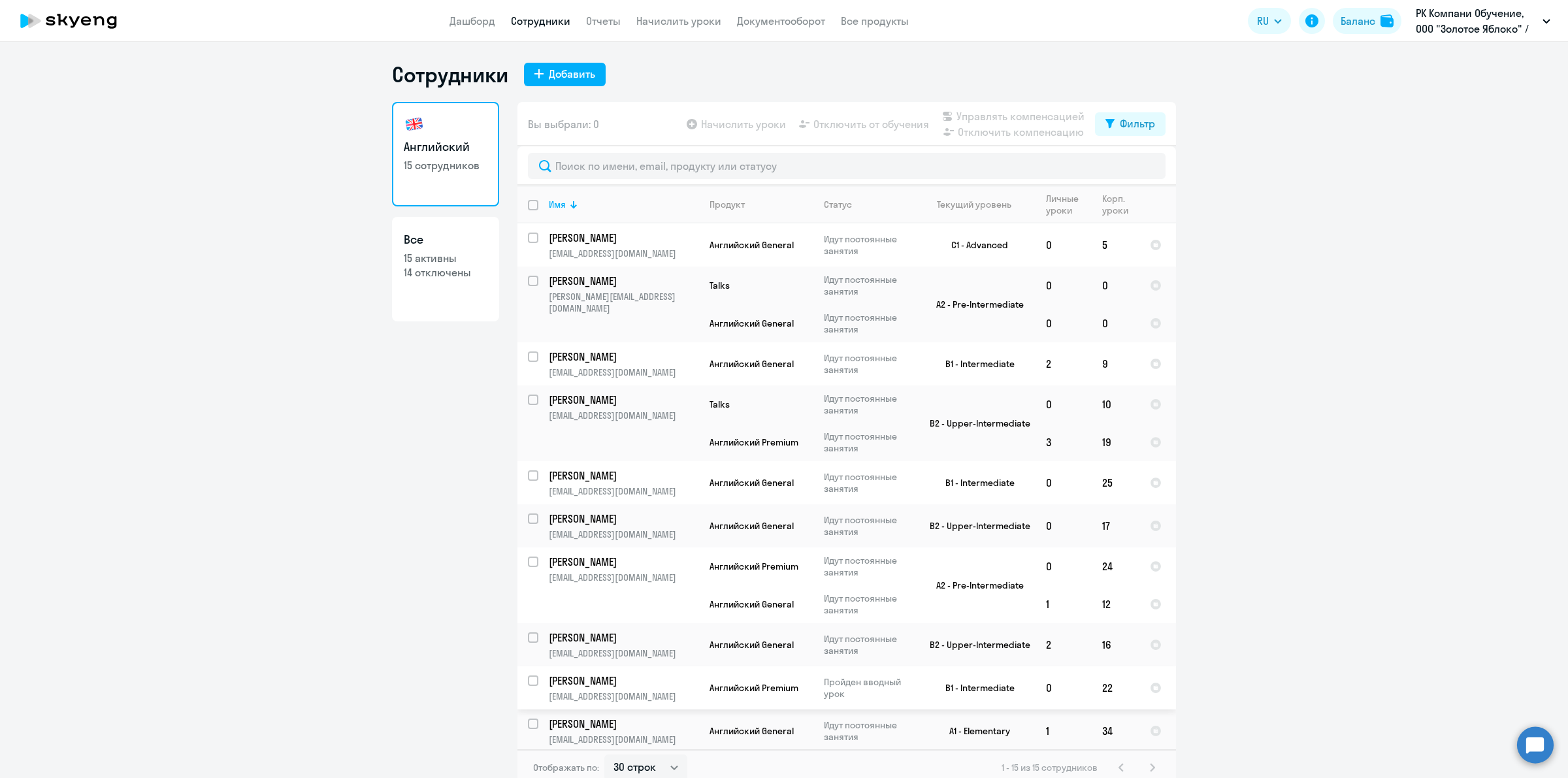
select select "30"
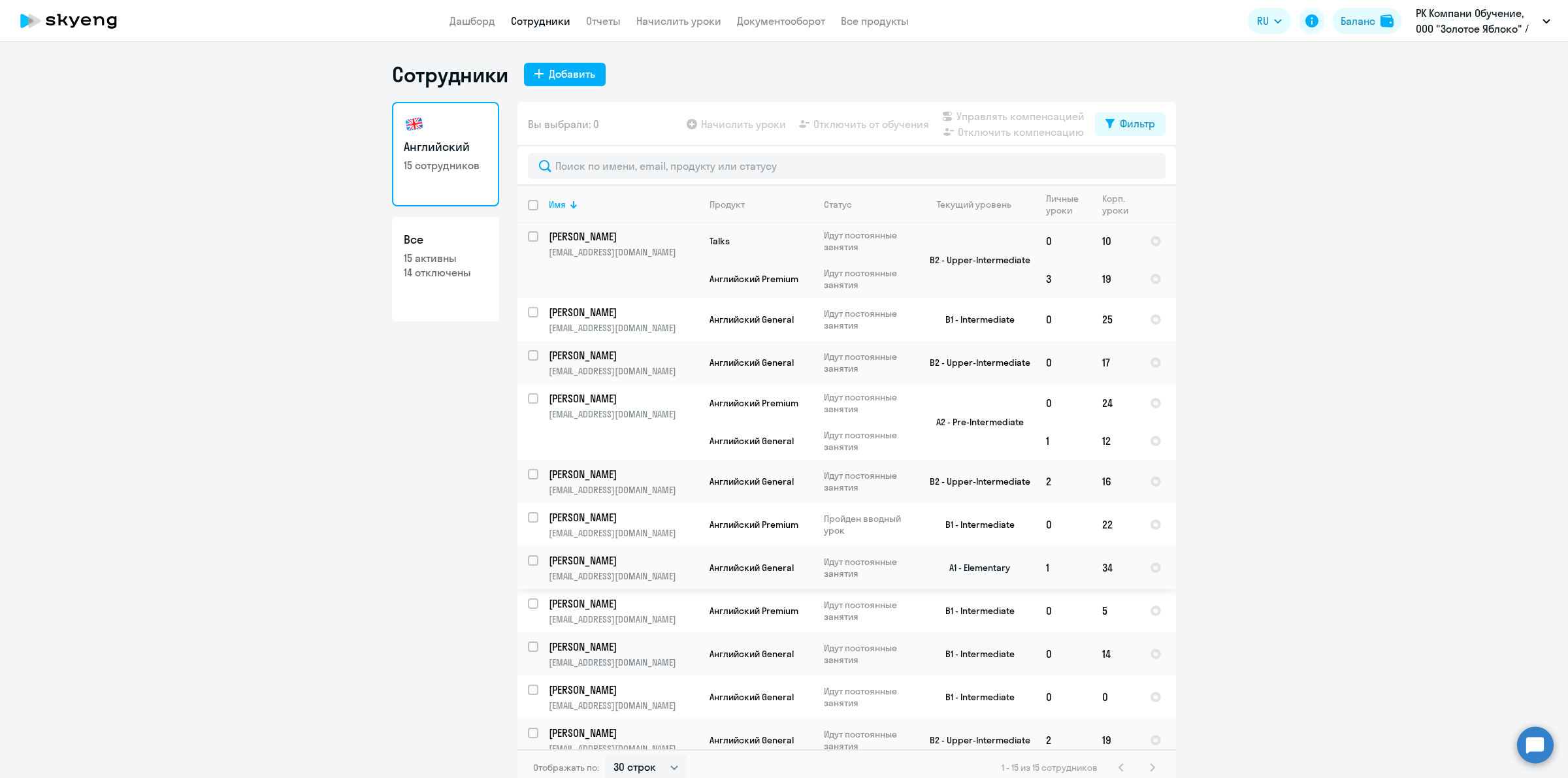
scroll to position [210, 0]
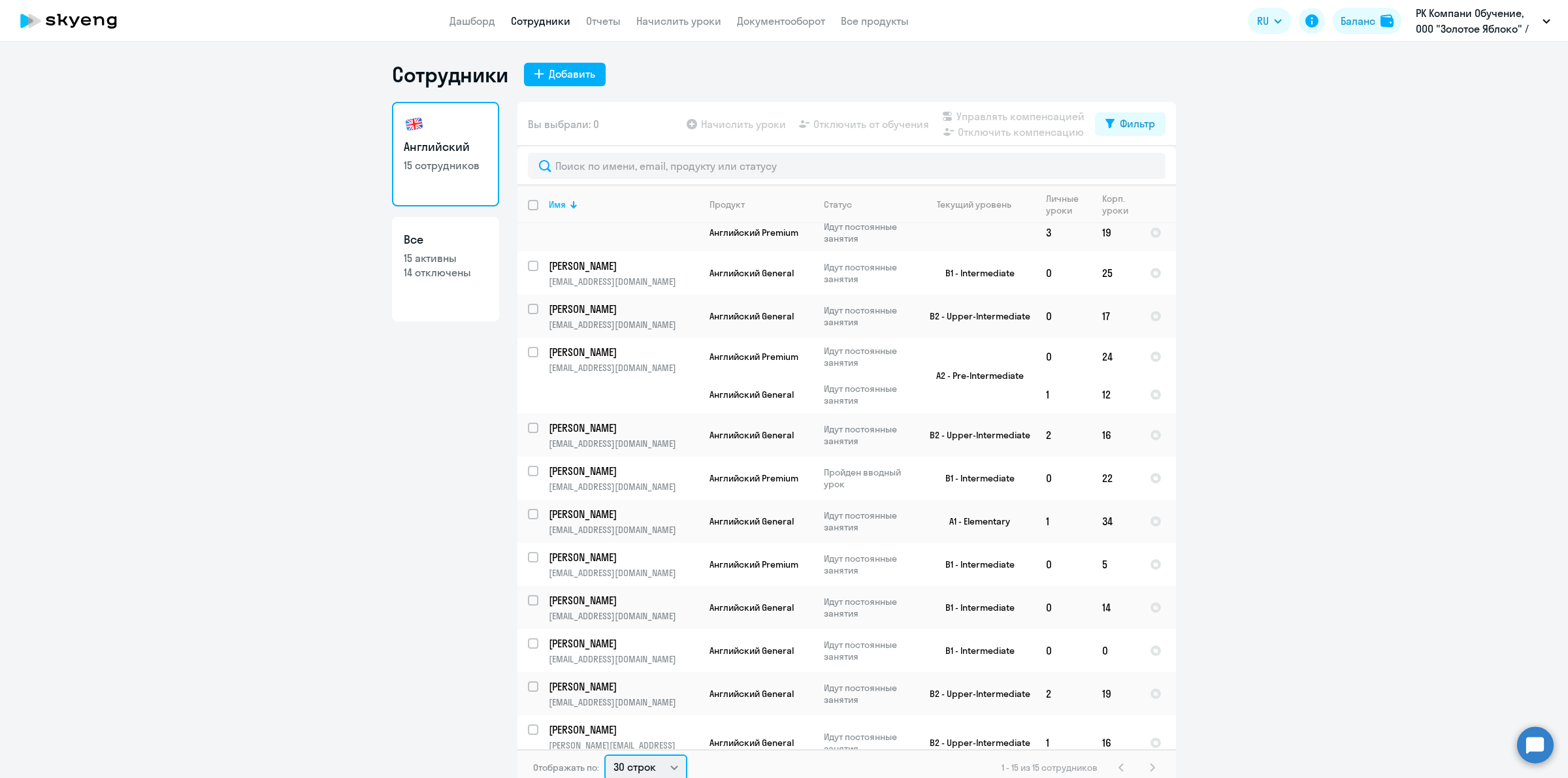
click at [667, 763] on select "30 строк 50 строк 100 строк" at bounding box center [645, 767] width 83 height 26
click at [730, 759] on div "Отображать по: 30 строк 50 строк 100 строк 1 - 15 из 15 сотрудников" at bounding box center [846, 765] width 658 height 36
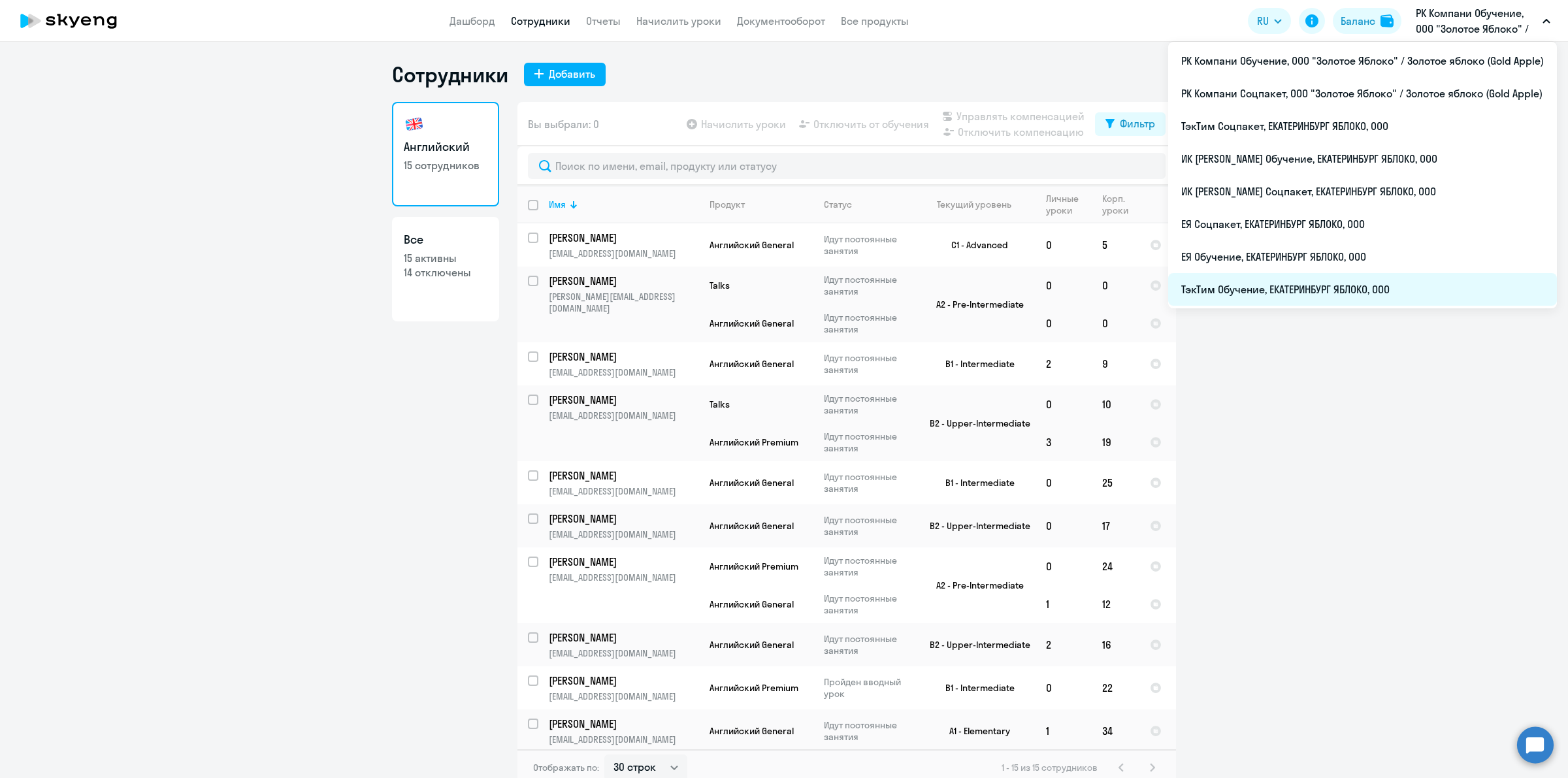
click at [1305, 281] on li "ТэкТим Обучение, ЕКАТЕРИНБУРГ ЯБЛОКО, ООО" at bounding box center [1362, 290] width 389 height 33
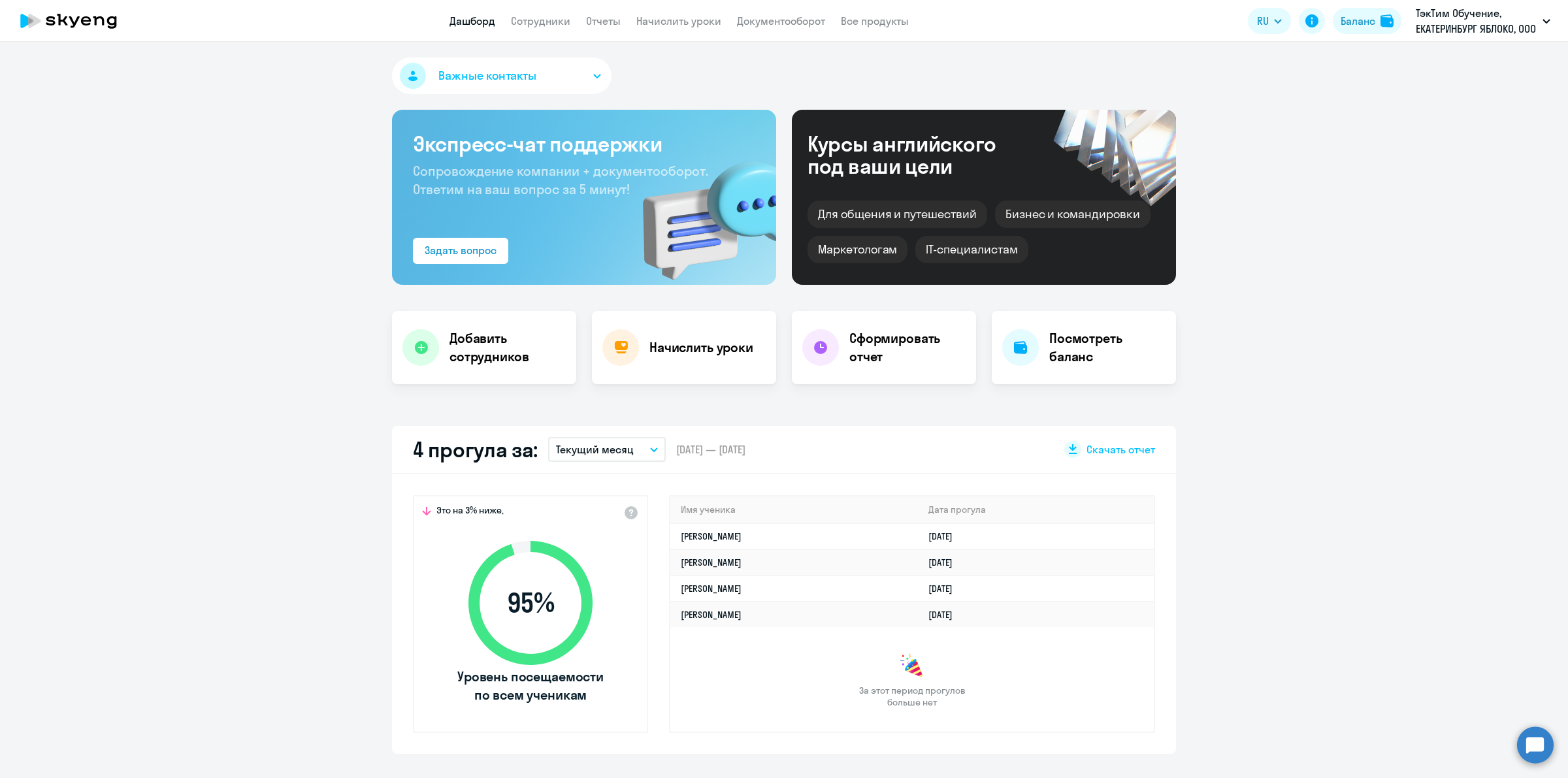
select select "30"
